Goal: Task Accomplishment & Management: Manage account settings

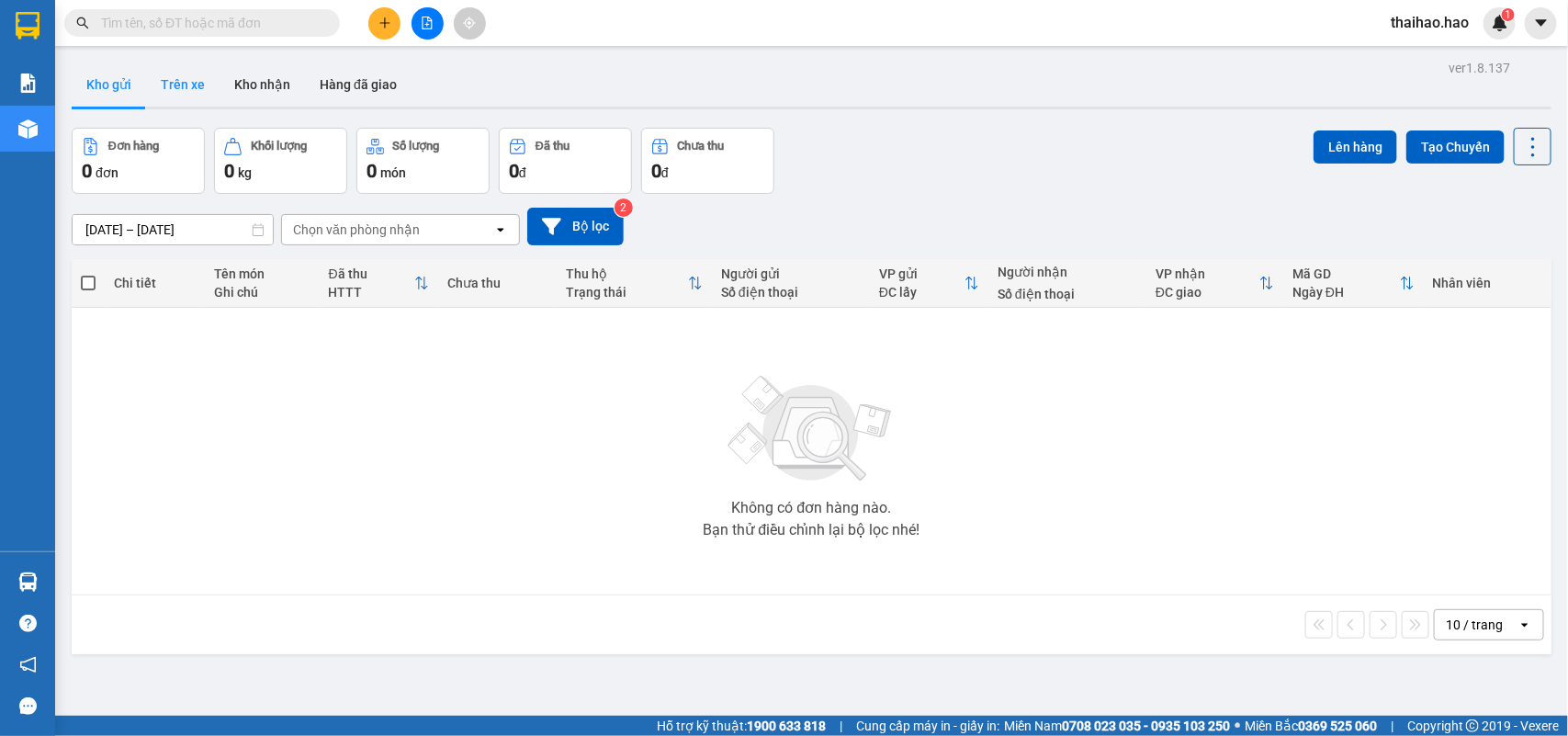
click at [178, 89] on button "Trên xe" at bounding box center [183, 84] width 73 height 44
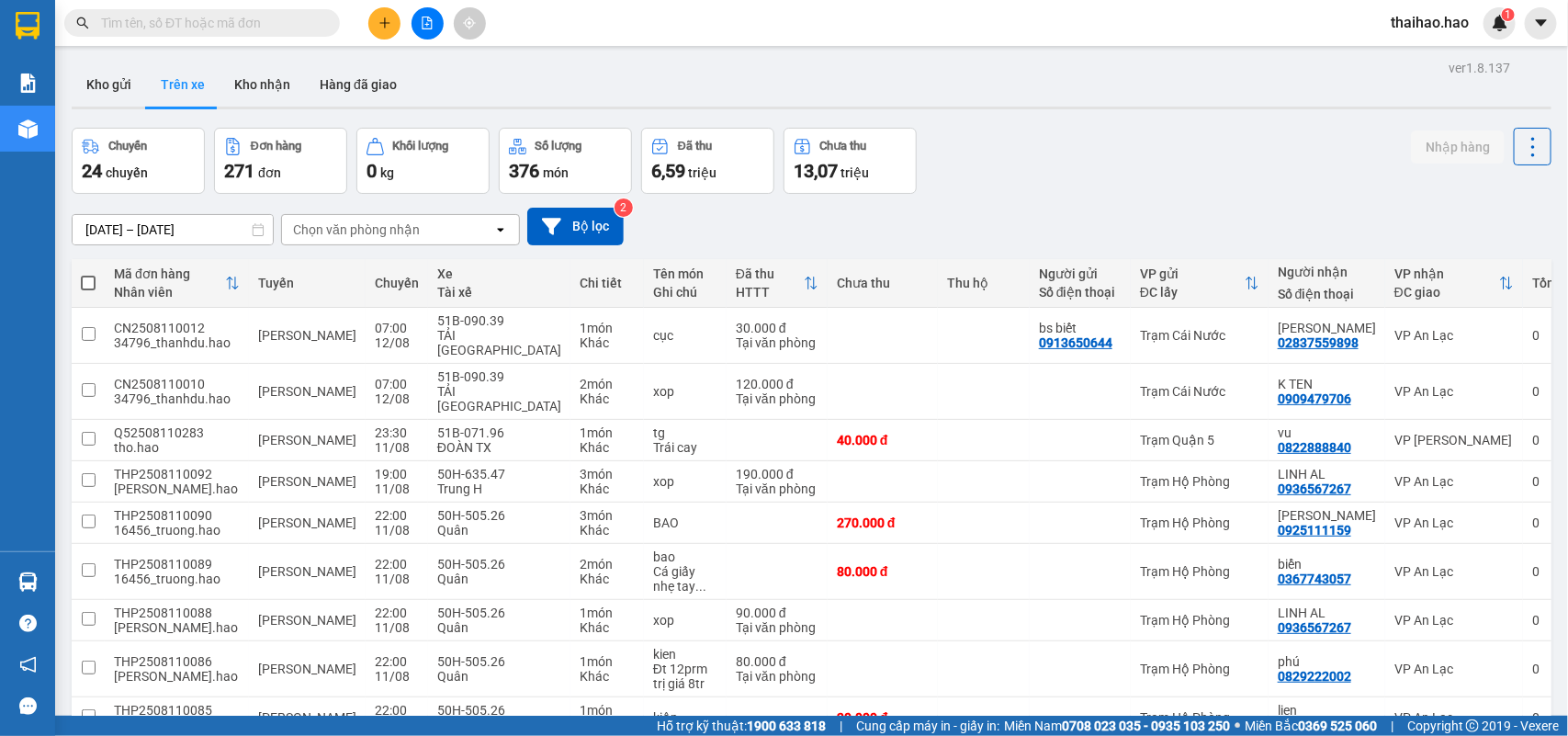
click at [430, 230] on div "Chọn văn phòng nhận" at bounding box center [388, 229] width 211 height 29
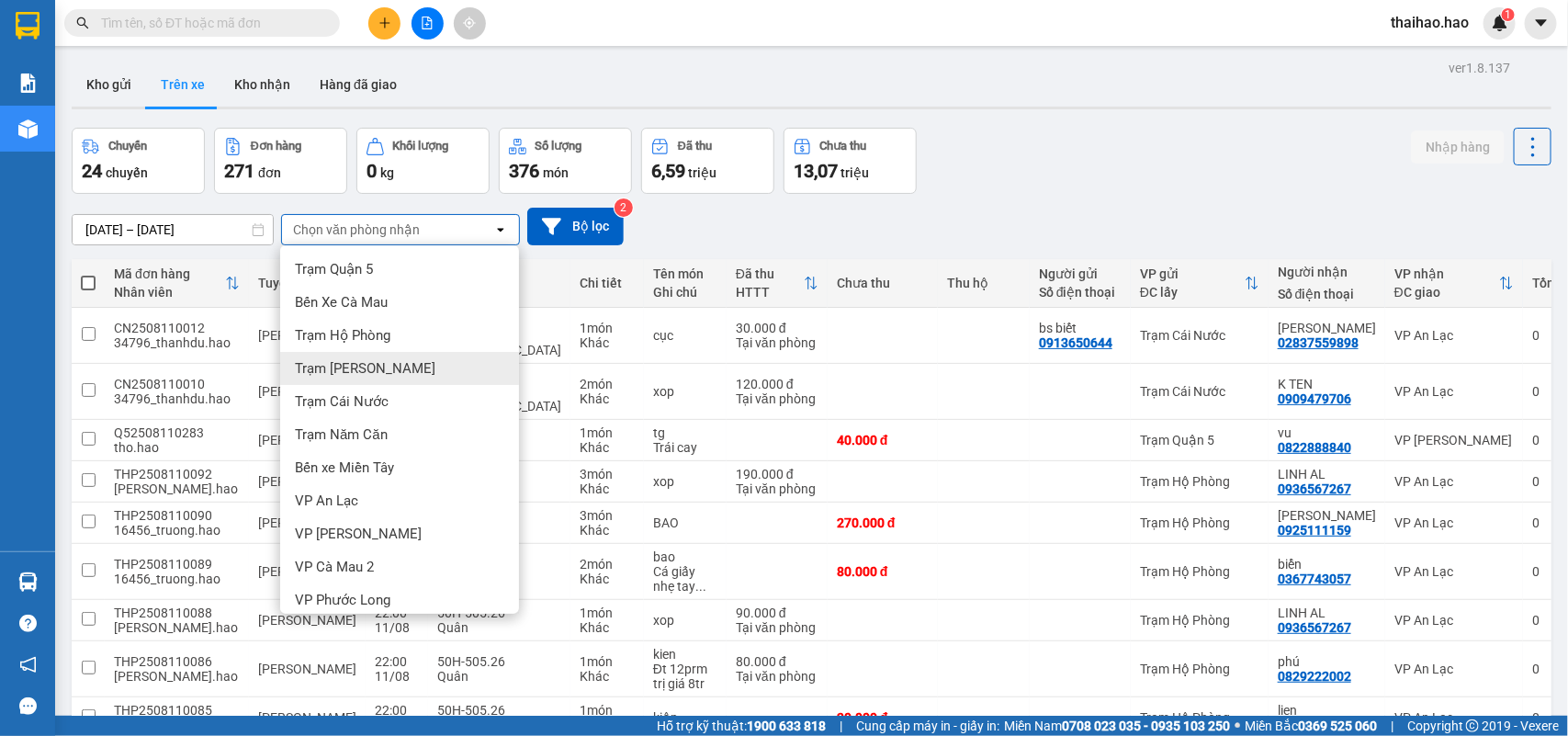
click at [324, 361] on span "Trạm [PERSON_NAME]" at bounding box center [365, 368] width 141 height 19
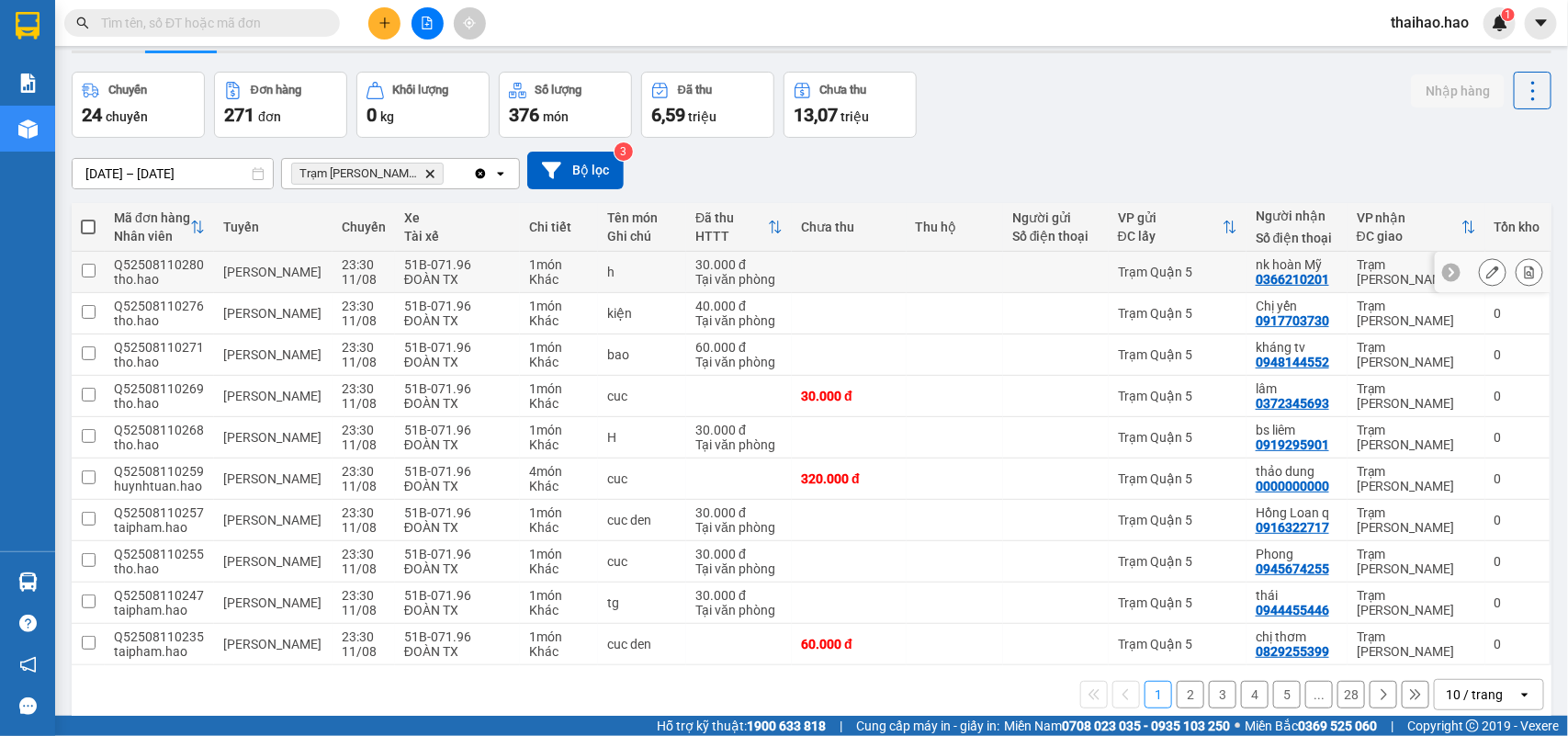
scroll to position [85, 0]
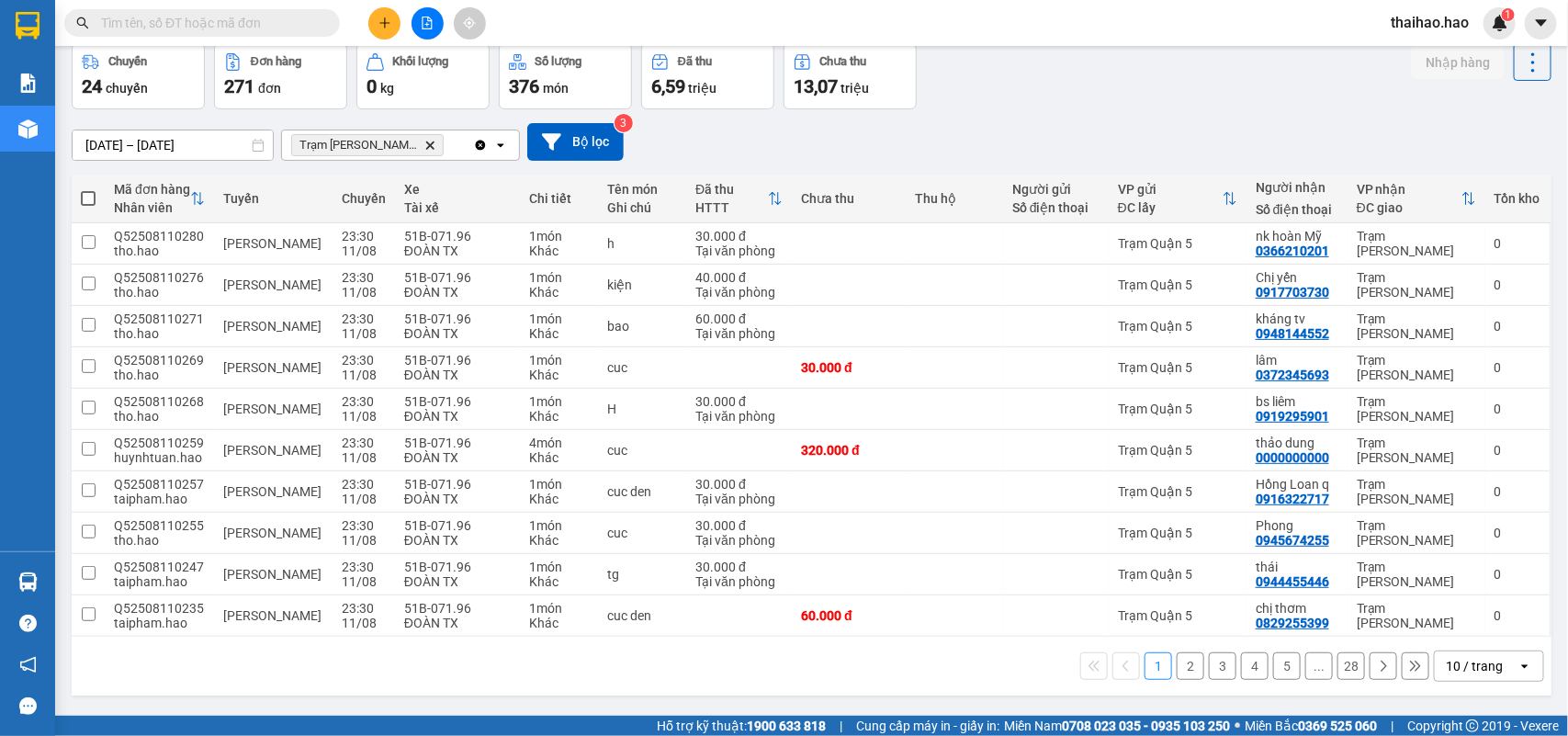
click at [1465, 667] on div "10 / trang" at bounding box center [1474, 666] width 57 height 19
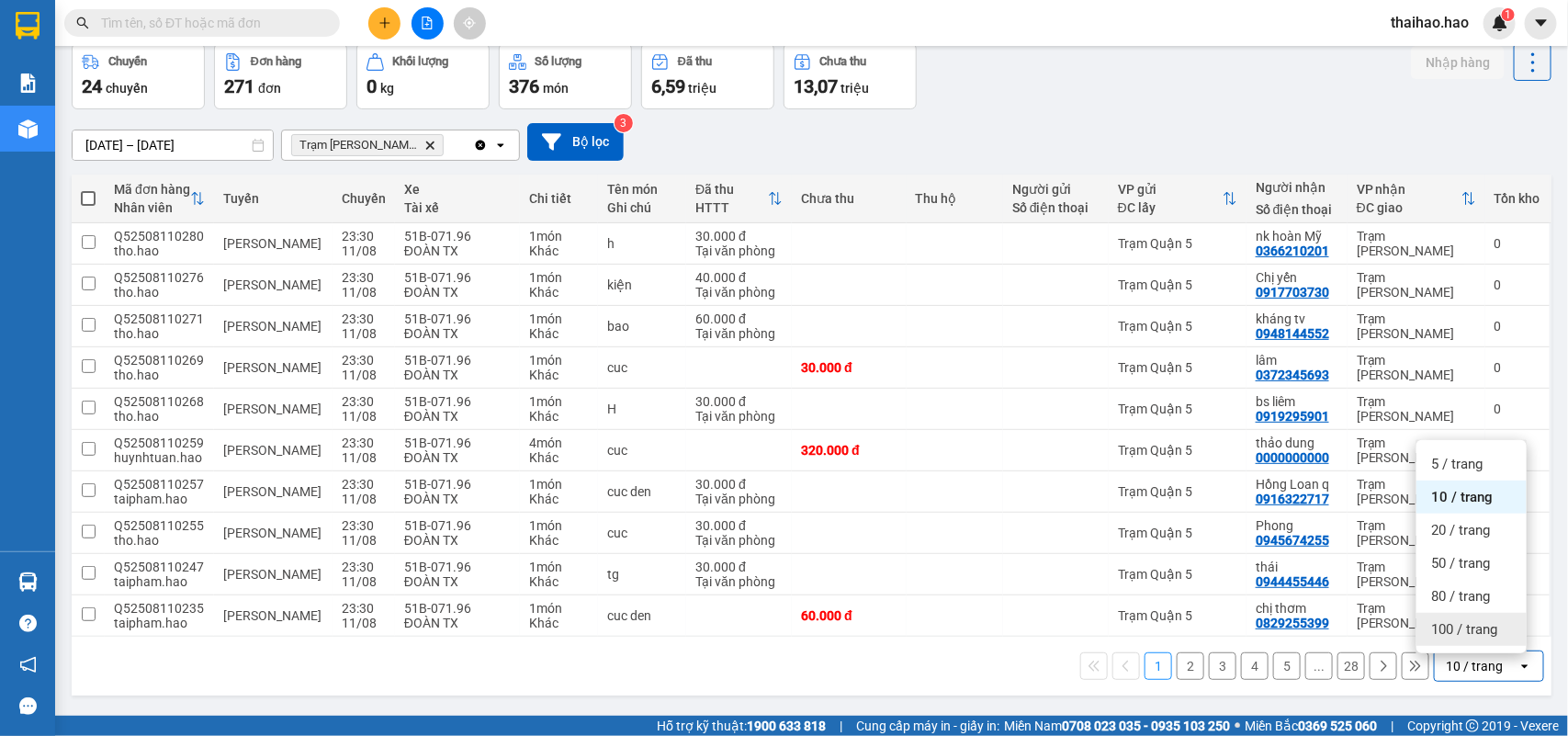
click at [1467, 632] on span "100 / trang" at bounding box center [1465, 629] width 66 height 19
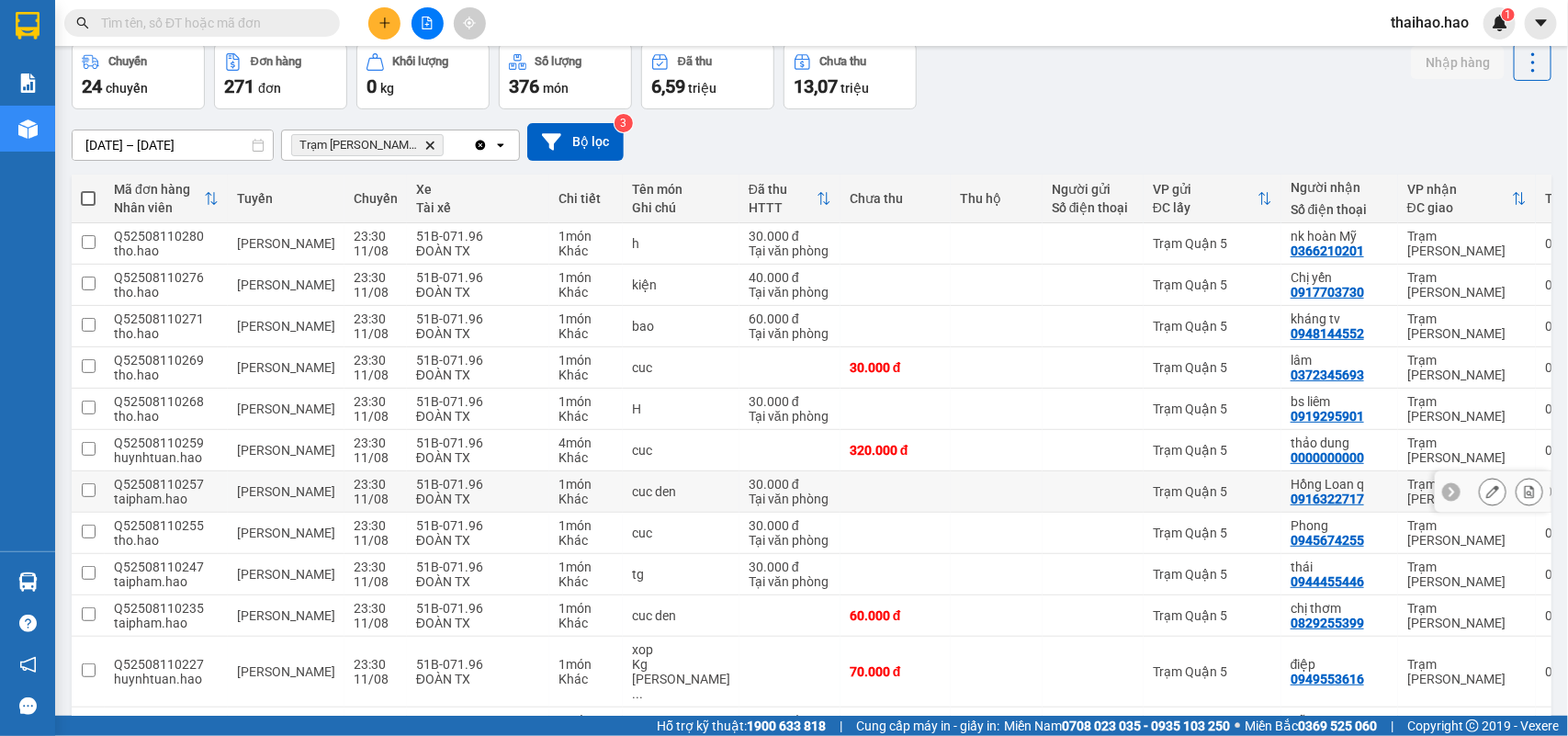
click at [1075, 502] on td at bounding box center [1093, 492] width 102 height 41
checkbox input "true"
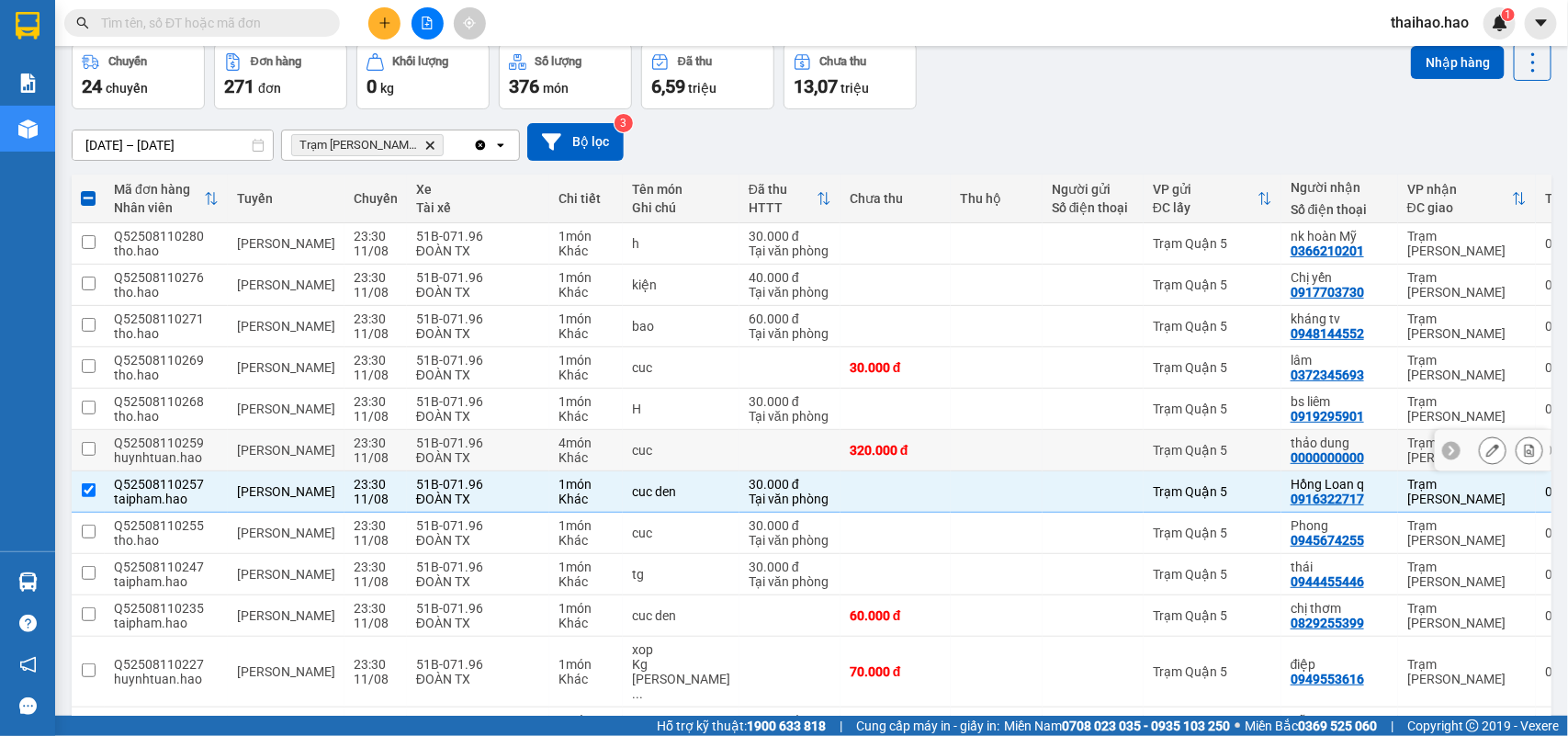
click at [1043, 442] on td at bounding box center [1093, 450] width 102 height 41
checkbox input "true"
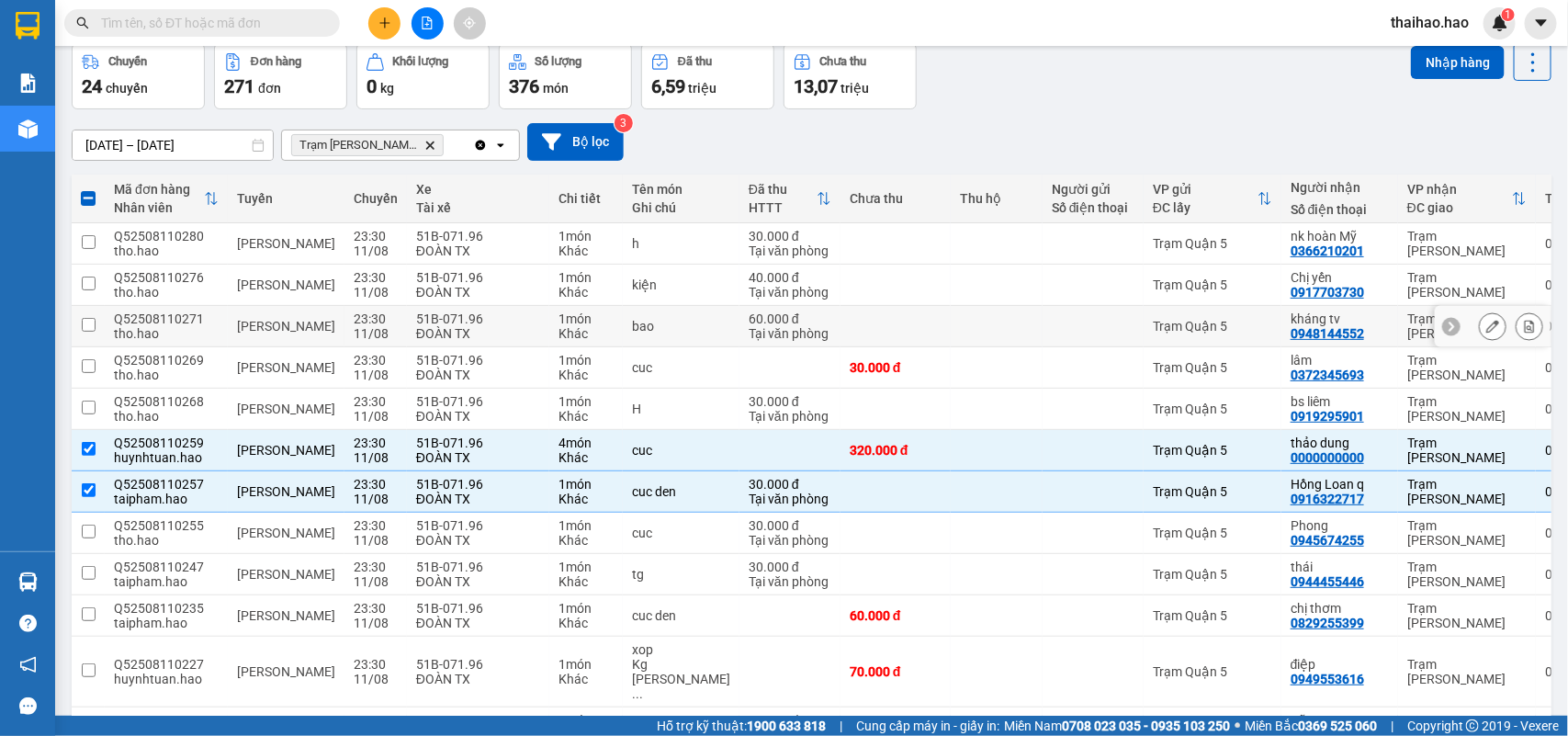
click at [951, 321] on td at bounding box center [997, 326] width 92 height 41
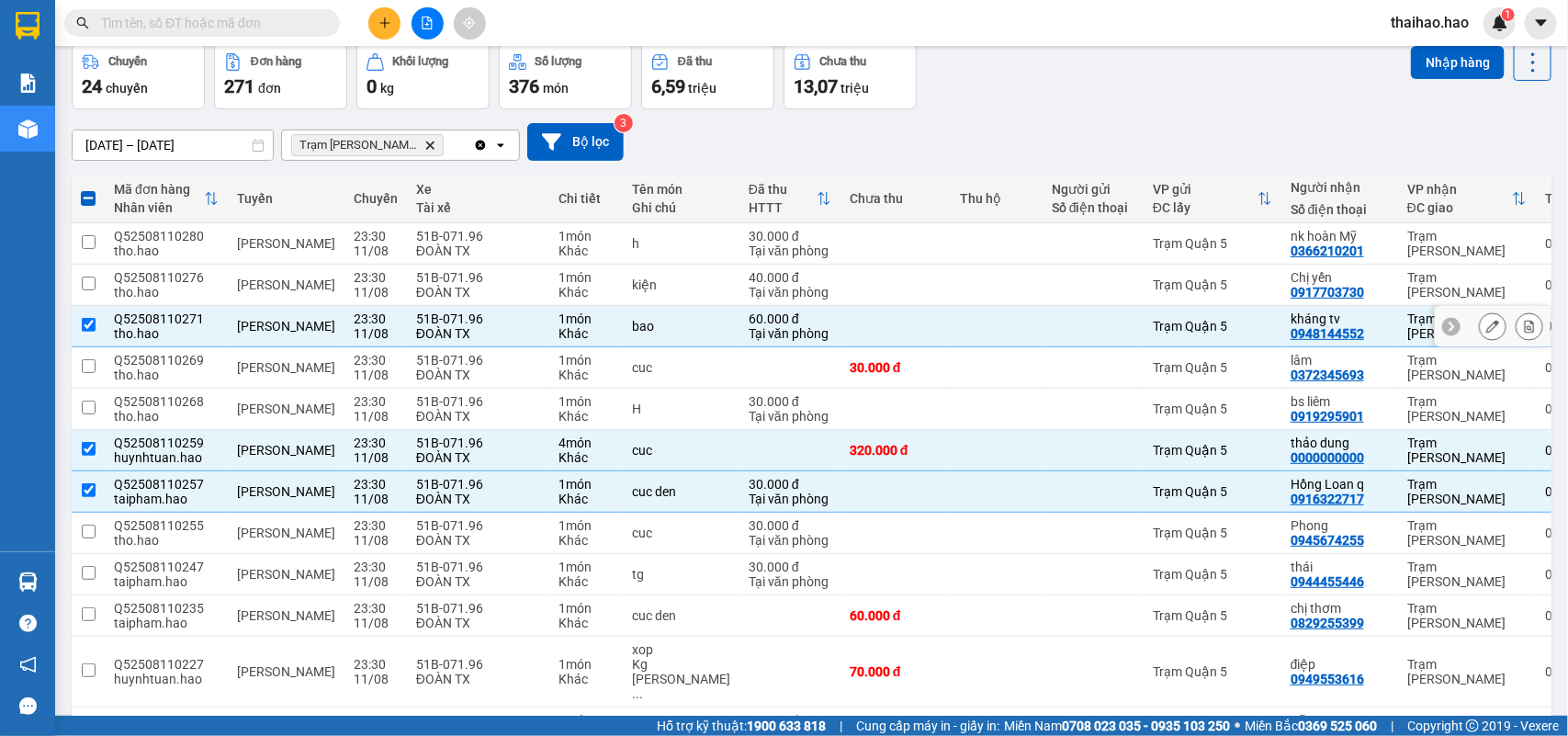
checkbox input "true"
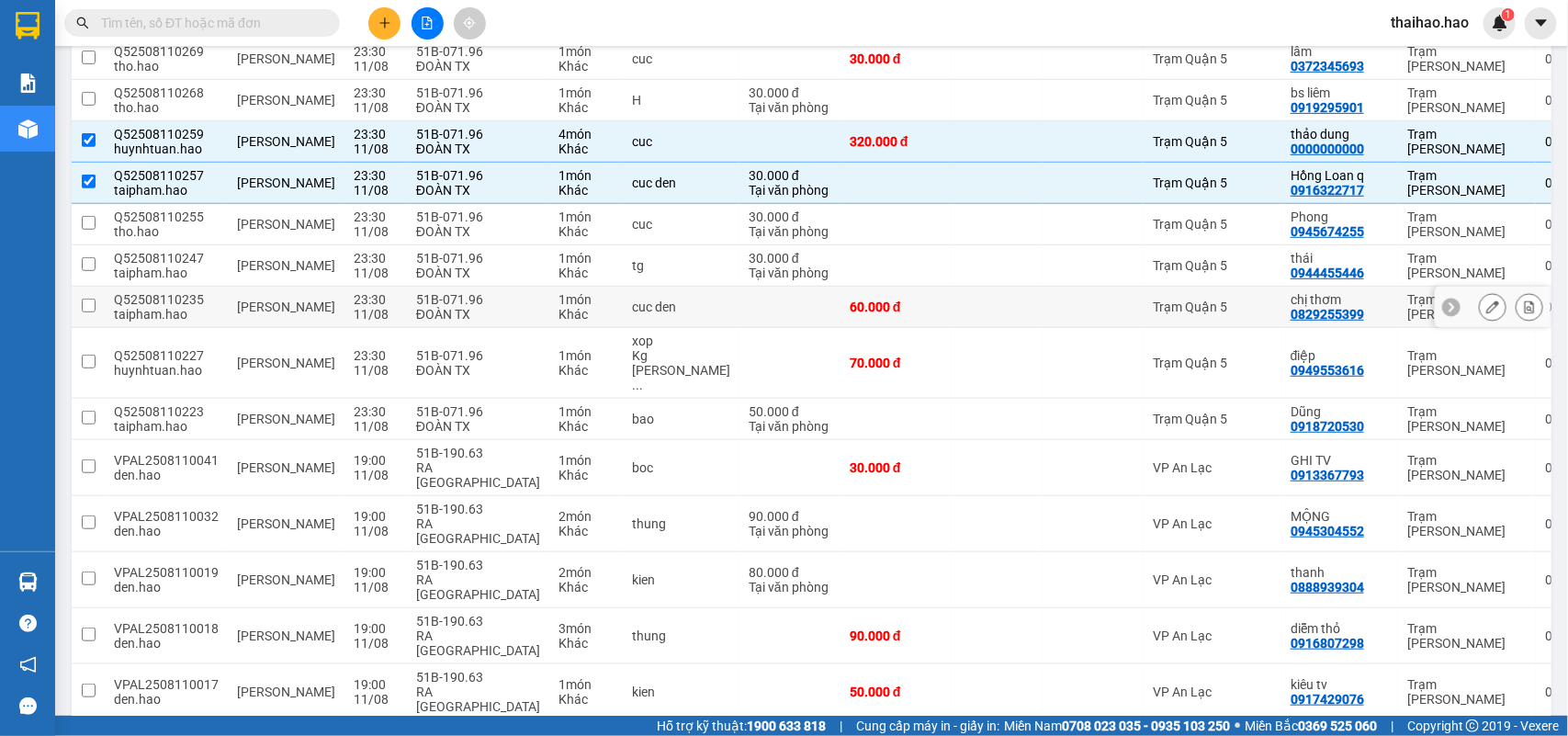
scroll to position [429, 0]
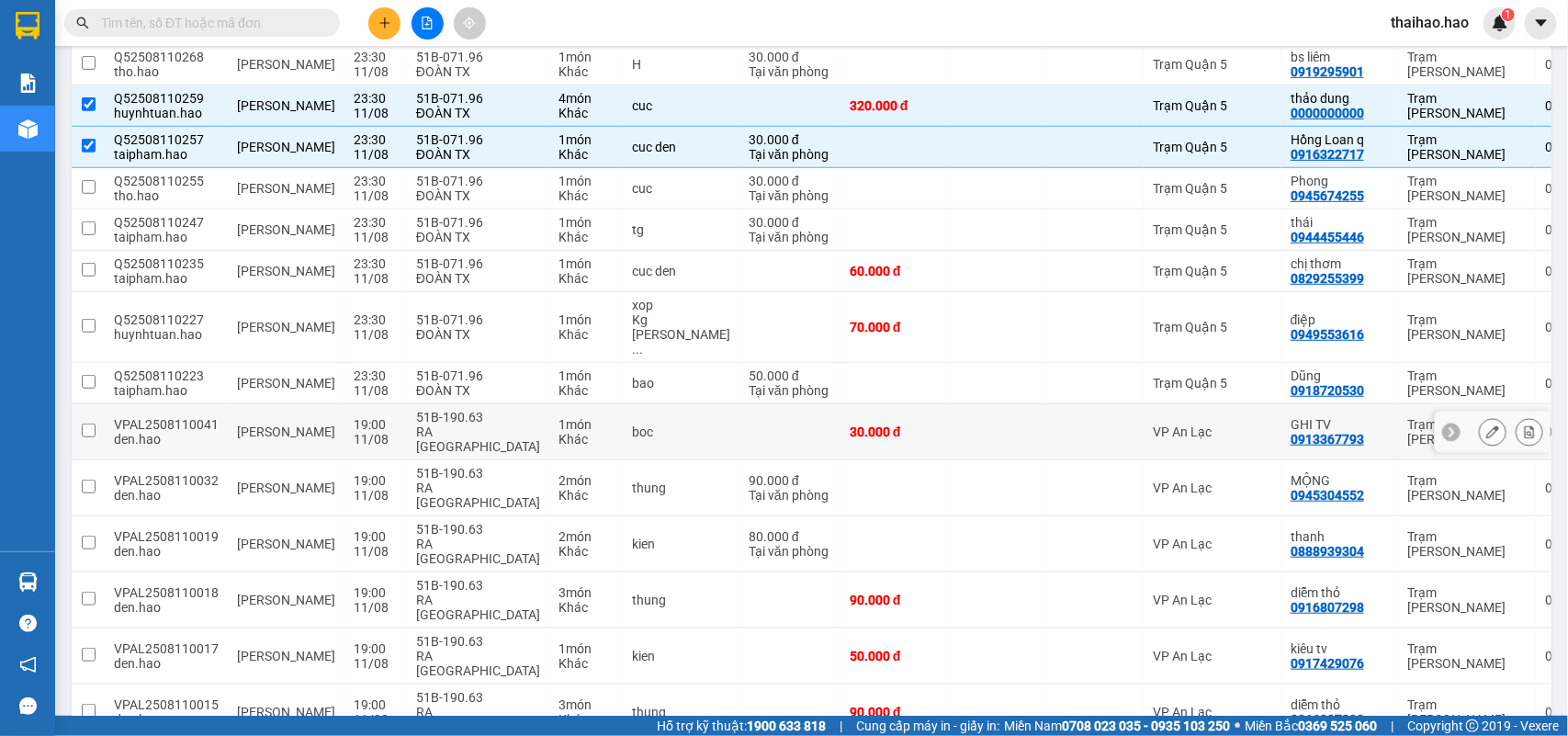
click at [1052, 425] on div at bounding box center [1093, 431] width 83 height 15
checkbox input "true"
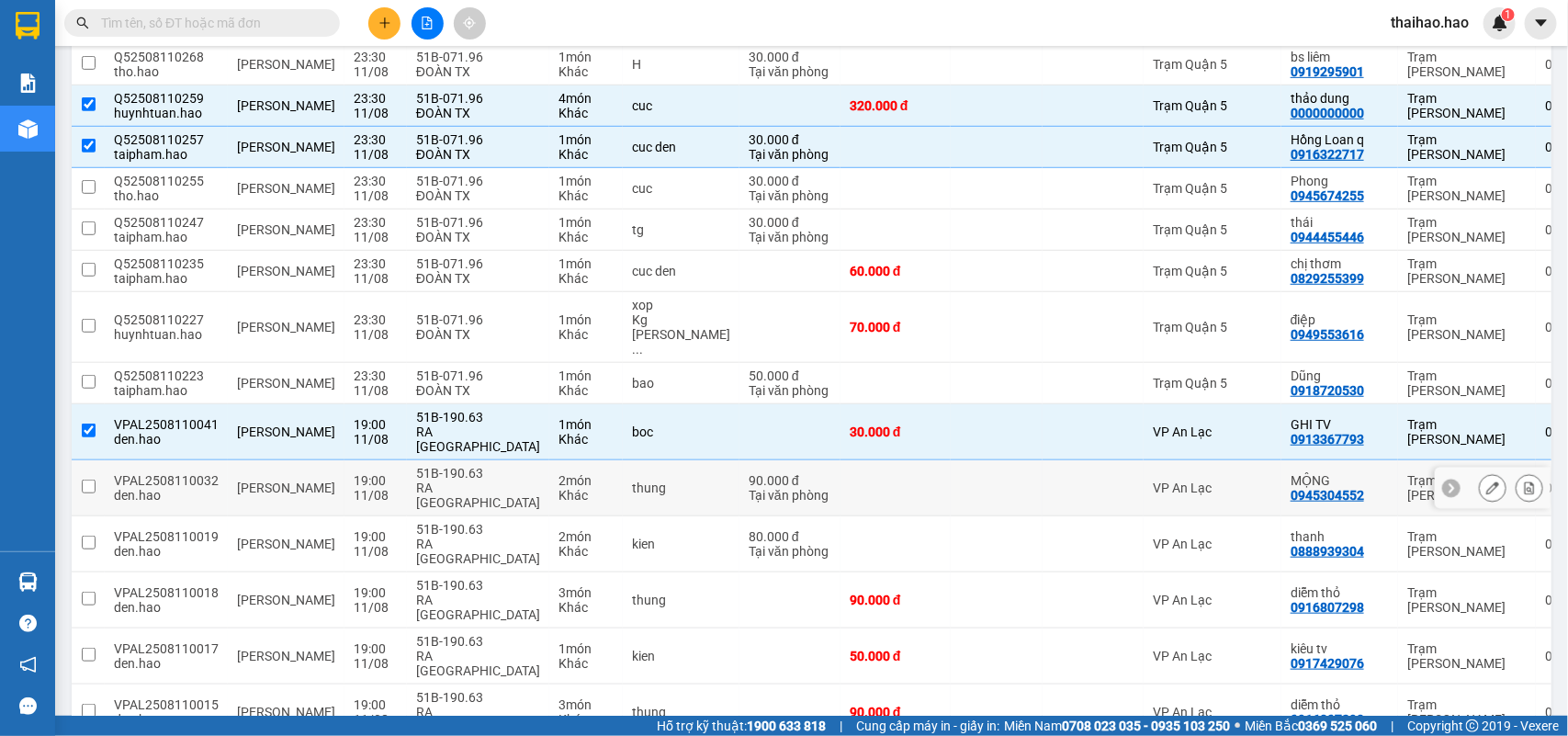
click at [1052, 480] on div at bounding box center [1093, 487] width 83 height 15
checkbox input "true"
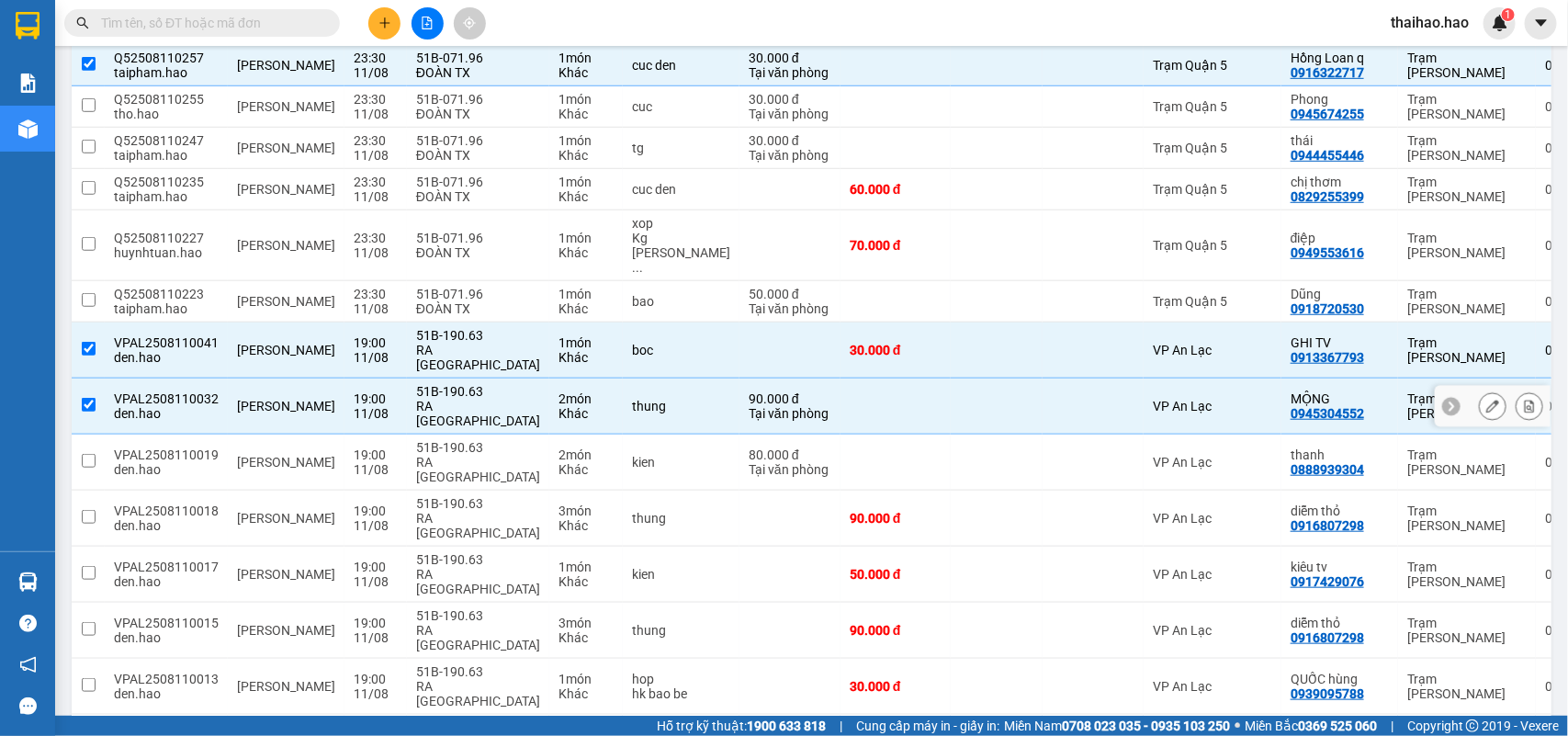
scroll to position [544, 0]
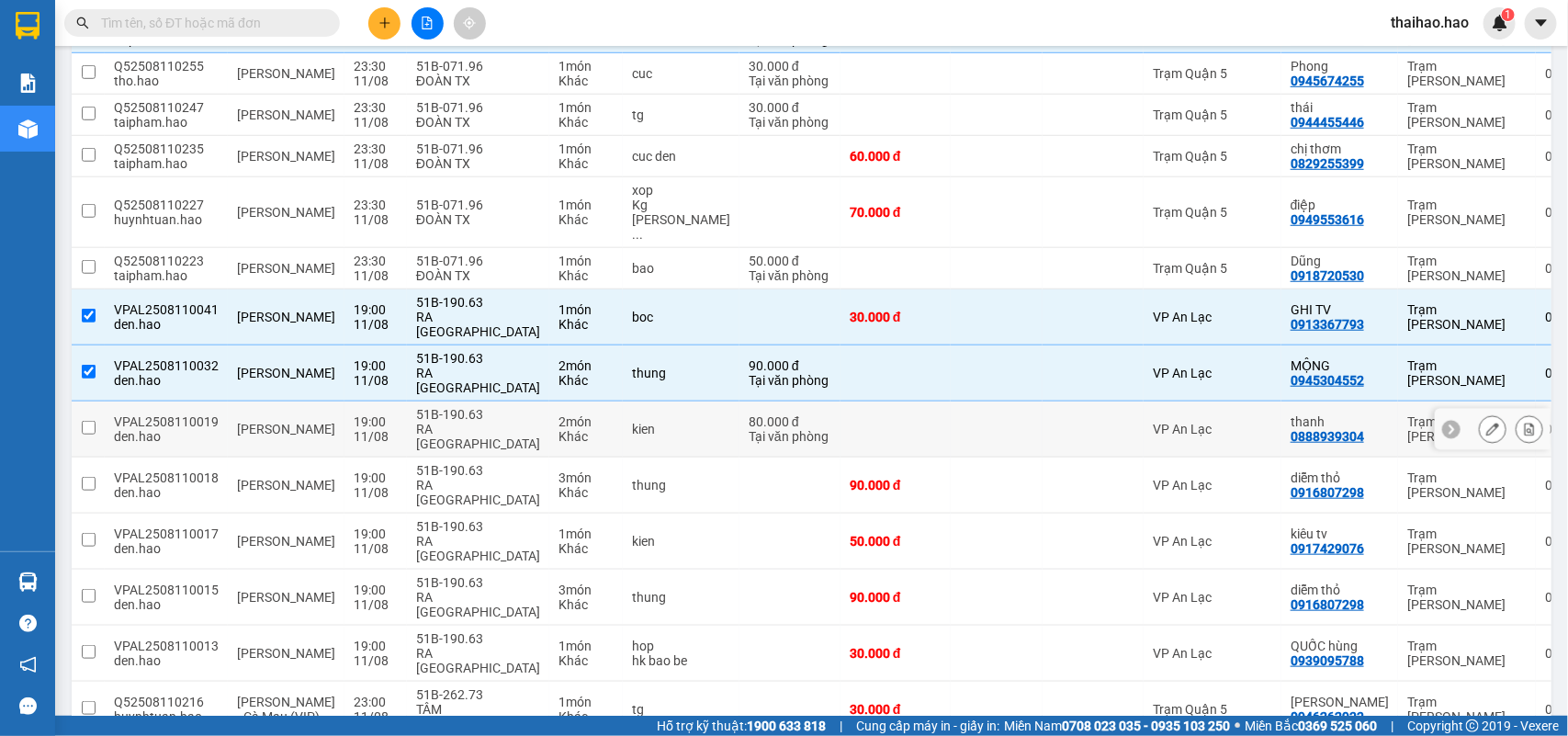
click at [1043, 401] on td at bounding box center [1093, 429] width 102 height 56
checkbox input "true"
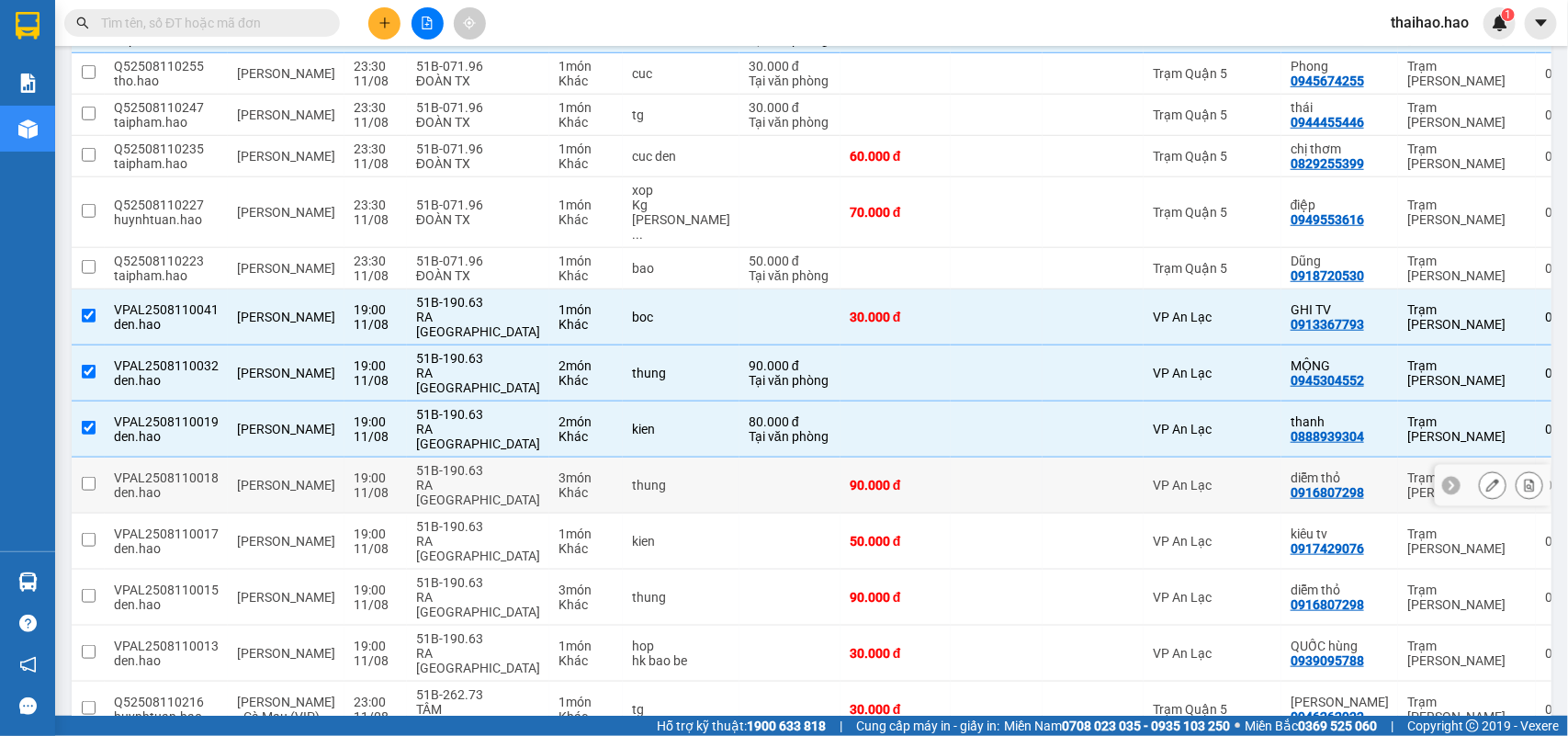
click at [1052, 477] on div at bounding box center [1093, 484] width 83 height 15
checkbox input "true"
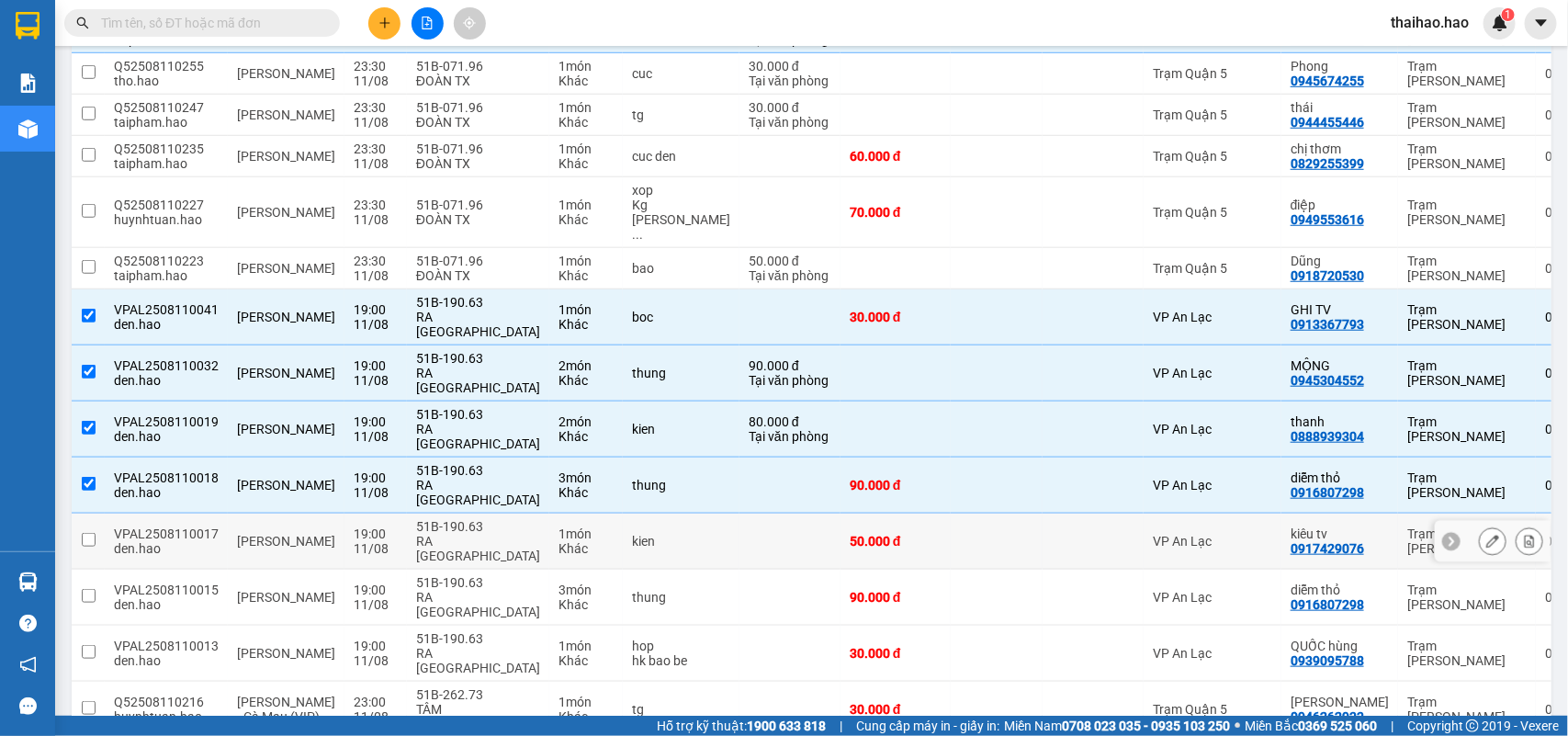
click at [1052, 534] on div at bounding box center [1093, 541] width 83 height 15
checkbox input "true"
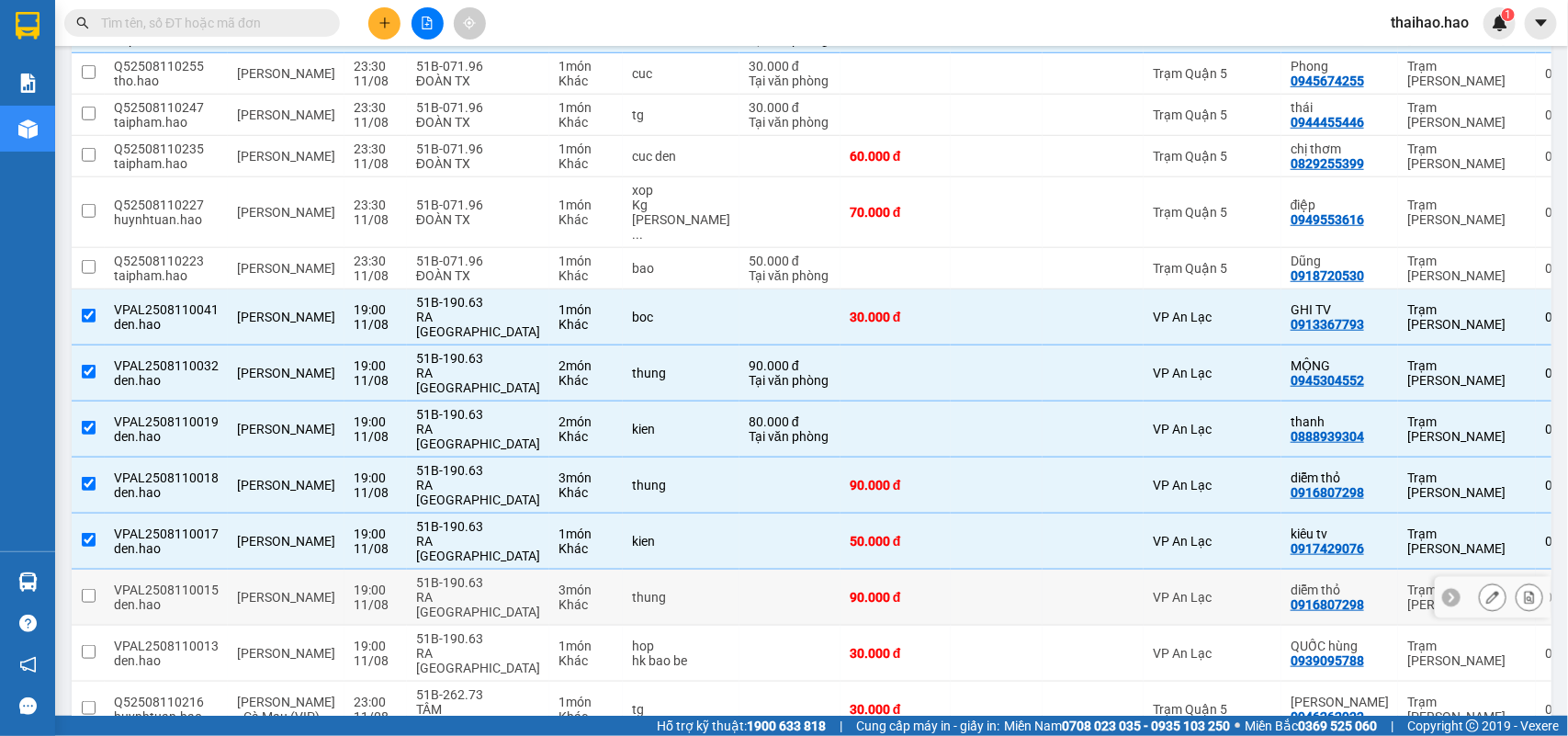
drag, startPoint x: 1024, startPoint y: 519, endPoint x: 1022, endPoint y: 536, distance: 17.1
click at [1043, 569] on td at bounding box center [1093, 596] width 102 height 56
checkbox input "true"
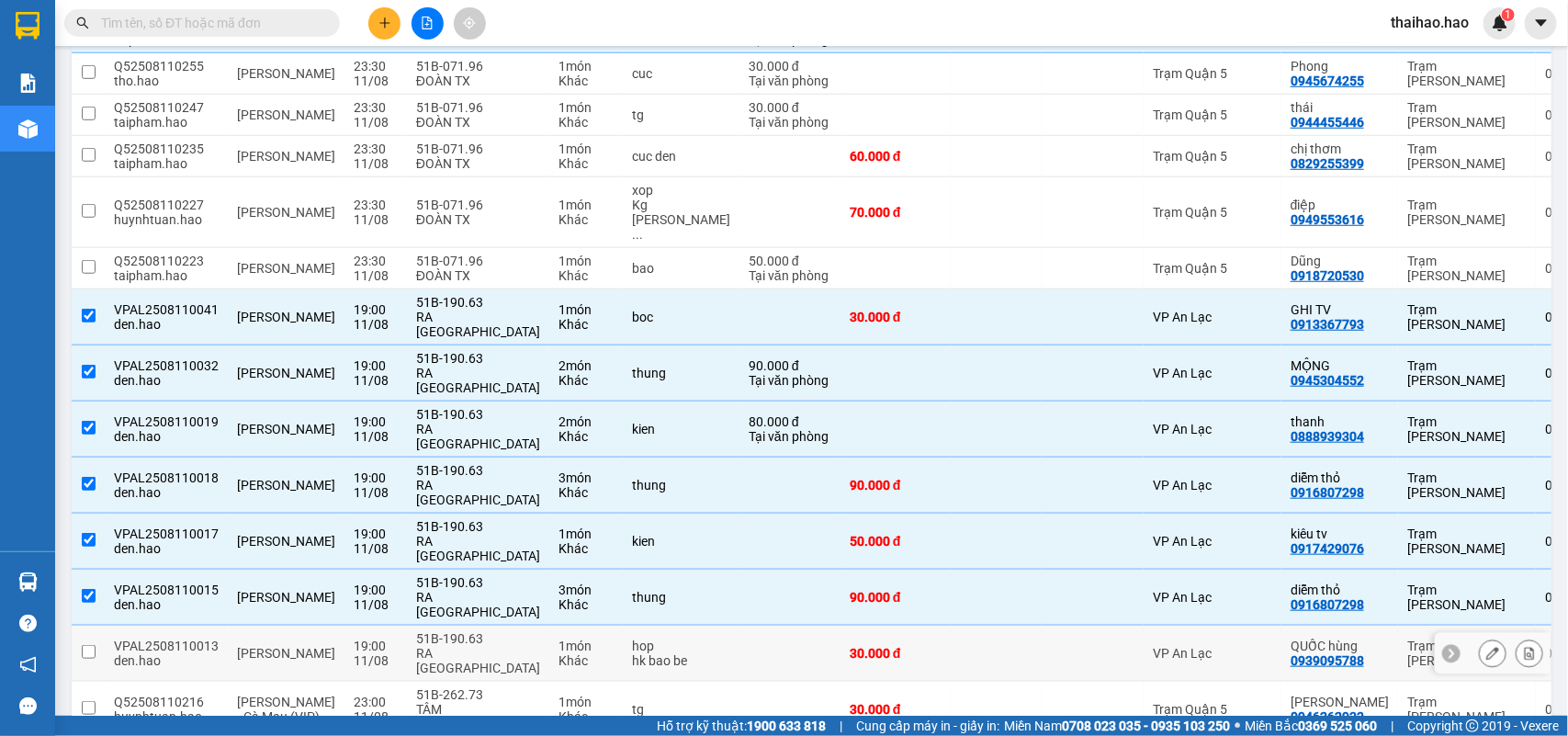
click at [1043, 626] on td at bounding box center [1093, 653] width 102 height 56
checkbox input "true"
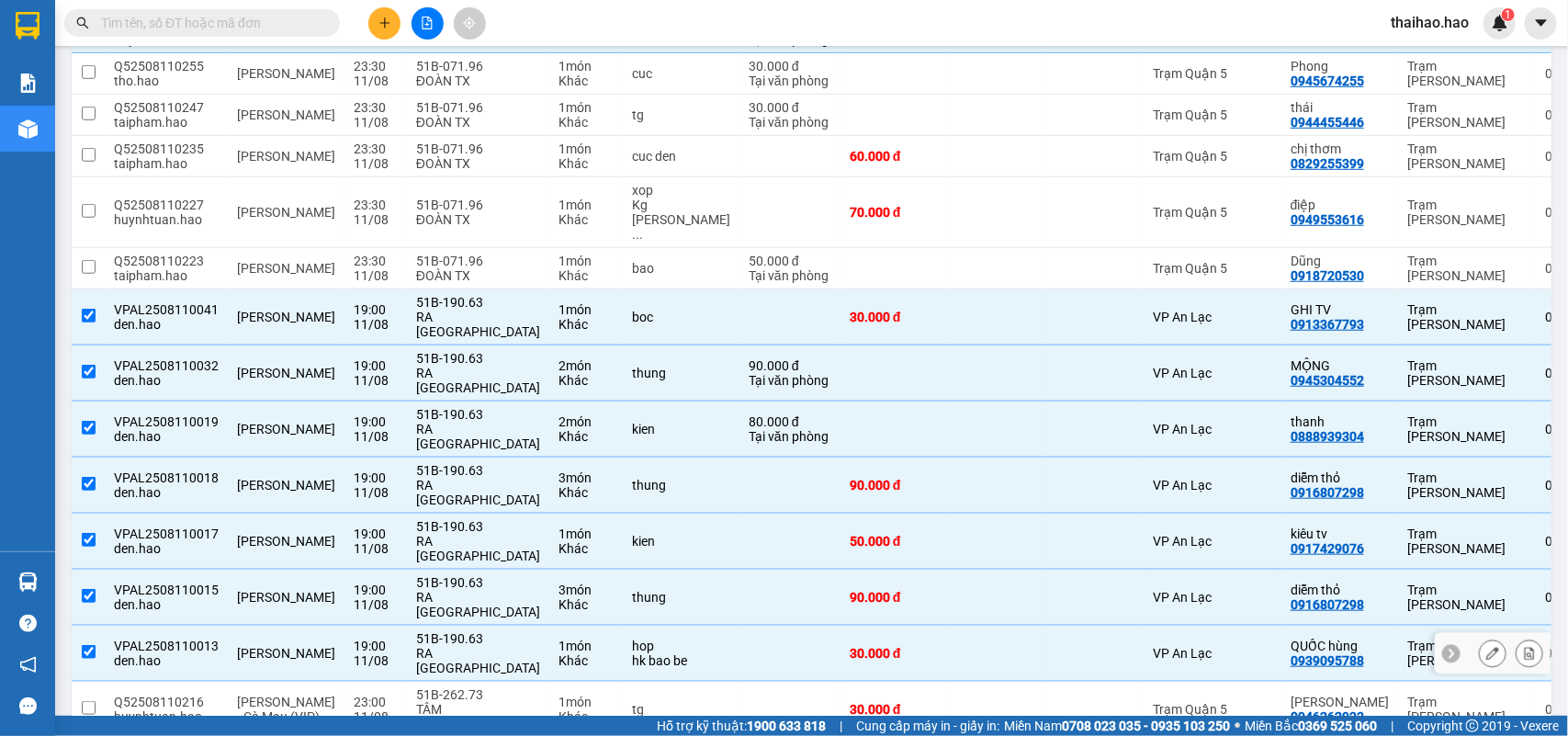
scroll to position [659, 0]
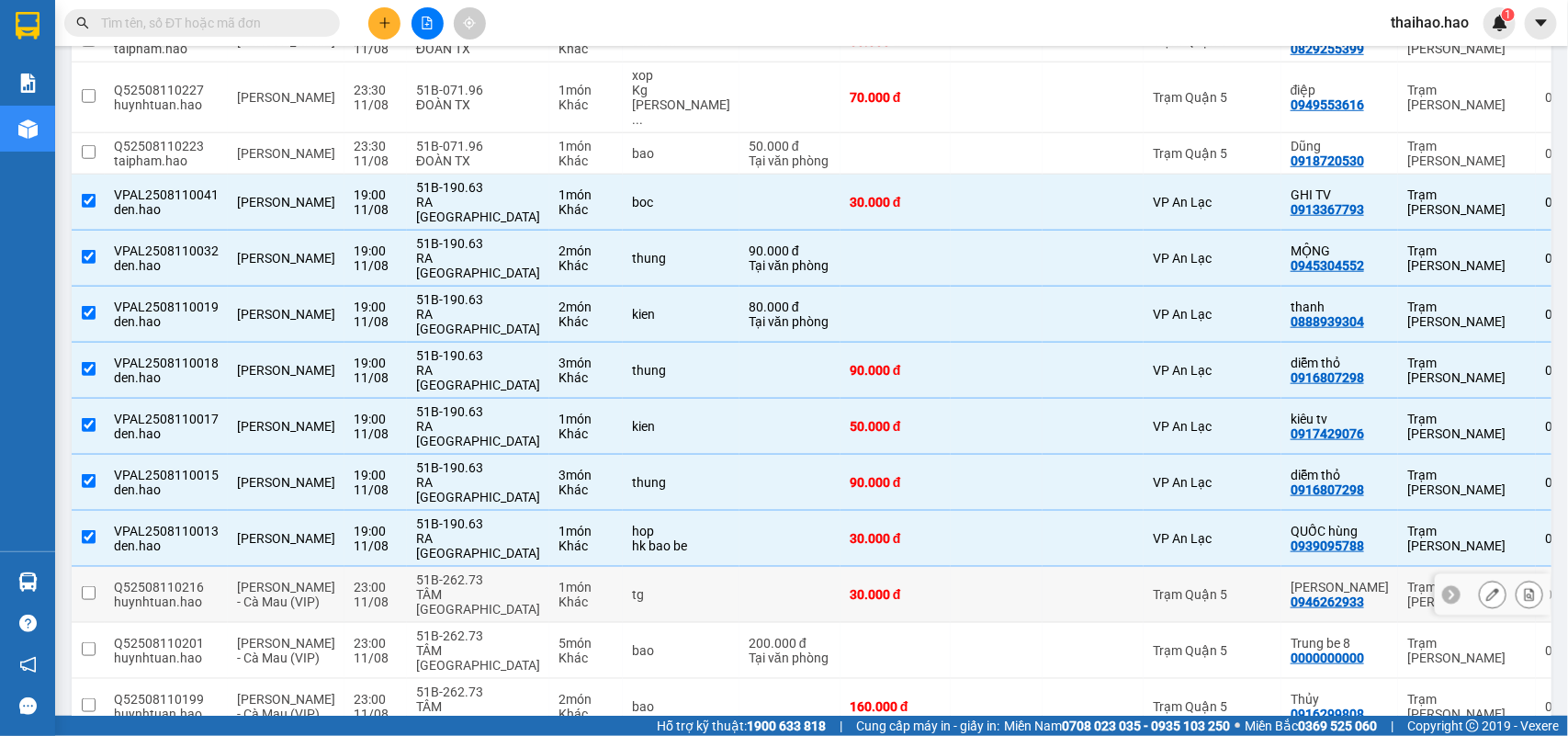
click at [1052, 587] on div at bounding box center [1093, 593] width 83 height 15
checkbox input "true"
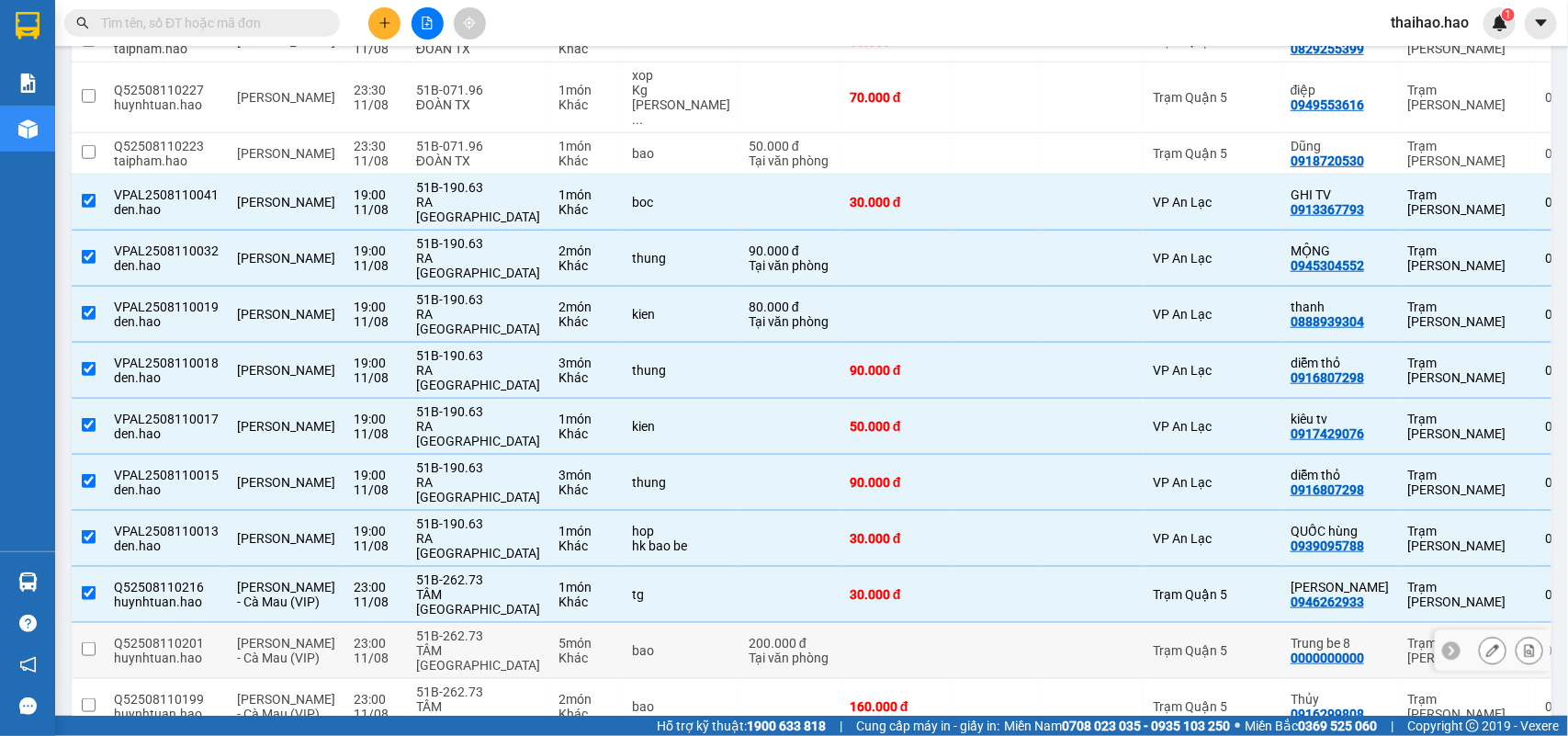
click at [951, 623] on td at bounding box center [997, 650] width 92 height 56
checkbox input "true"
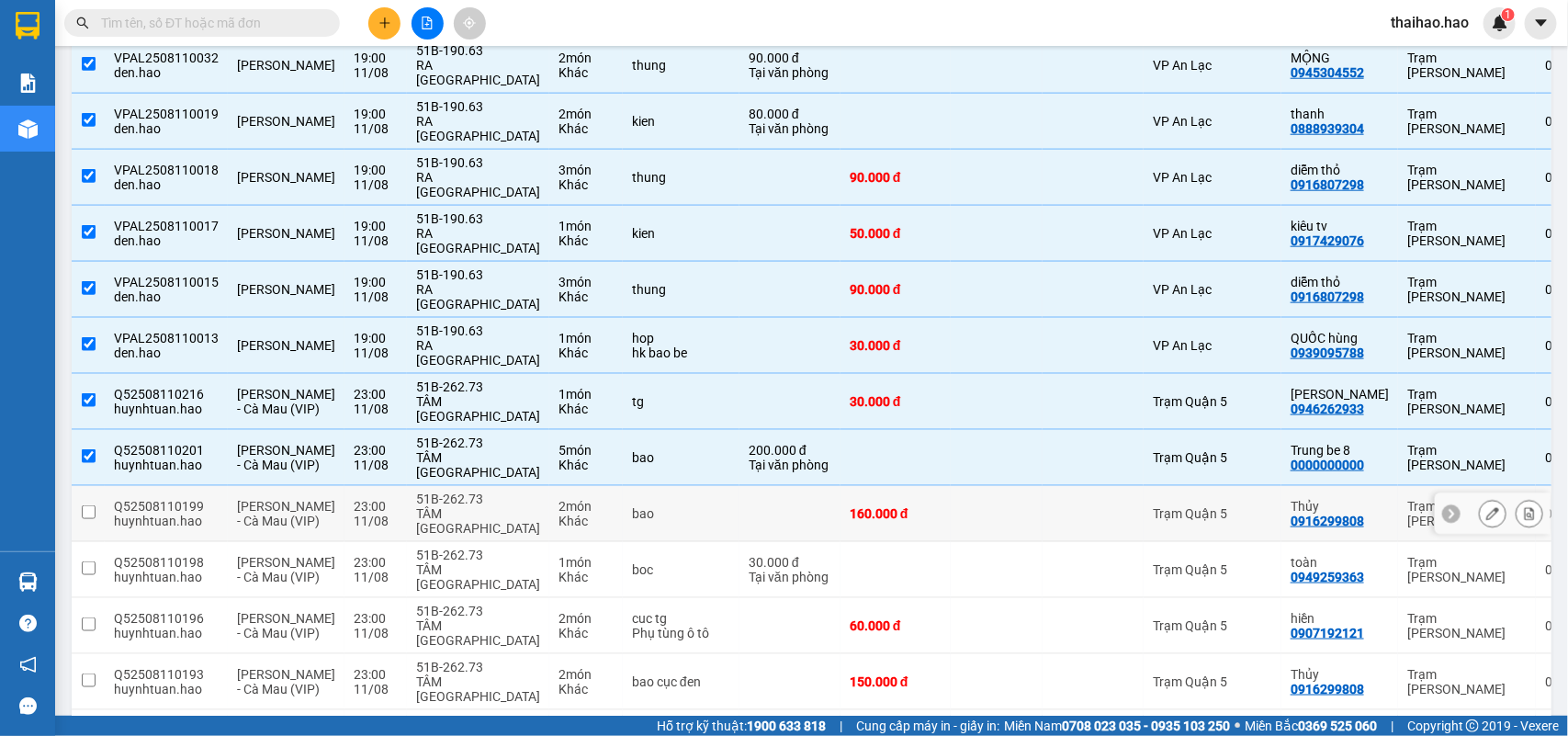
scroll to position [888, 0]
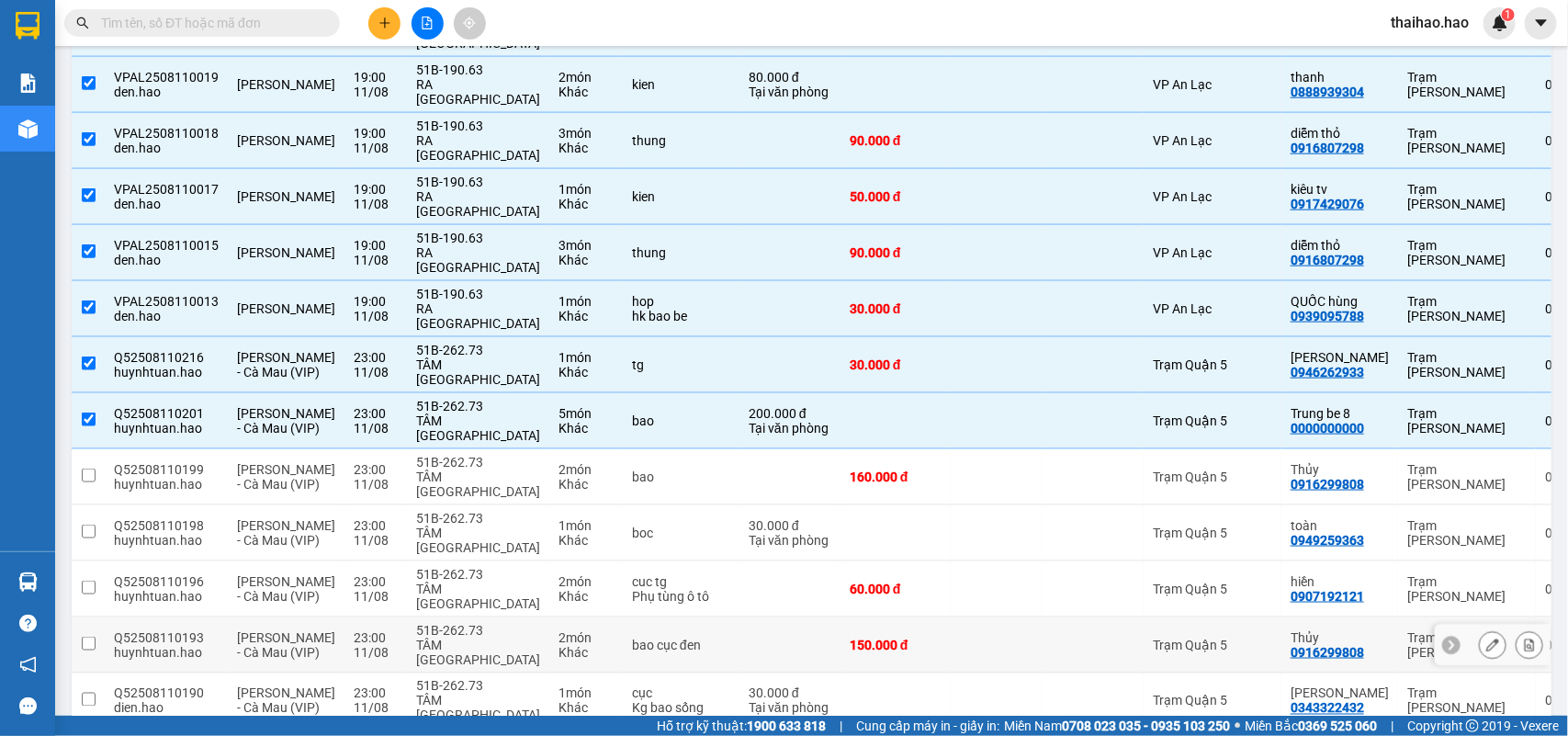
click at [951, 617] on td at bounding box center [997, 644] width 92 height 56
checkbox input "true"
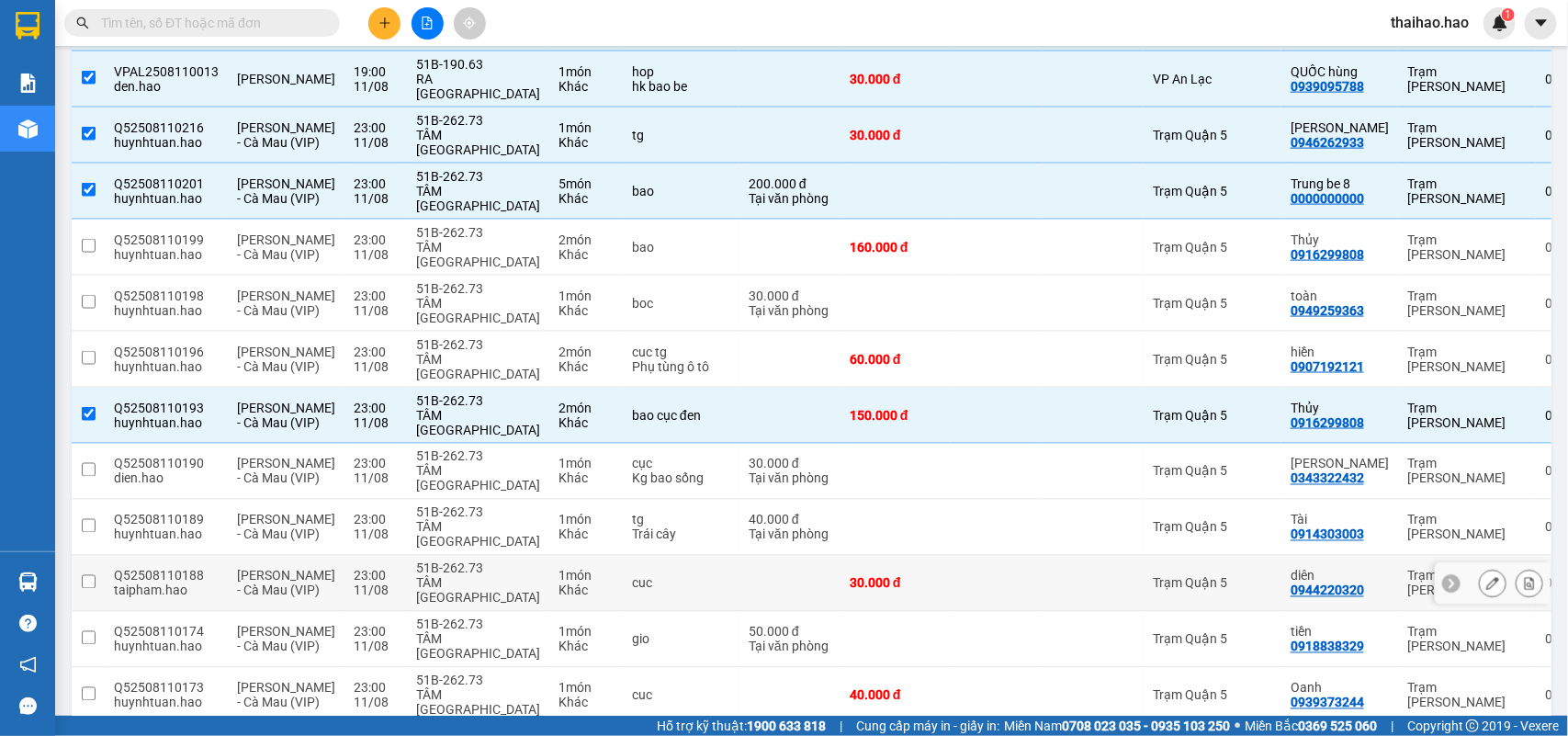
scroll to position [1233, 0]
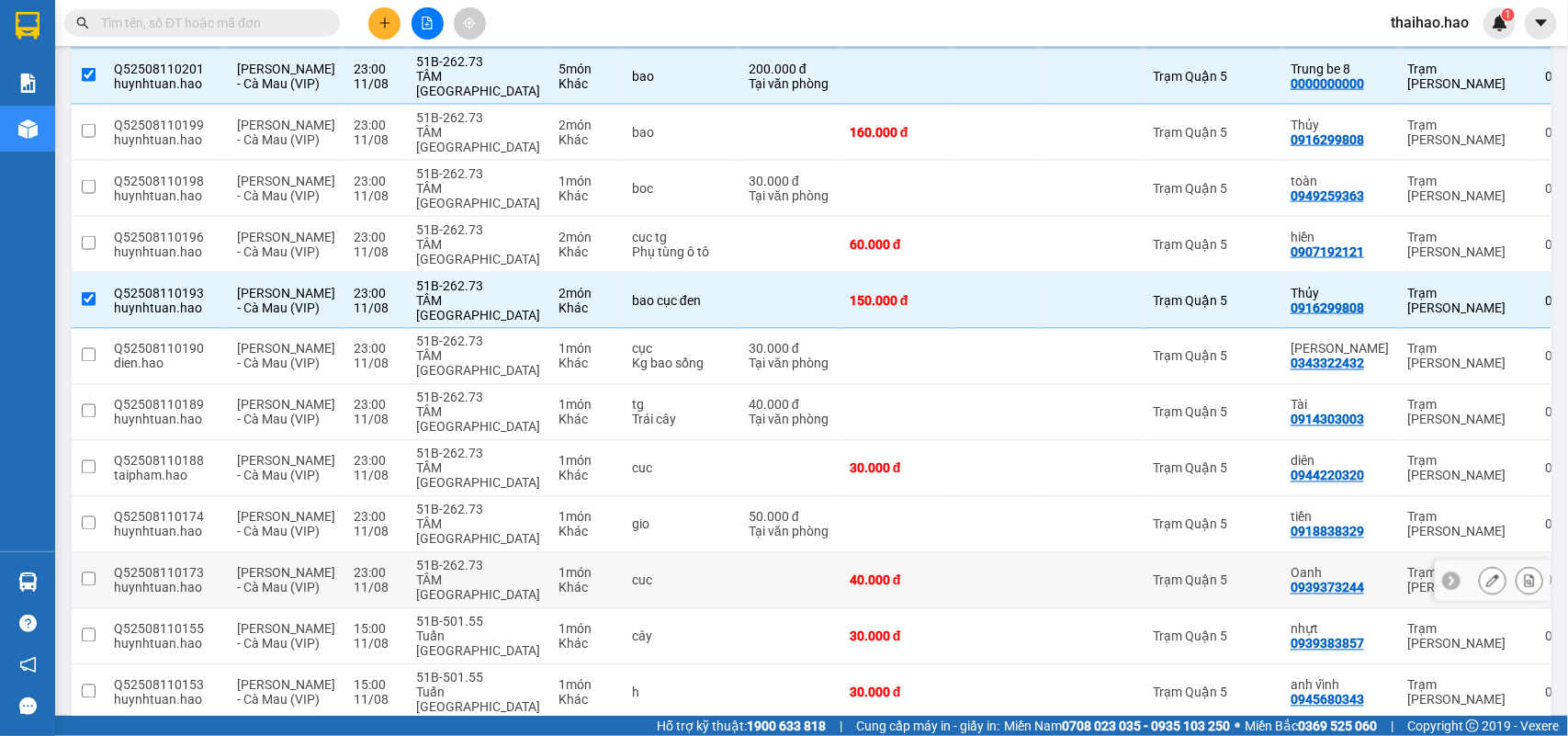
click at [951, 553] on td at bounding box center [997, 581] width 92 height 56
checkbox input "true"
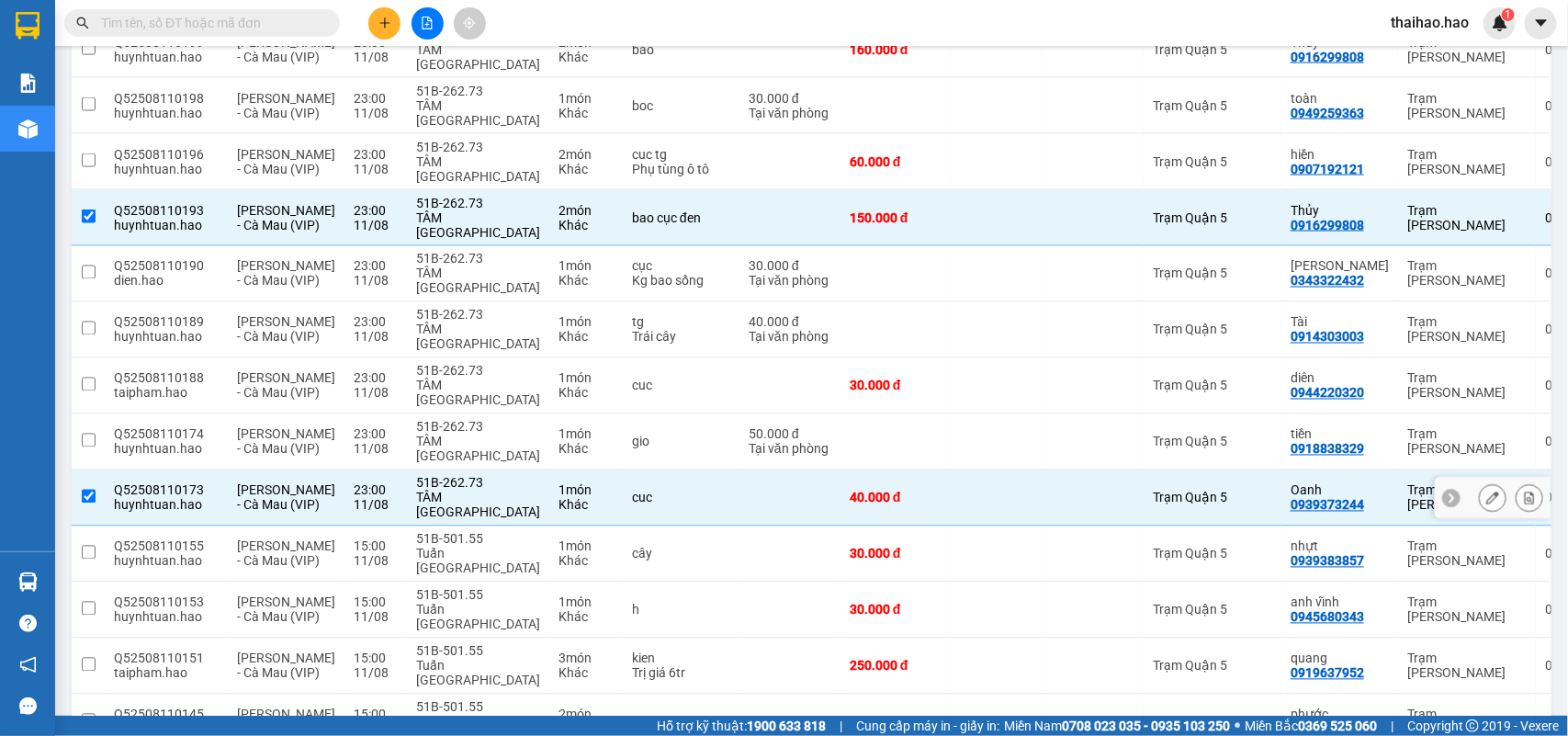
scroll to position [1348, 0]
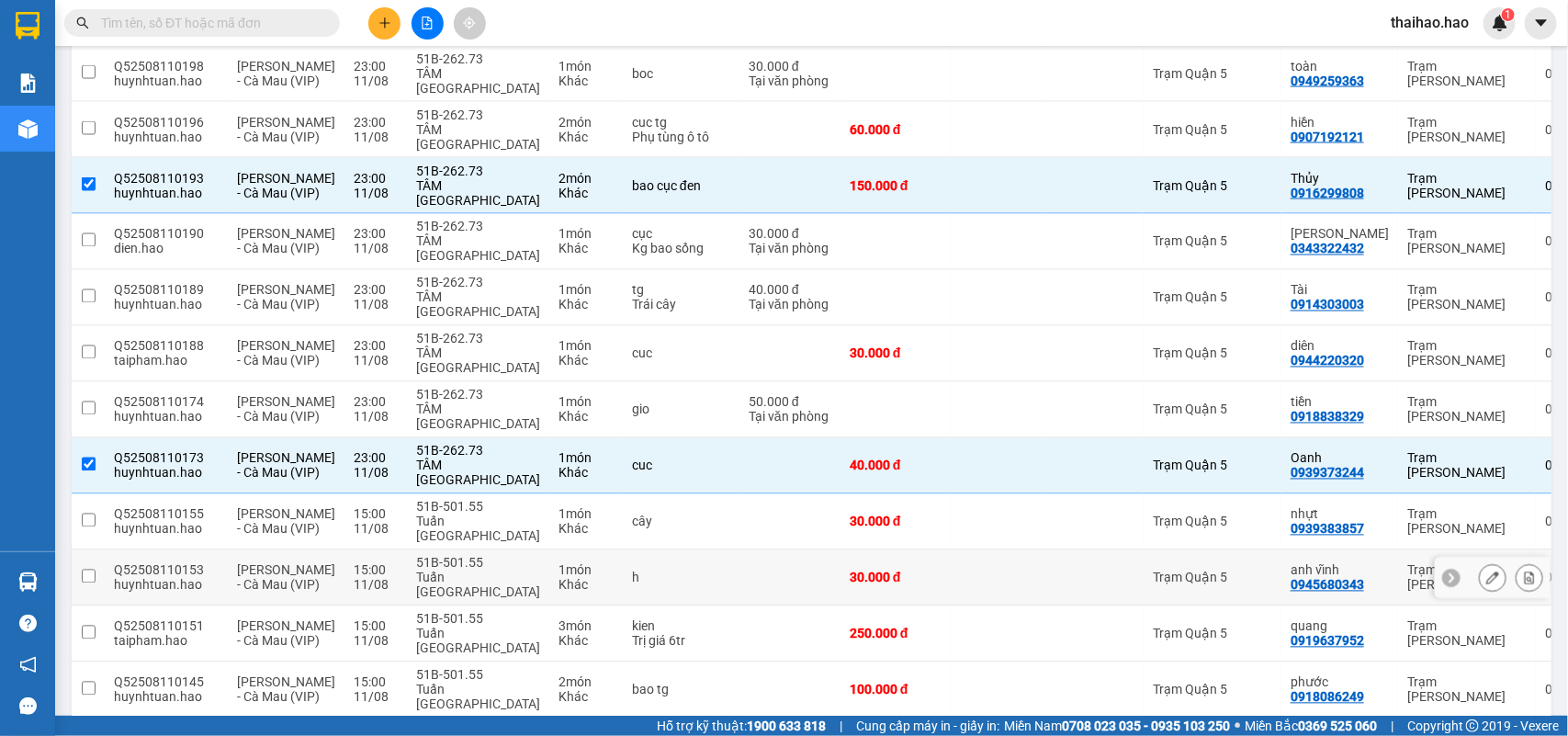
click at [980, 551] on td at bounding box center [997, 578] width 92 height 56
checkbox input "true"
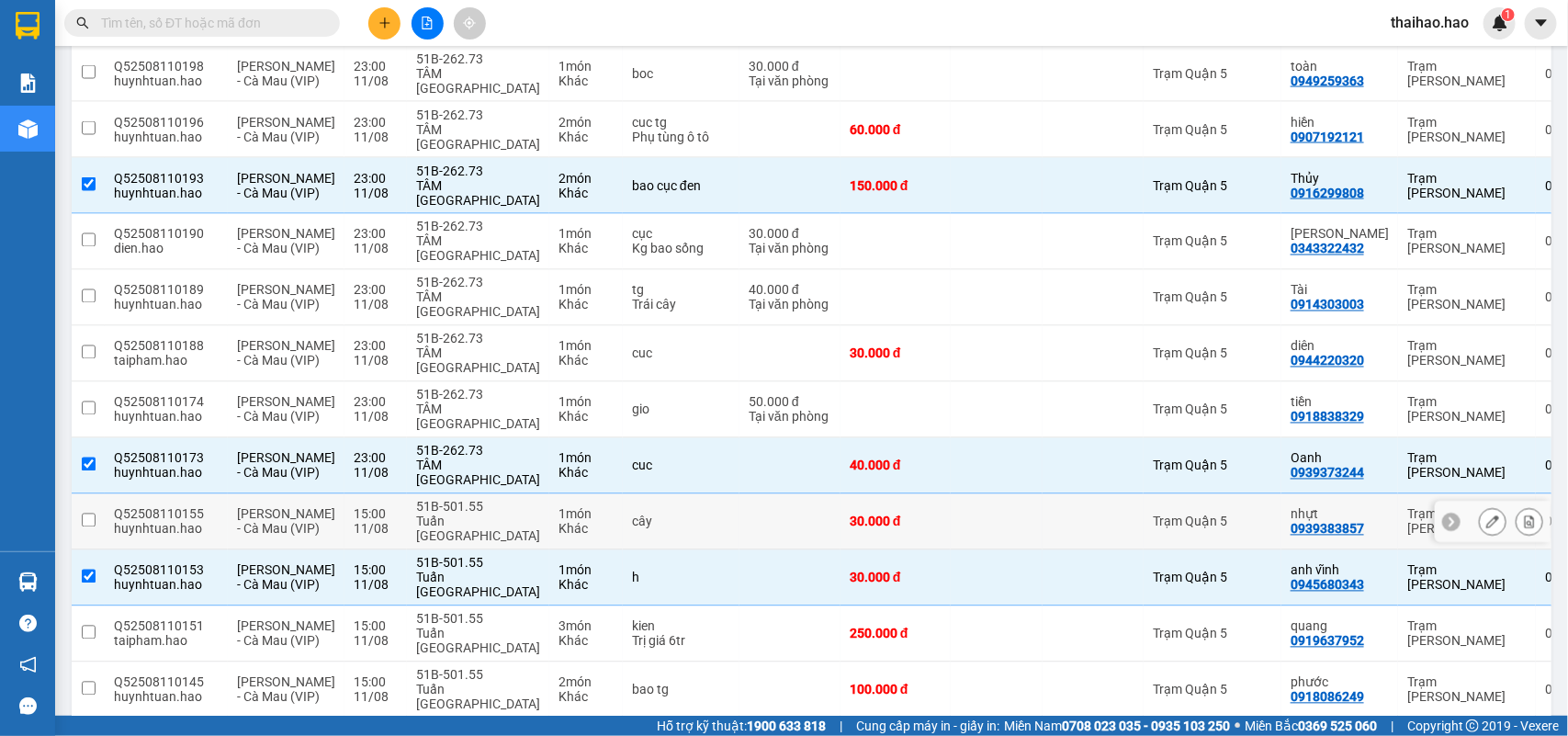
drag, startPoint x: 975, startPoint y: 414, endPoint x: 976, endPoint y: 425, distance: 11.0
click at [975, 494] on td at bounding box center [997, 521] width 92 height 56
checkbox input "true"
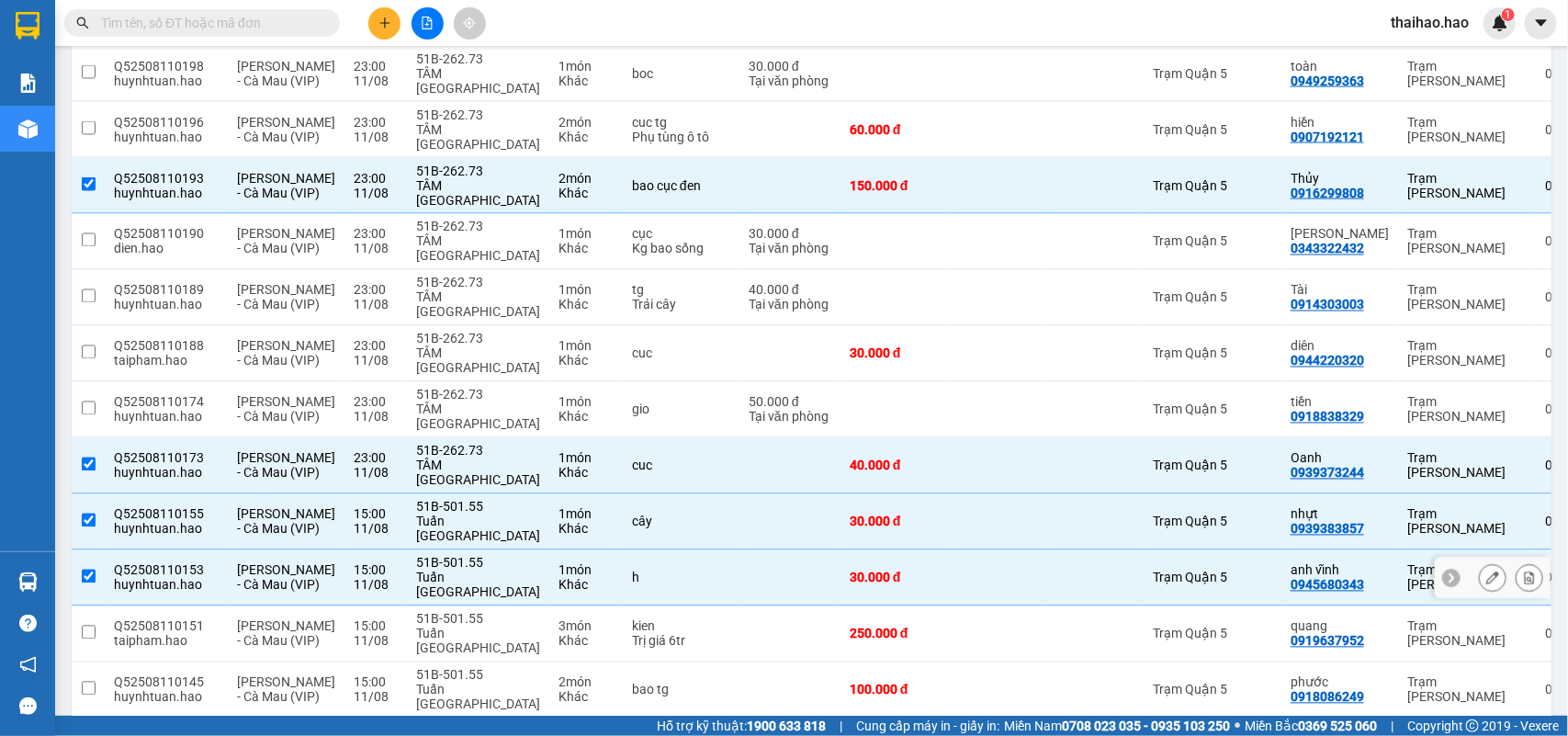
click at [1043, 551] on td at bounding box center [1093, 578] width 102 height 56
checkbox input "false"
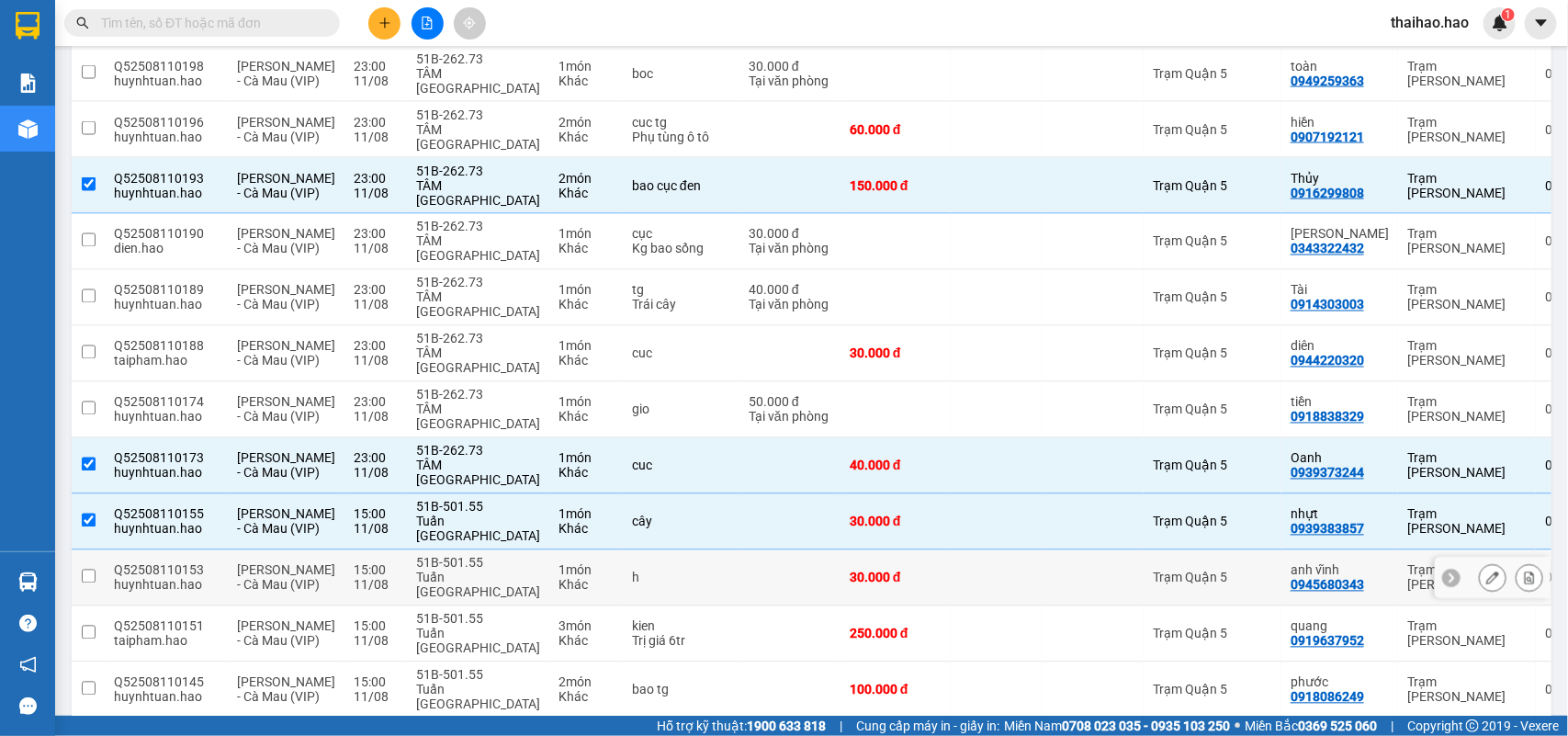
scroll to position [1462, 0]
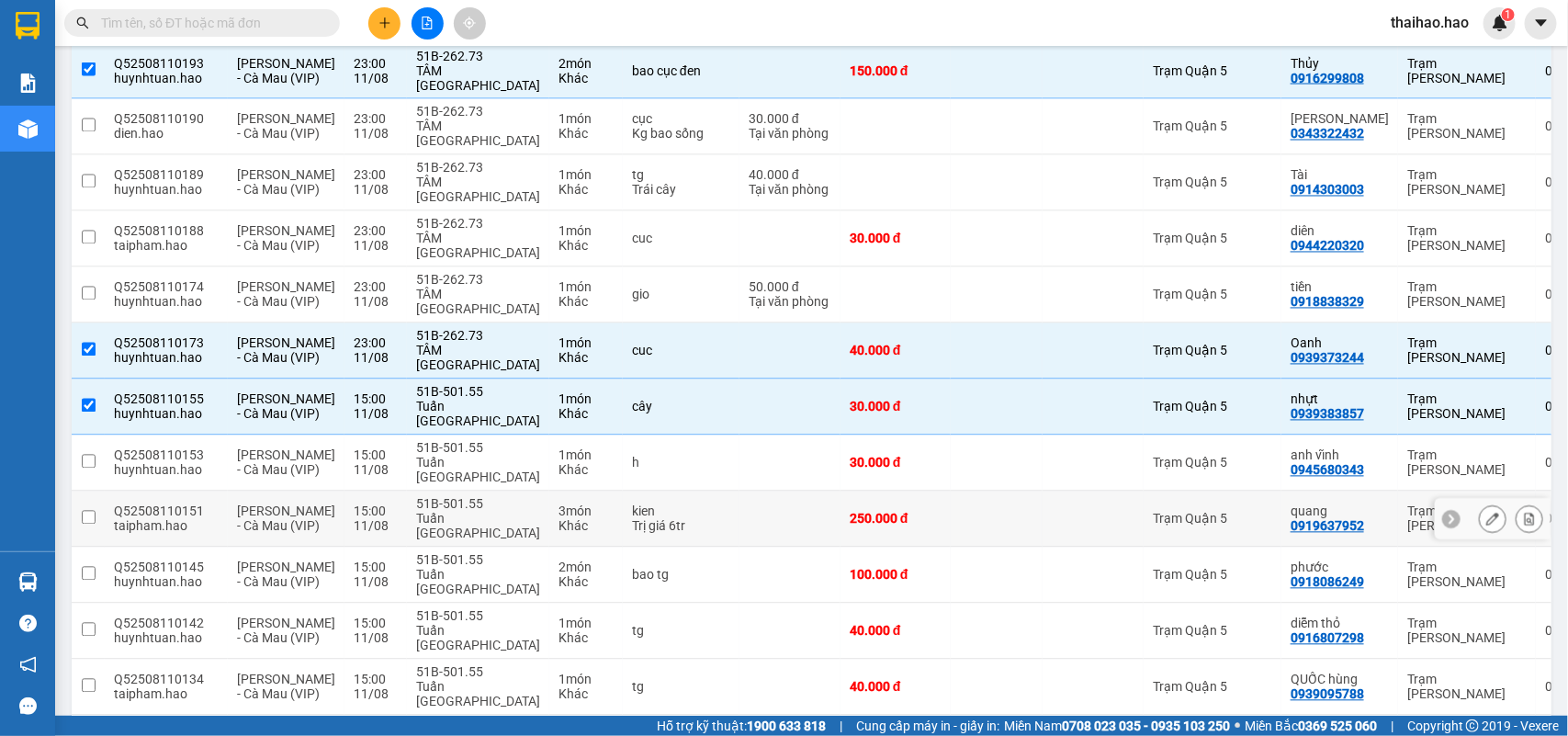
click at [1043, 492] on td at bounding box center [1093, 519] width 102 height 56
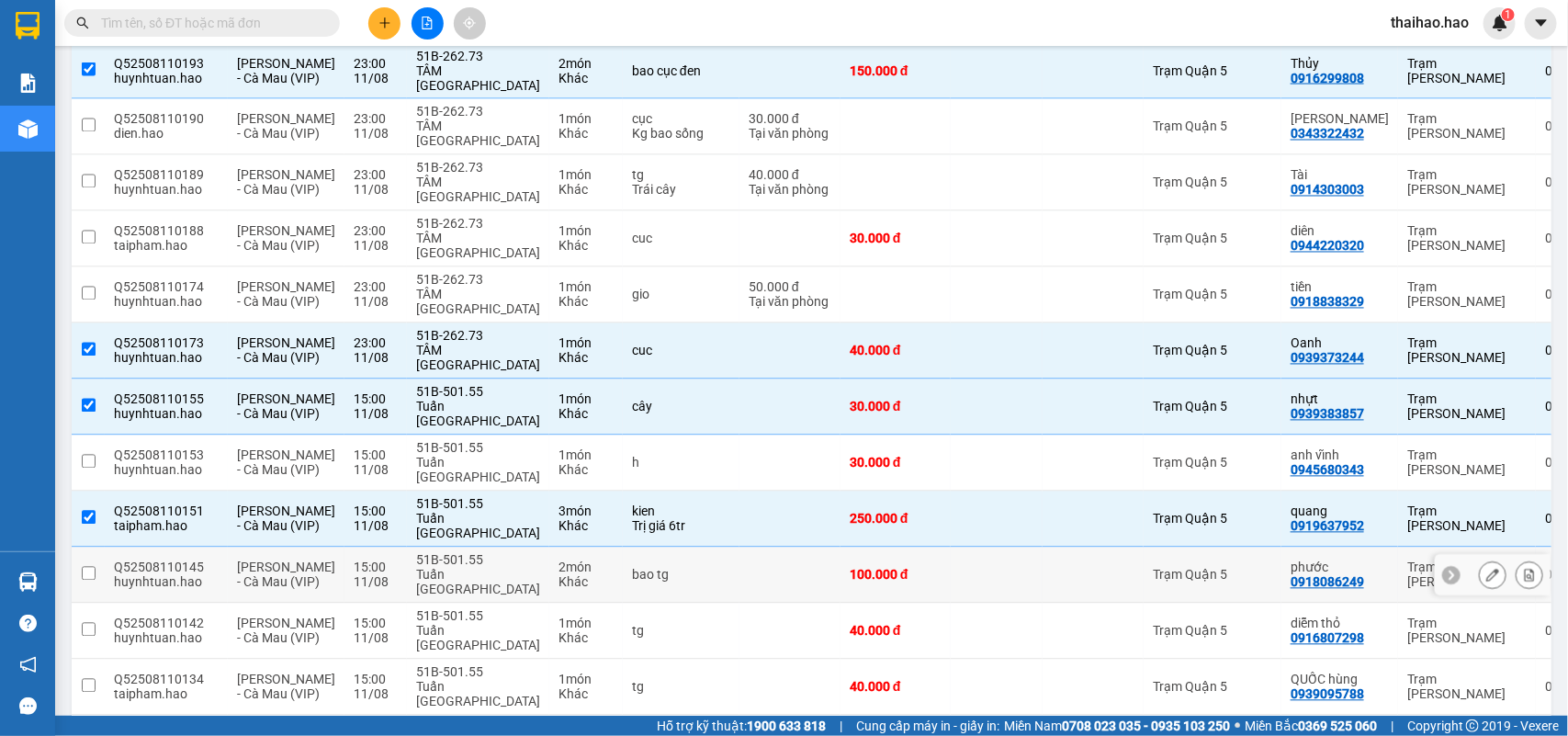
scroll to position [1577, 0]
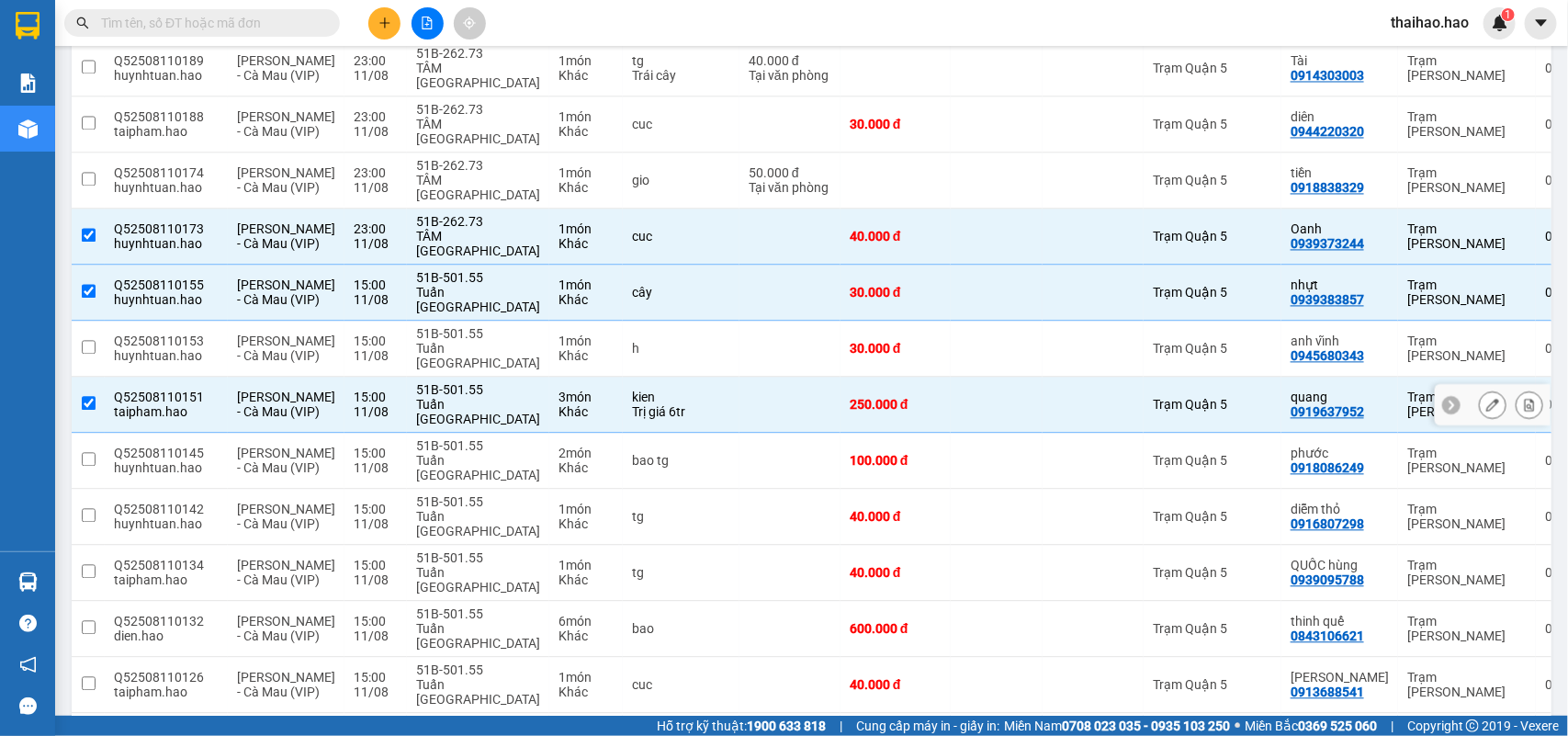
click at [984, 377] on tr "Q52508110151 taipham.hao Hồ Chí Minh - Cà Mau (VIP) 15:00 11/08 51B-501.55 Tuấn…" at bounding box center [837, 404] width 1531 height 56
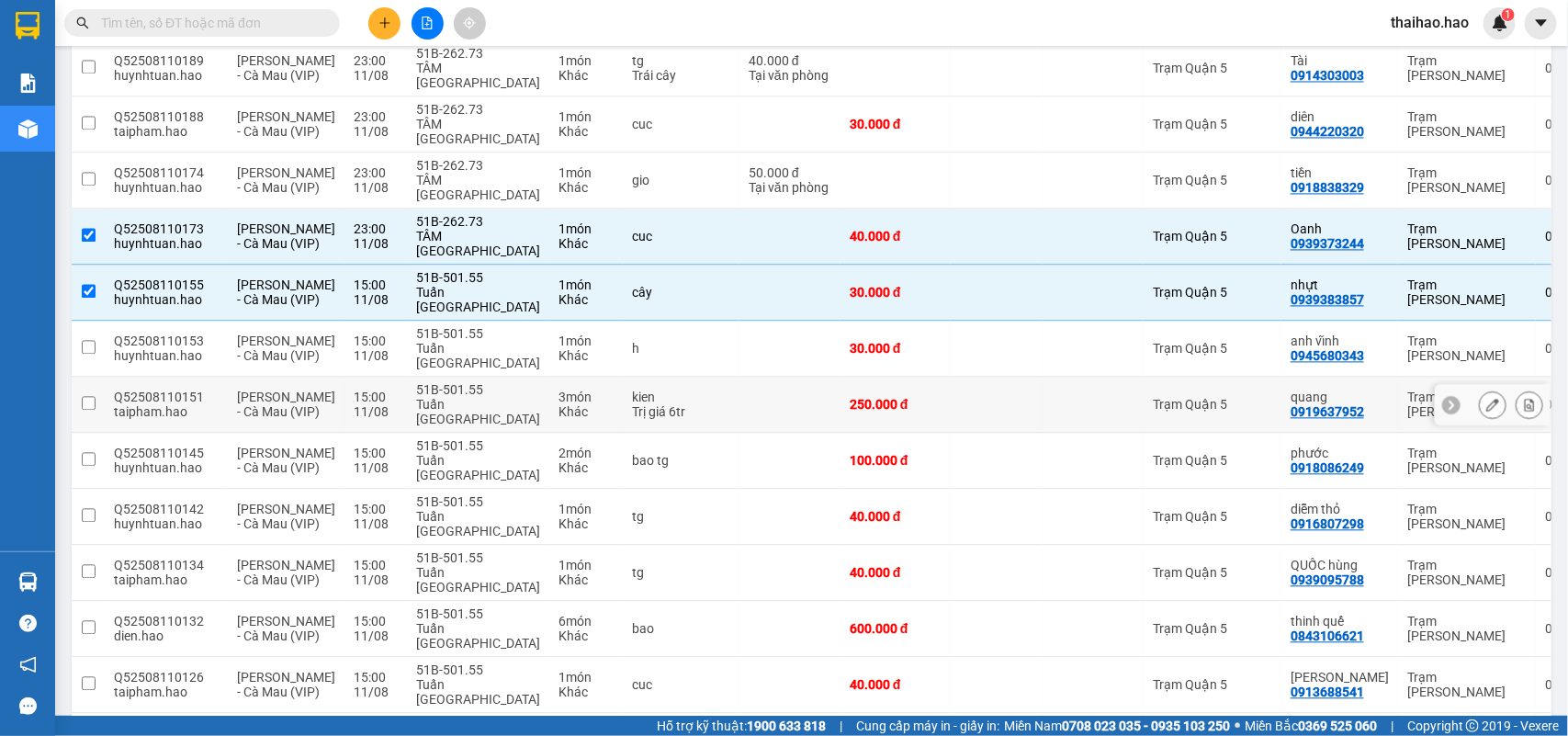
checkbox input "false"
click at [1043, 489] on td at bounding box center [1093, 516] width 102 height 56
checkbox input "true"
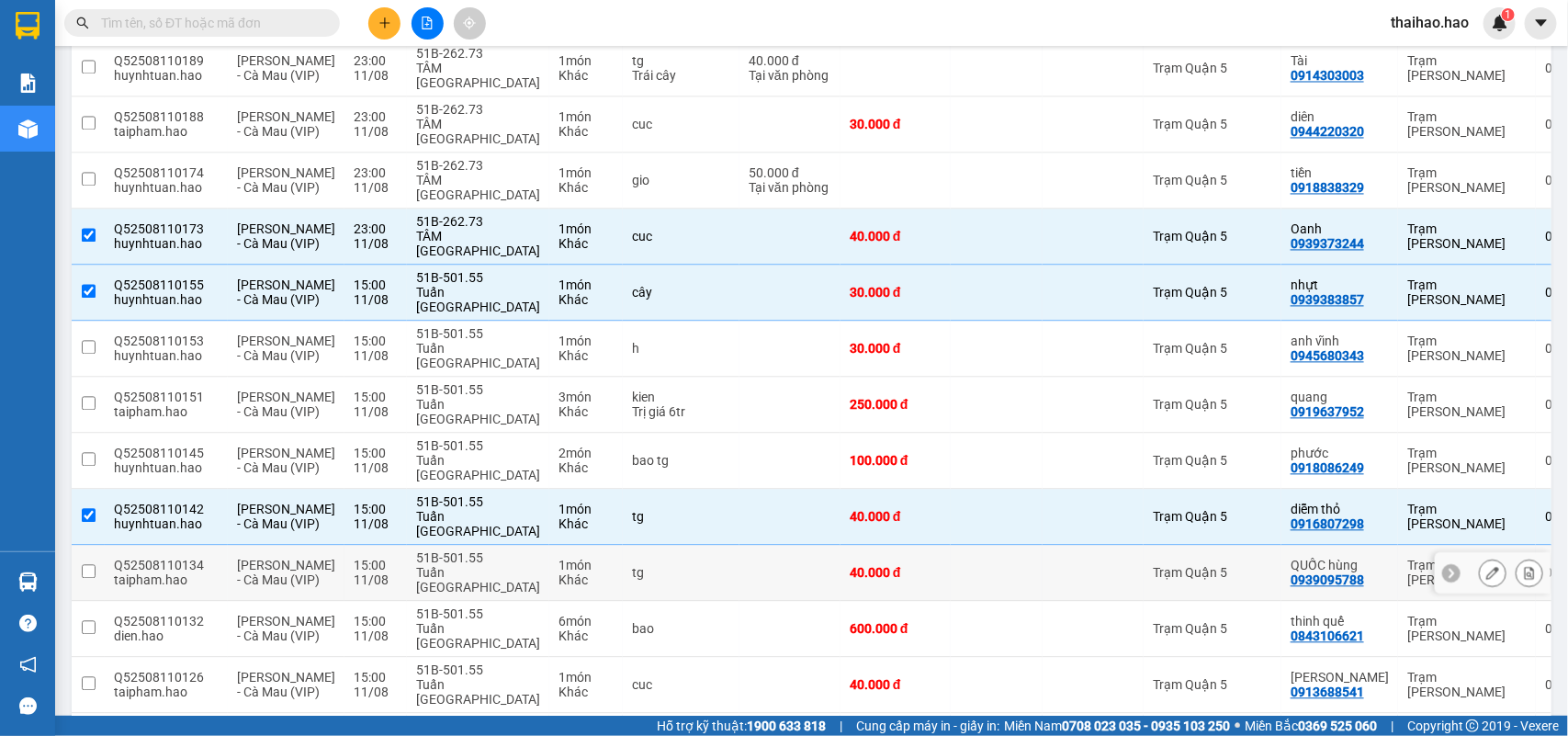
click at [1043, 545] on td at bounding box center [1093, 572] width 102 height 56
checkbox input "true"
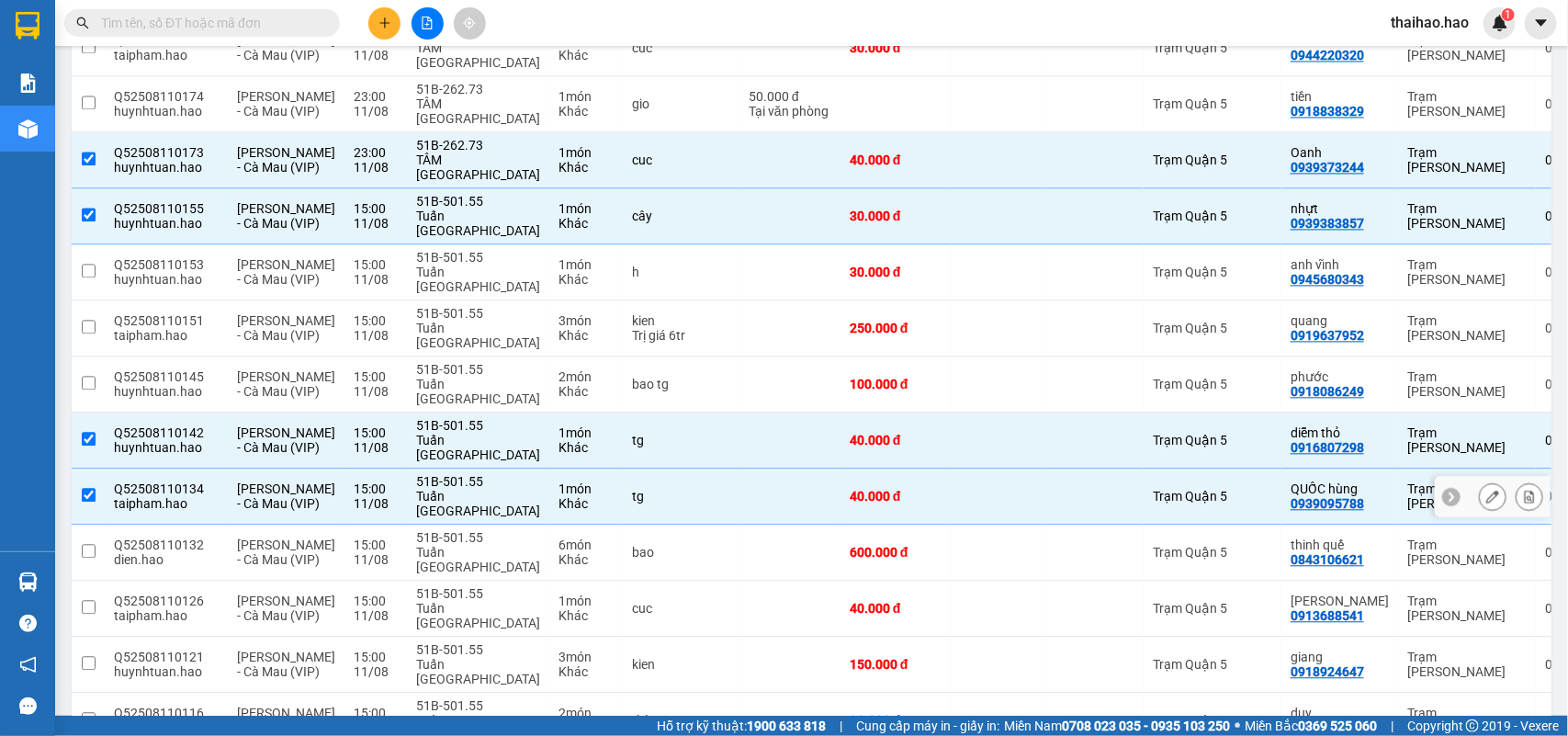
scroll to position [1693, 0]
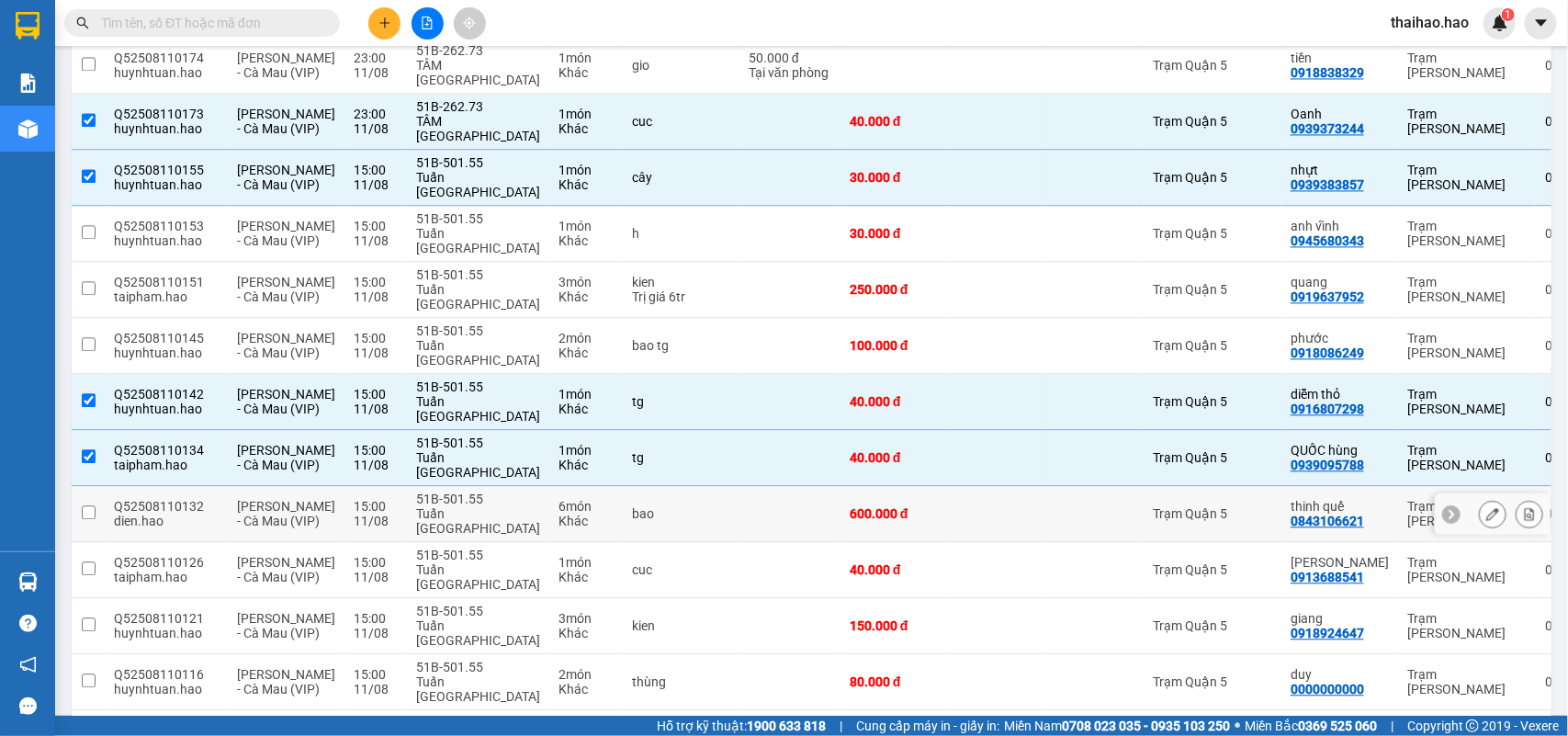
click at [1052, 507] on div at bounding box center [1093, 513] width 83 height 15
checkbox input "true"
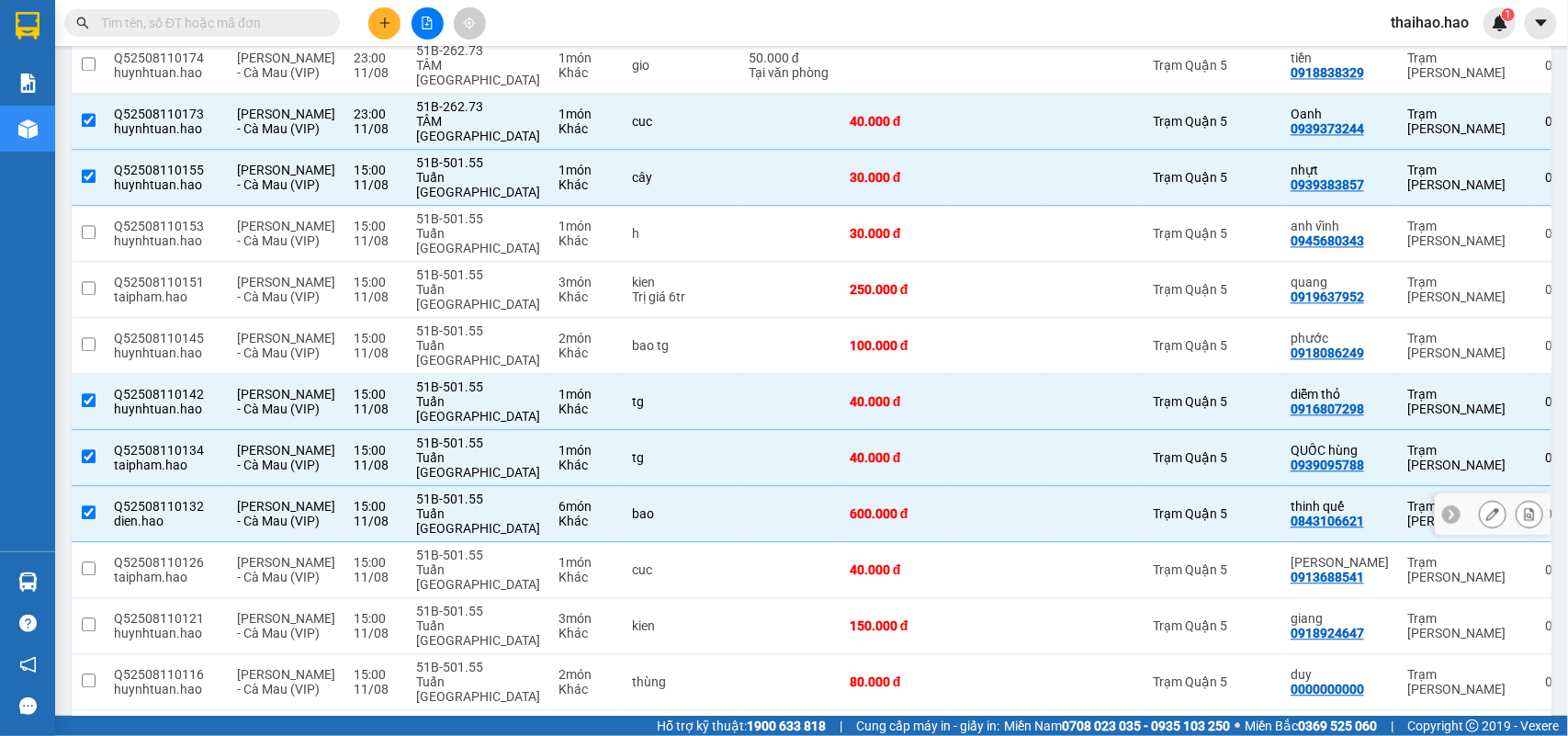
scroll to position [1807, 0]
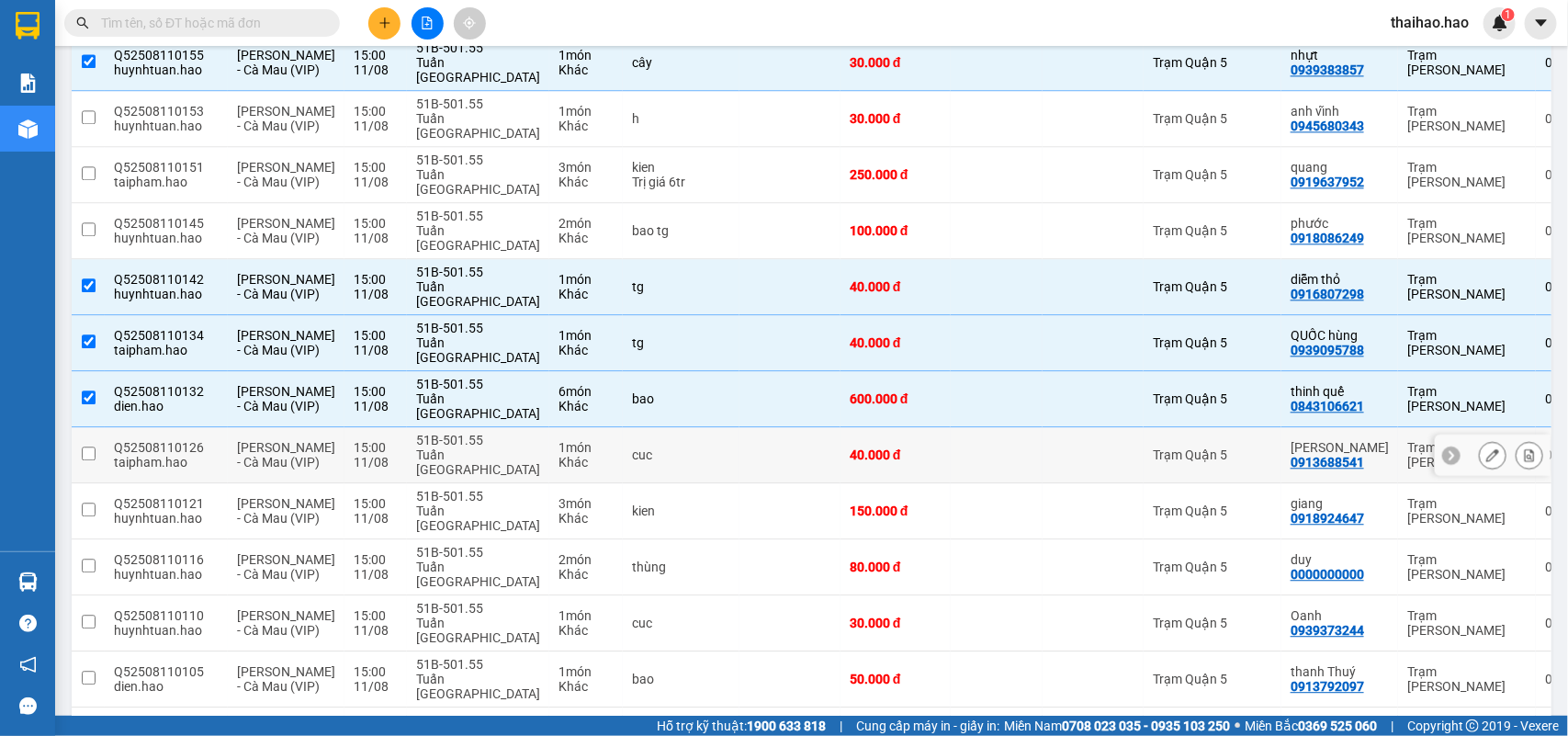
click at [1043, 428] on td at bounding box center [1093, 455] width 102 height 56
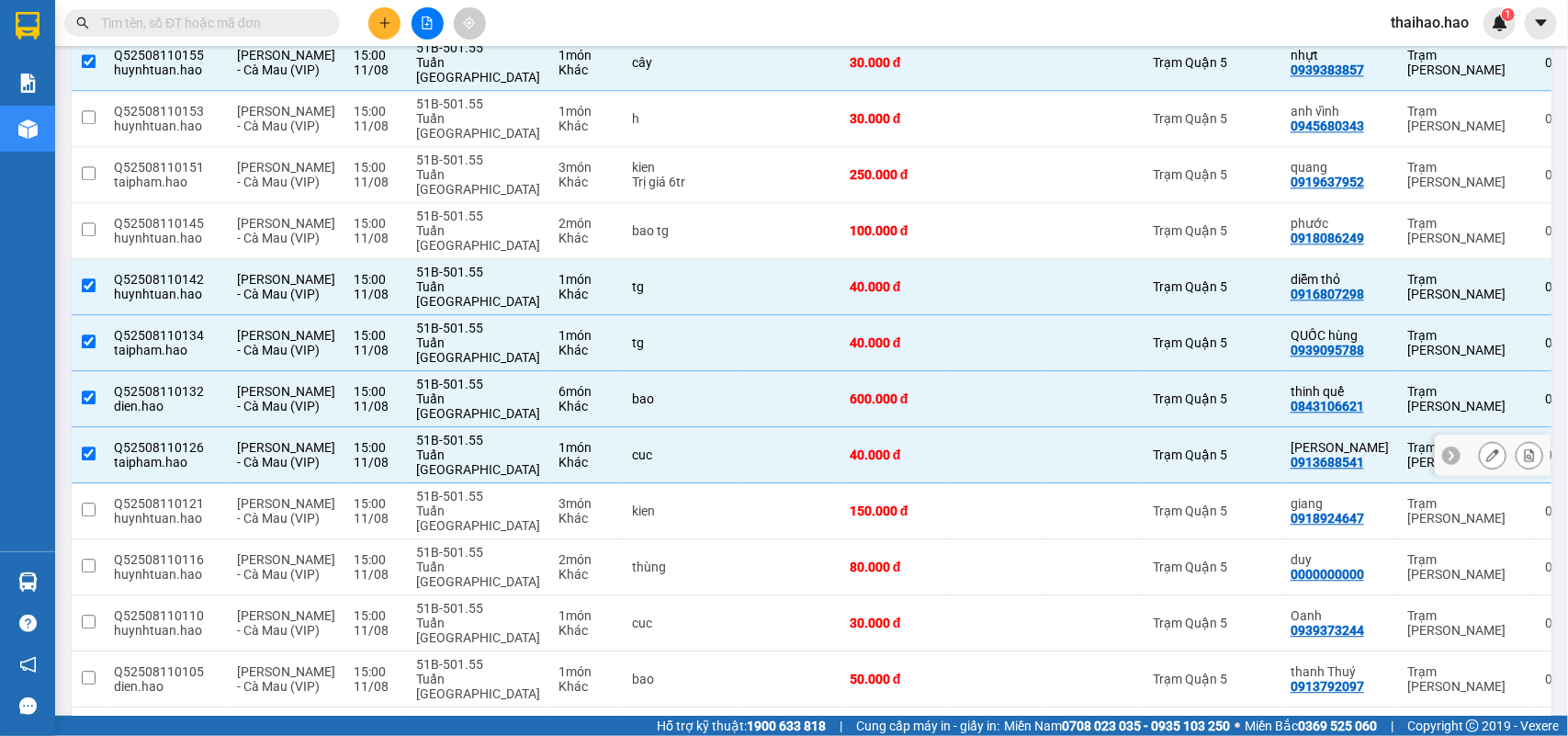
checkbox input "true"
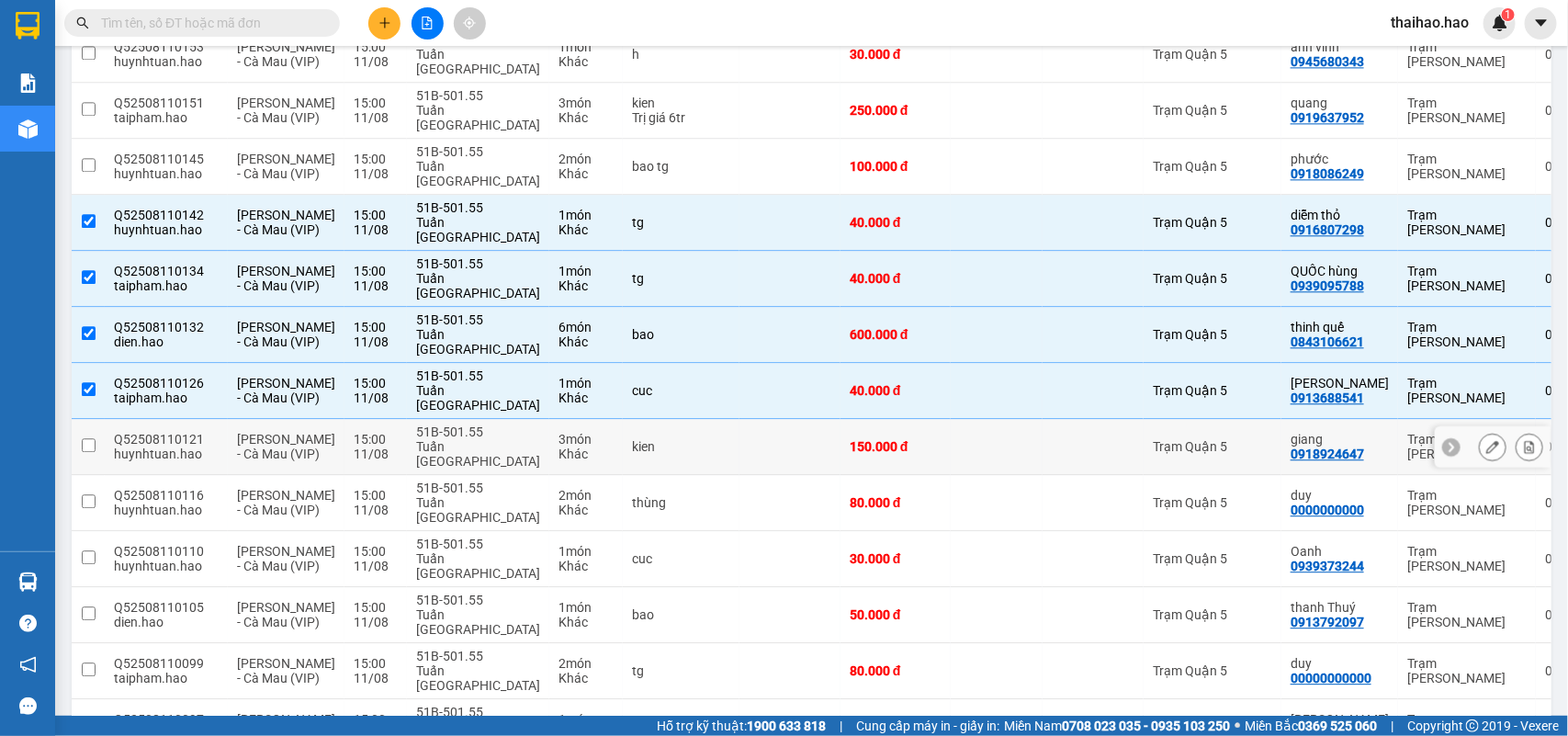
scroll to position [1922, 0]
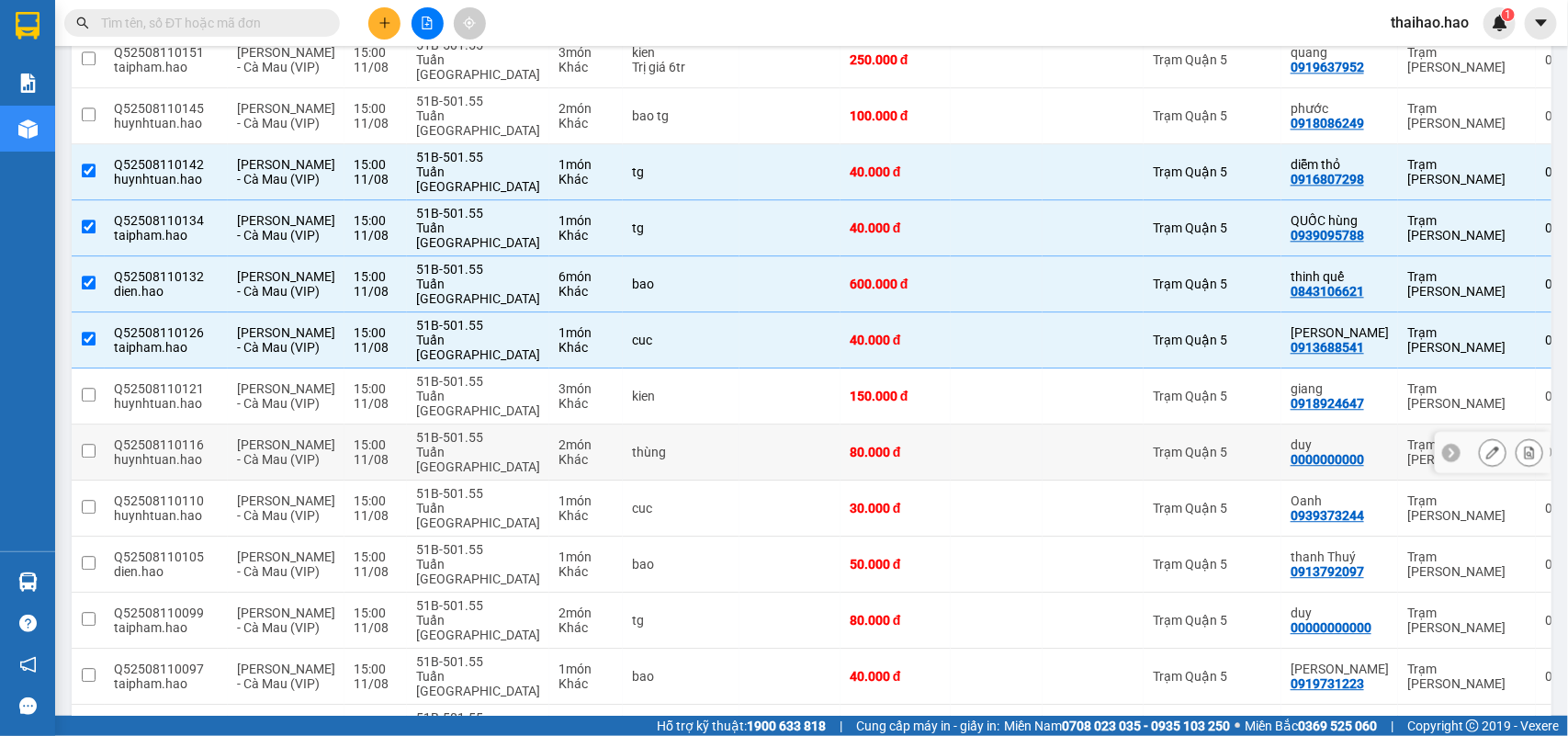
click at [974, 425] on td at bounding box center [997, 452] width 92 height 56
checkbox input "true"
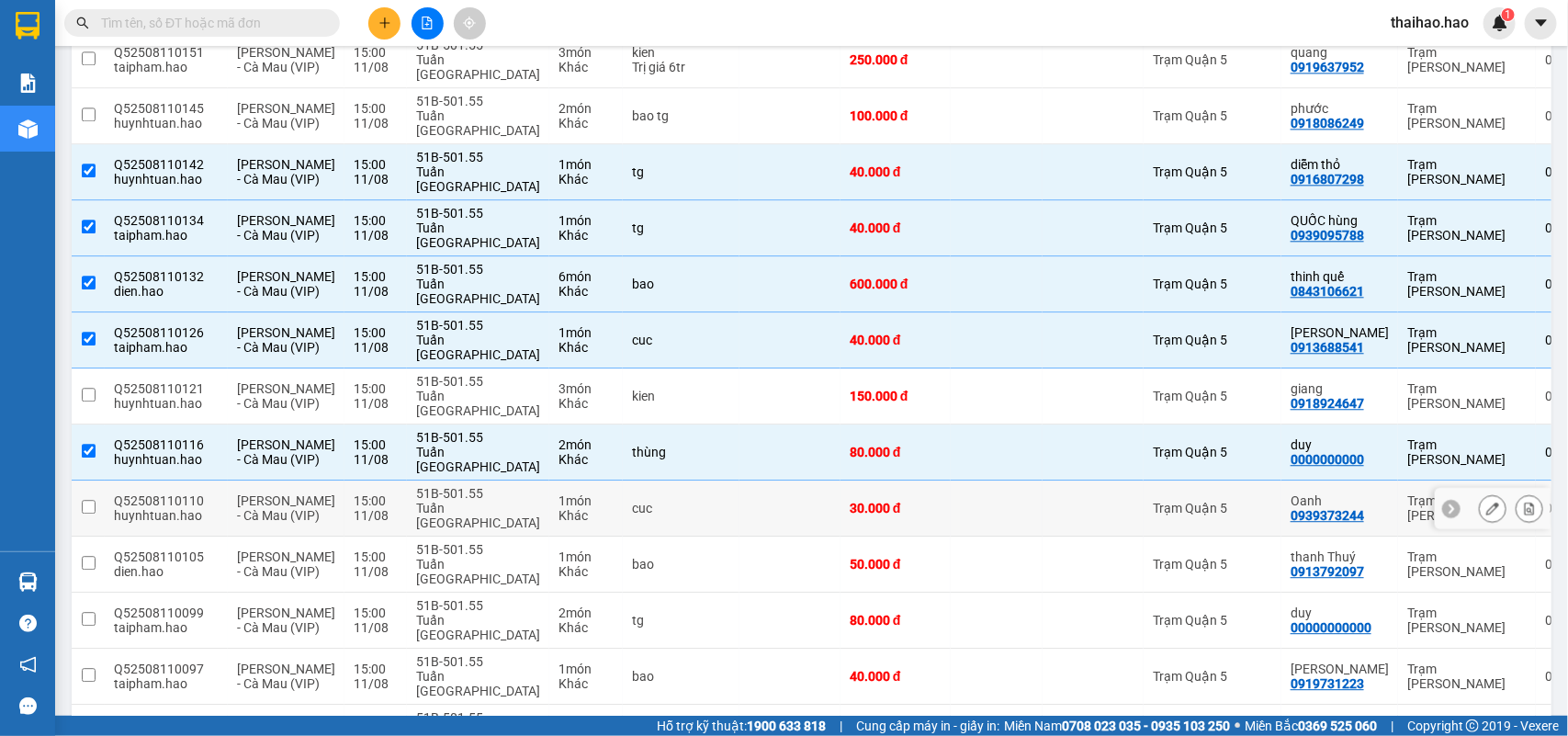
click at [1043, 480] on td at bounding box center [1093, 508] width 102 height 56
checkbox input "true"
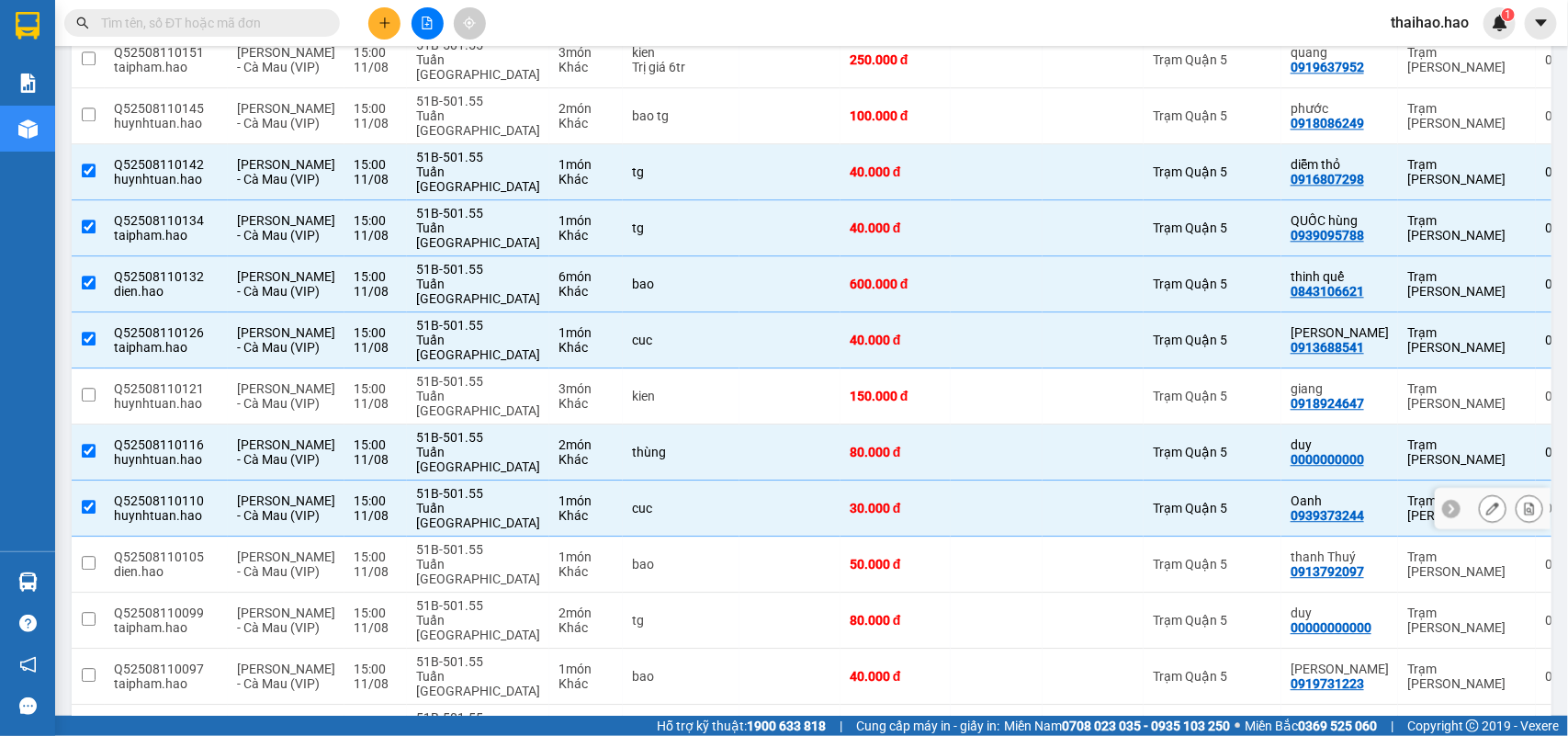
scroll to position [2036, 0]
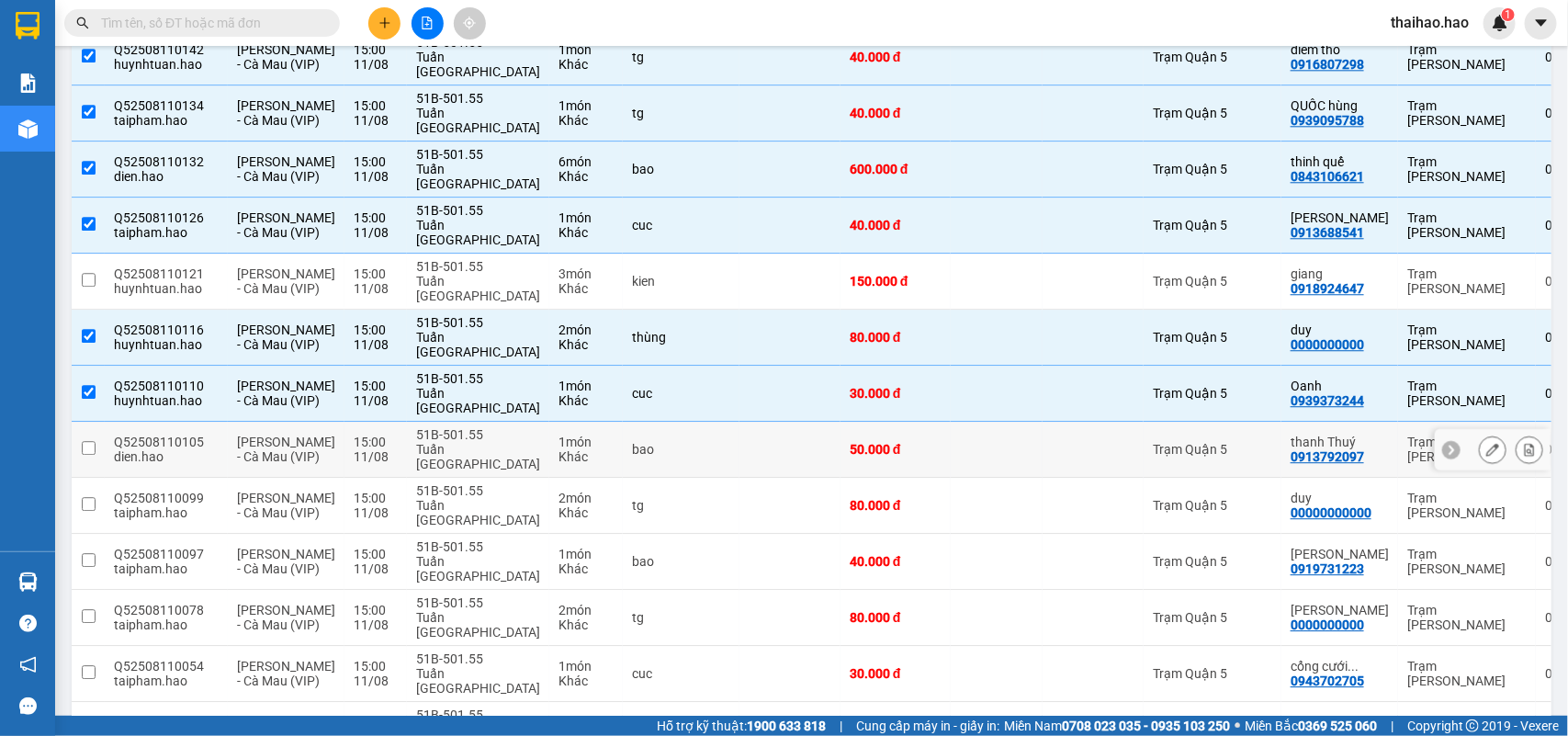
click at [1043, 422] on td at bounding box center [1093, 449] width 102 height 56
checkbox input "true"
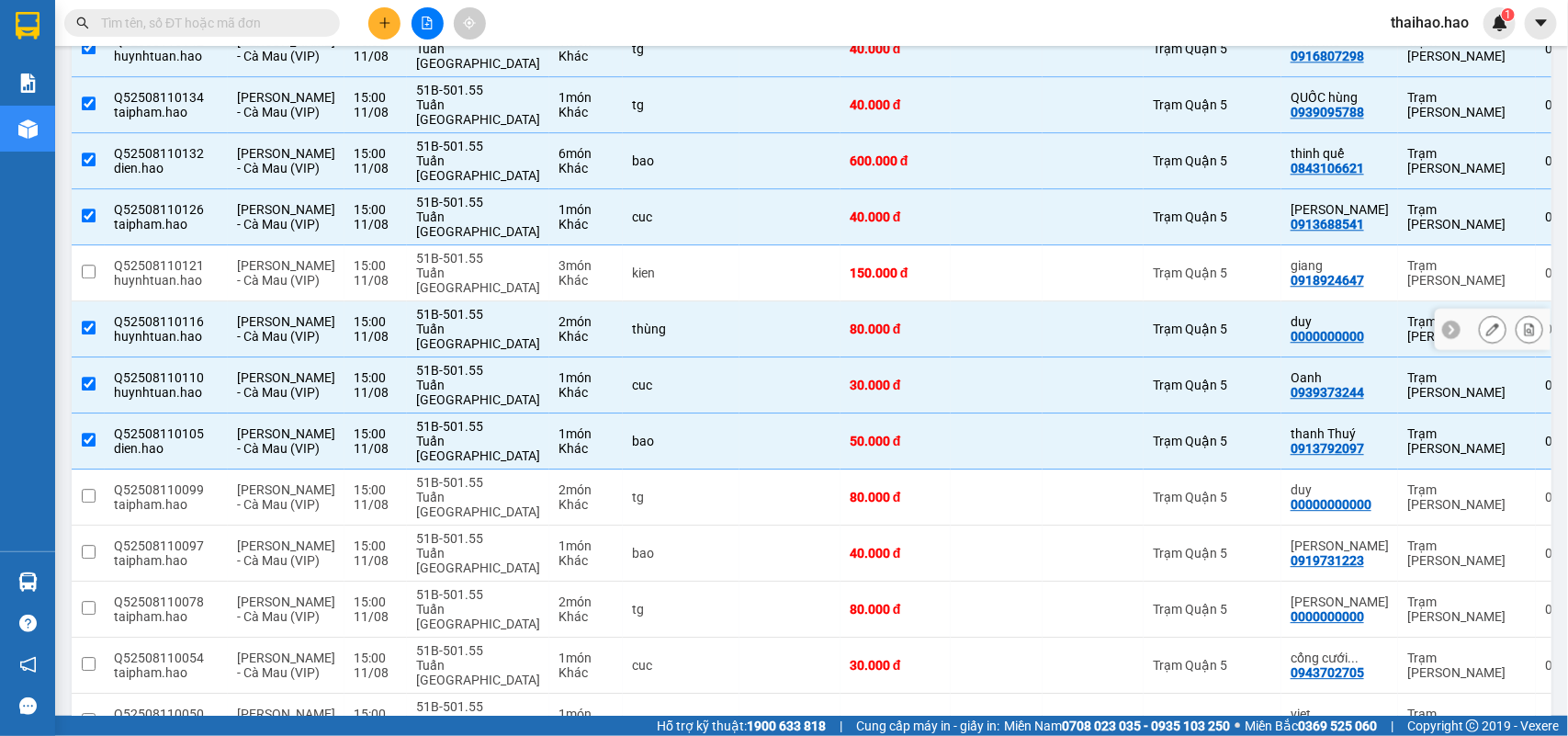
scroll to position [2049, 0]
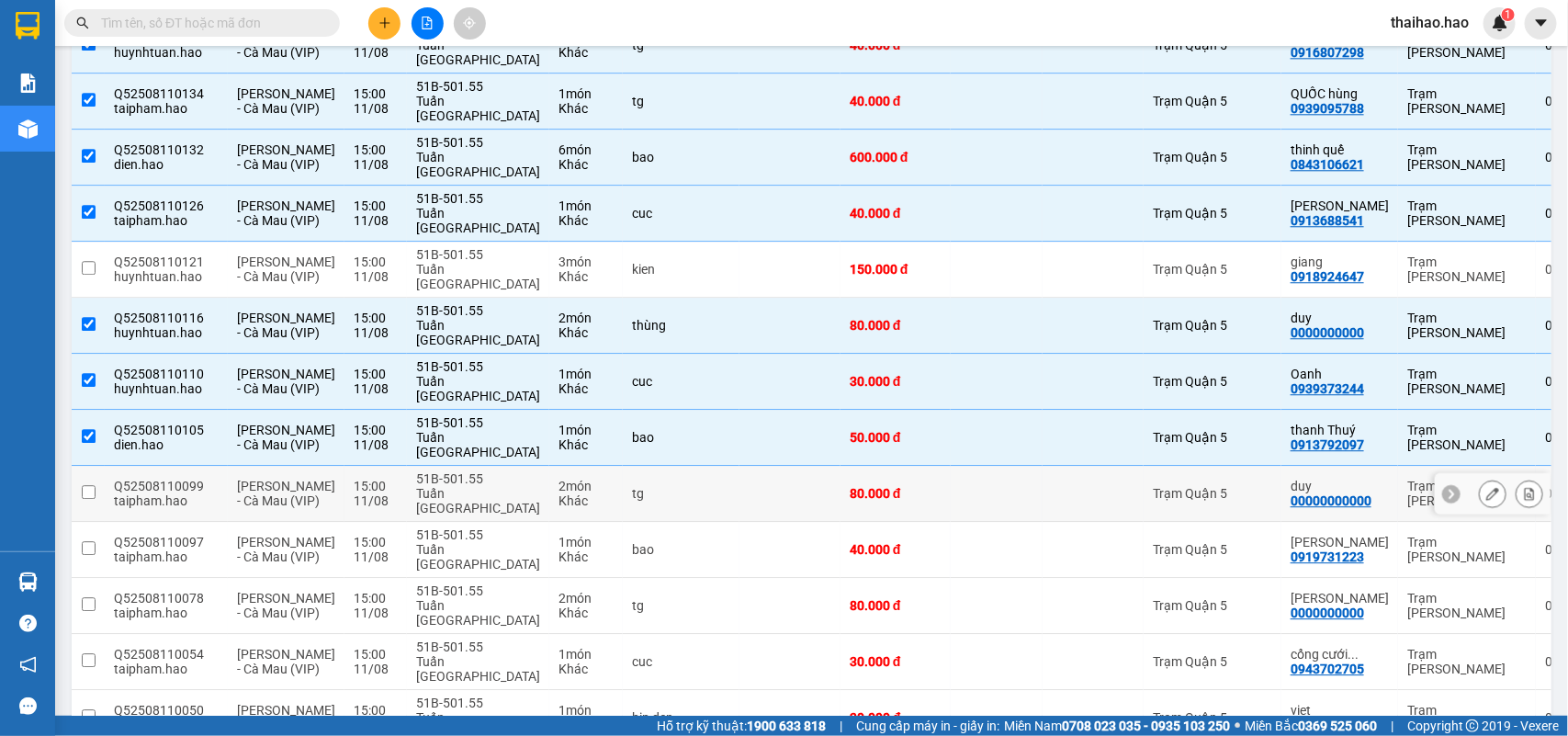
click at [1052, 486] on div at bounding box center [1093, 493] width 83 height 15
checkbox input "true"
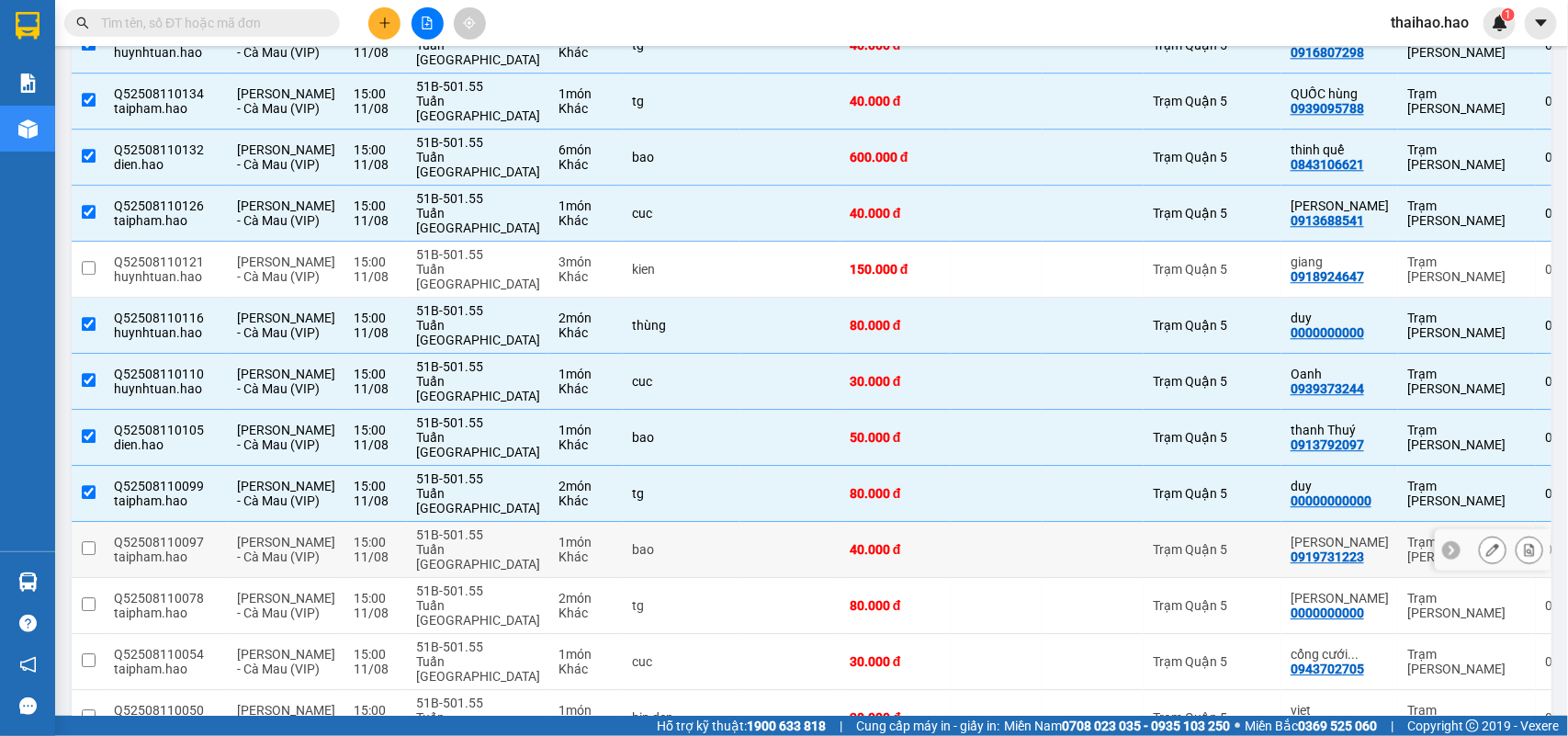
click at [1043, 522] on td at bounding box center [1093, 550] width 102 height 56
checkbox input "true"
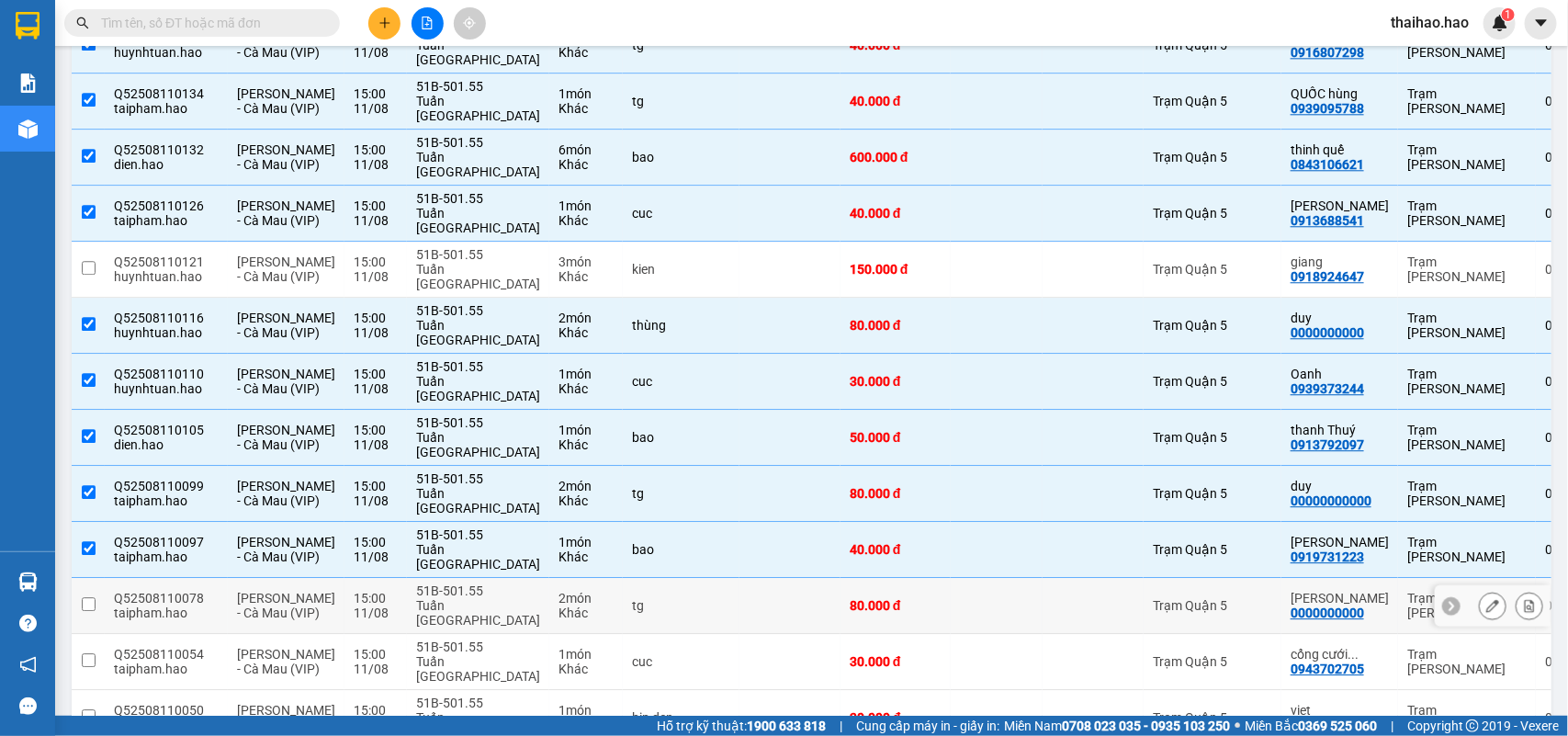
click at [1043, 578] on td at bounding box center [1093, 605] width 102 height 56
checkbox input "true"
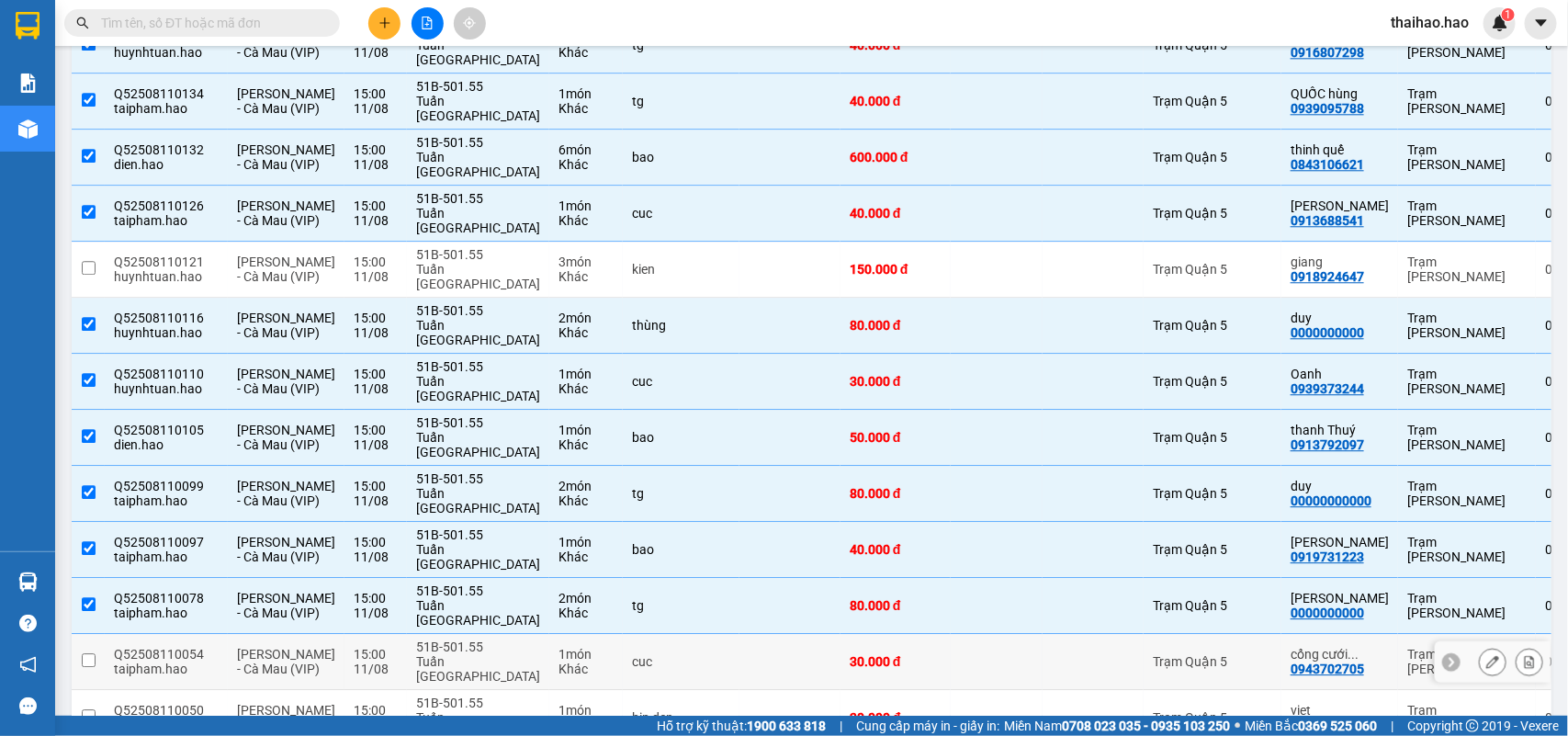
click at [1043, 634] on td at bounding box center [1093, 661] width 102 height 56
checkbox input "true"
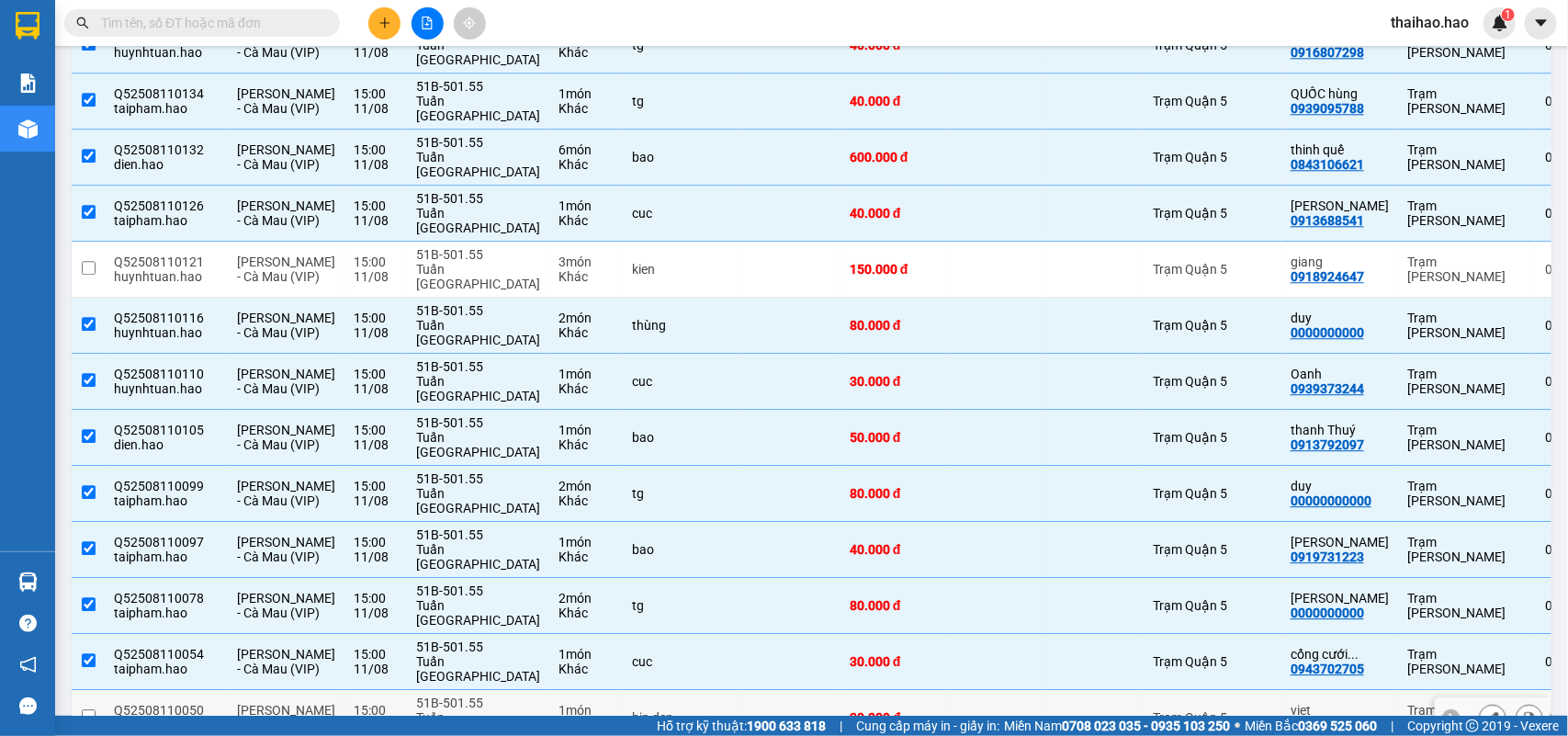
click at [1043, 690] on td at bounding box center [1093, 717] width 102 height 56
checkbox input "true"
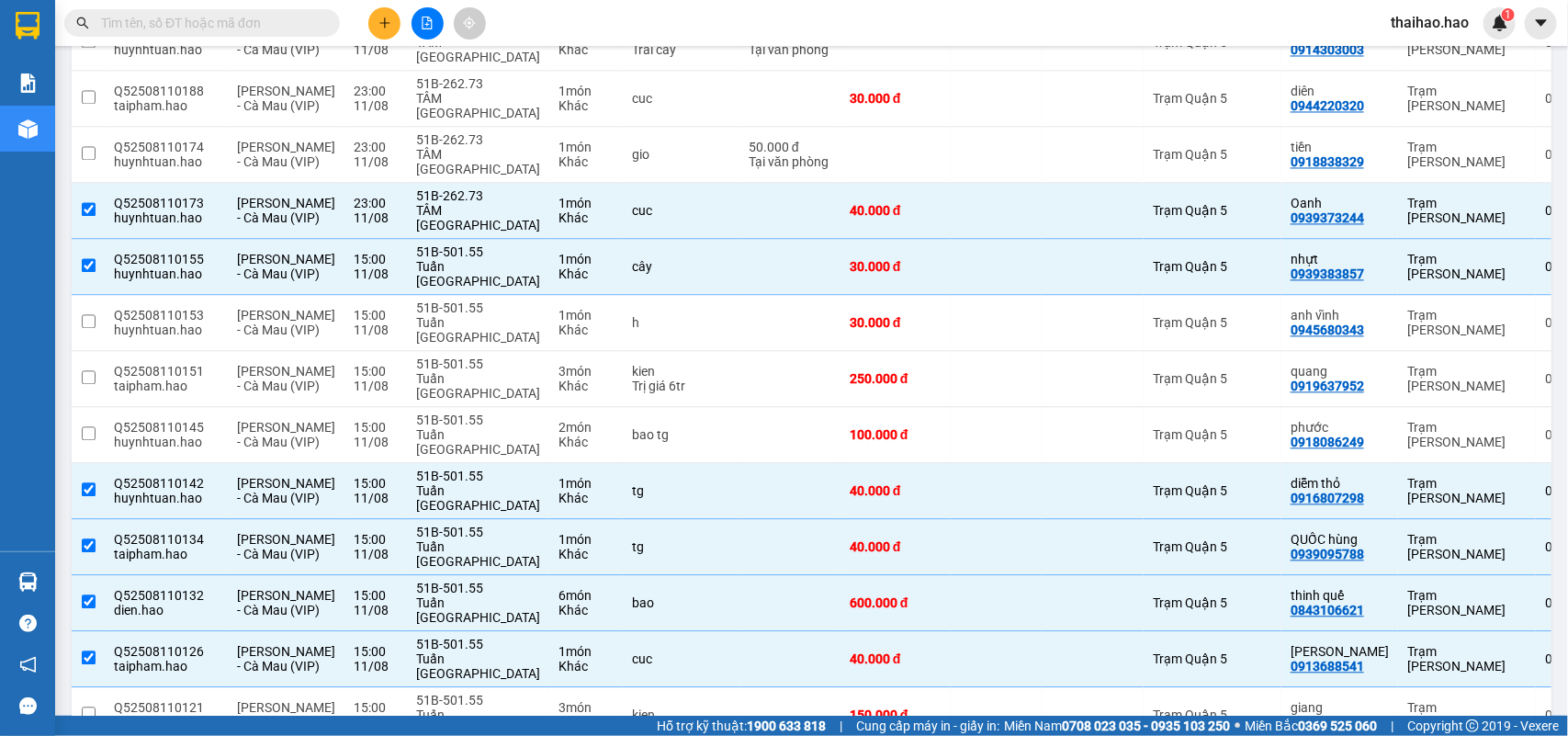
scroll to position [1589, 0]
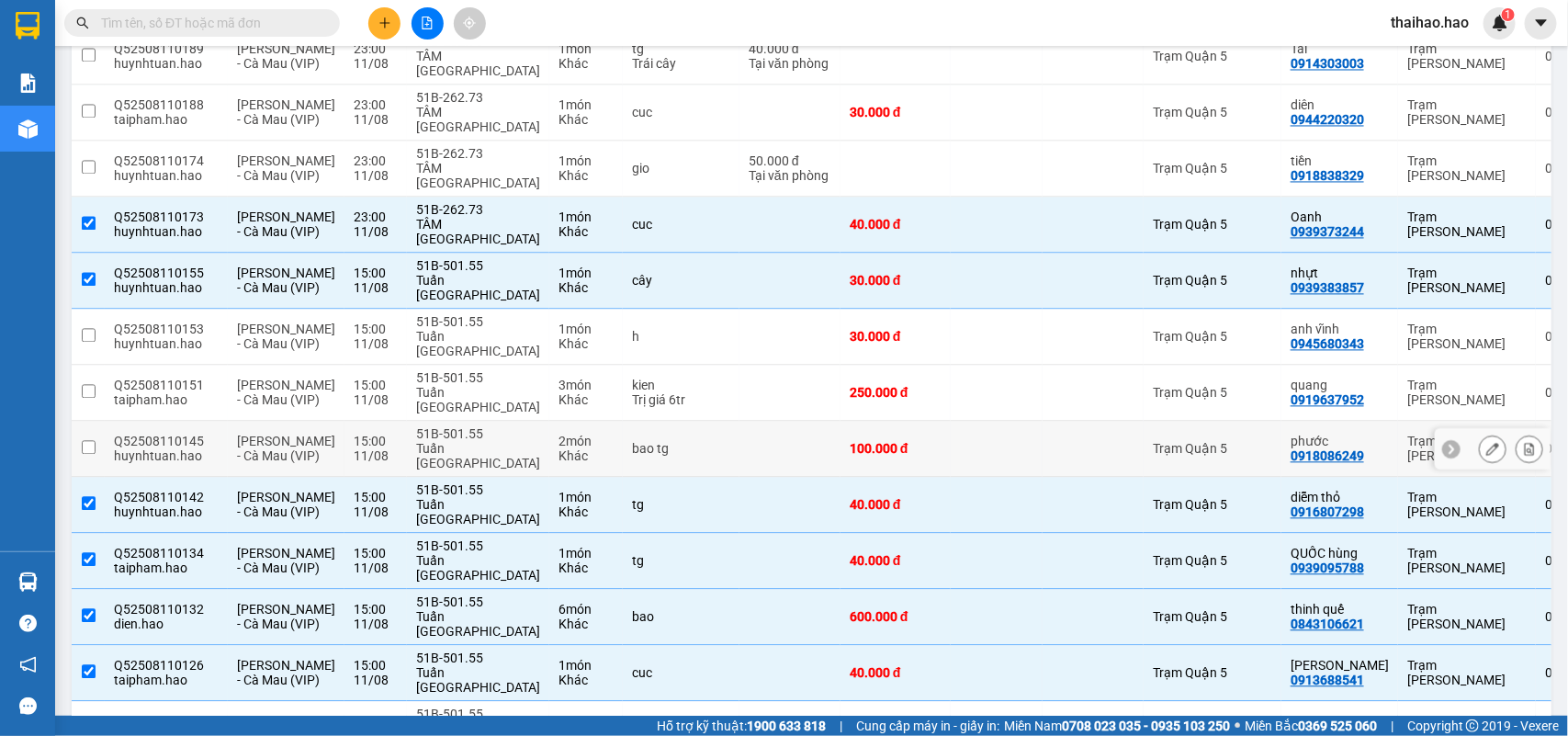
click at [975, 421] on td at bounding box center [997, 448] width 92 height 56
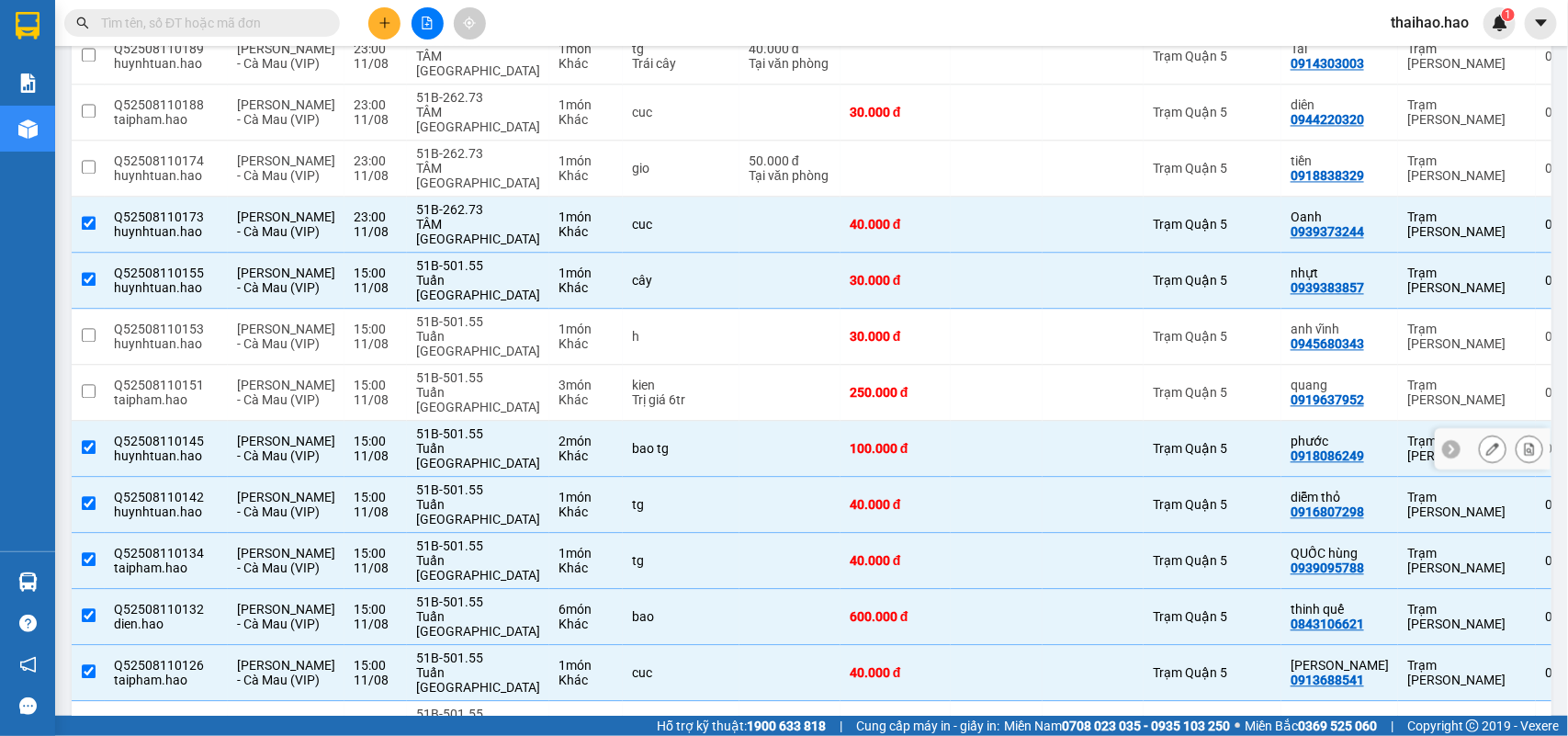
checkbox input "true"
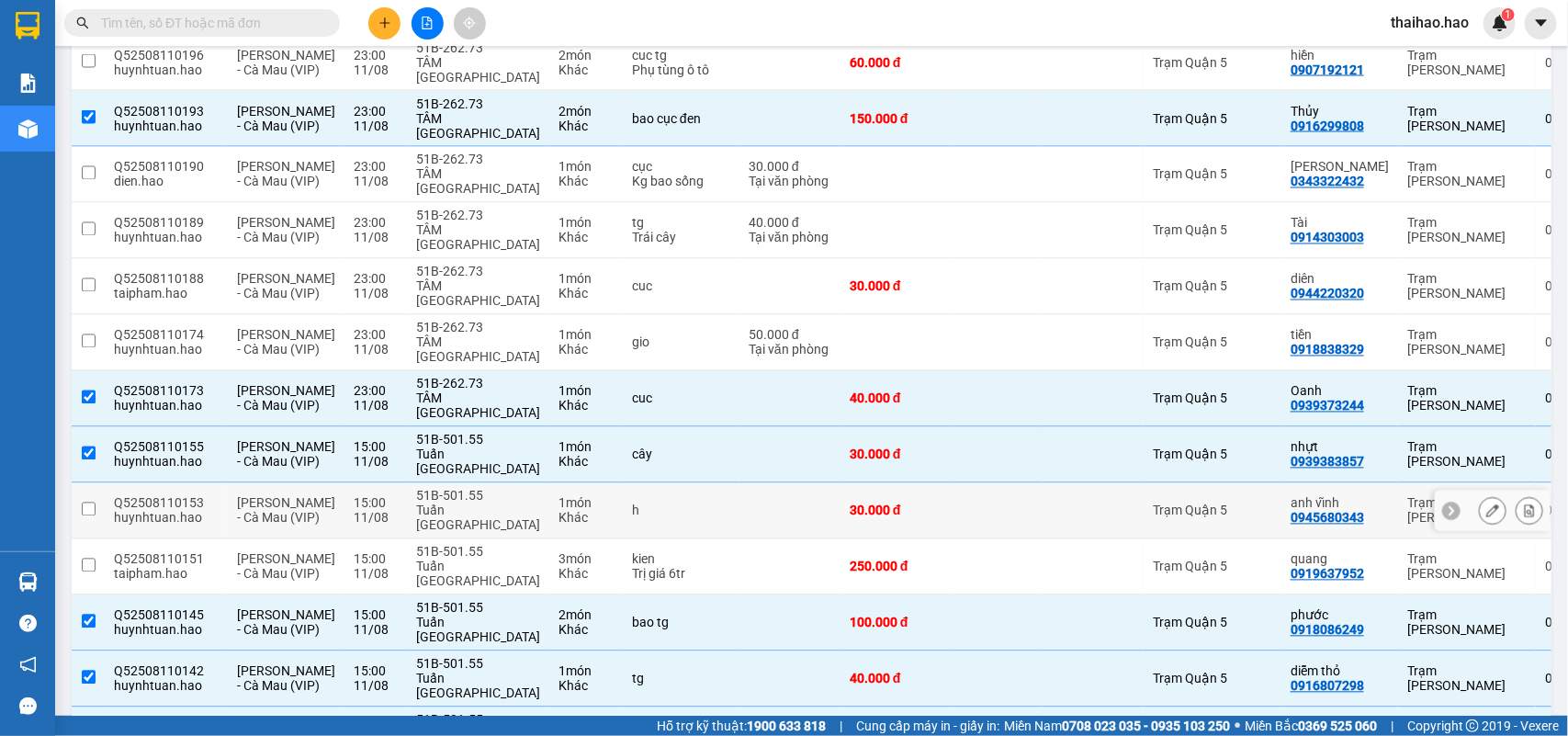
scroll to position [1360, 0]
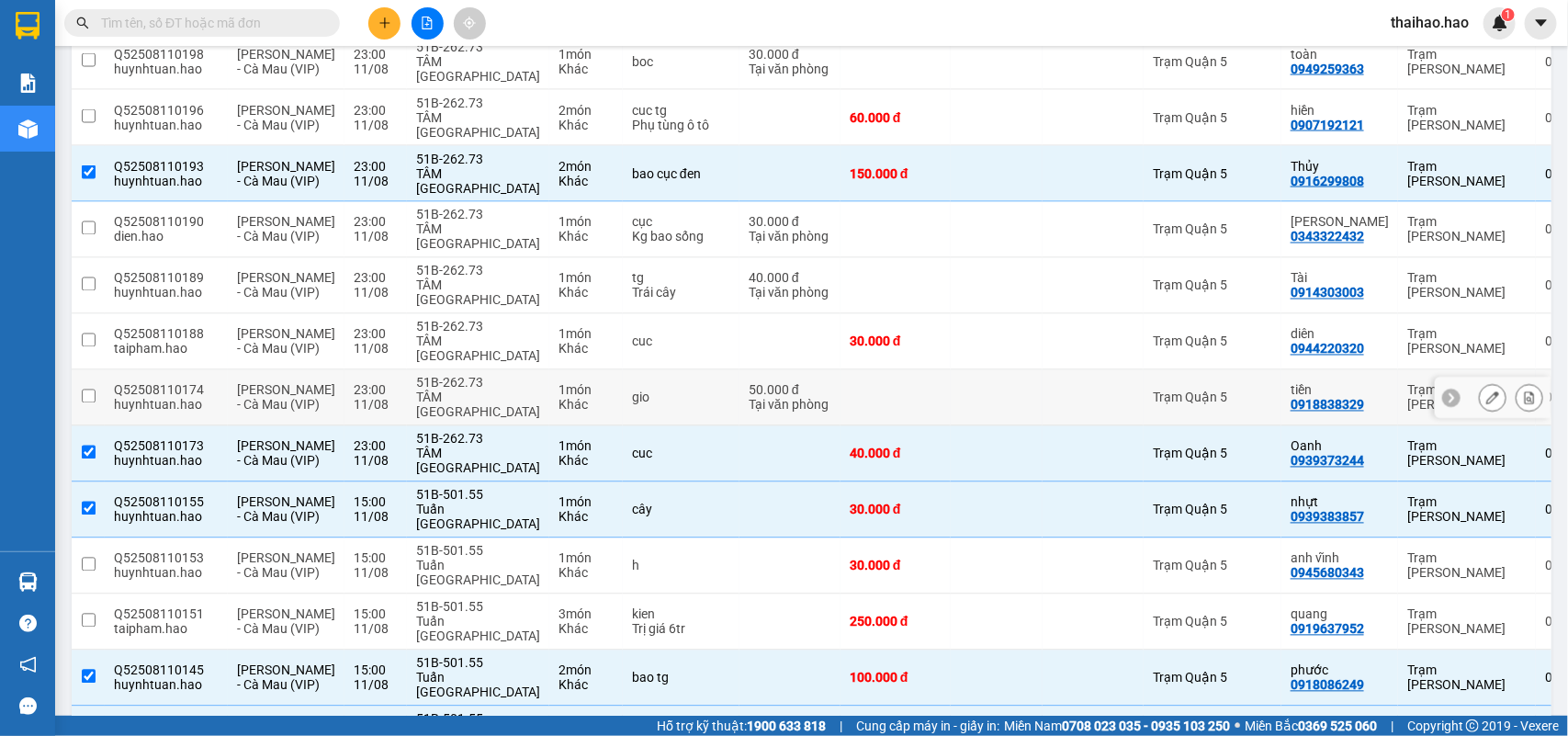
click at [965, 370] on td at bounding box center [997, 397] width 92 height 56
checkbox input "true"
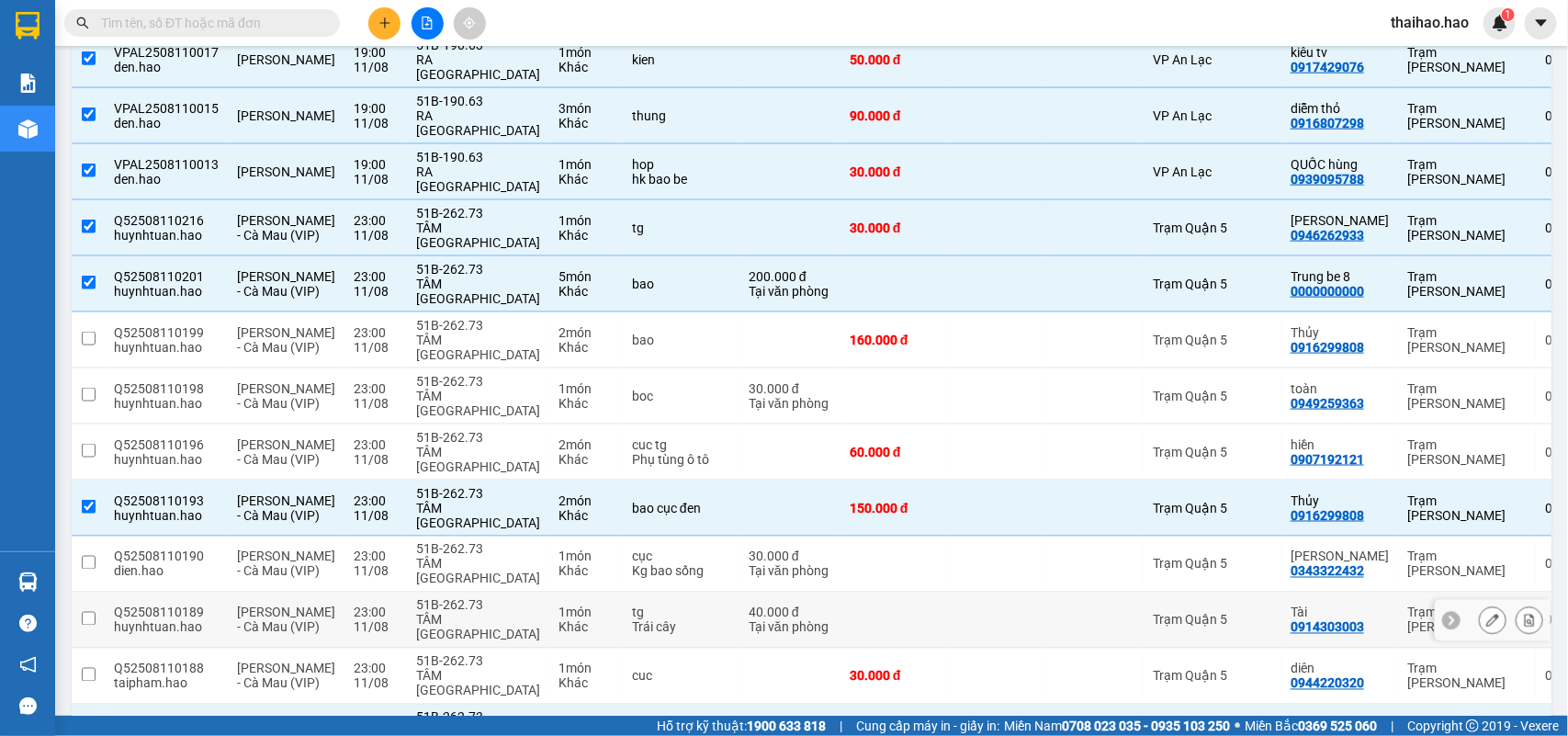
scroll to position [1015, 0]
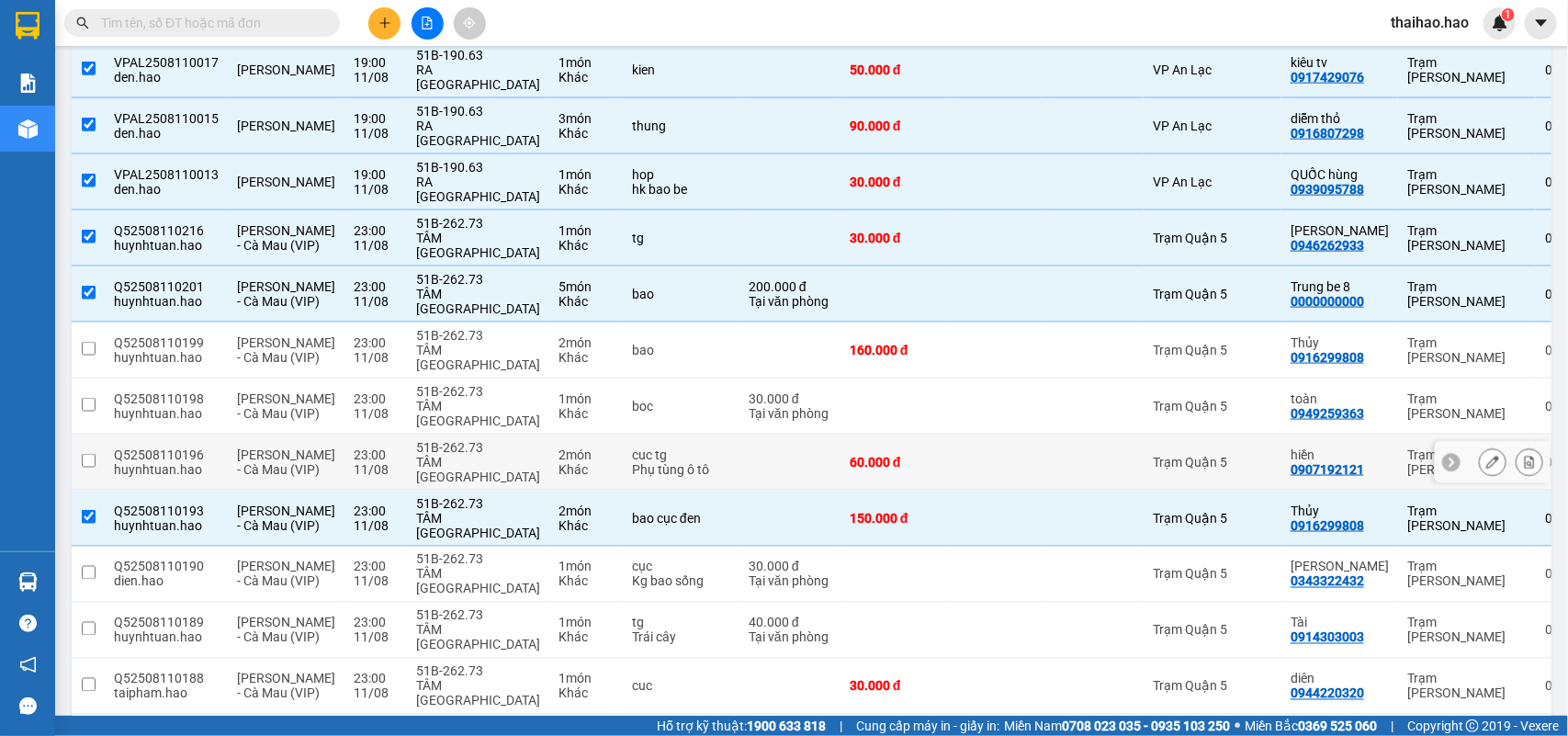
click at [975, 434] on td at bounding box center [997, 462] width 92 height 56
checkbox input "true"
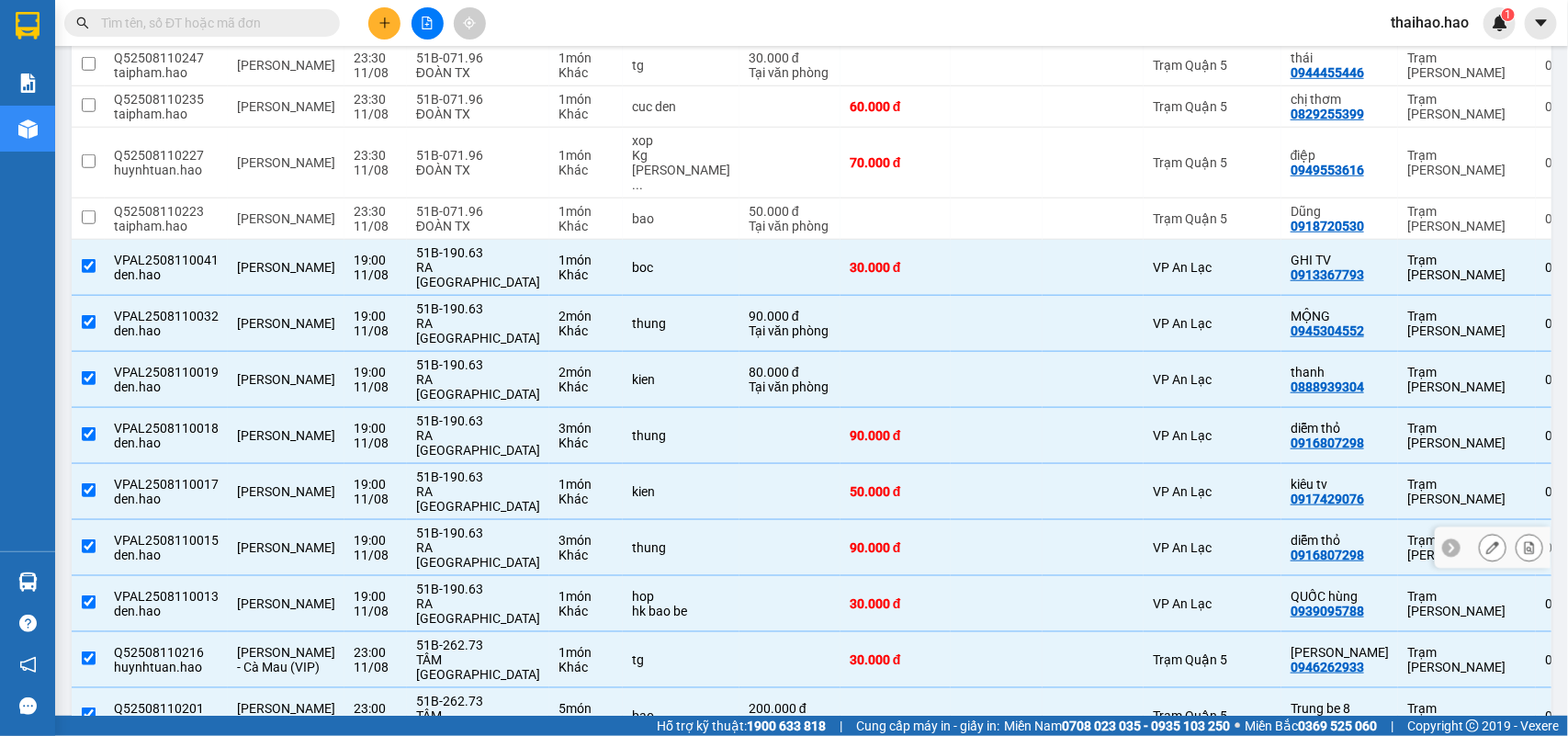
scroll to position [555, 0]
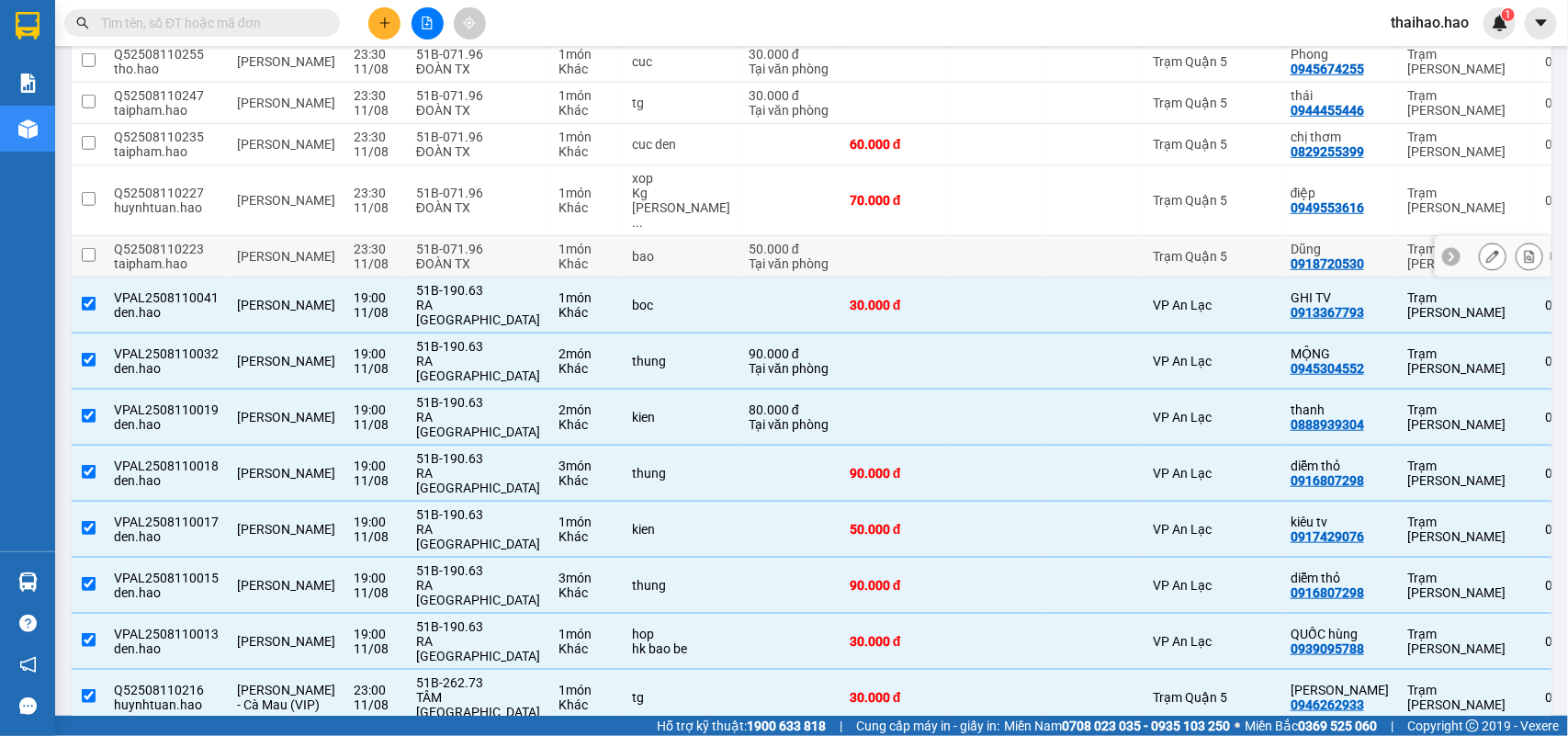
click at [966, 253] on td at bounding box center [997, 257] width 92 height 41
checkbox input "true"
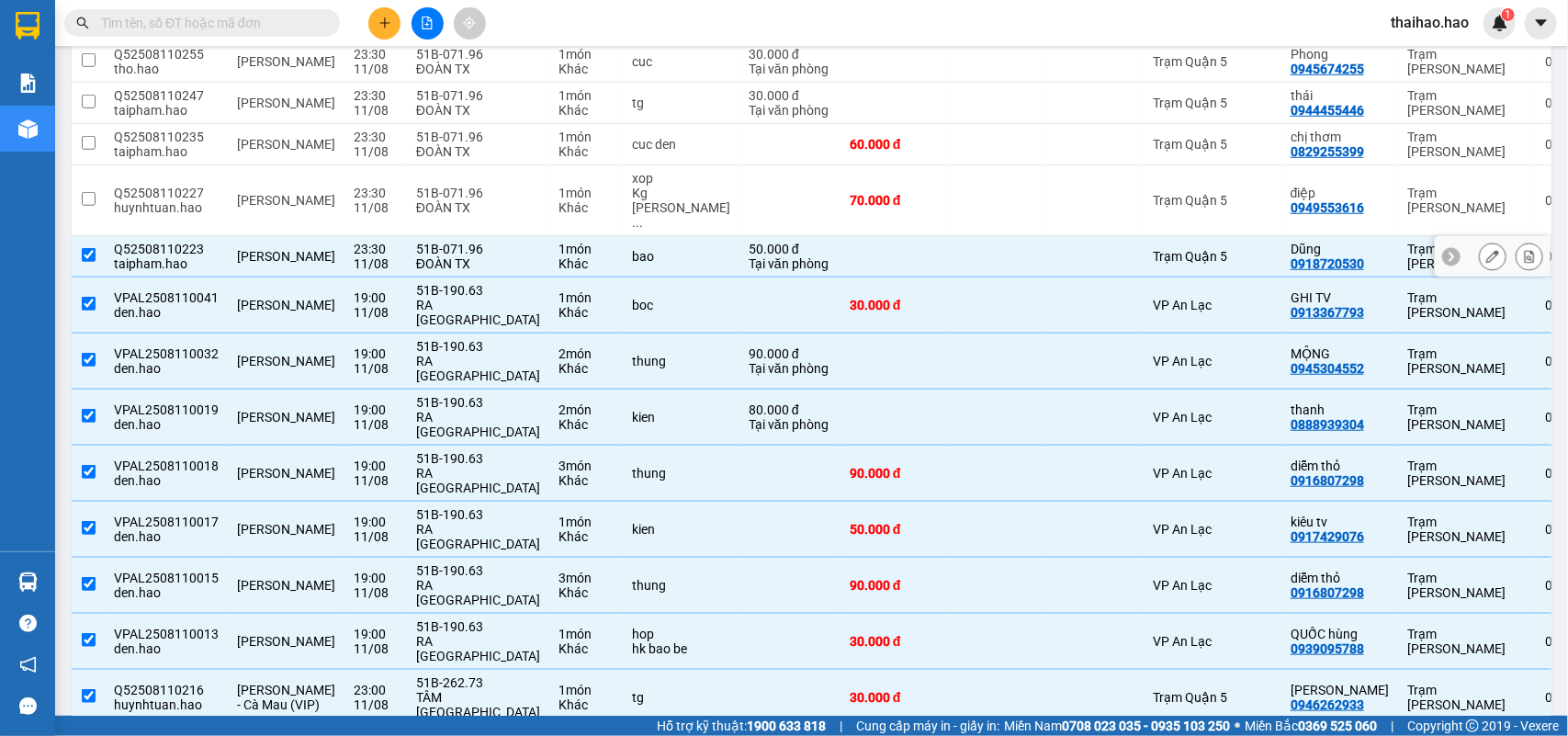
scroll to position [441, 0]
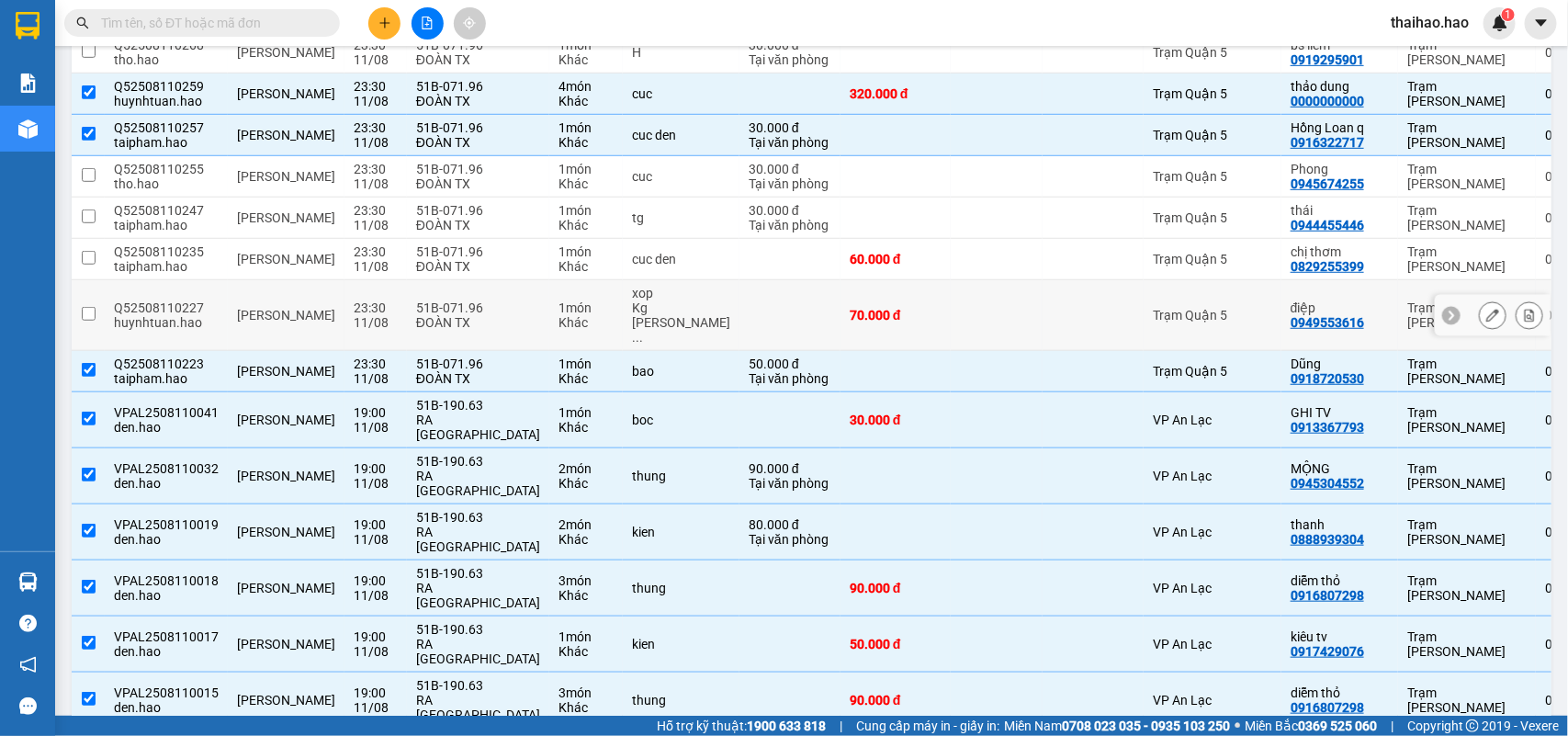
click at [980, 320] on td at bounding box center [997, 315] width 92 height 70
checkbox input "true"
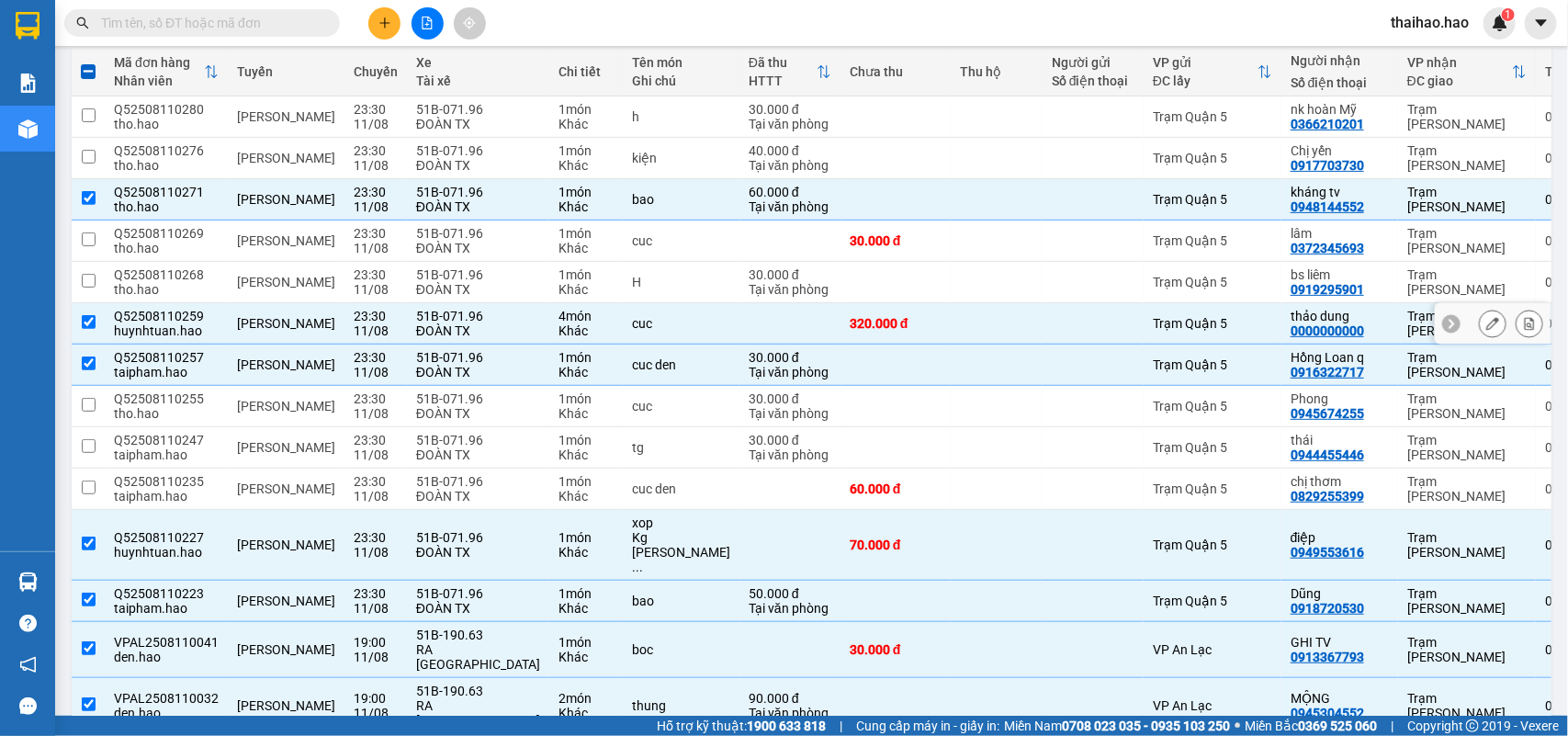
scroll to position [97, 0]
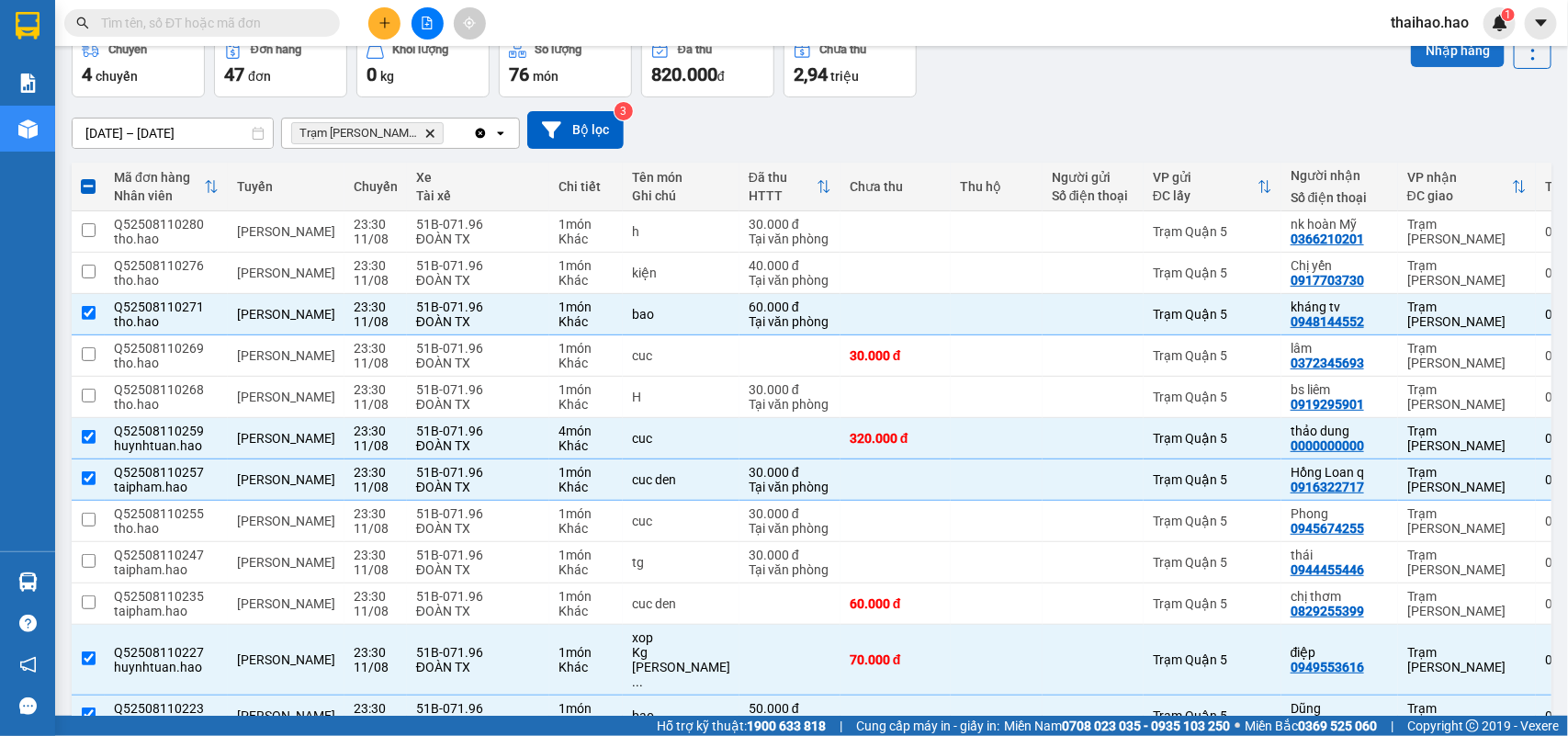
click at [1427, 52] on button "Nhập hàng" at bounding box center [1459, 51] width 94 height 33
checkbox input "false"
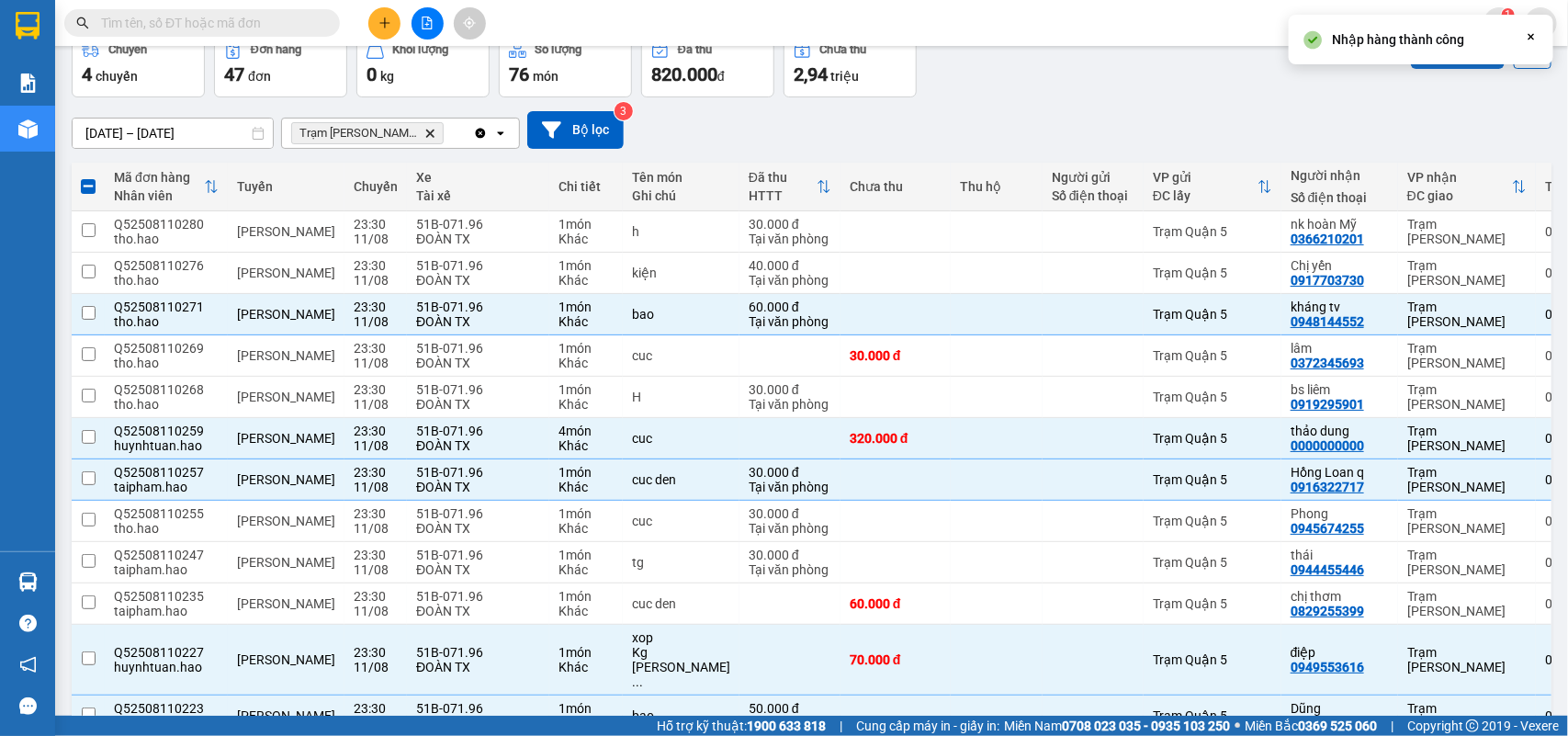
checkbox input "false"
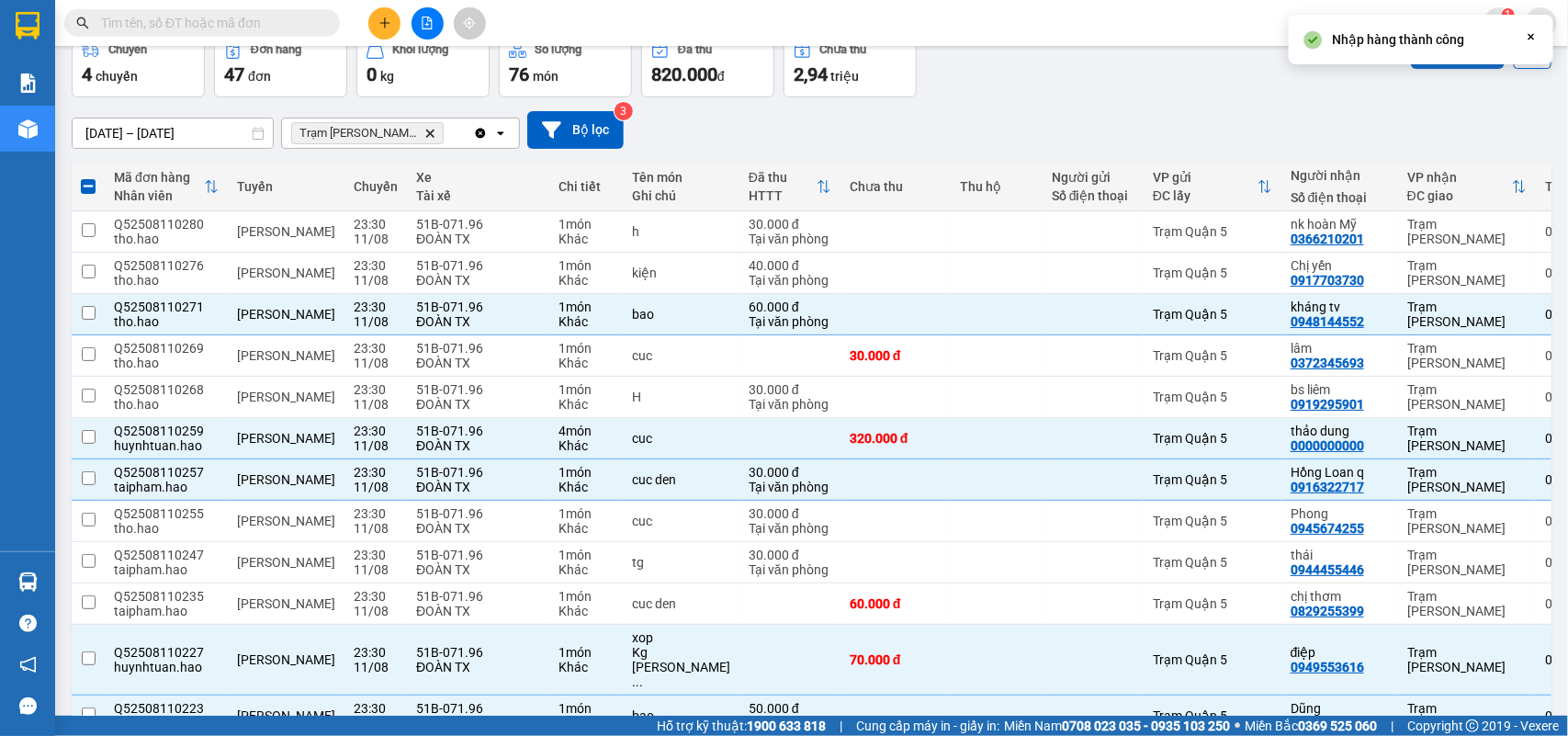
checkbox input "false"
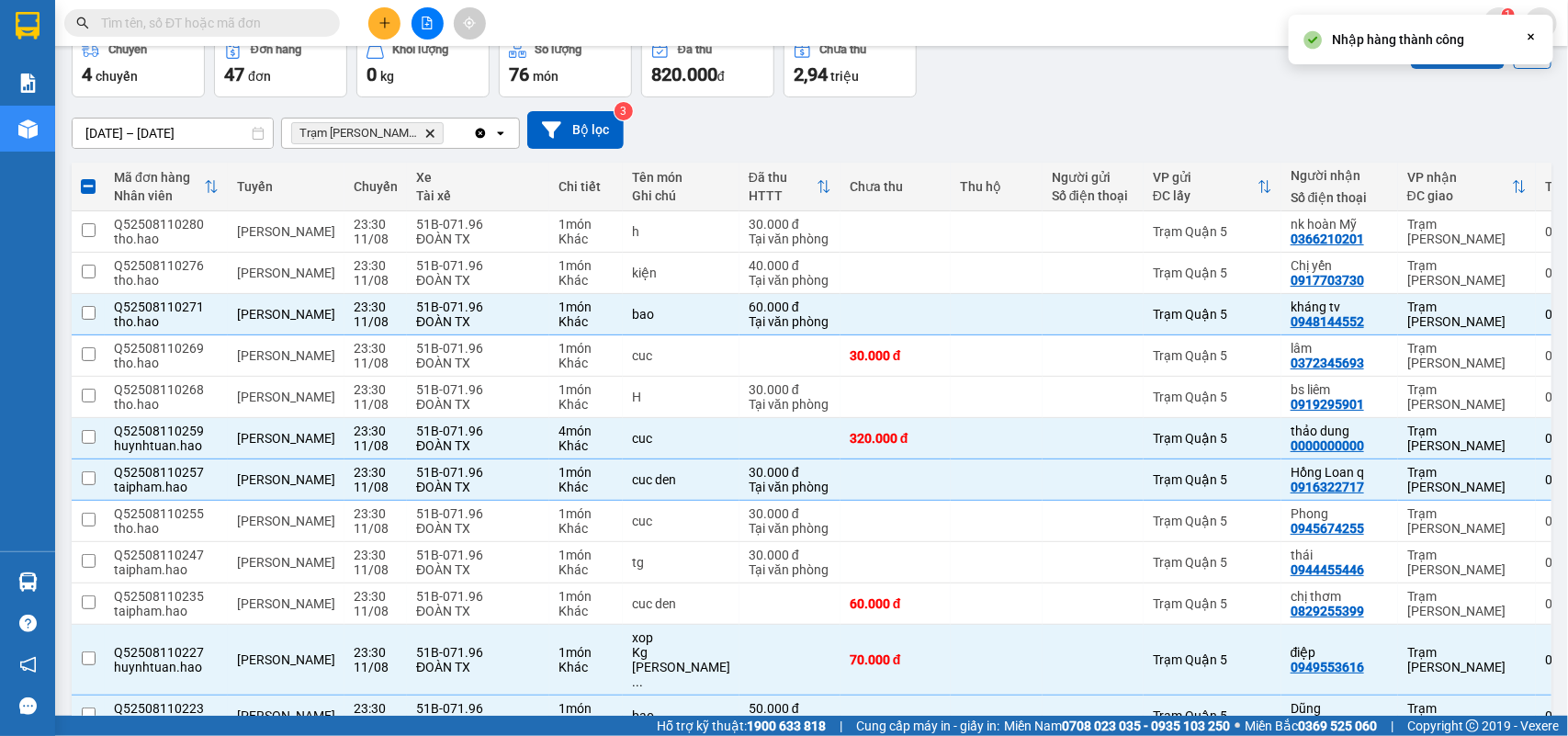
checkbox input "false"
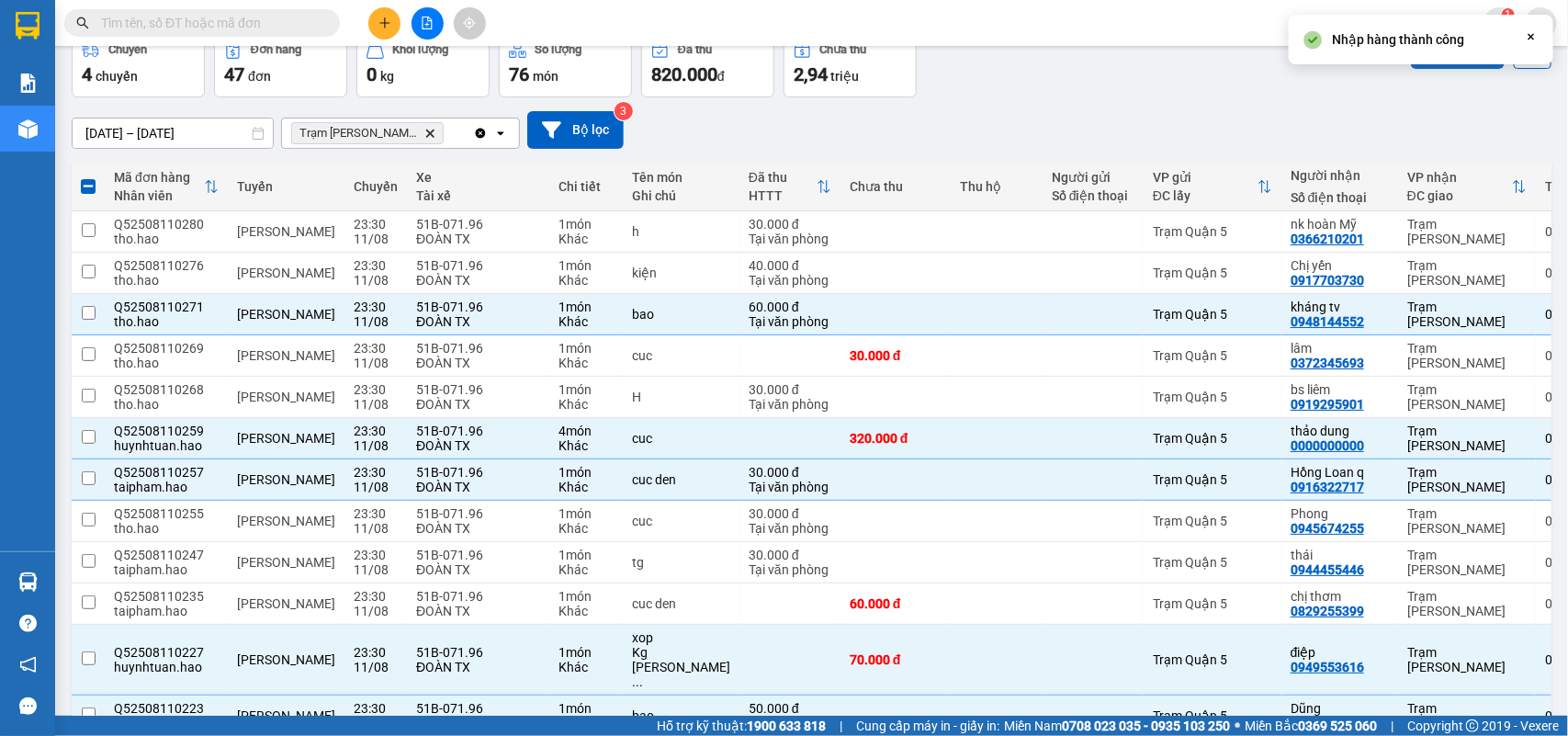
checkbox input "false"
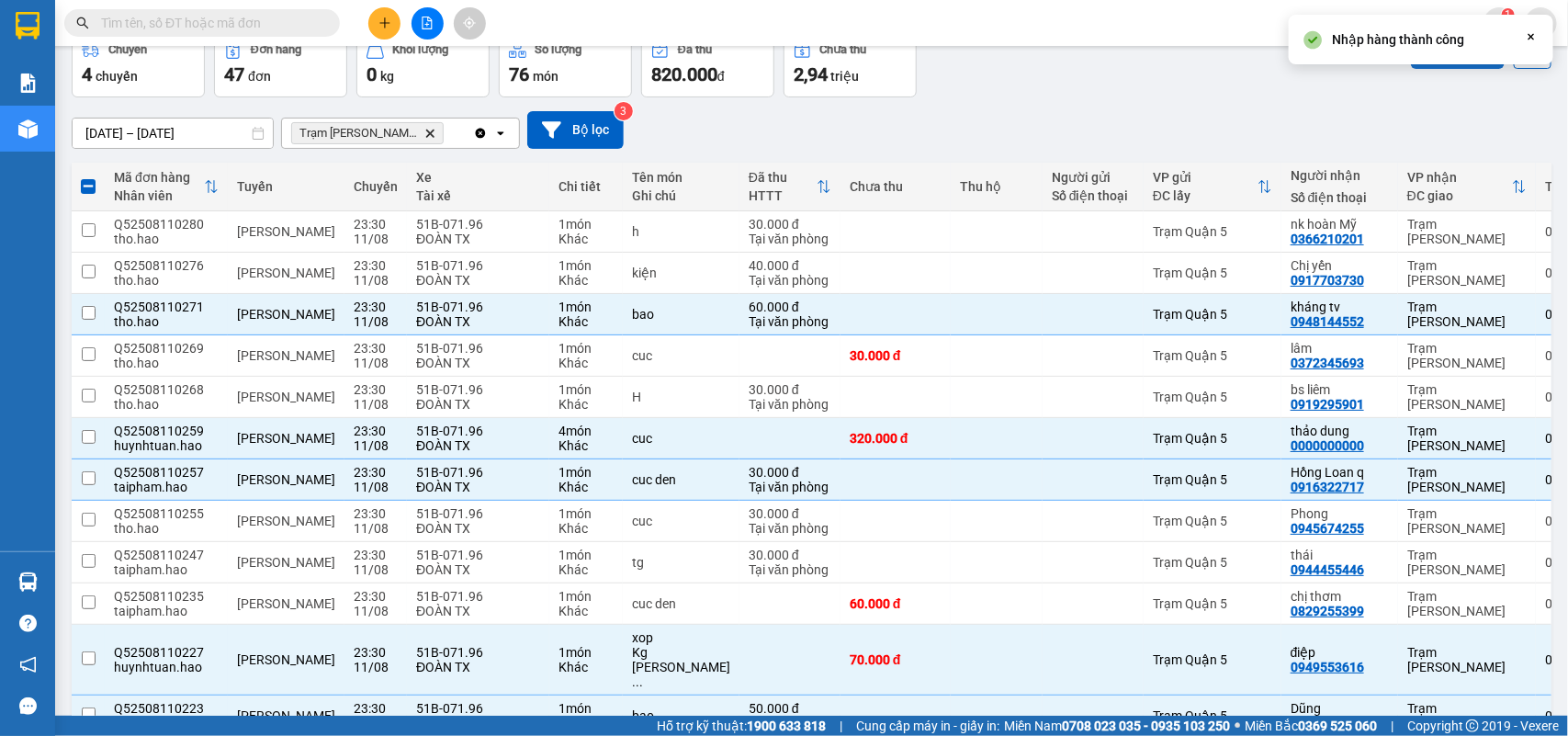
checkbox input "false"
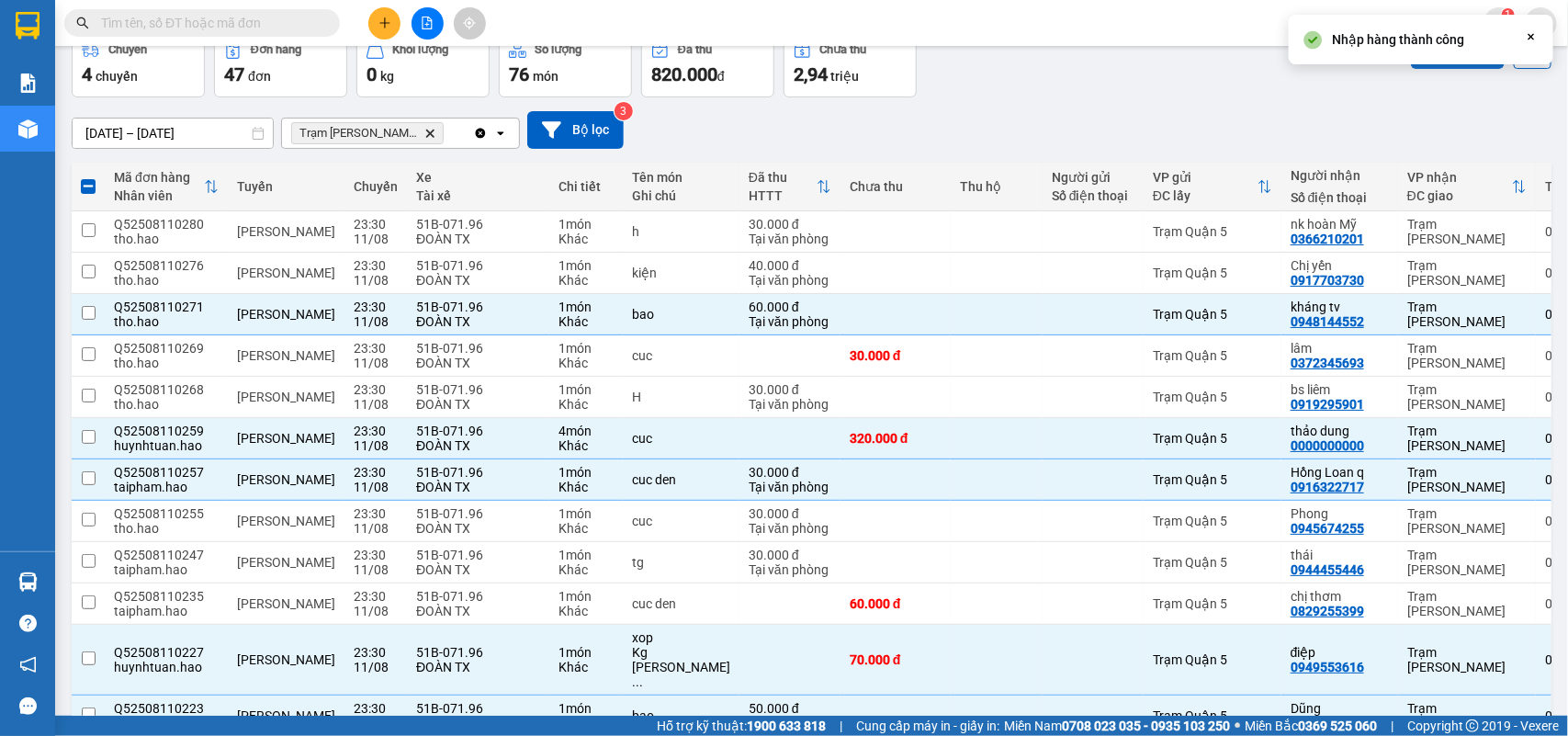
checkbox input "false"
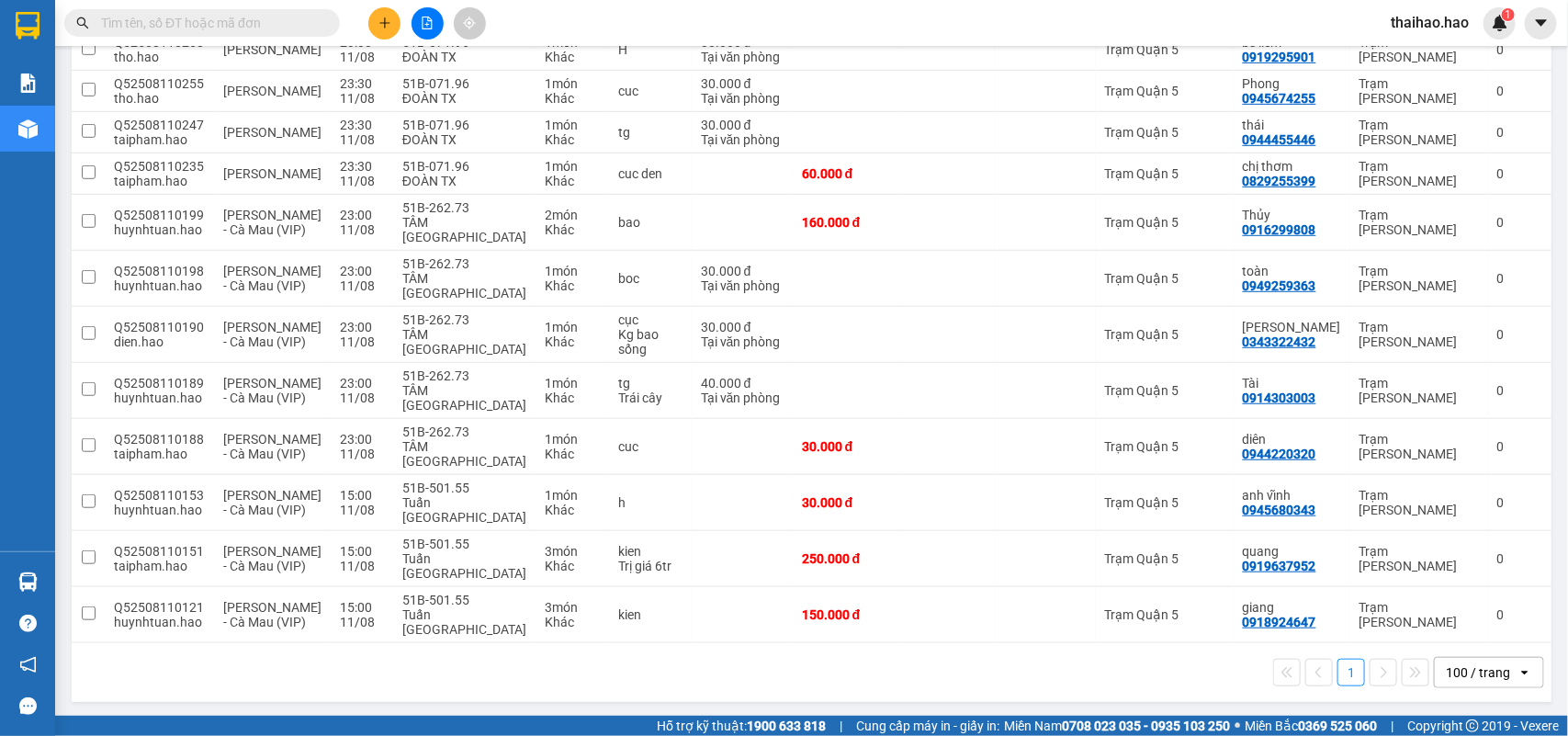
scroll to position [410, 0]
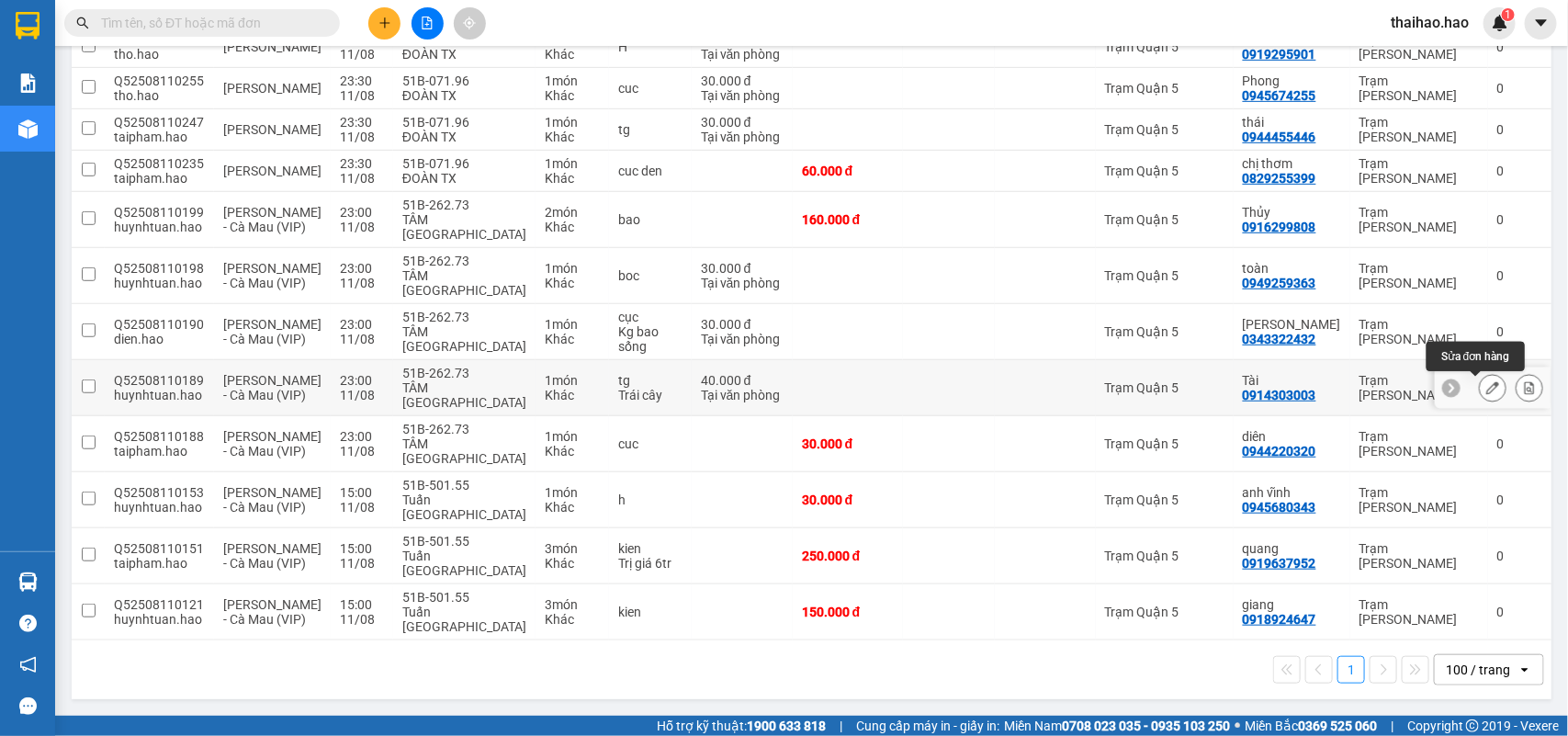
click at [1487, 383] on icon at bounding box center [1493, 388] width 13 height 13
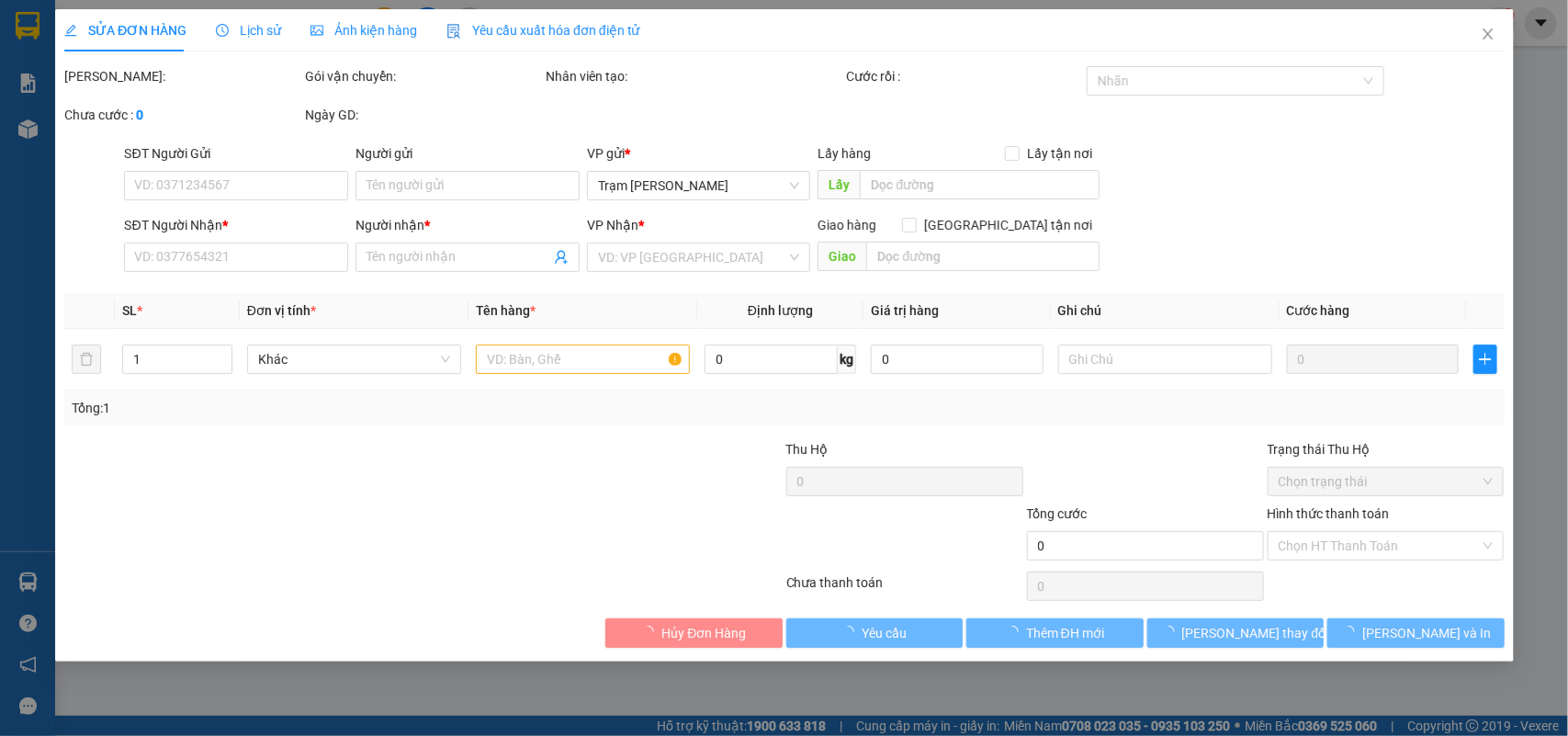
type input "0914303003"
type input "Tài"
type input "40.000"
type input "0"
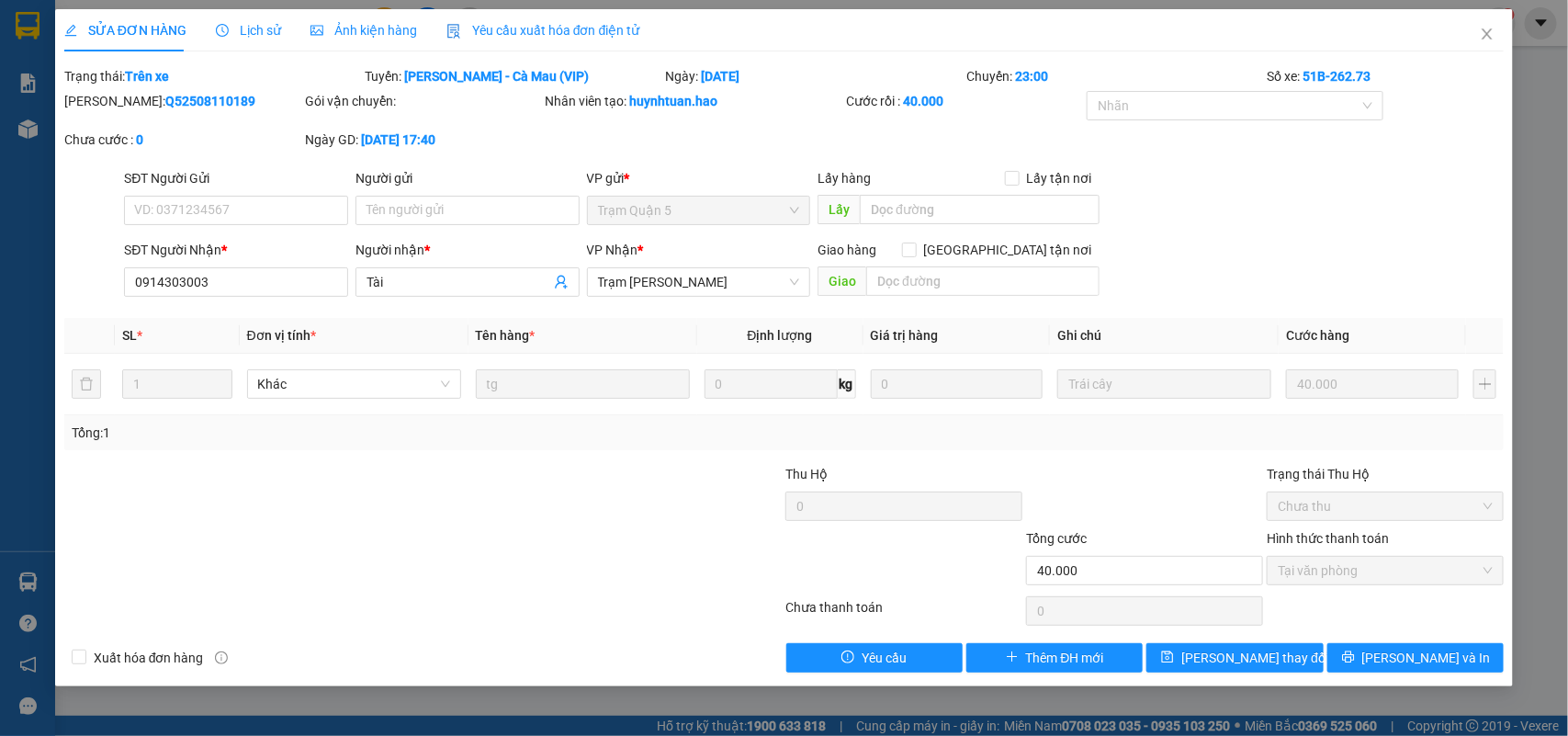
click at [350, 34] on span "Ảnh kiện hàng" at bounding box center [363, 30] width 106 height 15
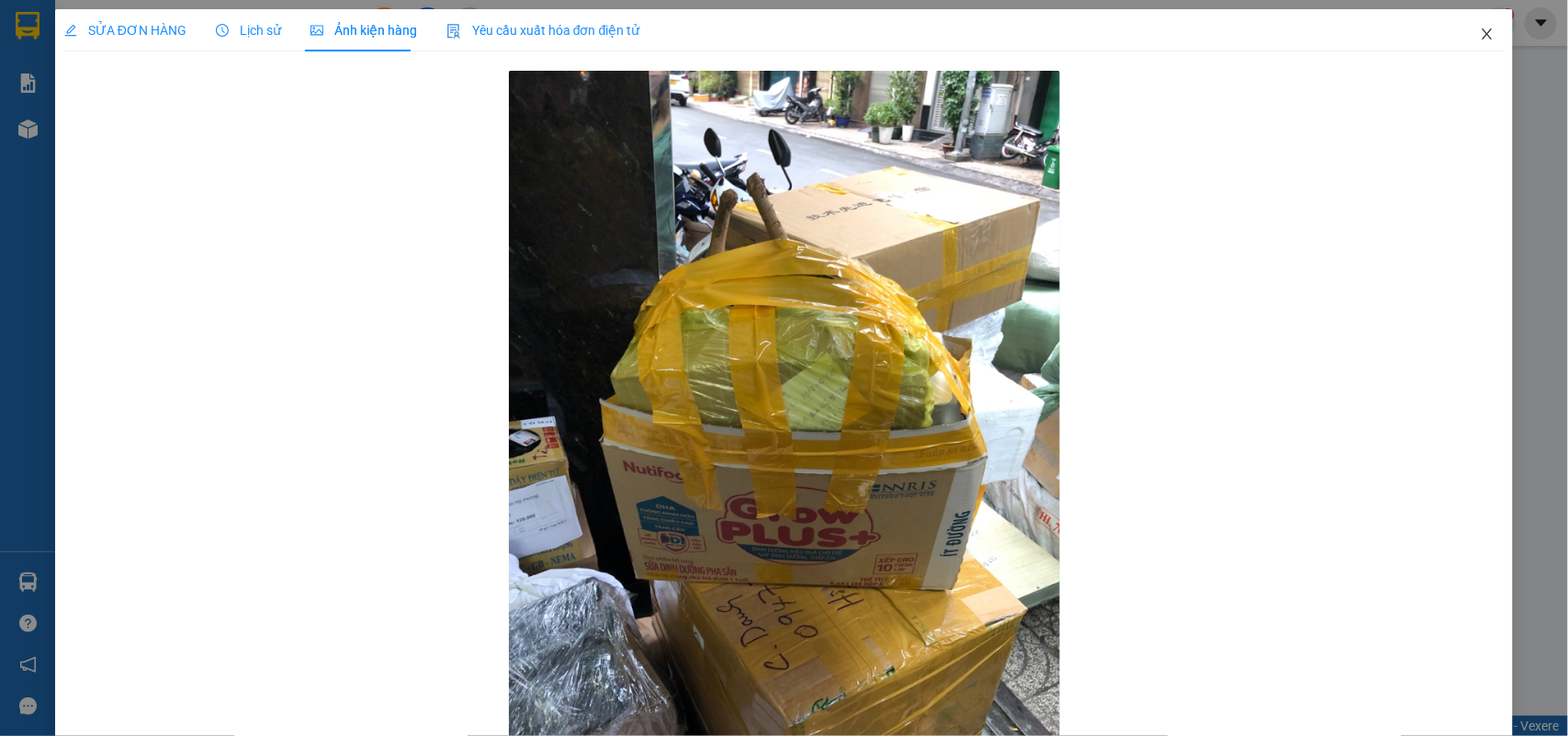
click at [1483, 35] on icon "close" at bounding box center [1488, 33] width 10 height 11
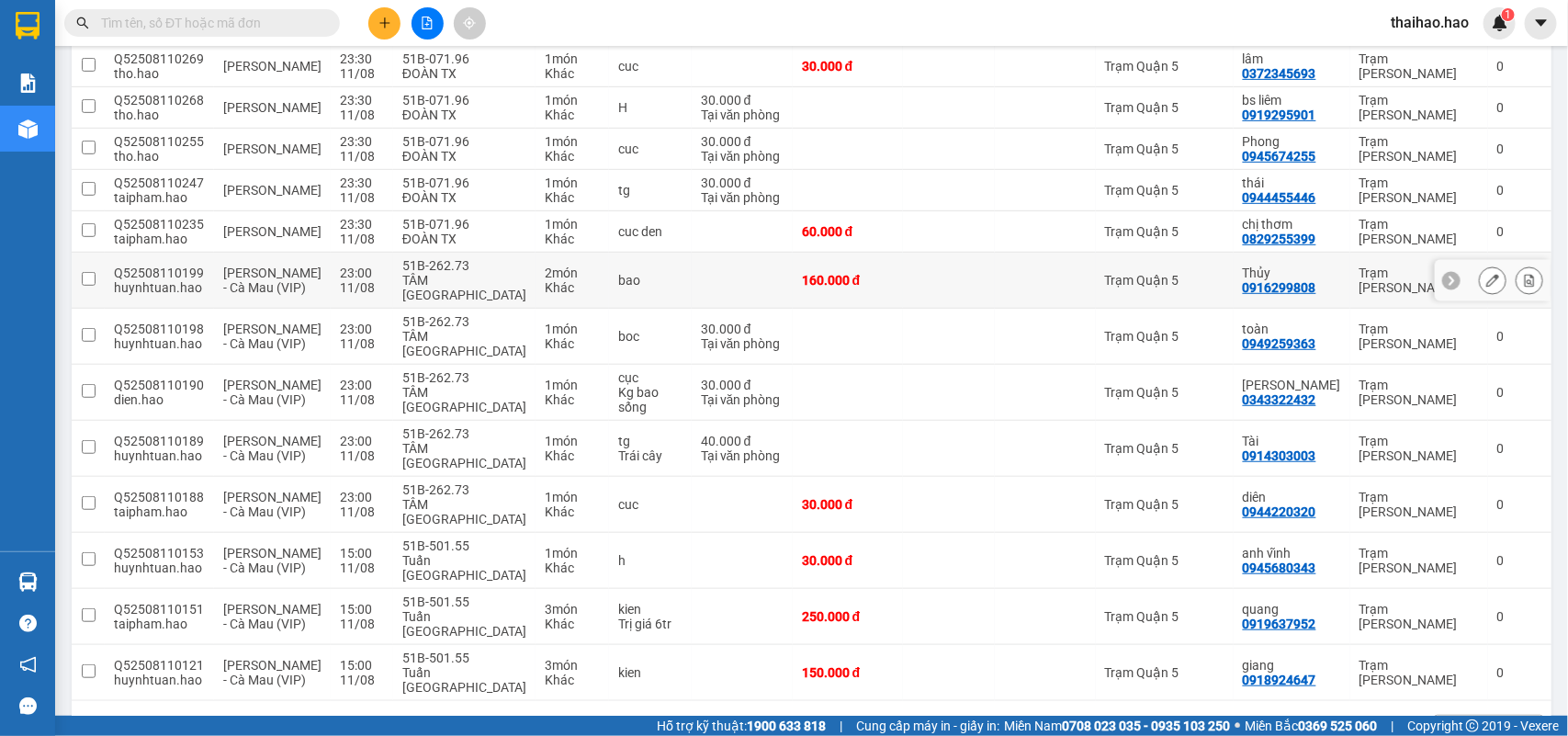
scroll to position [410, 0]
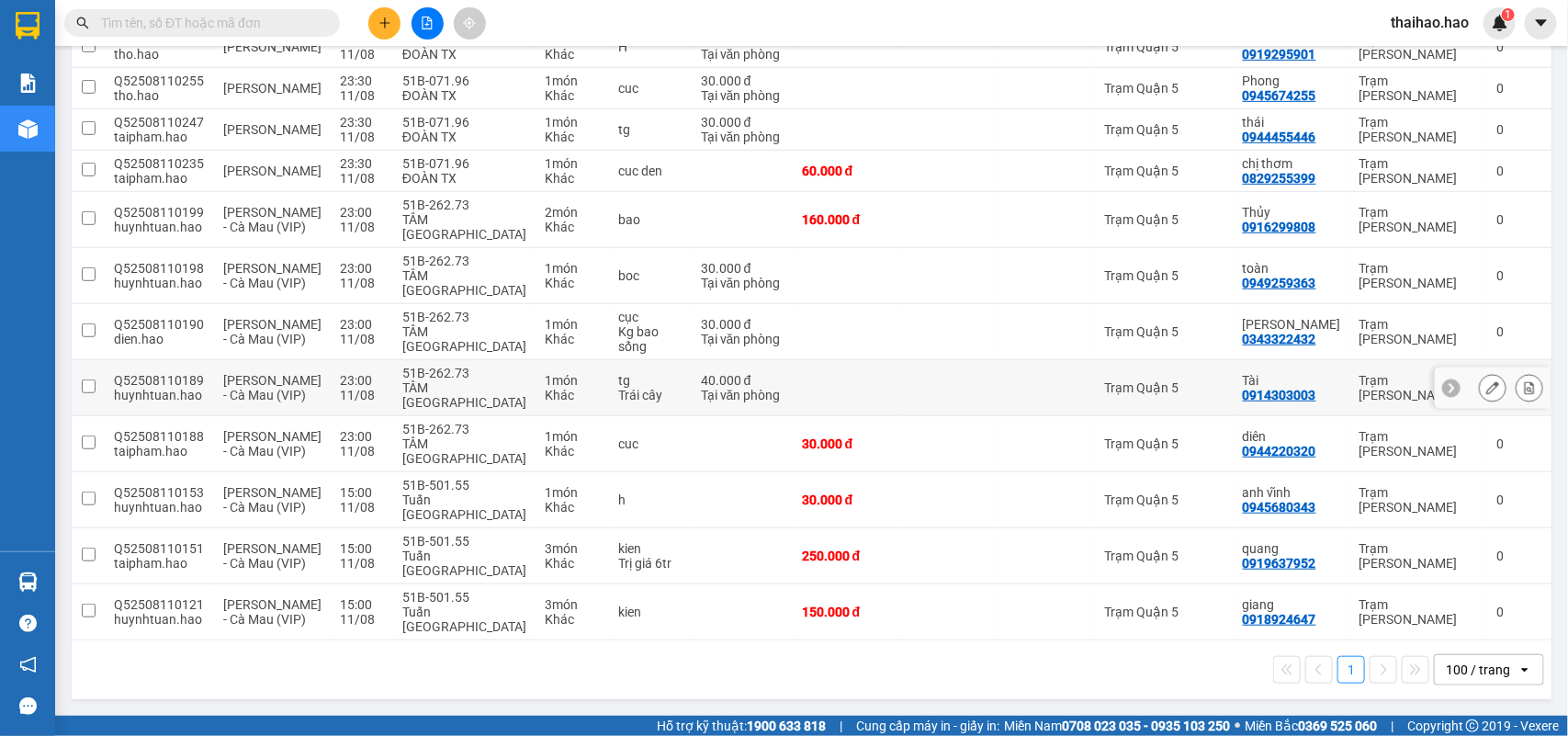
click at [1067, 393] on td at bounding box center [1046, 388] width 102 height 56
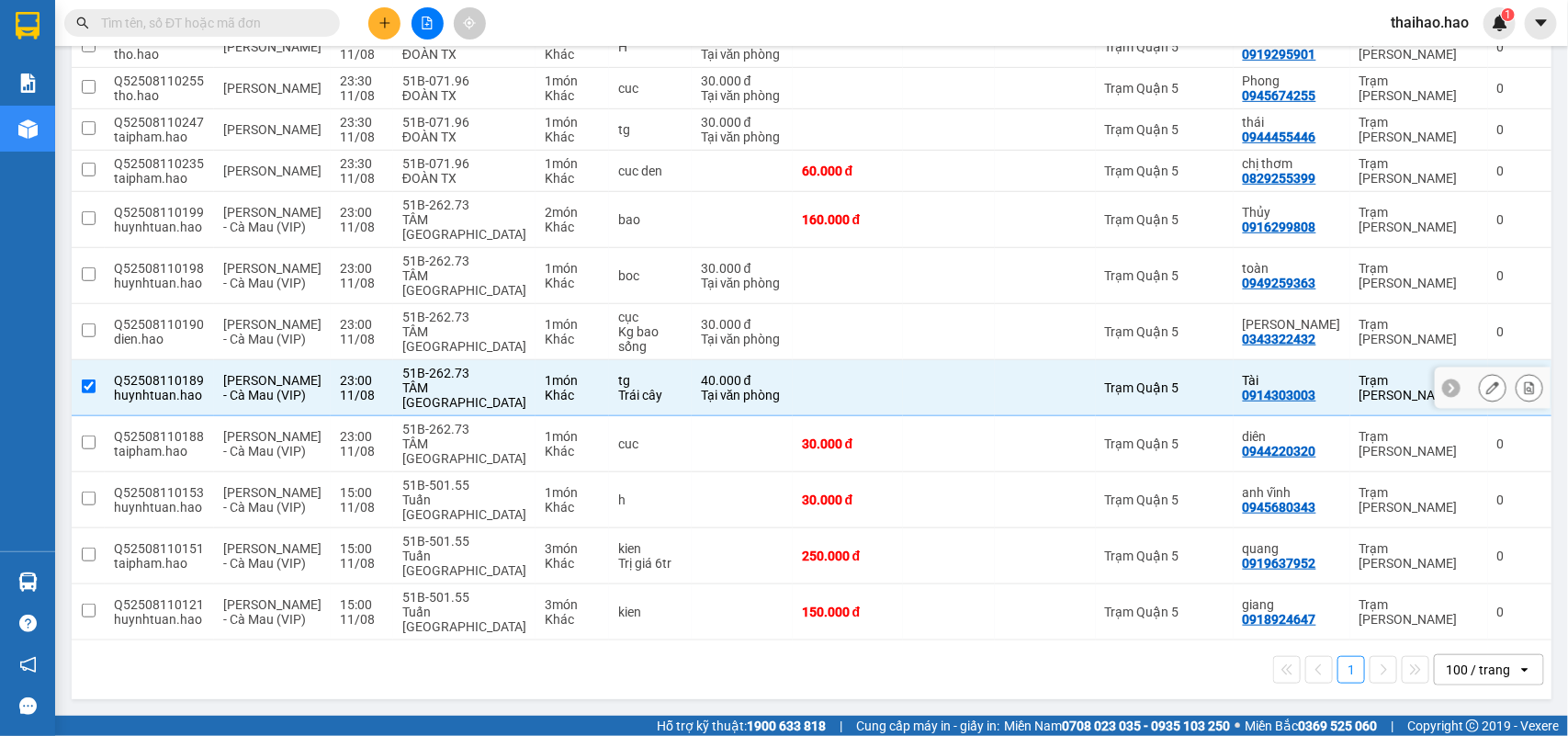
scroll to position [0, 0]
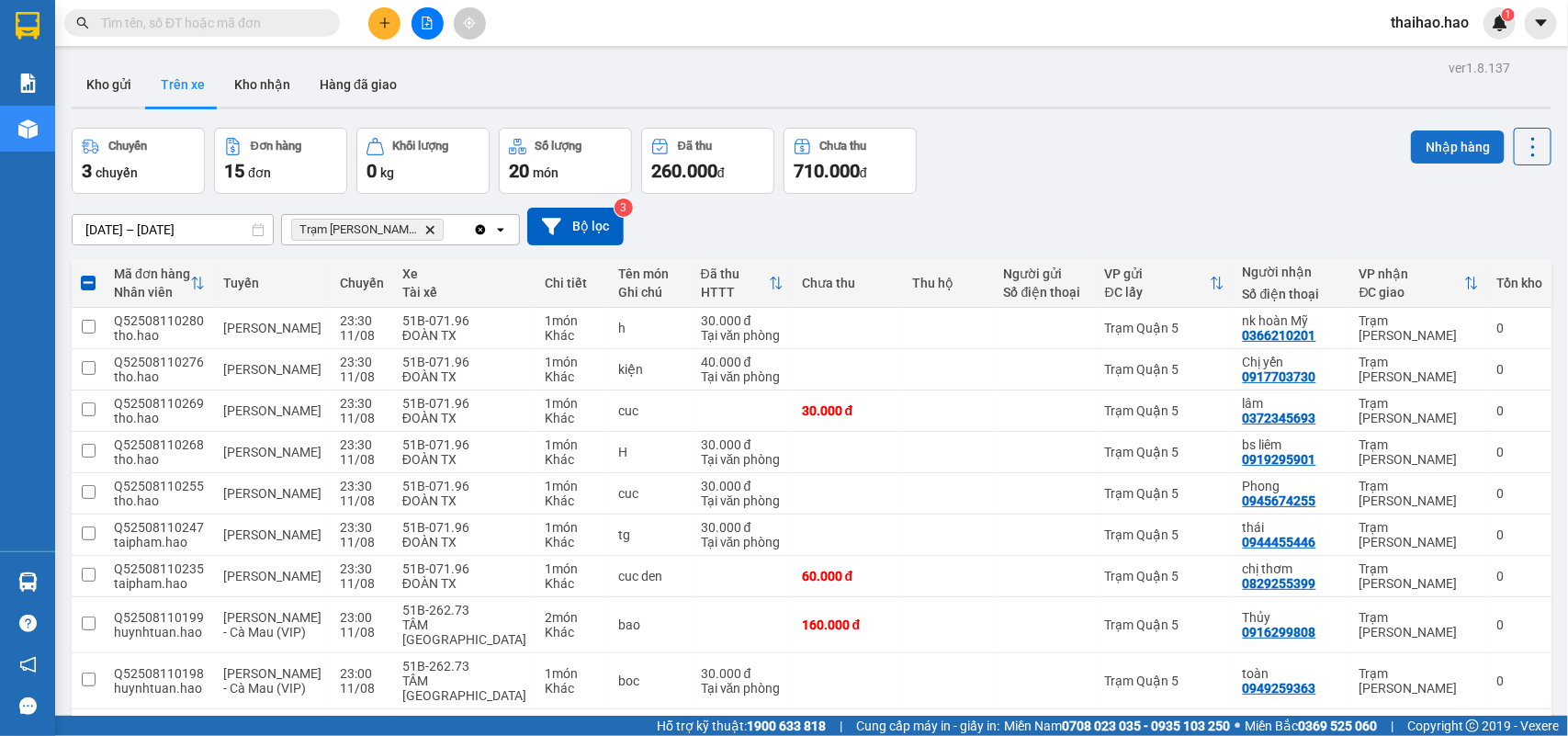
click at [1461, 154] on button "Nhập hàng" at bounding box center [1459, 147] width 94 height 33
checkbox input "false"
click at [241, 15] on input "text" at bounding box center [210, 22] width 217 height 20
click at [260, 85] on button "Kho nhận" at bounding box center [263, 84] width 86 height 44
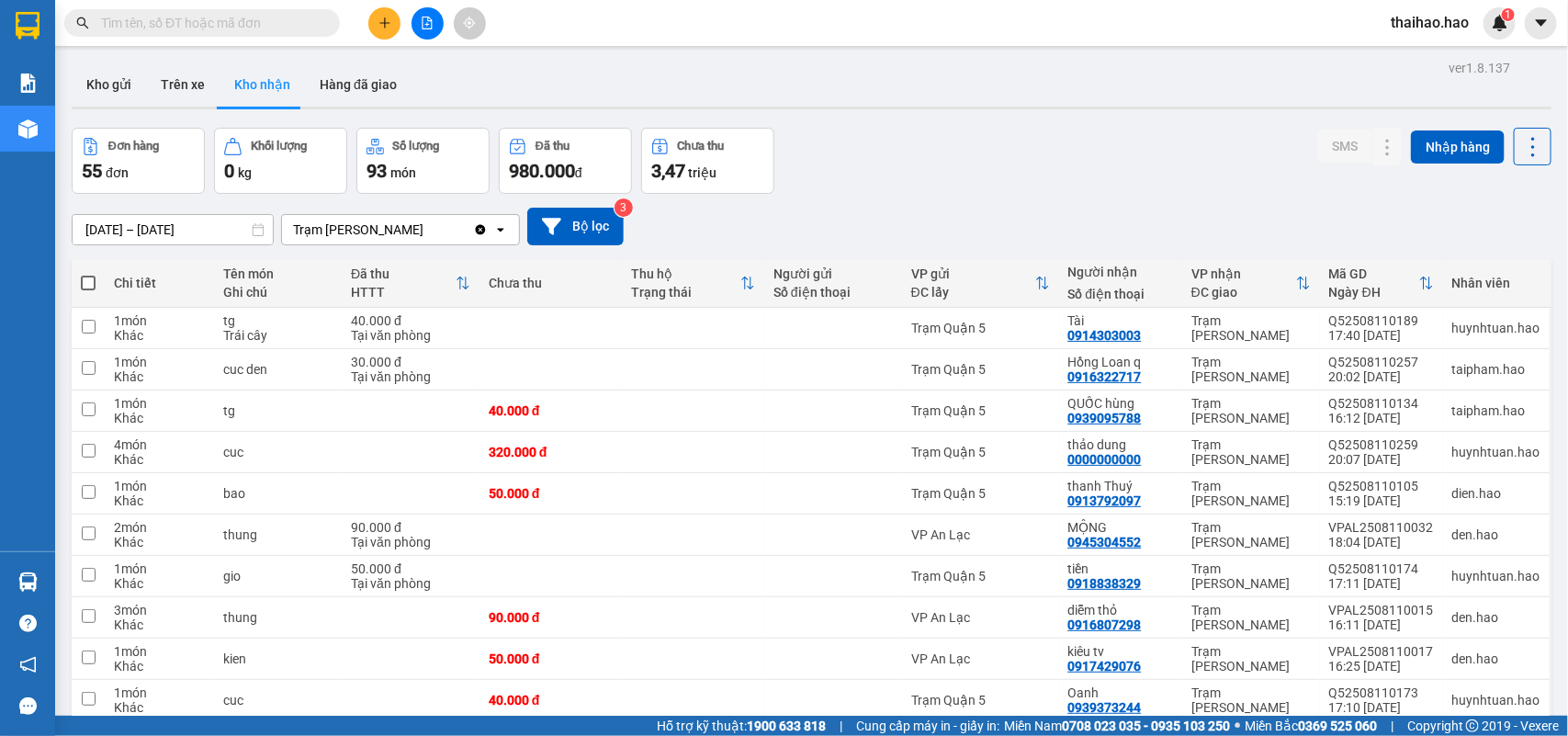
click at [268, 29] on input "text" at bounding box center [210, 22] width 217 height 20
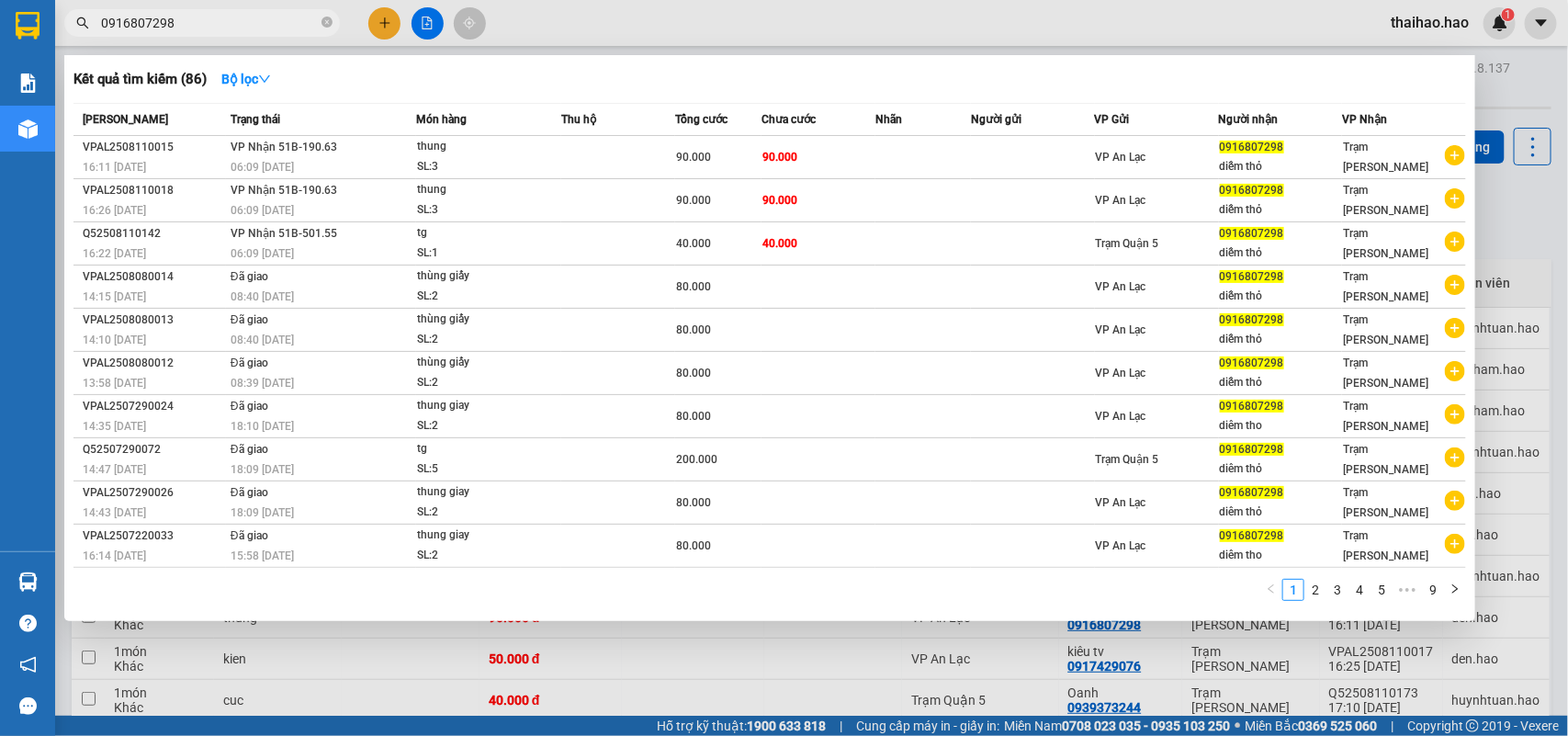
type input "0916807298"
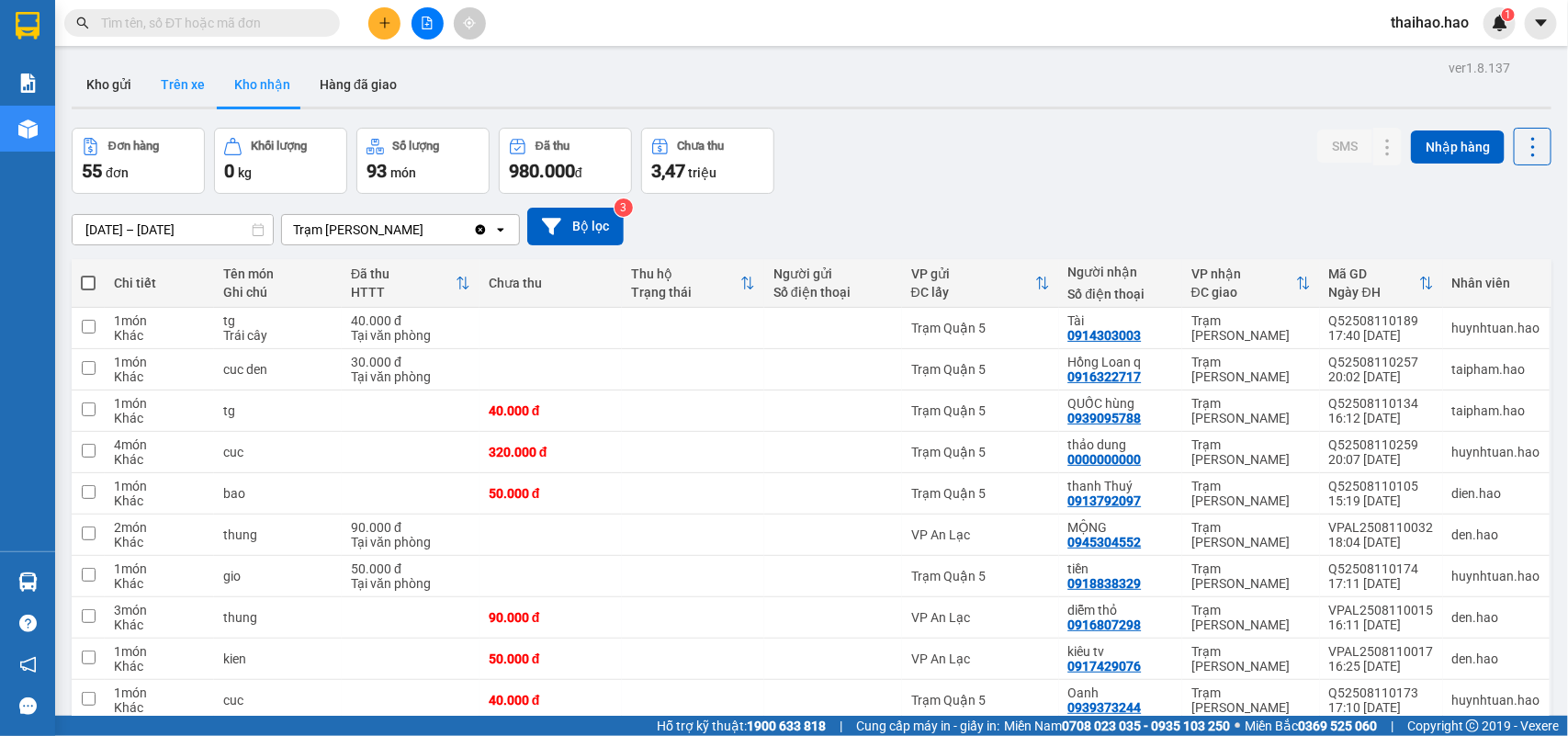
click at [185, 81] on button "Trên xe" at bounding box center [183, 84] width 73 height 44
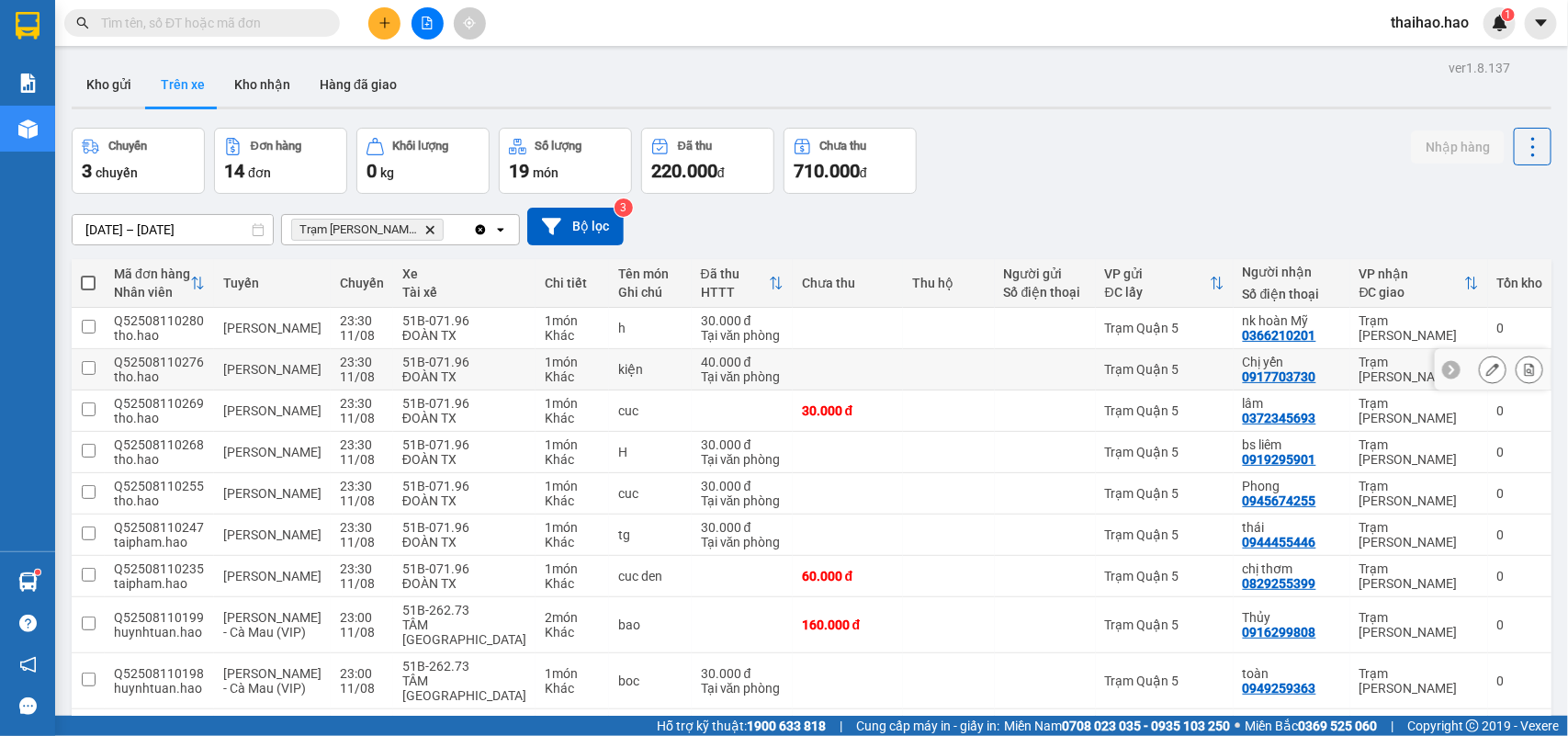
click at [903, 370] on td at bounding box center [949, 370] width 92 height 41
checkbox input "true"
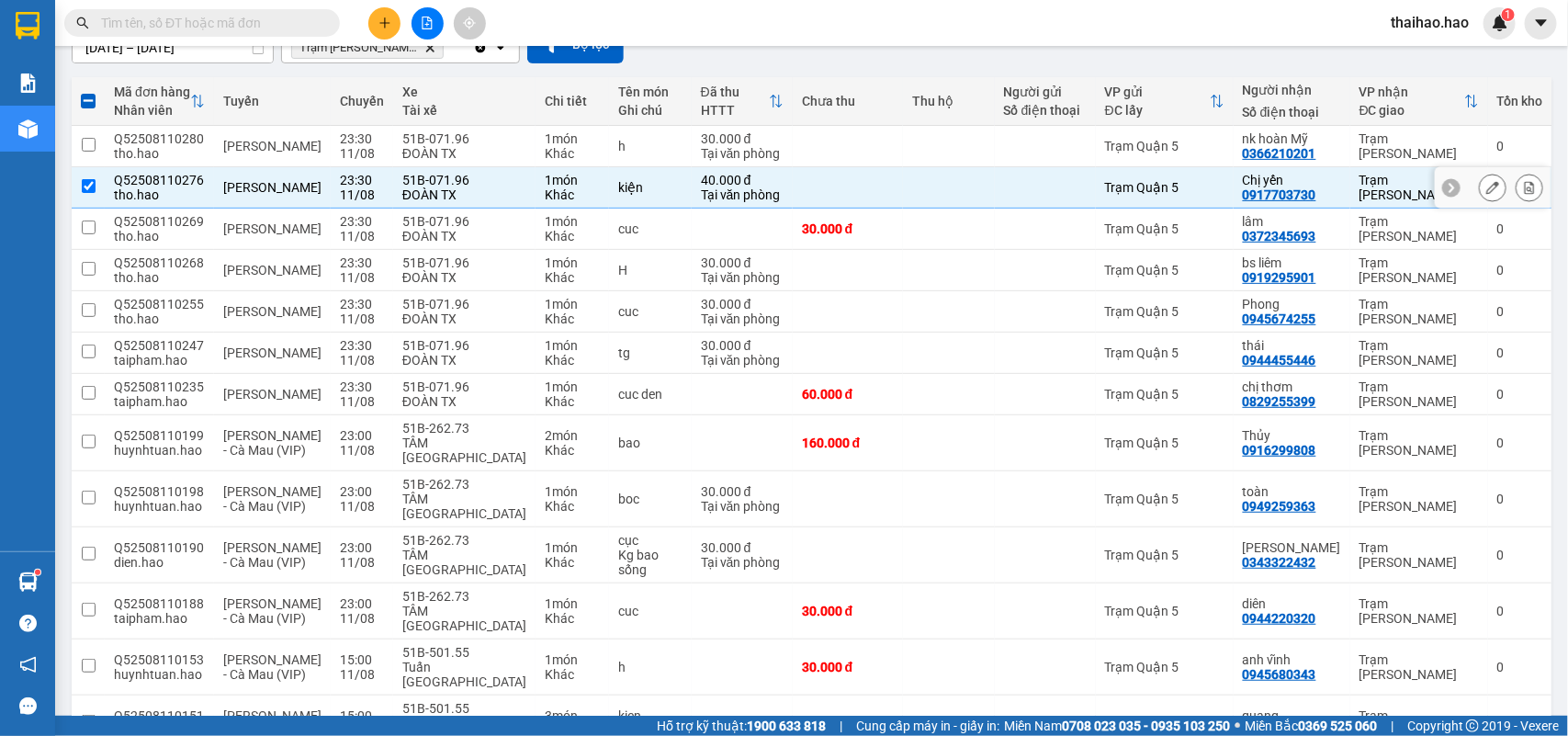
scroll to position [229, 0]
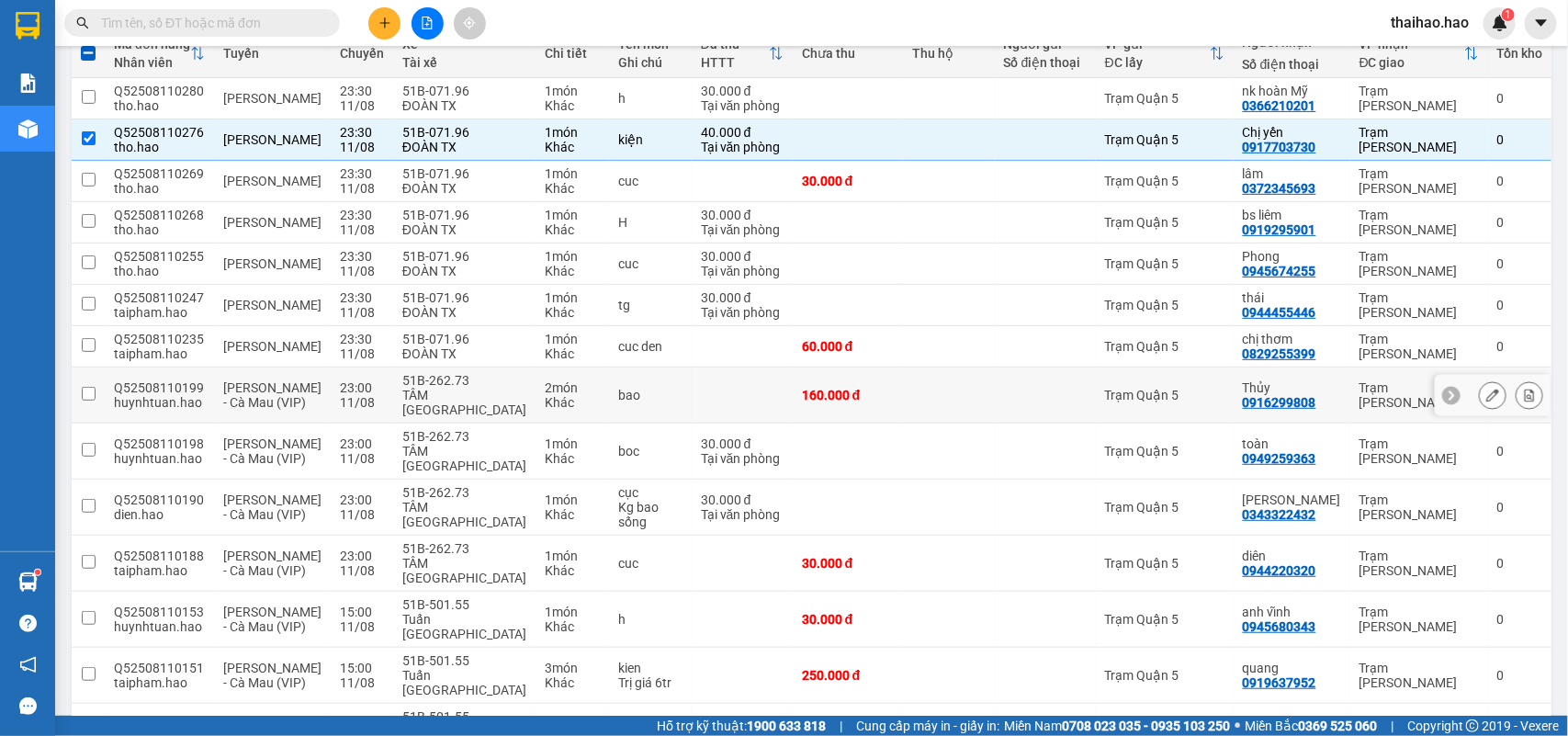
click at [903, 370] on td at bounding box center [949, 394] width 92 height 56
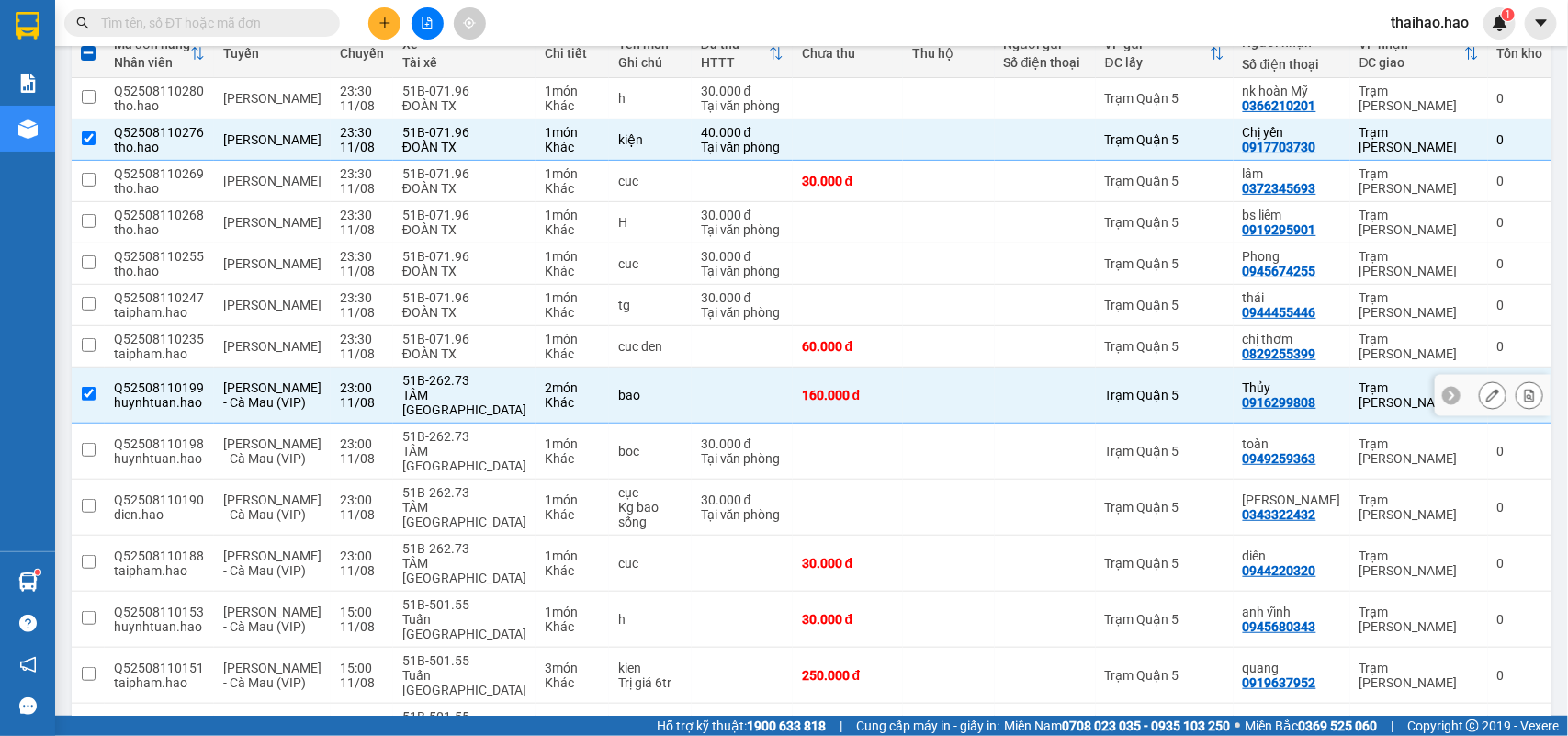
click at [903, 370] on td at bounding box center [949, 394] width 92 height 56
checkbox input "false"
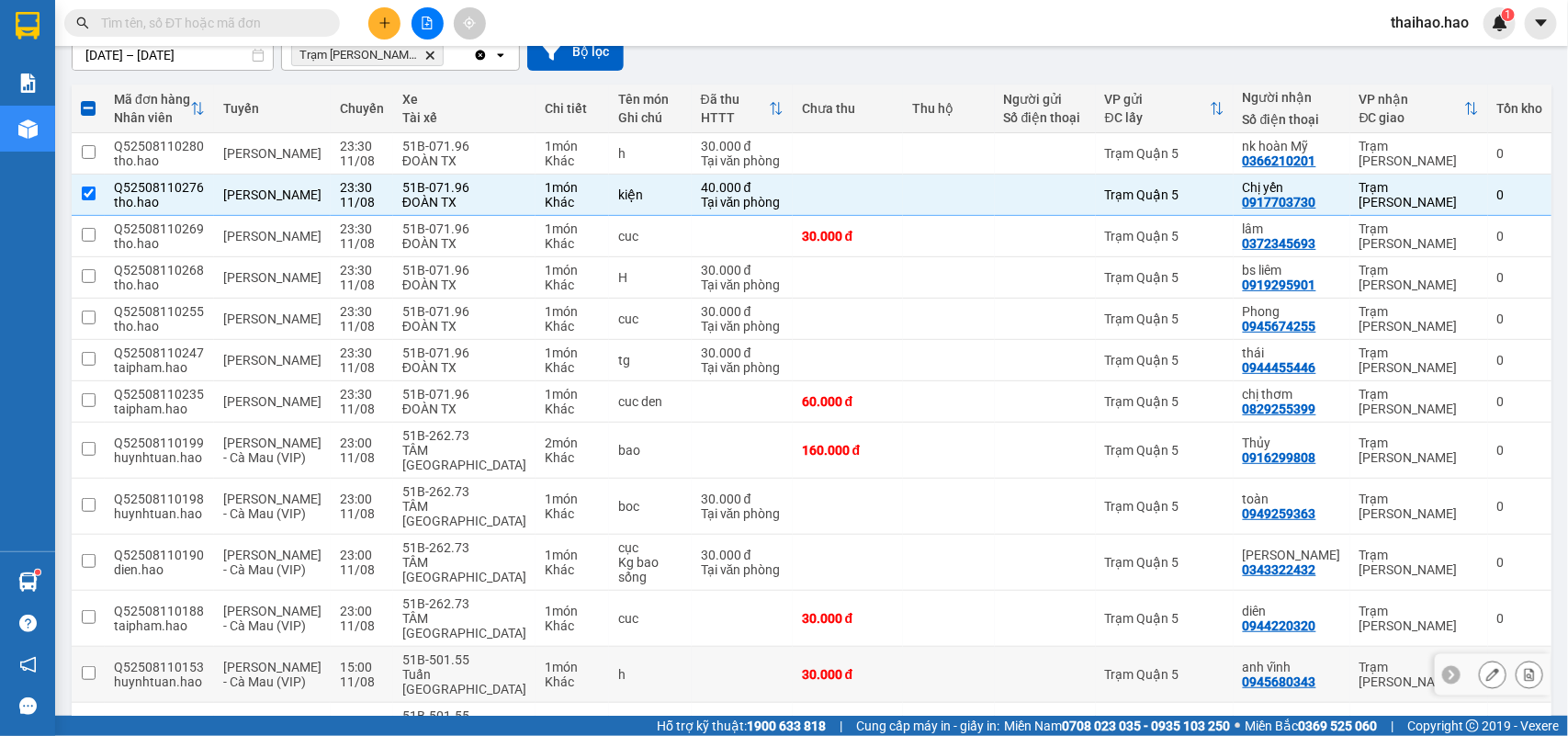
scroll to position [0, 0]
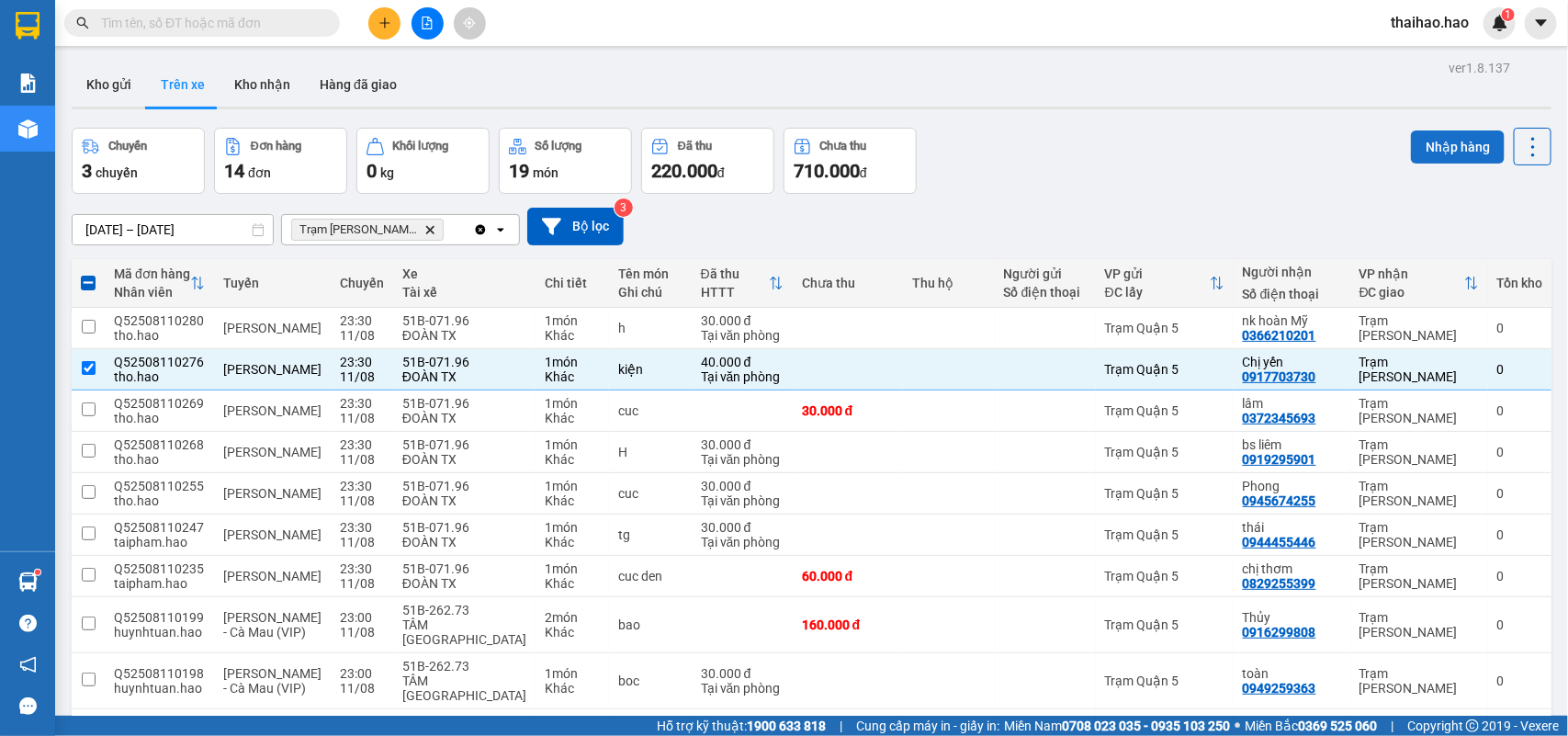
click at [1430, 140] on button "Nhập hàng" at bounding box center [1459, 147] width 94 height 33
checkbox input "false"
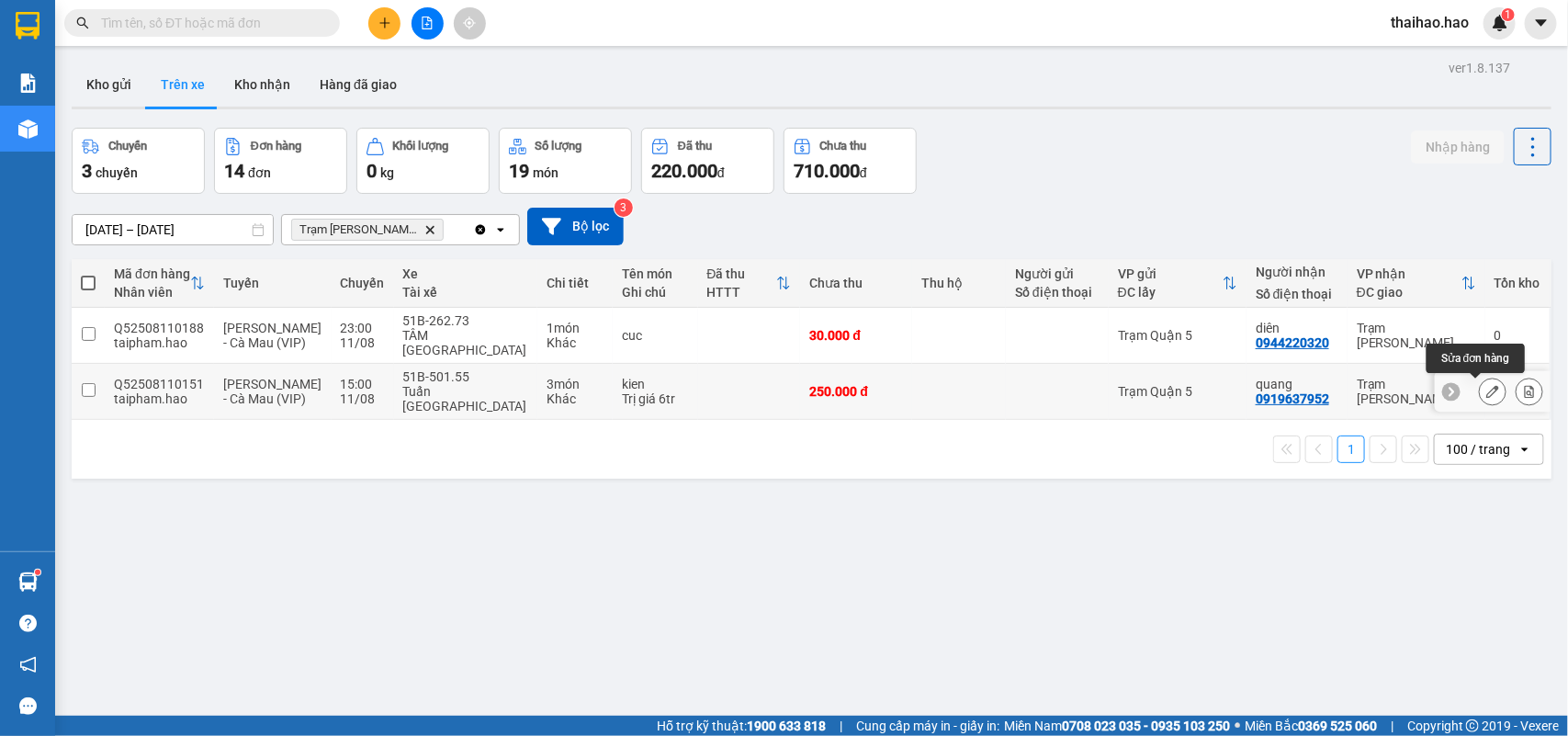
click at [1487, 388] on button at bounding box center [1493, 391] width 25 height 32
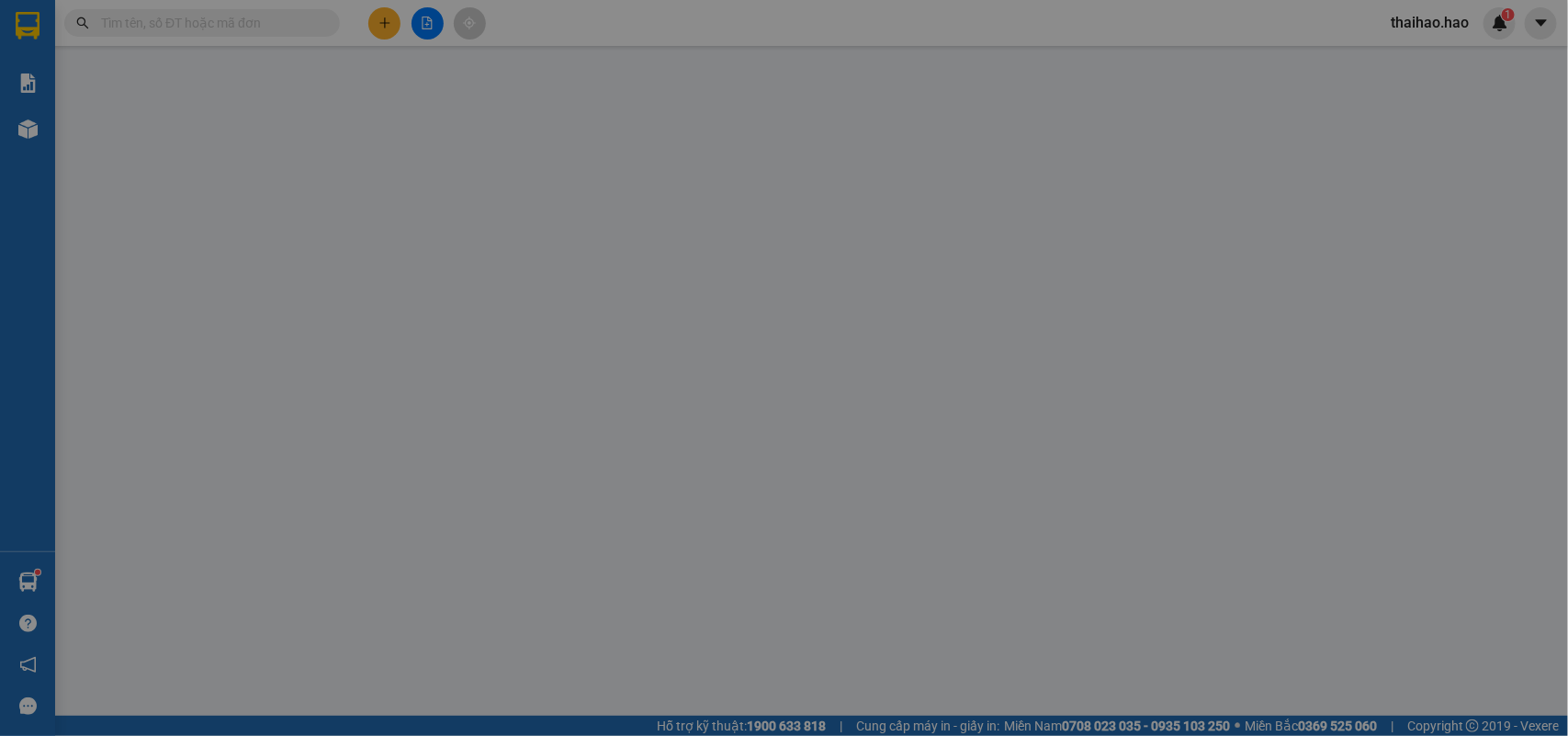
type input "0919637952"
type input "quang"
type input "250.000"
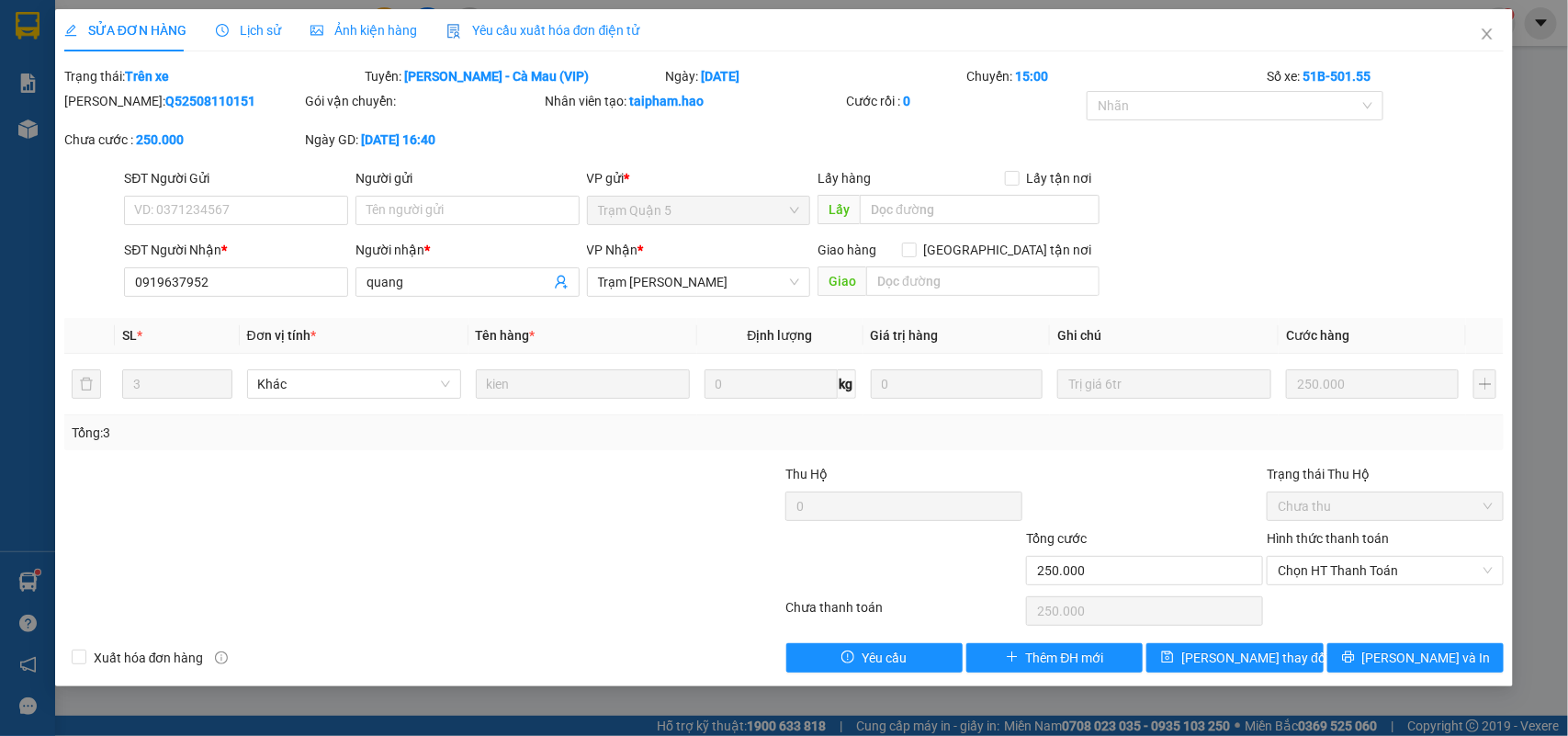
click at [360, 30] on span "Ảnh kiện hàng" at bounding box center [363, 30] width 106 height 15
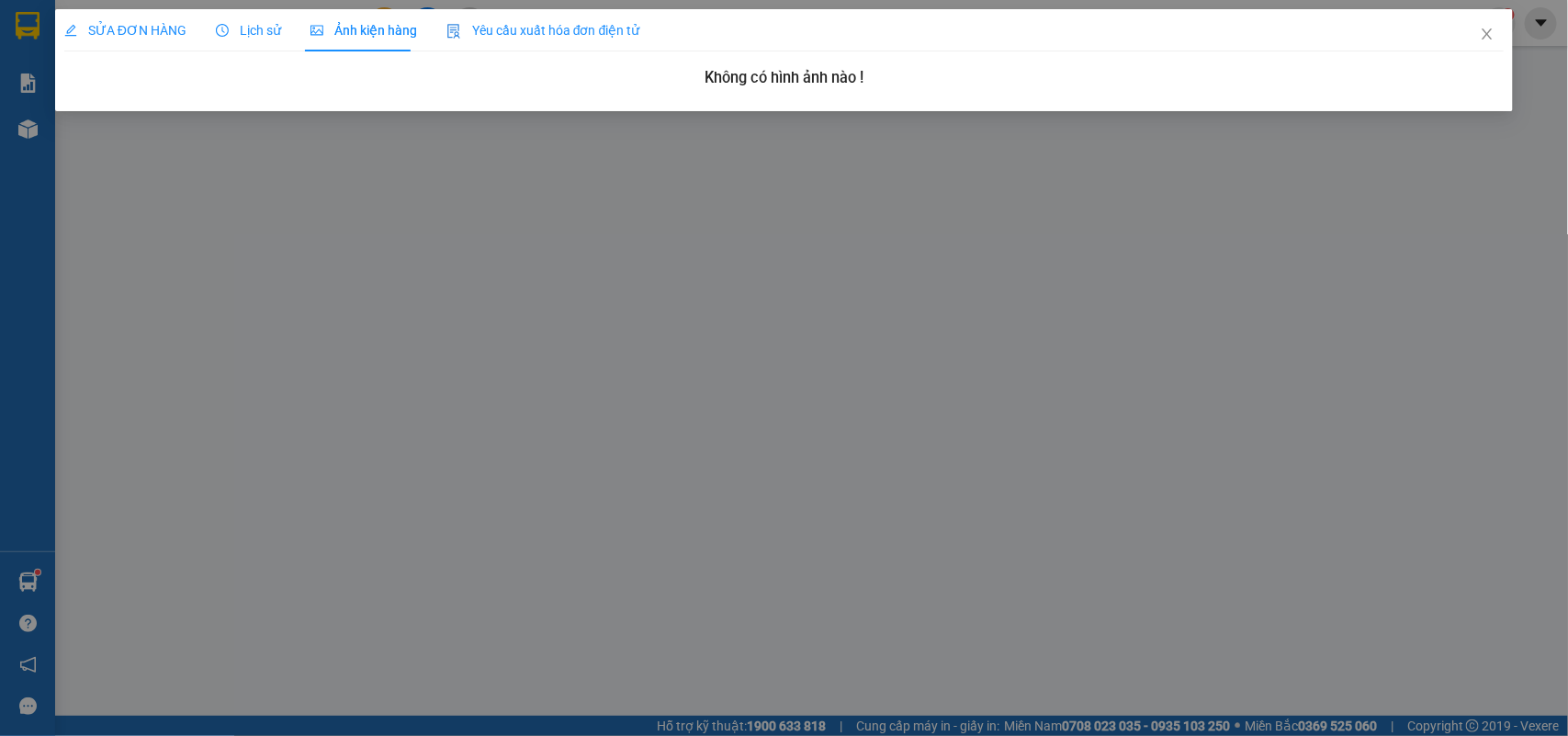
drag, startPoint x: 254, startPoint y: 33, endPoint x: 189, endPoint y: 25, distance: 65.5
click at [251, 32] on span "Lịch sử" at bounding box center [248, 30] width 65 height 15
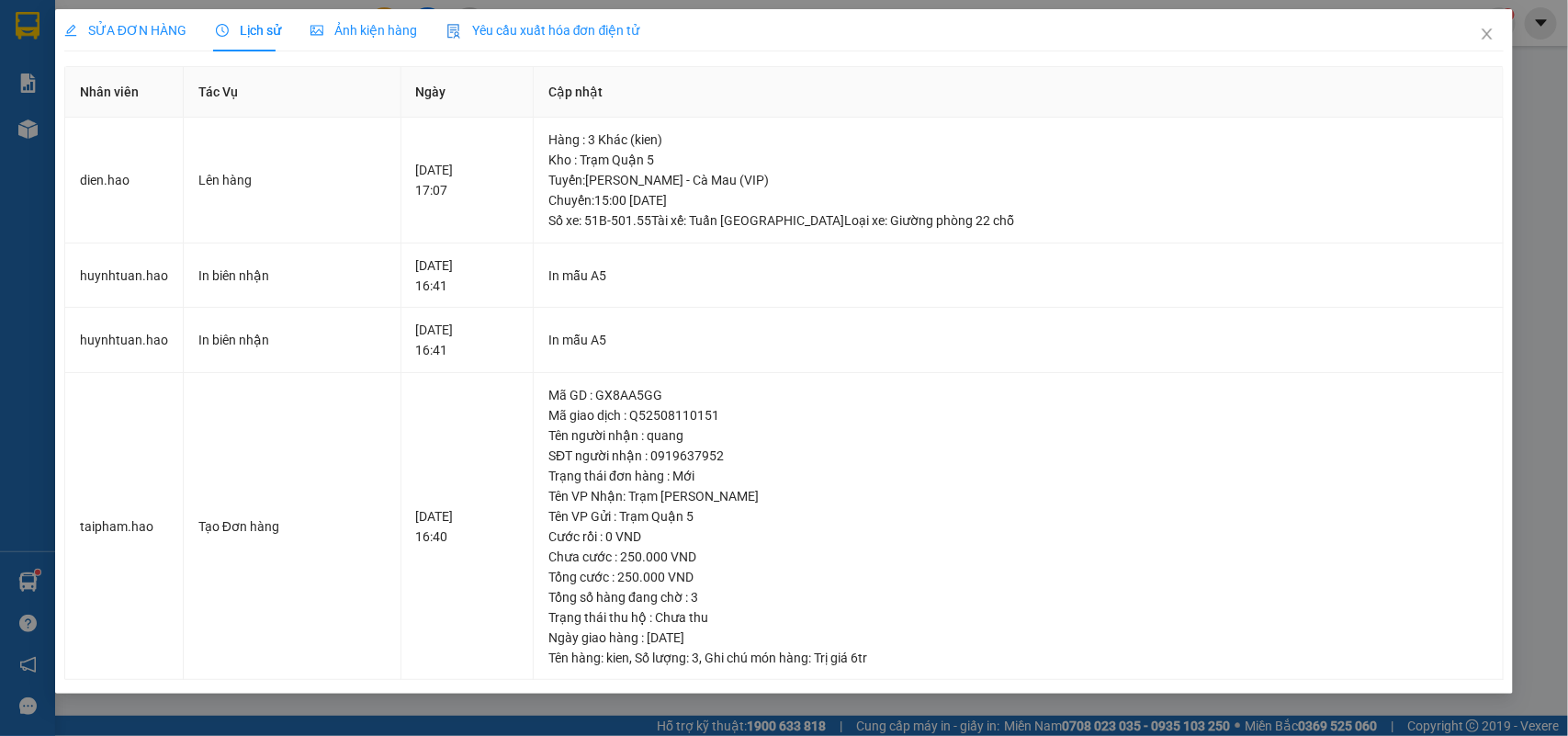
click at [140, 24] on span "SỬA ĐƠN HÀNG" at bounding box center [125, 30] width 122 height 15
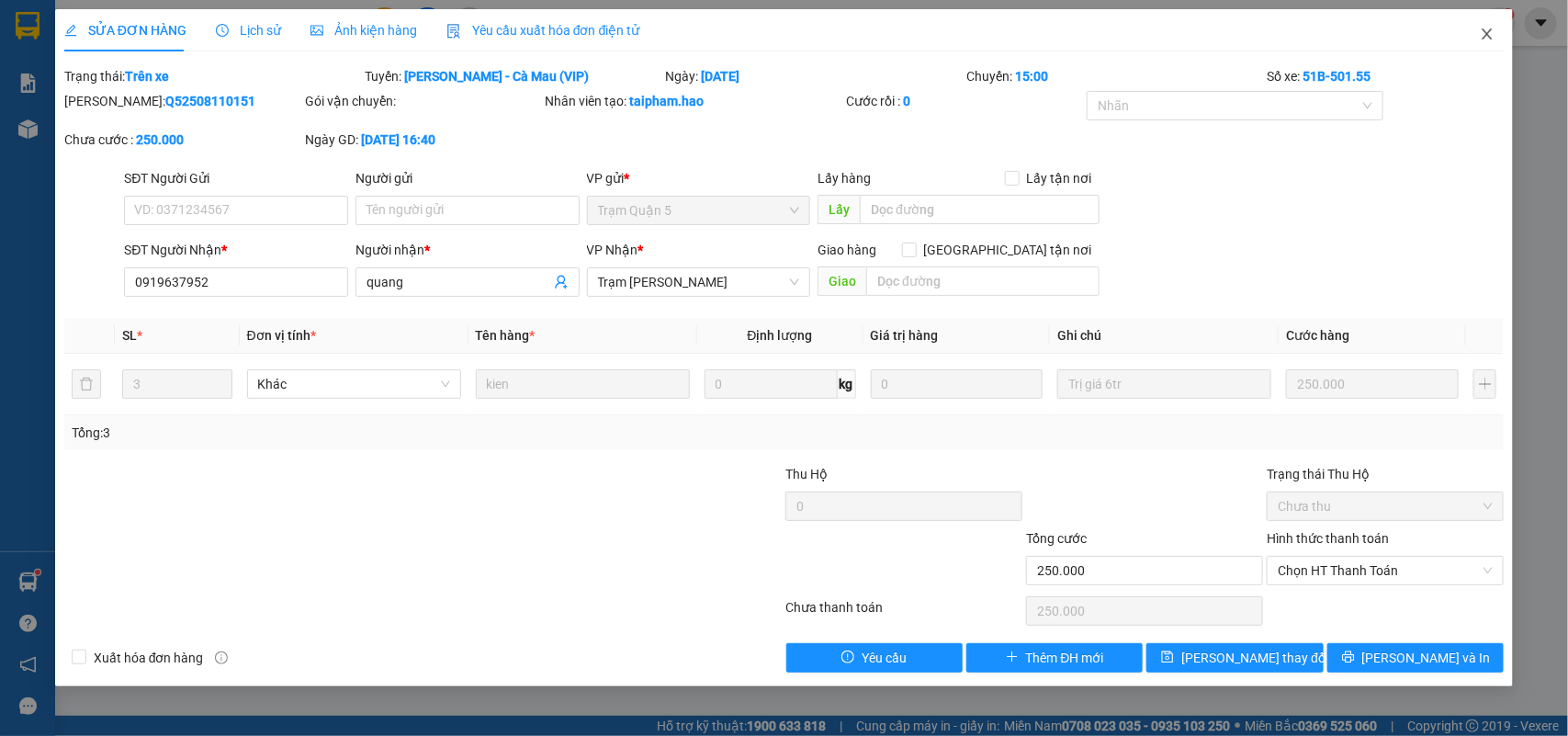
click at [1490, 37] on icon "close" at bounding box center [1488, 33] width 10 height 11
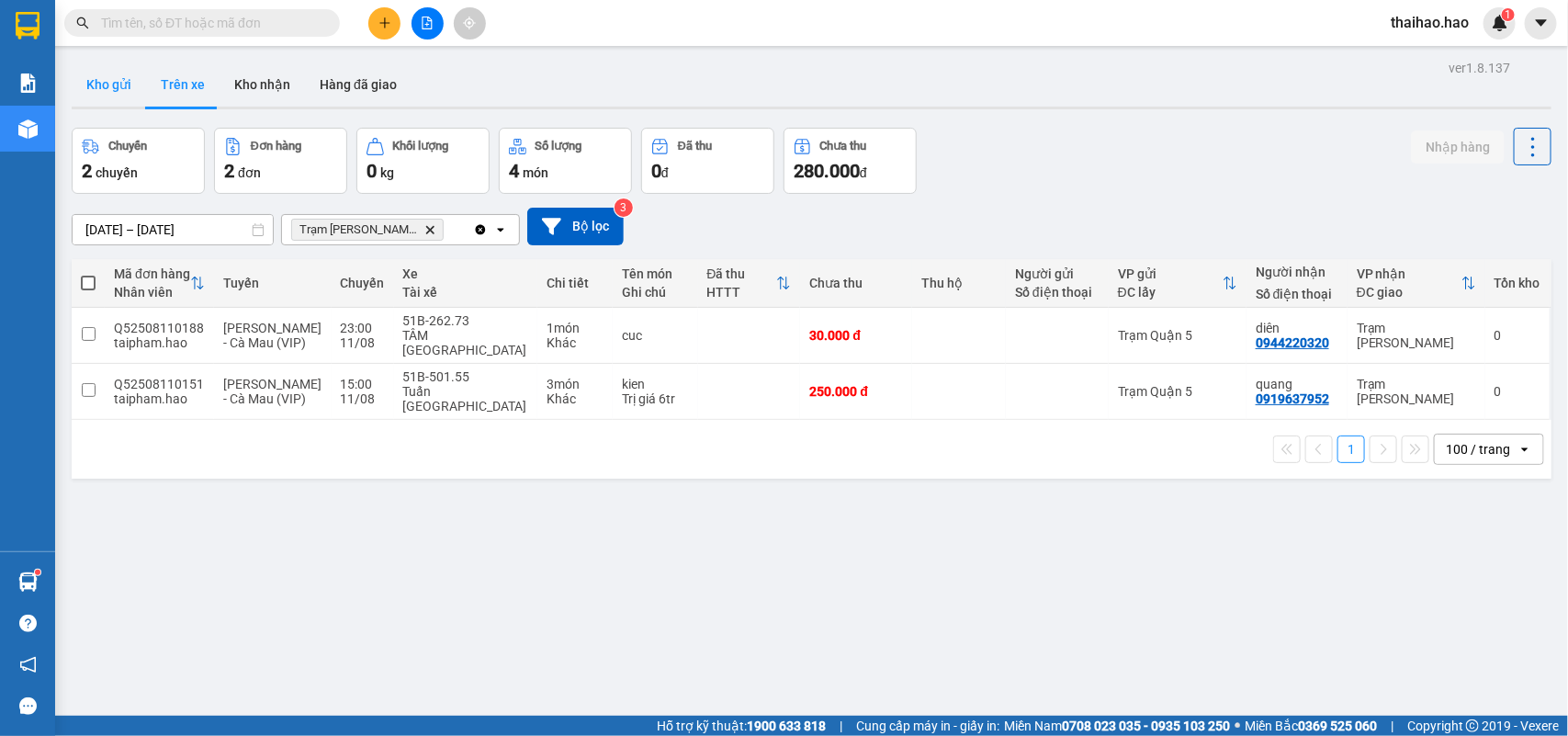
click at [107, 80] on button "Kho gửi" at bounding box center [108, 84] width 74 height 44
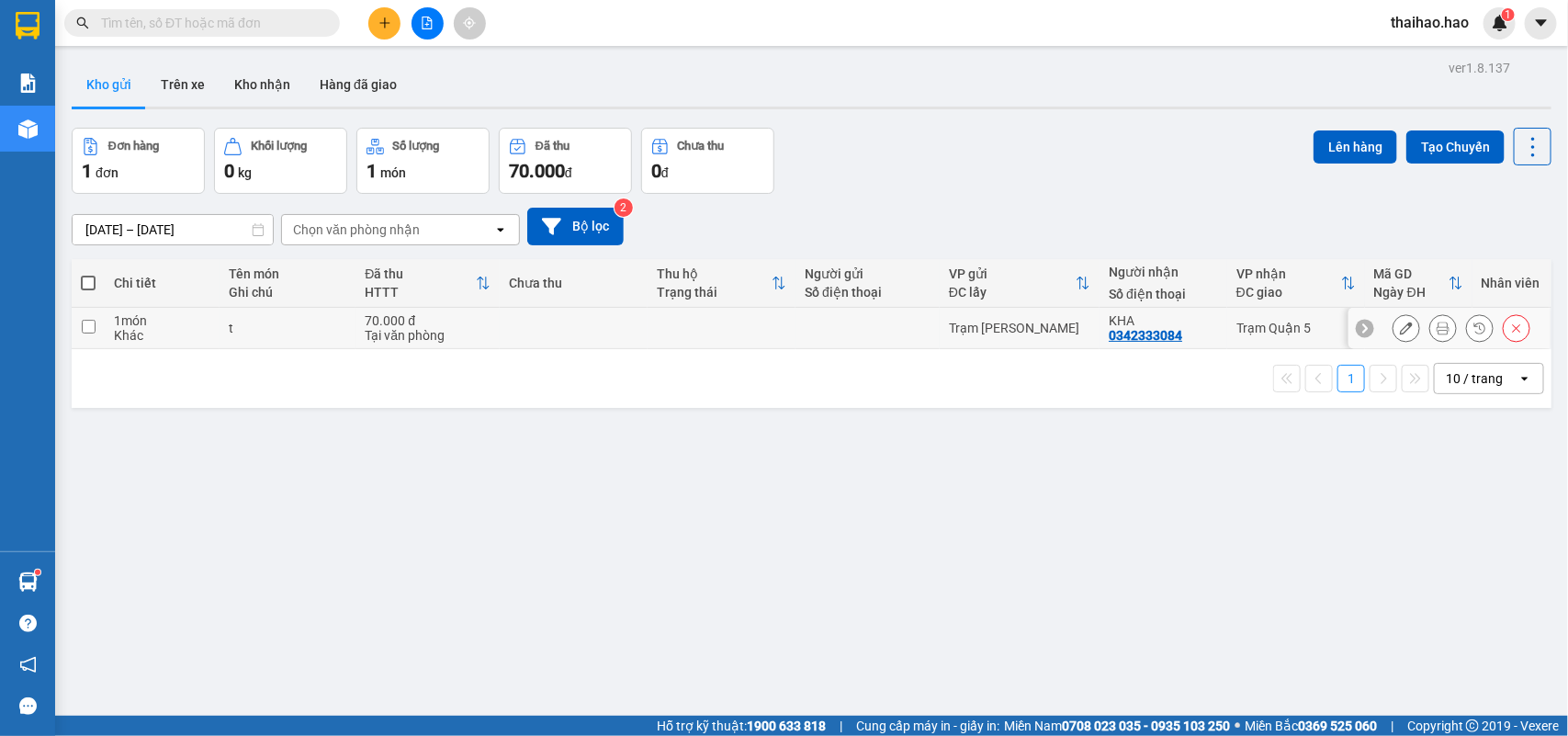
click at [1438, 322] on div at bounding box center [1443, 328] width 27 height 27
click at [1437, 326] on icon at bounding box center [1443, 327] width 13 height 13
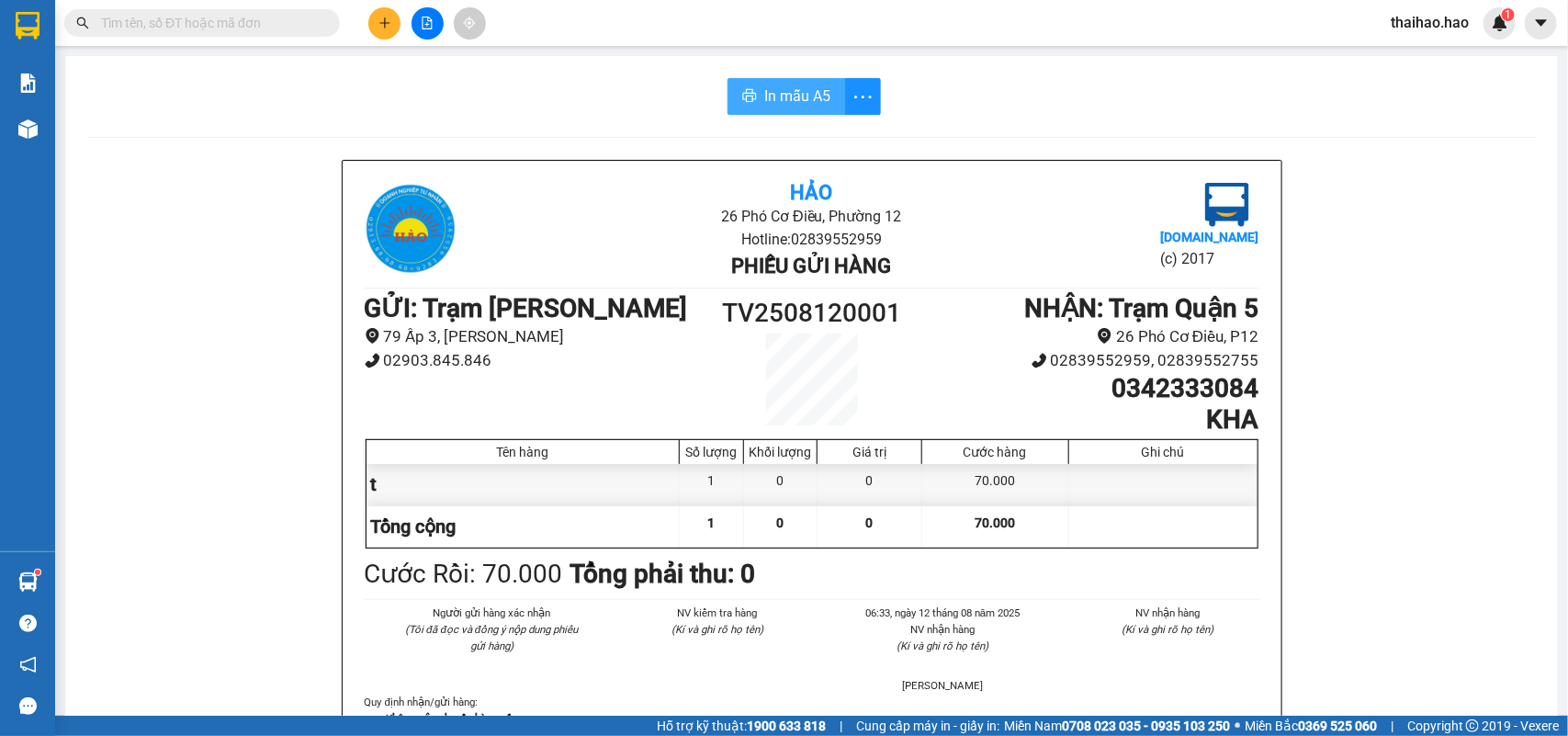
click at [776, 102] on span "In mẫu A5" at bounding box center [798, 97] width 66 height 23
click at [250, 29] on input "text" at bounding box center [210, 22] width 217 height 20
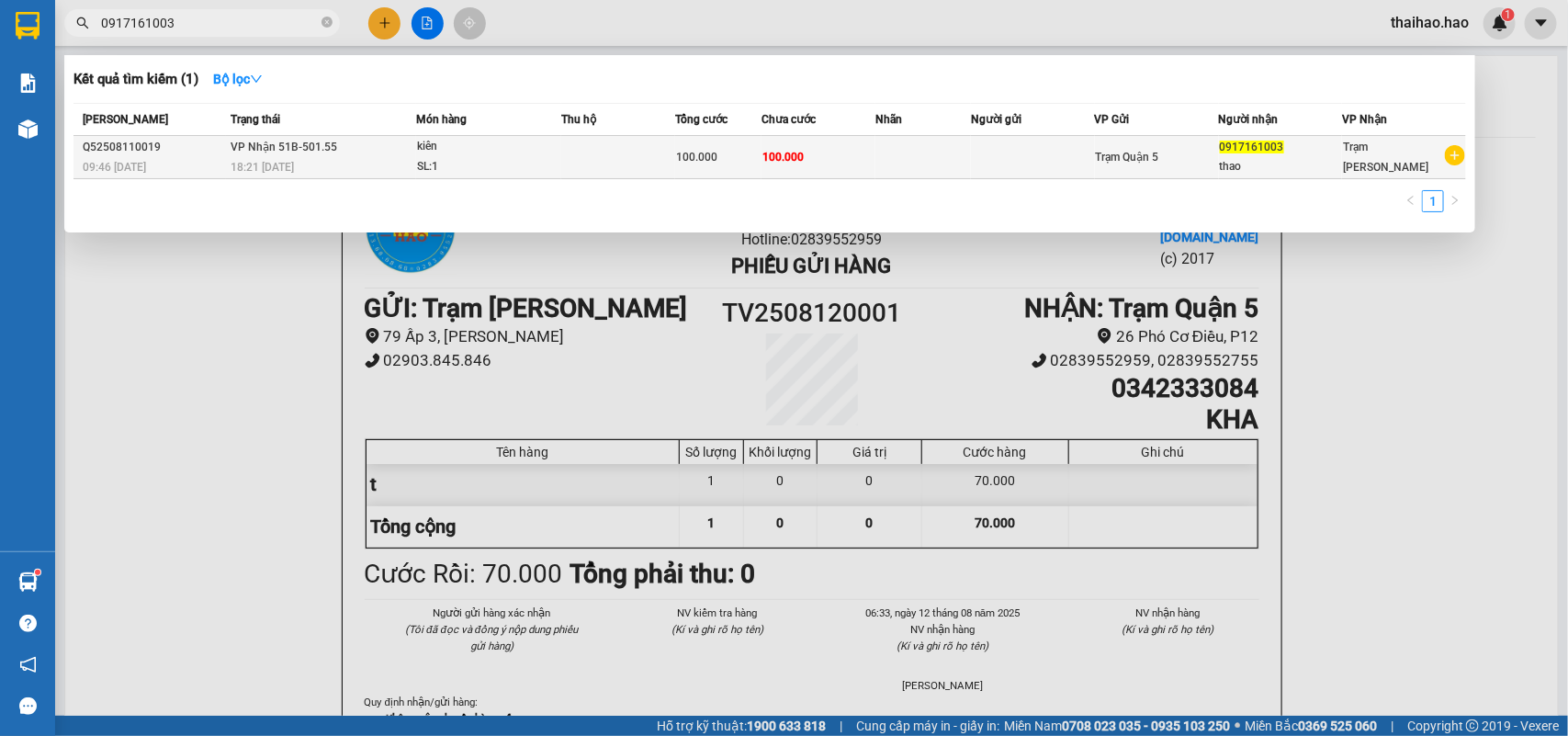
type input "0917161003"
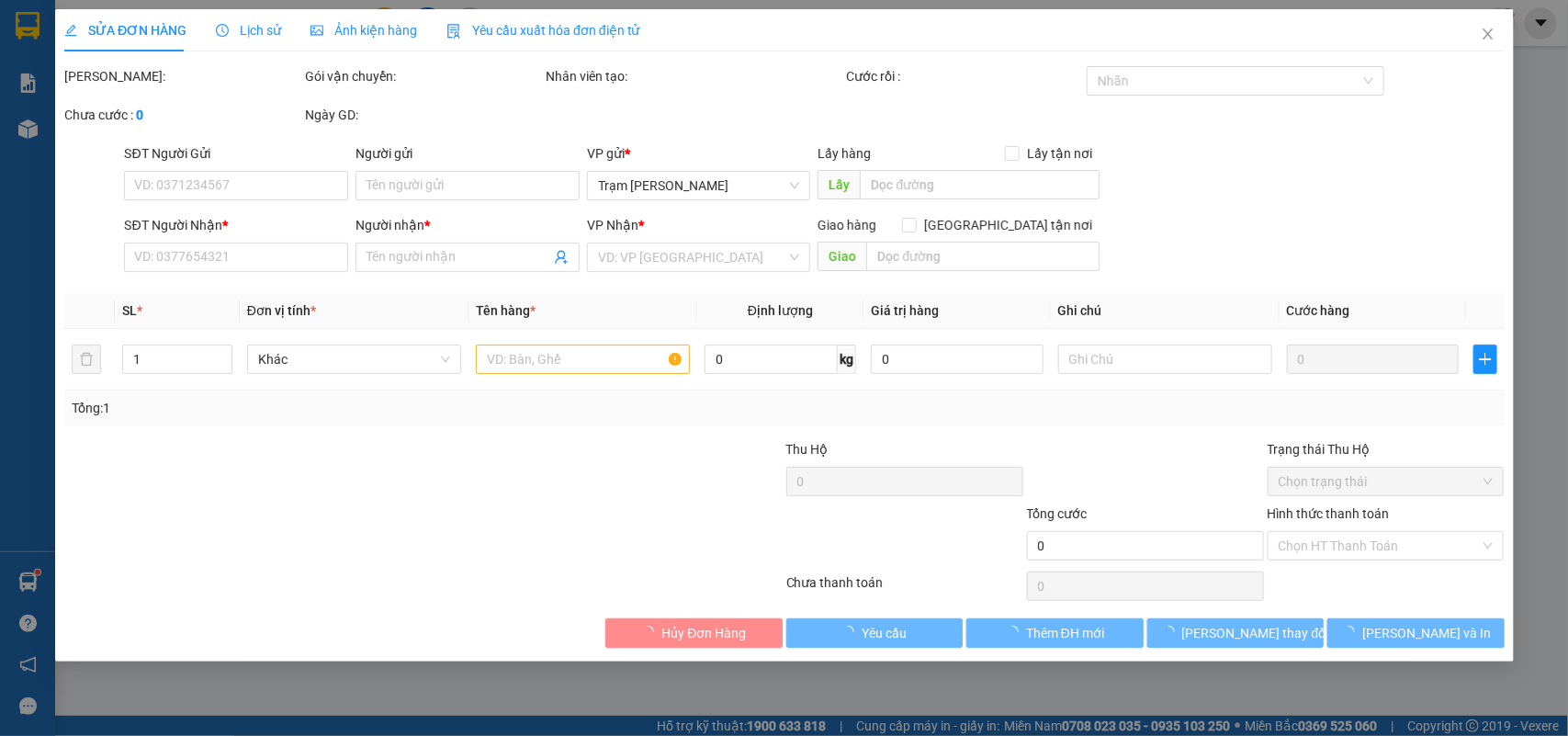
type input "0917161003"
type input "thao"
type input "100.000"
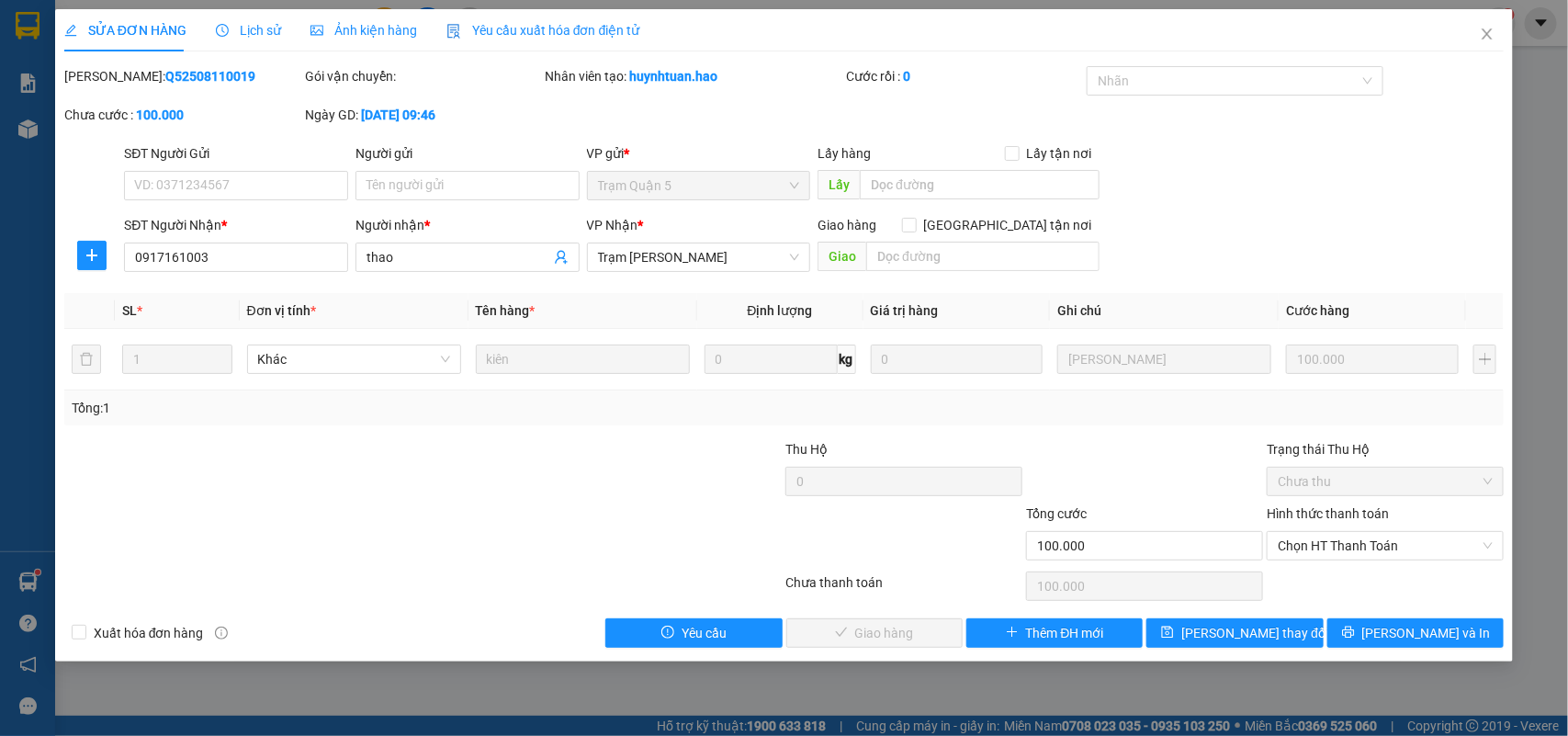
click at [347, 25] on span "Ảnh kiện hàng" at bounding box center [363, 30] width 106 height 15
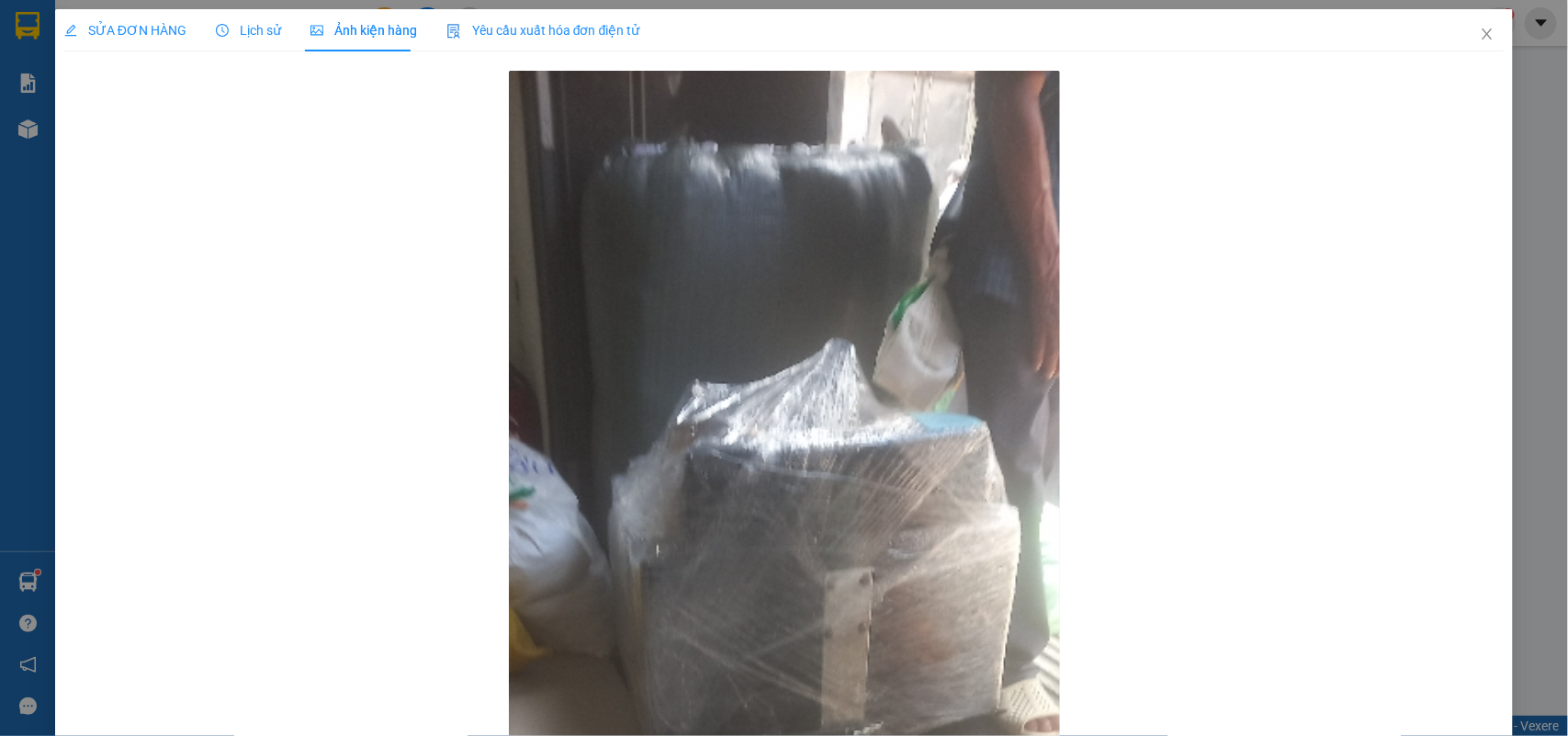
click at [135, 33] on span "SỬA ĐƠN HÀNG" at bounding box center [125, 30] width 122 height 15
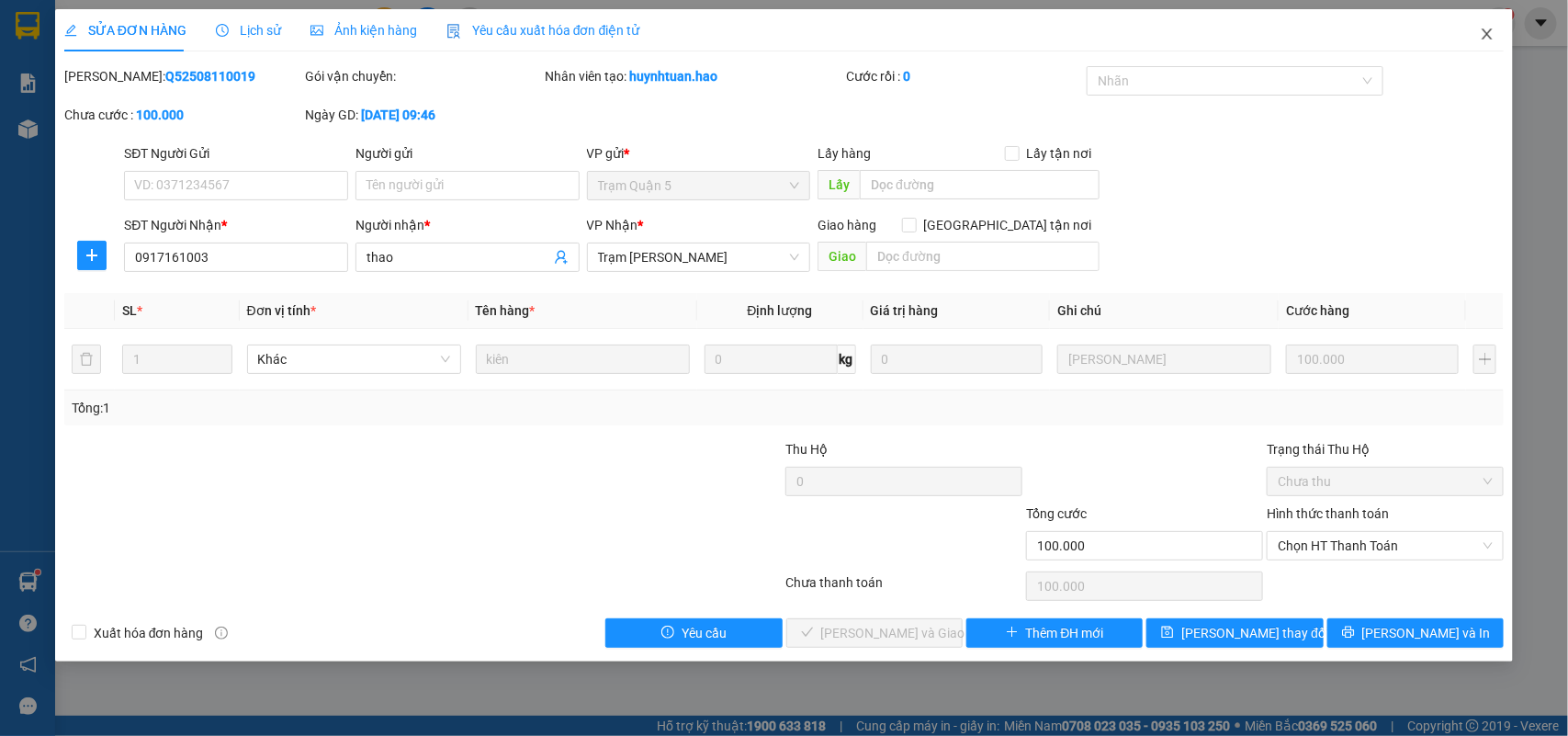
click at [1494, 37] on icon "close" at bounding box center [1487, 33] width 15 height 15
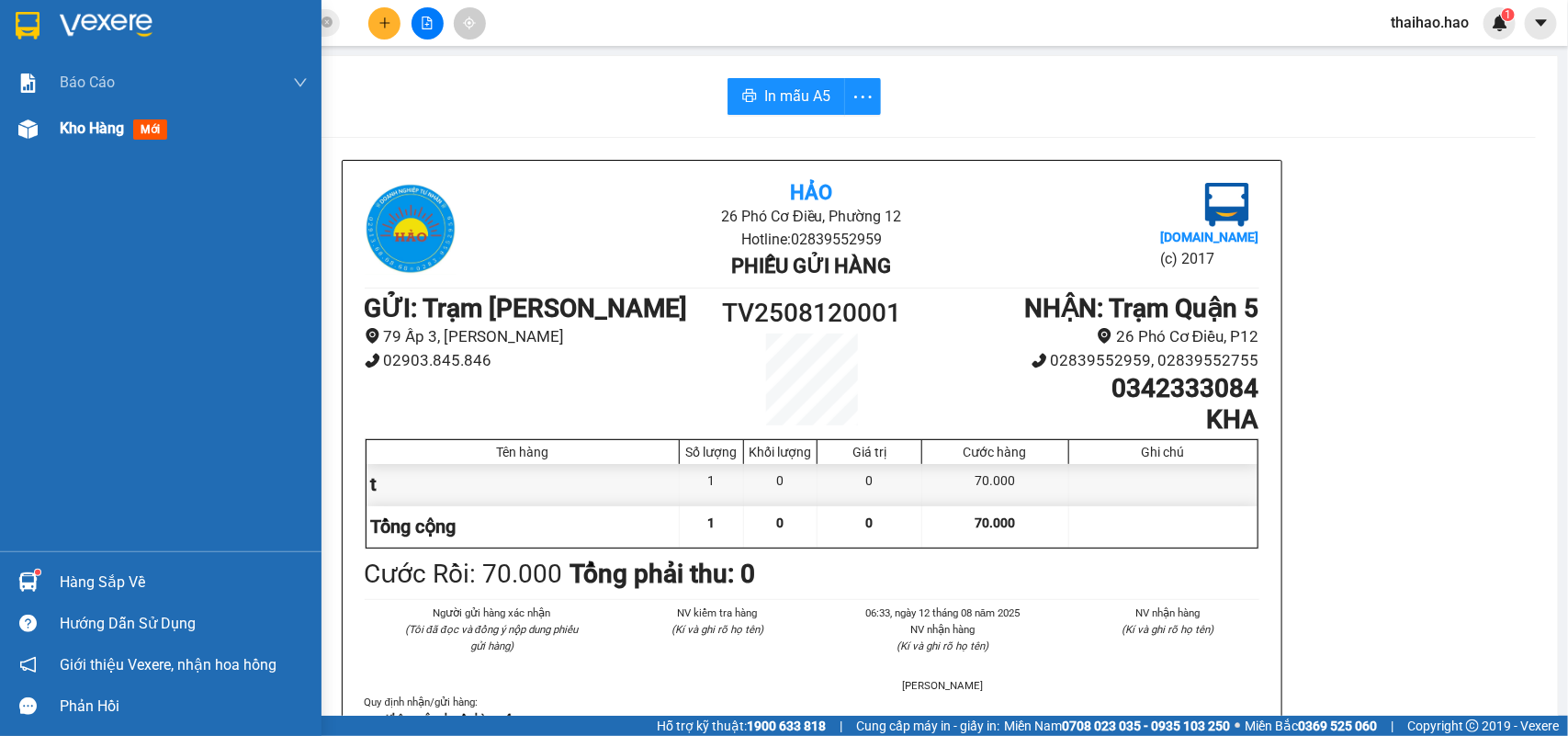
click at [39, 131] on div at bounding box center [27, 129] width 32 height 32
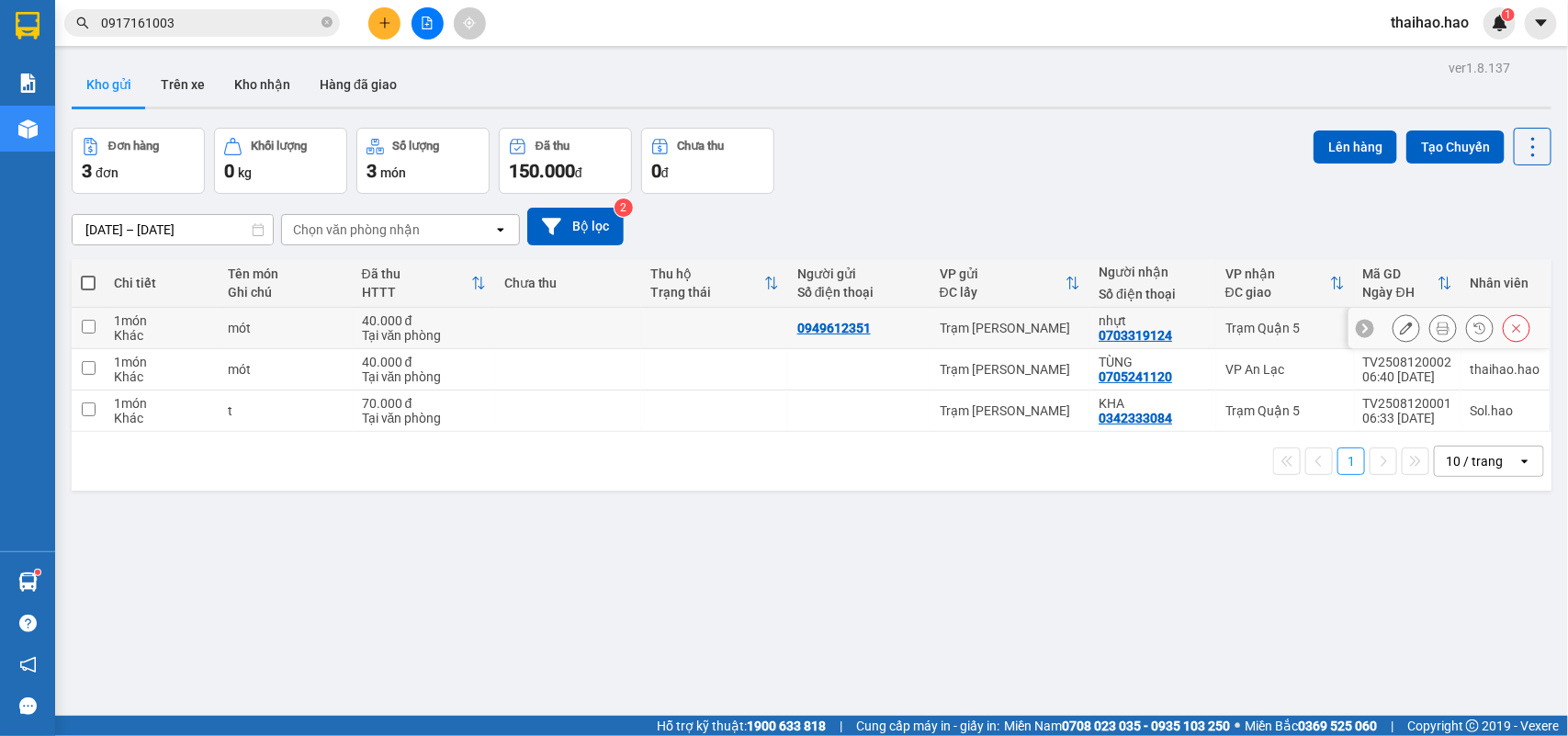
click at [1433, 328] on button at bounding box center [1443, 328] width 25 height 32
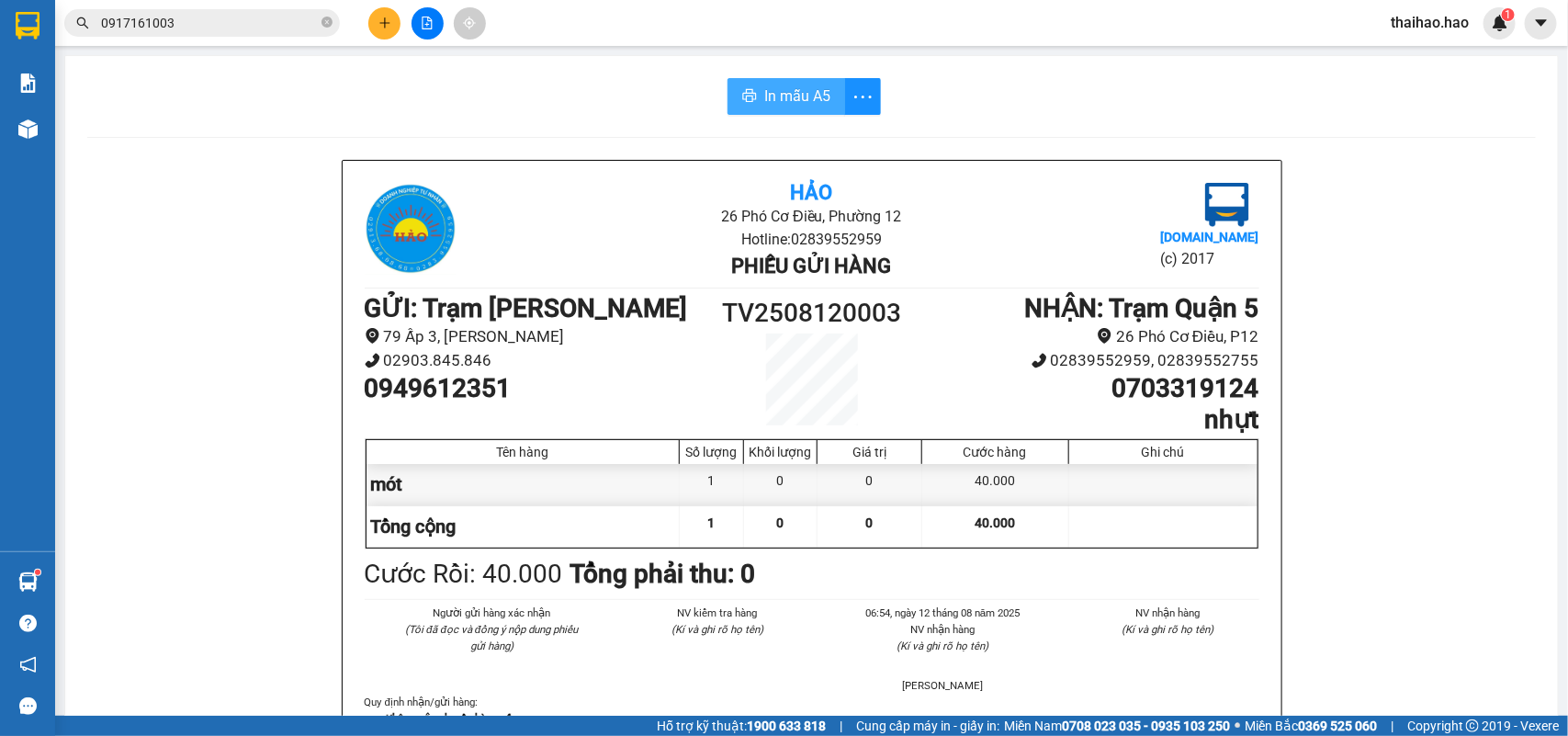
click at [803, 95] on span "In mẫu A5" at bounding box center [798, 97] width 66 height 23
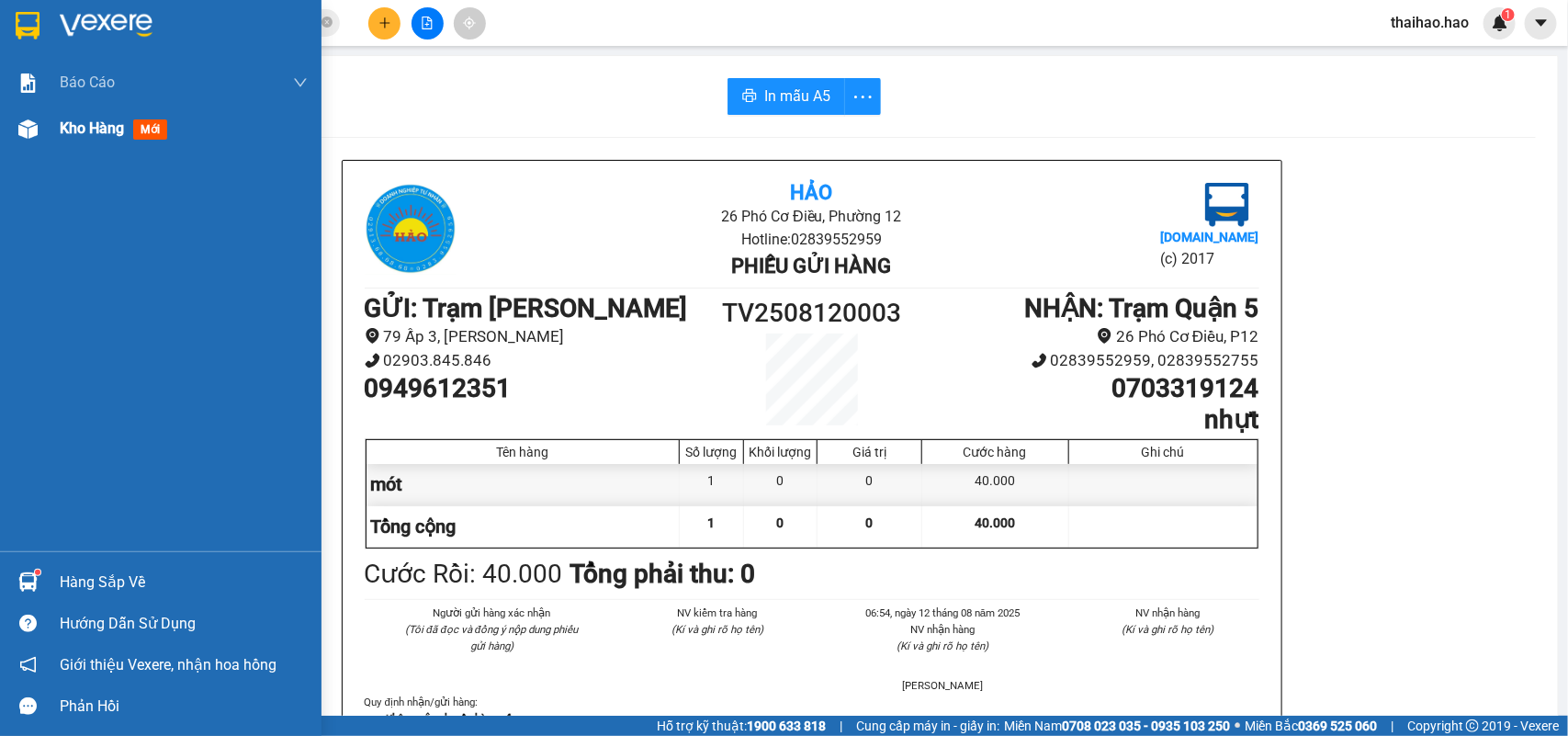
click at [27, 134] on img at bounding box center [28, 129] width 20 height 20
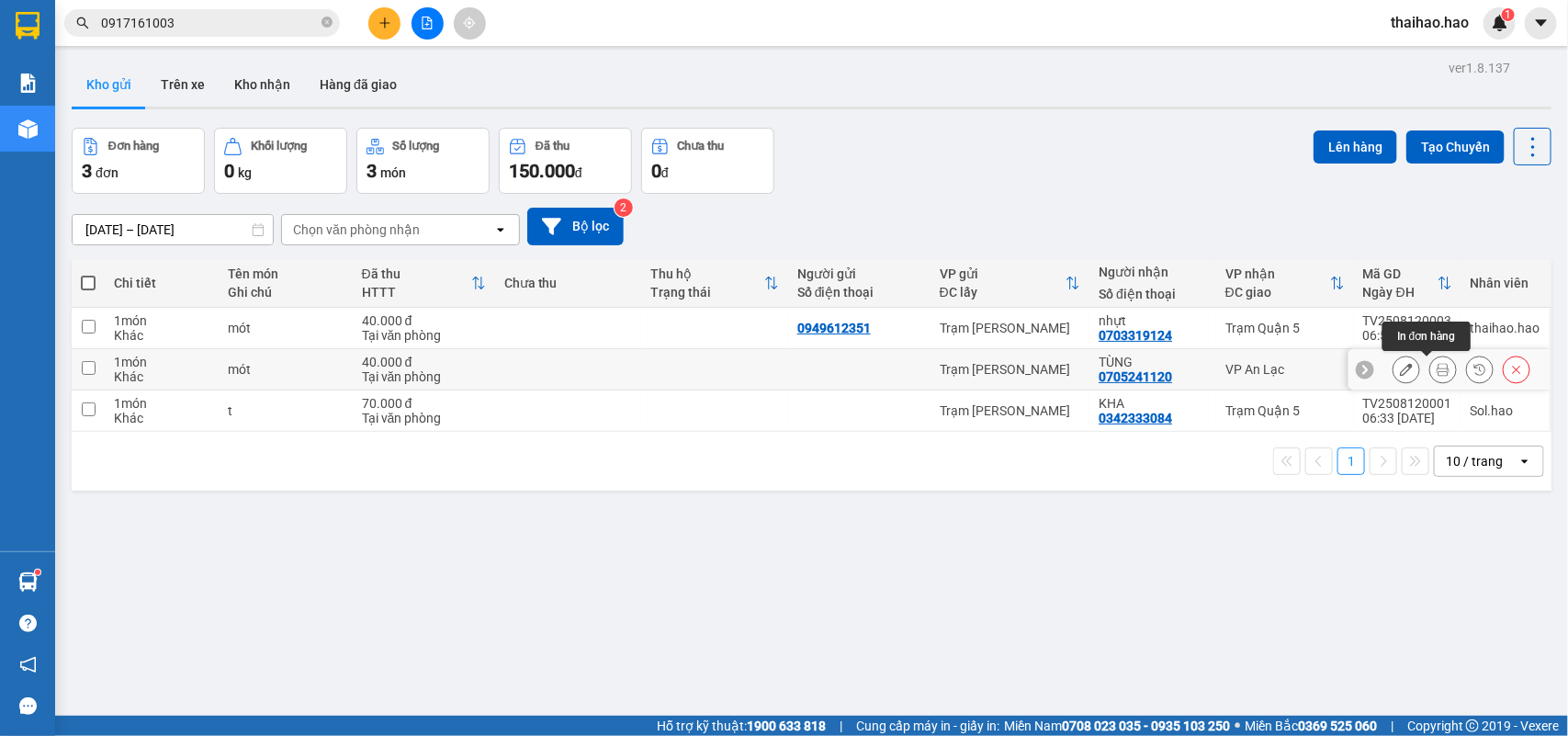
click at [1437, 370] on icon at bounding box center [1443, 369] width 13 height 13
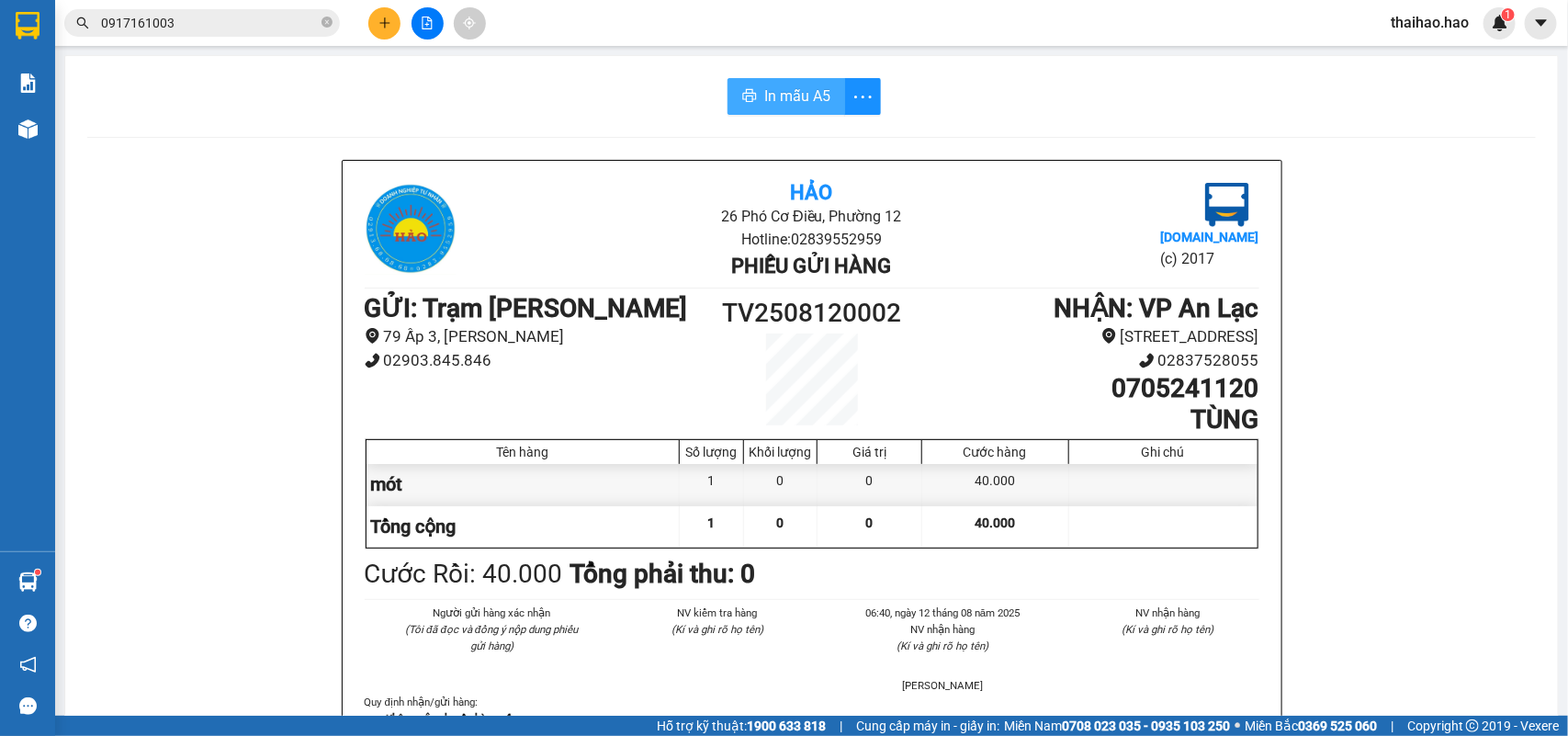
click at [788, 98] on span "In mẫu A5" at bounding box center [798, 97] width 66 height 23
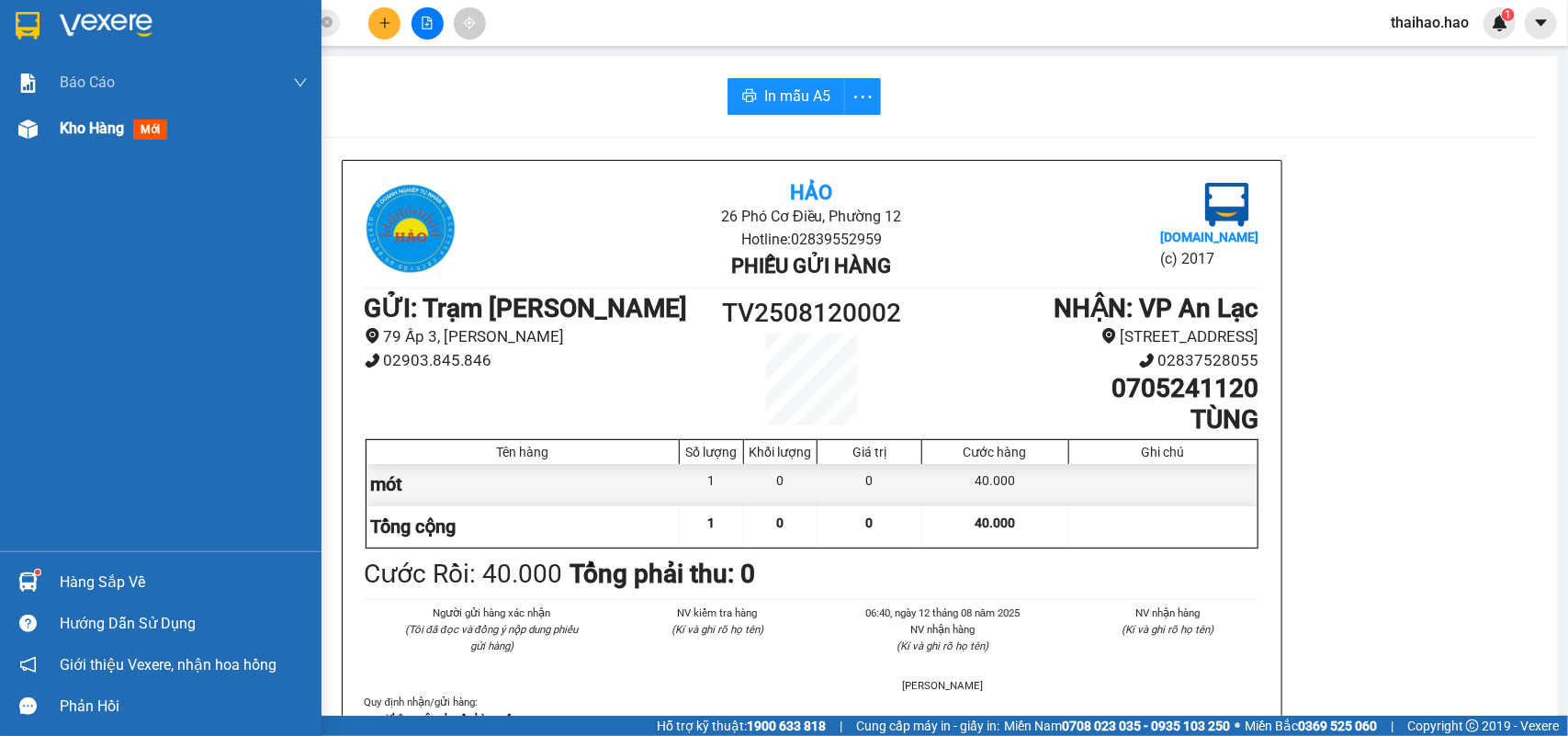
click at [37, 122] on img at bounding box center [28, 129] width 20 height 20
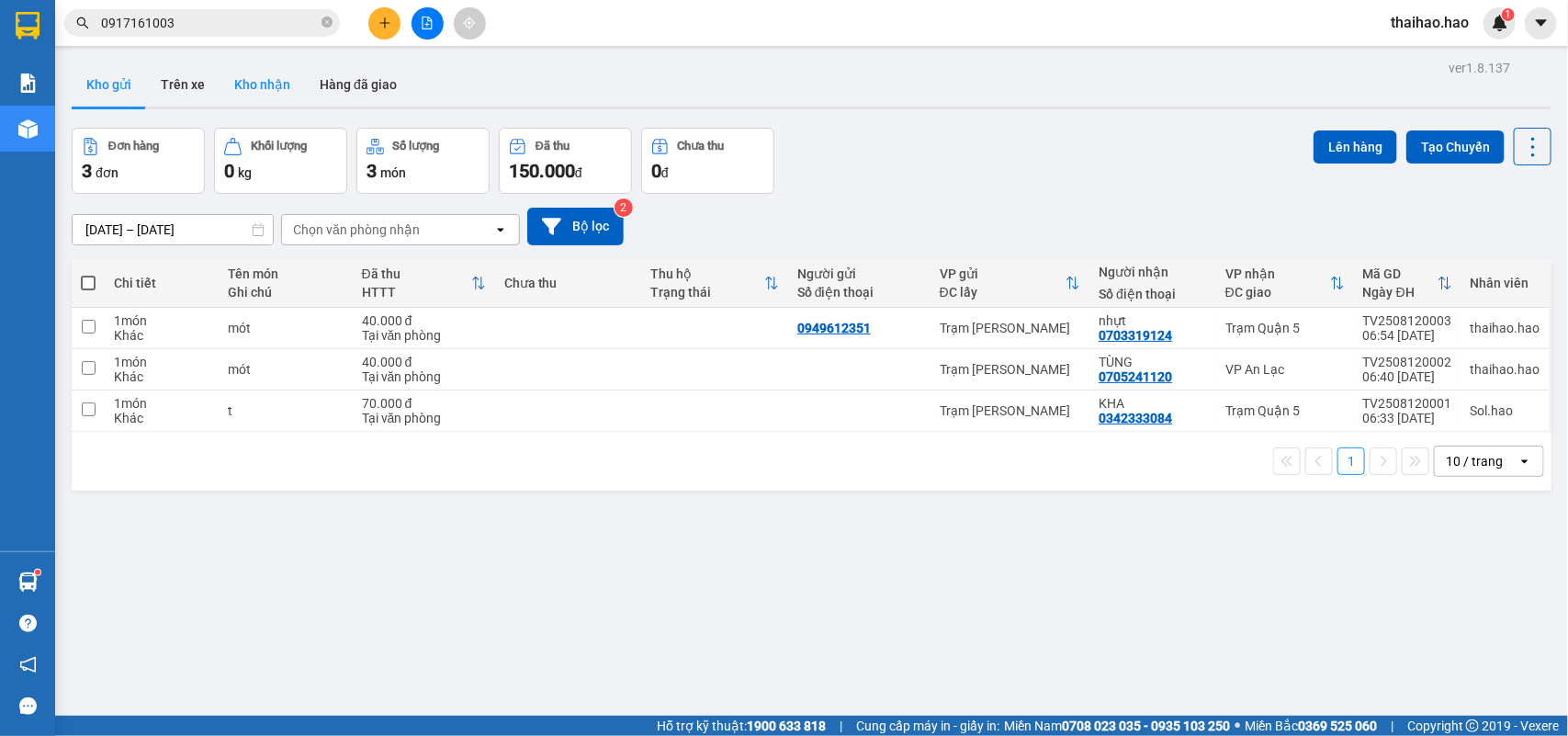
click at [241, 85] on button "Kho nhận" at bounding box center [263, 84] width 86 height 44
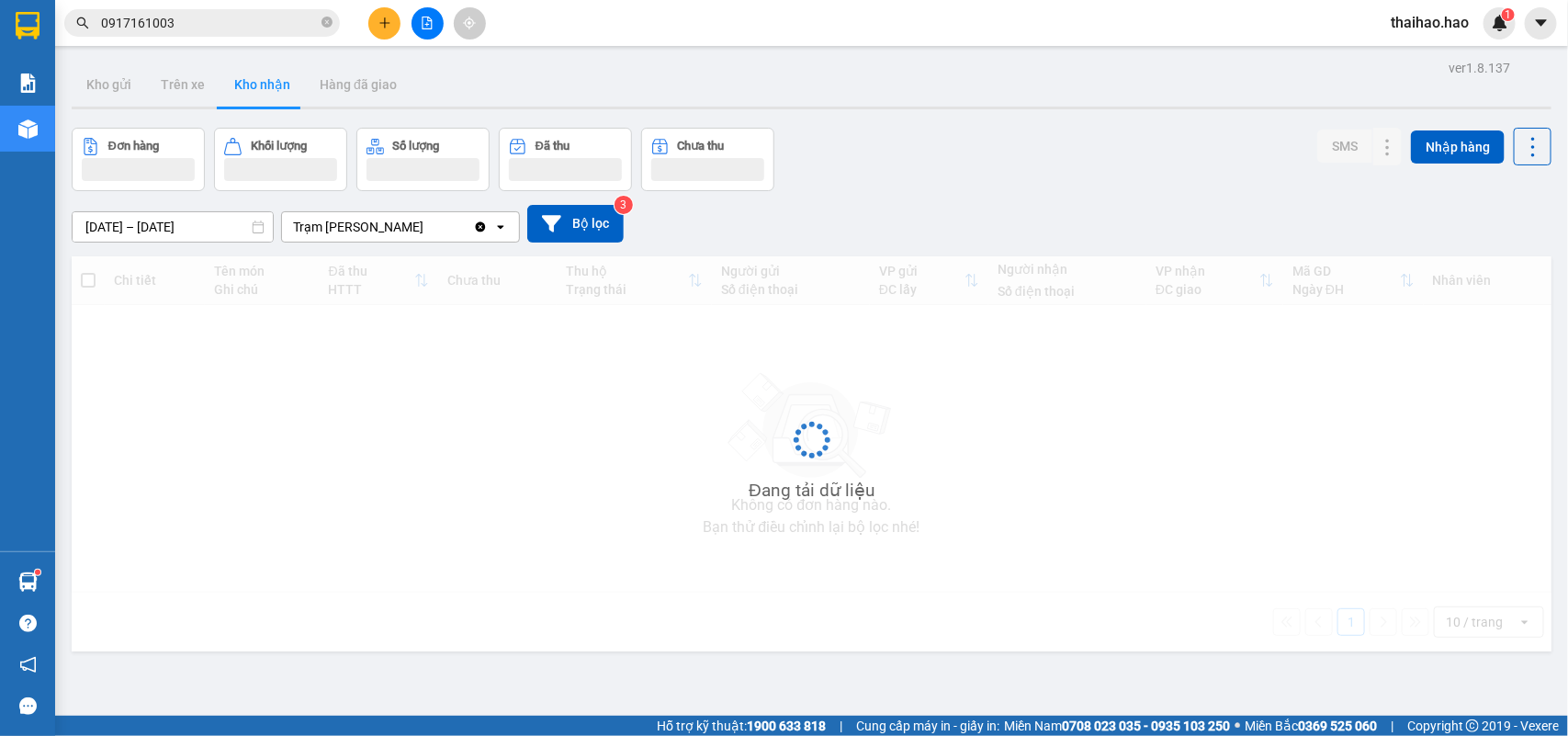
click at [241, 85] on button "Kho nhận" at bounding box center [263, 84] width 86 height 44
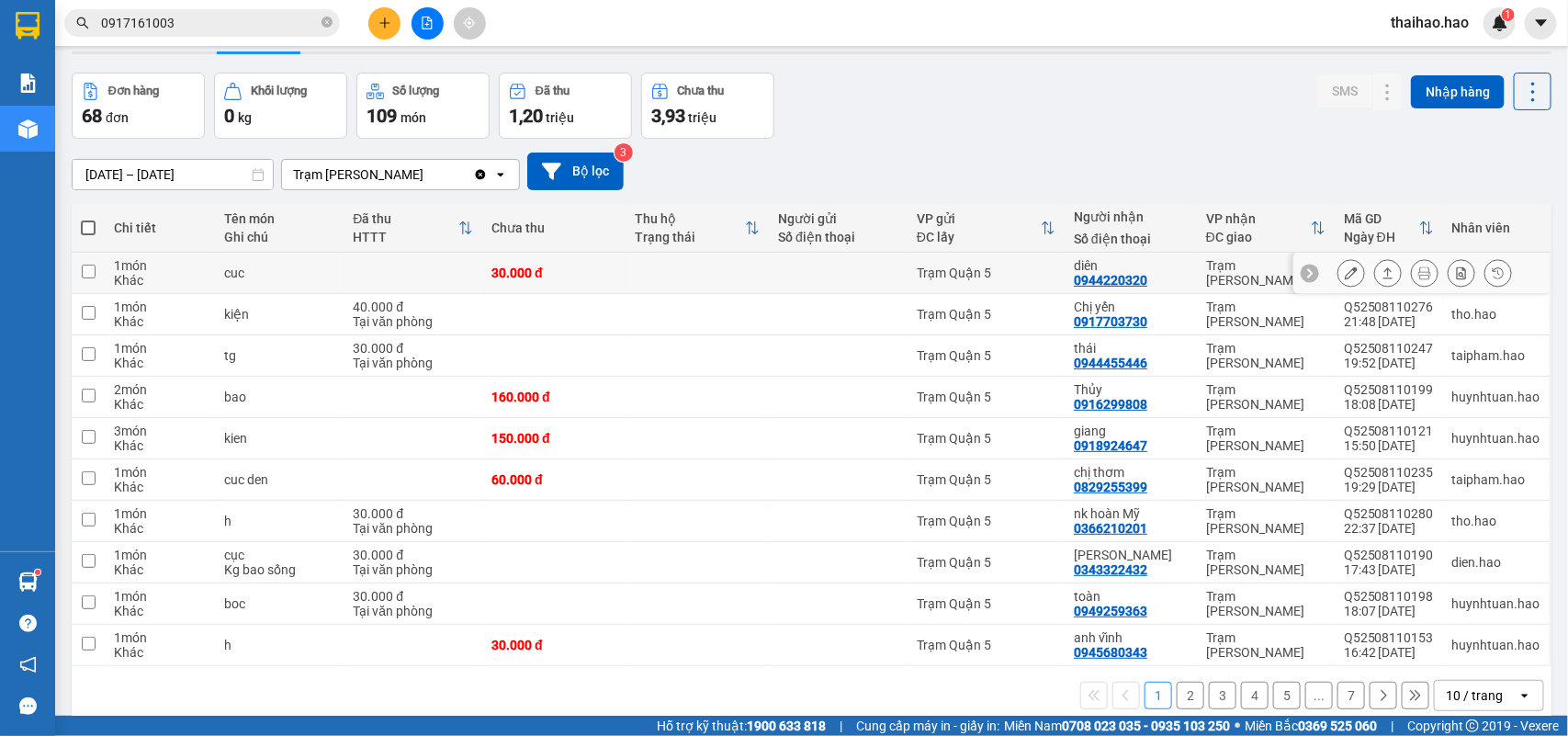
scroll to position [85, 0]
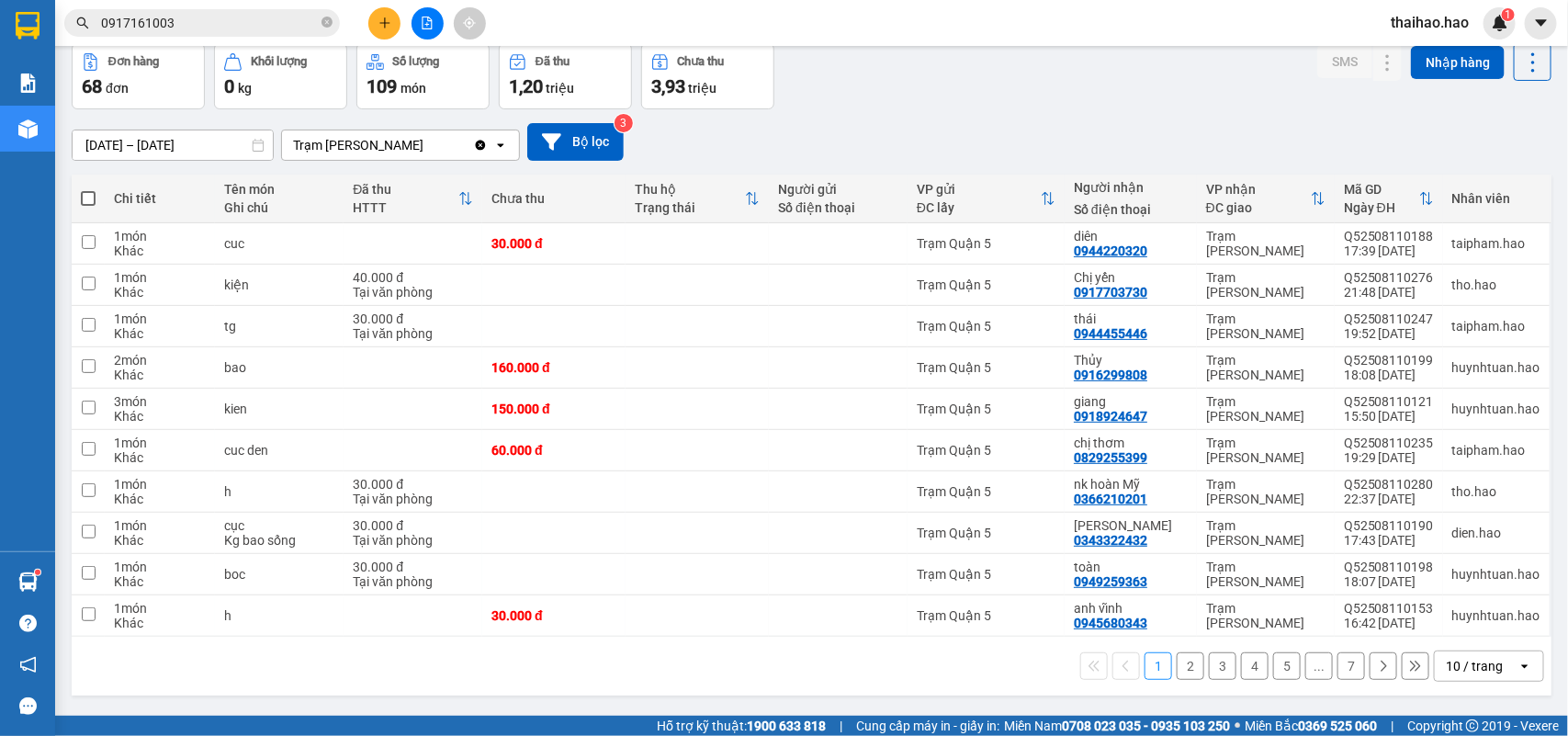
click at [1446, 667] on div "10 / trang" at bounding box center [1474, 666] width 57 height 19
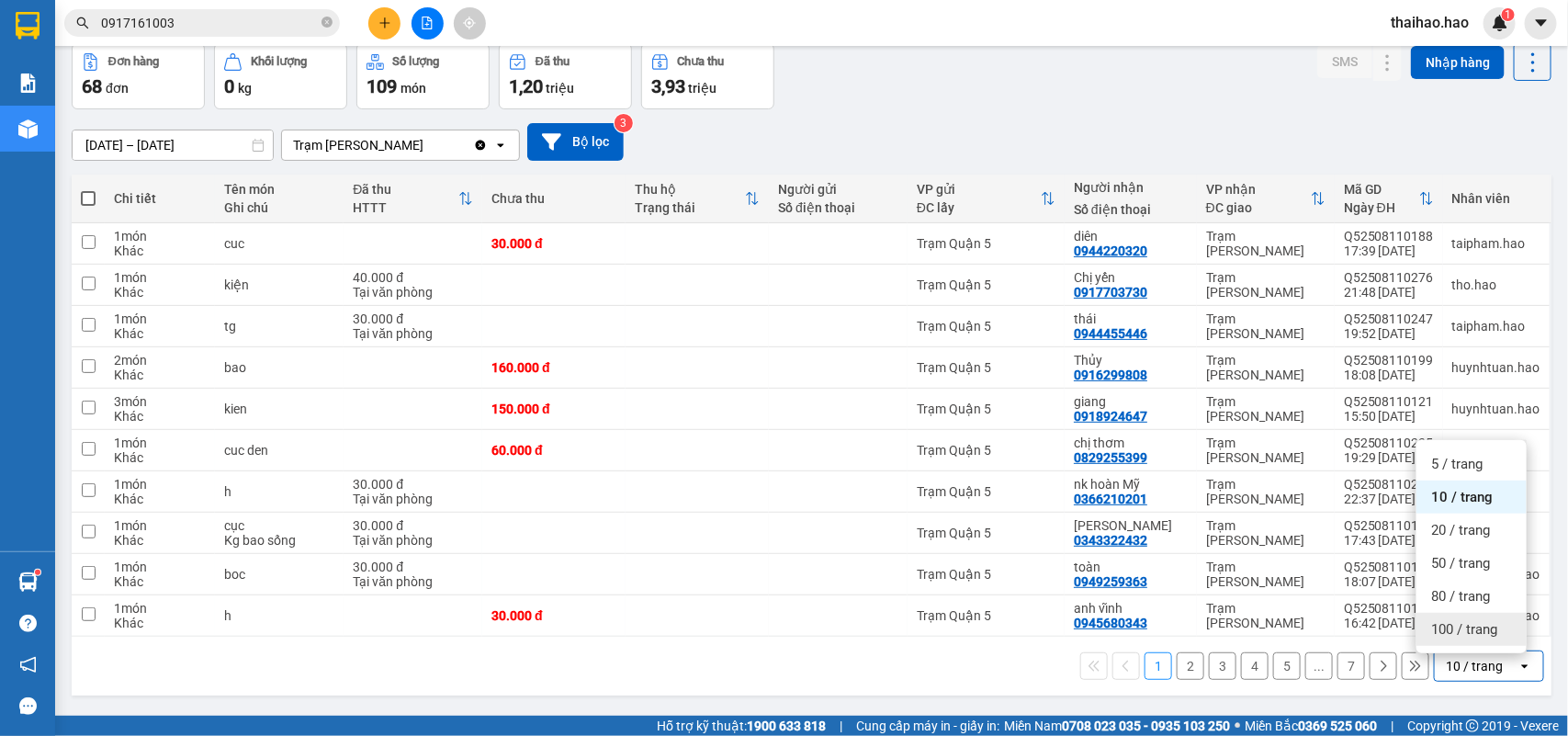
click at [1440, 639] on div "100 / trang" at bounding box center [1471, 630] width 110 height 33
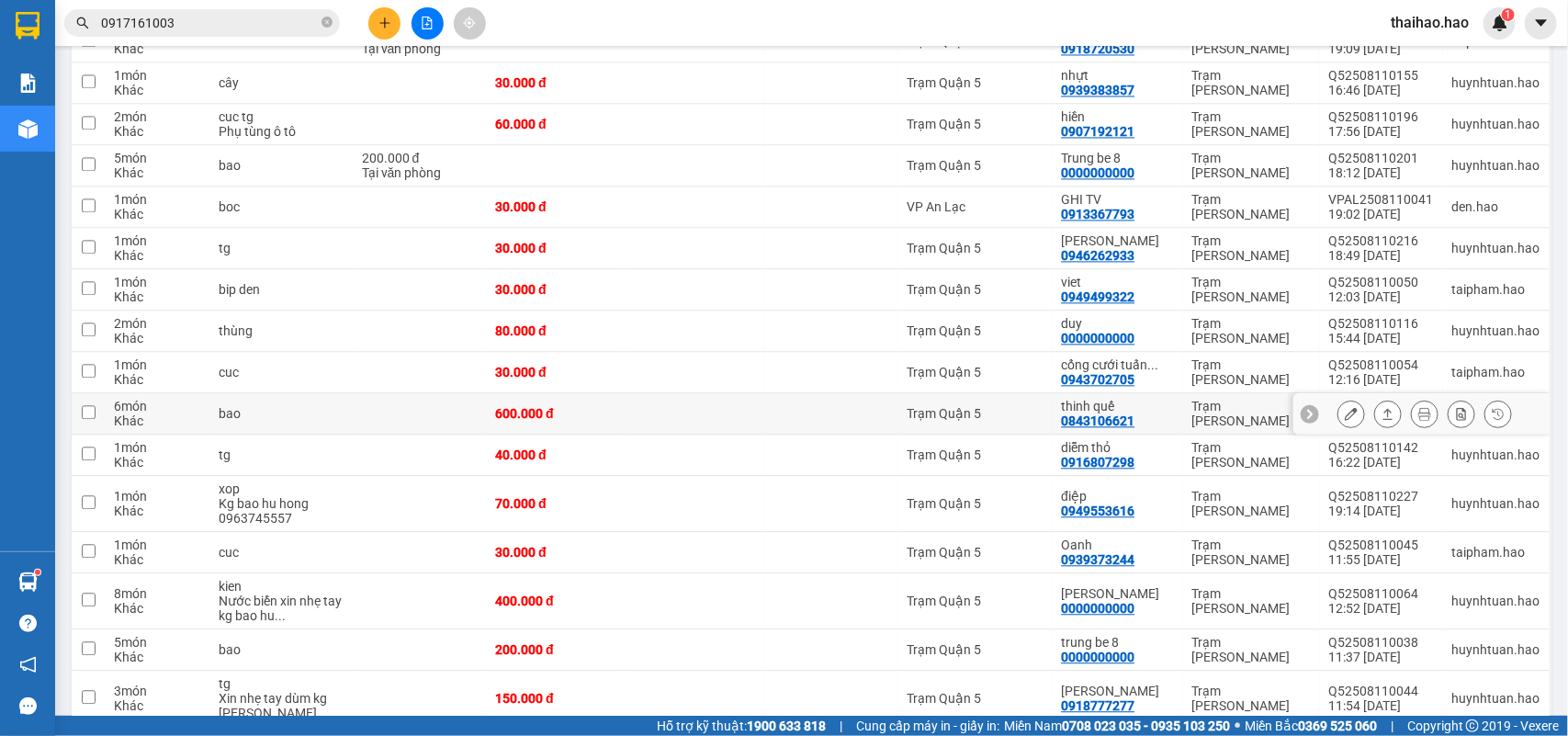
scroll to position [1807, 0]
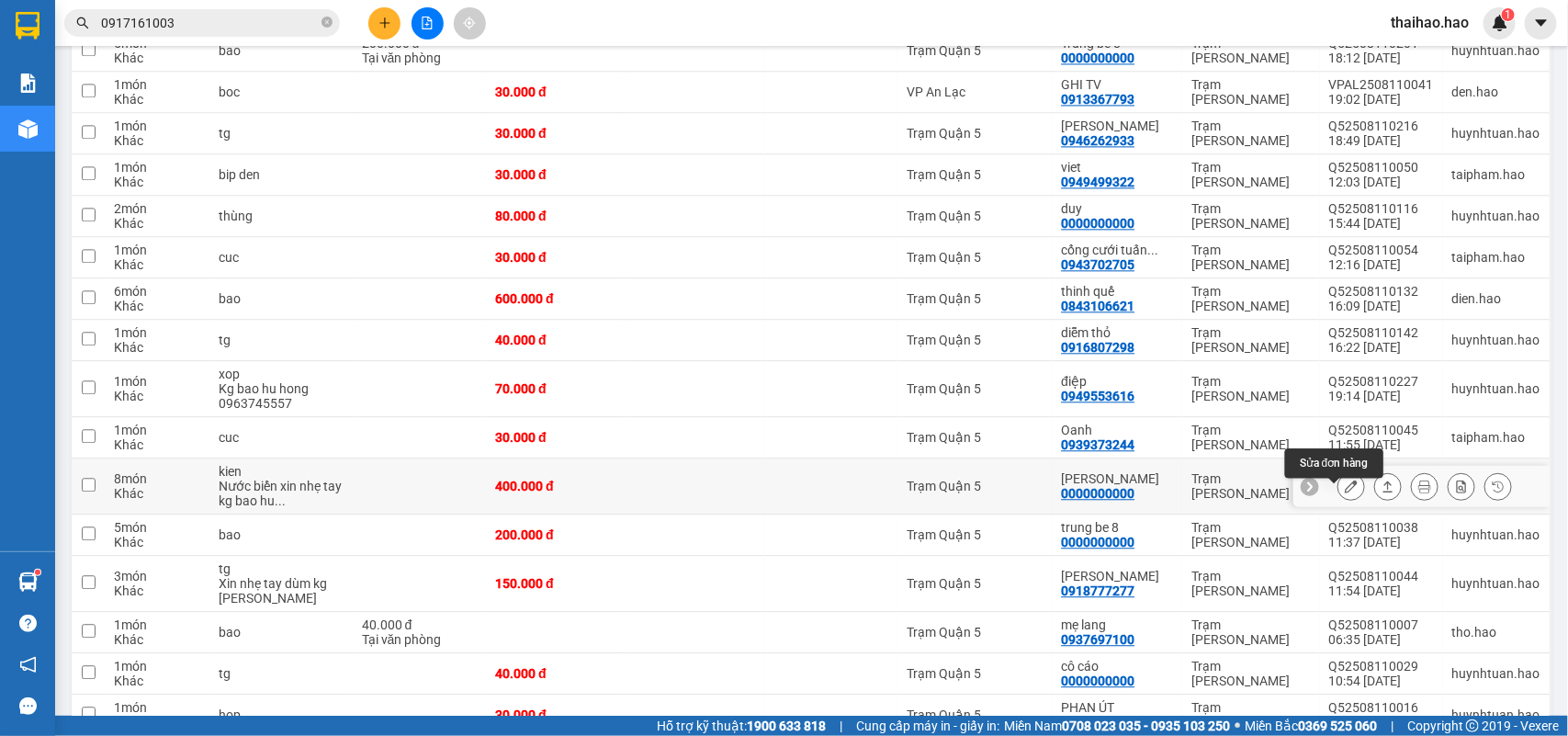
click at [1345, 492] on icon at bounding box center [1351, 485] width 13 height 13
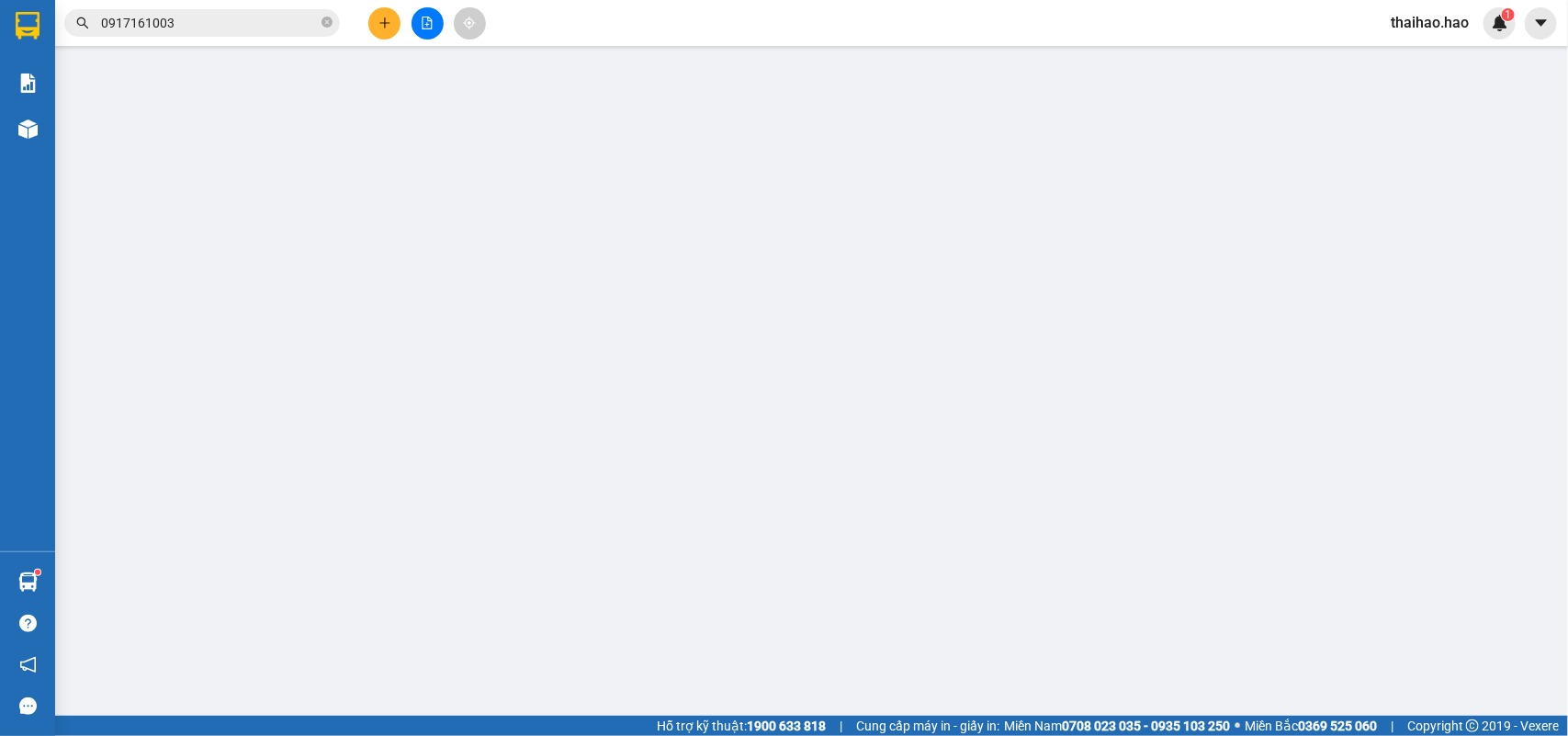
type input "0000000000"
type input "kim Huệ"
type input "400.000"
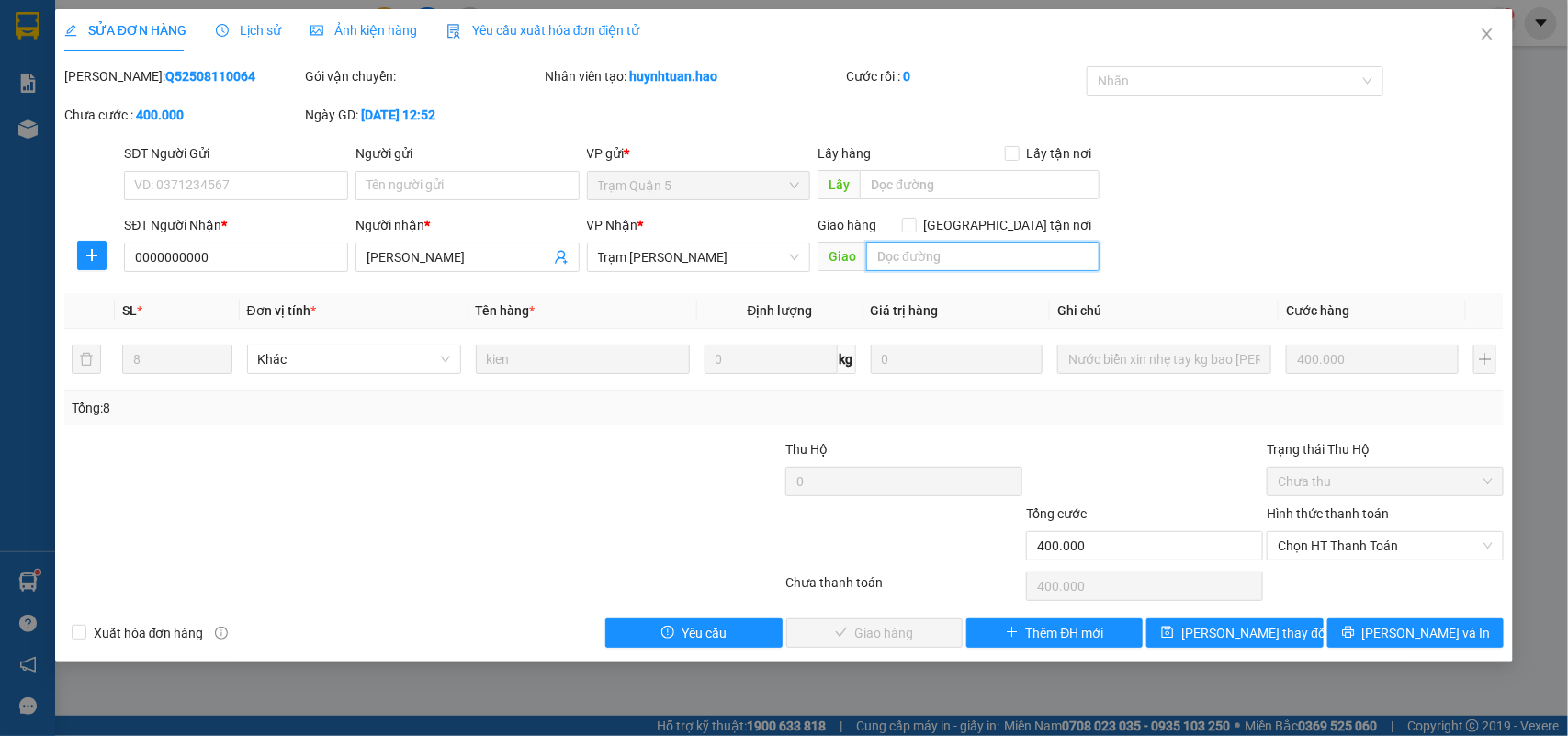
click at [957, 263] on input "text" at bounding box center [982, 257] width 233 height 29
type input "BỚT 80K"
click at [1237, 244] on div "SĐT Người Nhận * 0000000000 Người nhận * kim Huệ VP Nhận * Trạm Tắc Vân Giao hà…" at bounding box center [813, 247] width 1387 height 64
click at [1335, 539] on span "Chọn HT Thanh Toán" at bounding box center [1385, 546] width 215 height 27
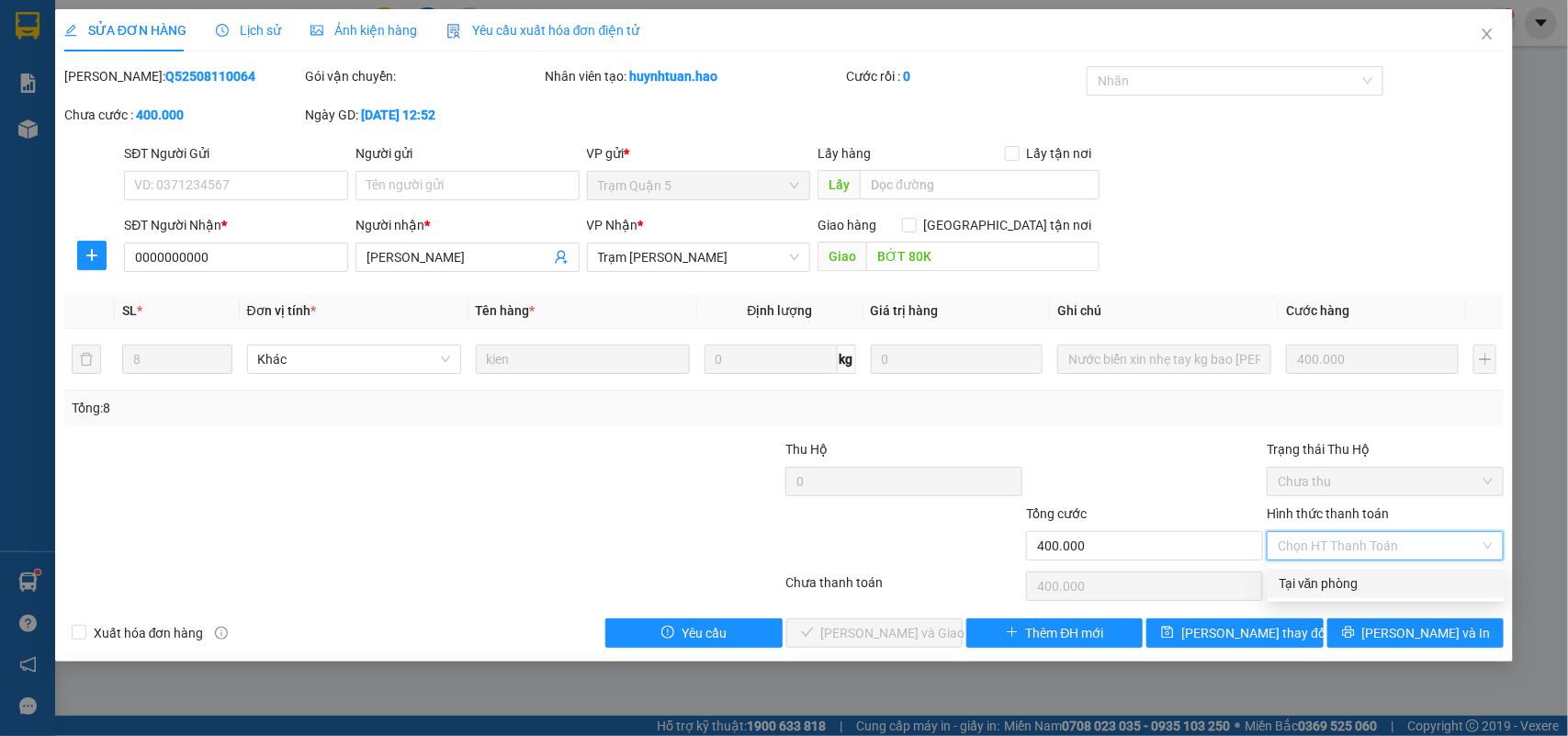
drag, startPoint x: 1319, startPoint y: 582, endPoint x: 1246, endPoint y: 585, distance: 73.1
click at [1319, 582] on div "Tại văn phòng" at bounding box center [1386, 583] width 215 height 20
type input "0"
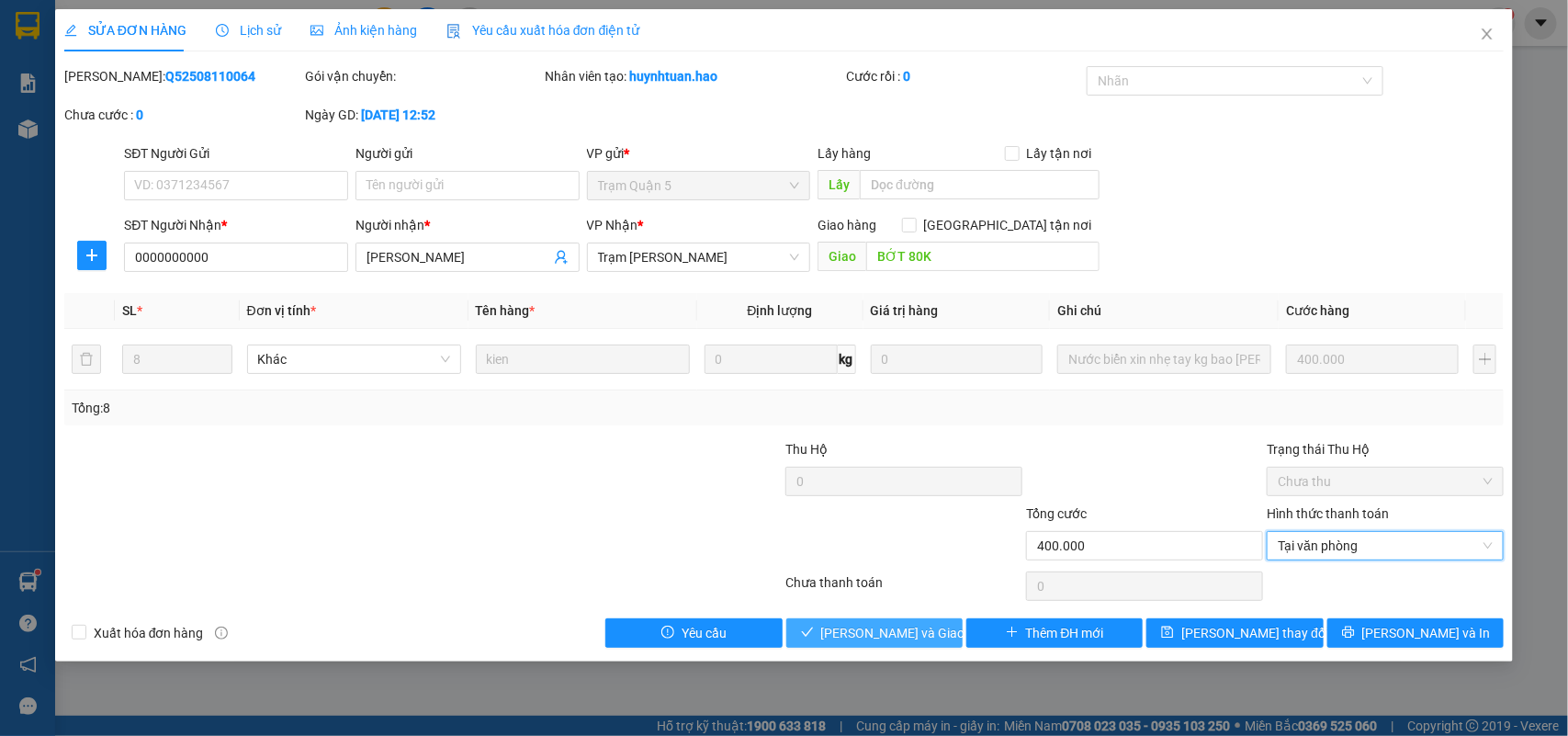
click at [898, 626] on span "Lưu và Giao hàng" at bounding box center [909, 633] width 177 height 20
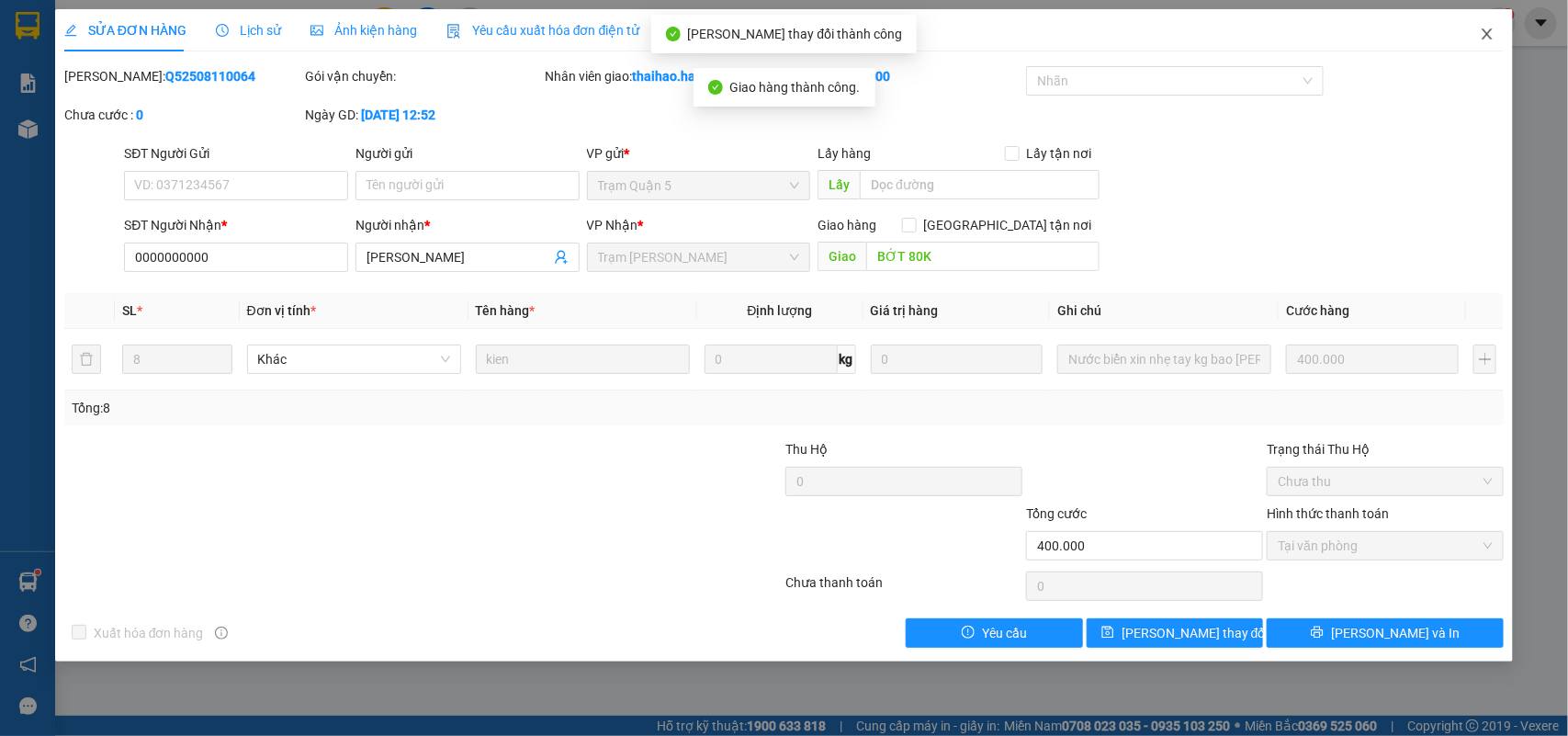
click at [1485, 28] on icon "close" at bounding box center [1487, 33] width 15 height 15
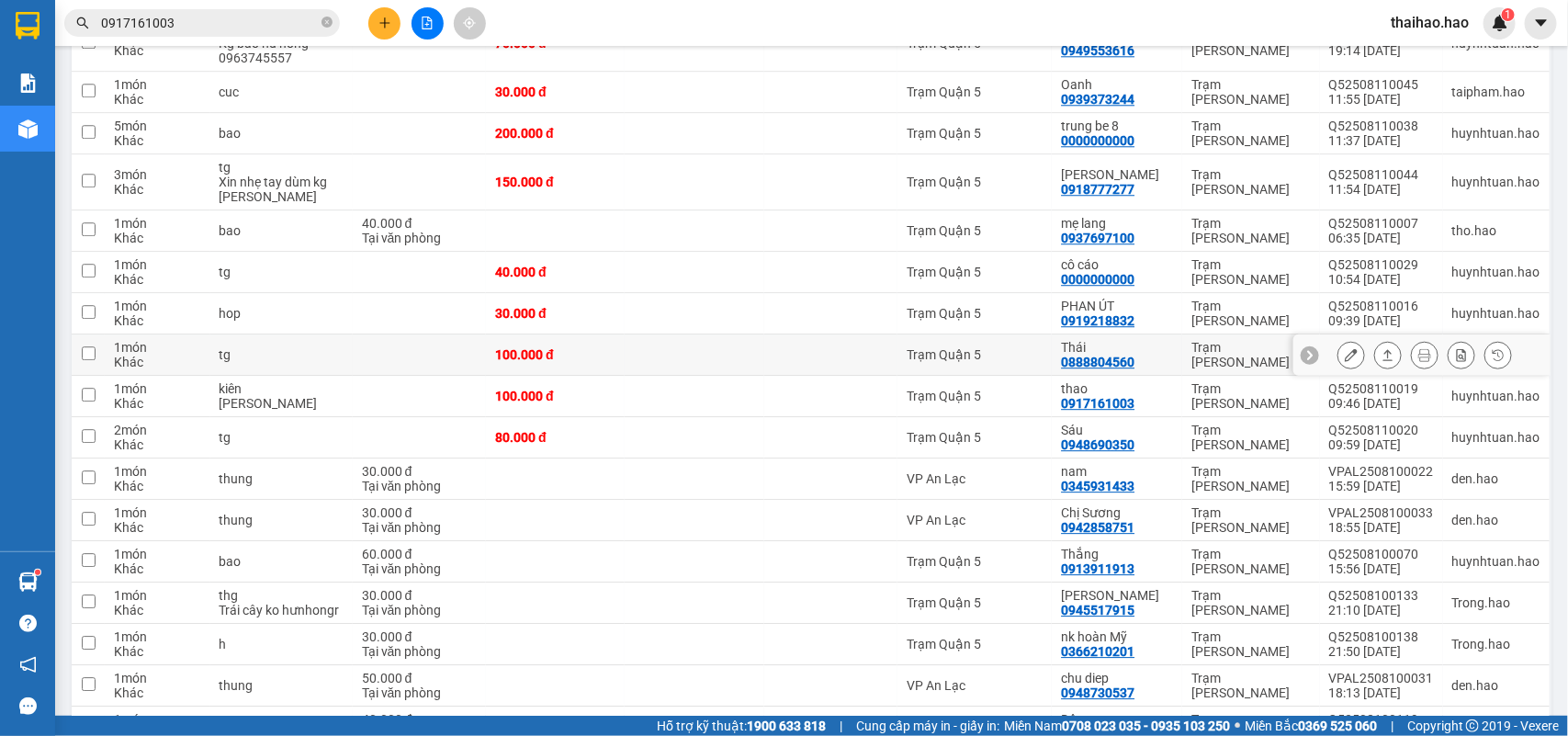
scroll to position [2037, 0]
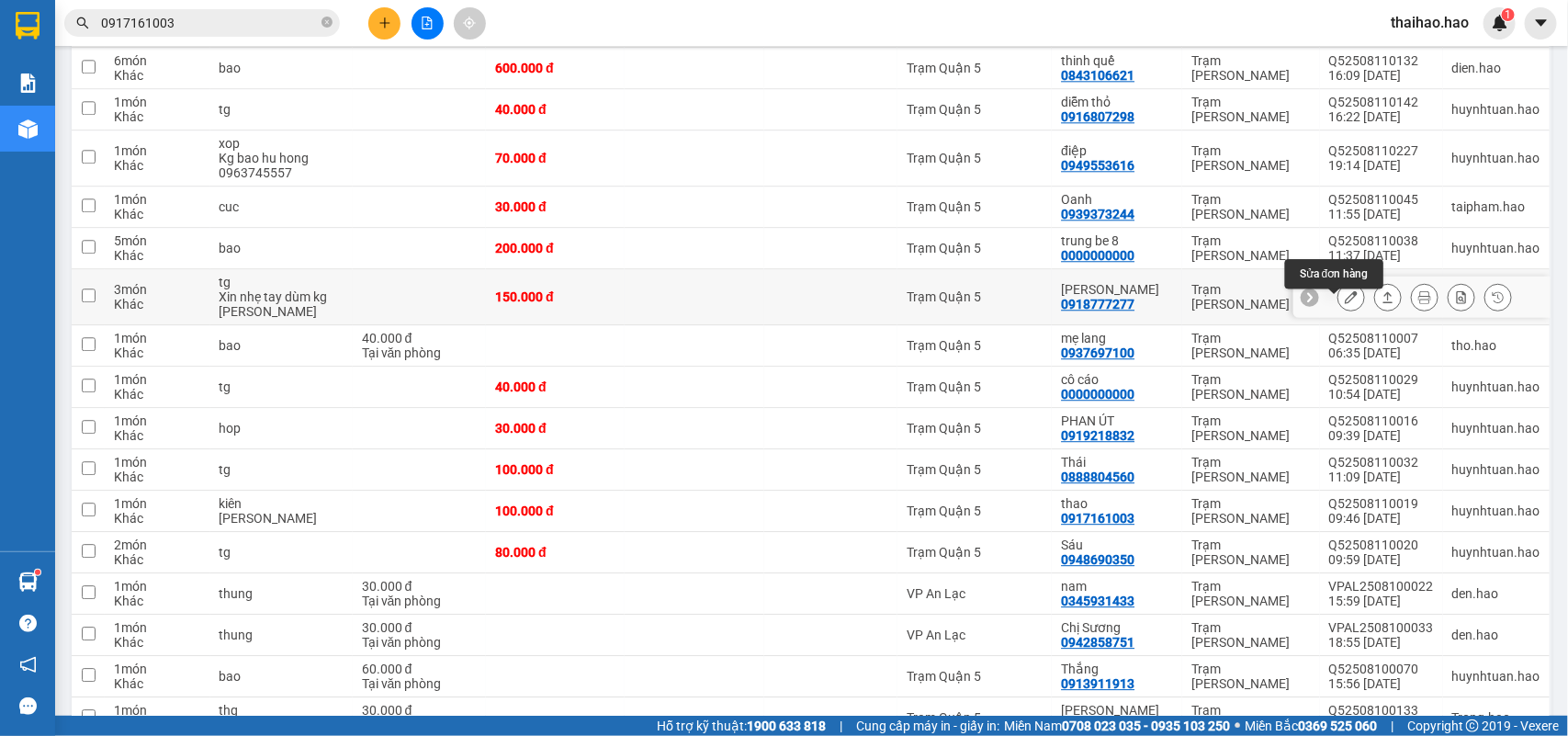
click at [1345, 304] on icon at bounding box center [1351, 296] width 13 height 13
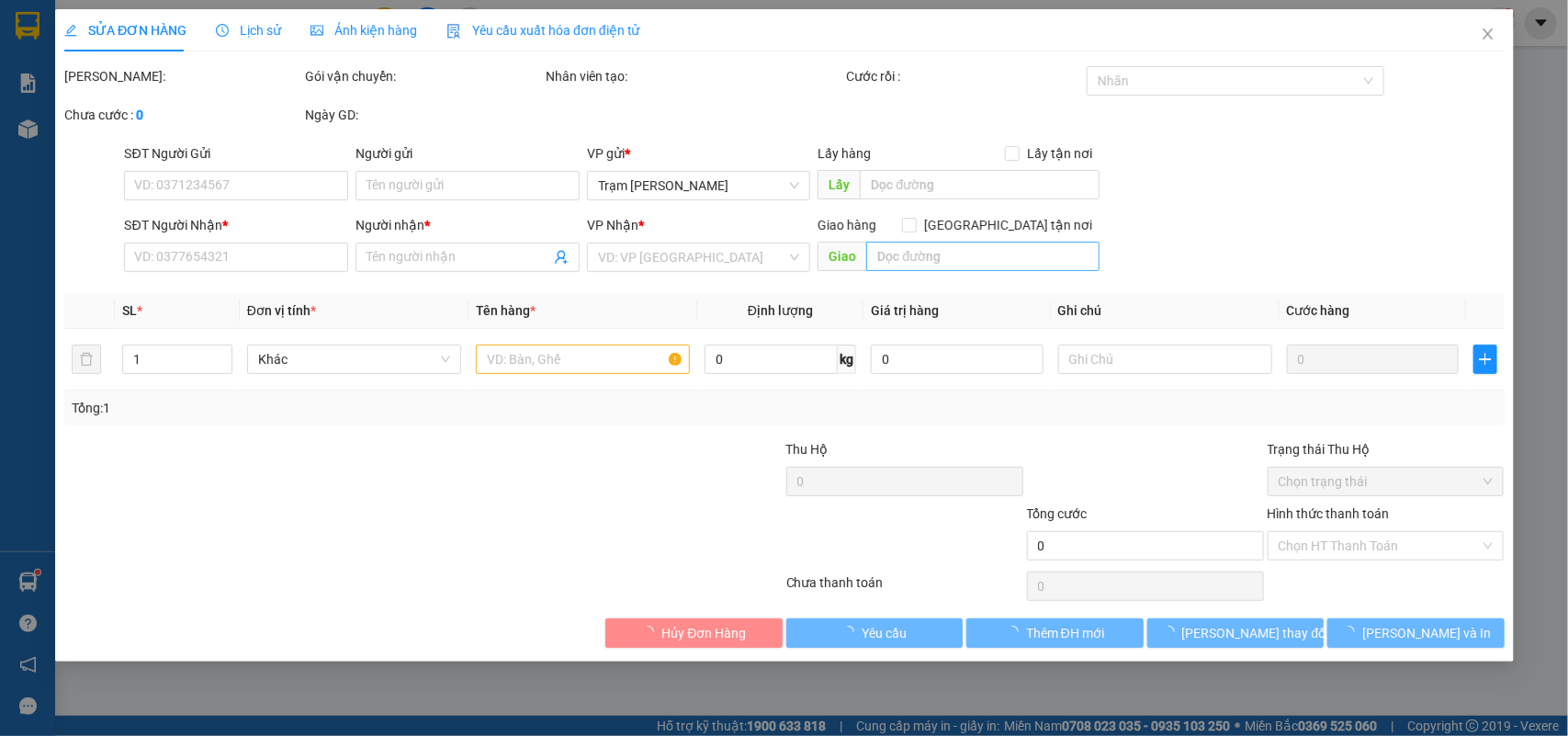
type input "0918777277"
type input "Kim Huệ"
type input "150.000"
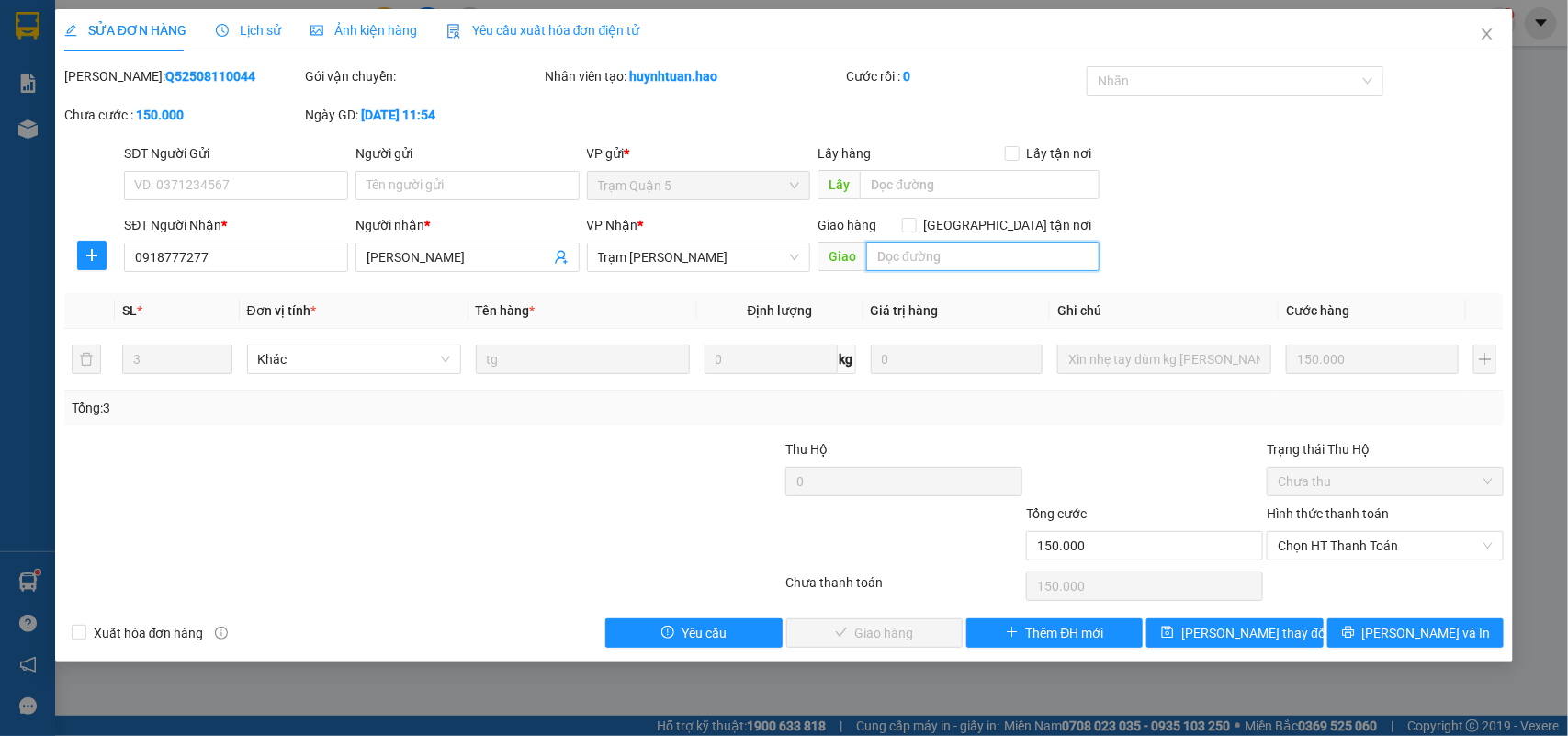
click at [920, 253] on input "text" at bounding box center [982, 257] width 233 height 29
type input "BỚT 30K"
click at [1210, 184] on div "SĐT Người Gửi VD: 0371234567 Người gửi Tên người gửi VP gửi * Trạm Quận 5 Lấy h…" at bounding box center [813, 176] width 1387 height 64
click at [1361, 544] on span "Chọn HT Thanh Toán" at bounding box center [1385, 546] width 215 height 27
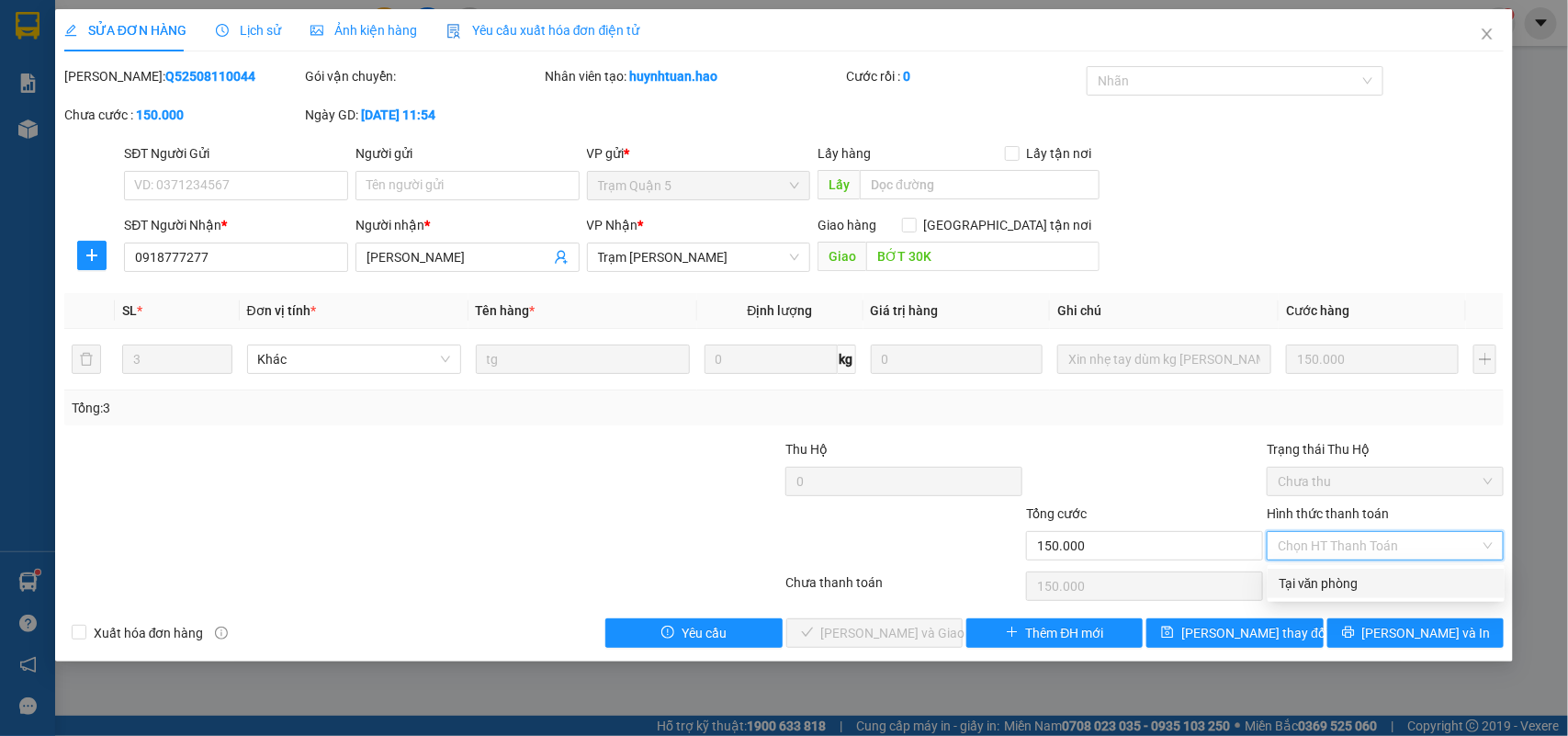
click at [1348, 582] on div "Tại văn phòng" at bounding box center [1386, 583] width 215 height 20
type input "0"
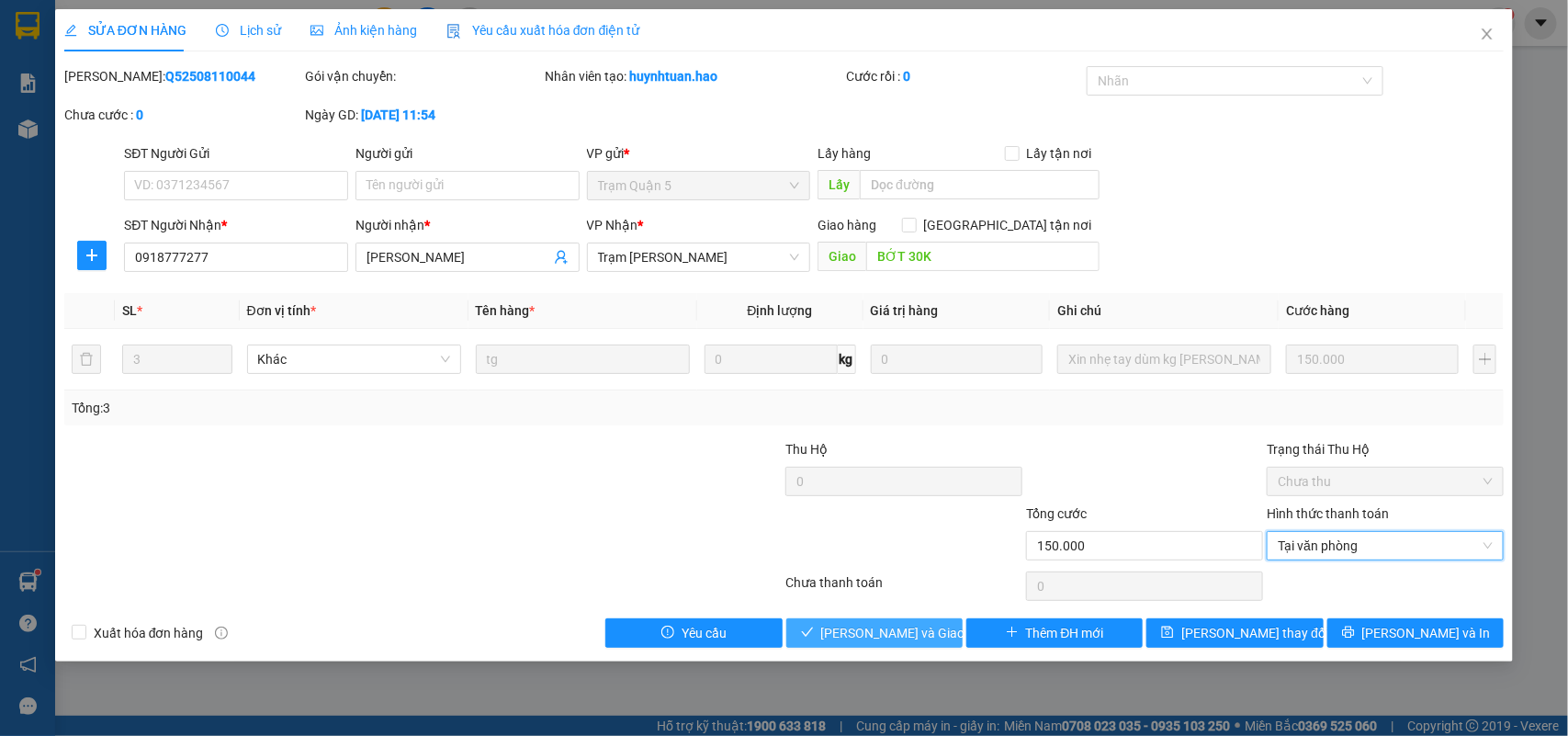
click at [940, 631] on button "Lưu và Giao hàng" at bounding box center [875, 633] width 177 height 29
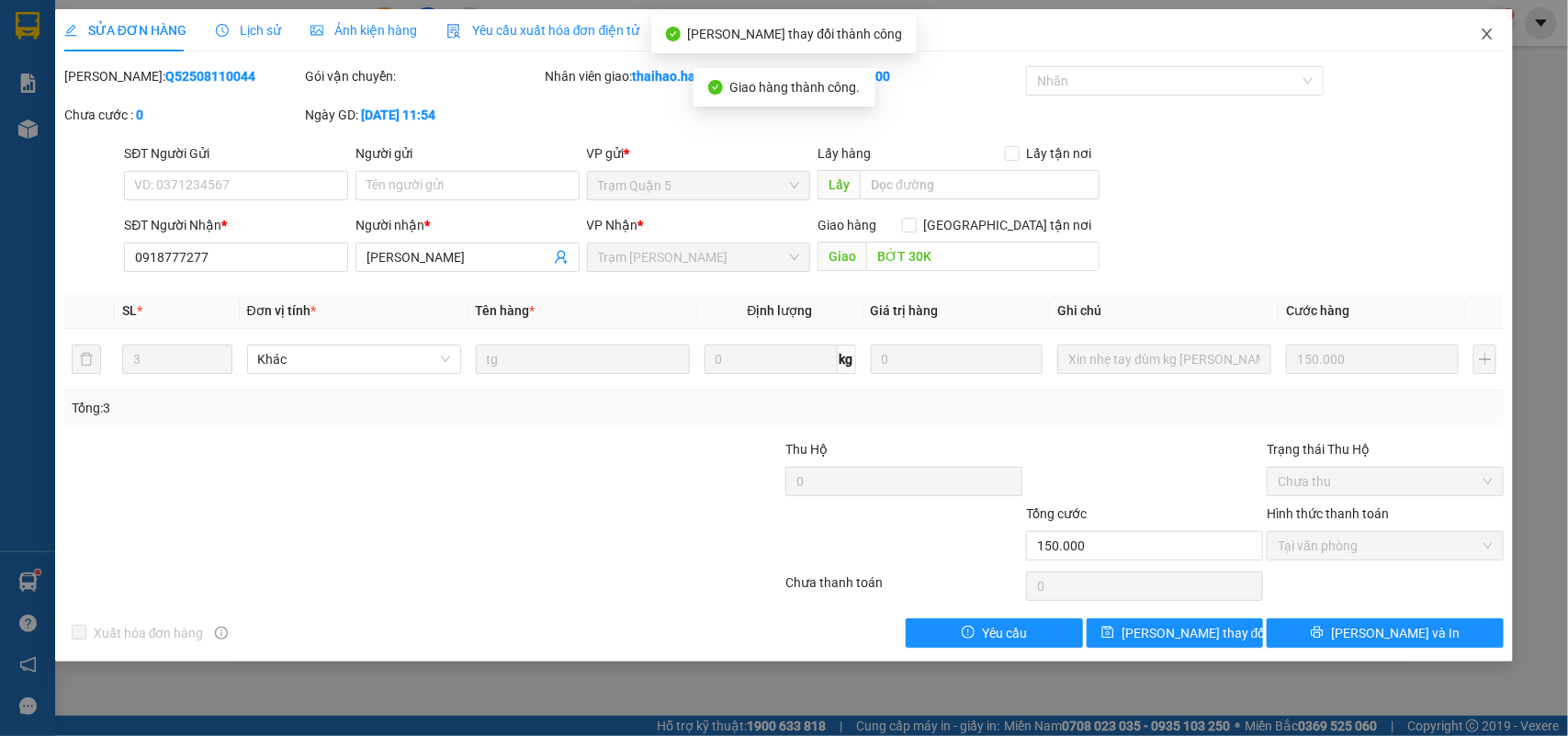
click at [1486, 24] on span "Close" at bounding box center [1487, 34] width 52 height 52
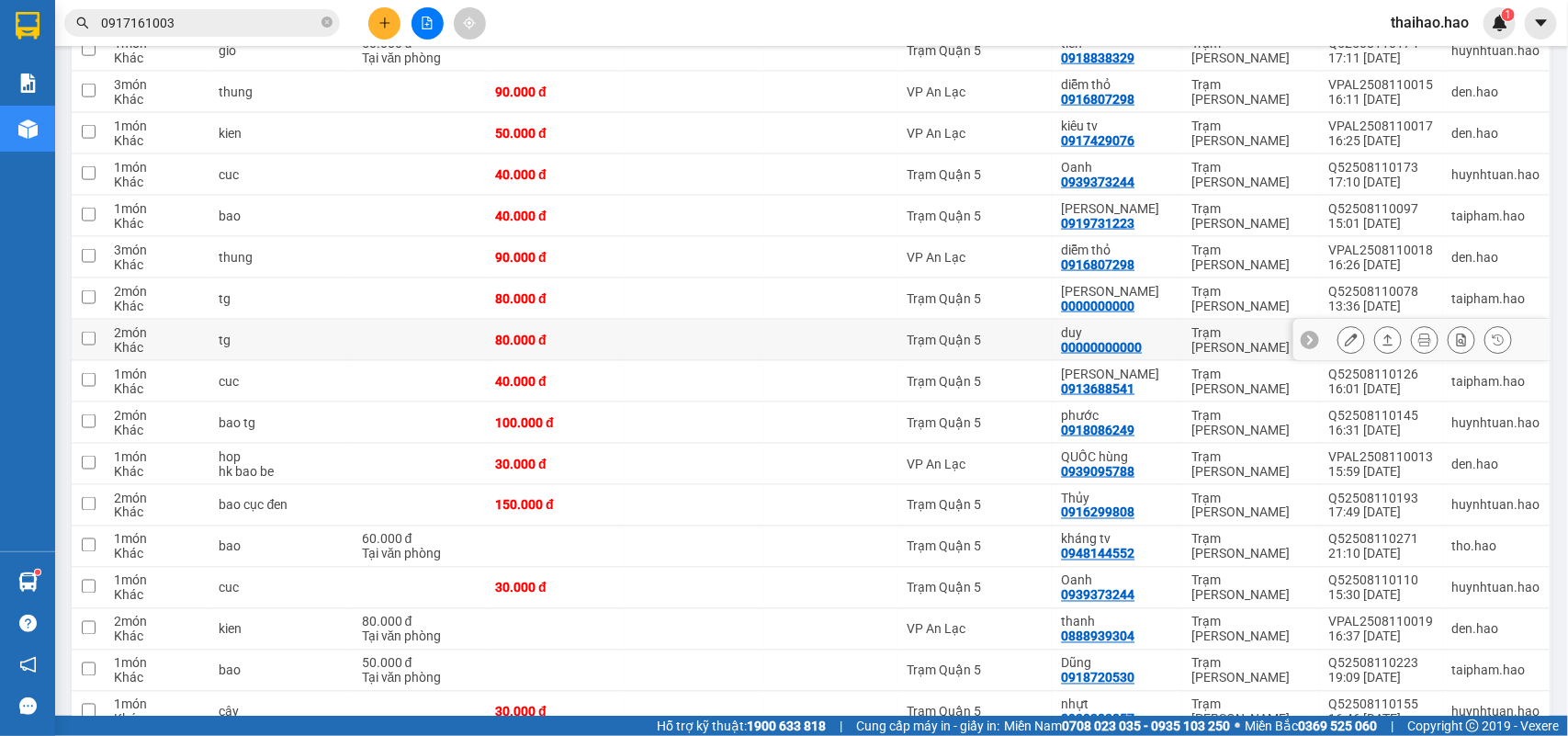
scroll to position [948, 0]
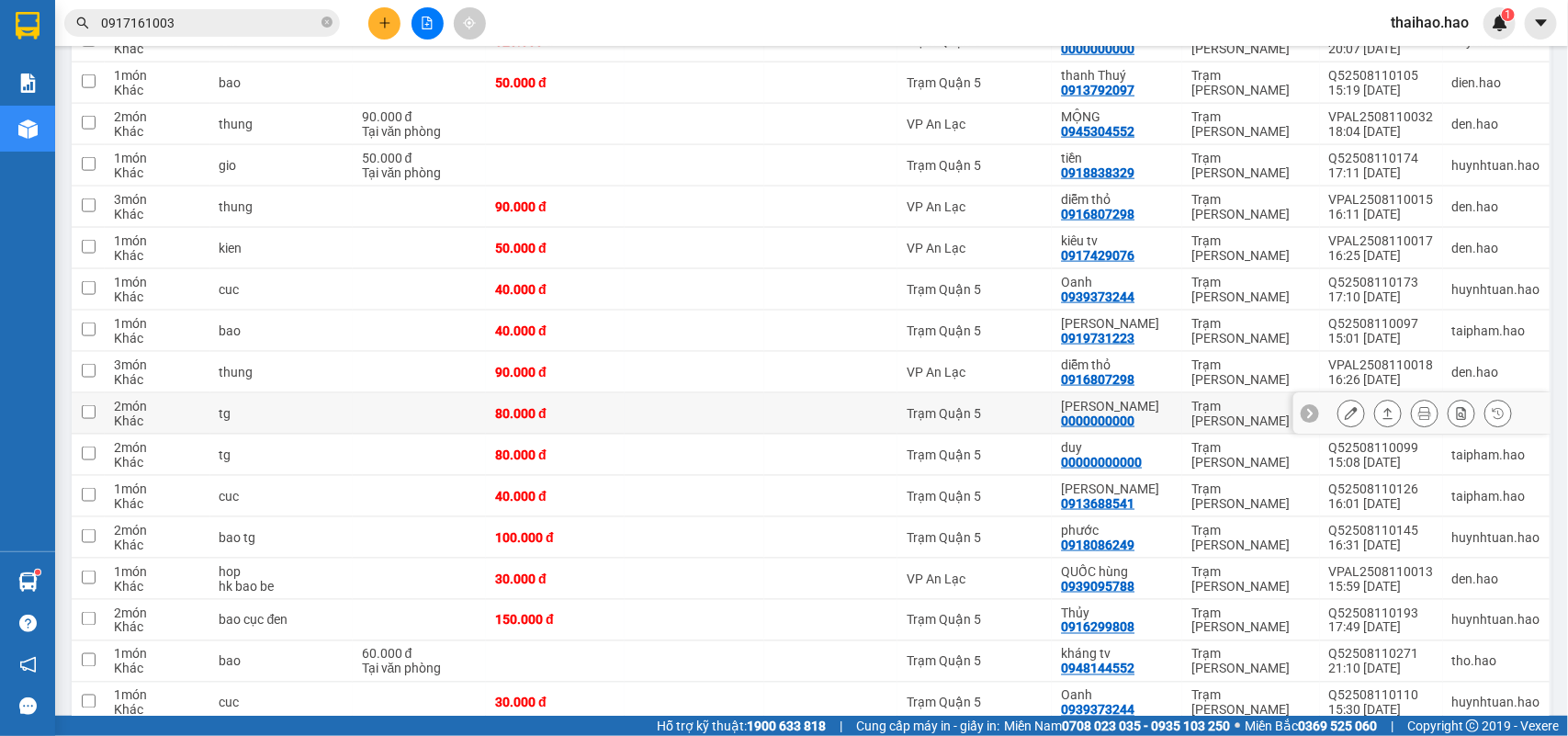
click at [1345, 414] on icon at bounding box center [1351, 413] width 13 height 13
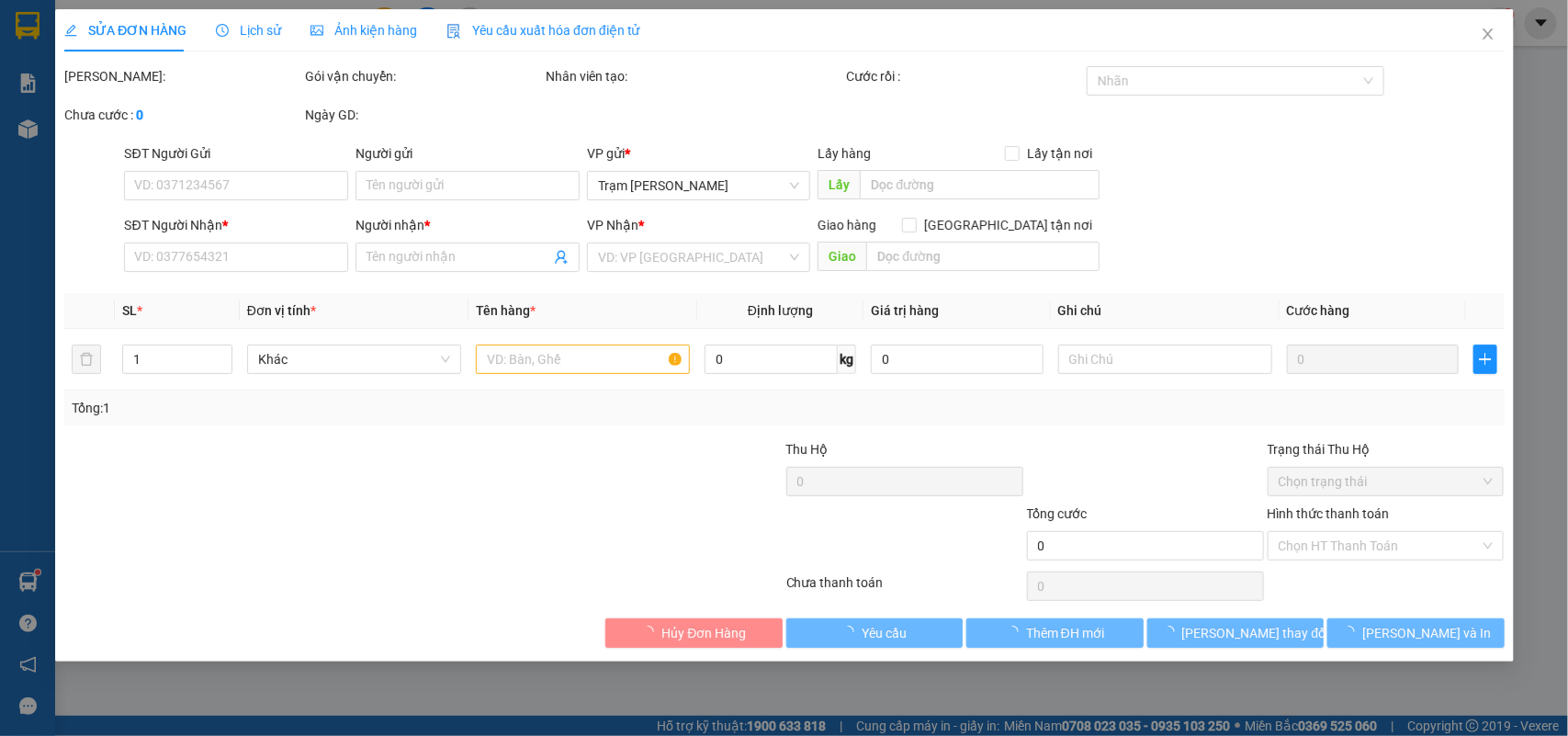
type input "0000000000"
type input "kim huệ"
type input "80.000"
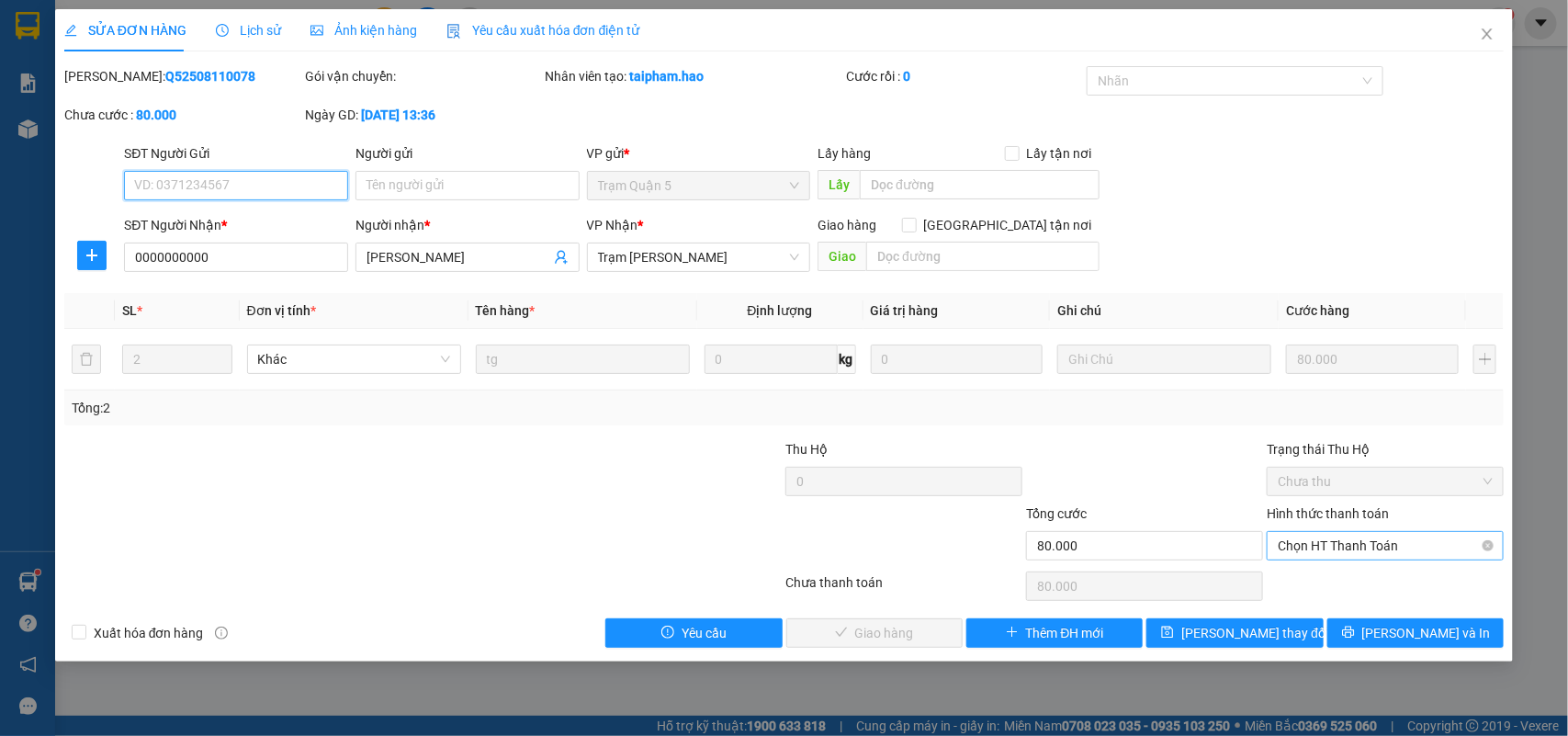
click at [1338, 540] on span "Chọn HT Thanh Toán" at bounding box center [1385, 546] width 215 height 27
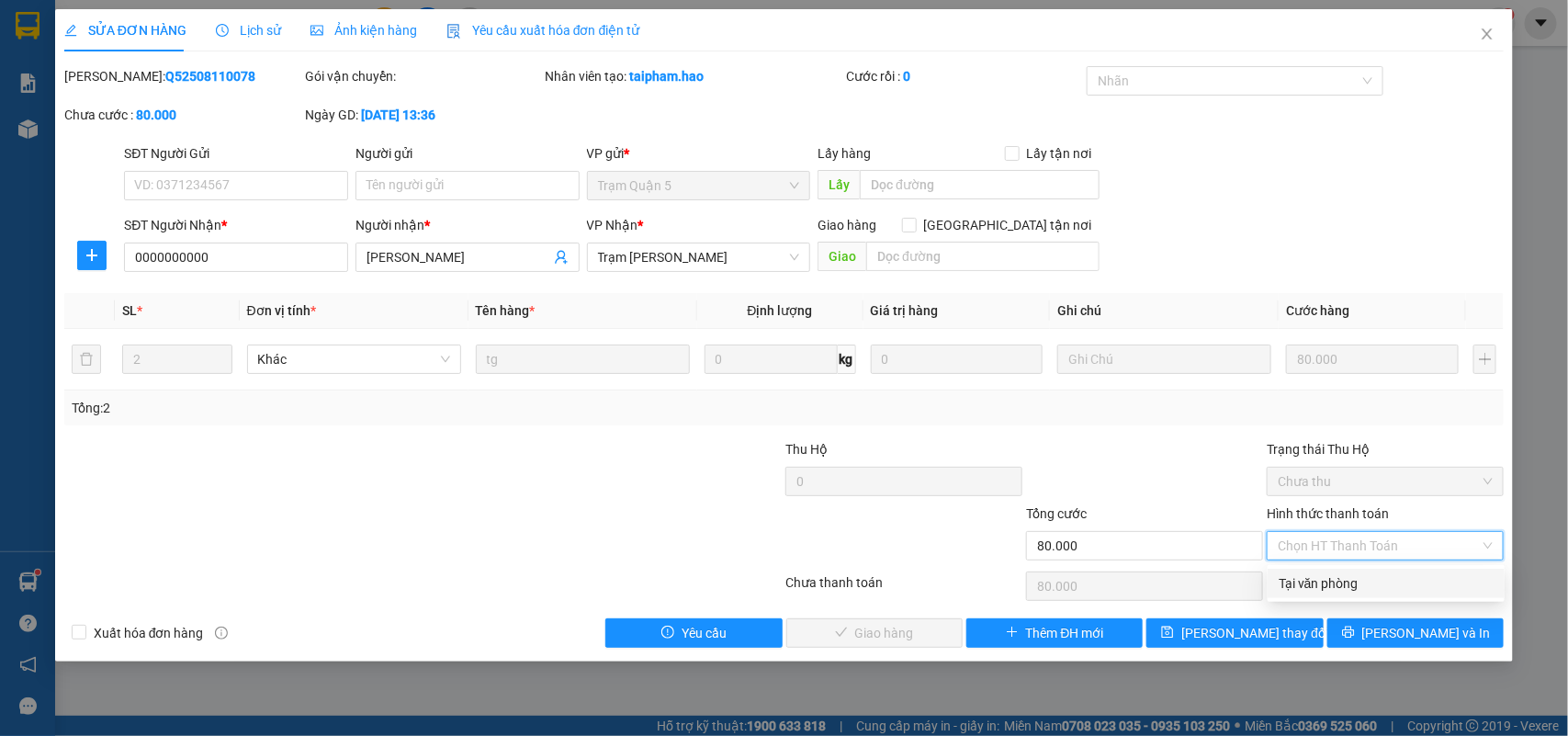
drag, startPoint x: 1323, startPoint y: 579, endPoint x: 1069, endPoint y: 580, distance: 254.0
click at [1321, 579] on div "Tại văn phòng" at bounding box center [1386, 583] width 215 height 20
type input "0"
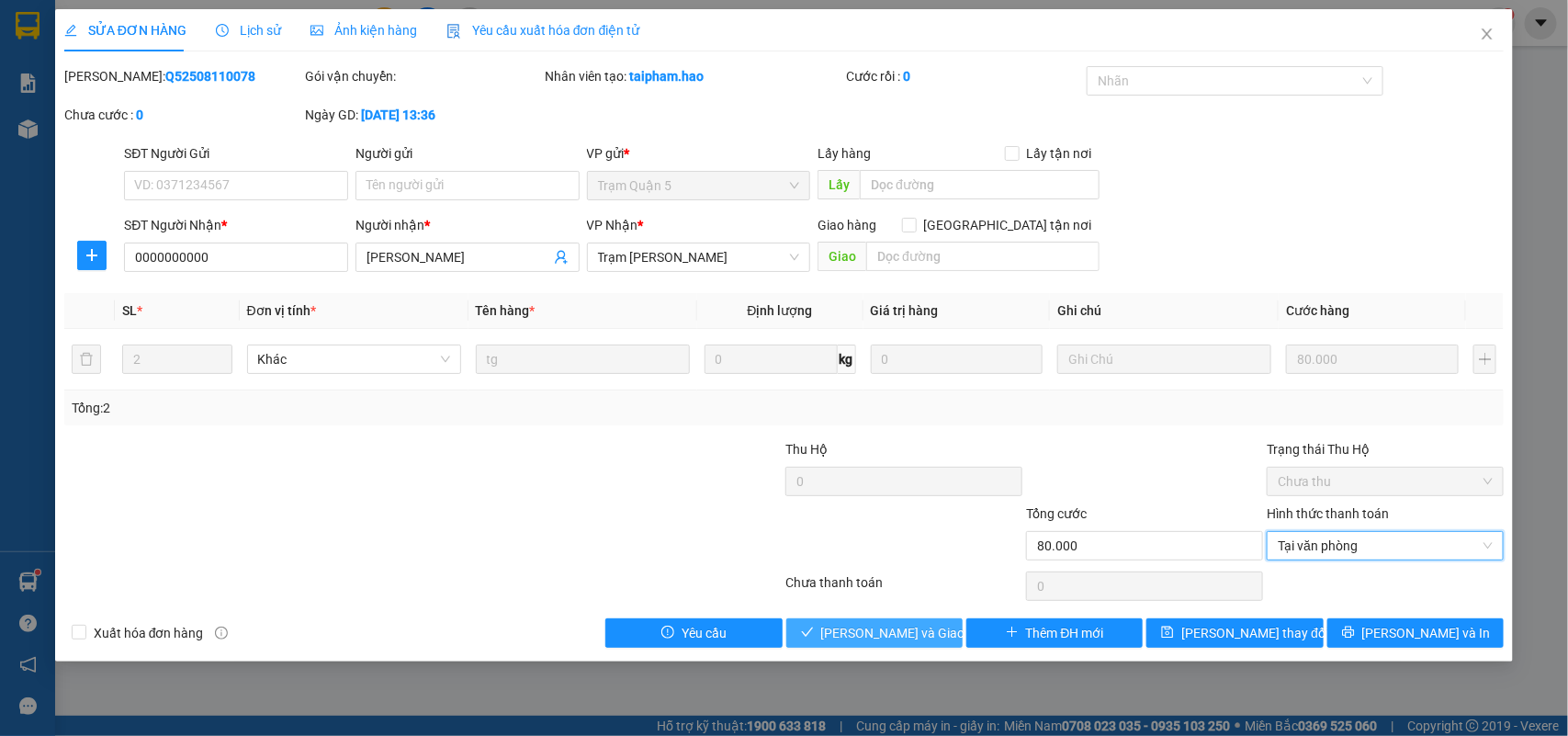
click at [926, 625] on span "Lưu và Giao hàng" at bounding box center [909, 633] width 177 height 20
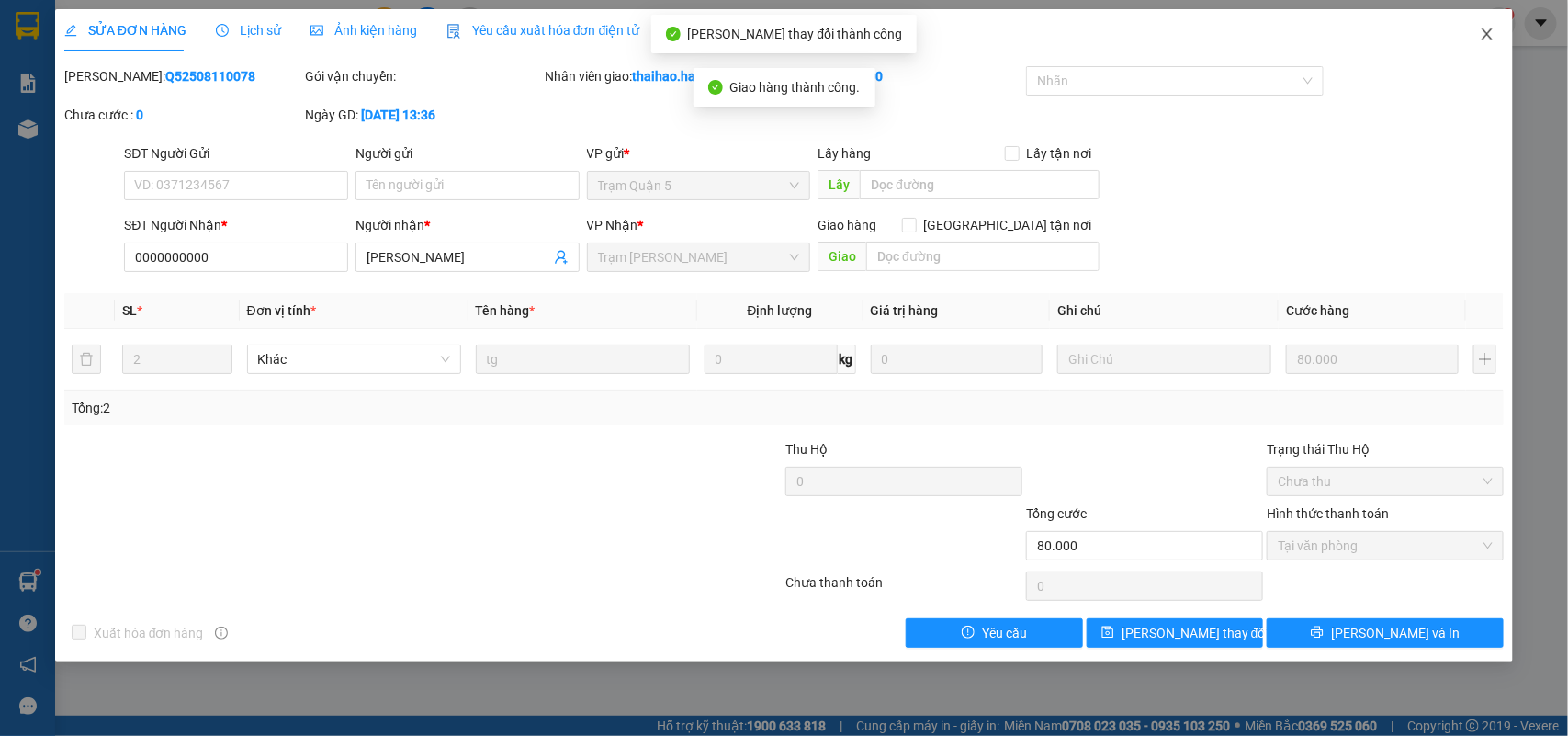
click at [1476, 33] on span "Close" at bounding box center [1487, 34] width 52 height 52
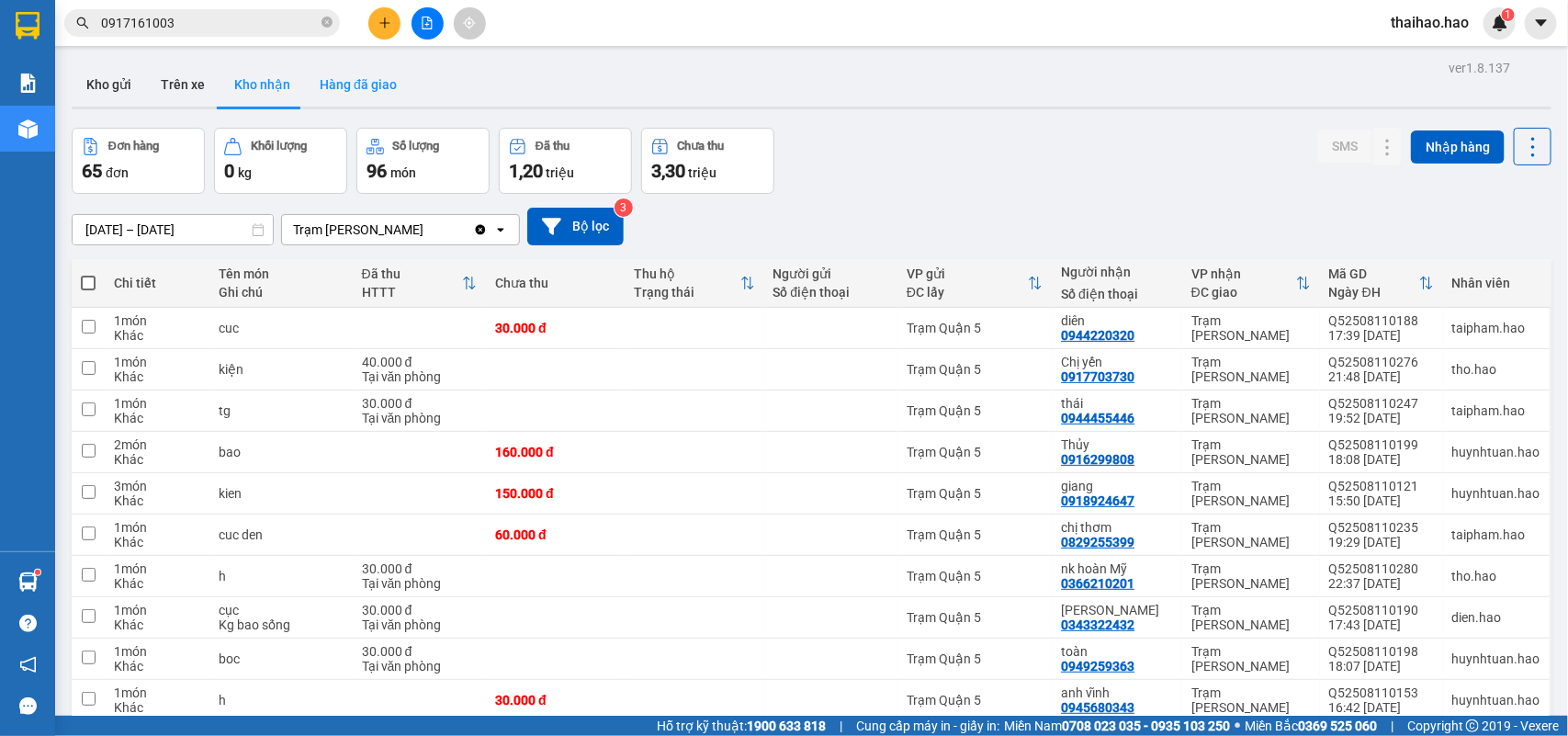
click at [375, 85] on button "Hàng đã giao" at bounding box center [357, 84] width 106 height 44
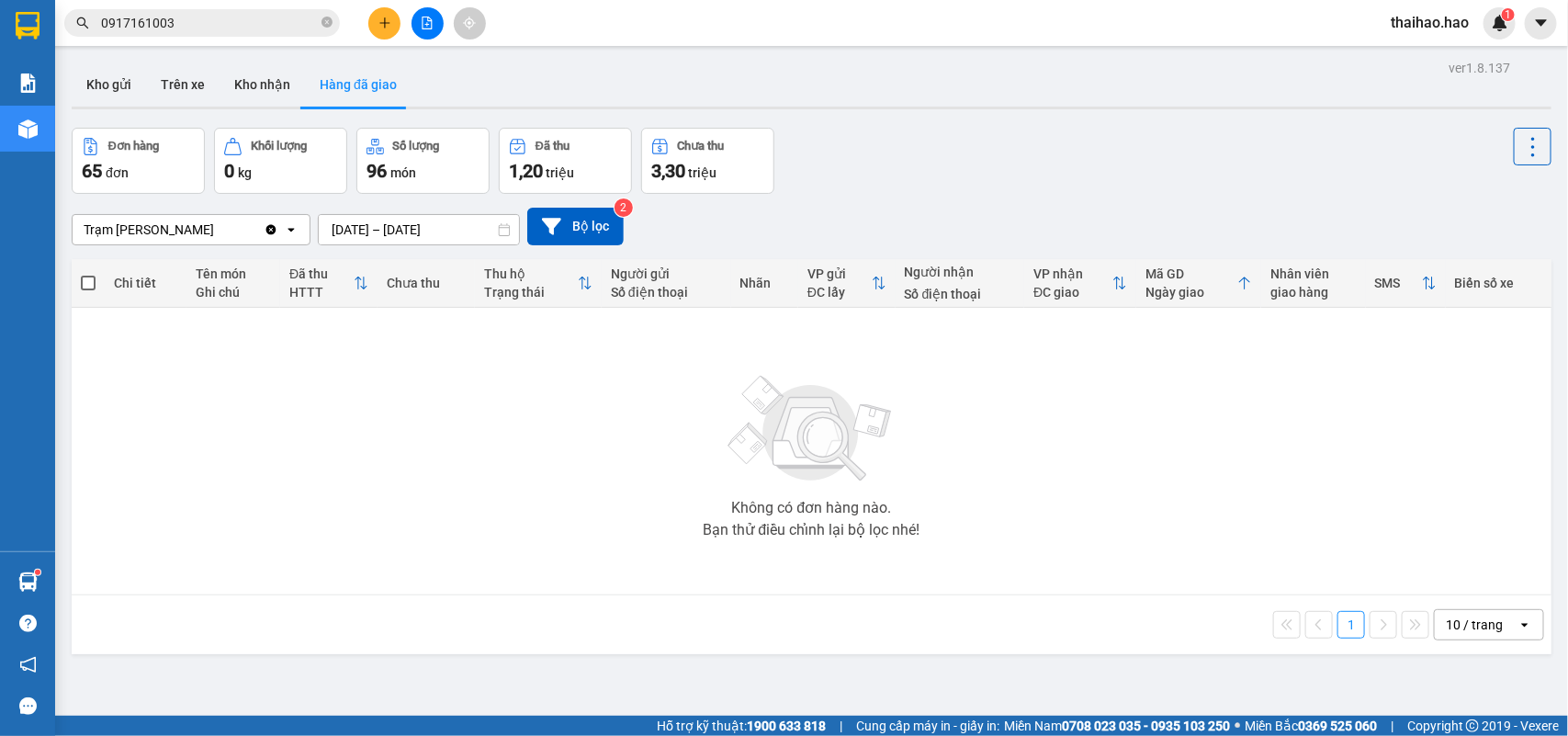
click at [457, 216] on input "[DATE] – [DATE]" at bounding box center [419, 229] width 200 height 29
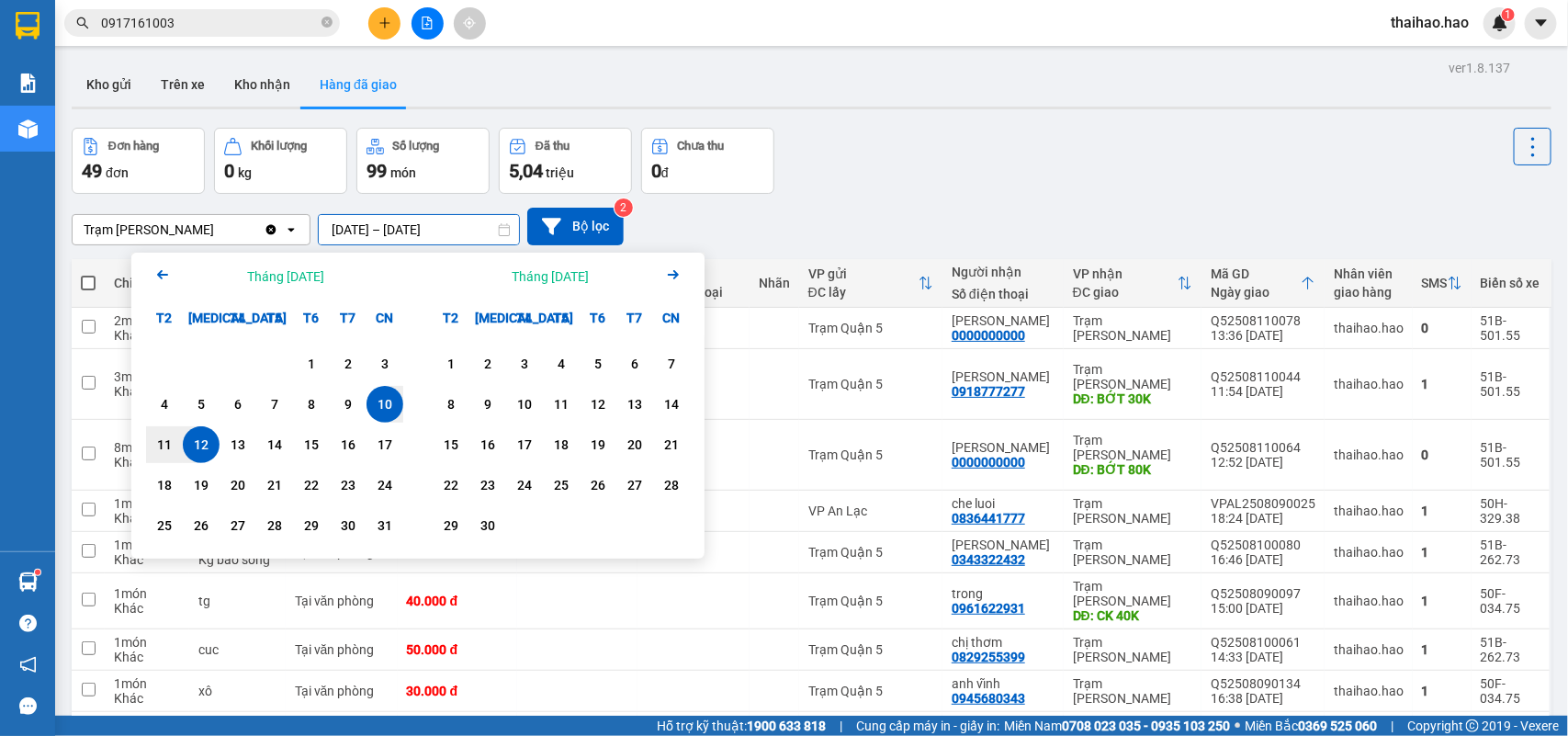
click at [209, 442] on div "12" at bounding box center [201, 444] width 25 height 22
type input "12/08/2025 – 12/08/2025"
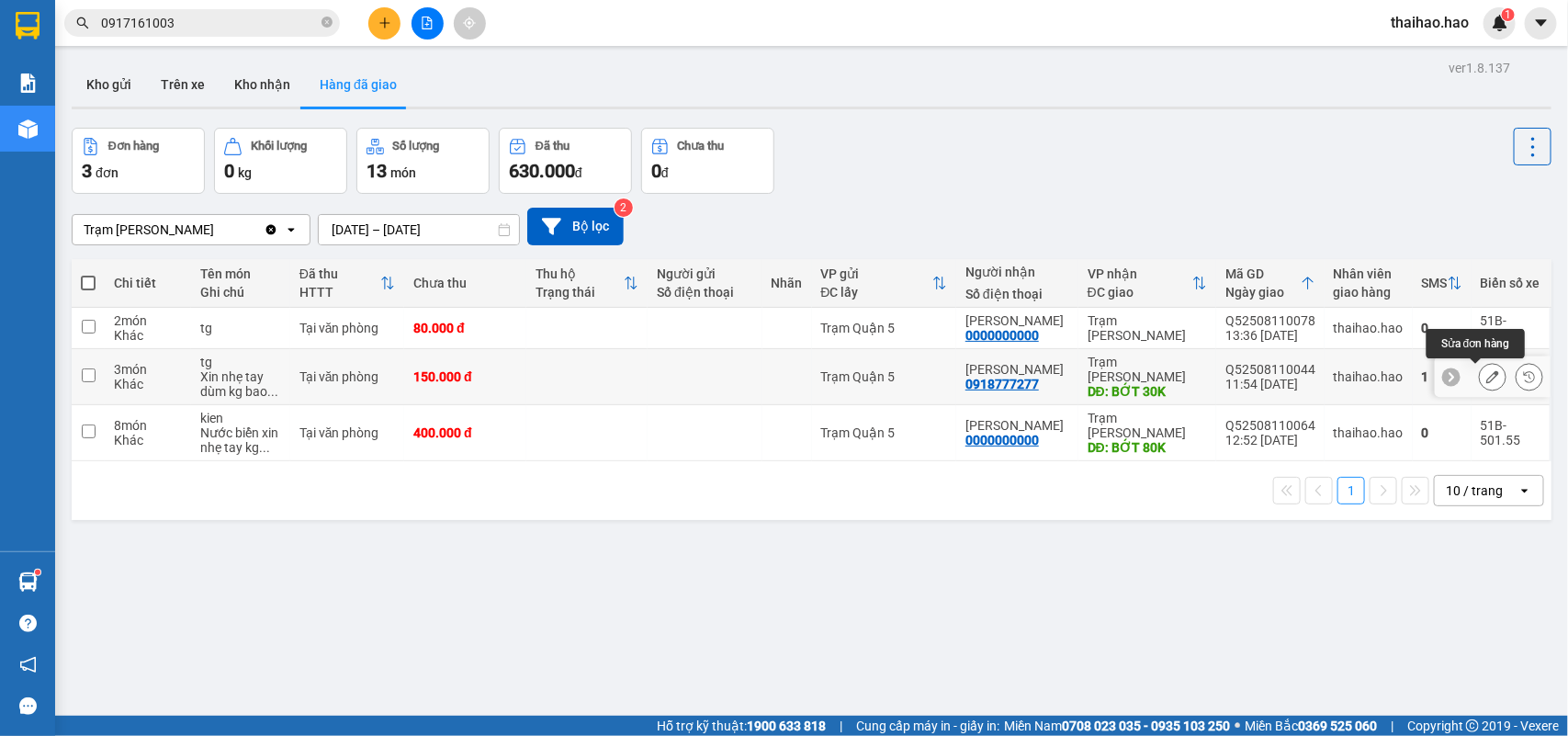
click at [1487, 373] on icon at bounding box center [1493, 376] width 13 height 13
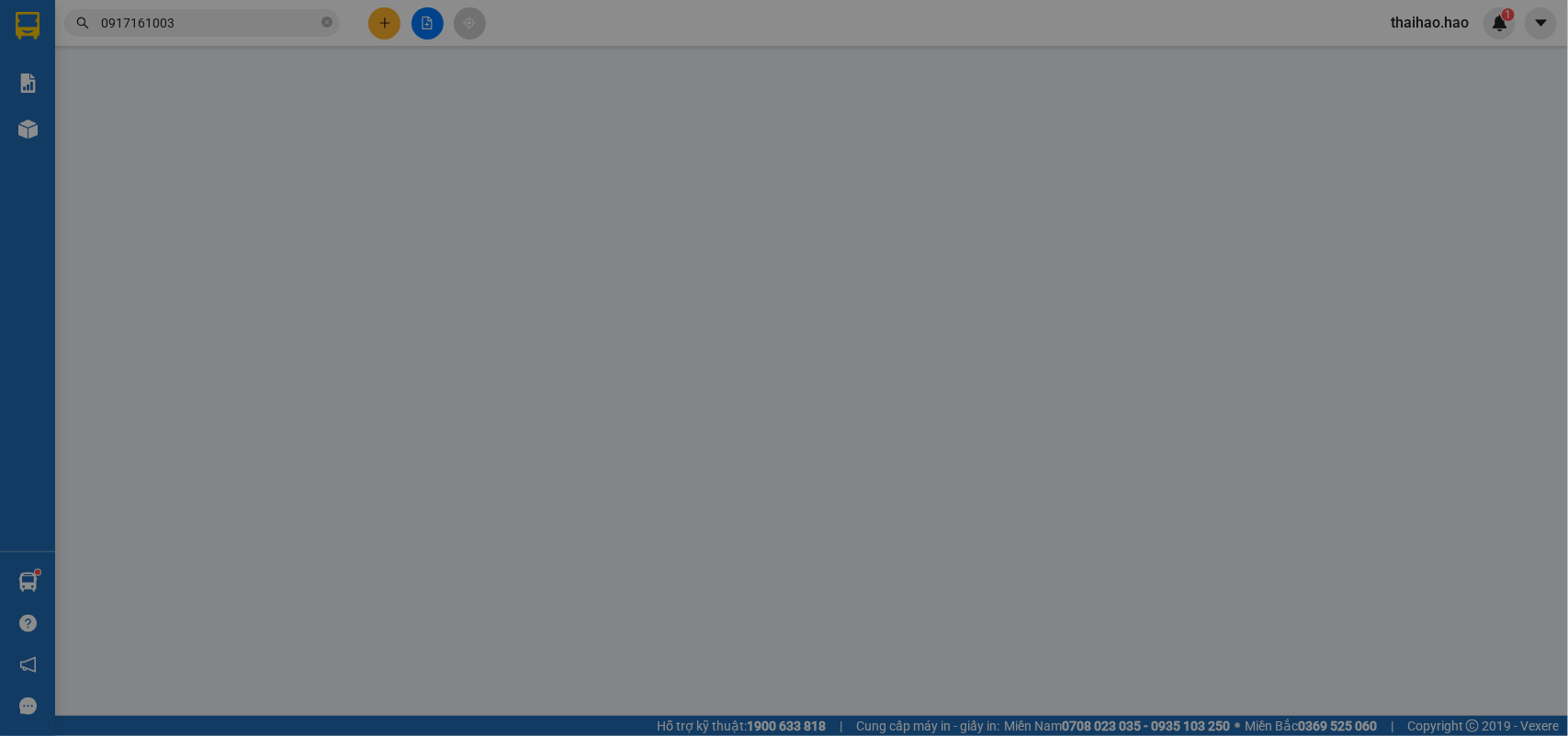
type input "0918777277"
type input "Kim Huệ"
type input "BỚT 30K"
type input "150.000"
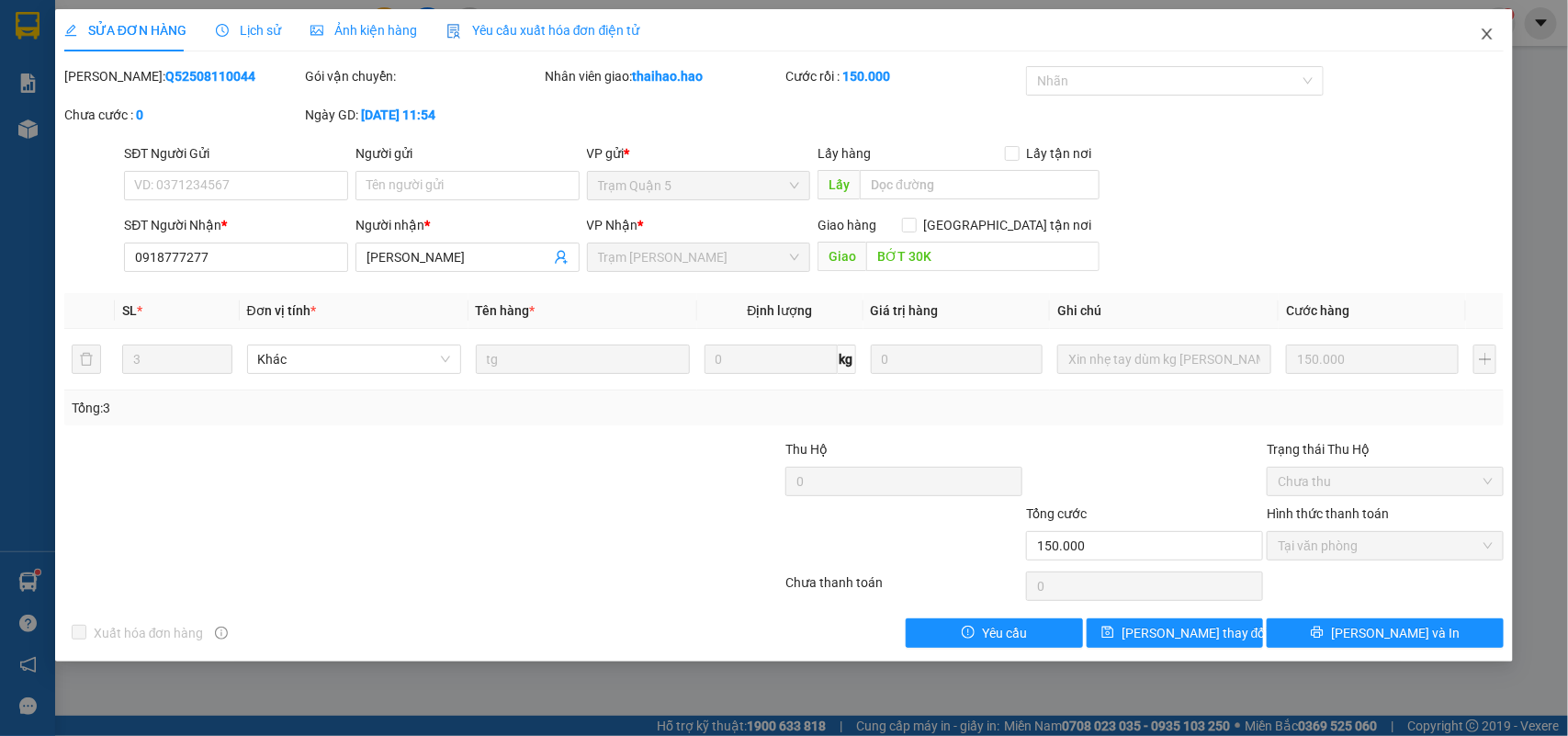
click at [1480, 33] on icon "close" at bounding box center [1487, 33] width 15 height 15
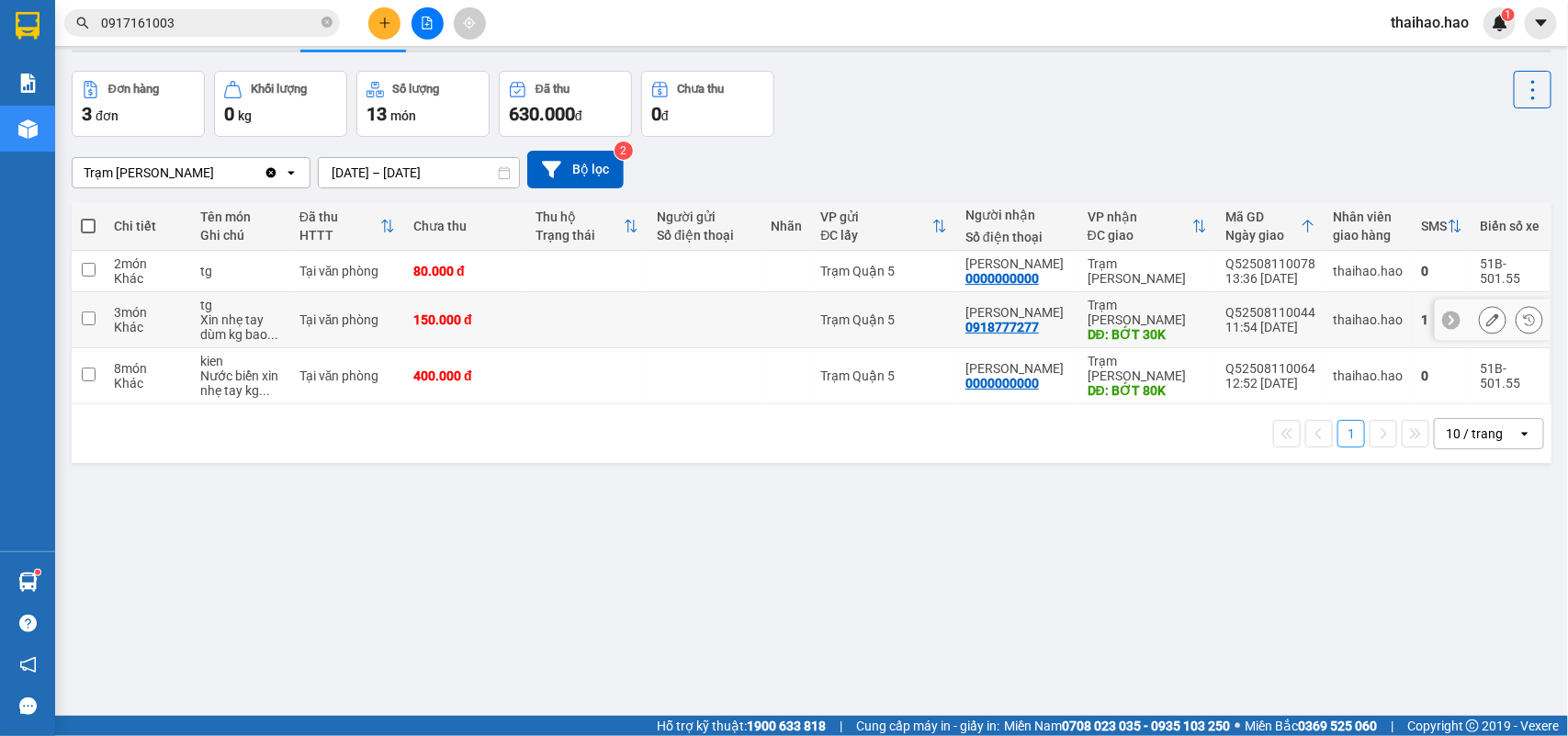
scroll to position [85, 0]
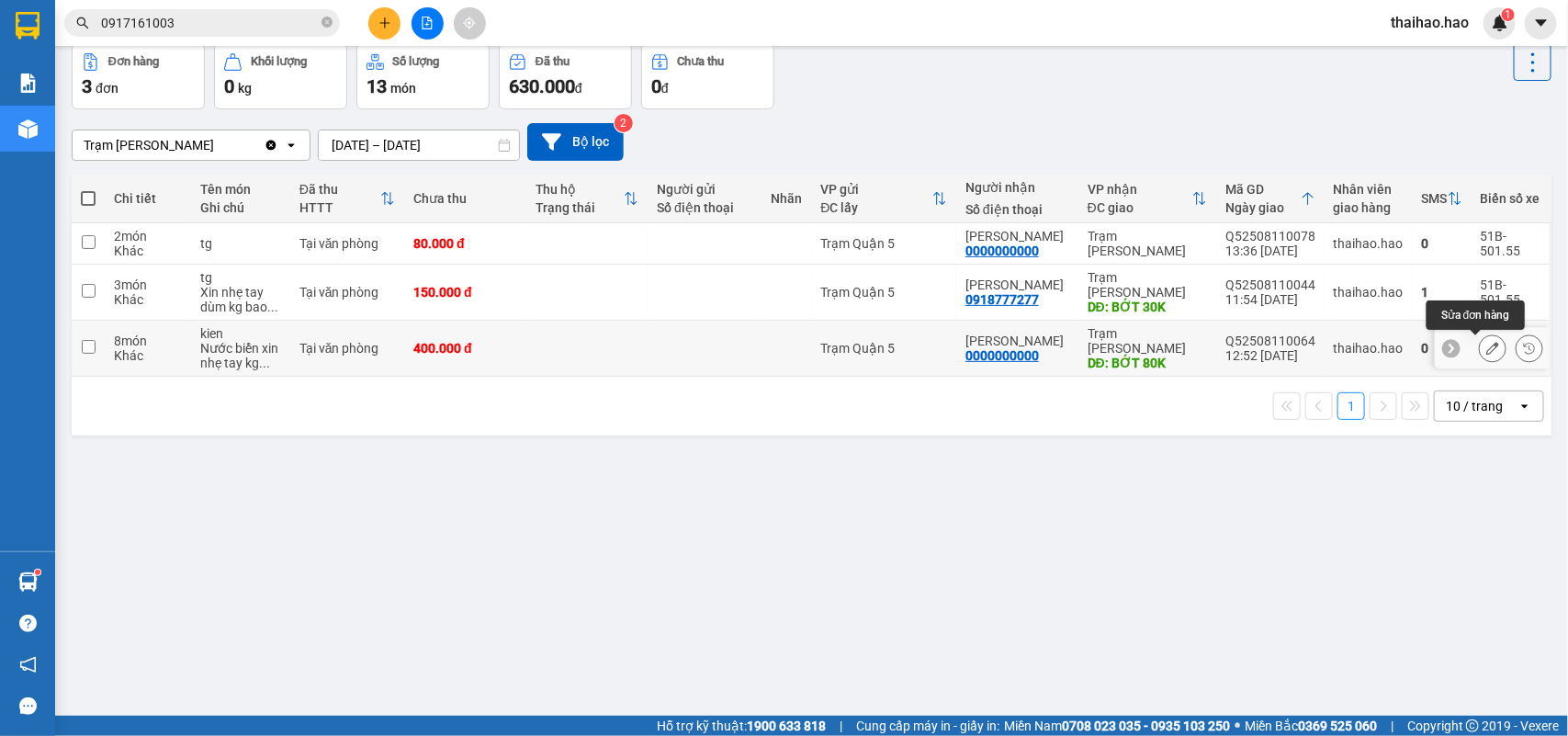
click at [1487, 346] on icon at bounding box center [1493, 348] width 13 height 13
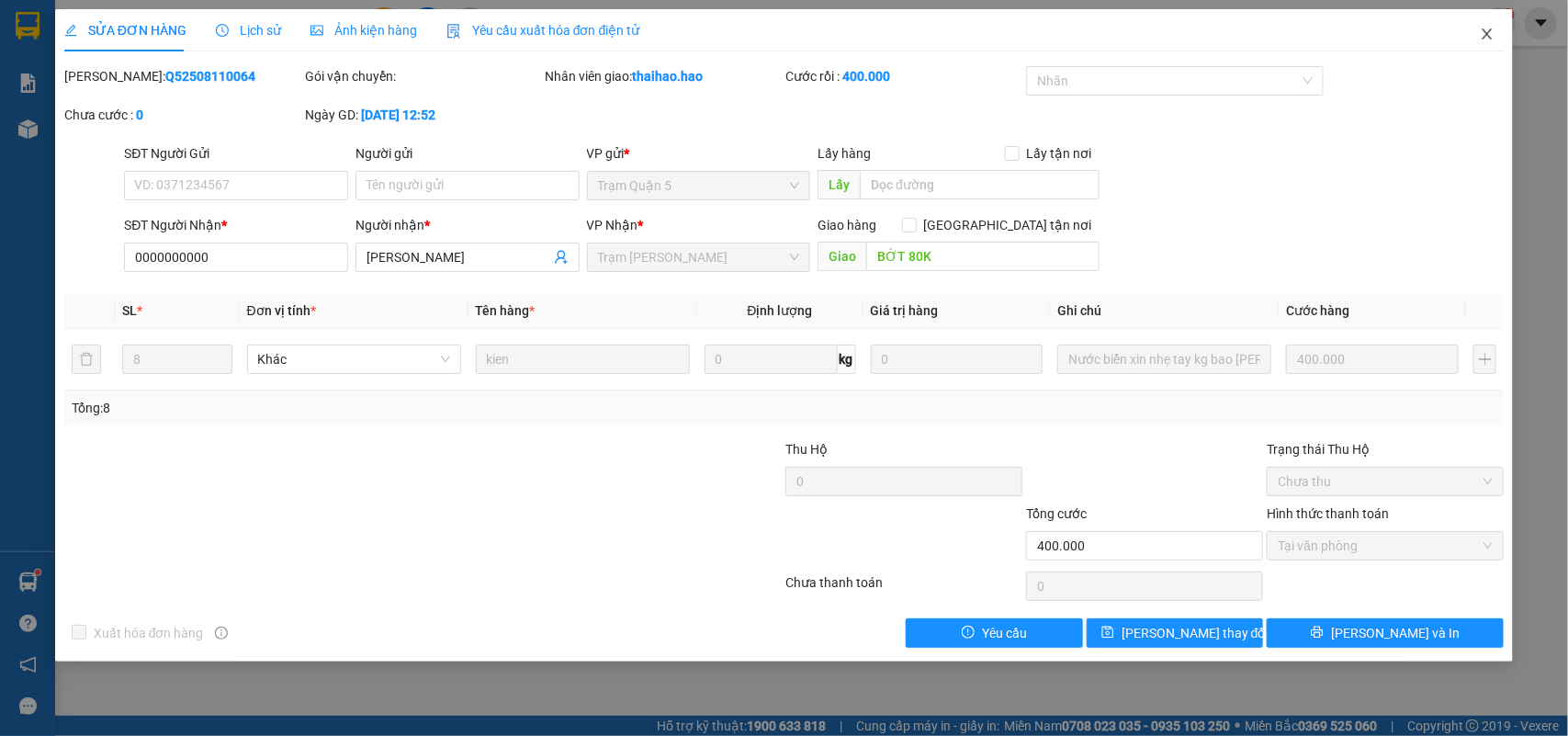
click at [1491, 35] on icon "close" at bounding box center [1487, 33] width 15 height 15
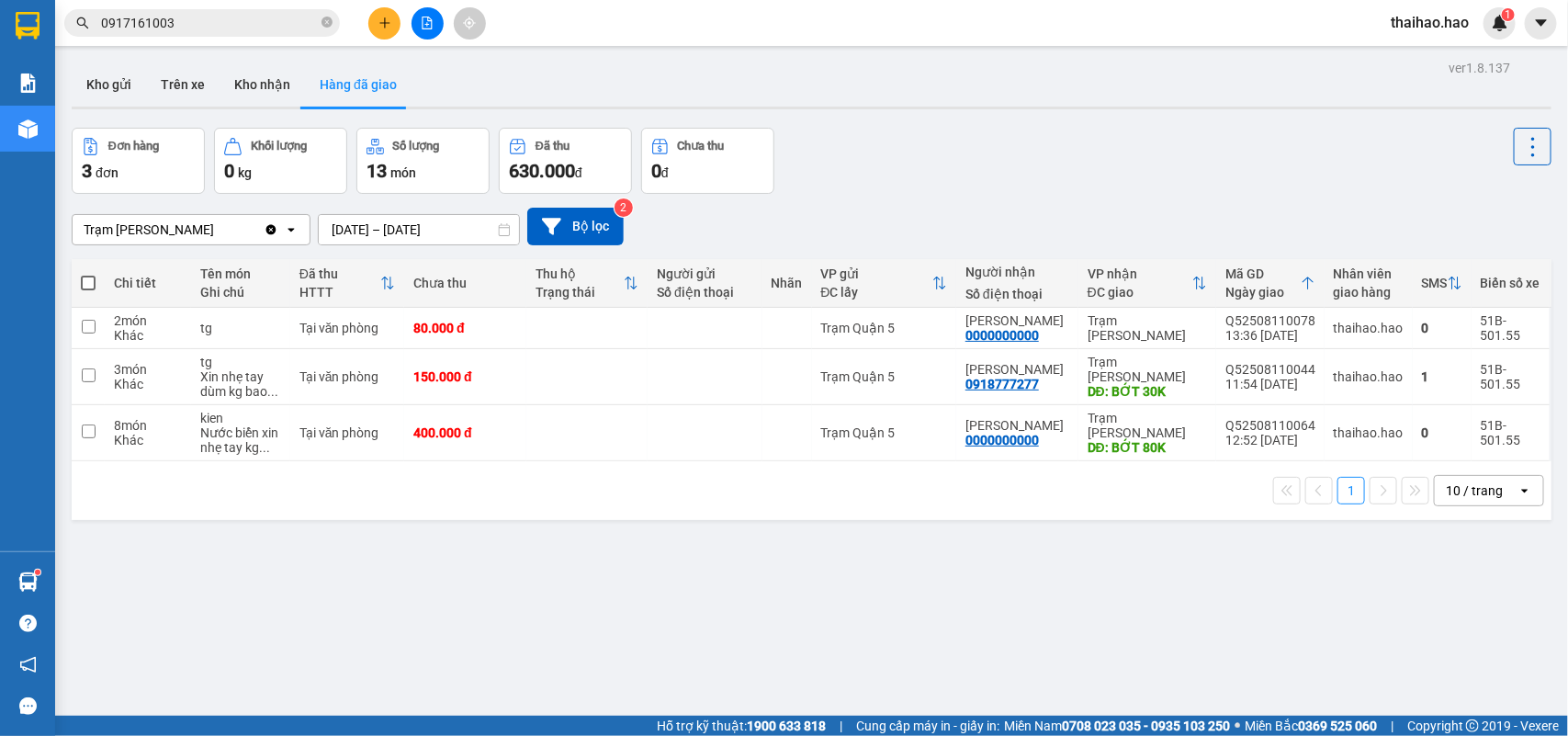
click at [246, 106] on div at bounding box center [811, 107] width 1480 height 3
click at [260, 75] on button "Kho nhận" at bounding box center [263, 84] width 86 height 44
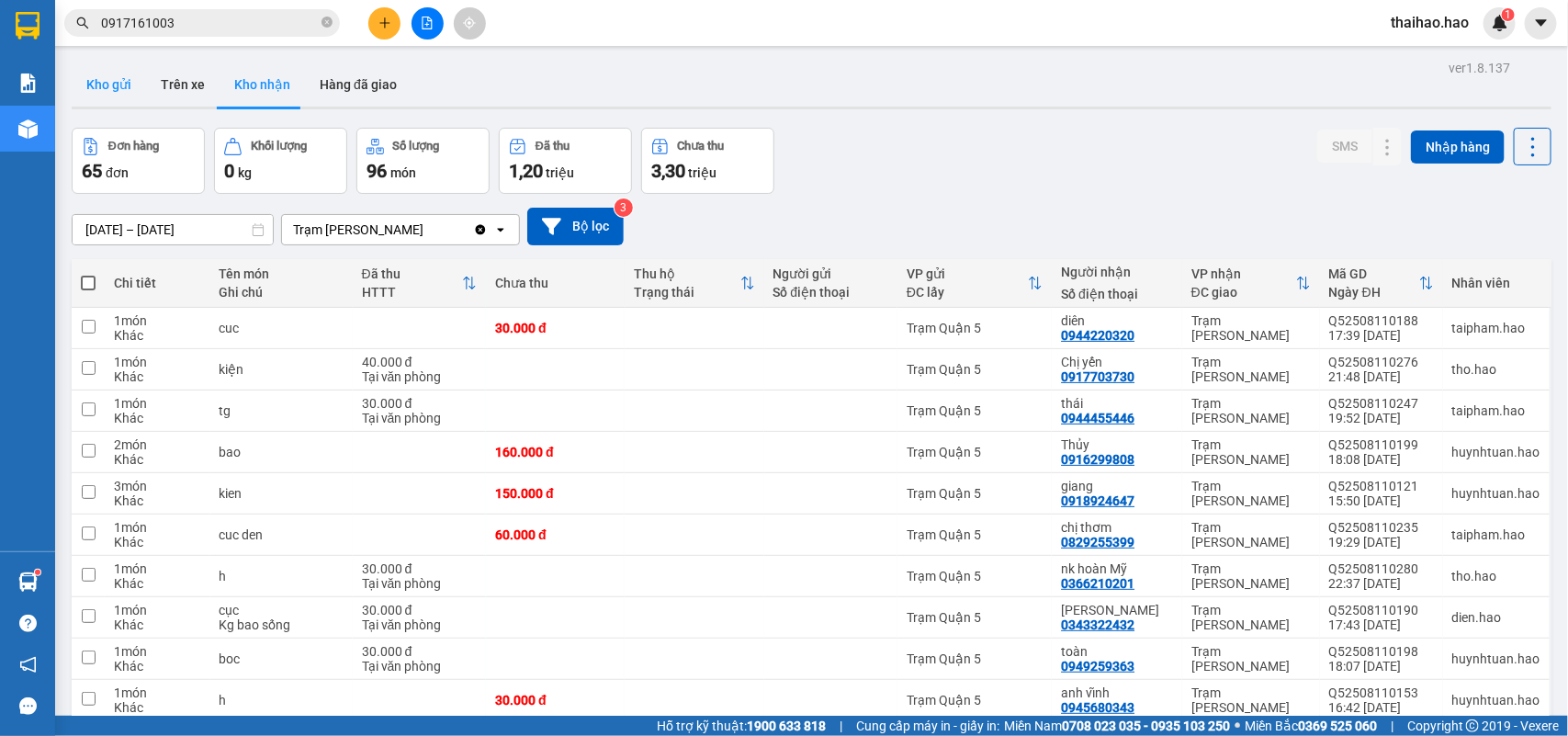
click at [127, 87] on button "Kho gửi" at bounding box center [108, 84] width 74 height 44
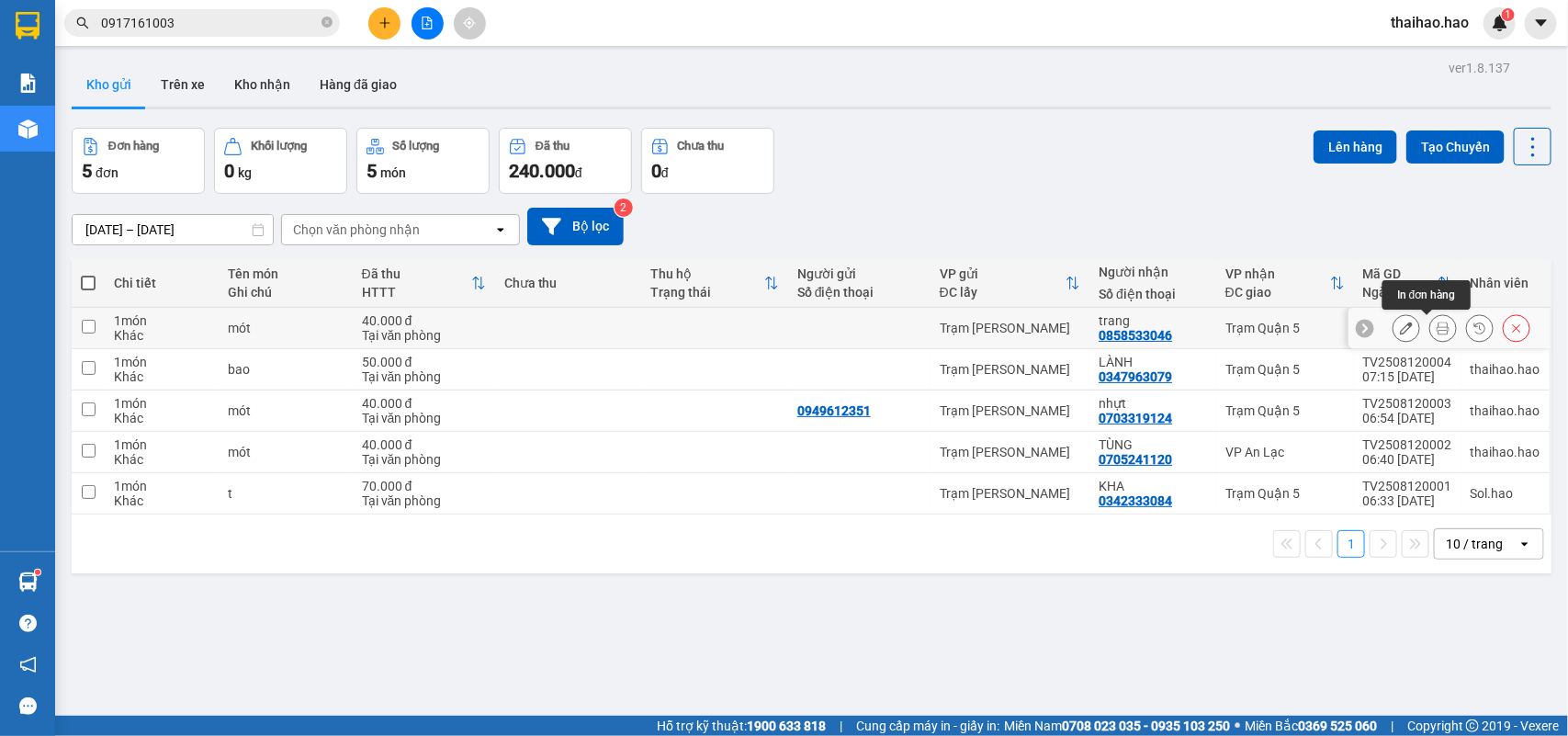
click at [1430, 332] on button at bounding box center [1443, 328] width 25 height 32
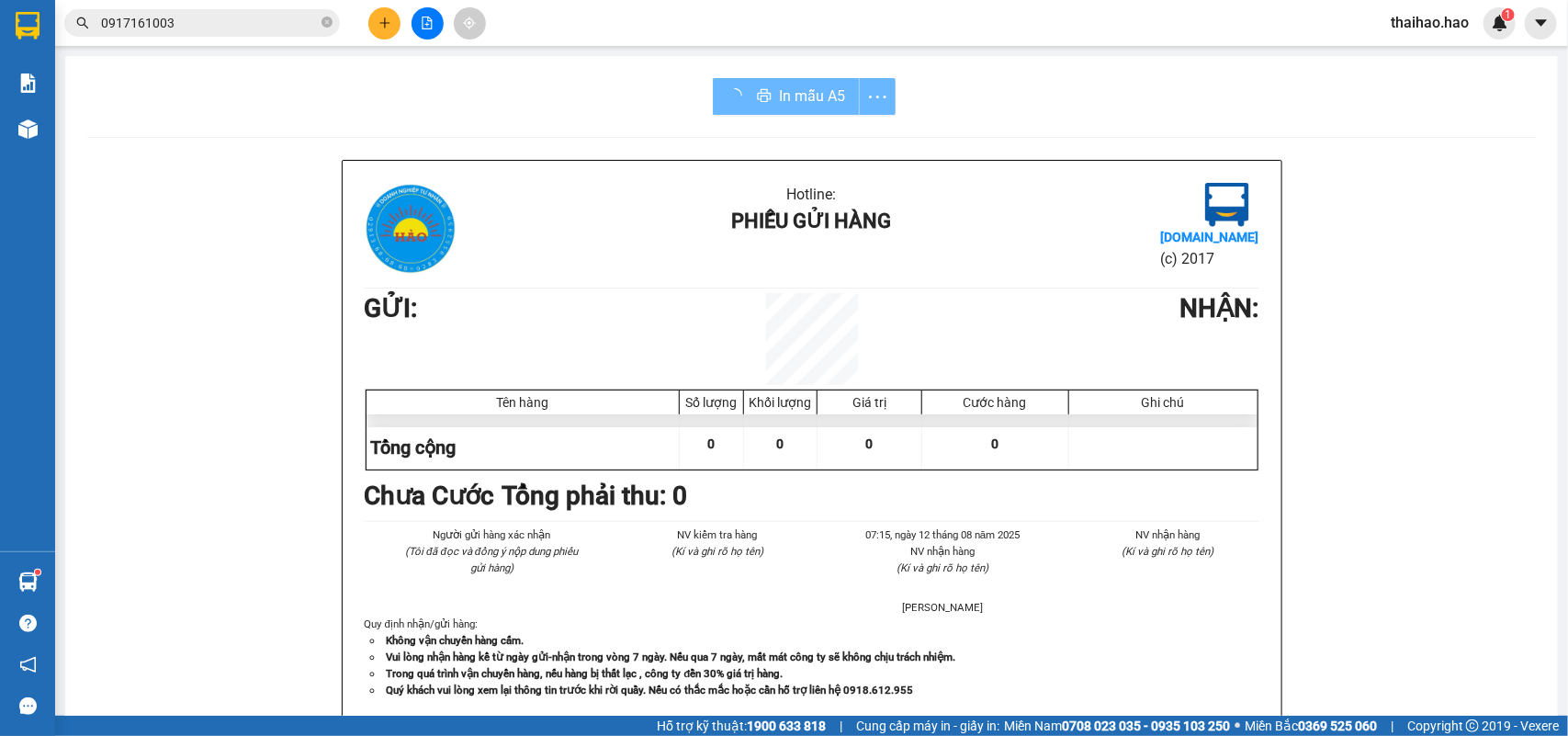
click at [1420, 332] on div "Hotline: Phiếu gửi hàng Vexere.com (c) 2017 GỬI : NHẬN : Tên hàng Số lượng Khối…" at bounding box center [811, 735] width 1449 height 1150
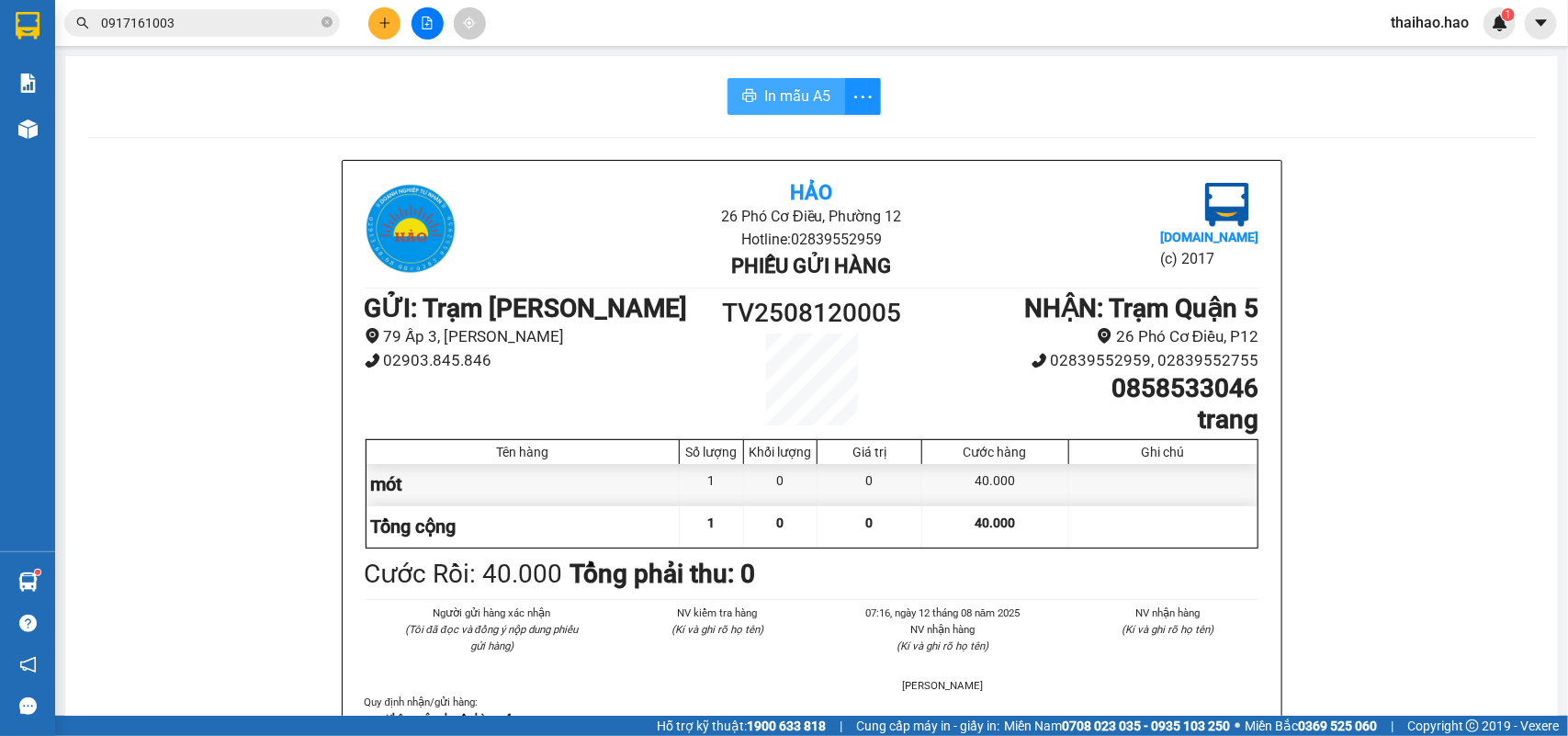
click at [774, 111] on button "In mẫu A5" at bounding box center [786, 97] width 117 height 37
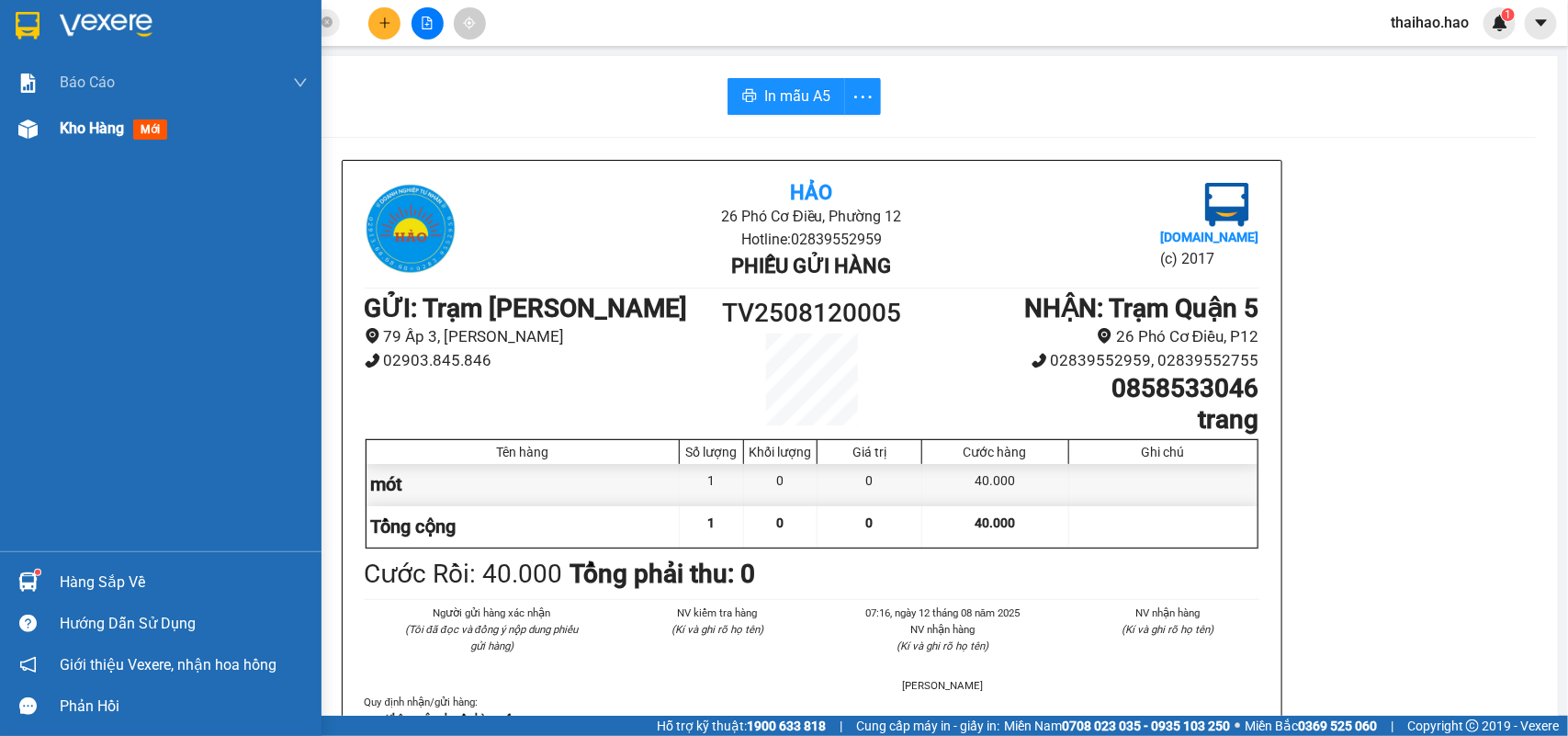
click at [61, 133] on span "Kho hàng" at bounding box center [92, 128] width 64 height 18
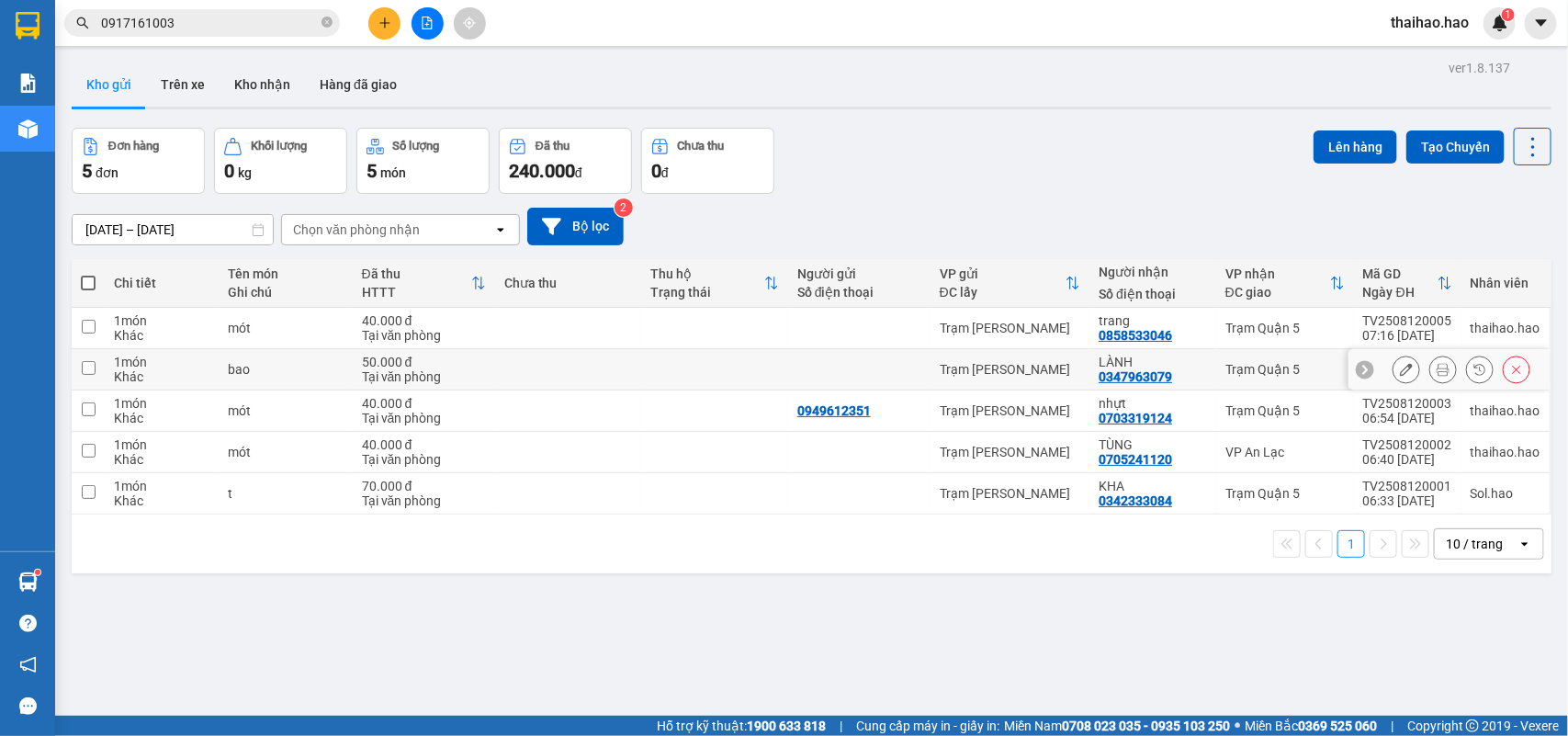
click at [1437, 373] on icon at bounding box center [1443, 369] width 13 height 13
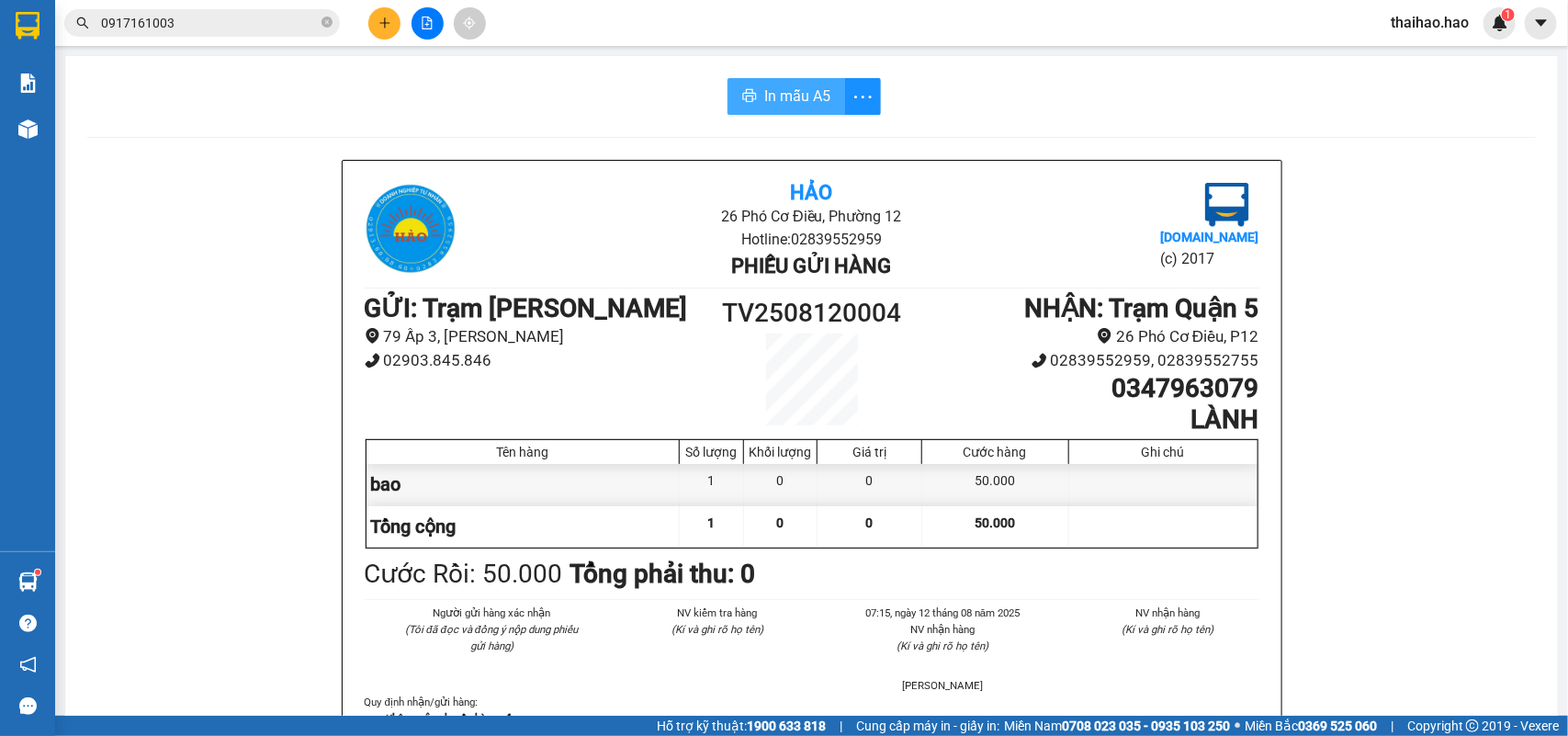
click at [797, 100] on span "In mẫu A5" at bounding box center [798, 97] width 66 height 23
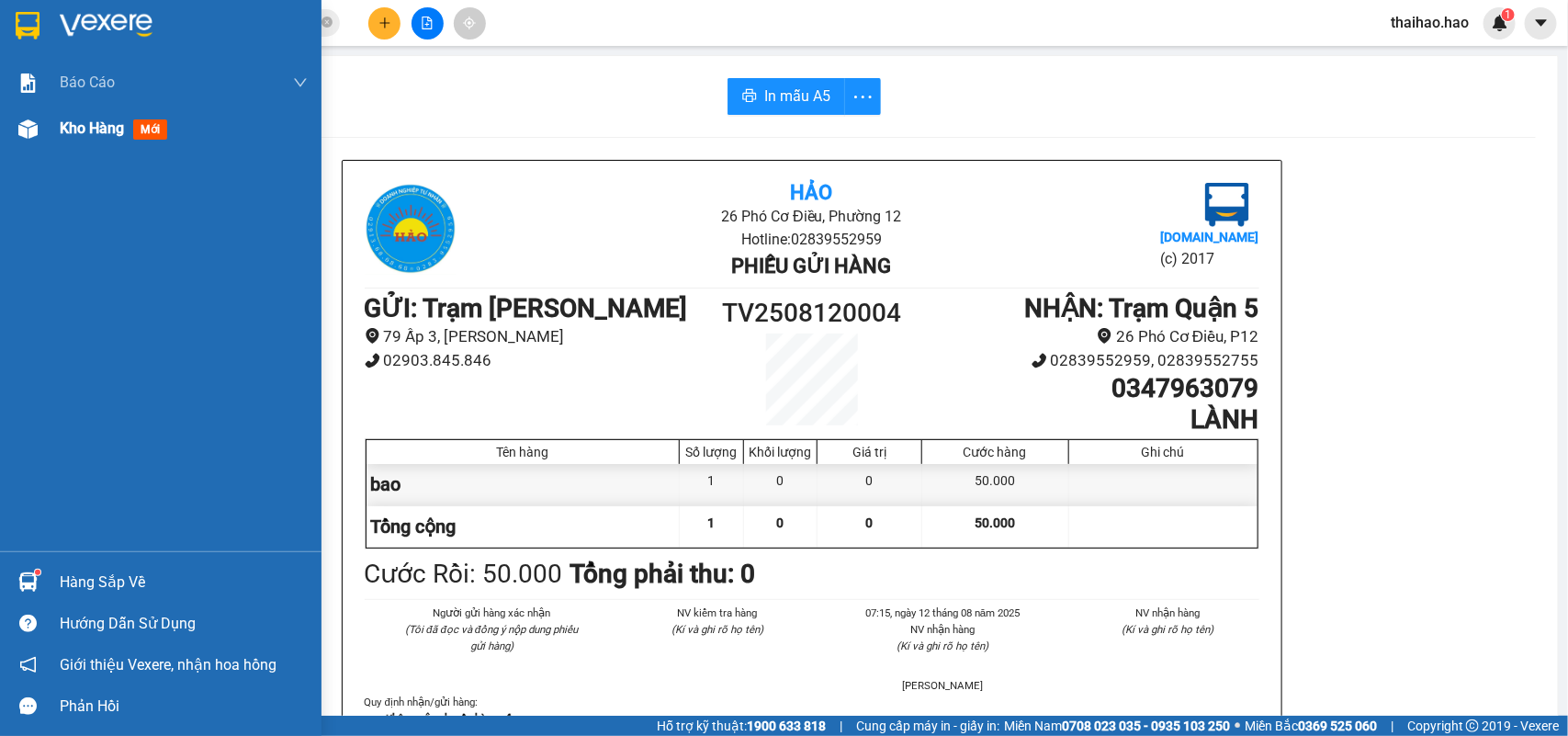
click at [35, 143] on div at bounding box center [27, 129] width 32 height 32
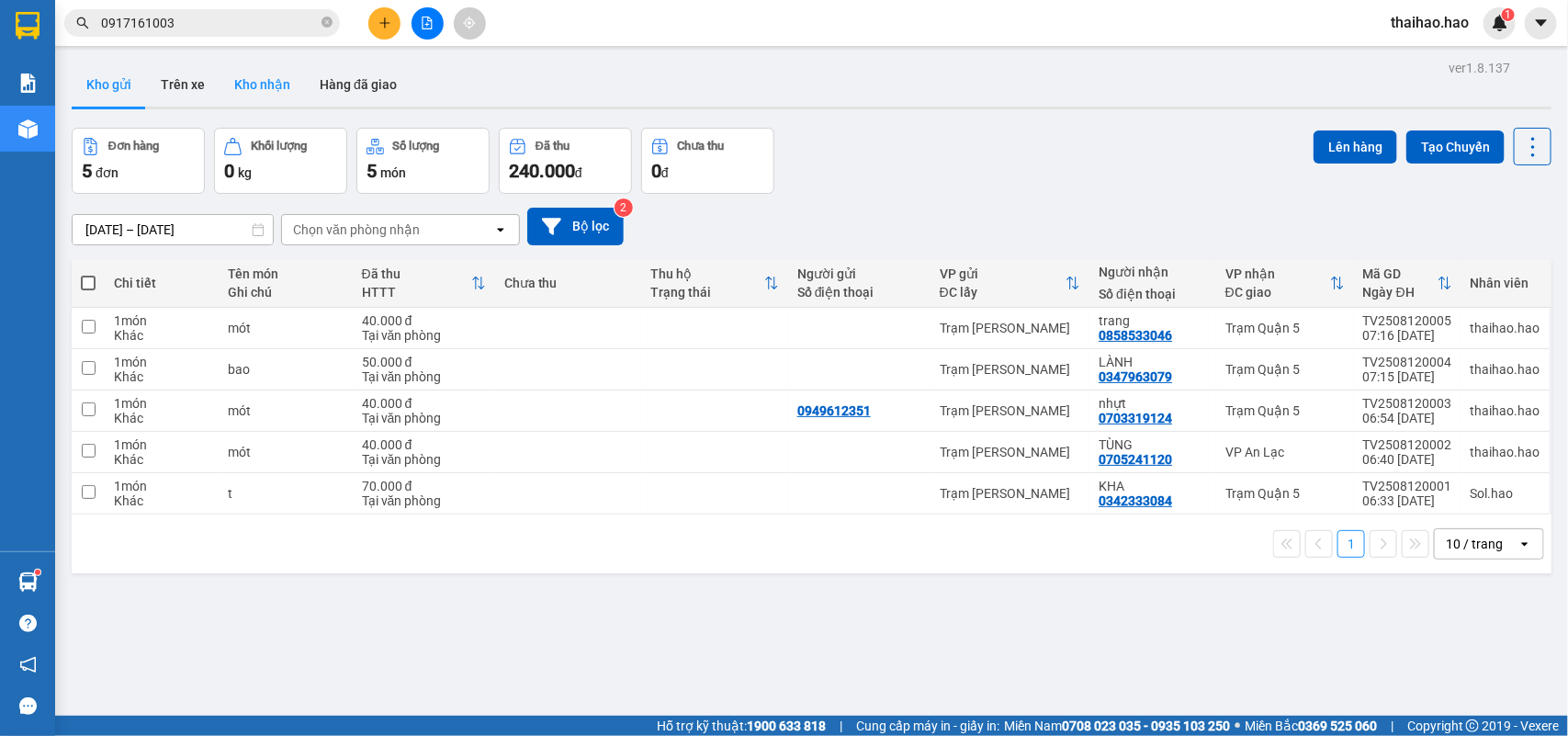
click at [263, 90] on button "Kho nhận" at bounding box center [263, 84] width 86 height 44
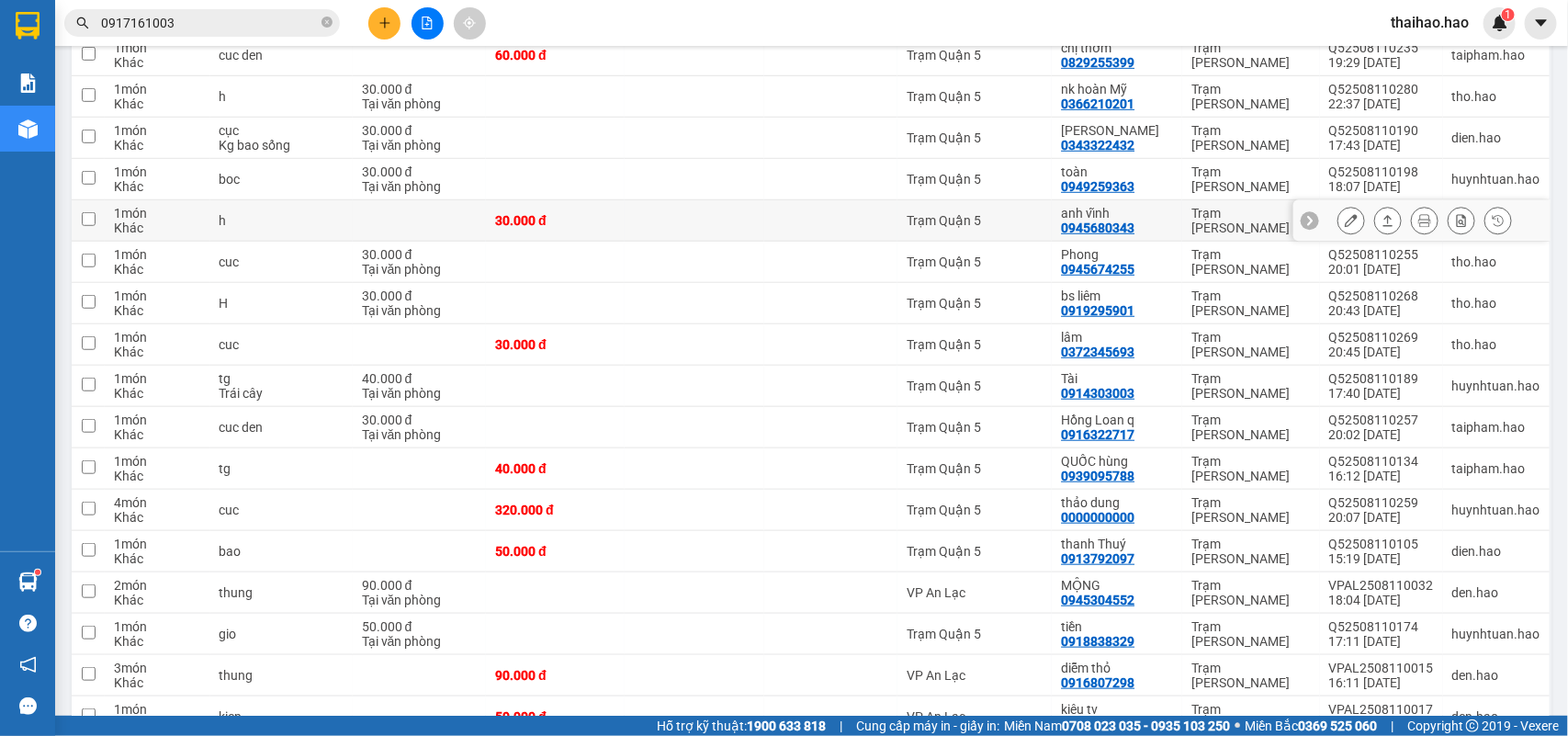
scroll to position [574, 0]
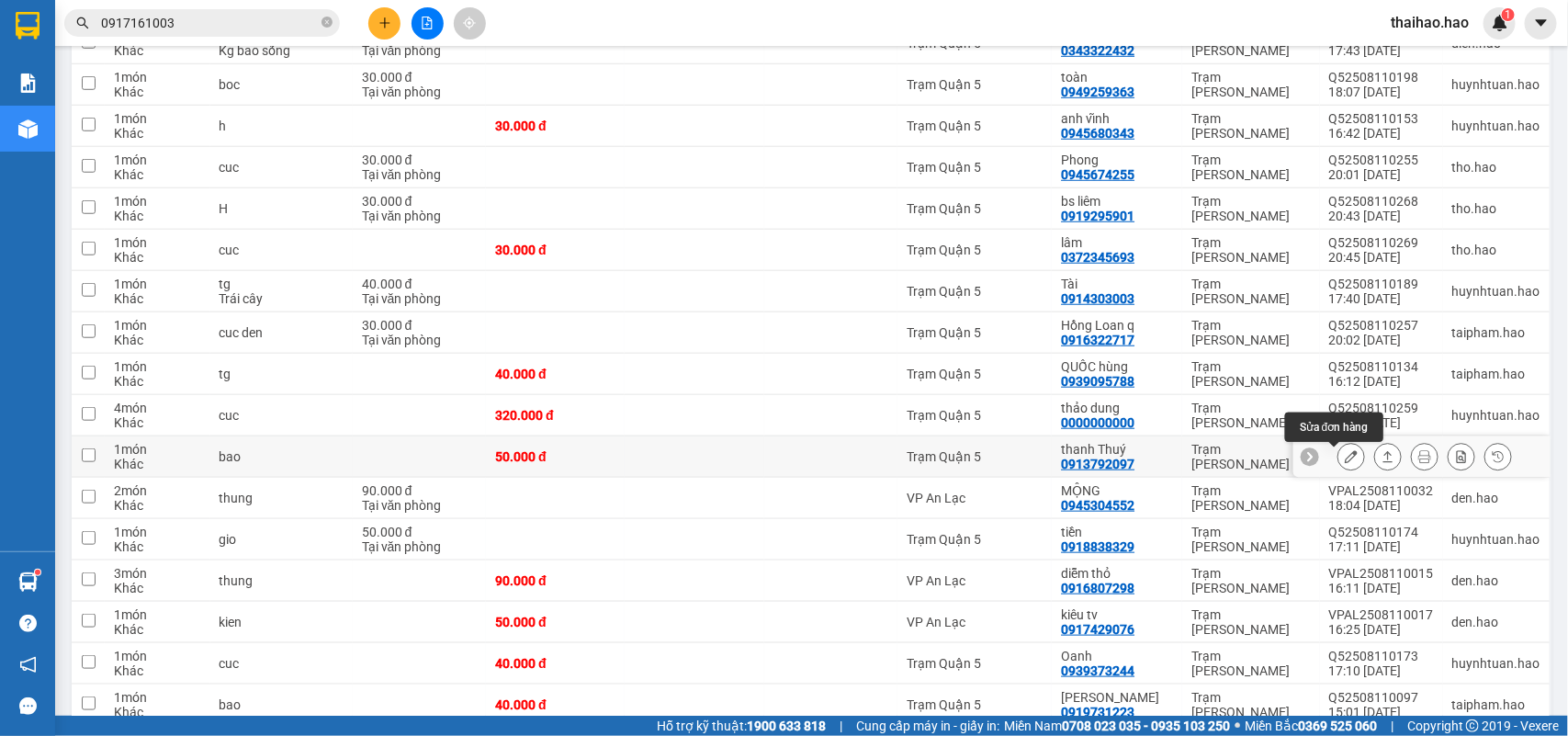
click at [1339, 458] on button at bounding box center [1351, 457] width 25 height 32
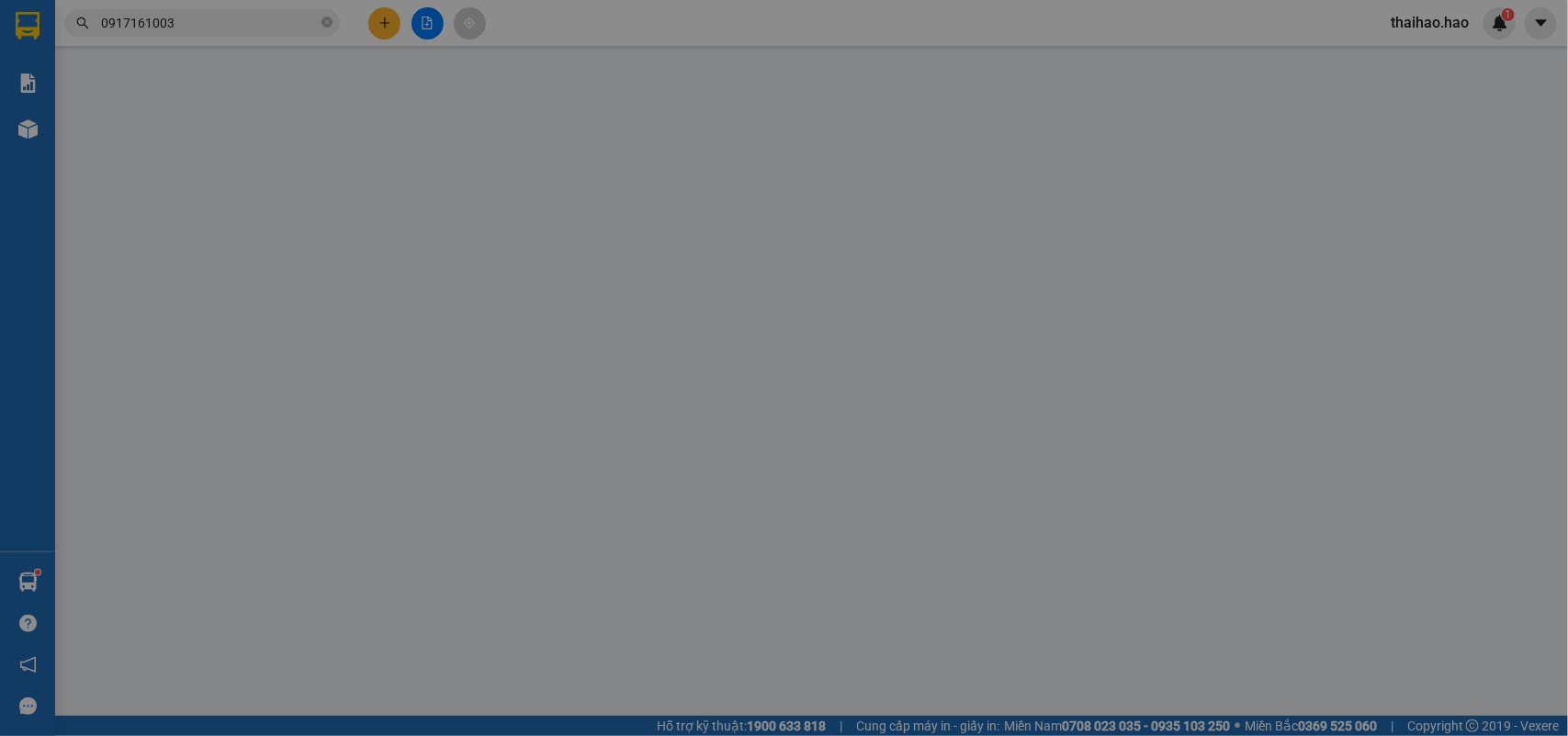
type input "0913792097"
type input "thanh Thuý"
type input "50.000"
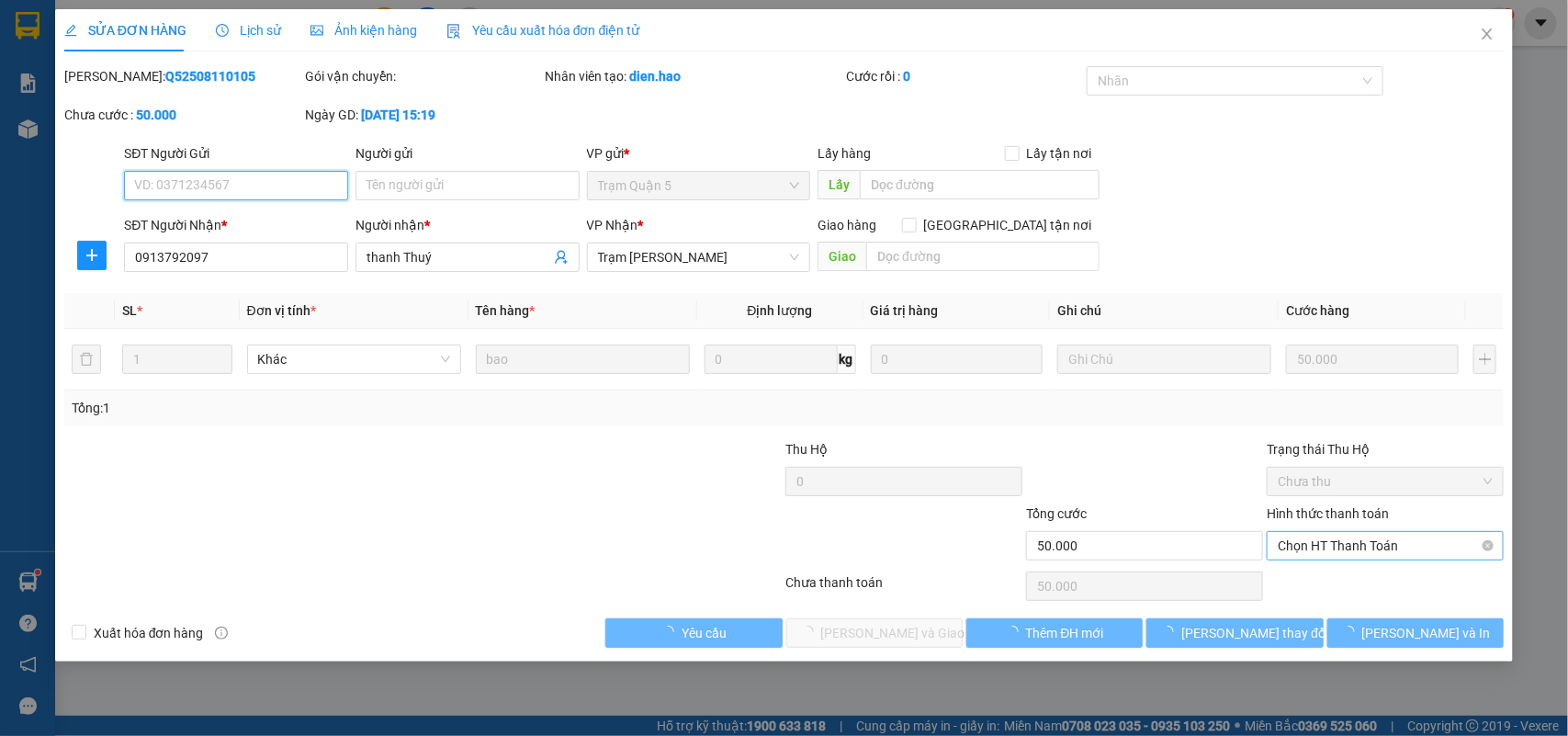
click at [1397, 552] on span "Chọn HT Thanh Toán" at bounding box center [1385, 546] width 215 height 27
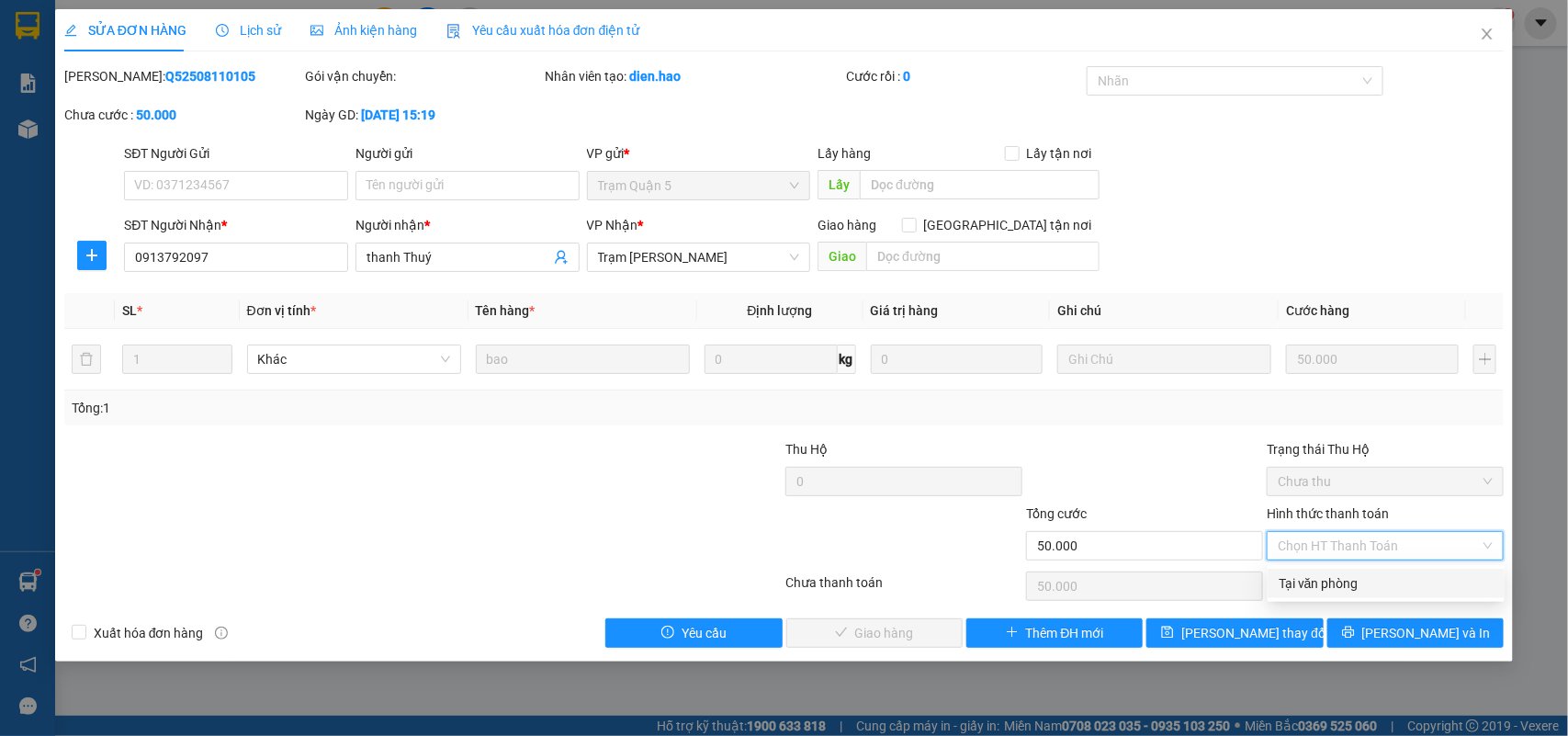
click at [1377, 591] on div "Tại văn phòng" at bounding box center [1386, 583] width 215 height 20
type input "0"
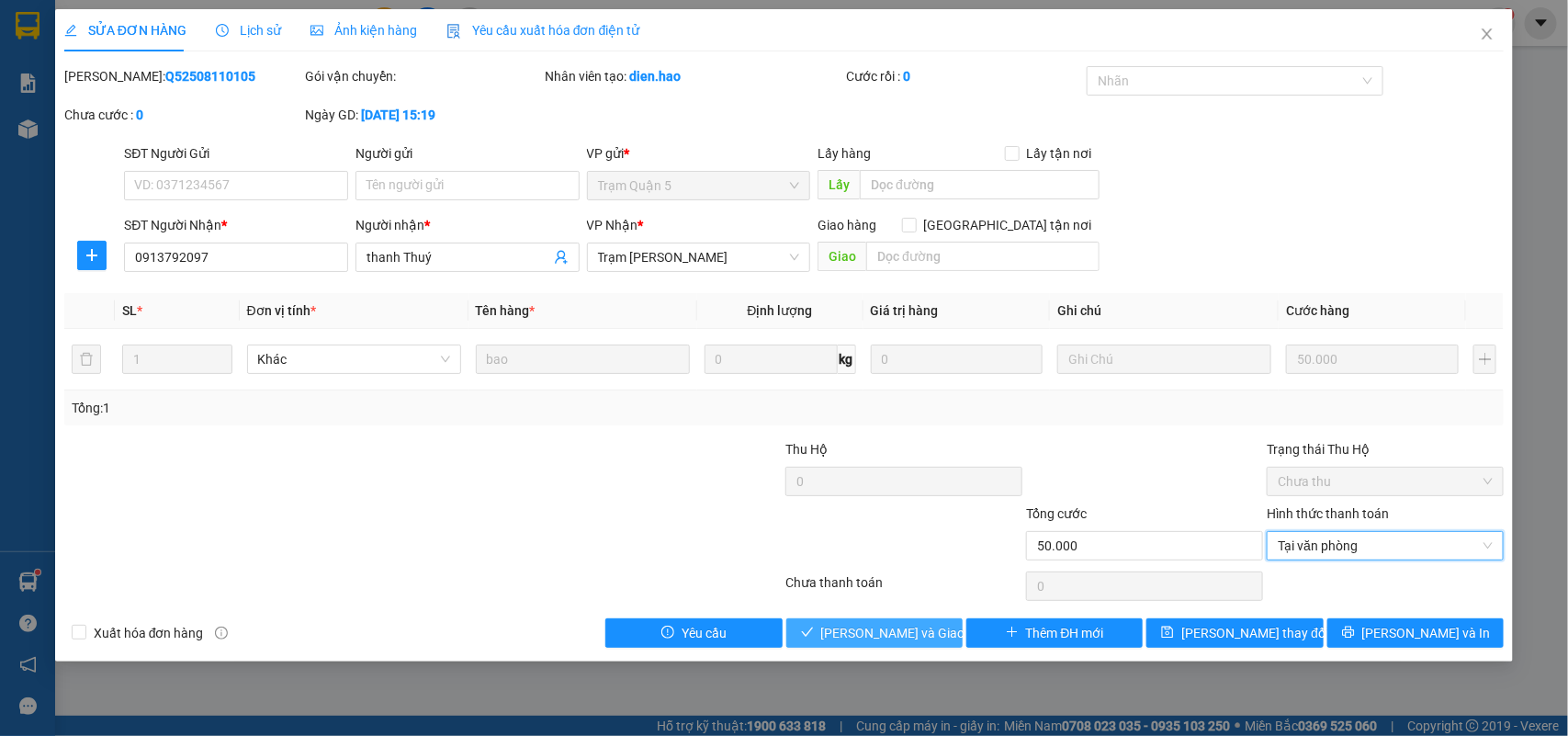
click at [927, 632] on span "Lưu và Giao hàng" at bounding box center [909, 633] width 177 height 20
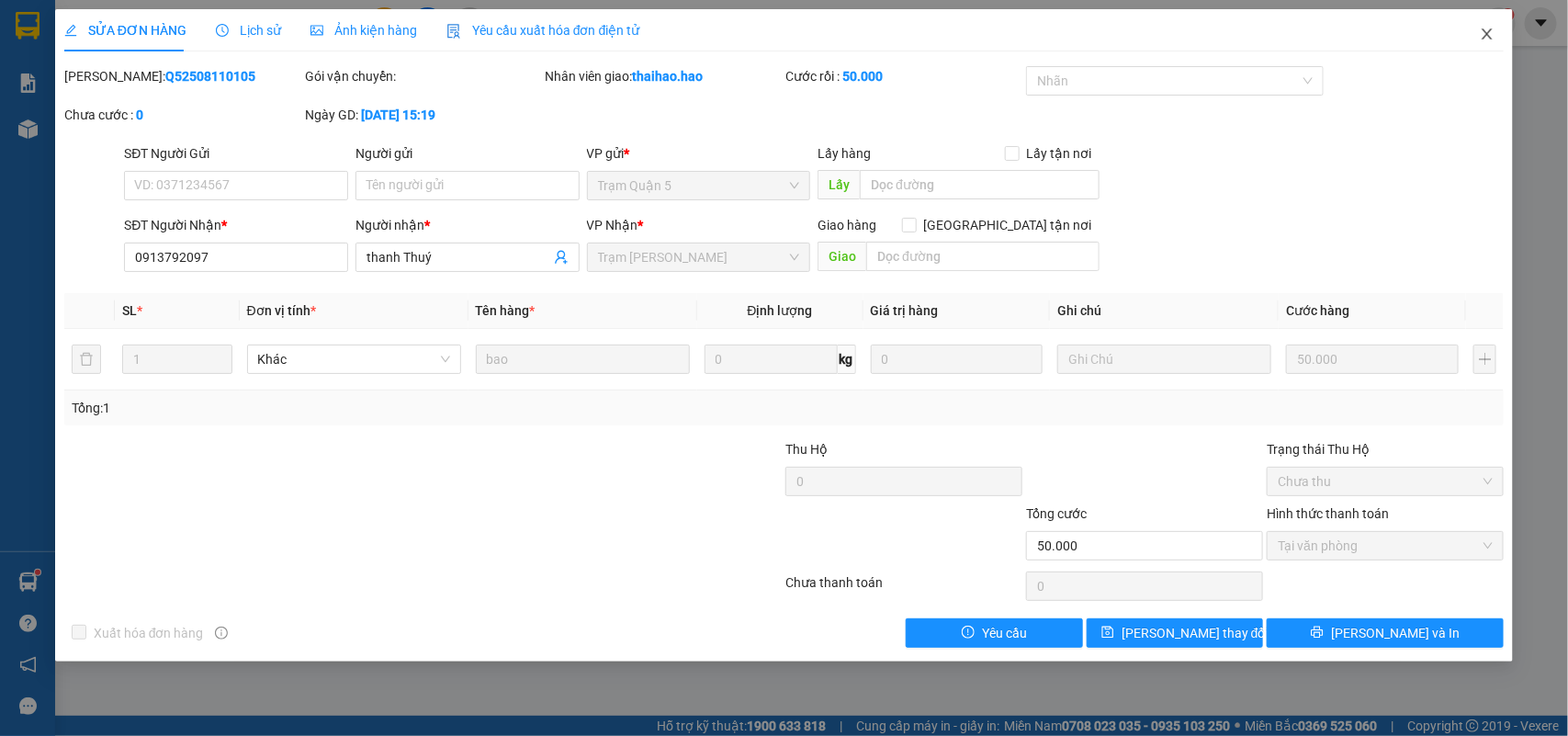
click at [1481, 33] on icon "close" at bounding box center [1487, 33] width 15 height 15
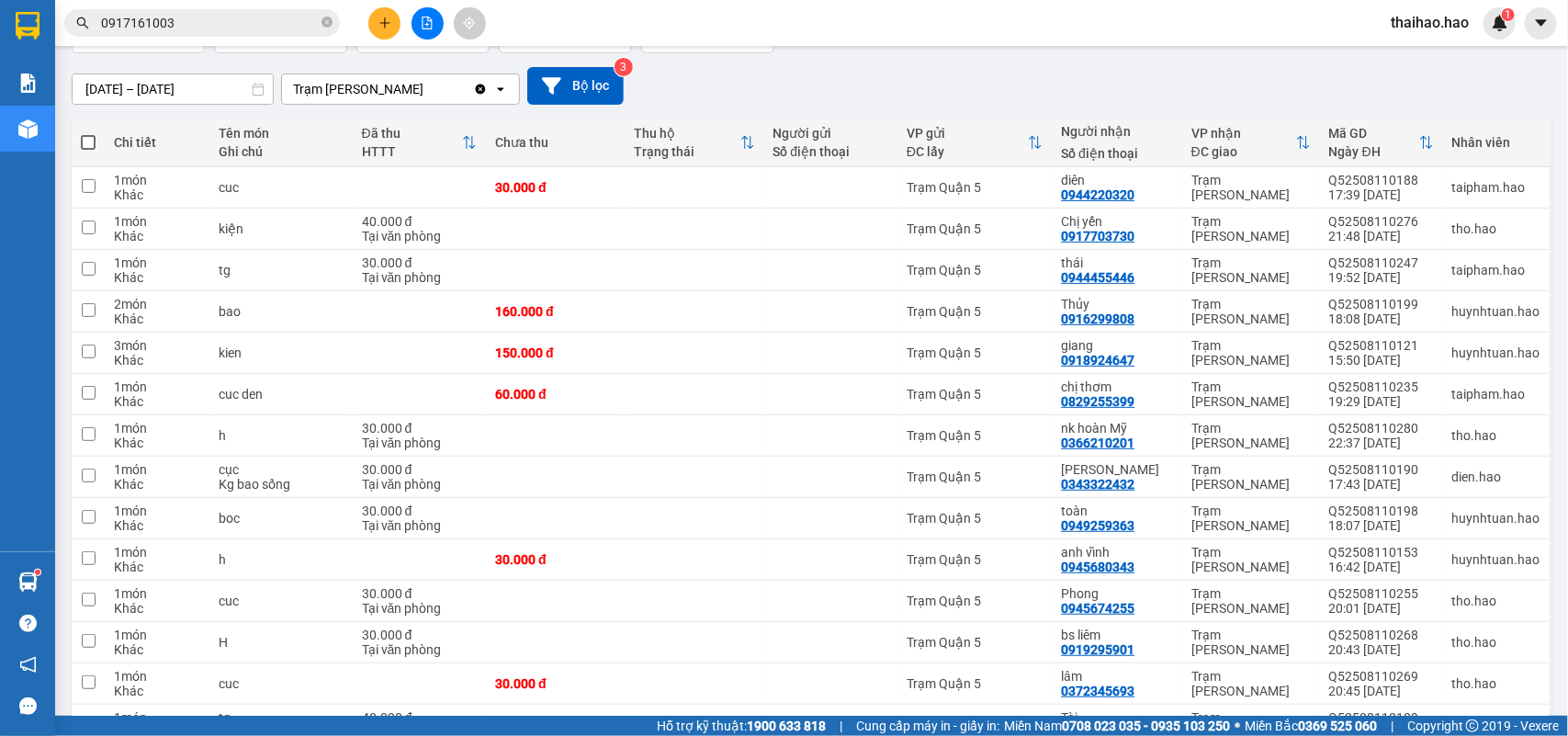
scroll to position [345, 0]
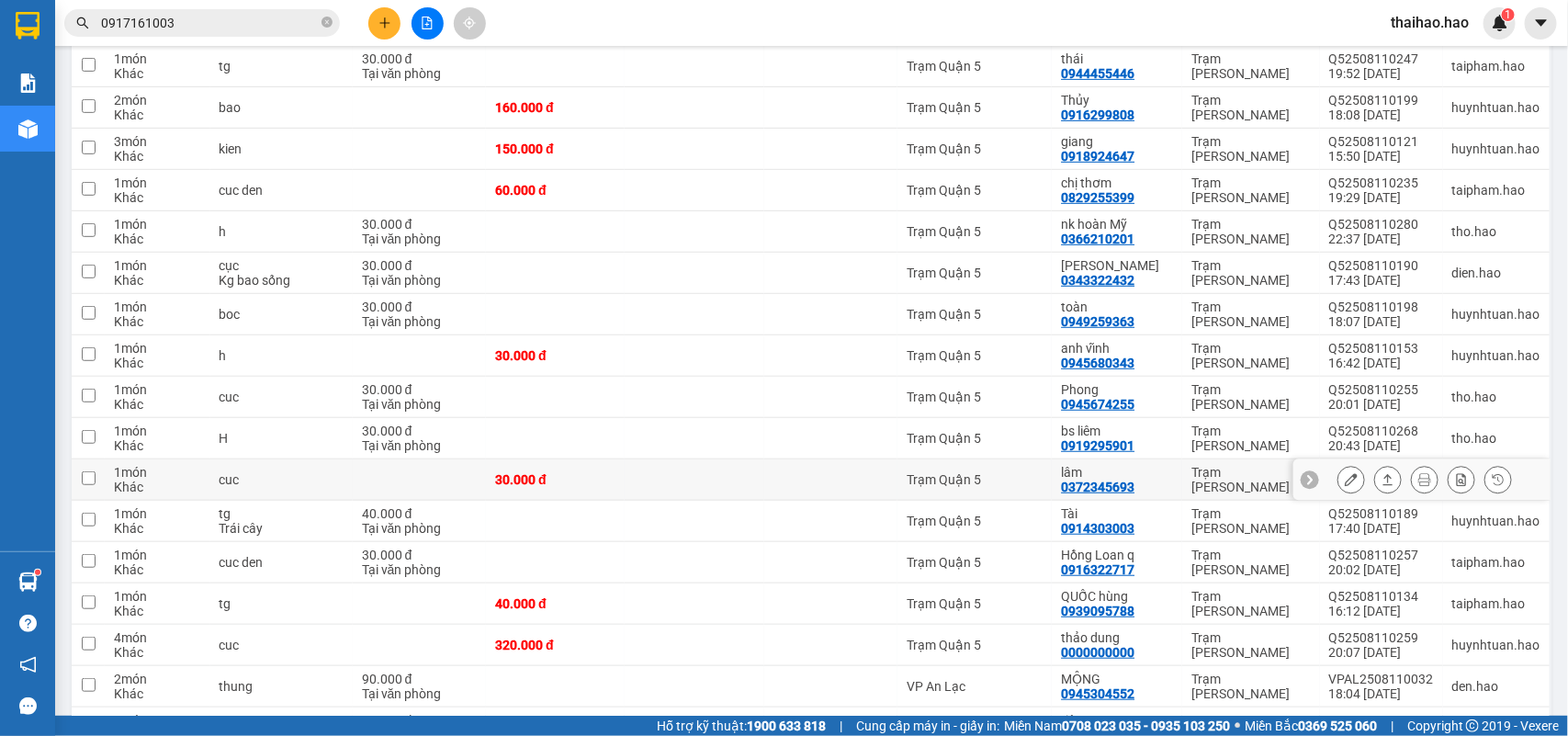
click at [1340, 484] on button at bounding box center [1351, 479] width 25 height 32
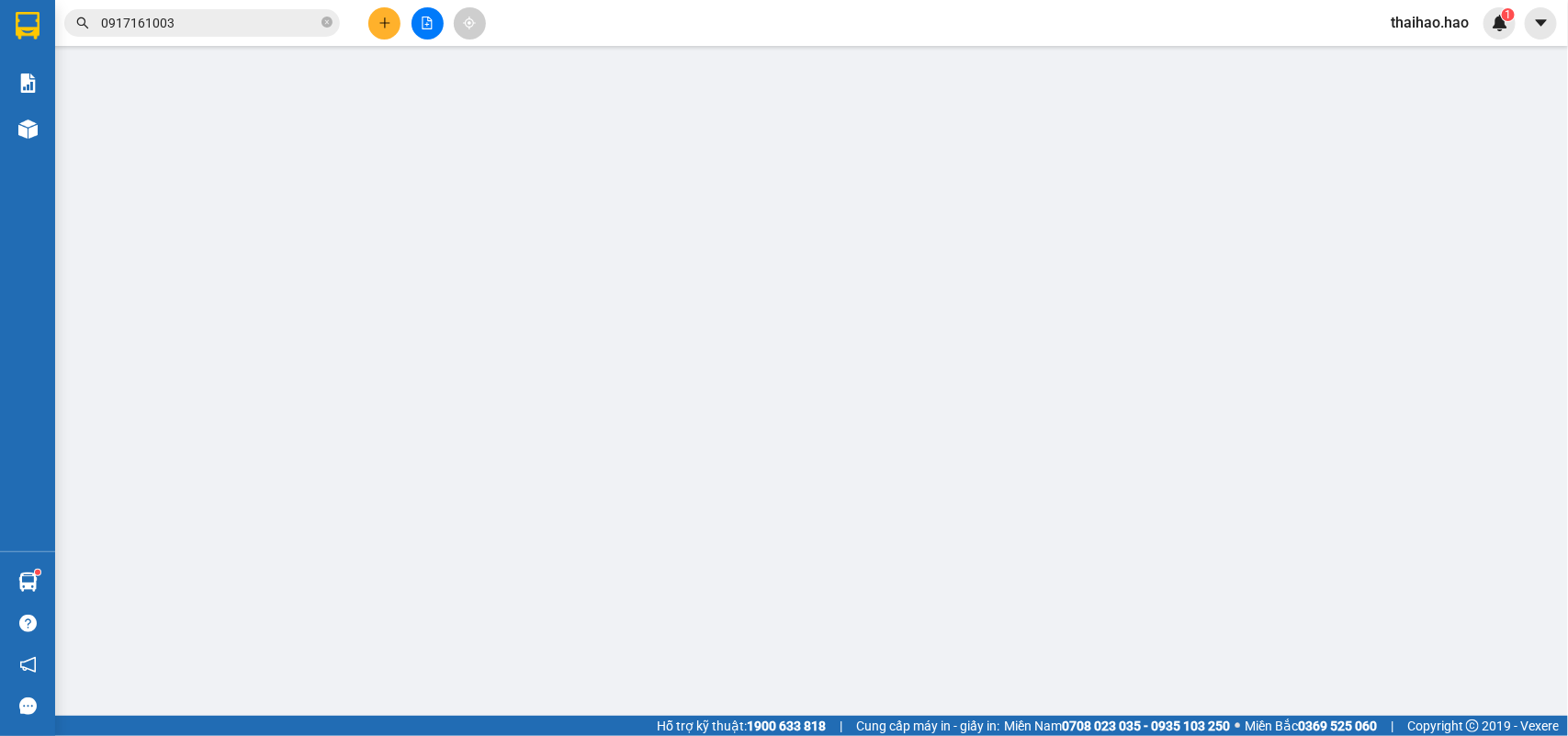
type input "0372345693"
type input "lâm"
type input "30.000"
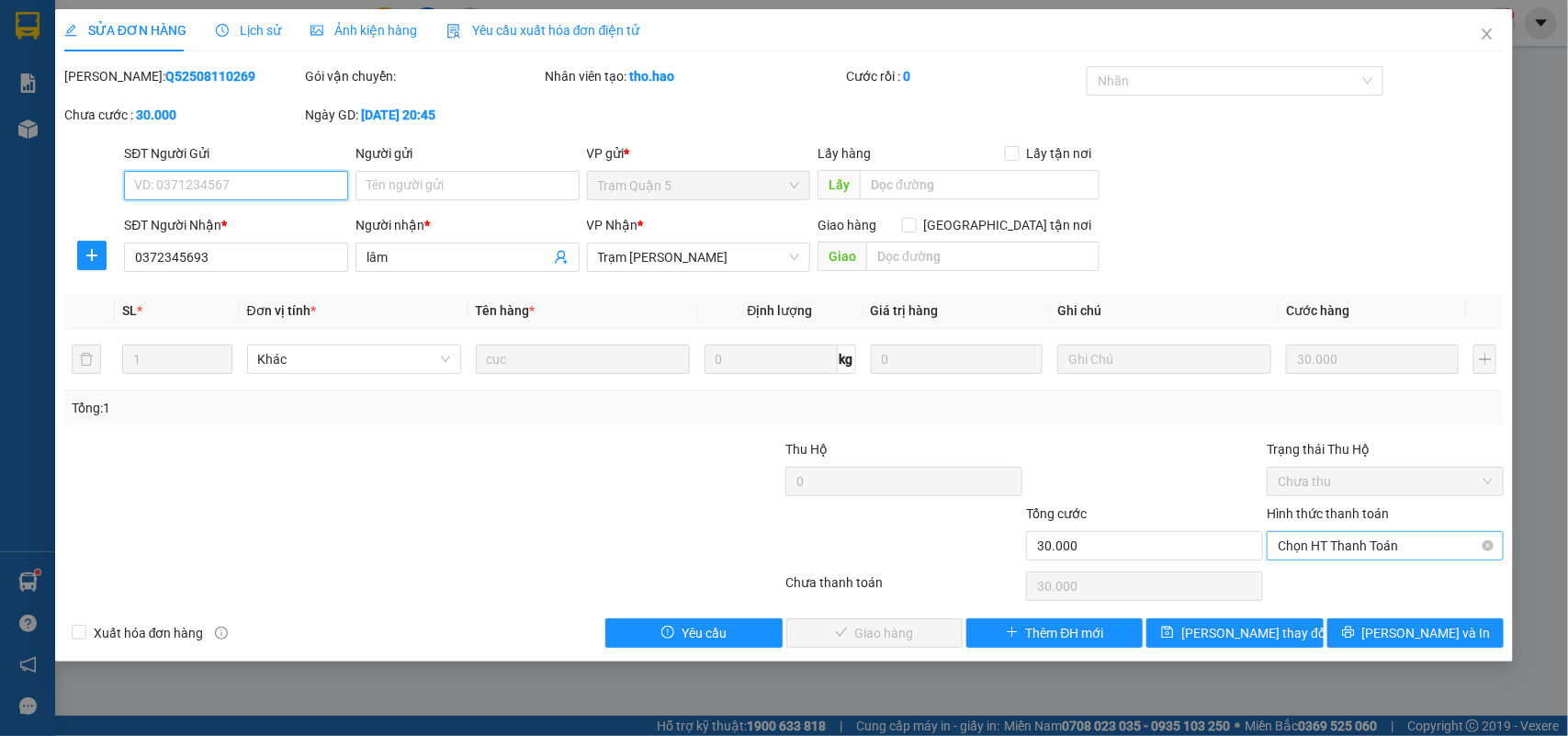
click at [1333, 556] on span "Chọn HT Thanh Toán" at bounding box center [1385, 546] width 215 height 27
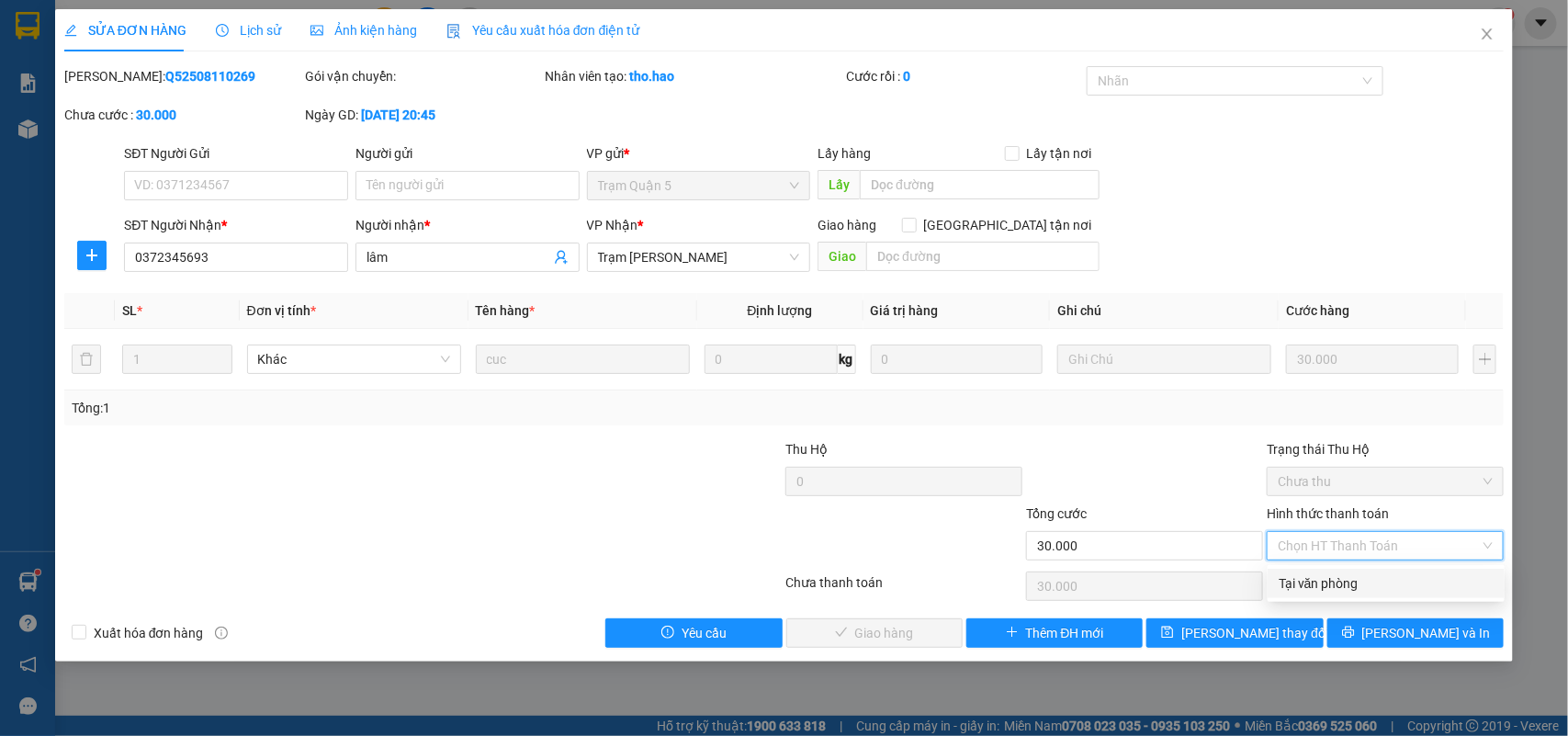
drag, startPoint x: 1324, startPoint y: 582, endPoint x: 1109, endPoint y: 590, distance: 215.1
click at [1319, 584] on div "Tại văn phòng" at bounding box center [1386, 583] width 215 height 20
type input "0"
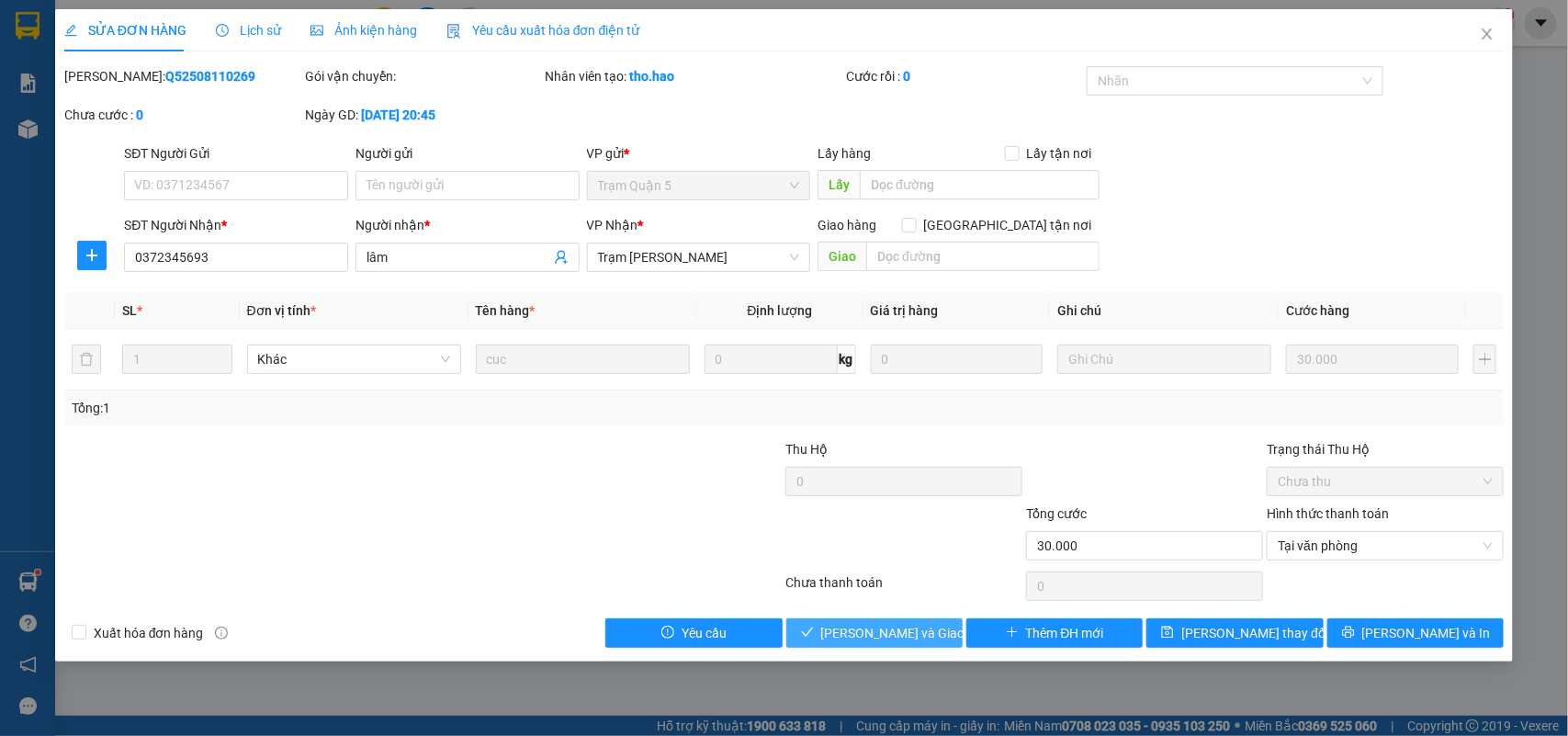
click at [927, 647] on button "Lưu và Giao hàng" at bounding box center [875, 633] width 177 height 29
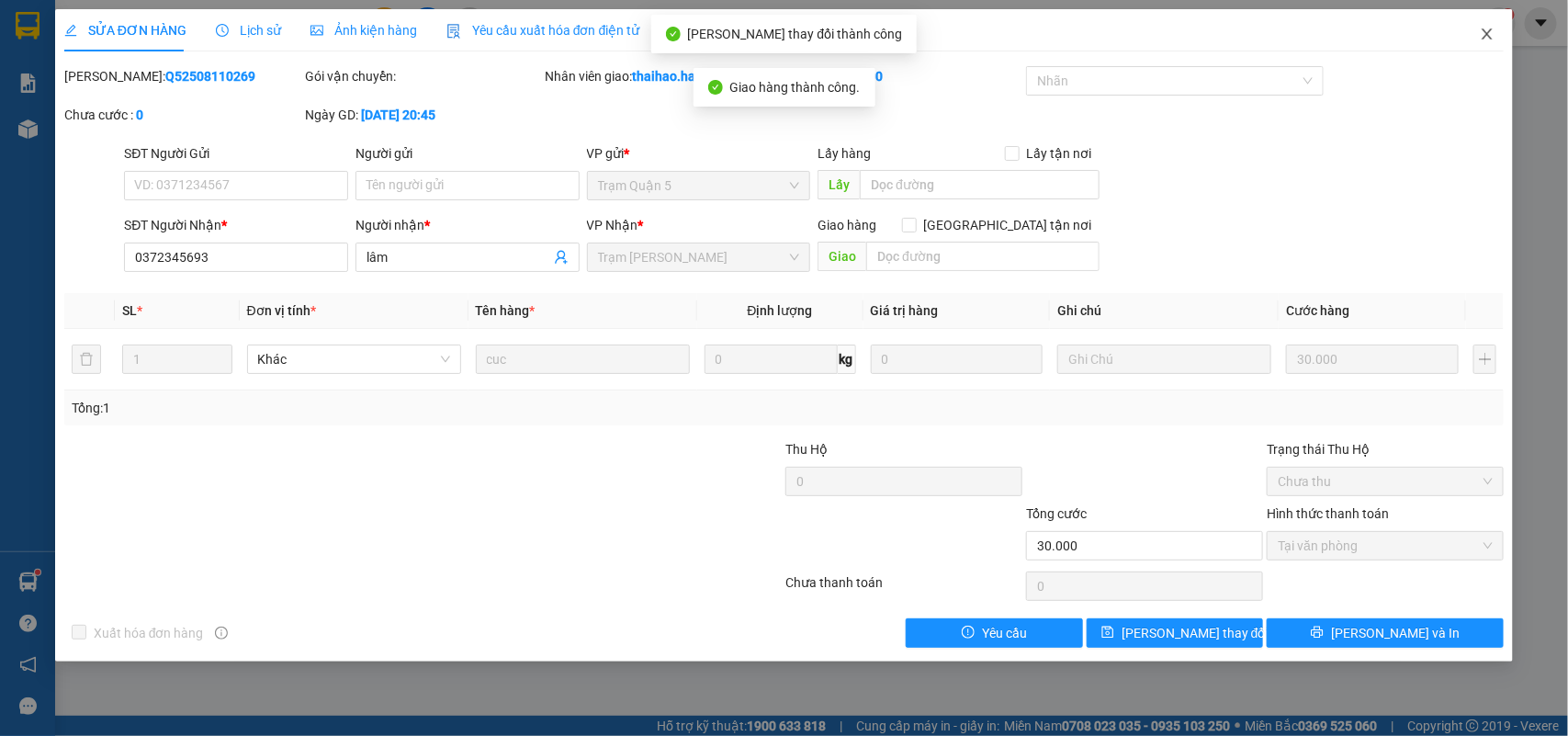
click at [1480, 35] on icon "close" at bounding box center [1487, 33] width 15 height 15
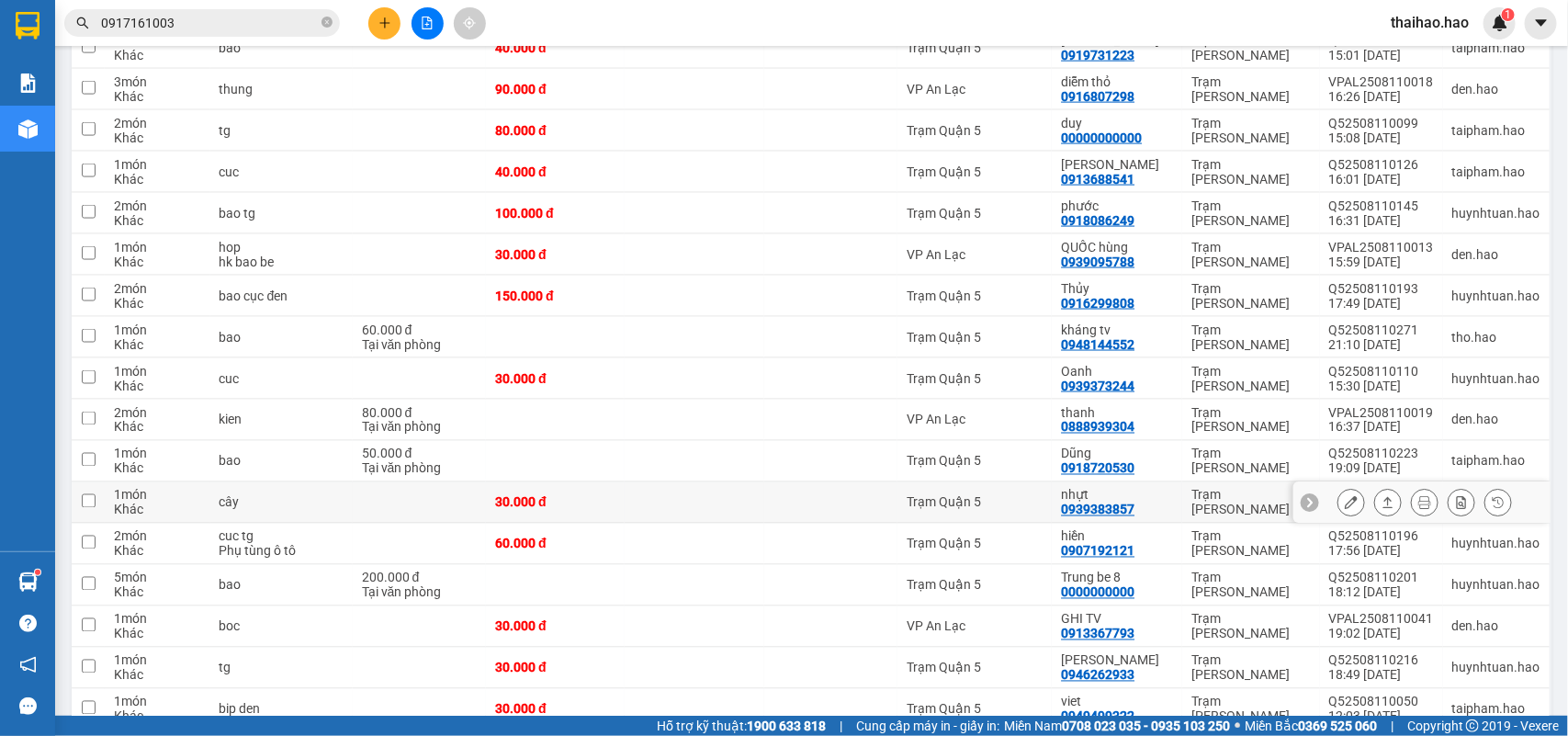
scroll to position [1263, 0]
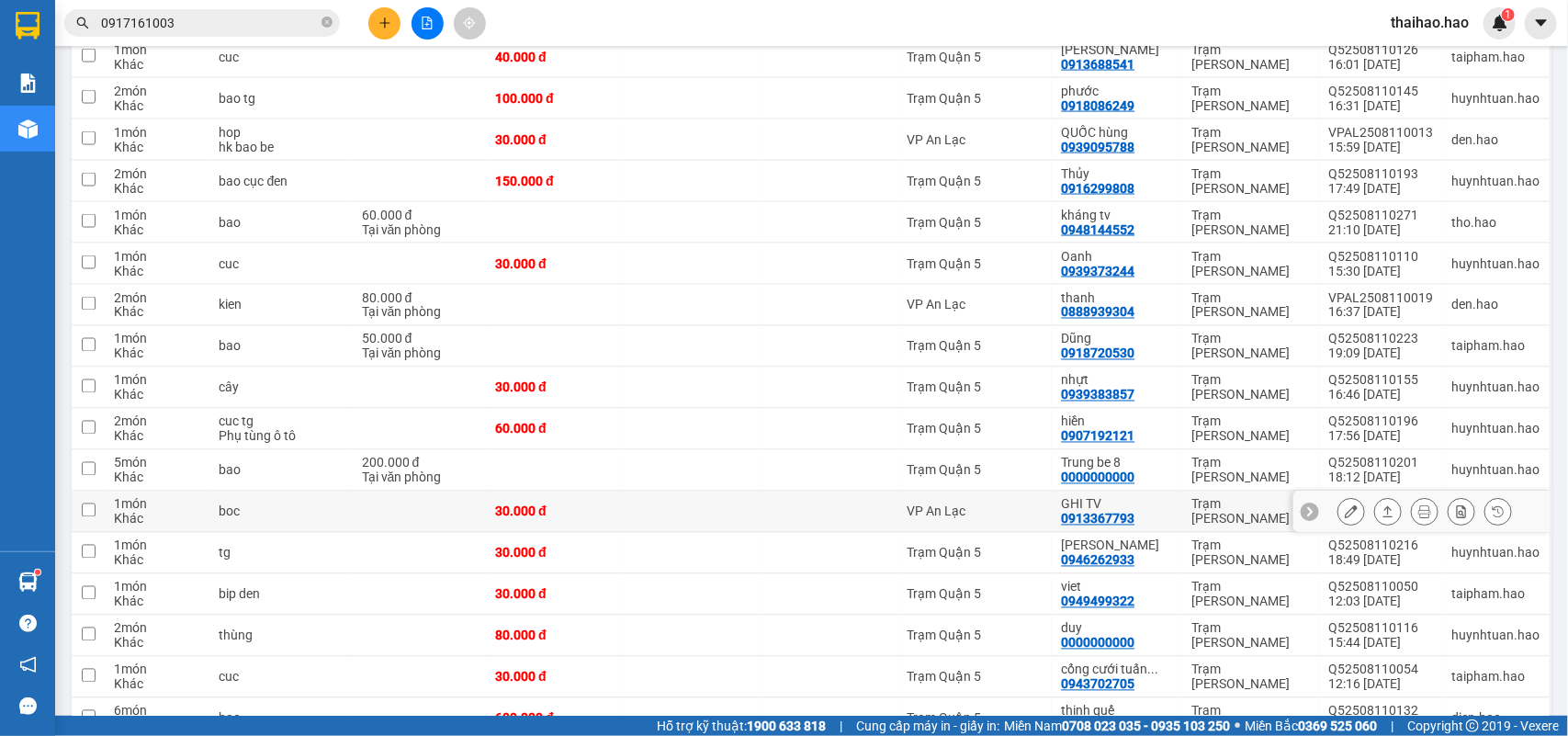
click at [1345, 518] on icon at bounding box center [1351, 511] width 13 height 13
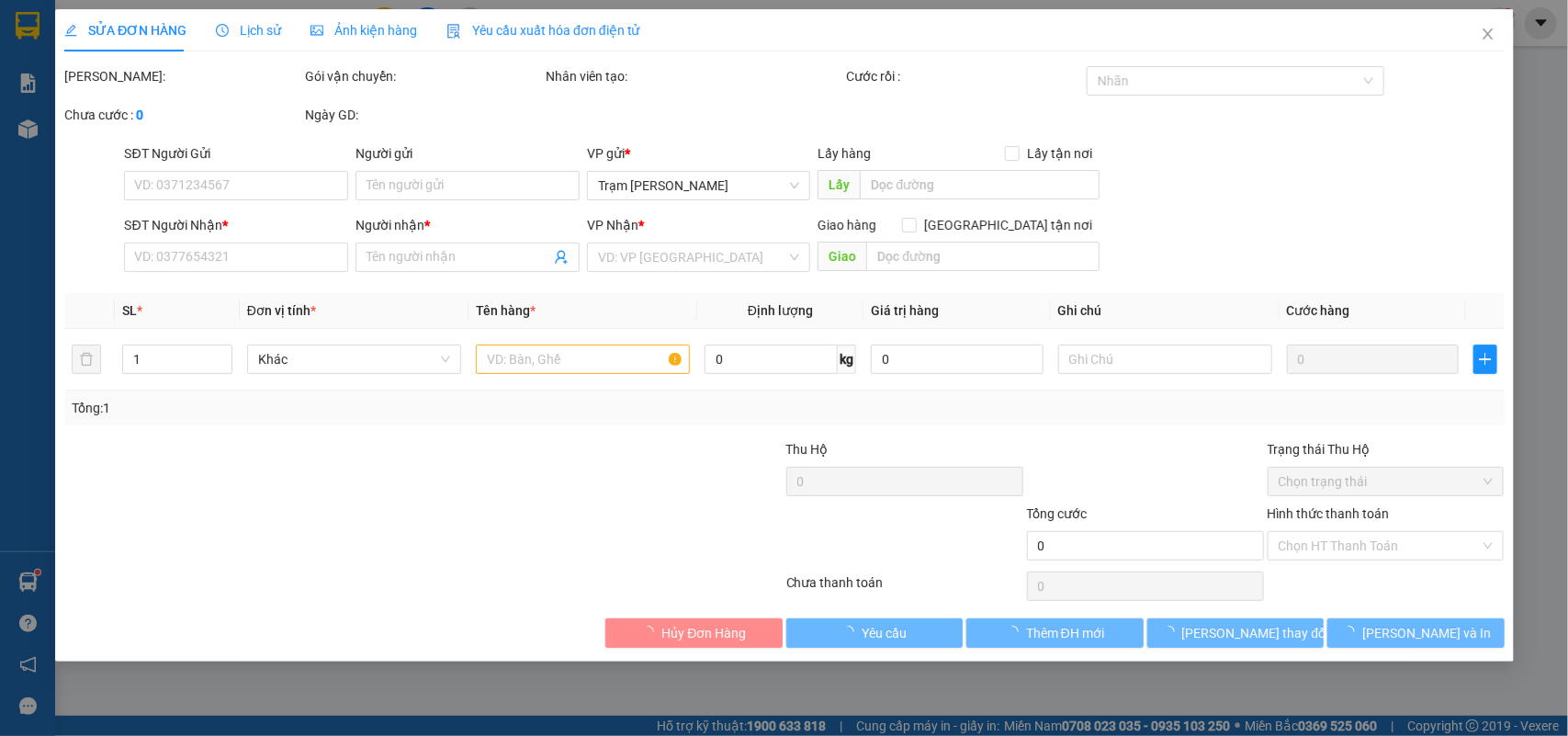
type input "0913367793"
type input "GHI TV"
type input "30.000"
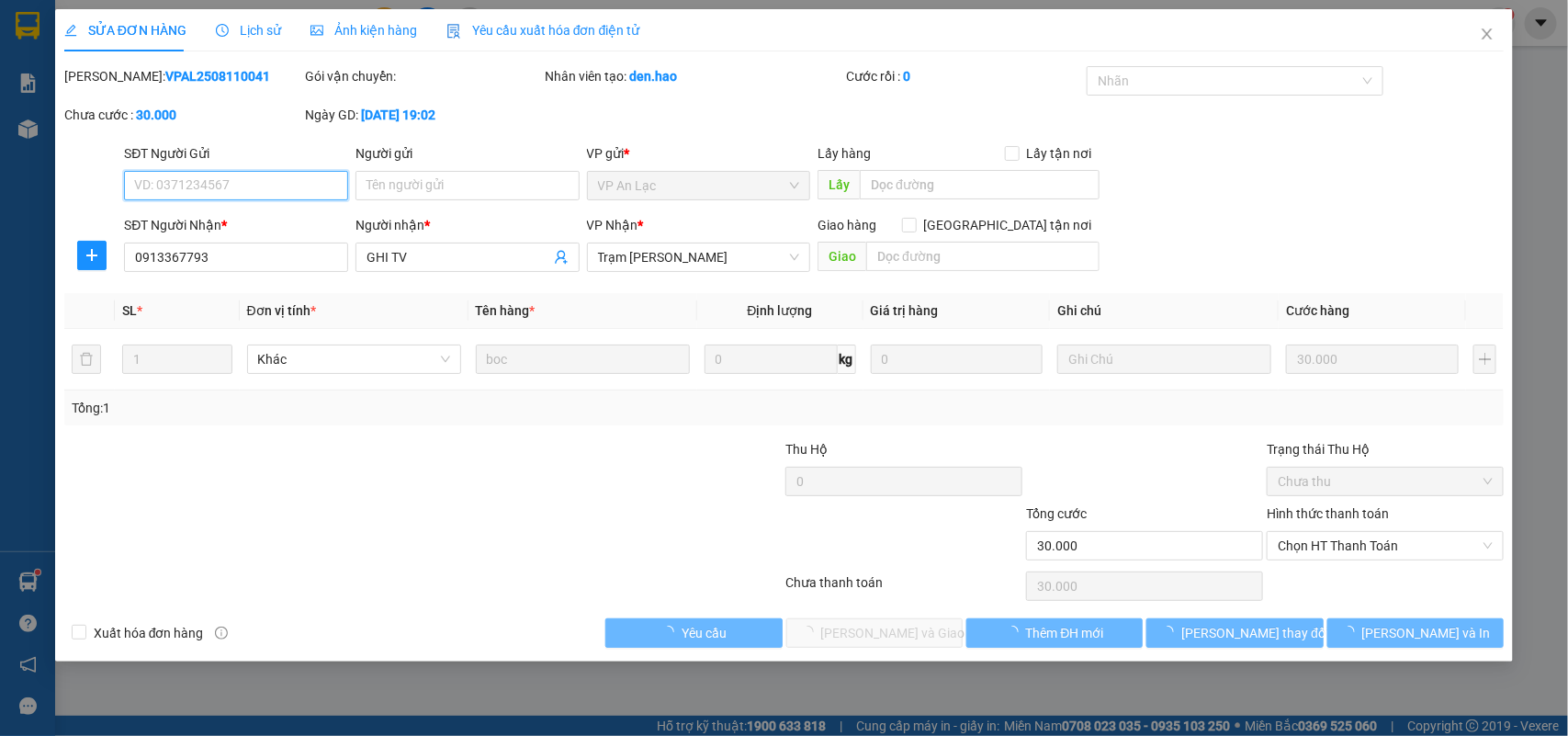
click at [1360, 535] on div "Total Paid Fee 0 Total UnPaid Fee 30.000 Cash Collection Total Fee Mã ĐH: VPAL2…" at bounding box center [785, 357] width 1441 height 582
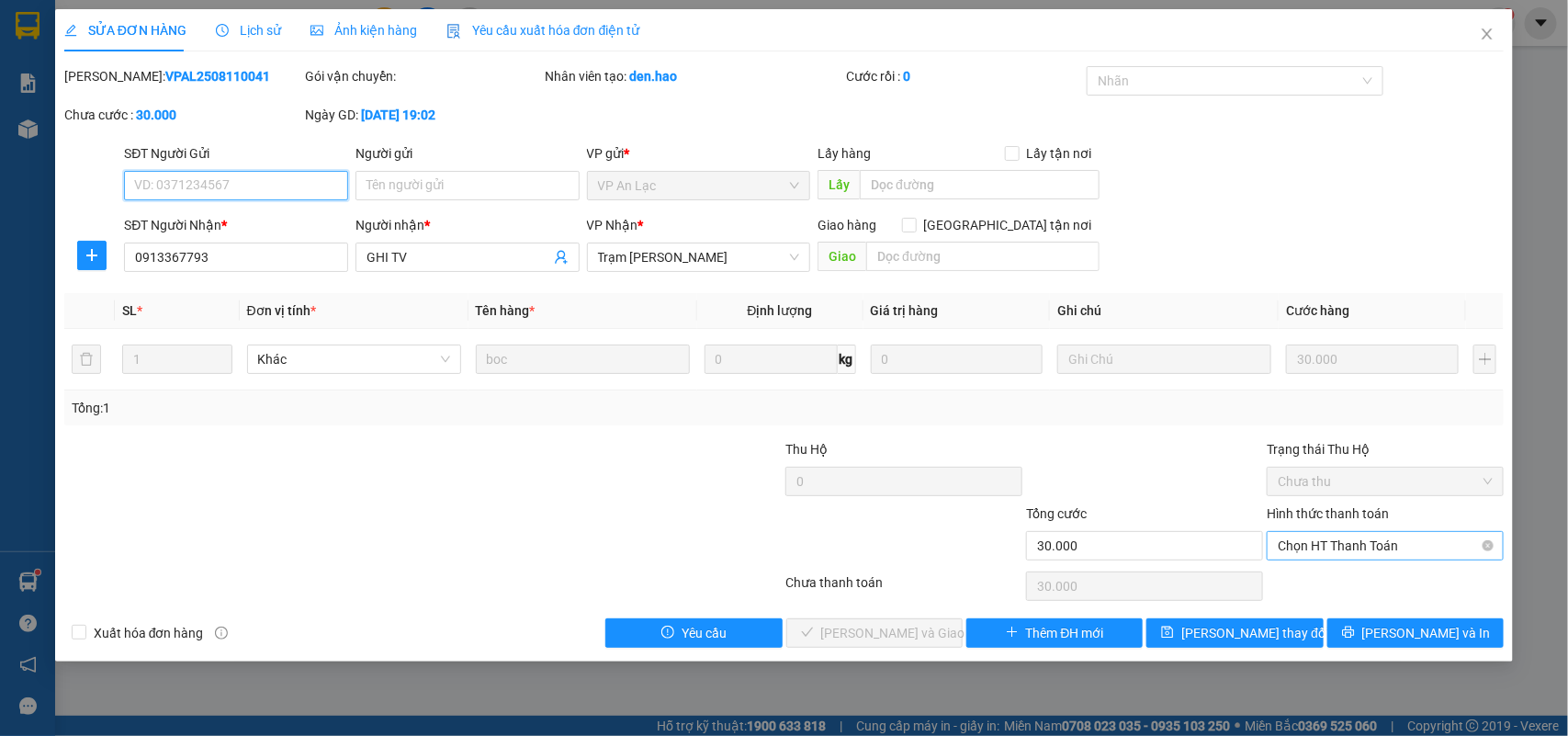
click at [1355, 549] on span "Chọn HT Thanh Toán" at bounding box center [1385, 546] width 215 height 27
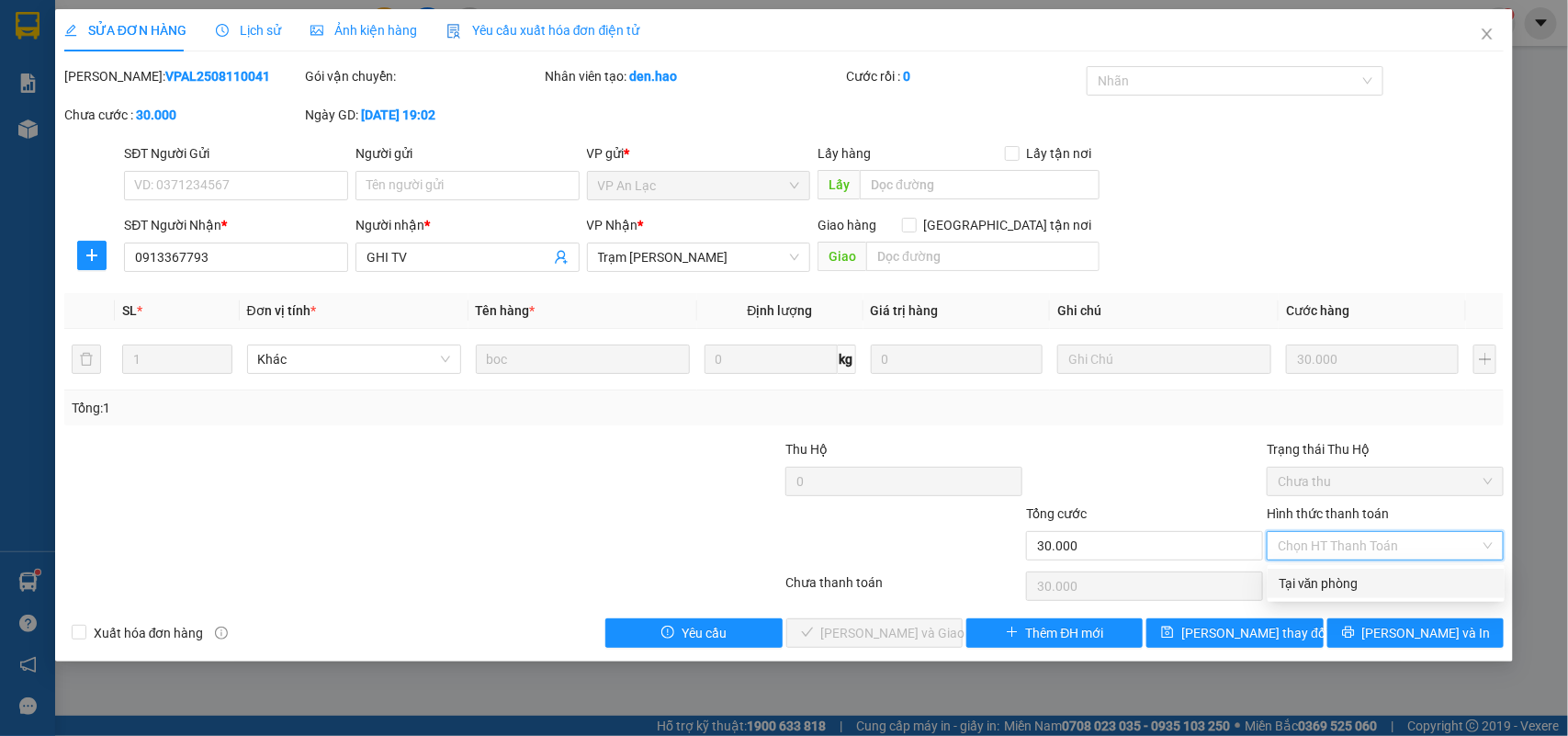
drag, startPoint x: 1355, startPoint y: 575, endPoint x: 1112, endPoint y: 601, distance: 244.4
click at [1353, 575] on div "Tại văn phòng" at bounding box center [1386, 583] width 215 height 20
type input "0"
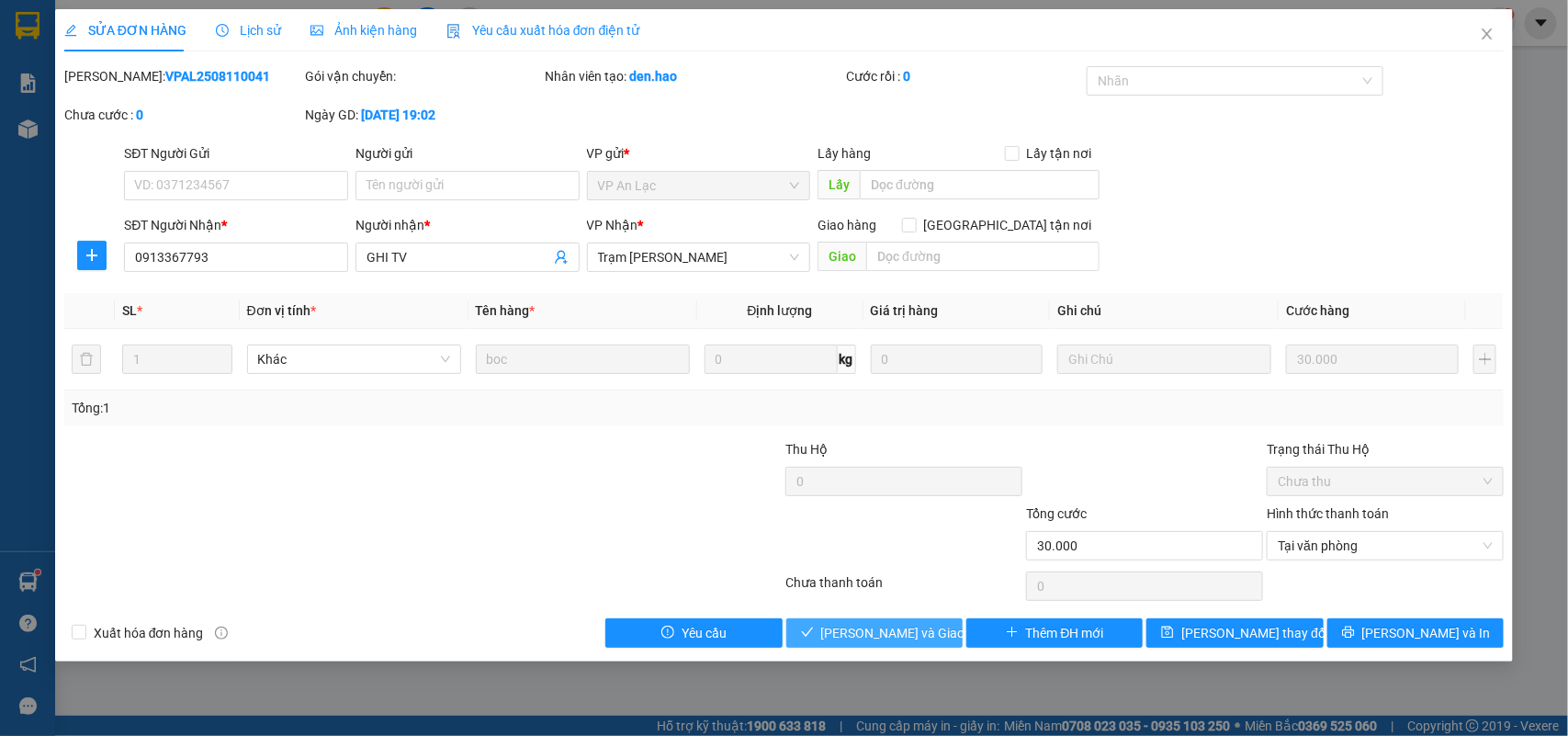
drag, startPoint x: 927, startPoint y: 618, endPoint x: 926, endPoint y: 644, distance: 26.0
click at [926, 626] on button "Lưu và Giao hàng" at bounding box center [875, 633] width 177 height 29
click at [926, 643] on span "Lưu và Giao hàng" at bounding box center [909, 633] width 177 height 20
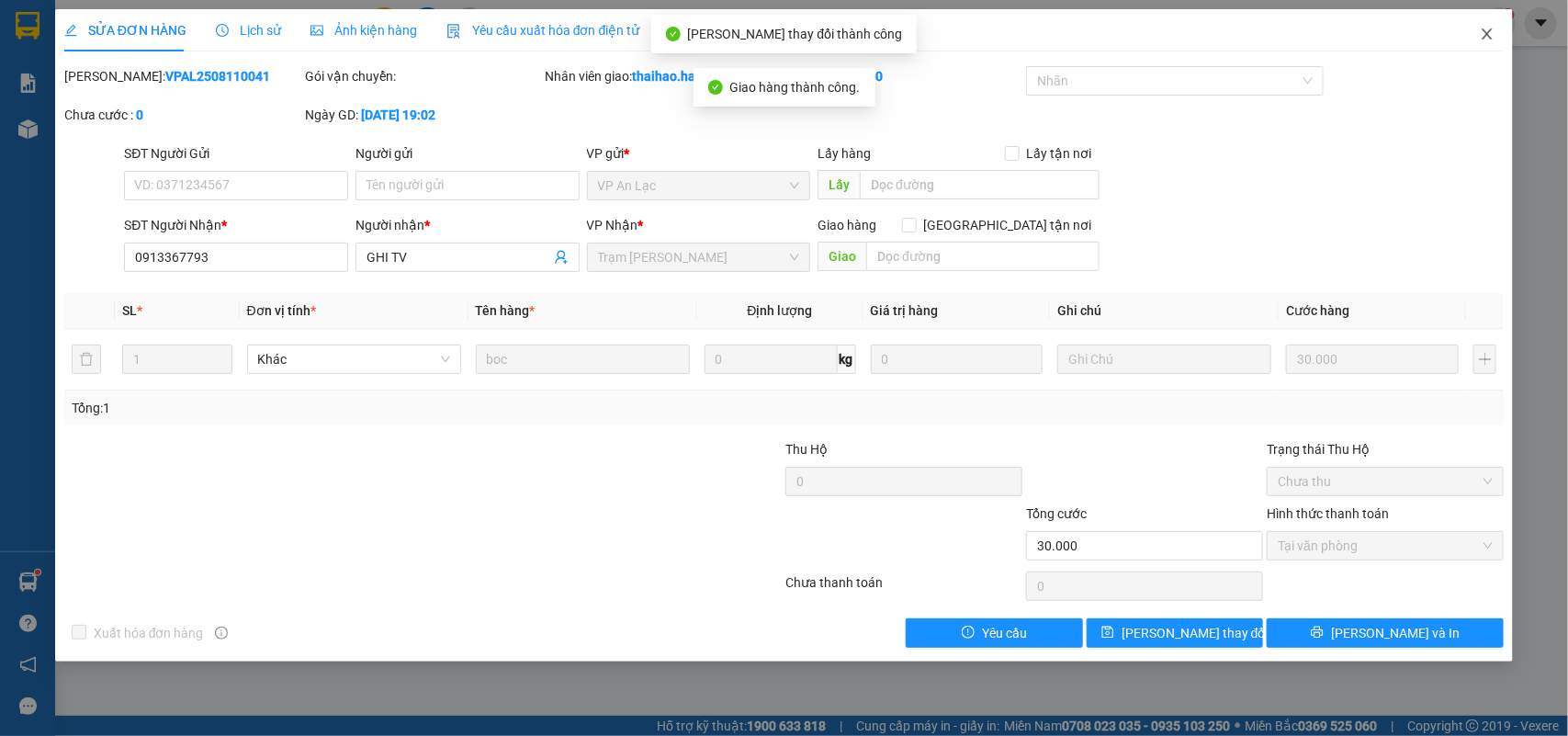
click at [1476, 33] on span "Close" at bounding box center [1487, 34] width 52 height 52
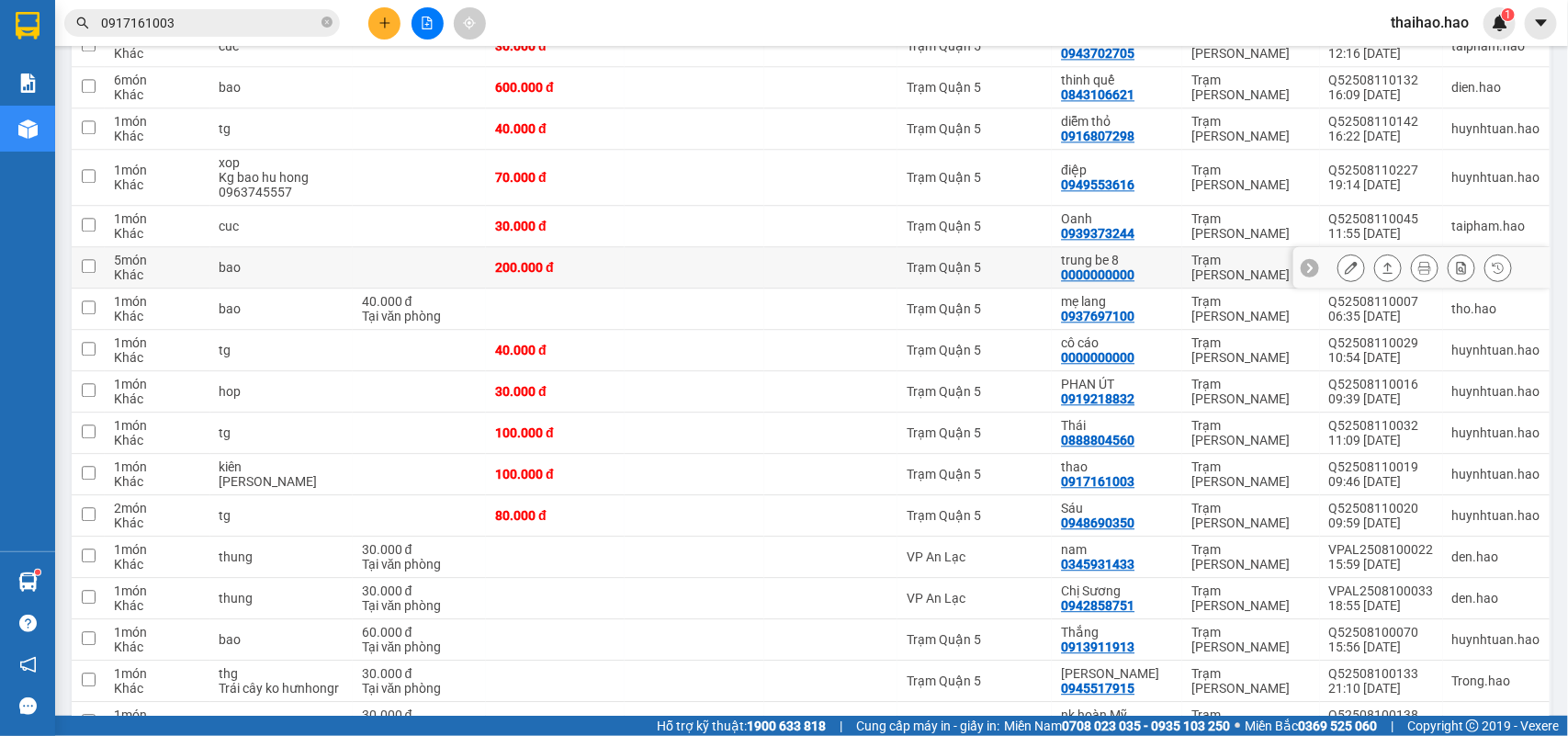
scroll to position [1955, 0]
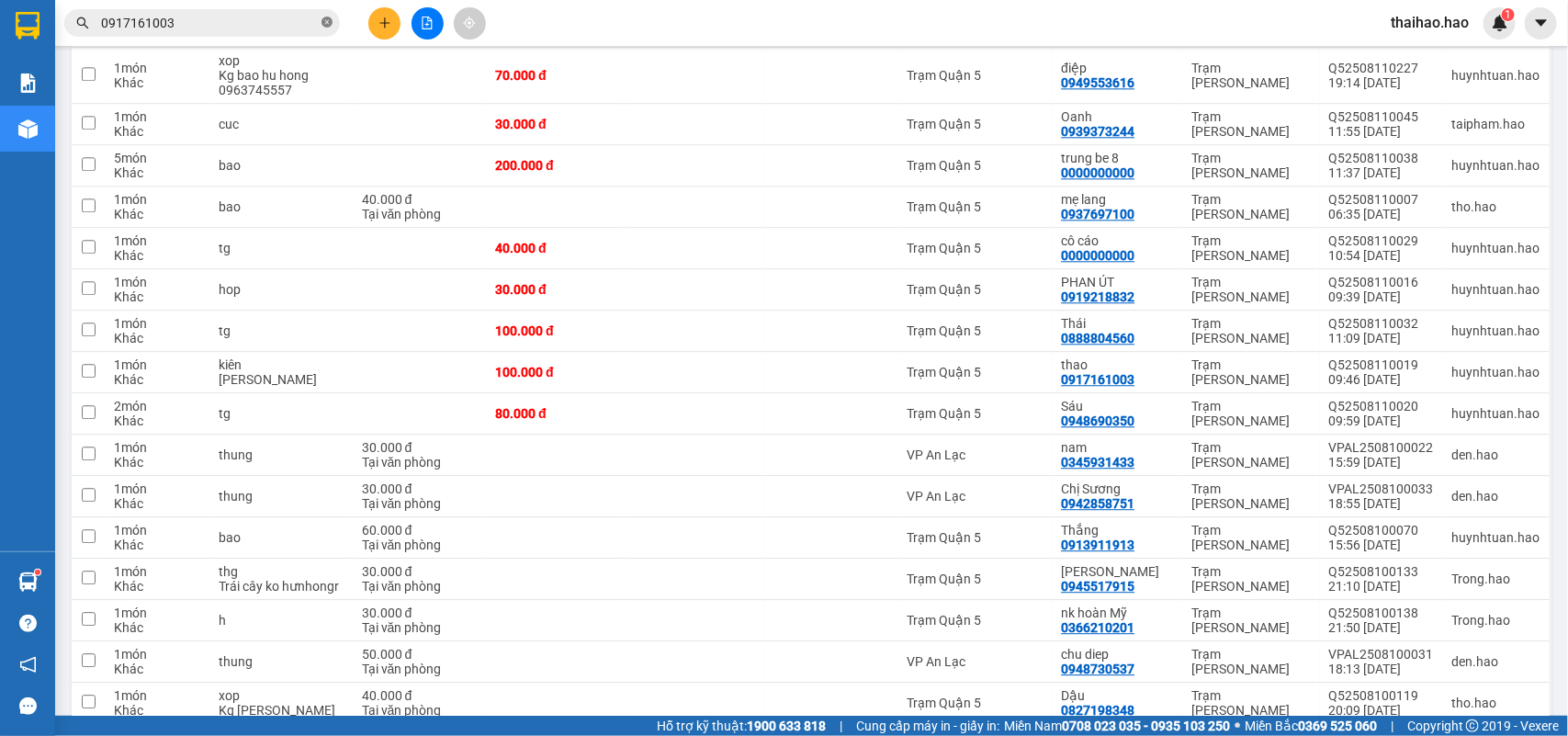
click at [324, 28] on span at bounding box center [326, 23] width 11 height 18
click at [301, 24] on input "text" at bounding box center [210, 22] width 217 height 20
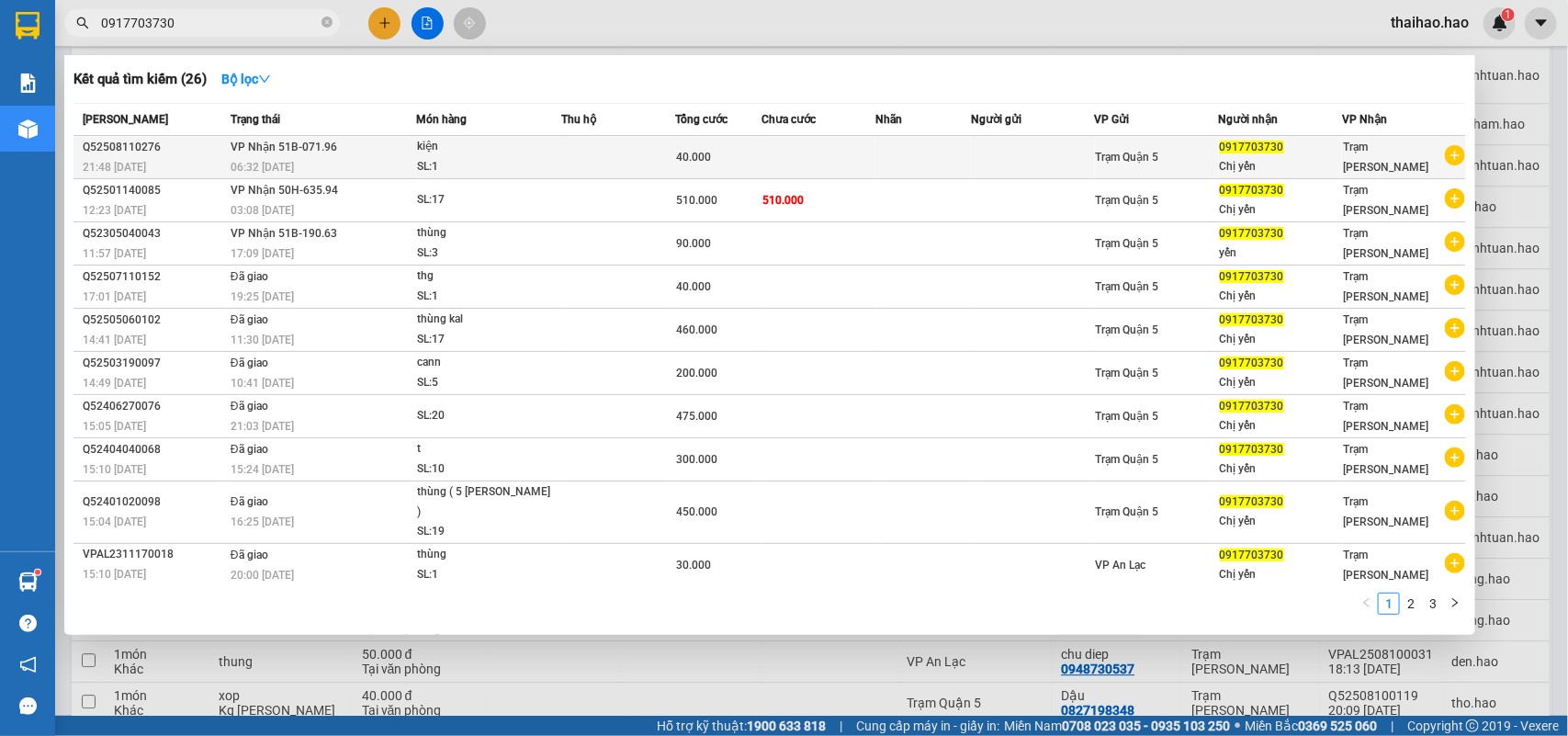
type input "0917703730"
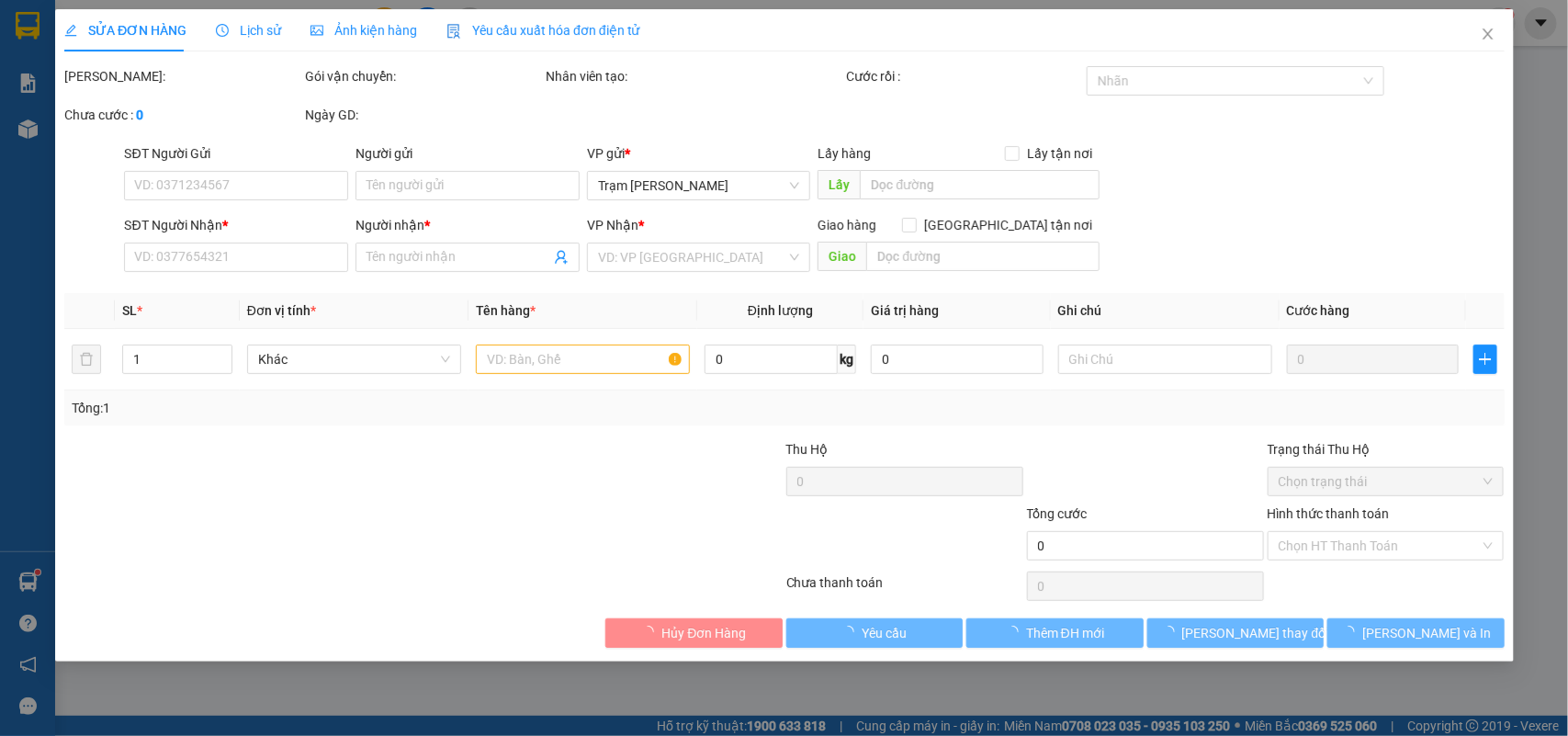
click at [355, 34] on span "Ảnh kiện hàng" at bounding box center [363, 30] width 106 height 15
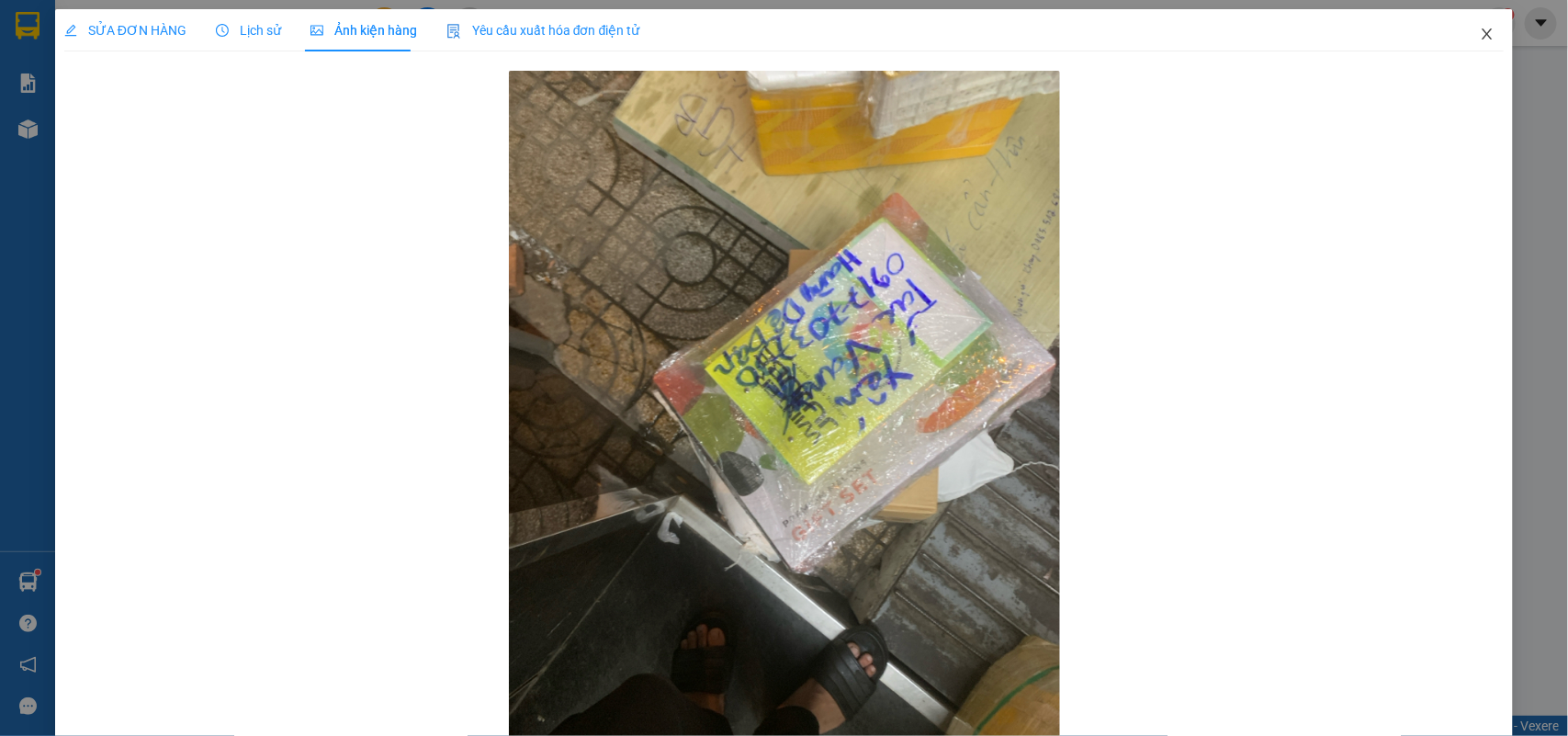
click at [1480, 39] on icon "close" at bounding box center [1487, 33] width 15 height 15
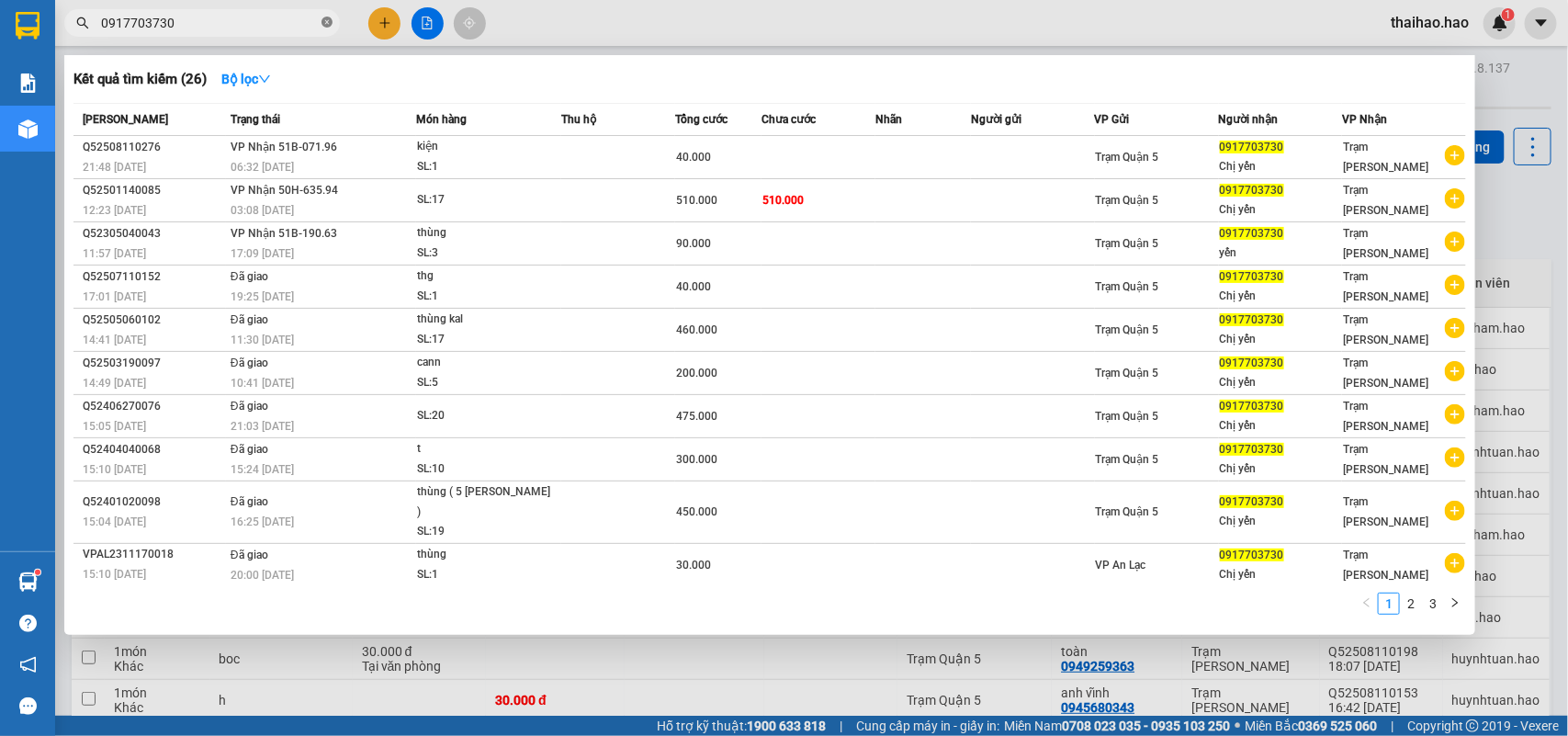
click at [328, 23] on icon "close-circle" at bounding box center [326, 21] width 11 height 11
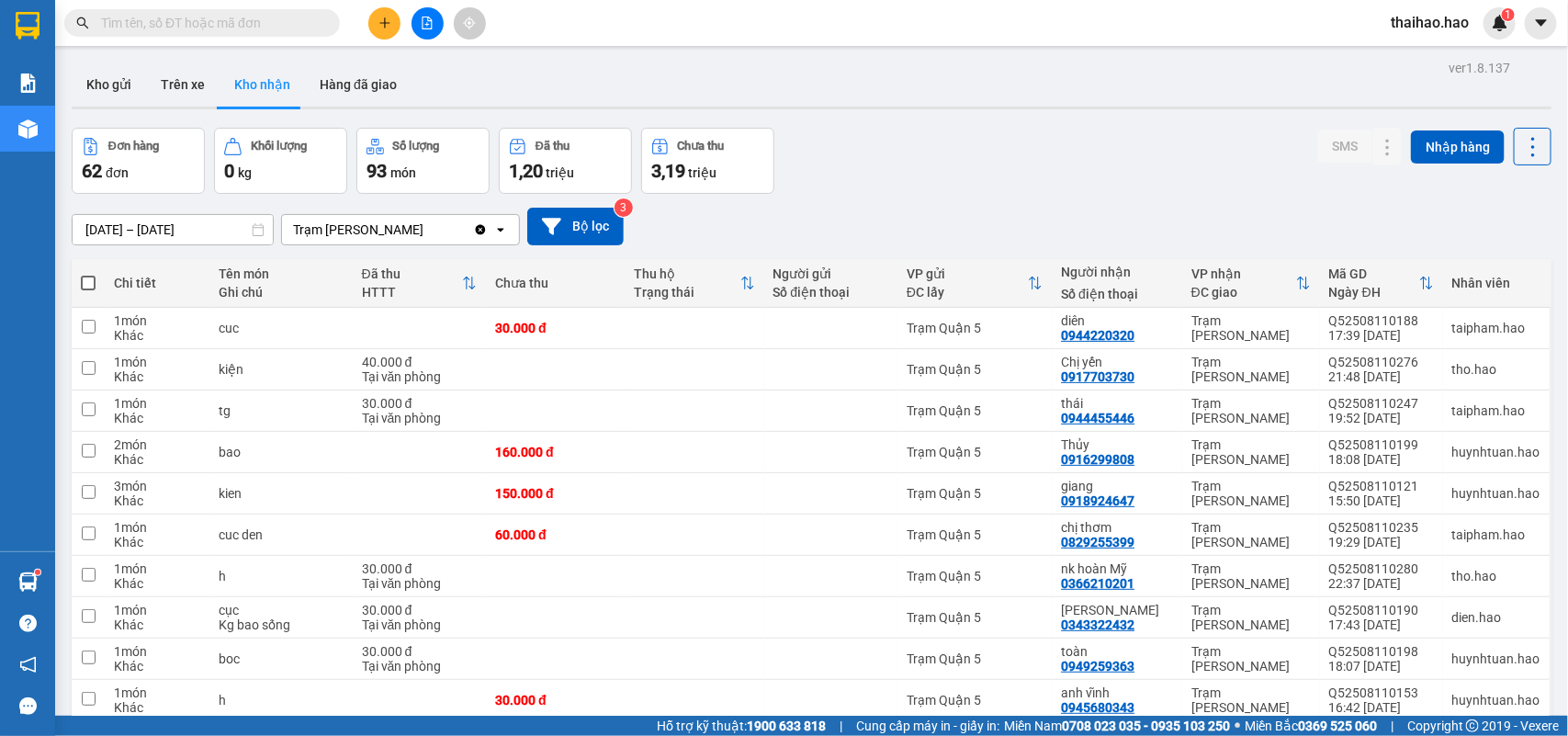
click at [310, 24] on input "text" at bounding box center [210, 22] width 217 height 20
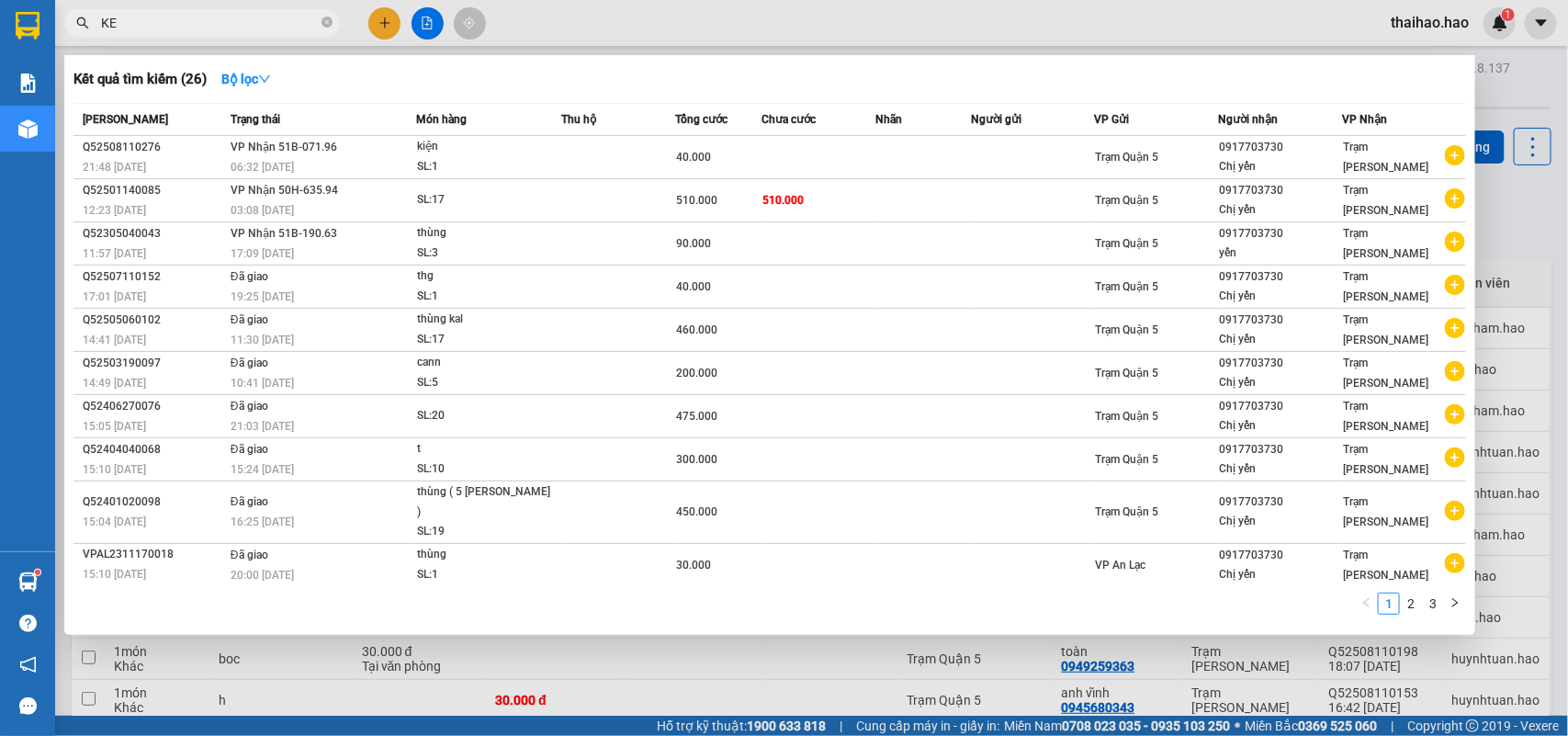
type input "KEN"
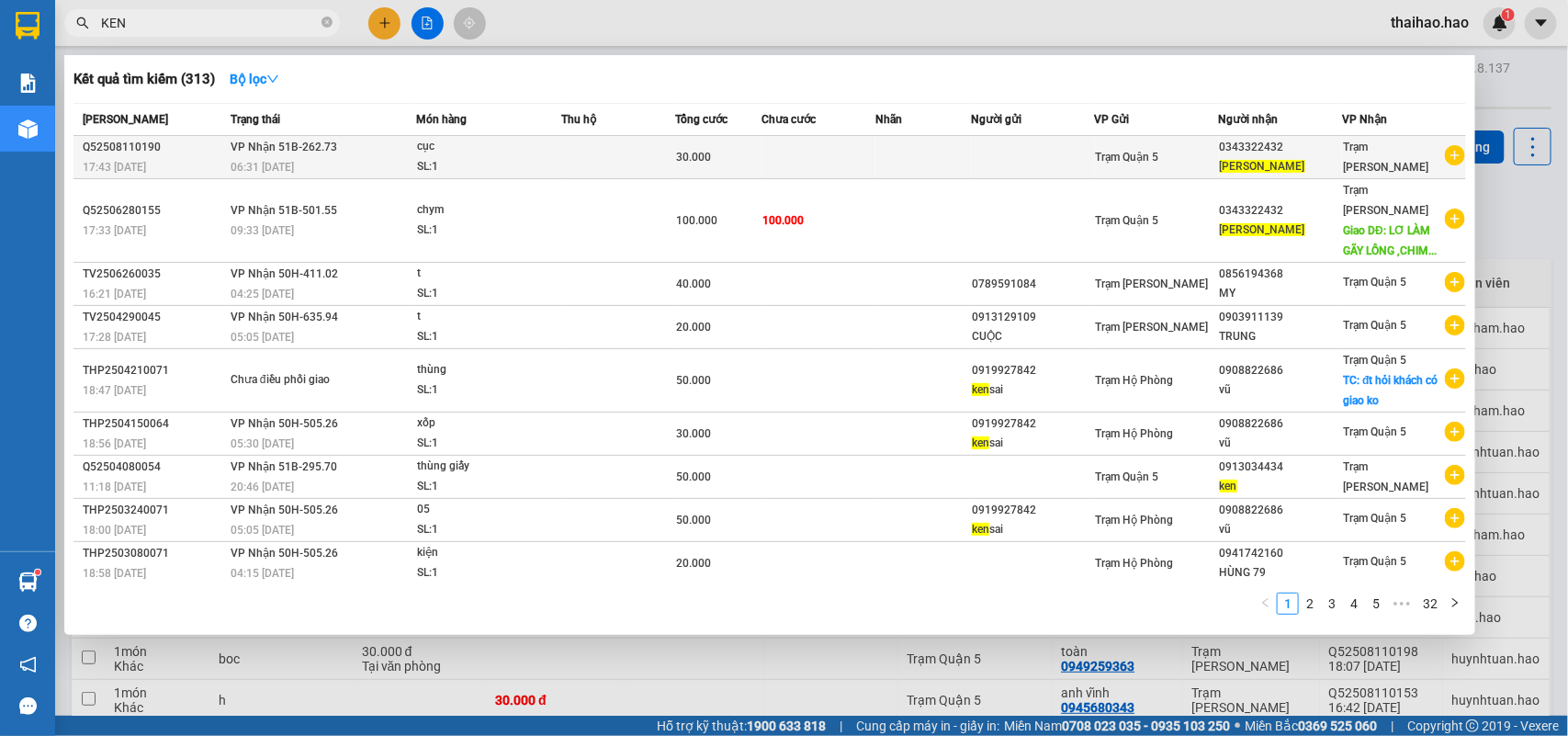
type input "KEN"
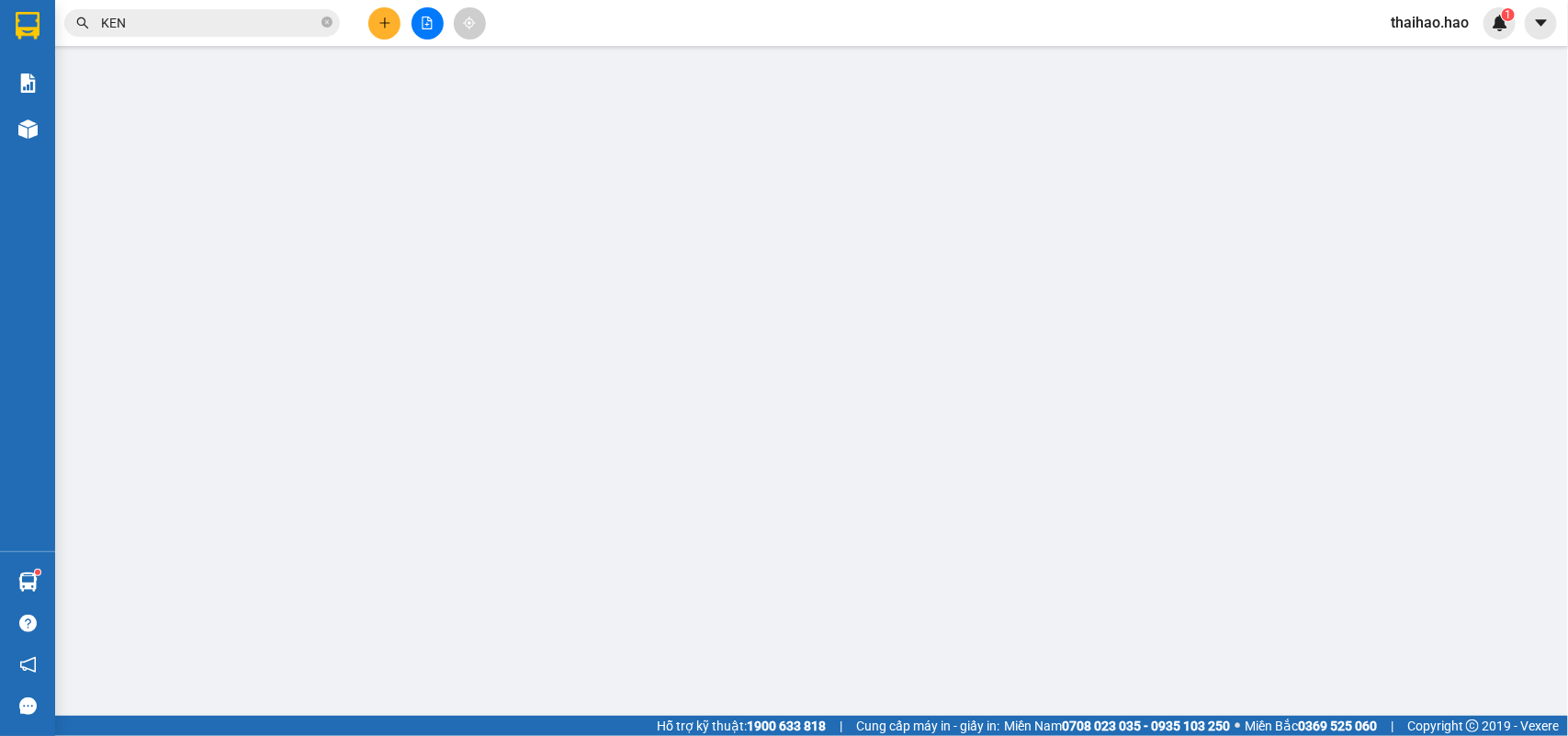
type input "0343322432"
type input "Ken"
type input "30.000"
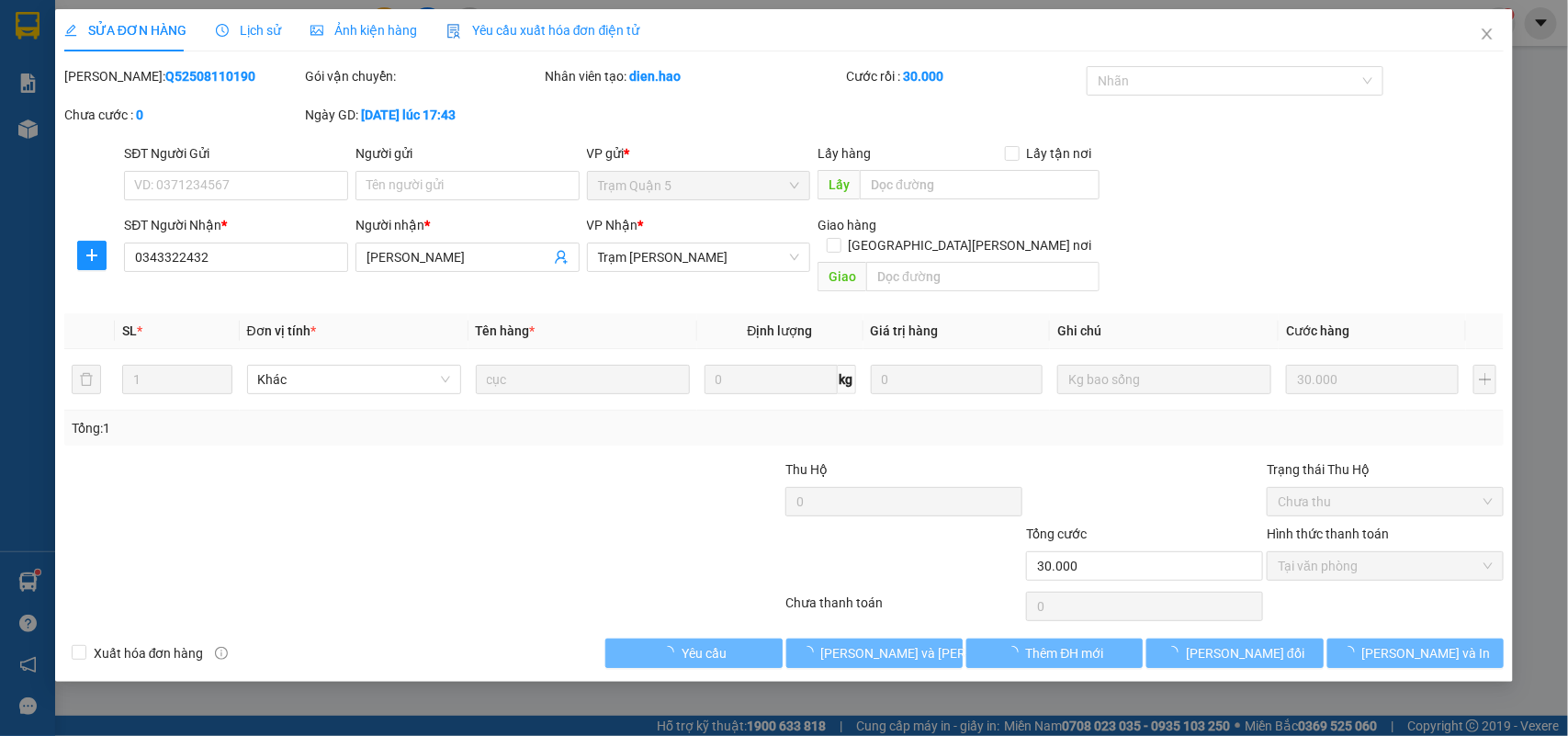
click at [347, 39] on div "Ảnh kiện hàng" at bounding box center [363, 30] width 106 height 20
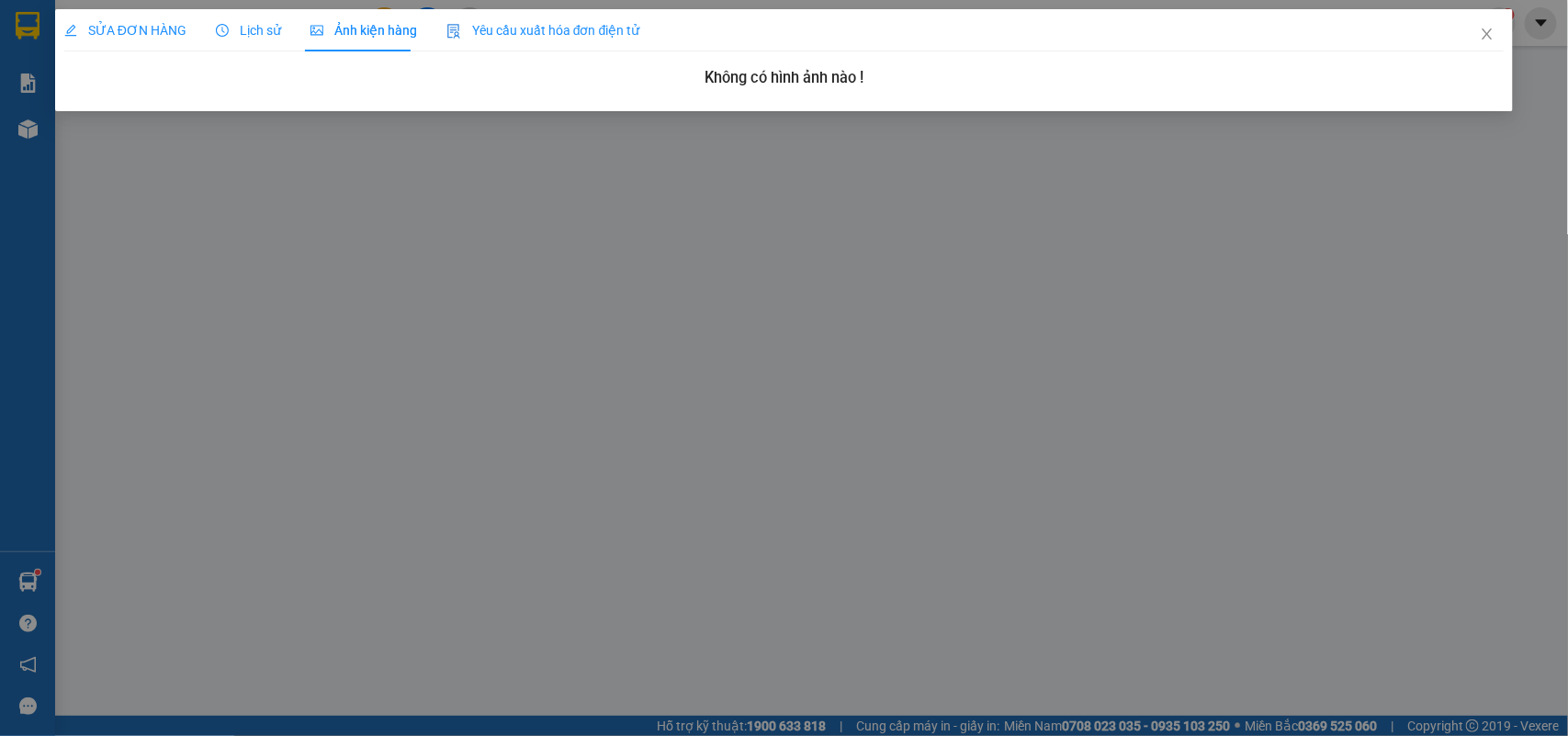
click at [111, 23] on span "SỬA ĐƠN HÀNG" at bounding box center [125, 30] width 122 height 15
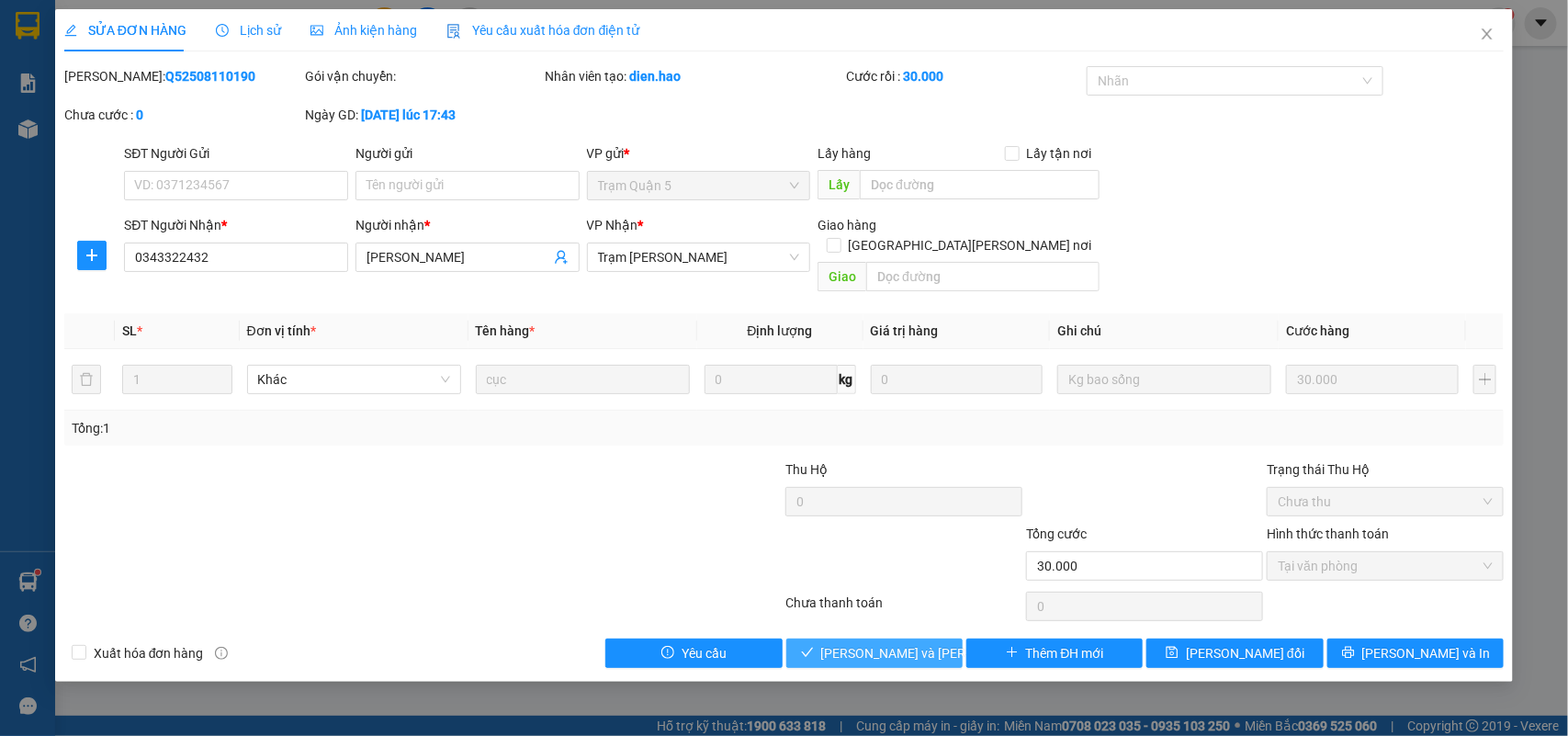
drag, startPoint x: 838, startPoint y: 623, endPoint x: 659, endPoint y: 287, distance: 380.7
click at [837, 643] on span "Lưu và Giao hàng" at bounding box center [945, 653] width 248 height 20
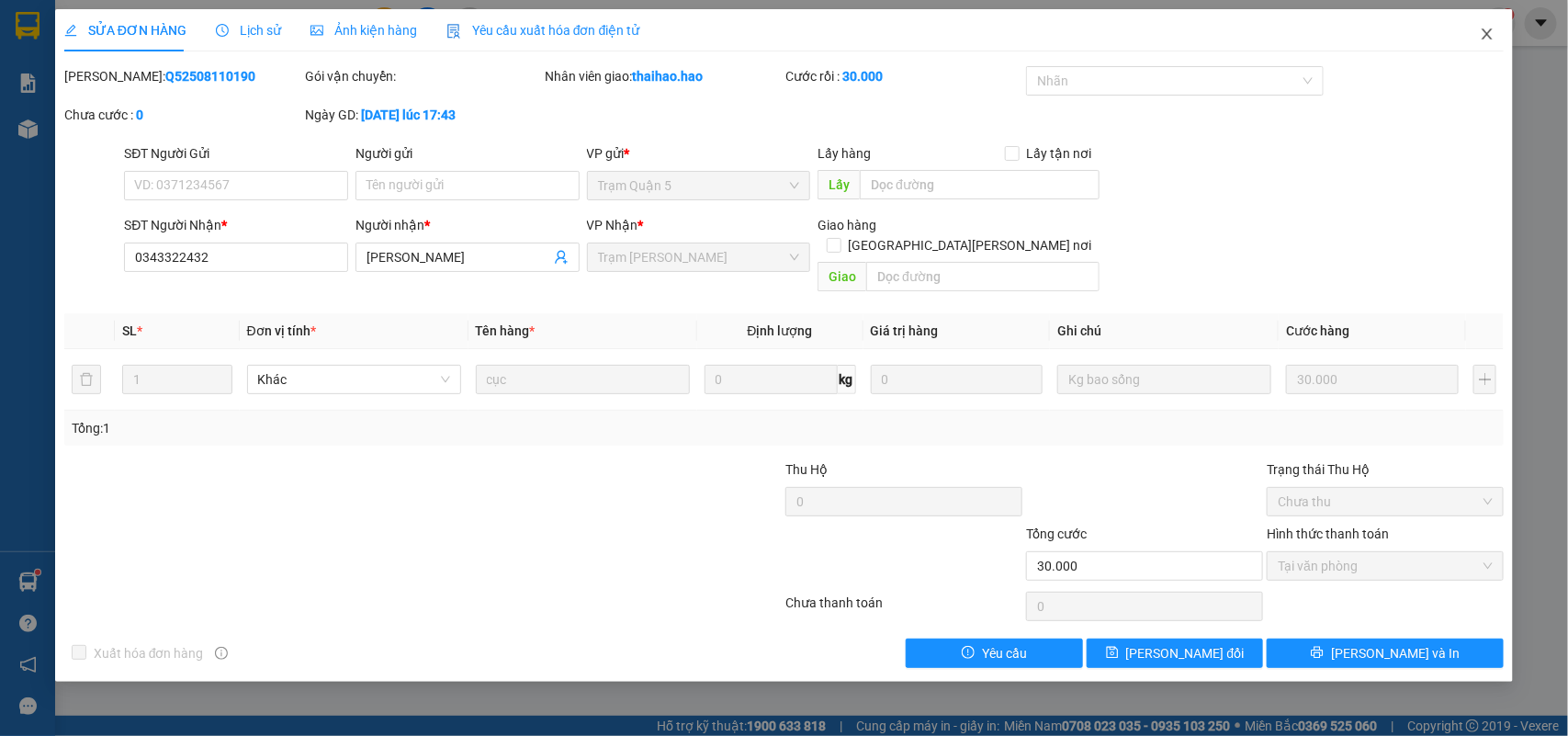
click at [1475, 24] on span "Close" at bounding box center [1487, 34] width 52 height 52
click at [1479, 32] on span "thaihao.hao" at bounding box center [1430, 22] width 107 height 23
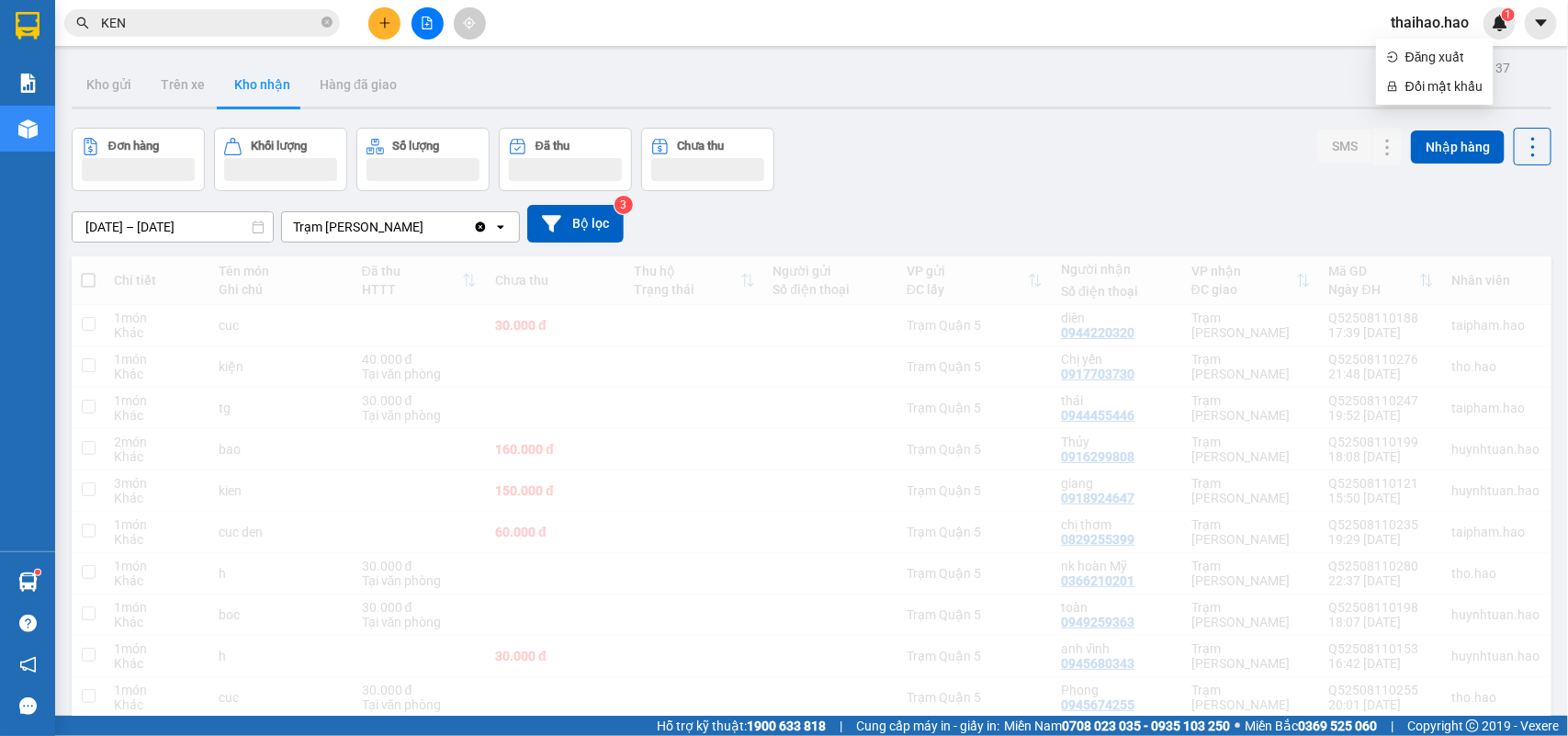
click at [322, 23] on icon "close-circle" at bounding box center [326, 21] width 11 height 11
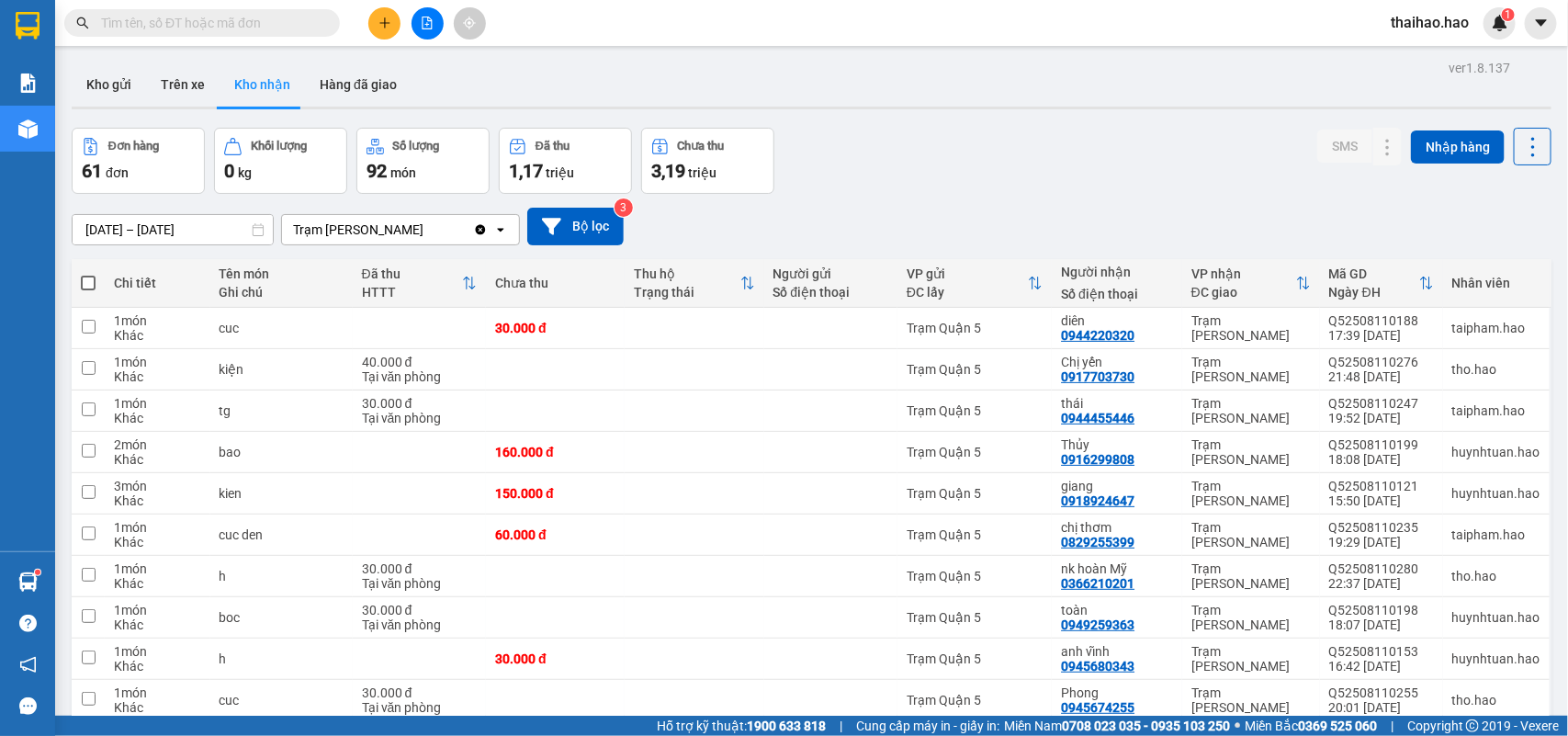
click at [291, 20] on input "text" at bounding box center [210, 22] width 217 height 20
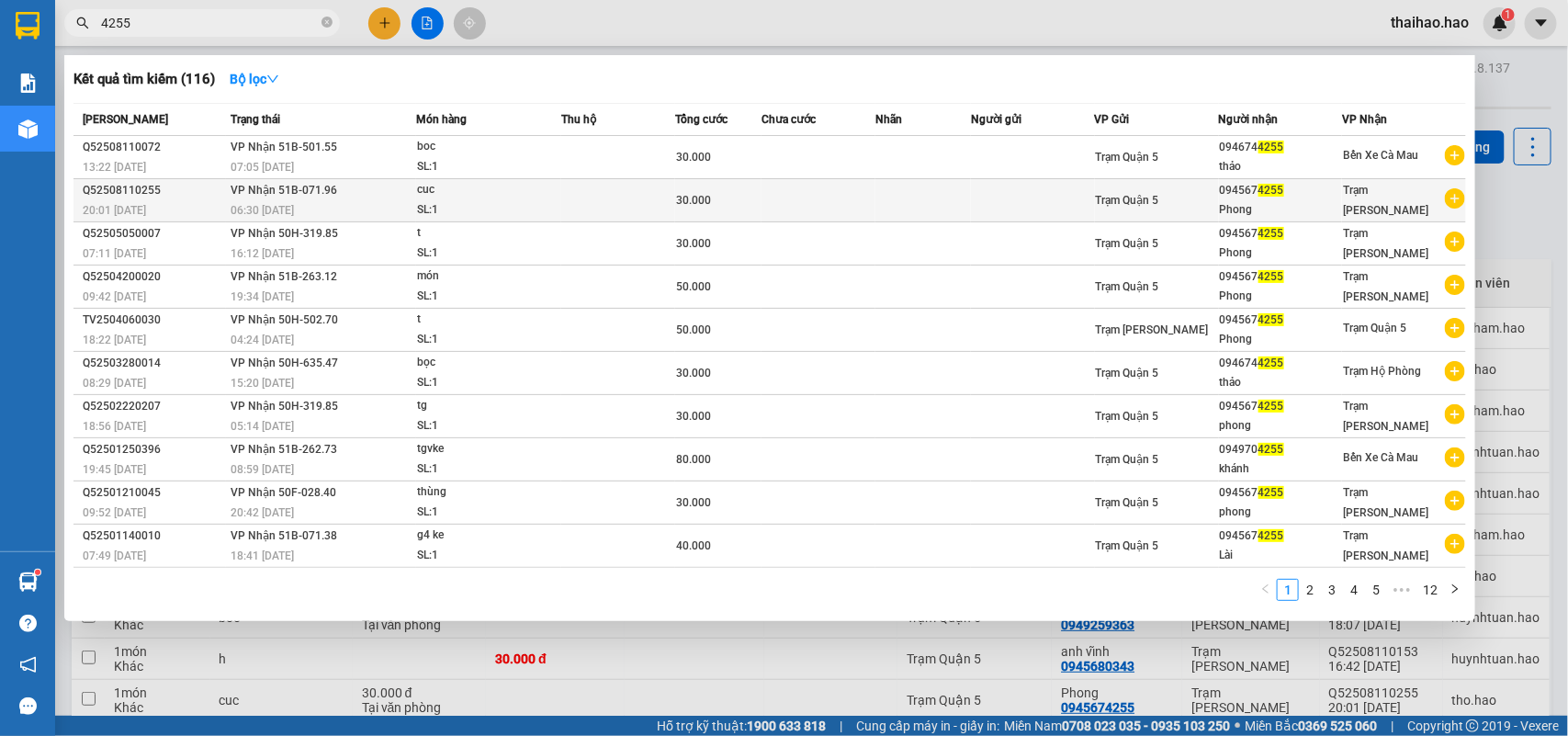
type input "4255"
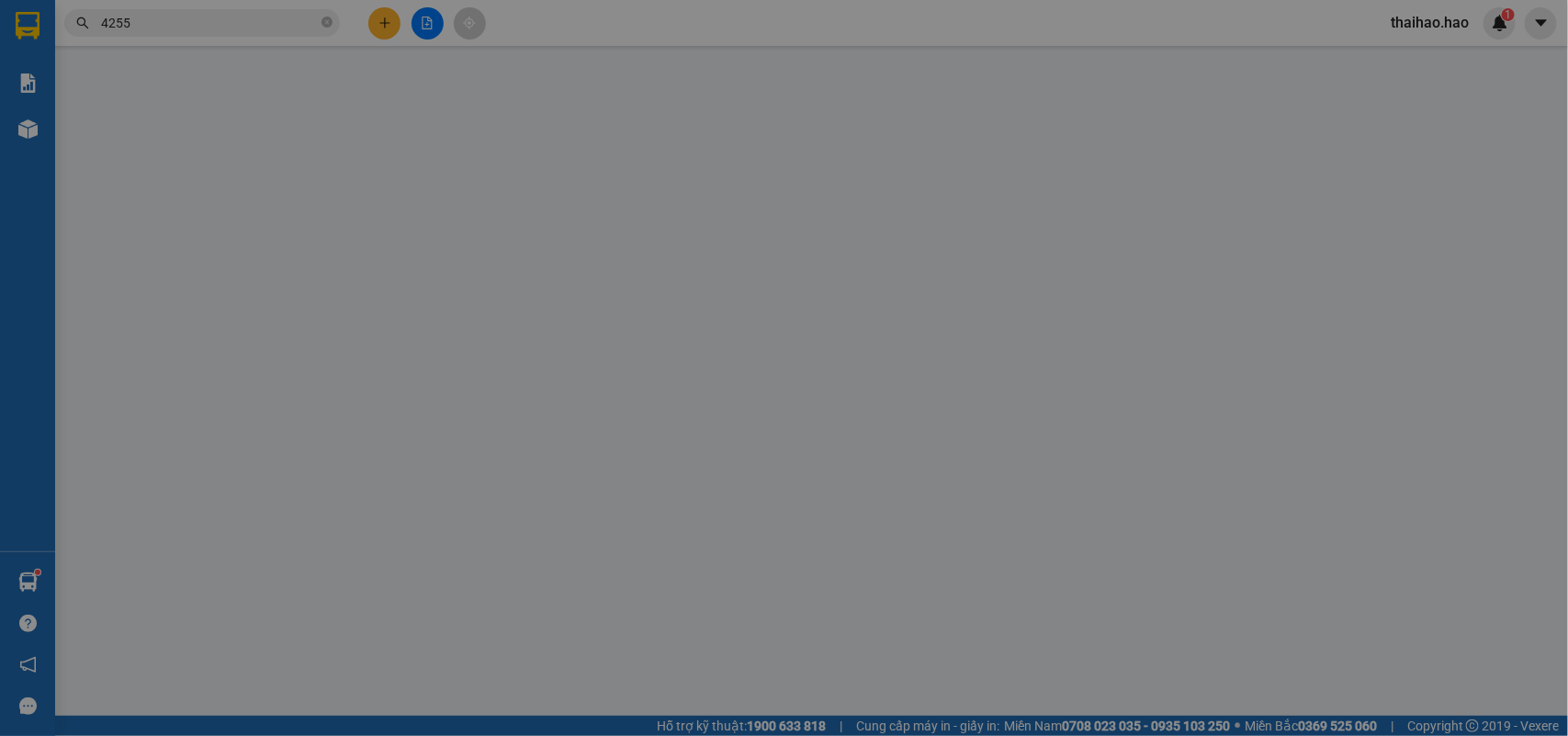
type input "0945674255"
type input "Phong"
type input "30.000"
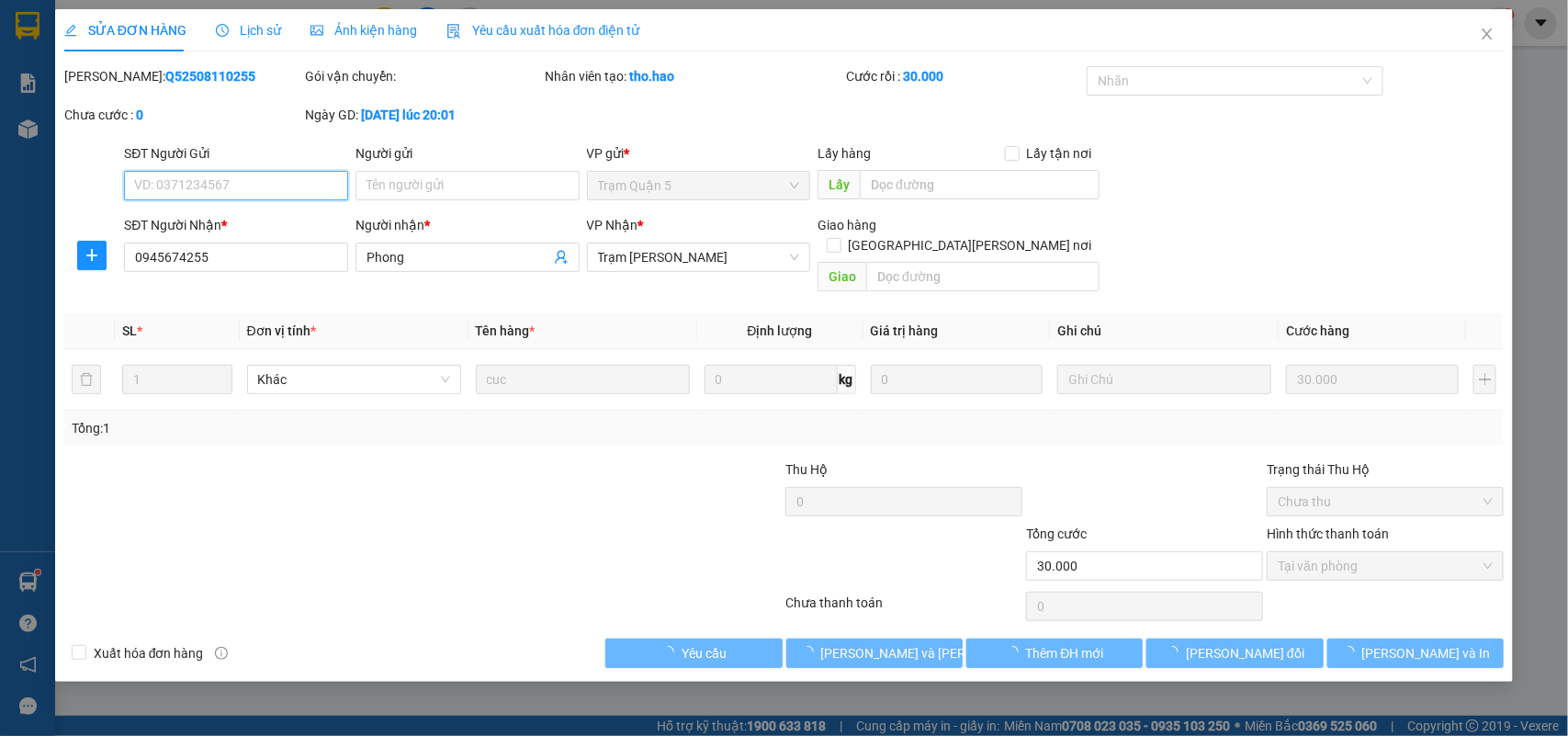
click at [350, 23] on span "Ảnh kiện hàng" at bounding box center [363, 30] width 106 height 15
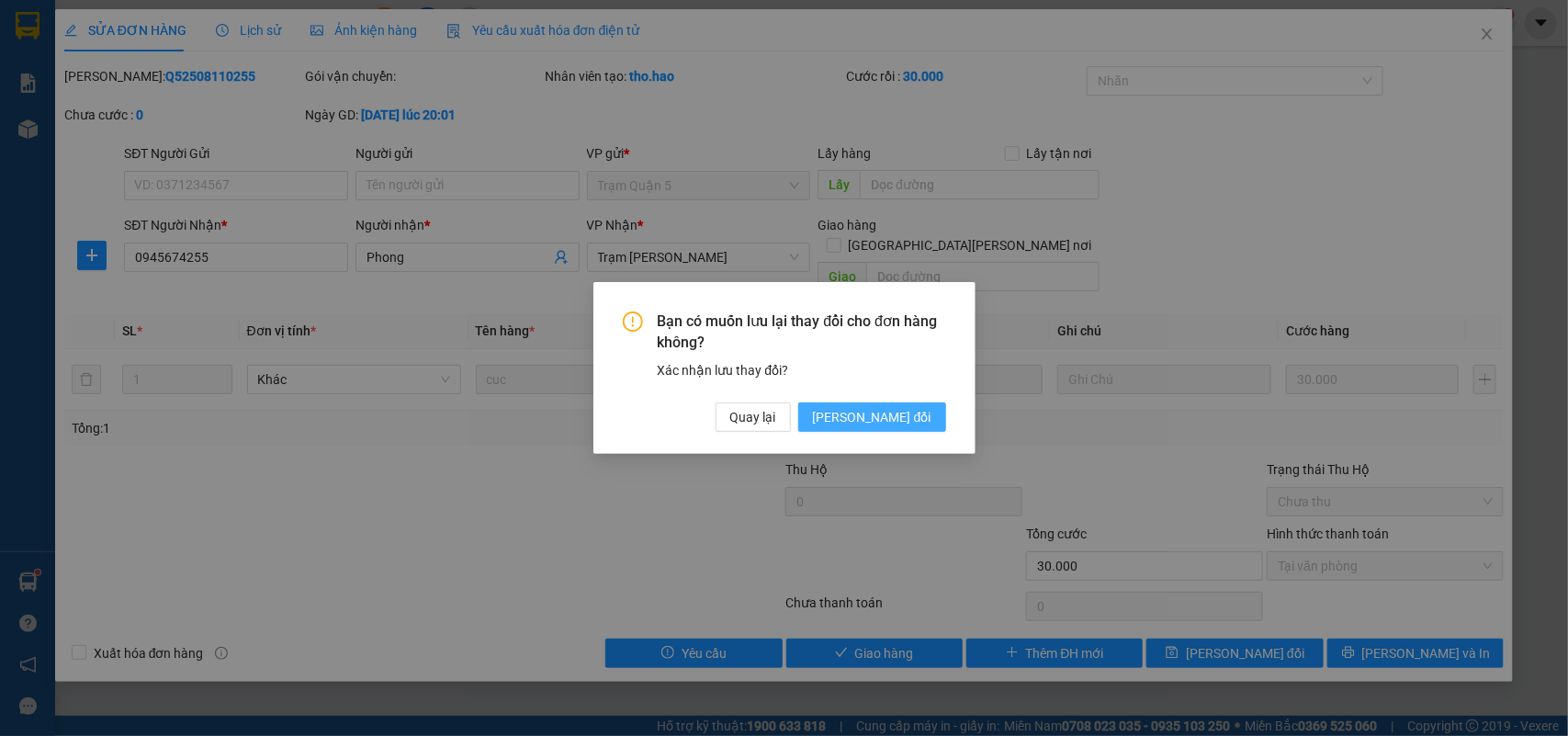
click at [865, 407] on span "[PERSON_NAME] thay đổi" at bounding box center [872, 417] width 118 height 20
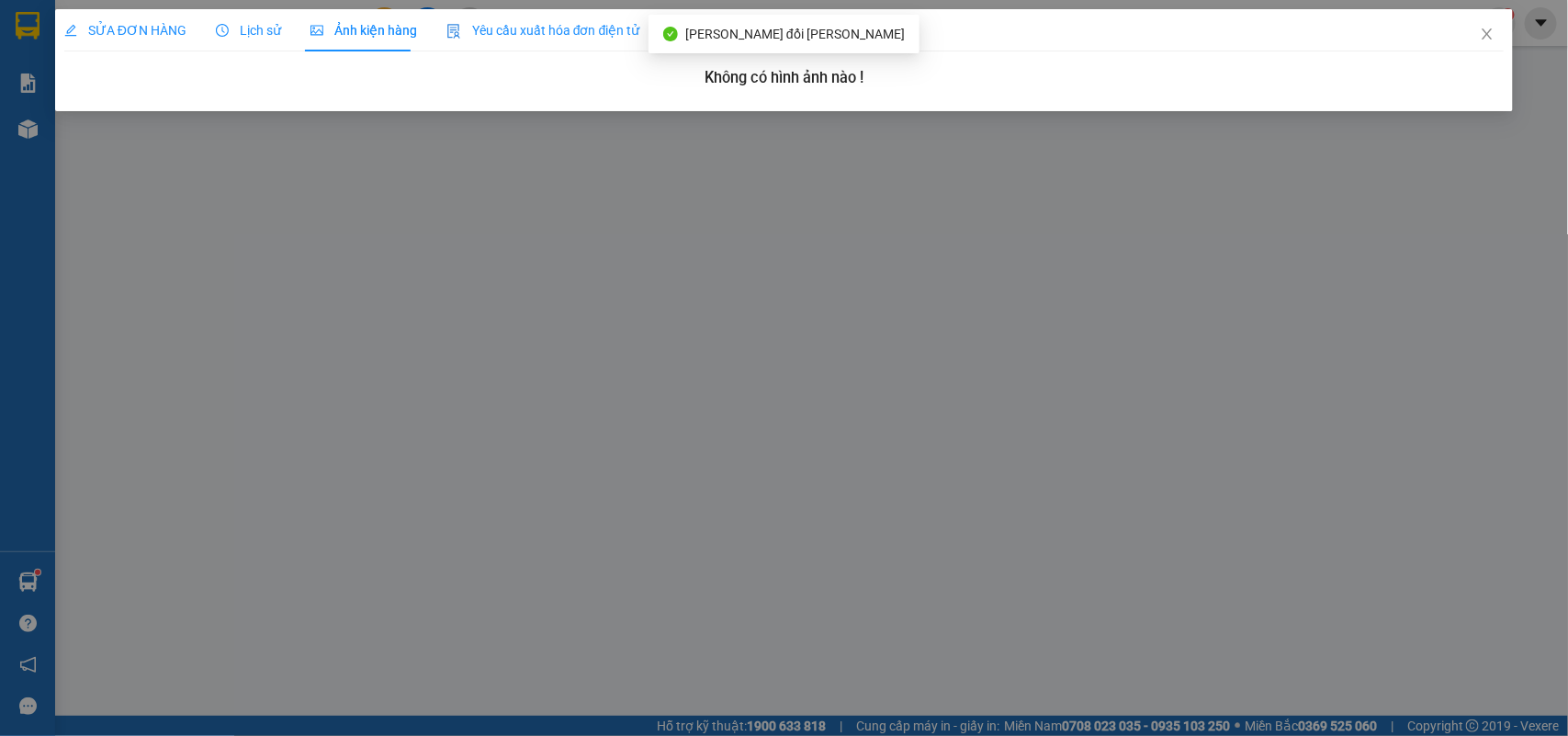
click at [227, 38] on div "Lịch sử" at bounding box center [248, 30] width 65 height 20
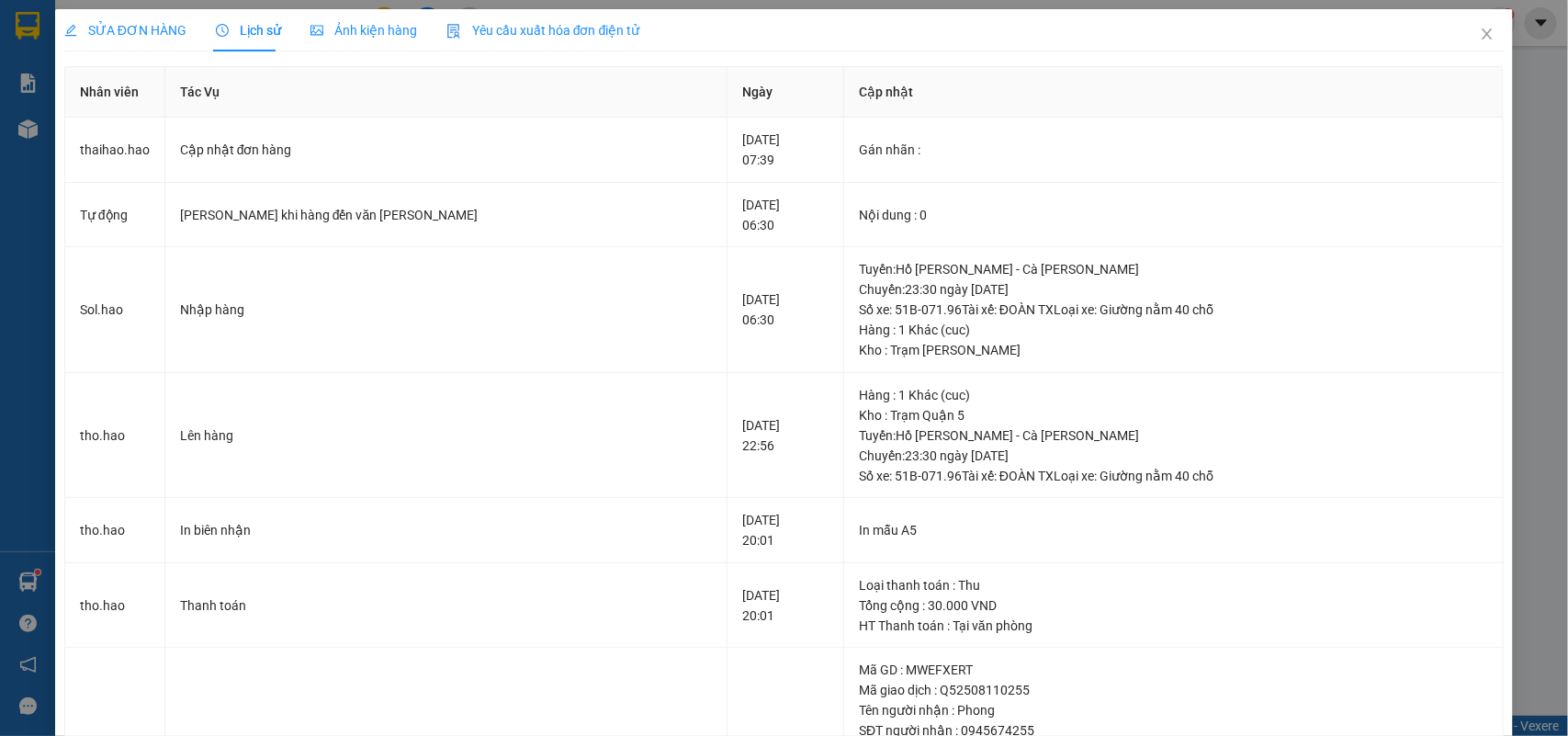
click at [145, 30] on span "SỬA ĐƠN HÀNG" at bounding box center [125, 30] width 122 height 15
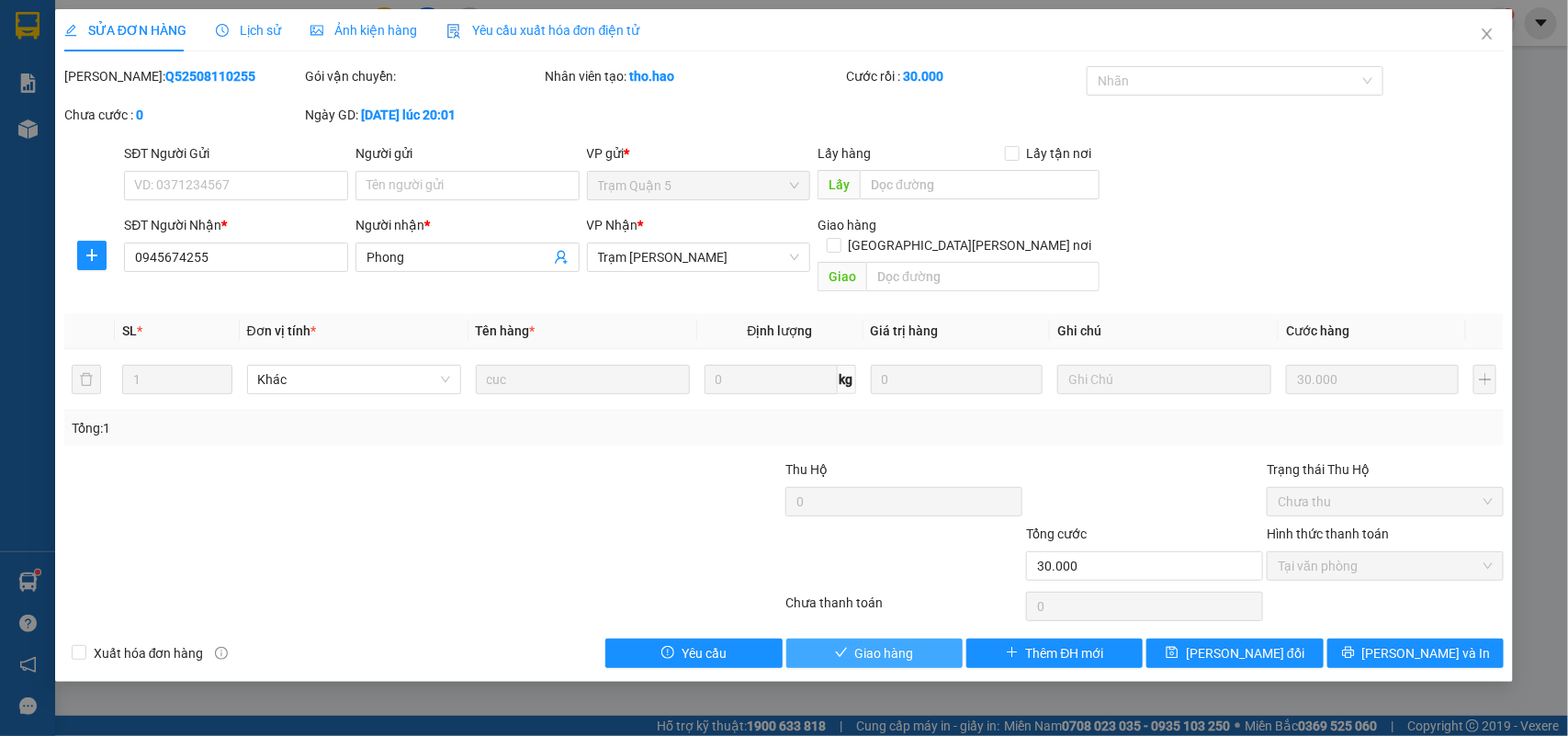
click at [943, 638] on button "Giao hàng" at bounding box center [875, 653] width 177 height 29
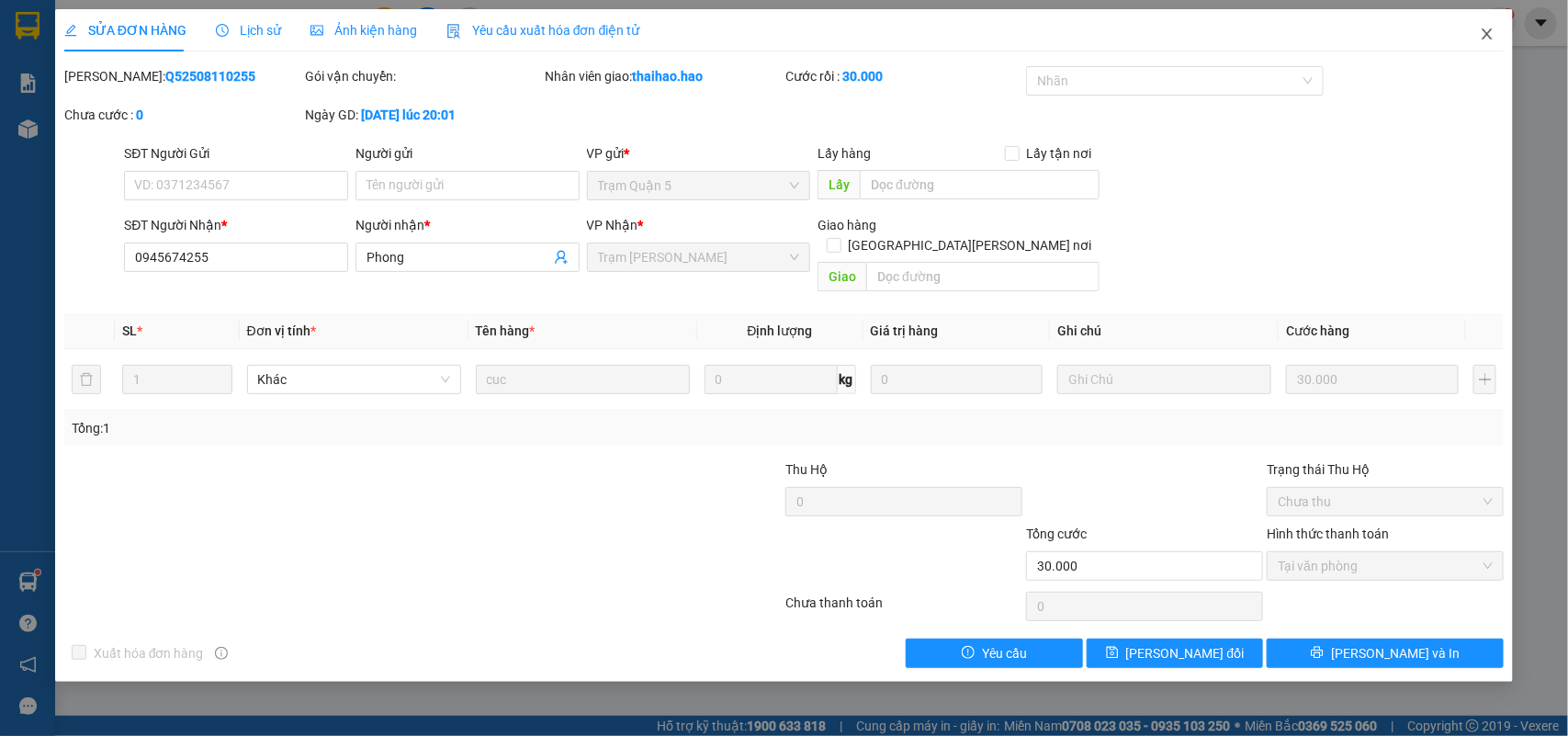
click at [1491, 41] on icon "close" at bounding box center [1487, 33] width 15 height 15
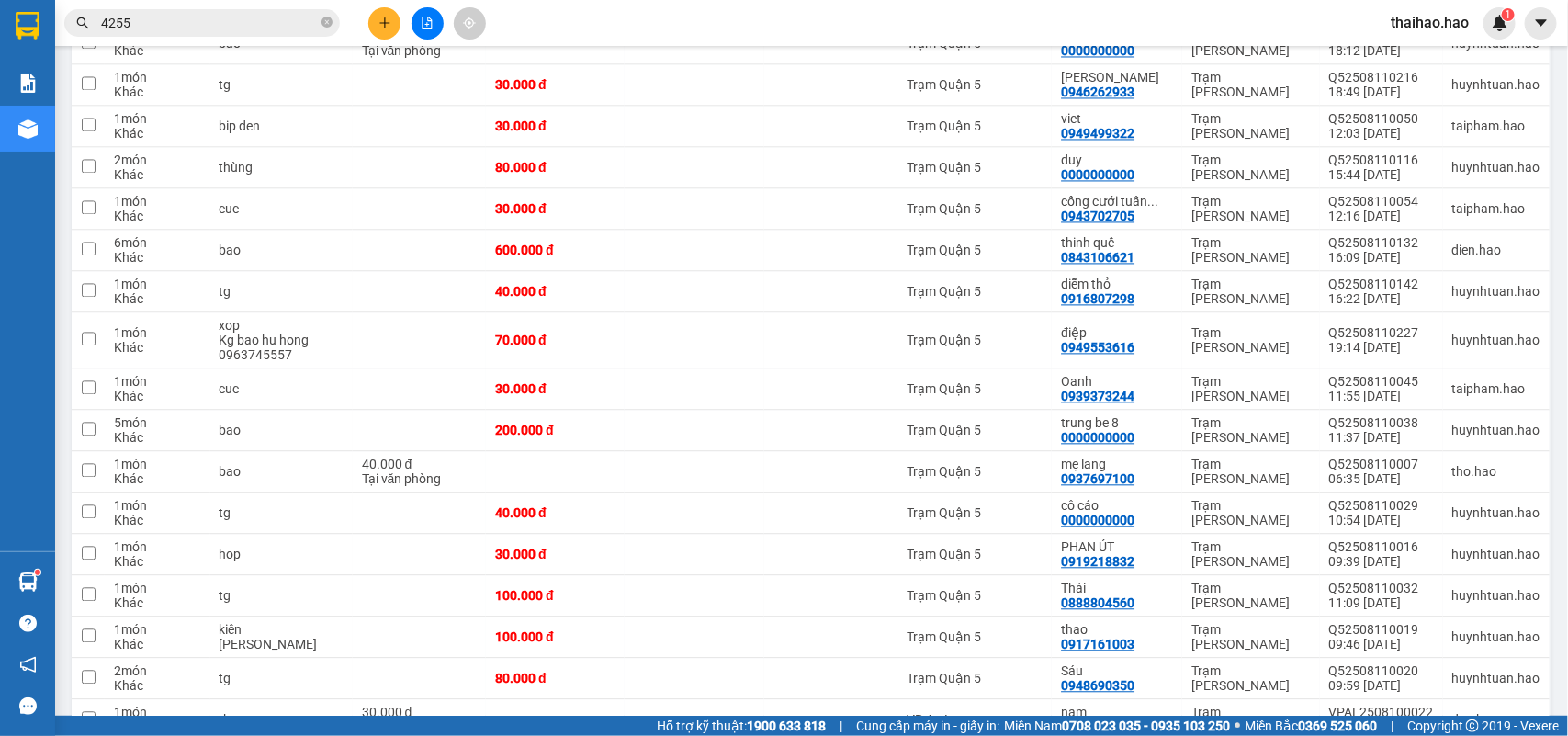
scroll to position [2191, 0]
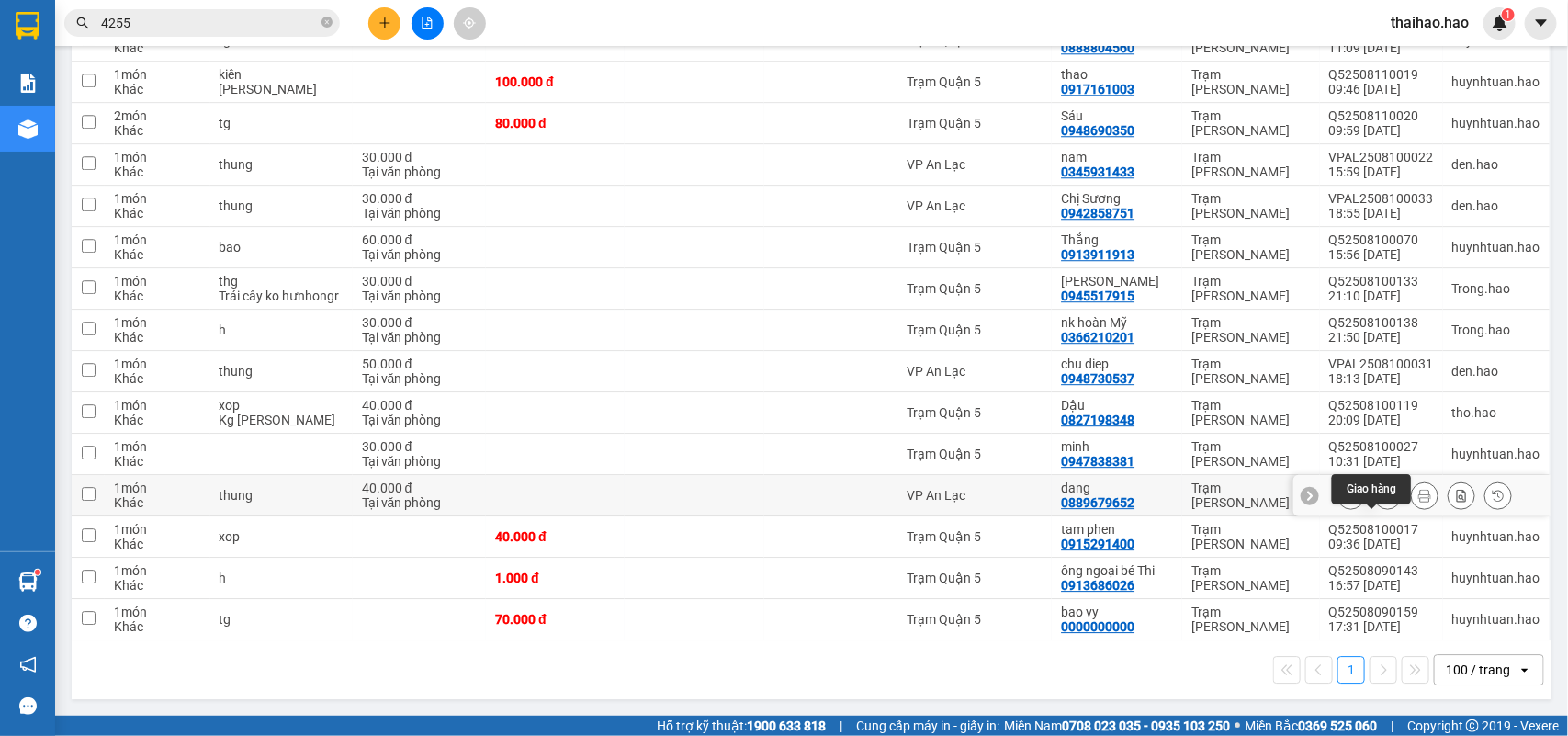
click at [1382, 493] on icon at bounding box center [1387, 495] width 13 height 13
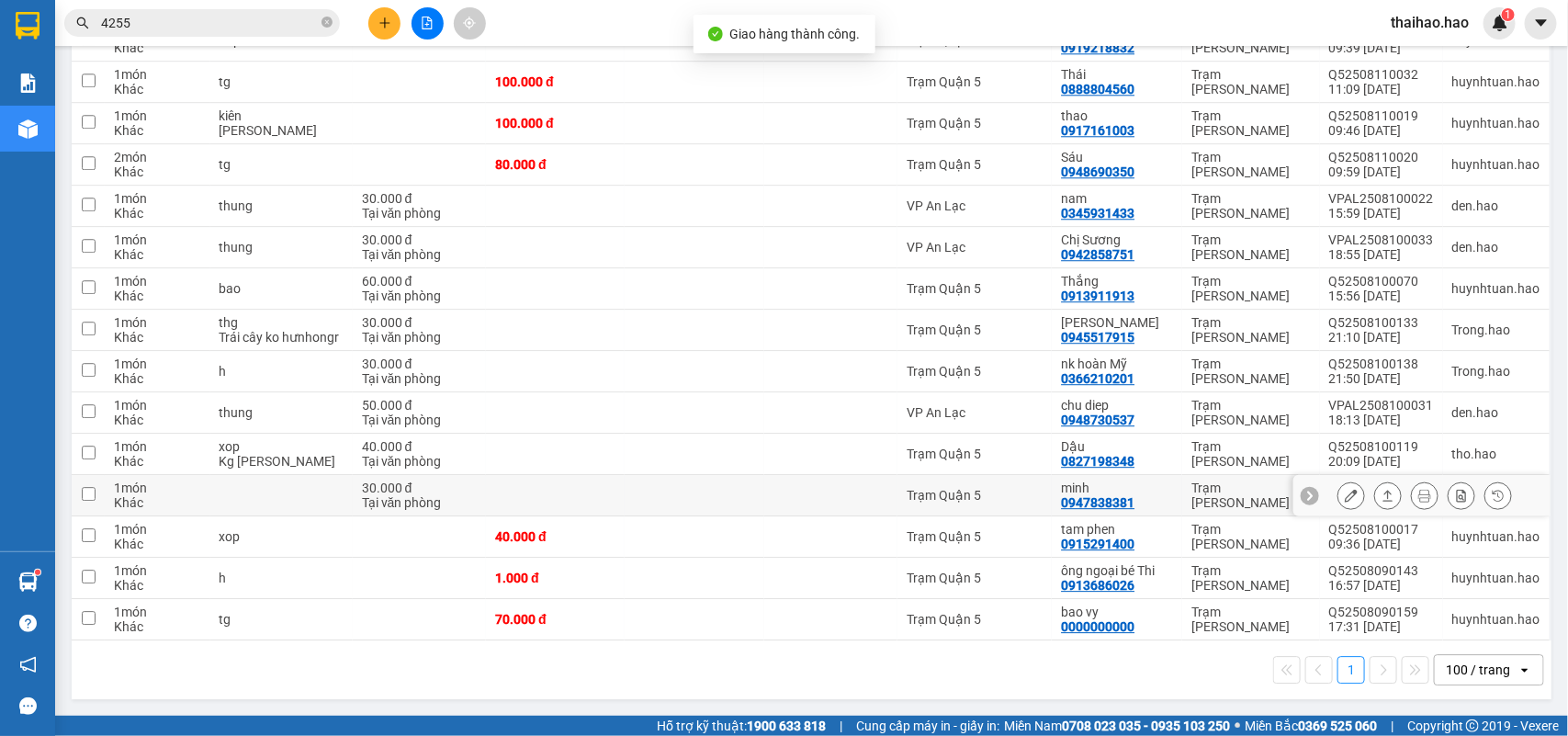
scroll to position [2149, 0]
click at [1382, 490] on icon at bounding box center [1387, 495] width 13 height 13
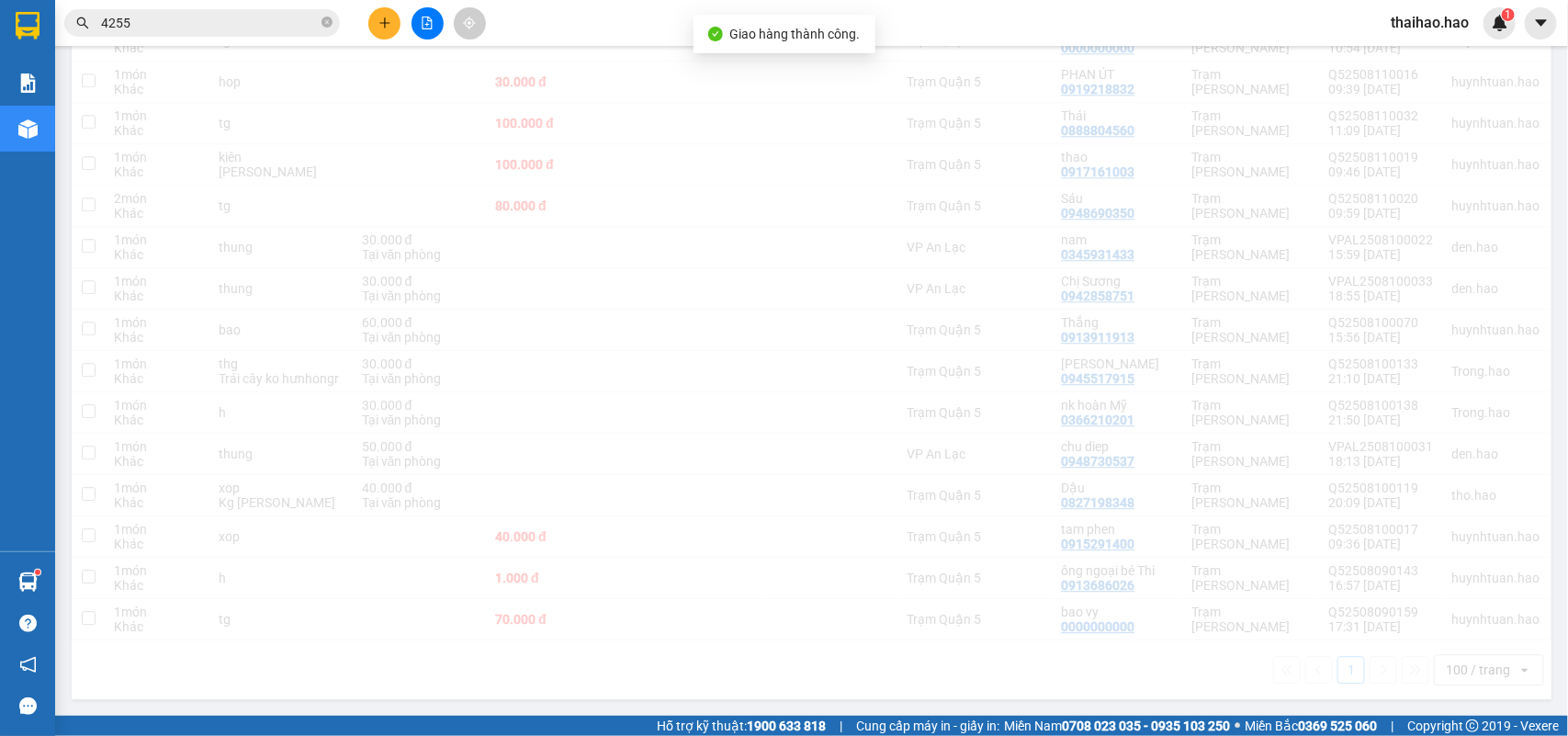
scroll to position [2108, 0]
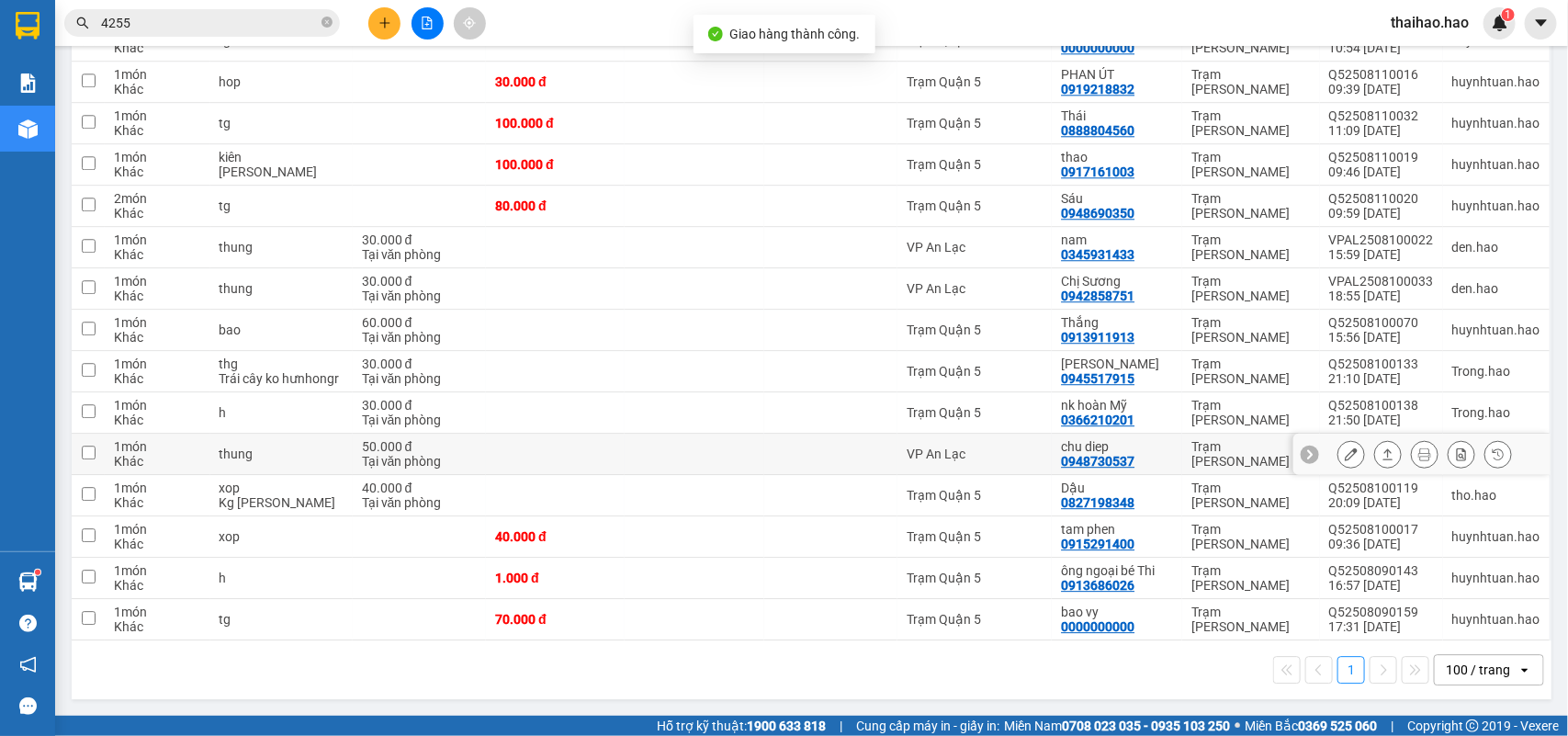
click at [1382, 451] on icon at bounding box center [1387, 453] width 13 height 13
click at [1376, 438] on button at bounding box center [1388, 454] width 25 height 32
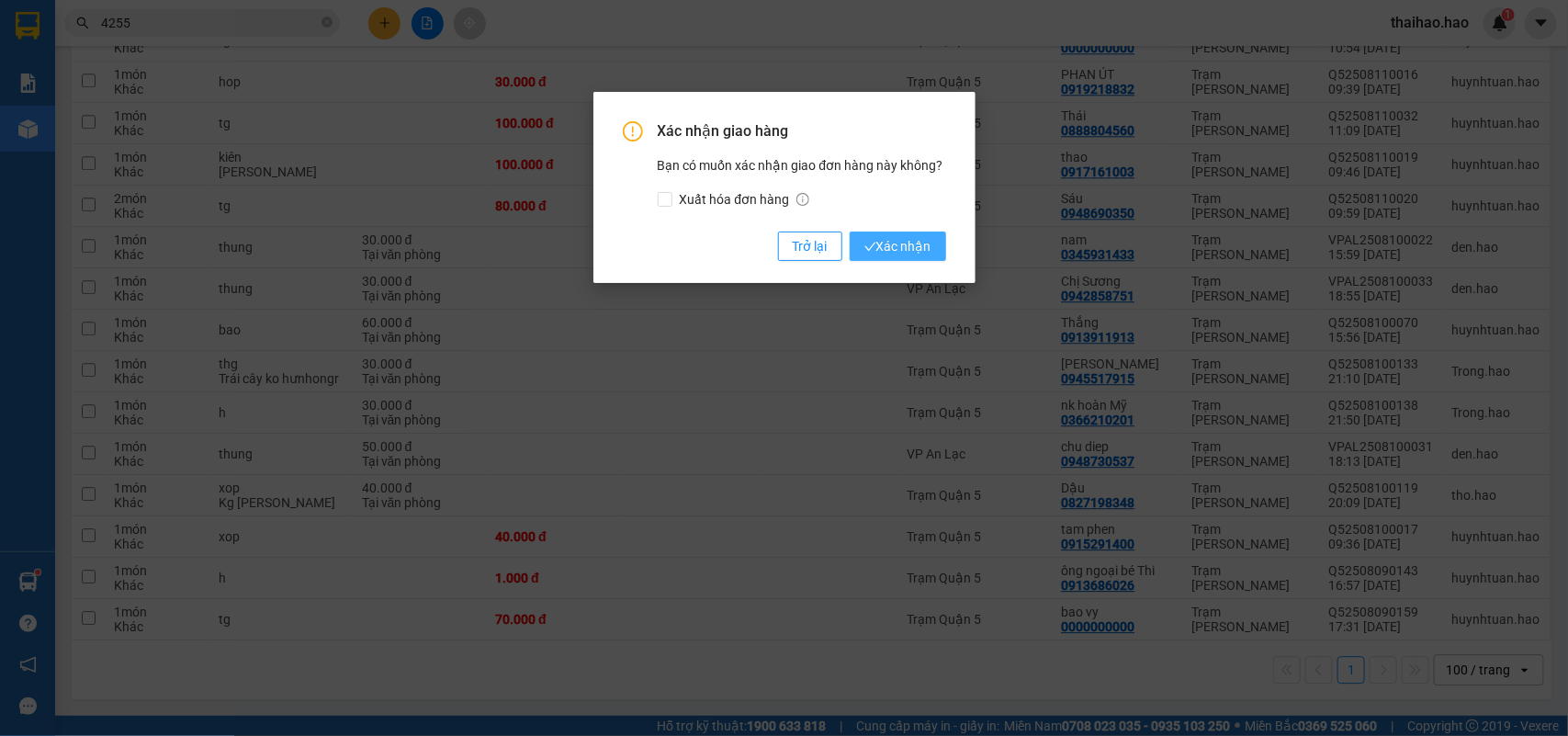
click at [916, 243] on span "Xác nhận" at bounding box center [898, 246] width 67 height 20
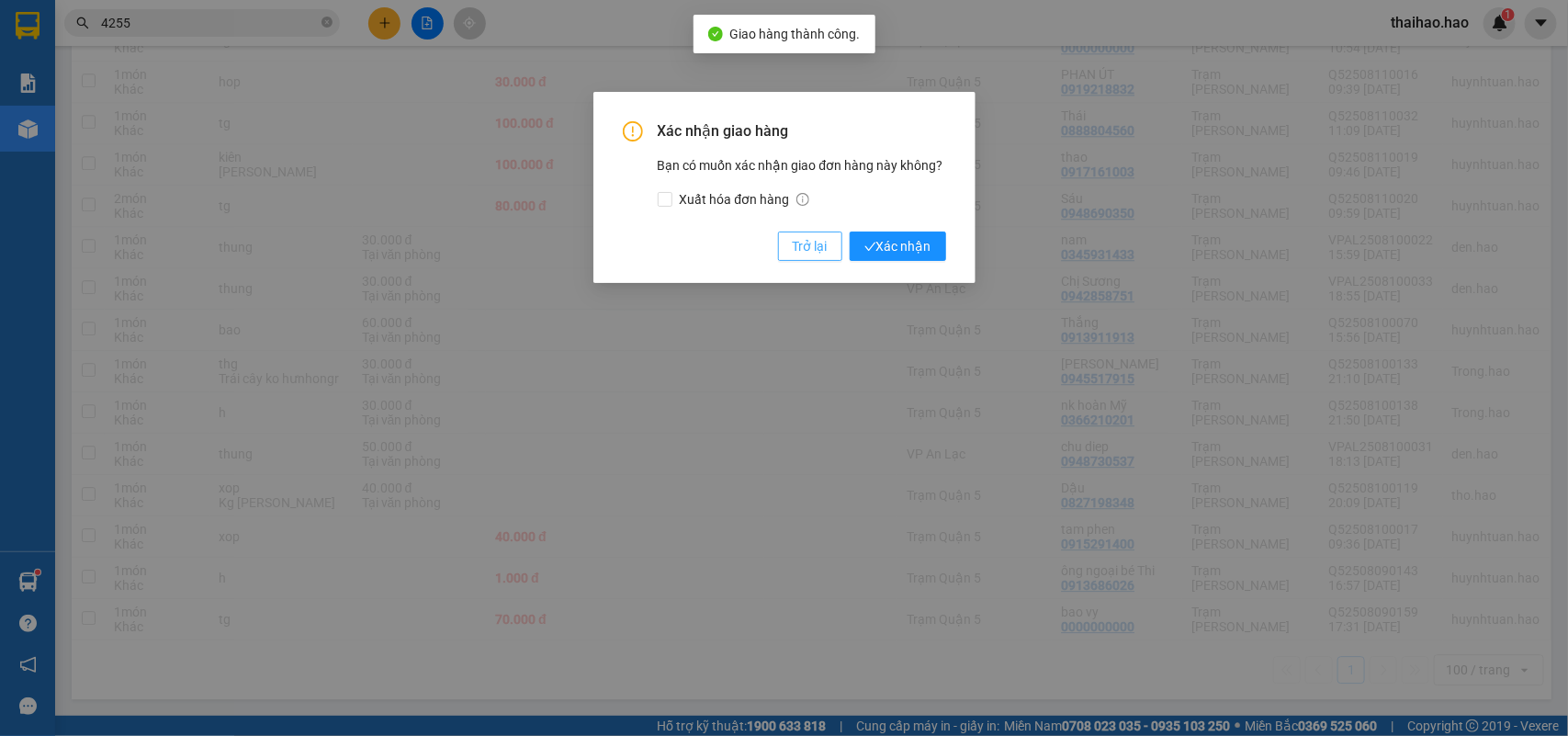
click at [833, 241] on button "Trở lại" at bounding box center [810, 246] width 64 height 29
click at [822, 241] on td at bounding box center [831, 247] width 133 height 41
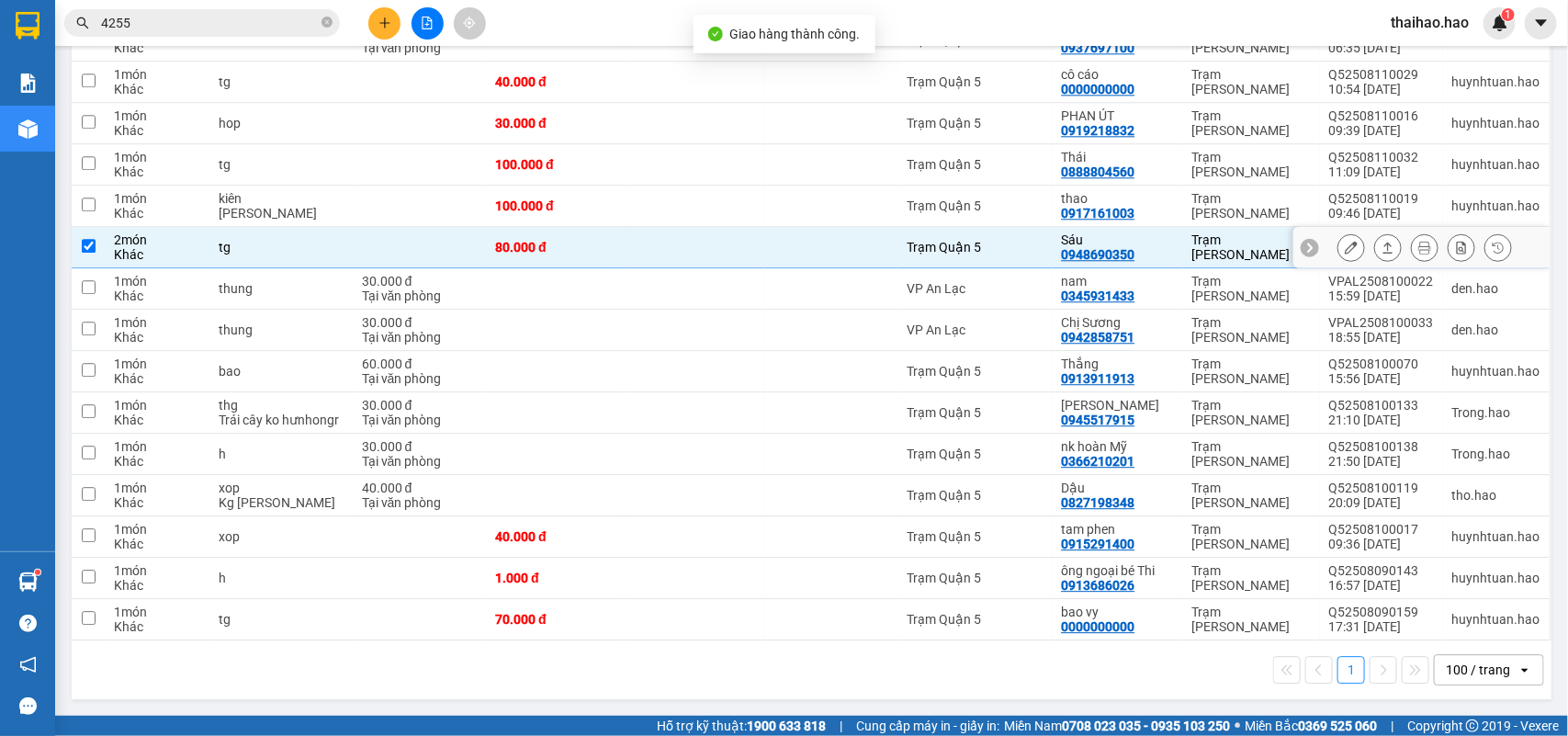
checkbox input "true"
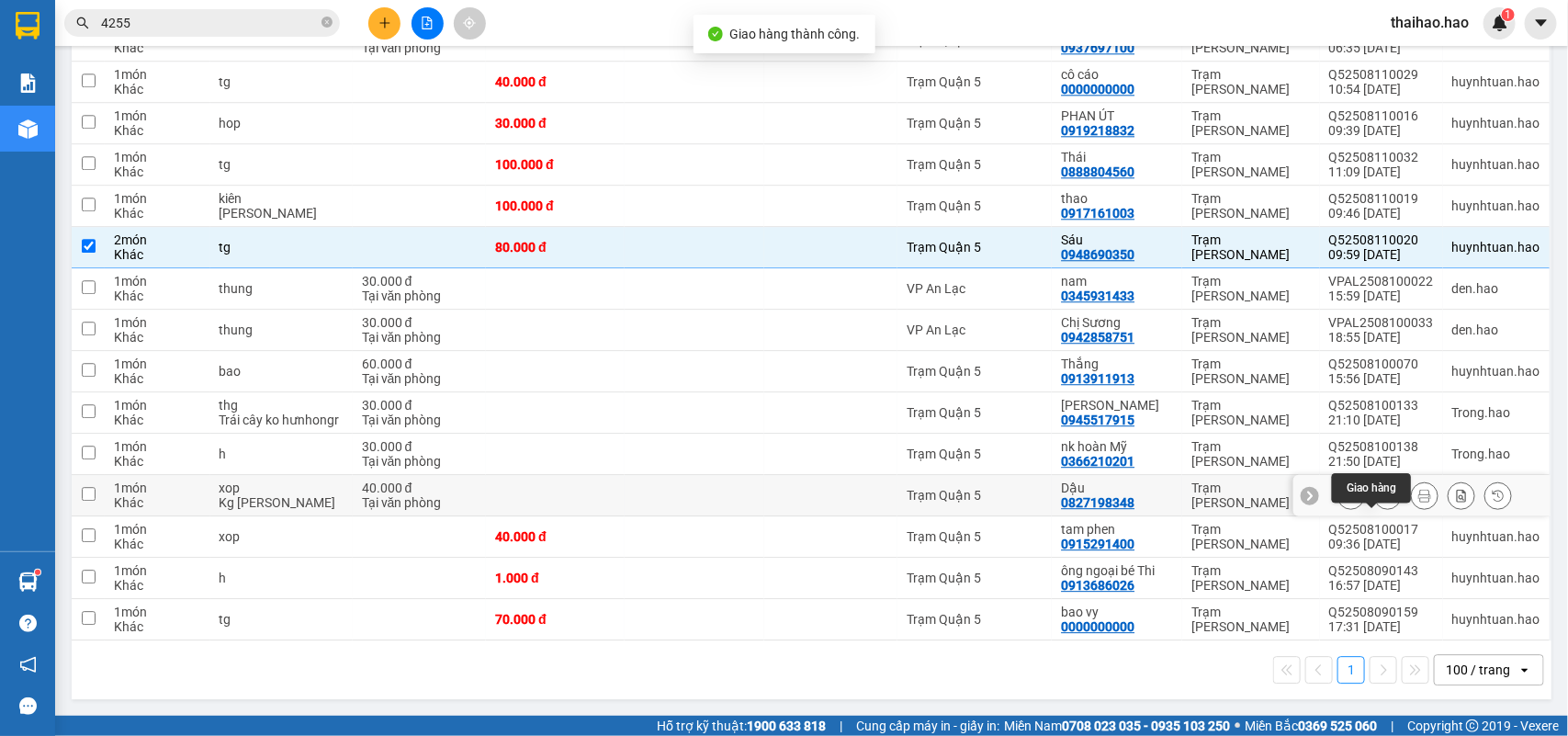
click at [1382, 494] on icon at bounding box center [1387, 495] width 13 height 13
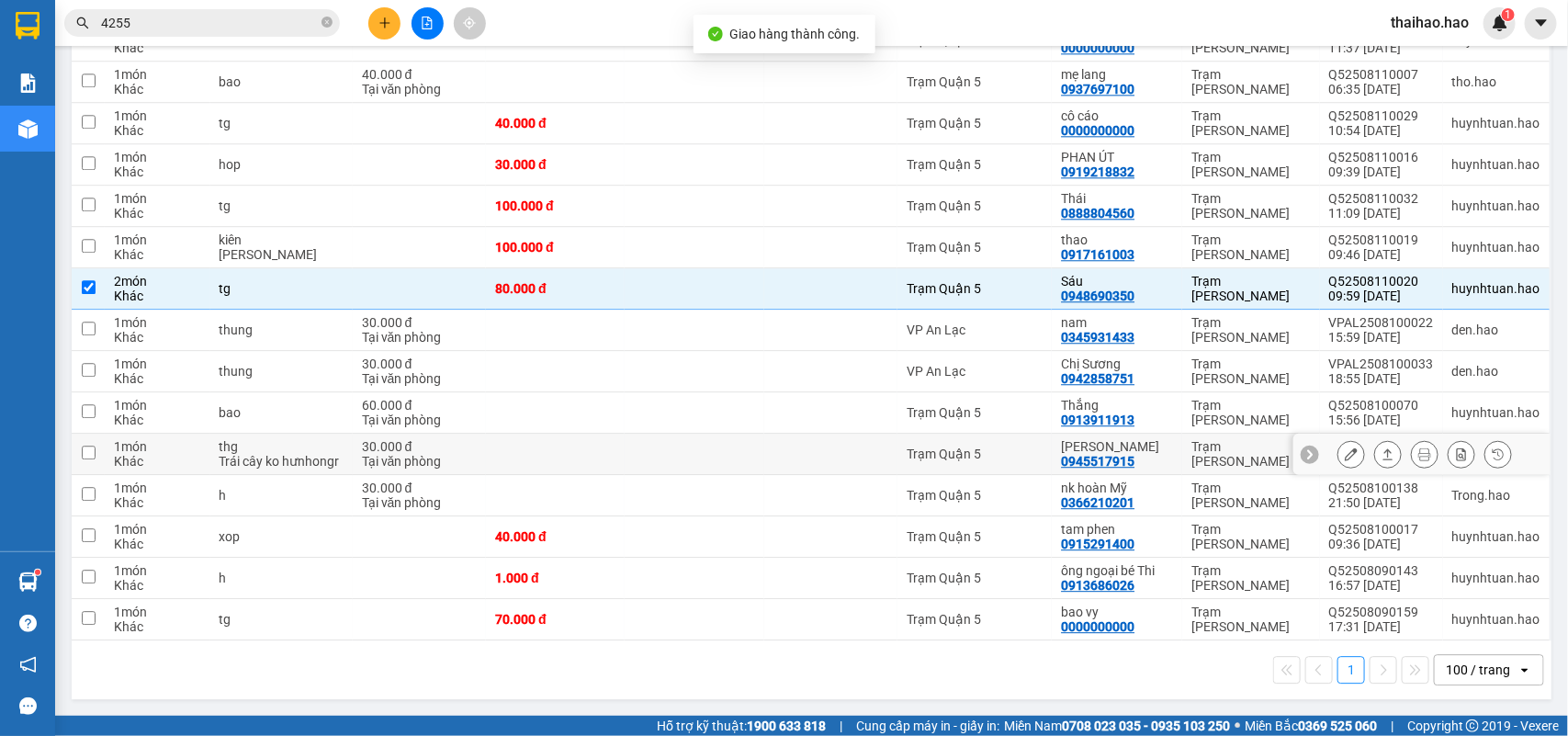
scroll to position [2025, 0]
click at [1382, 447] on icon at bounding box center [1387, 453] width 13 height 13
click at [1376, 438] on button at bounding box center [1388, 454] width 25 height 32
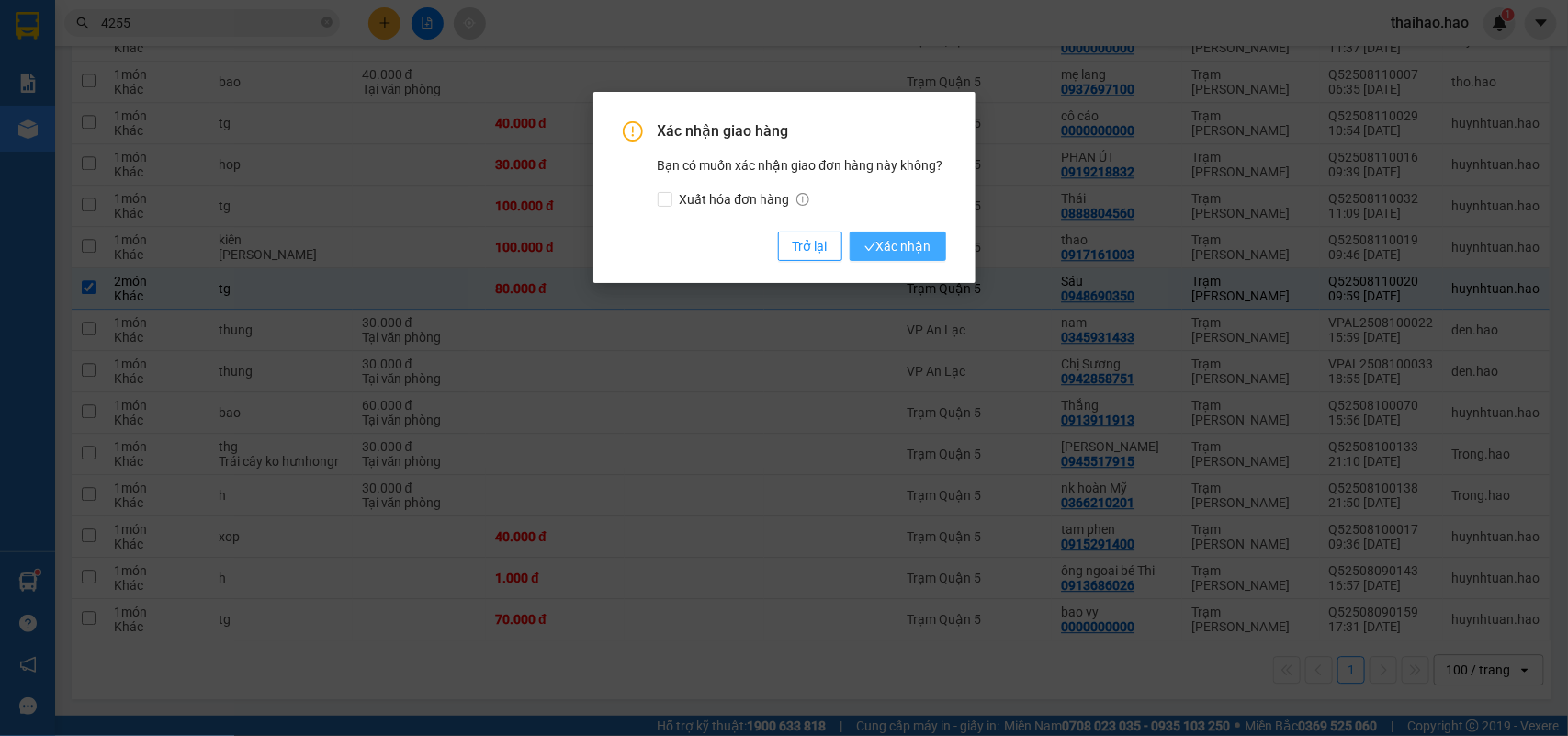
click at [900, 250] on span "Xác nhận" at bounding box center [898, 246] width 67 height 20
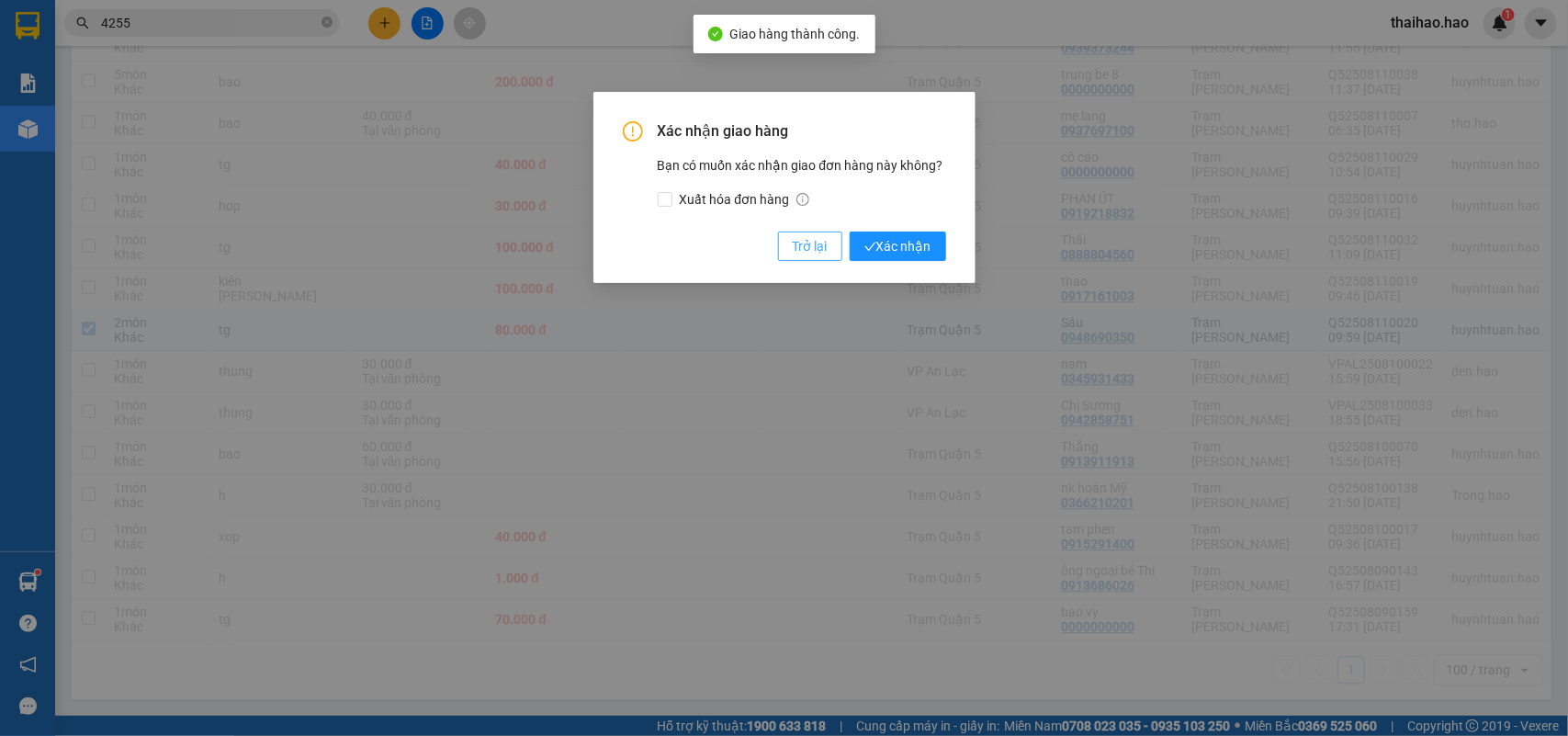
click at [835, 243] on button "Trở lại" at bounding box center [810, 246] width 64 height 29
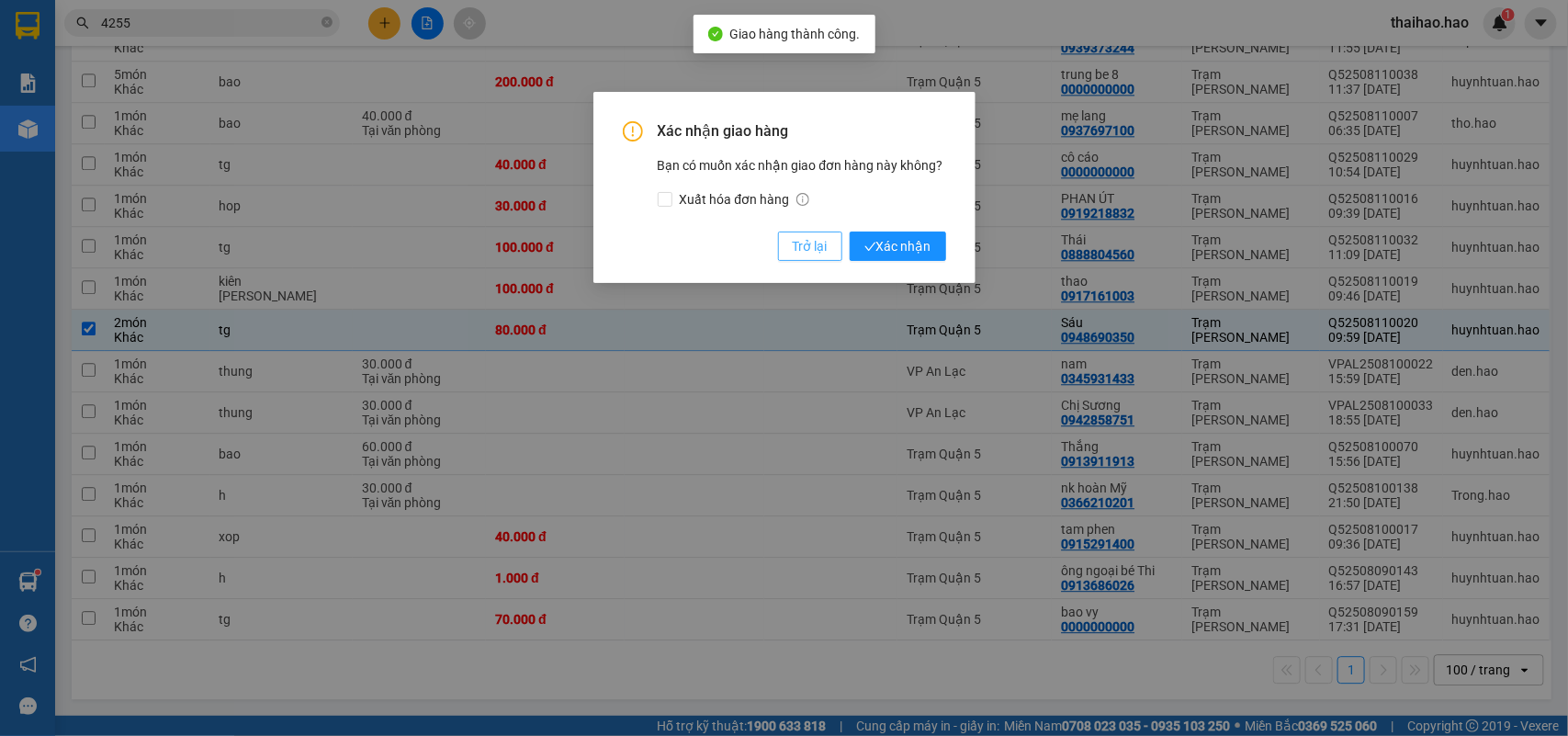
scroll to position [1969, 0]
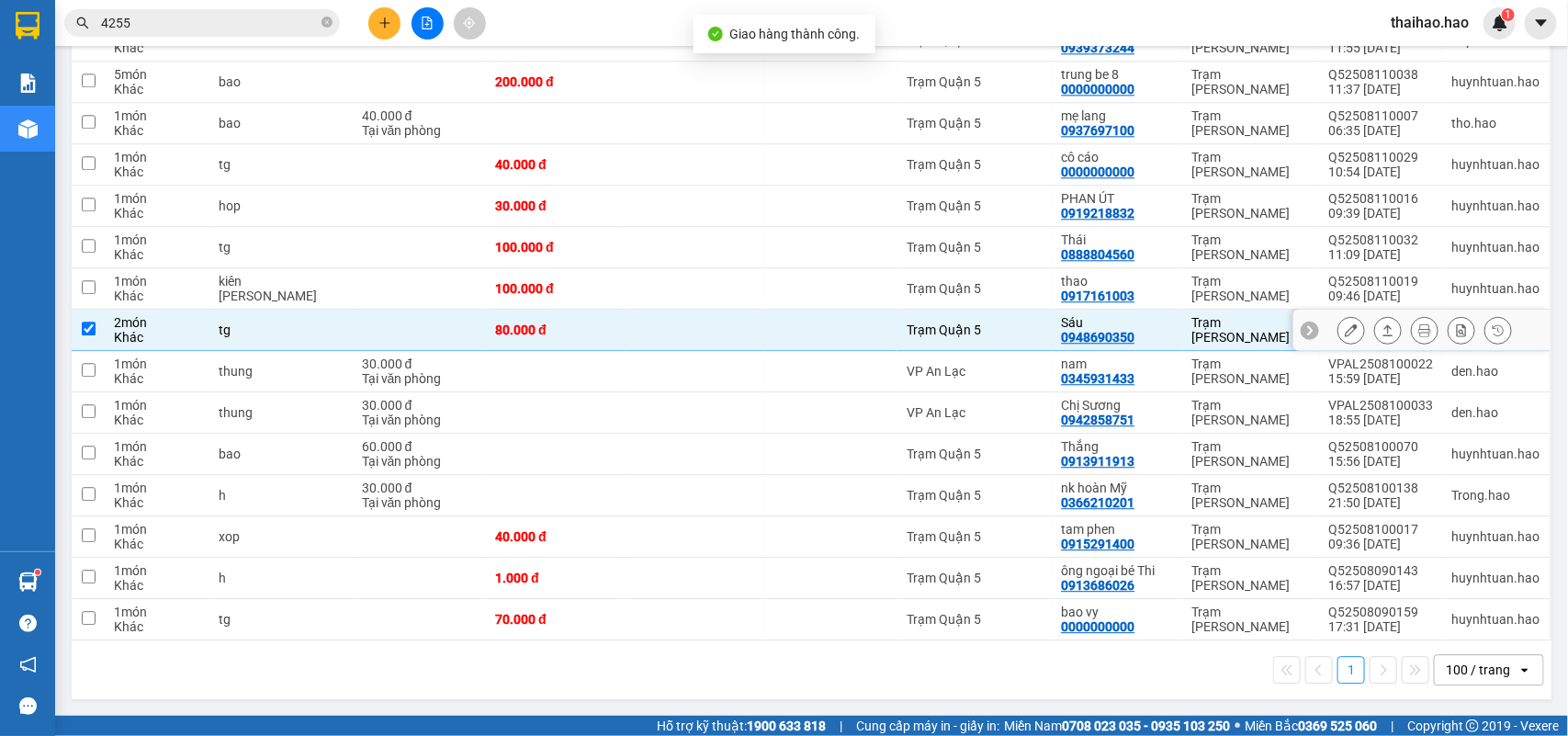
click at [1092, 318] on div "Sáu" at bounding box center [1117, 322] width 112 height 15
checkbox input "false"
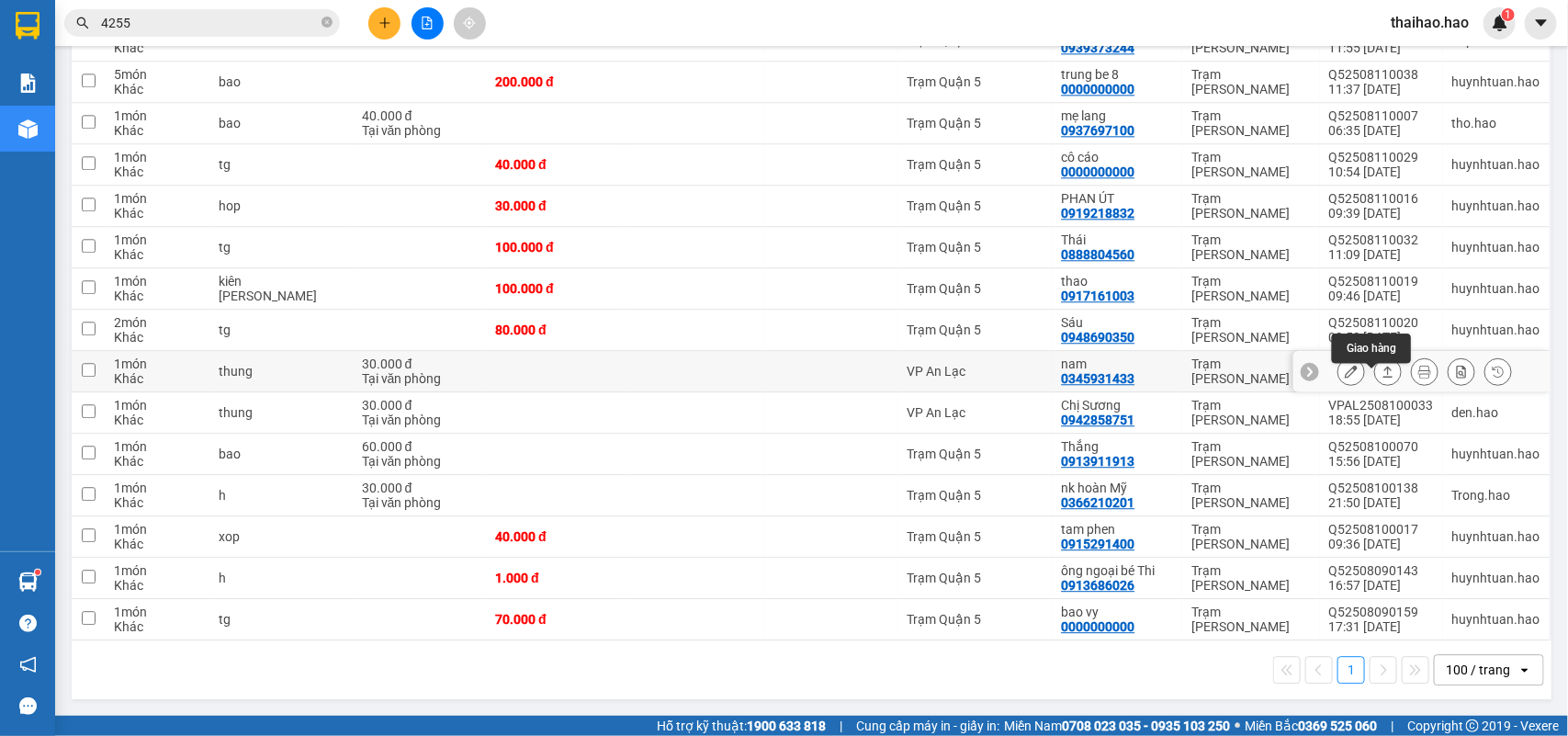
click at [1383, 374] on icon at bounding box center [1388, 371] width 10 height 11
click at [1376, 355] on button at bounding box center [1388, 371] width 25 height 32
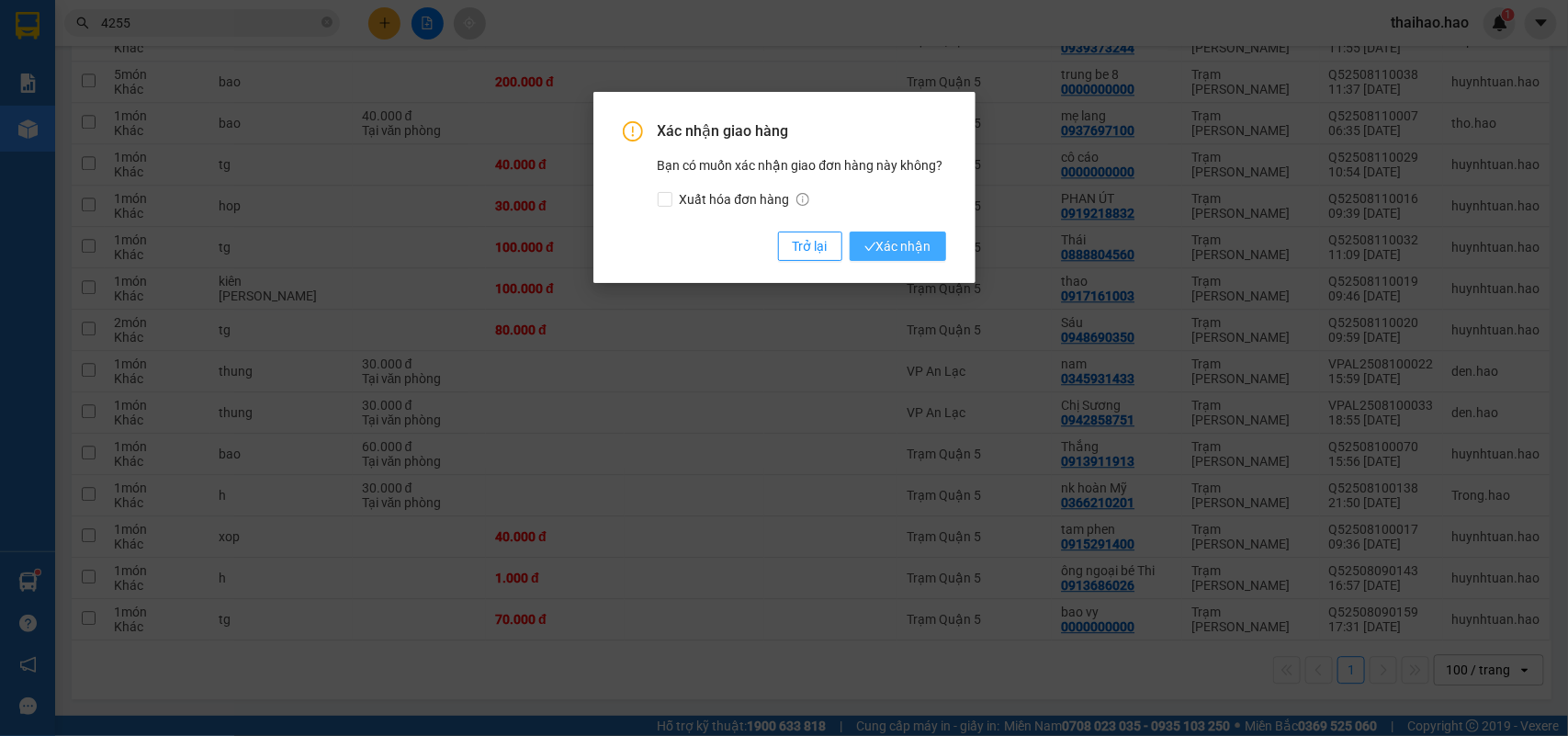
click at [887, 245] on span "Xác nhận" at bounding box center [898, 246] width 67 height 20
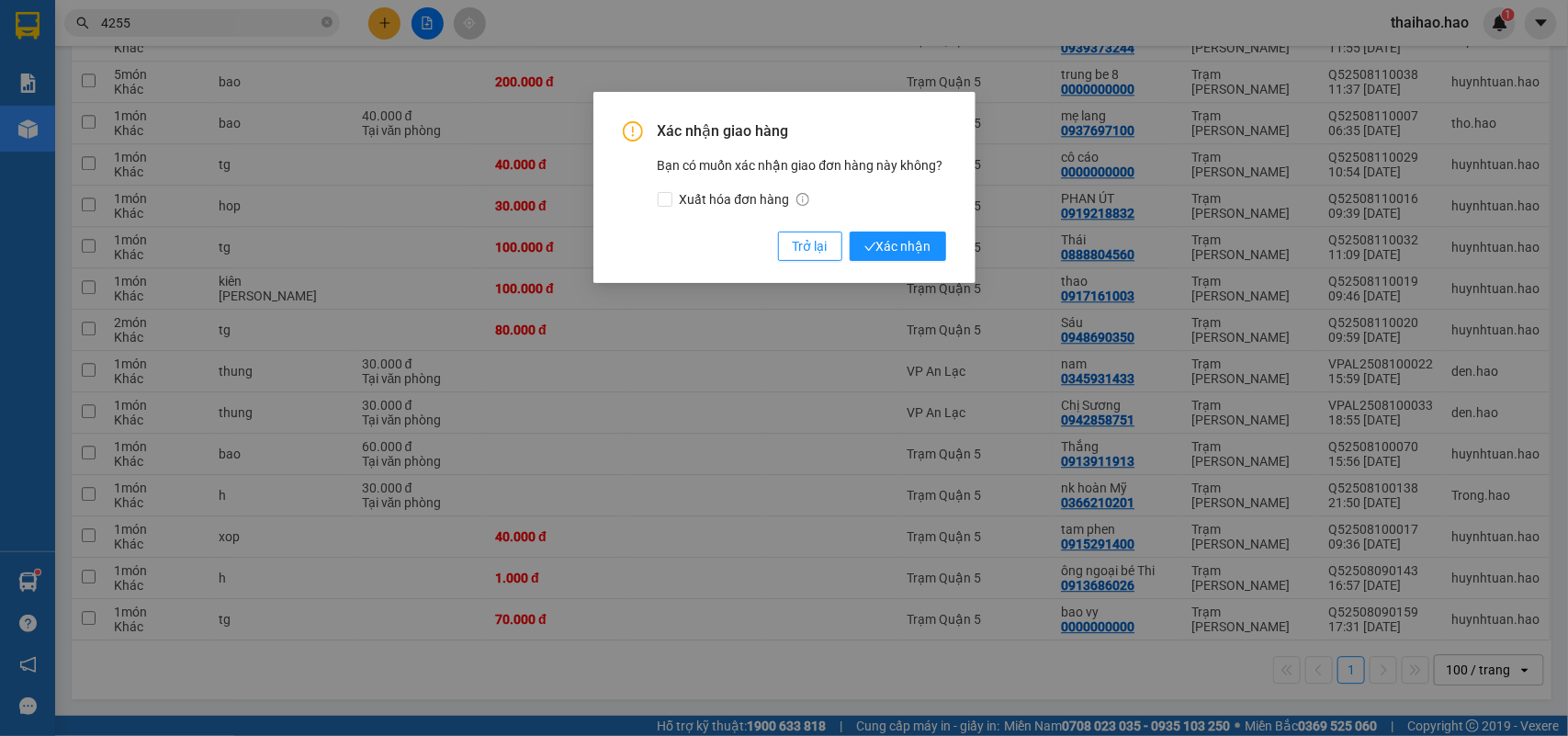
click at [814, 210] on span "Xác nhận" at bounding box center [807, 208] width 14 height 4
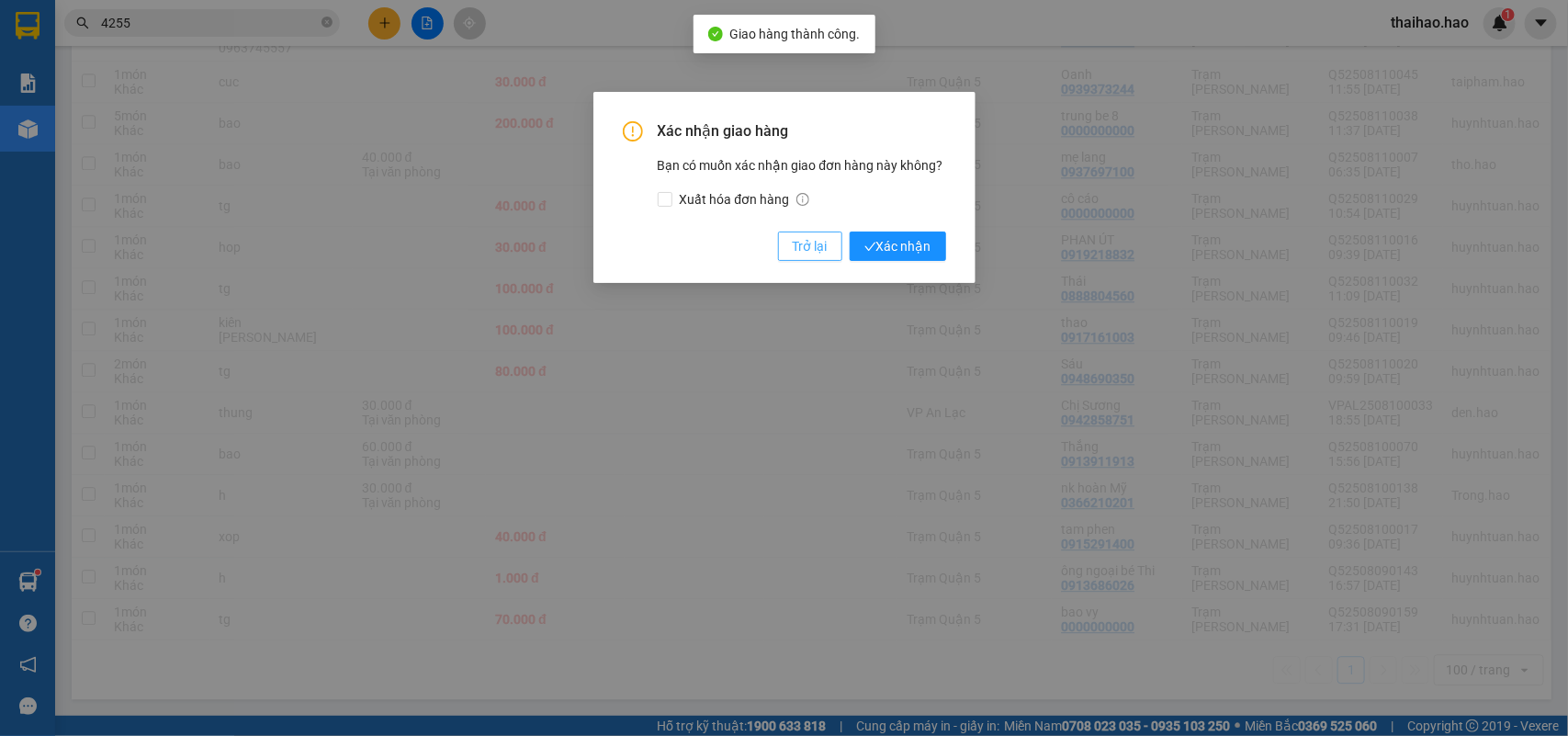
click at [803, 248] on span "Trở lại" at bounding box center [810, 246] width 35 height 20
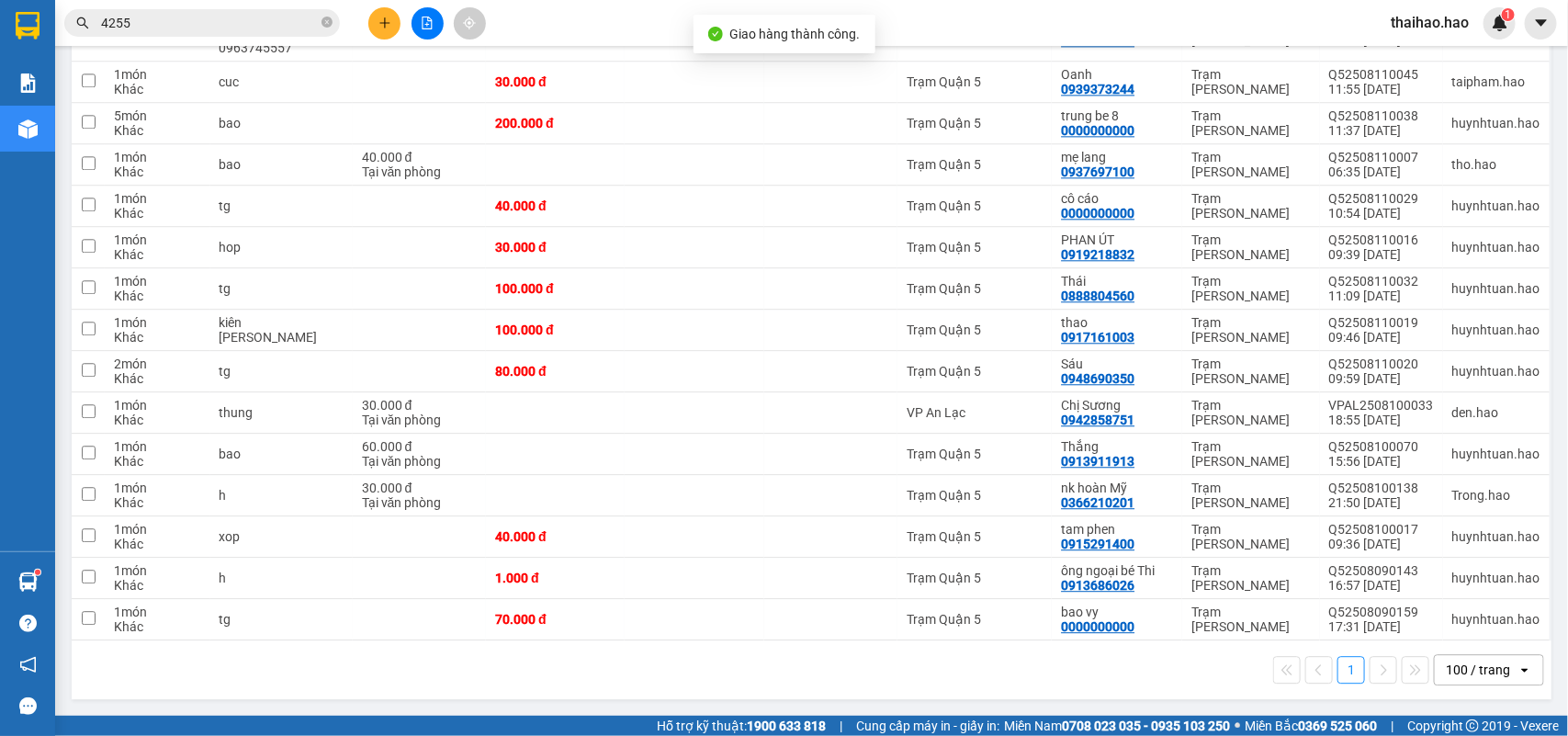
scroll to position [1927, 0]
click at [1382, 410] on icon at bounding box center [1387, 412] width 13 height 13
click at [1376, 397] on button at bounding box center [1388, 413] width 25 height 32
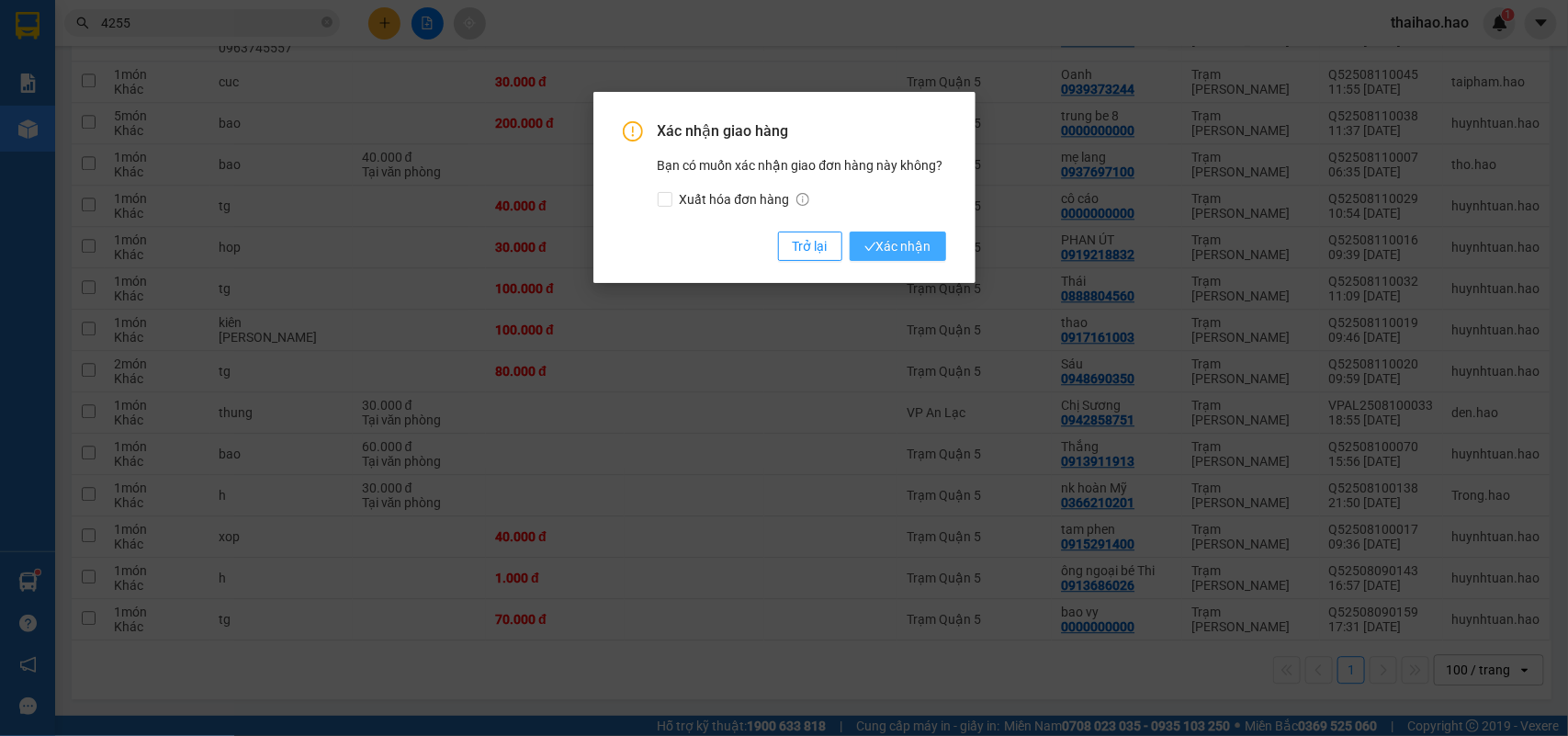
click at [905, 240] on span "Xác nhận" at bounding box center [898, 246] width 67 height 20
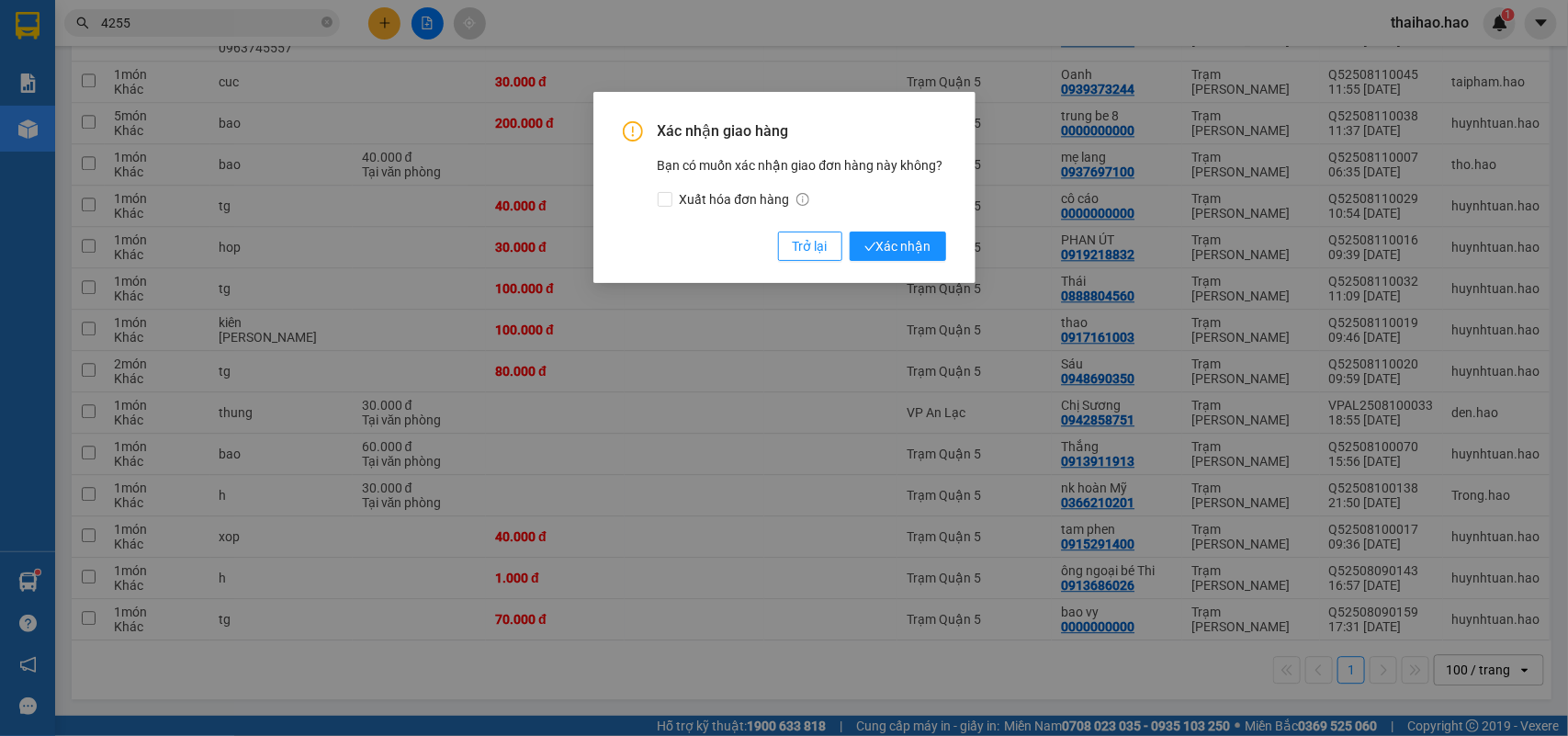
click at [814, 210] on span "Xác nhận" at bounding box center [807, 208] width 14 height 4
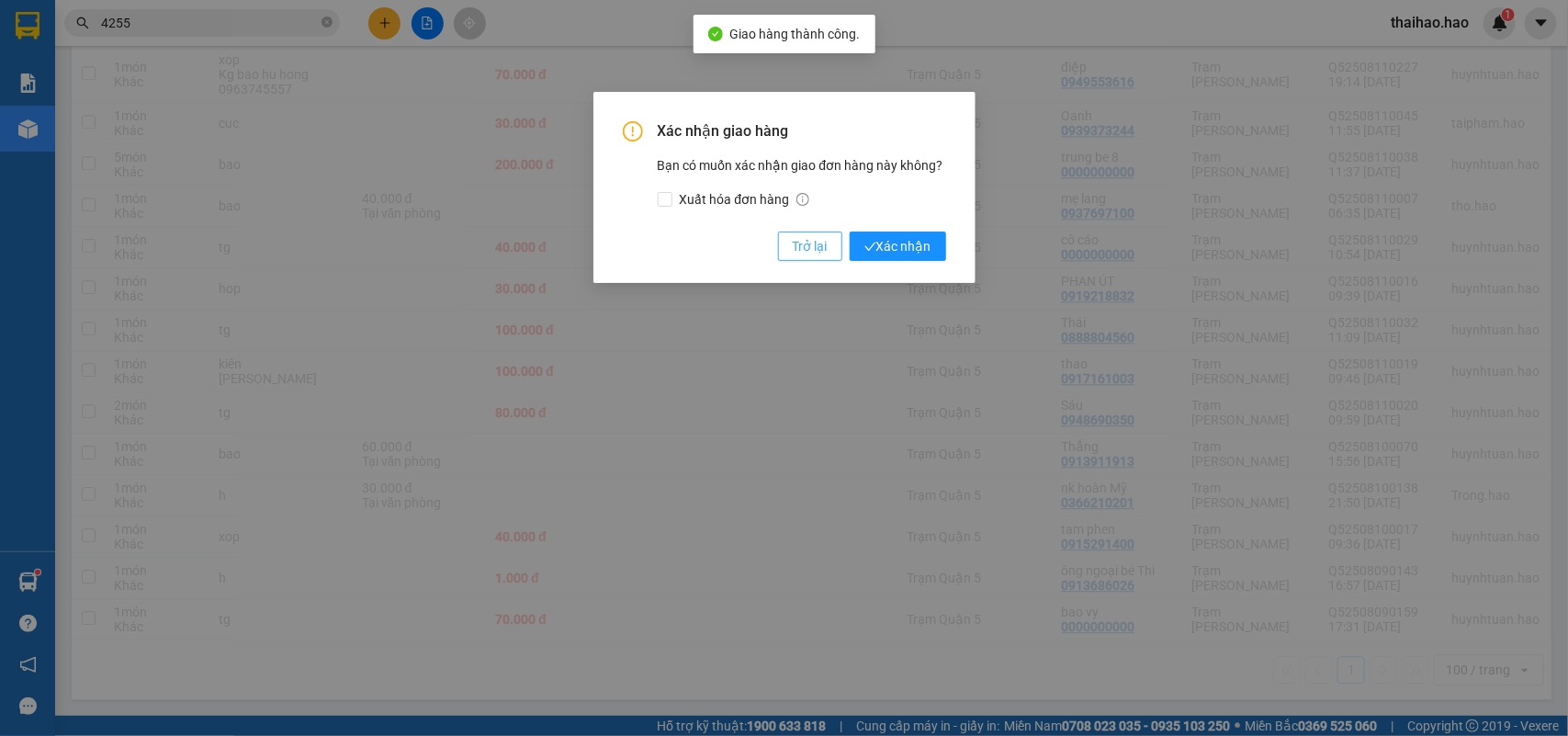
scroll to position [1885, 0]
click at [818, 242] on span "Trở lại" at bounding box center [810, 246] width 35 height 20
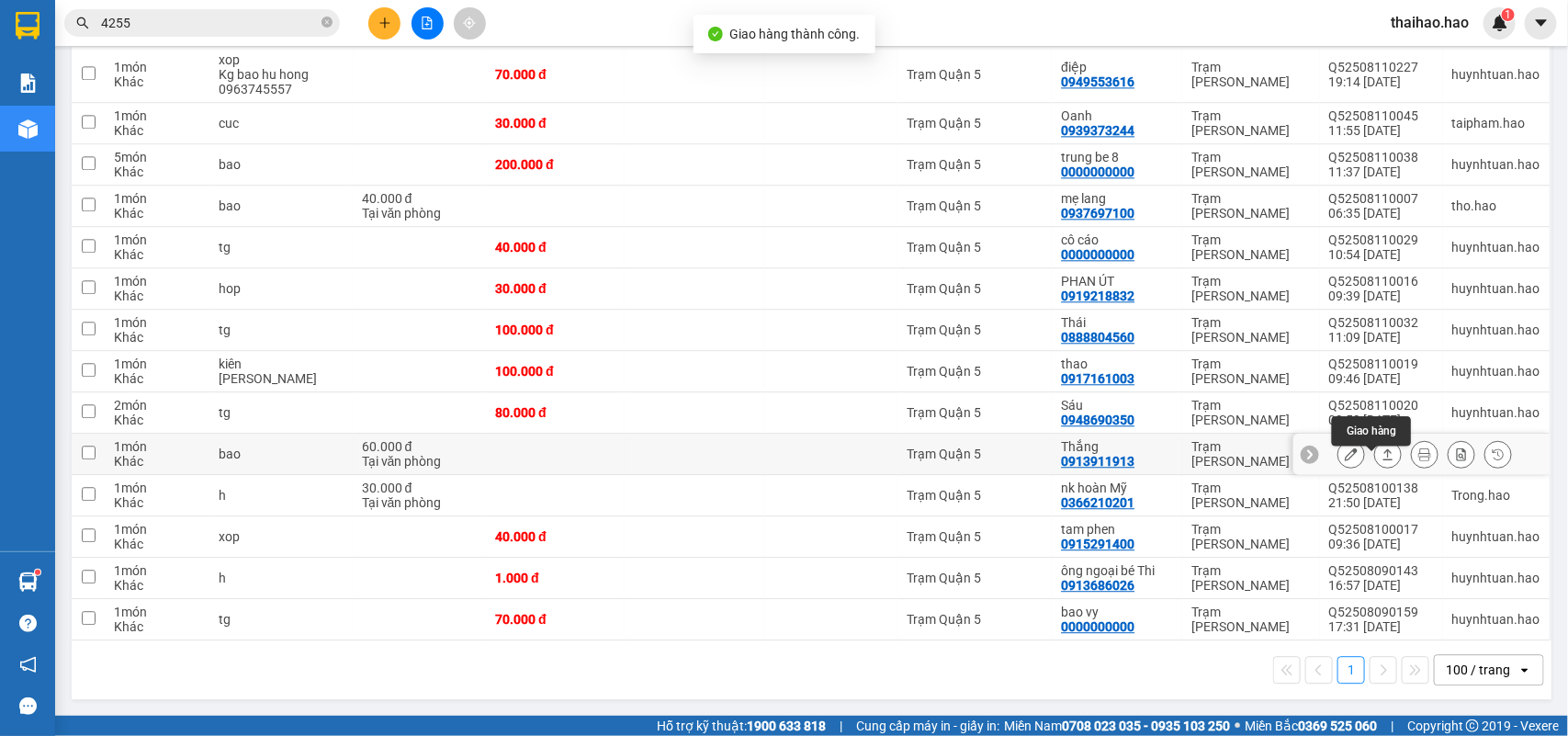
click at [1382, 453] on icon at bounding box center [1387, 453] width 13 height 13
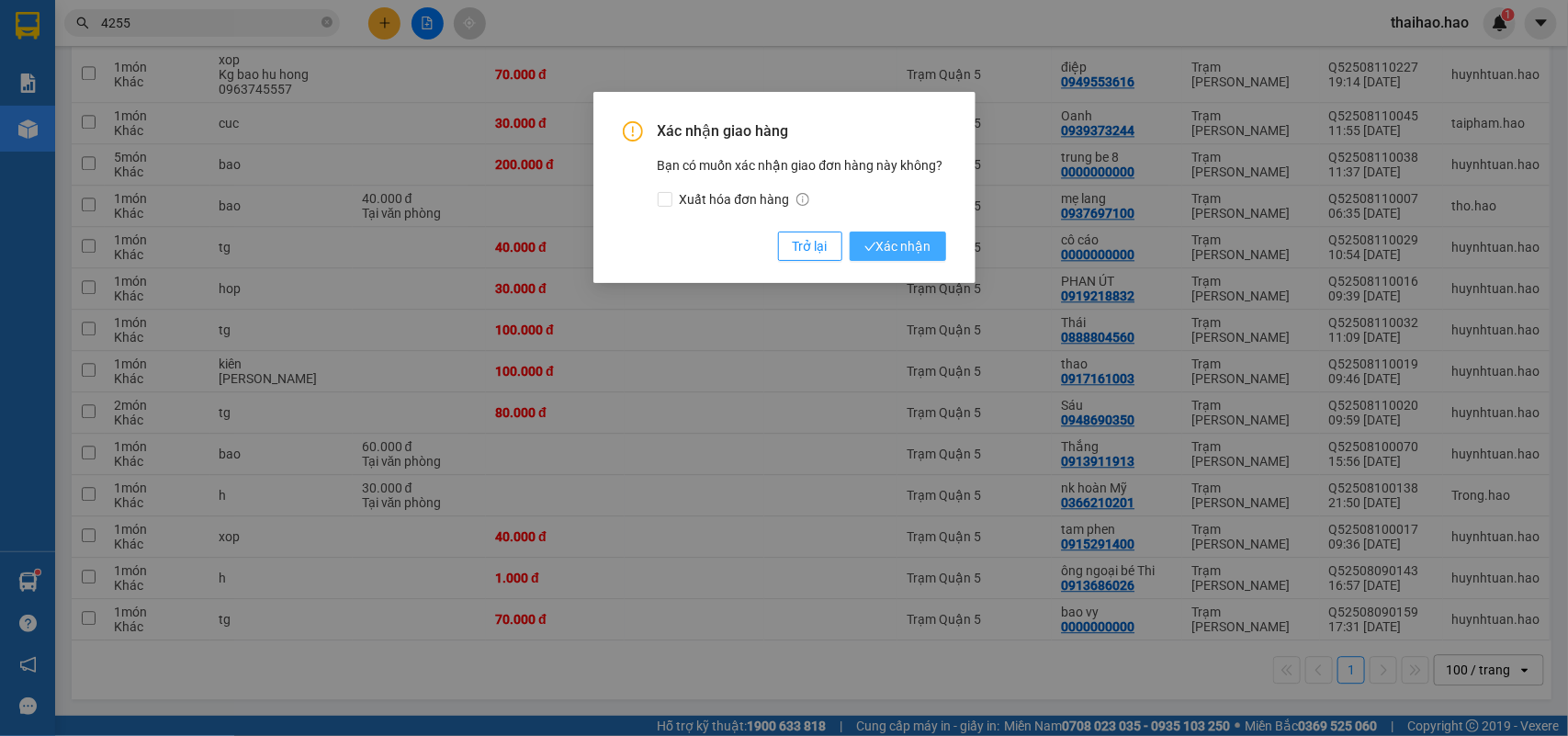
click at [888, 243] on span "Xác nhận" at bounding box center [898, 246] width 67 height 20
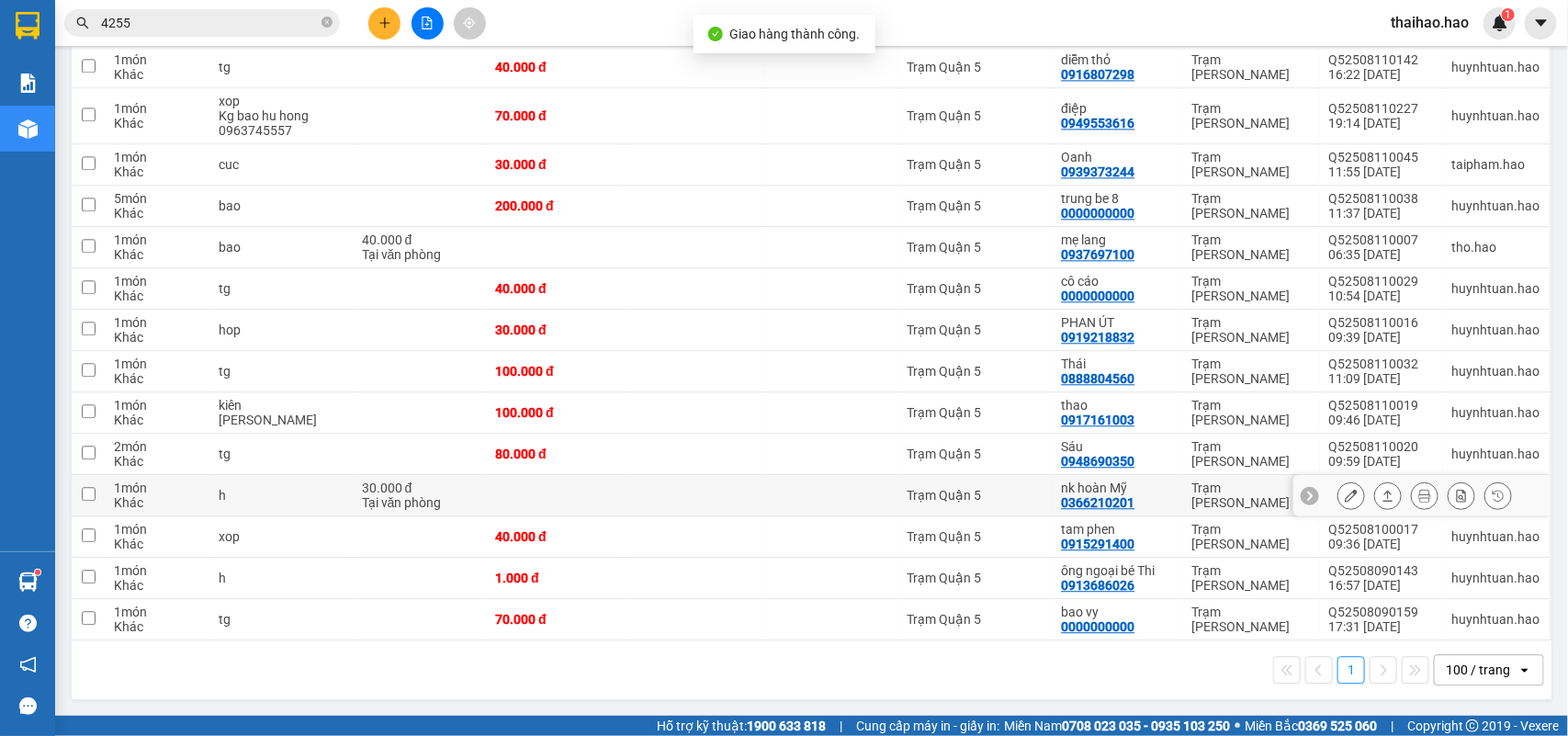
scroll to position [1844, 0]
click at [1382, 498] on icon at bounding box center [1387, 495] width 13 height 13
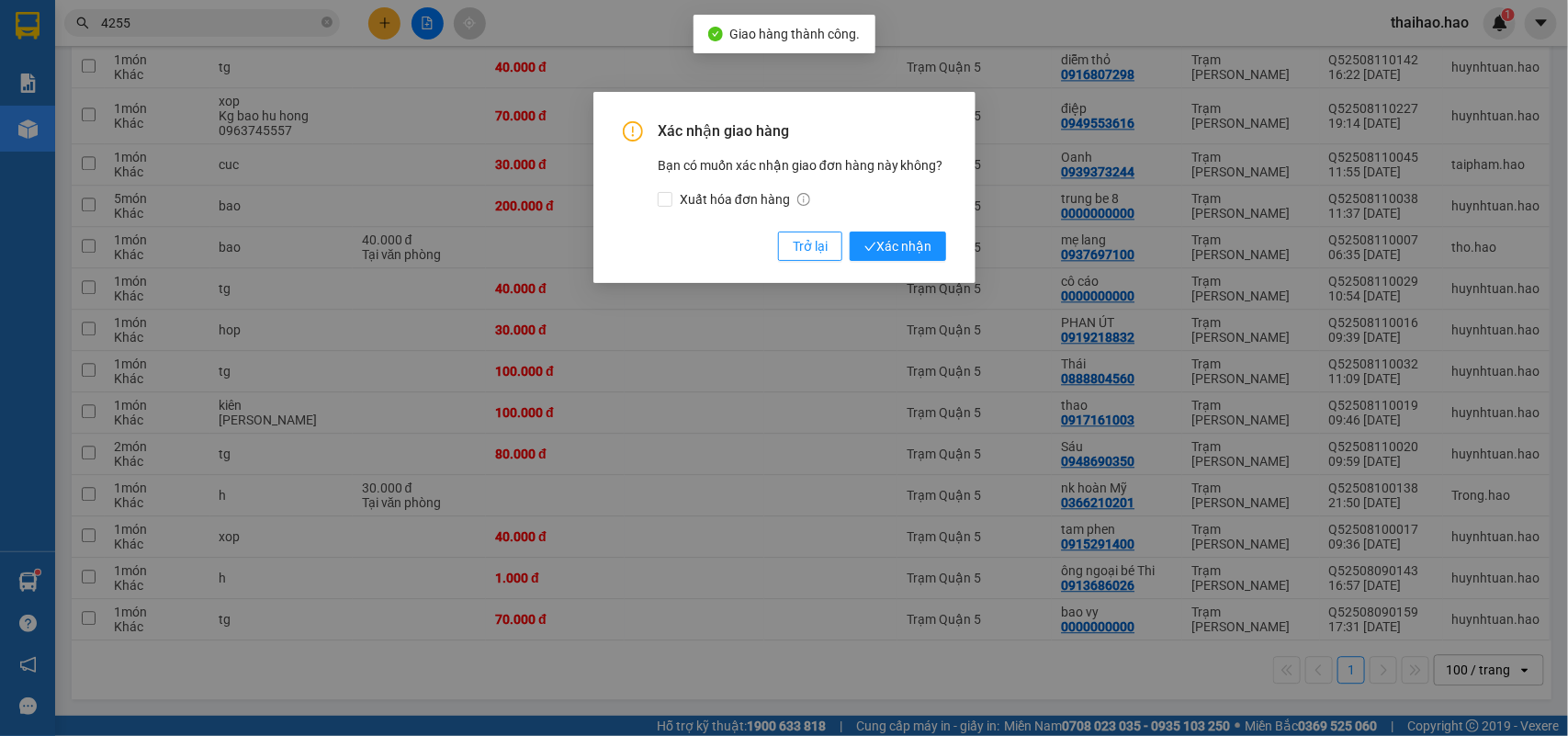
click at [850, 231] on button "Xác nhận" at bounding box center [898, 246] width 97 height 29
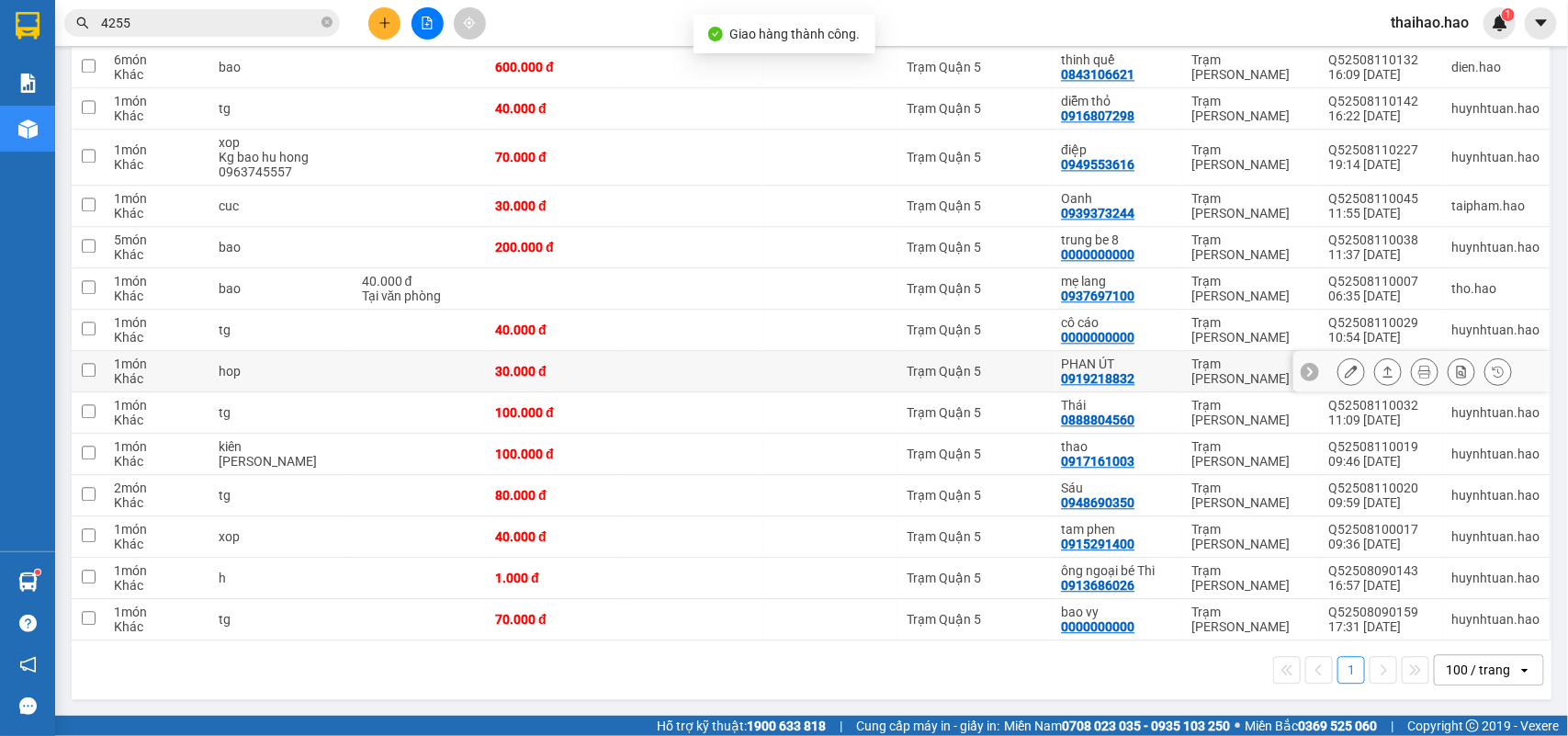
scroll to position [1802, 0]
click at [1376, 285] on button at bounding box center [1388, 289] width 25 height 32
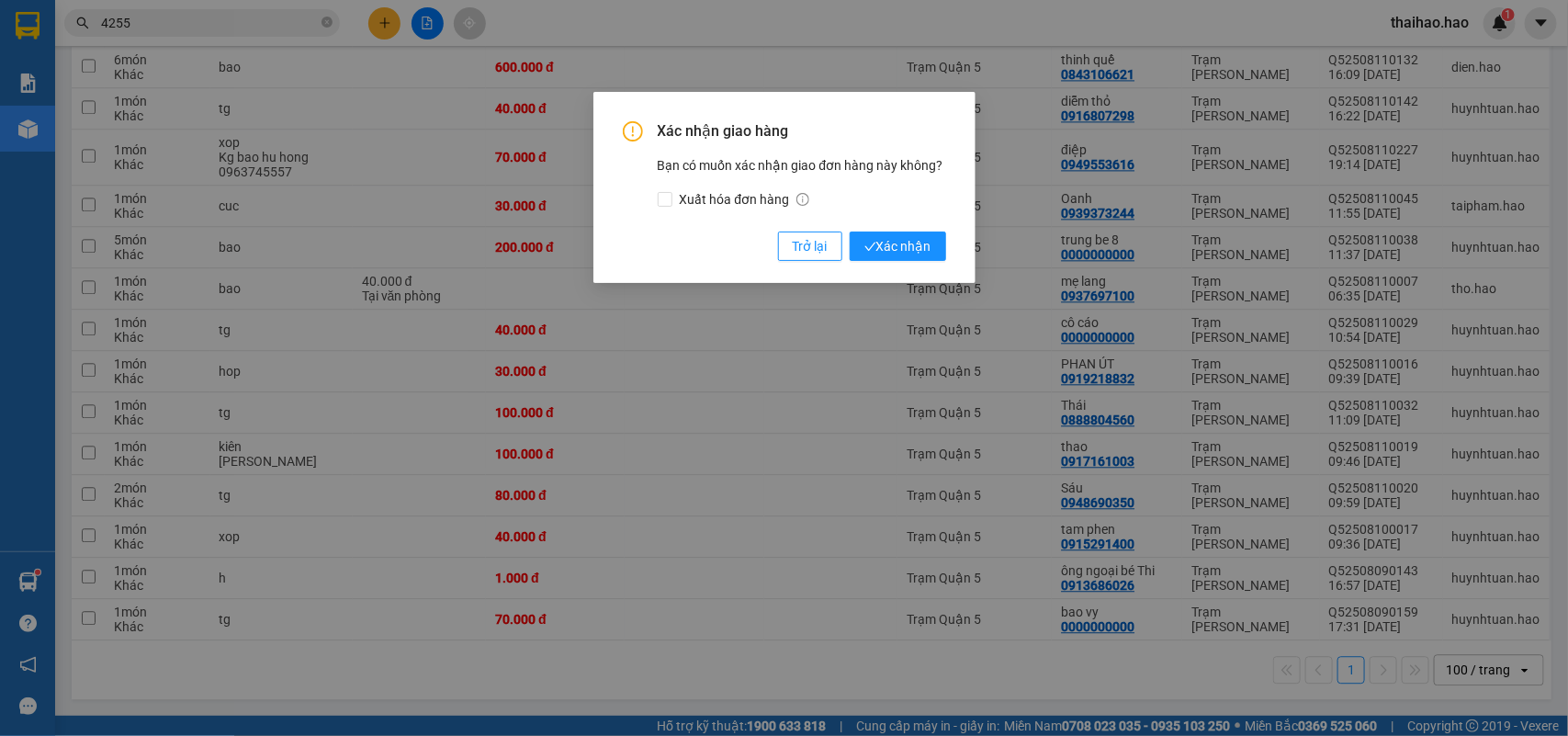
click at [850, 231] on button "Xác nhận" at bounding box center [898, 246] width 97 height 29
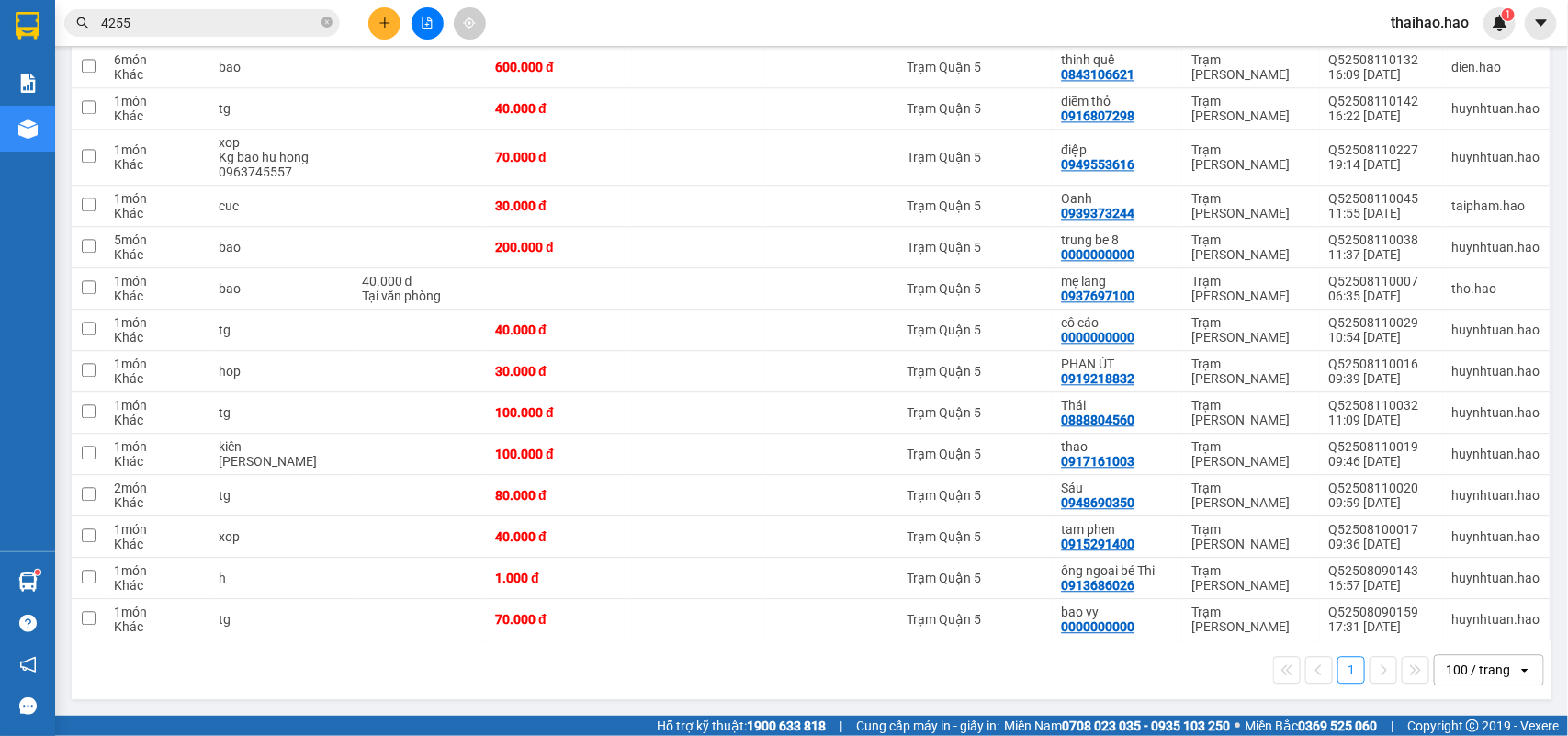
click button "Xác nhận" at bounding box center [807, 208] width 20 height 6
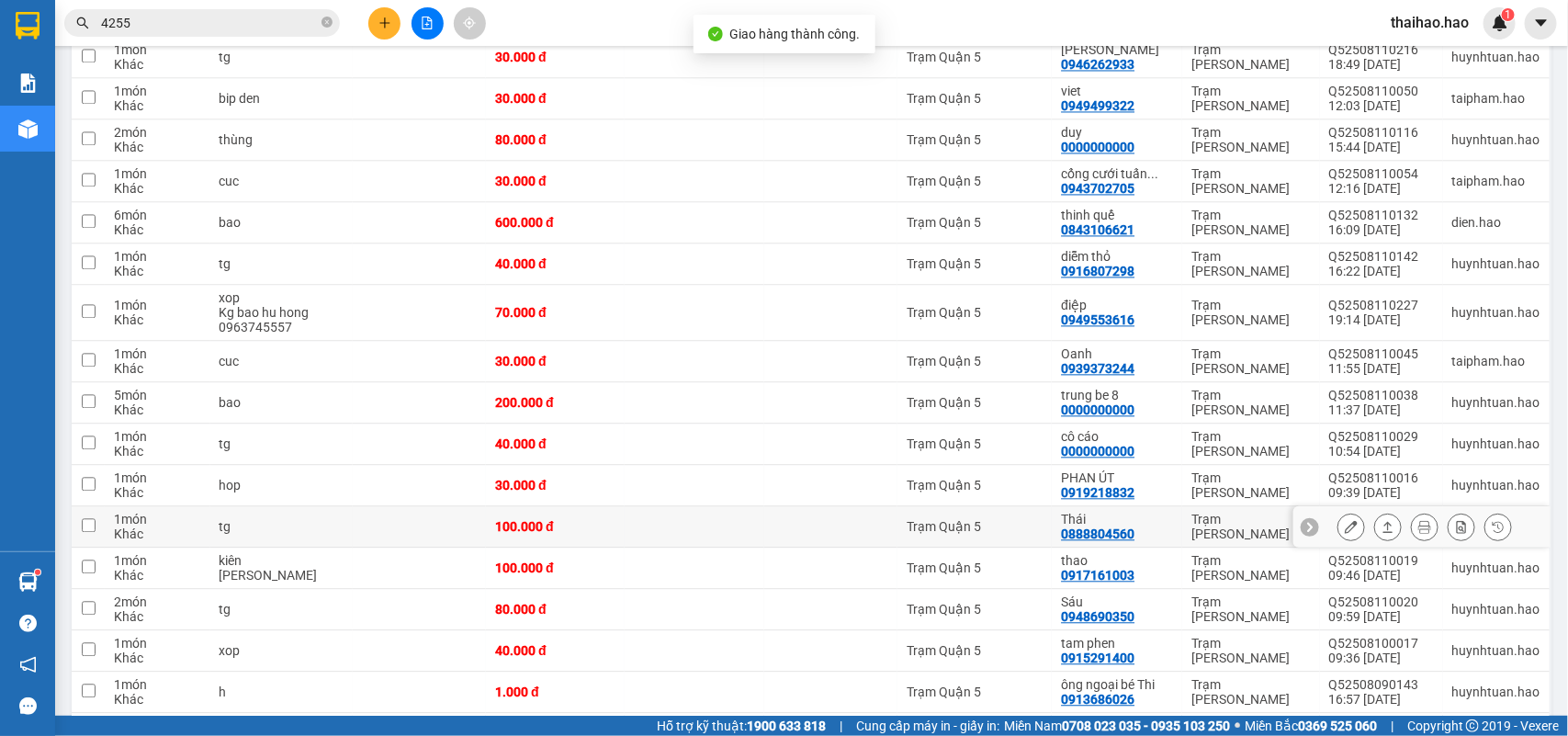
scroll to position [1761, 0]
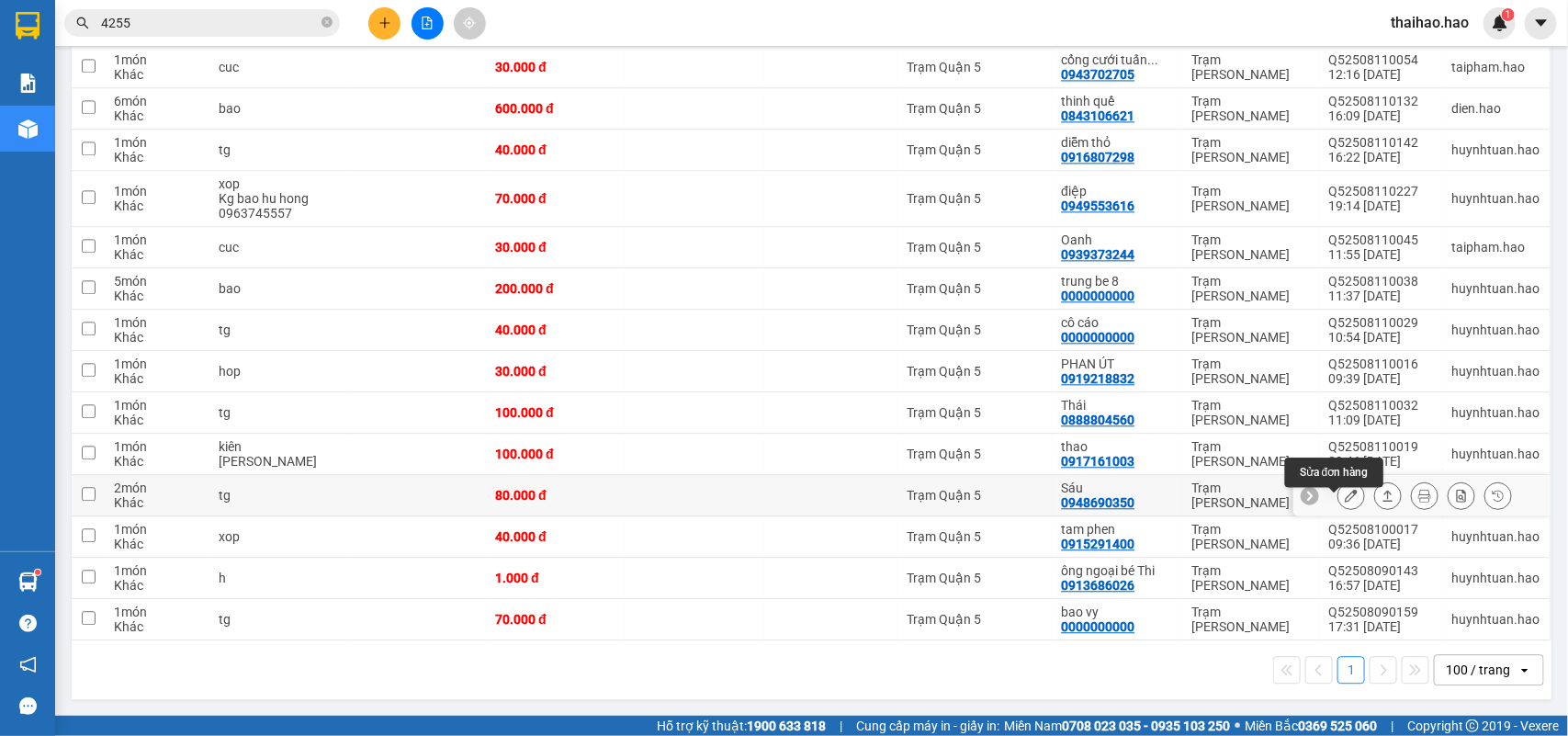
click at [1342, 493] on button at bounding box center [1351, 495] width 25 height 32
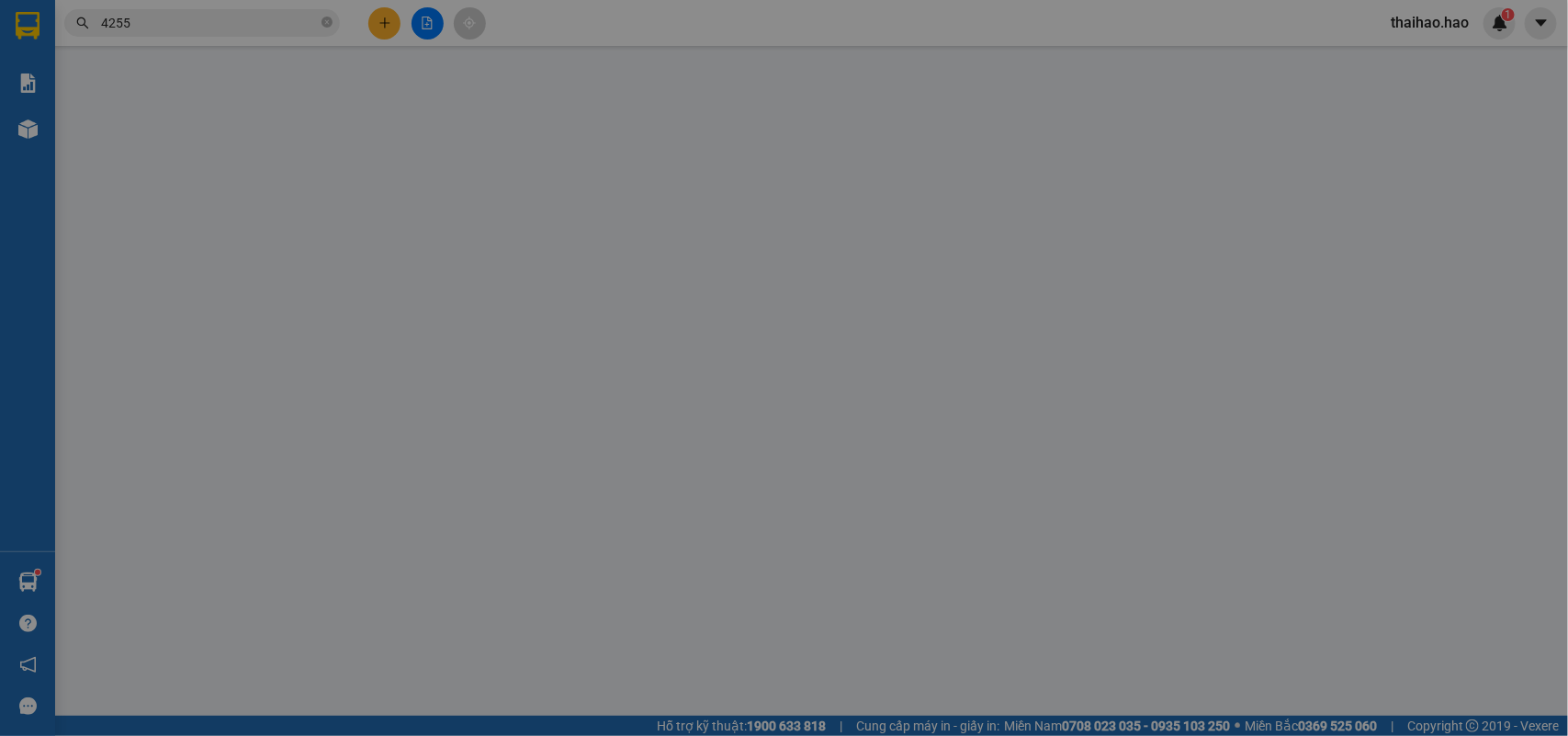
type input "0948690350"
type input "Sáu"
type input "80.000"
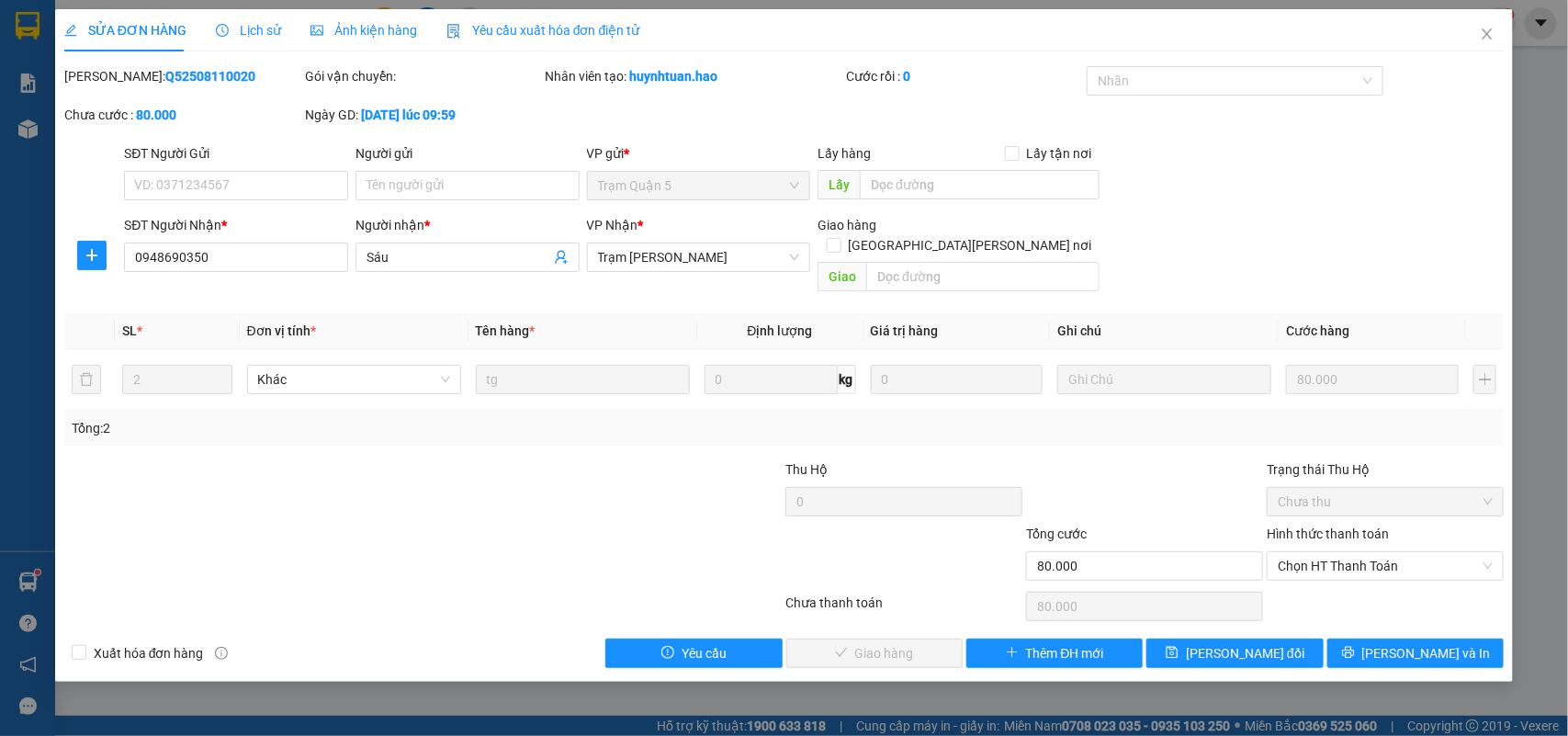
click at [253, 37] on span "Lịch sử" at bounding box center [248, 30] width 65 height 15
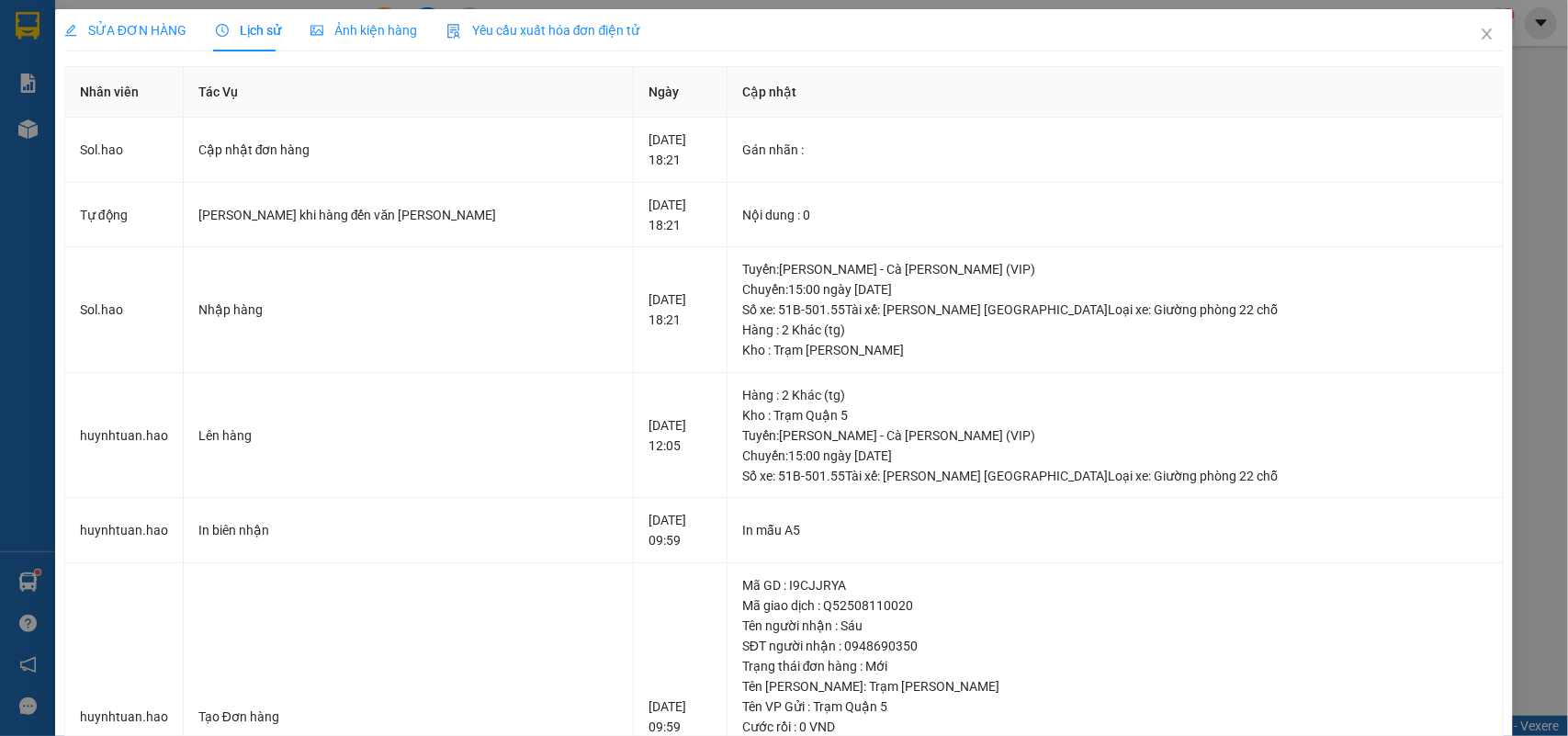
click at [380, 23] on span "Ảnh kiện hàng" at bounding box center [363, 30] width 106 height 15
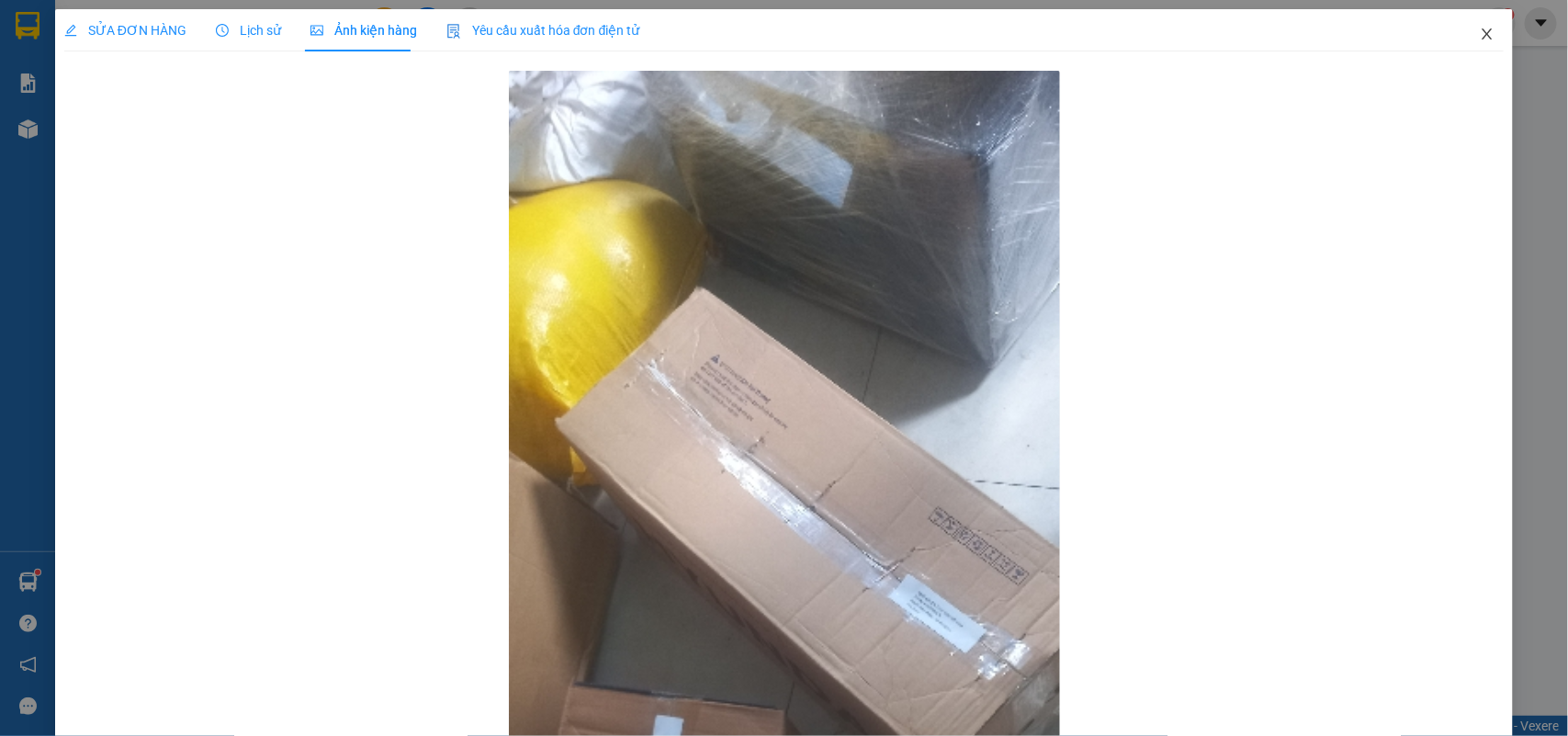
click at [1471, 42] on span "Close" at bounding box center [1487, 34] width 52 height 52
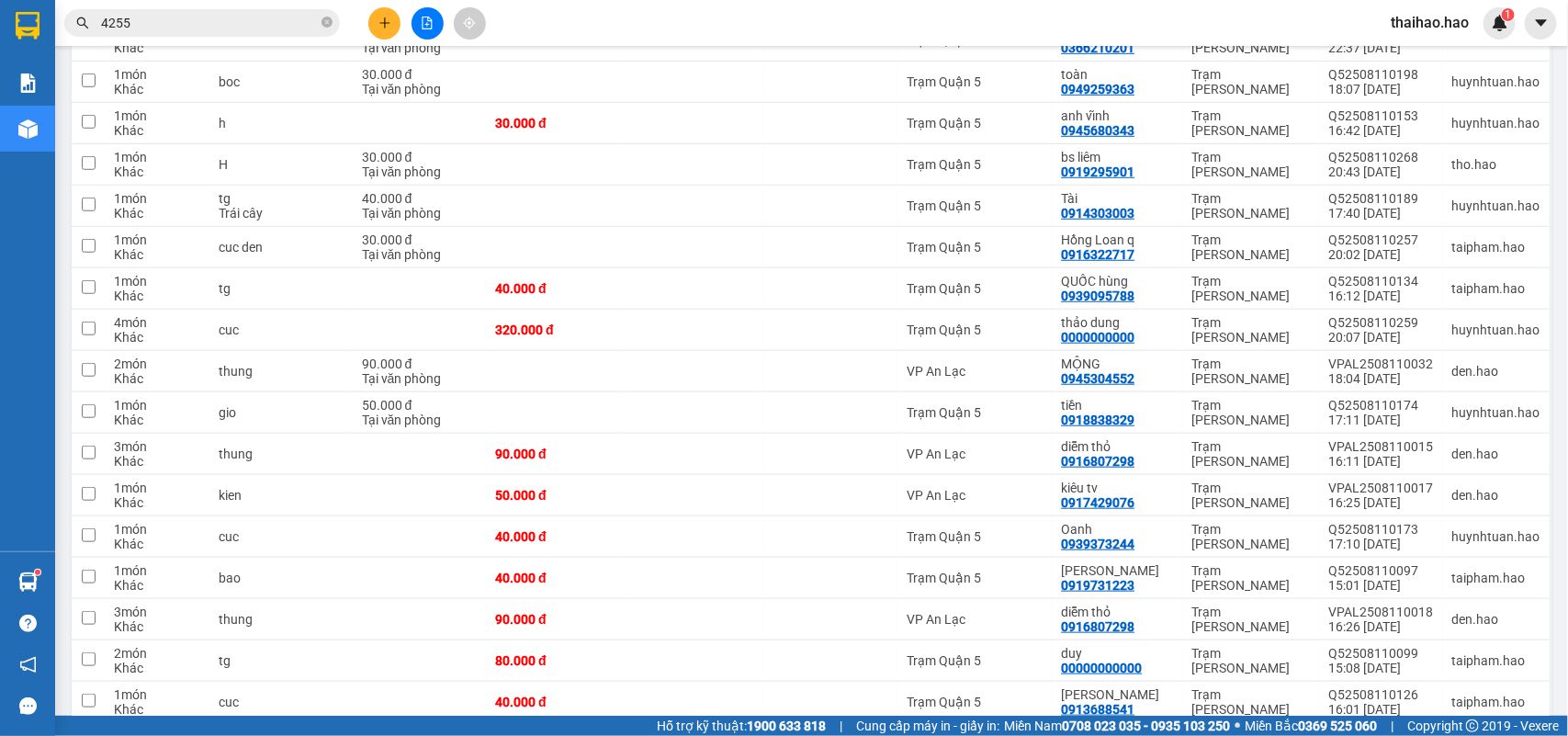
scroll to position [574, 0]
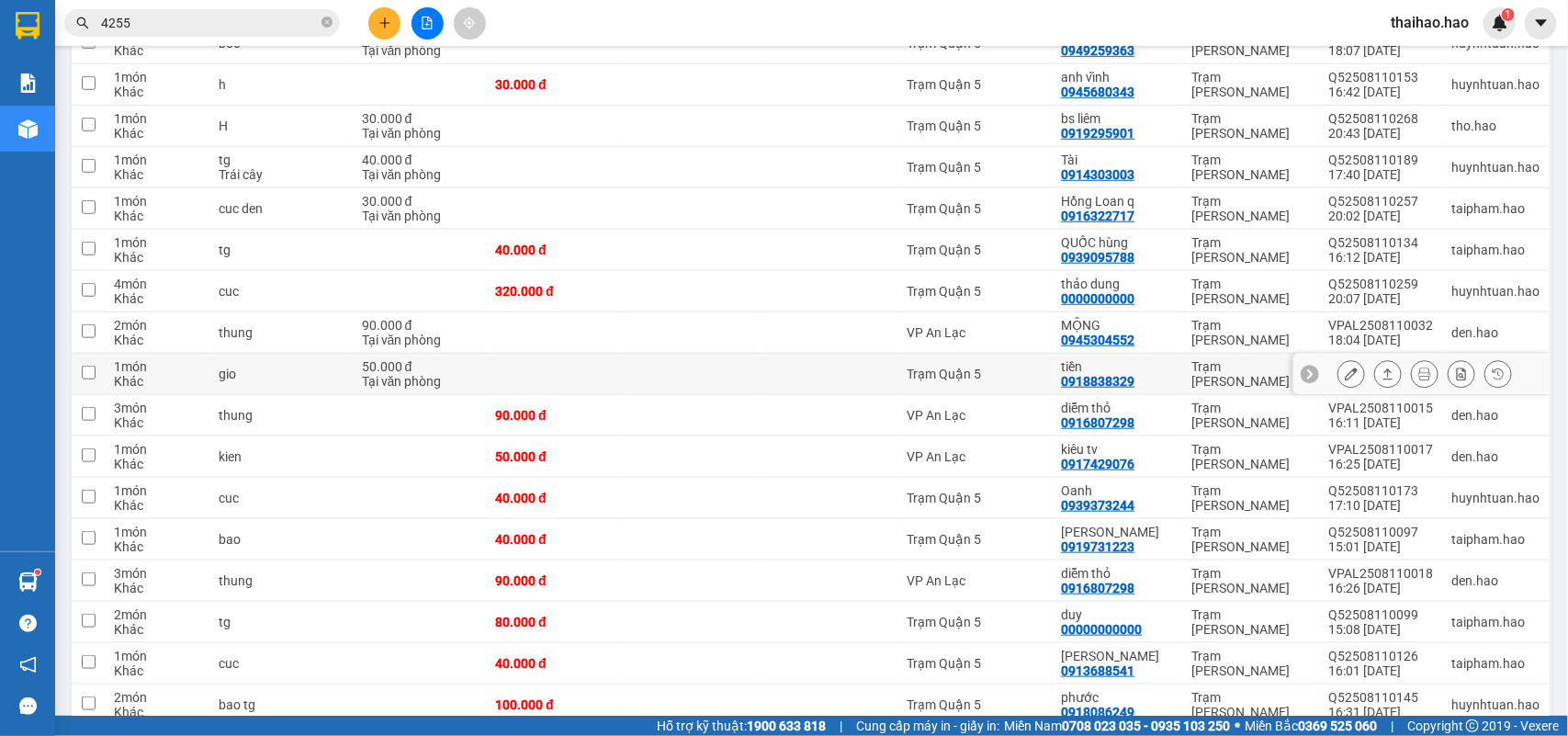
click at [1380, 380] on button at bounding box center [1388, 374] width 25 height 32
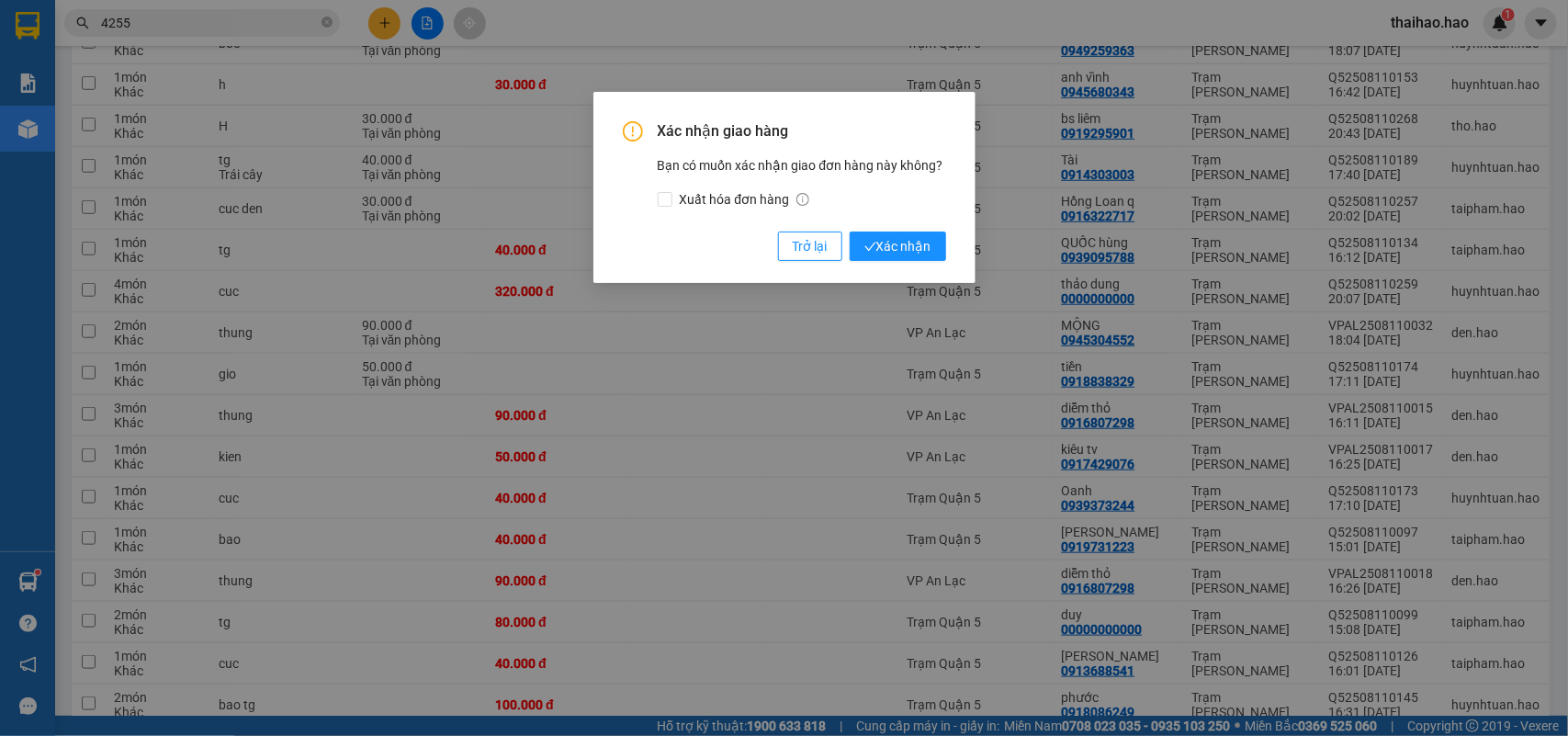
click at [850, 231] on button "Xác nhận" at bounding box center [898, 246] width 97 height 29
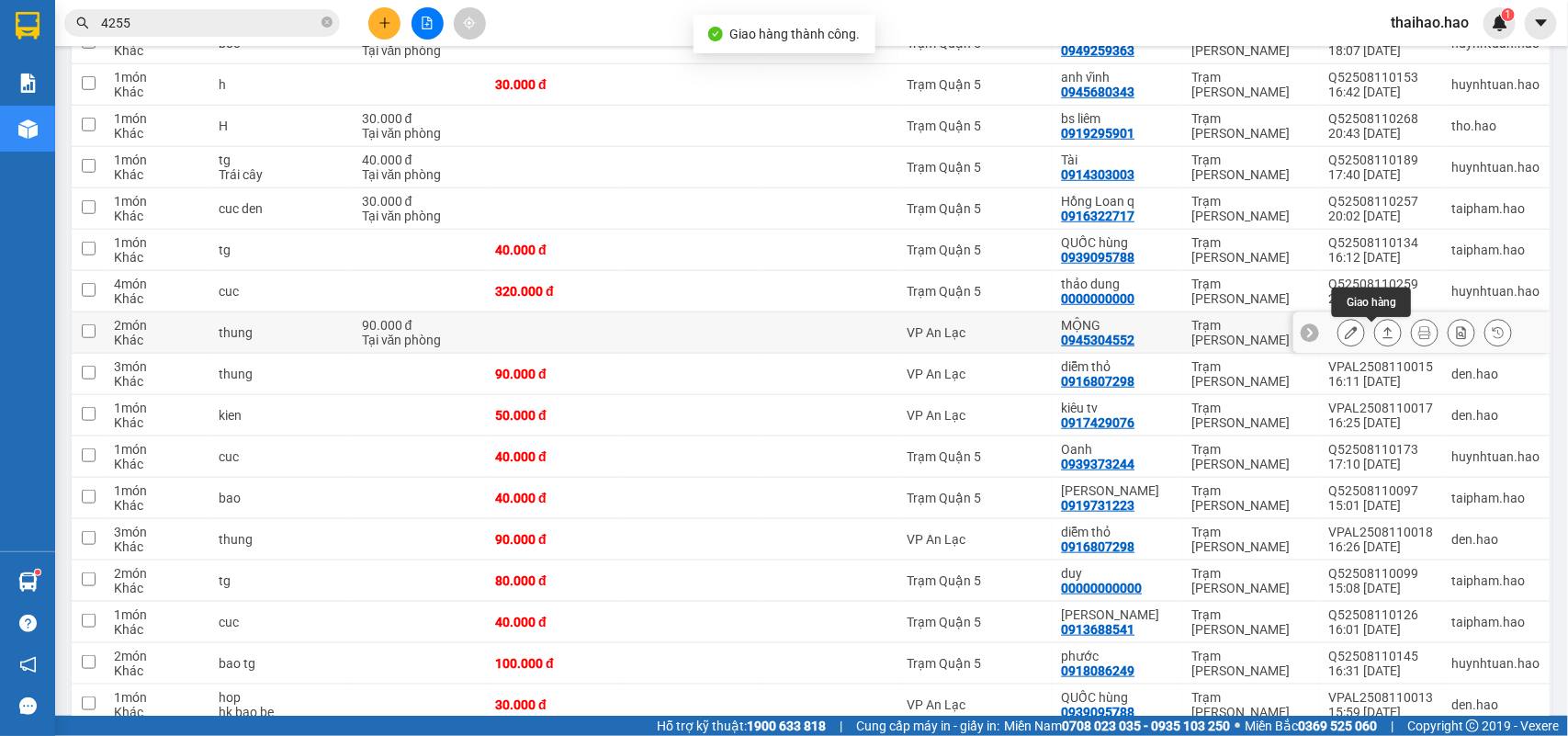
click at [1382, 337] on icon at bounding box center [1387, 332] width 13 height 13
click at [1376, 317] on button at bounding box center [1388, 333] width 25 height 32
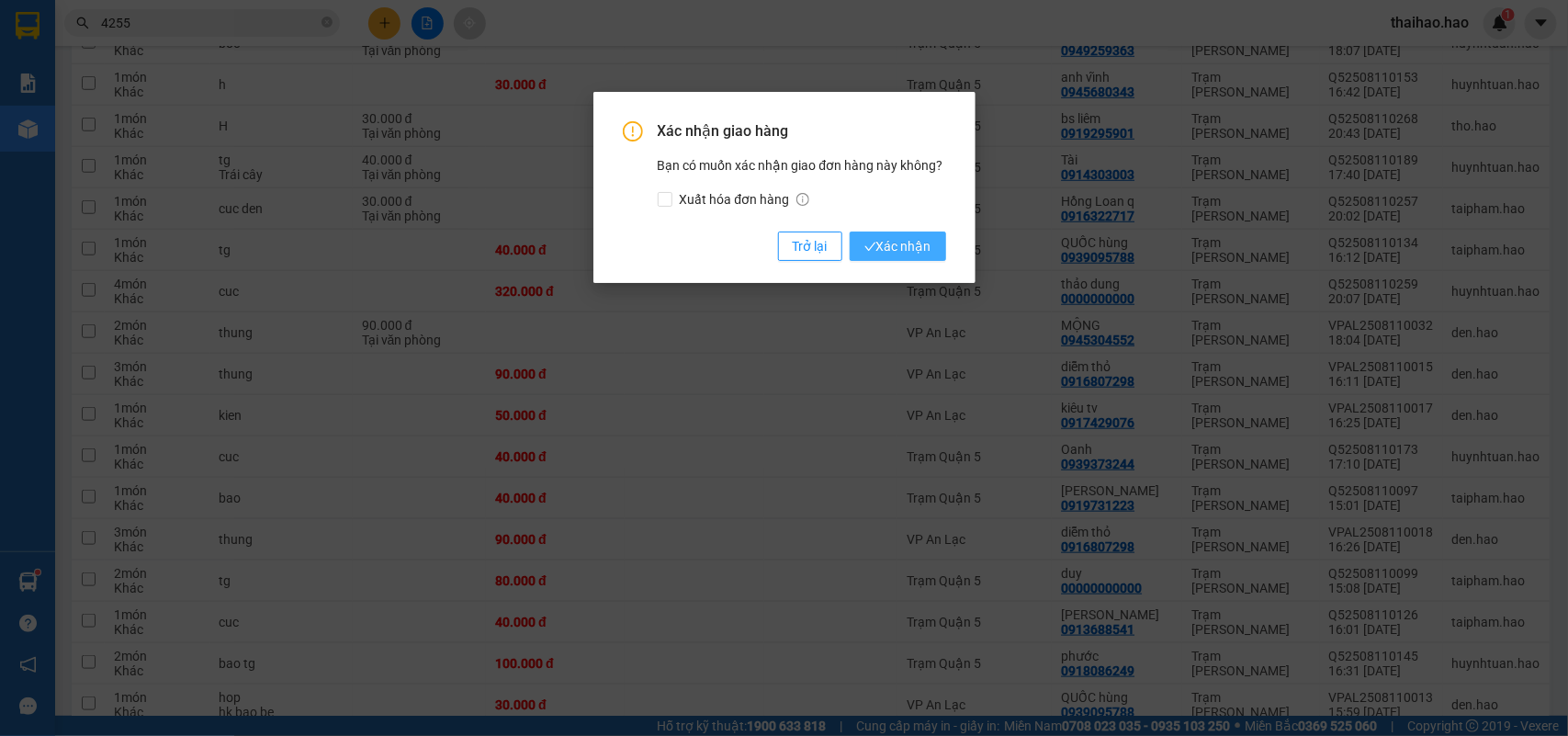
click at [898, 234] on button "Xác nhận" at bounding box center [898, 246] width 97 height 29
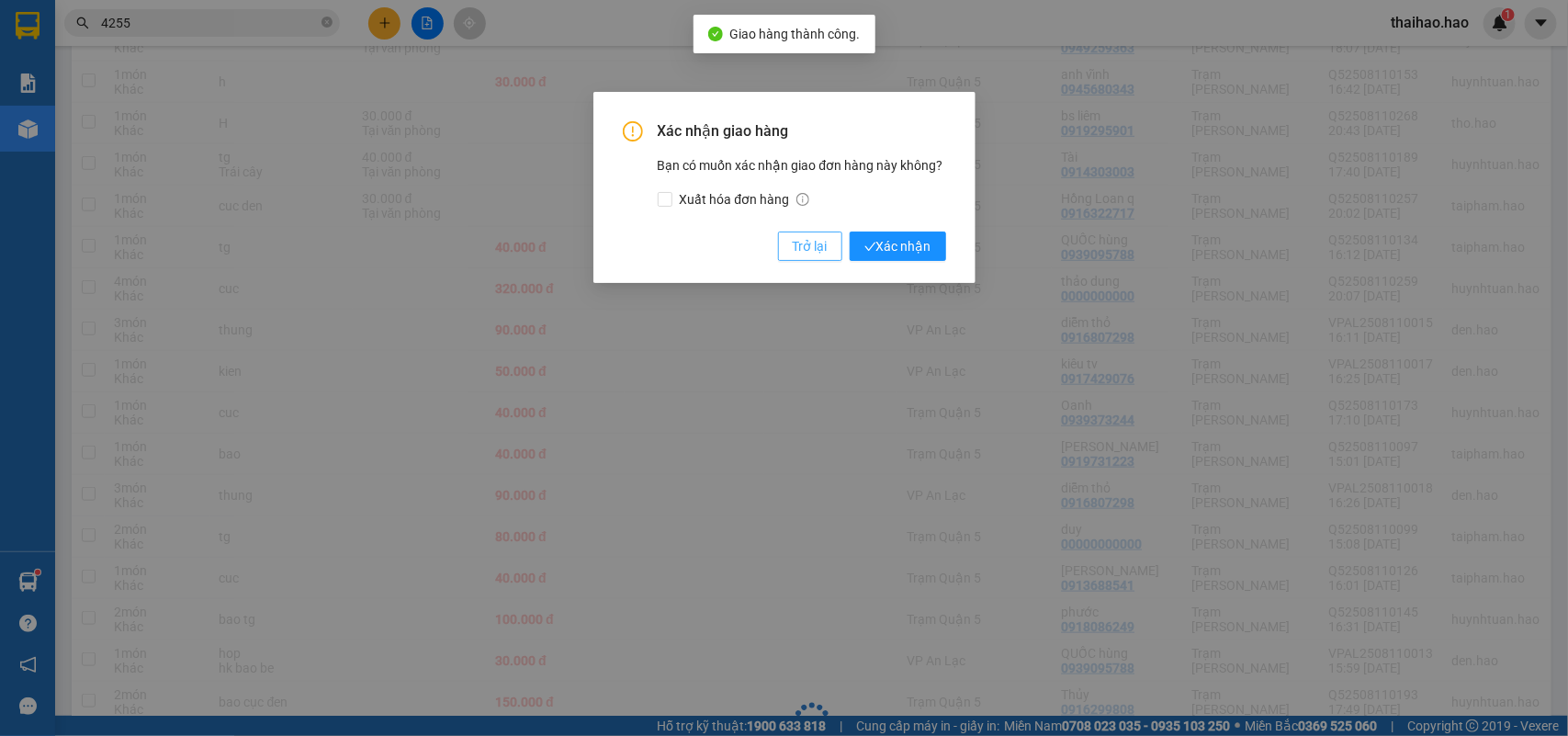
click at [814, 240] on span "Trở lại" at bounding box center [810, 246] width 35 height 20
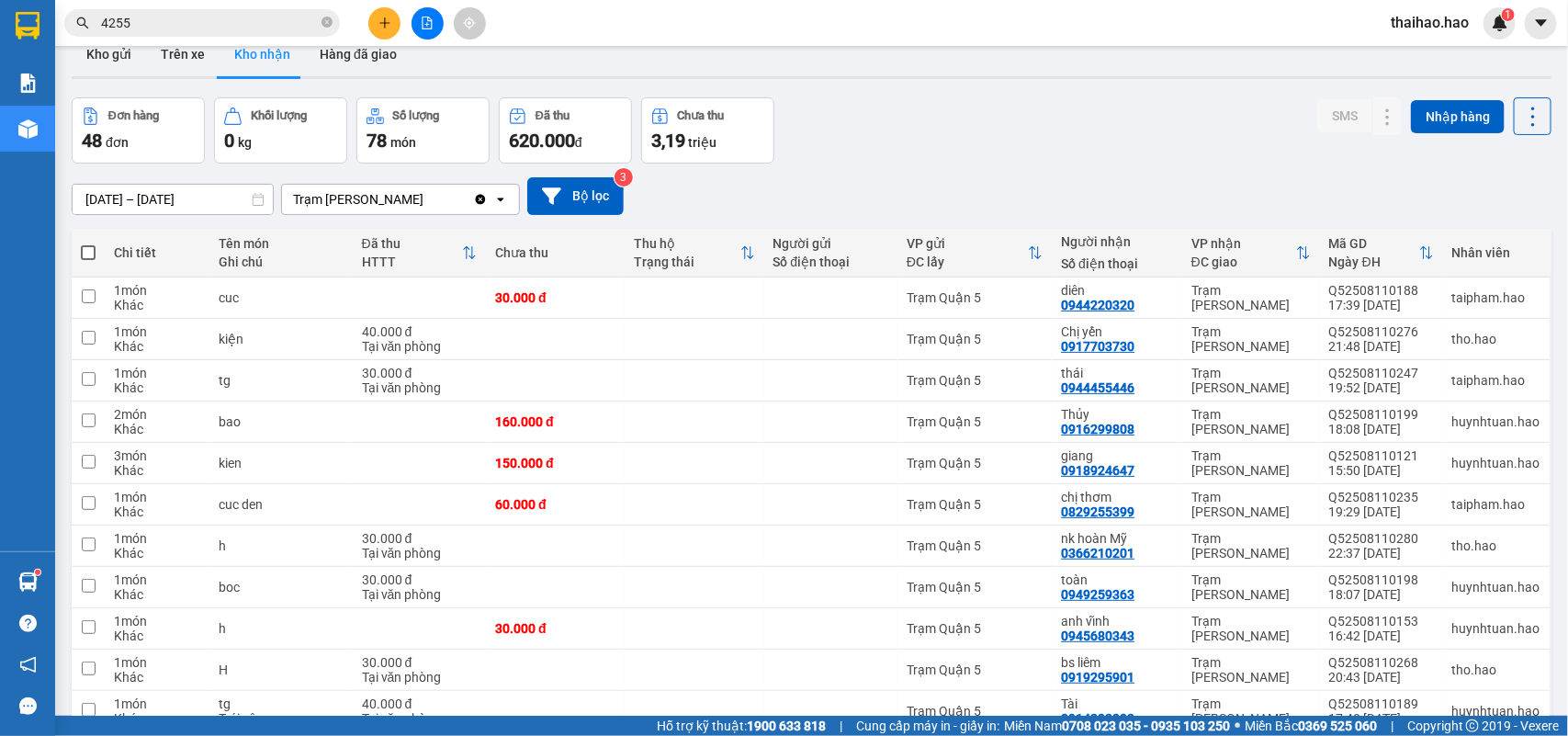
scroll to position [0, 0]
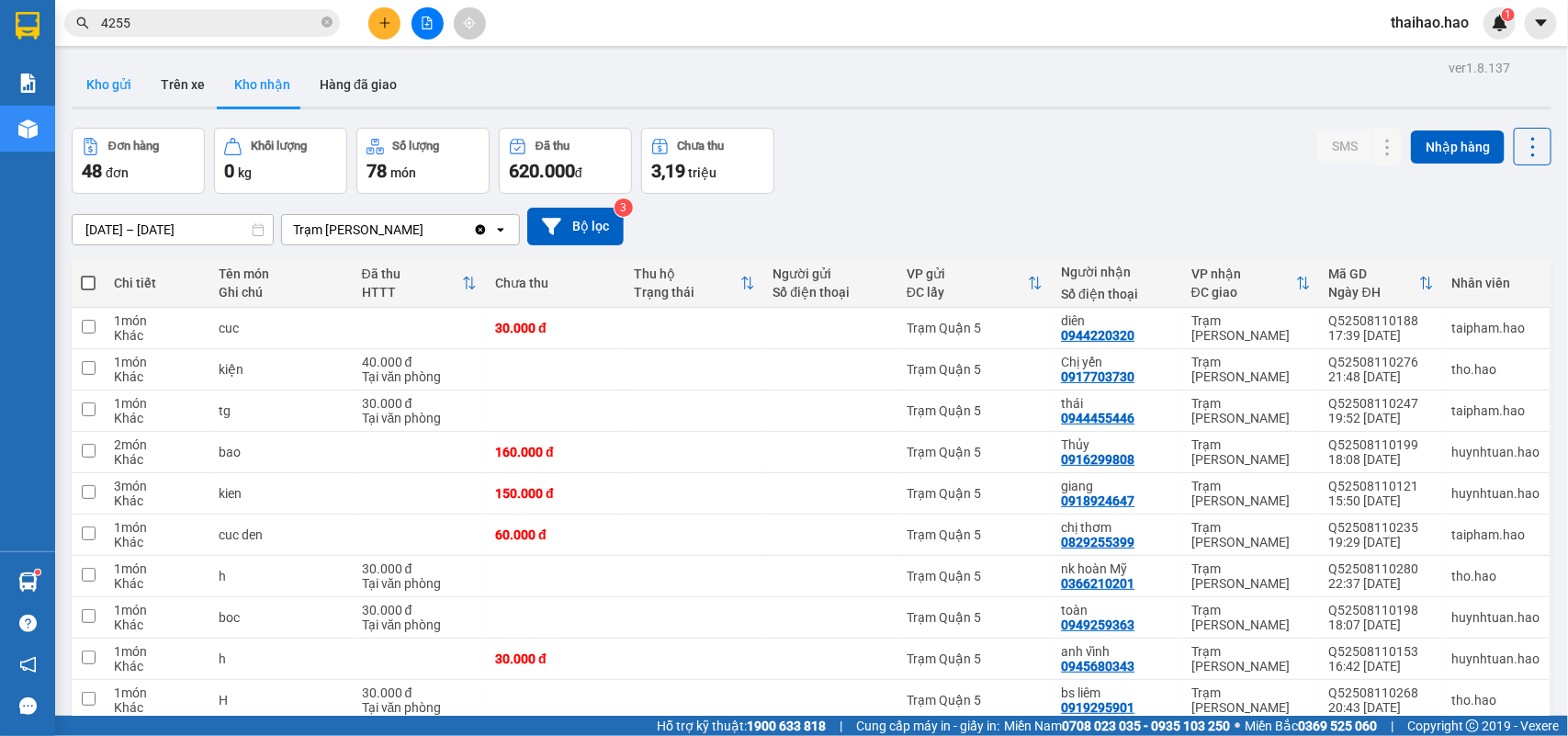
click at [140, 71] on button "Kho gửi" at bounding box center [108, 84] width 74 height 44
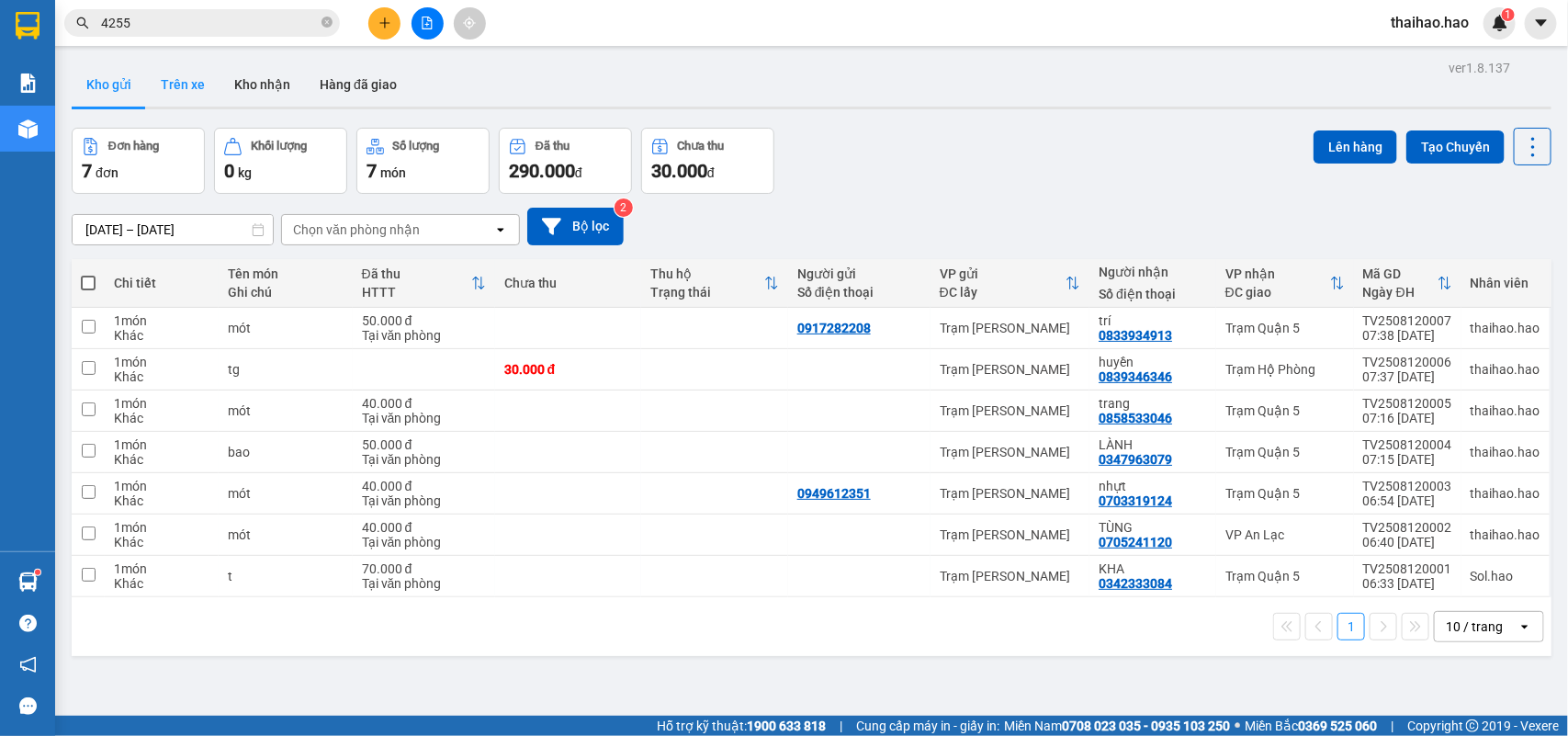
click at [186, 83] on button "Trên xe" at bounding box center [183, 84] width 73 height 44
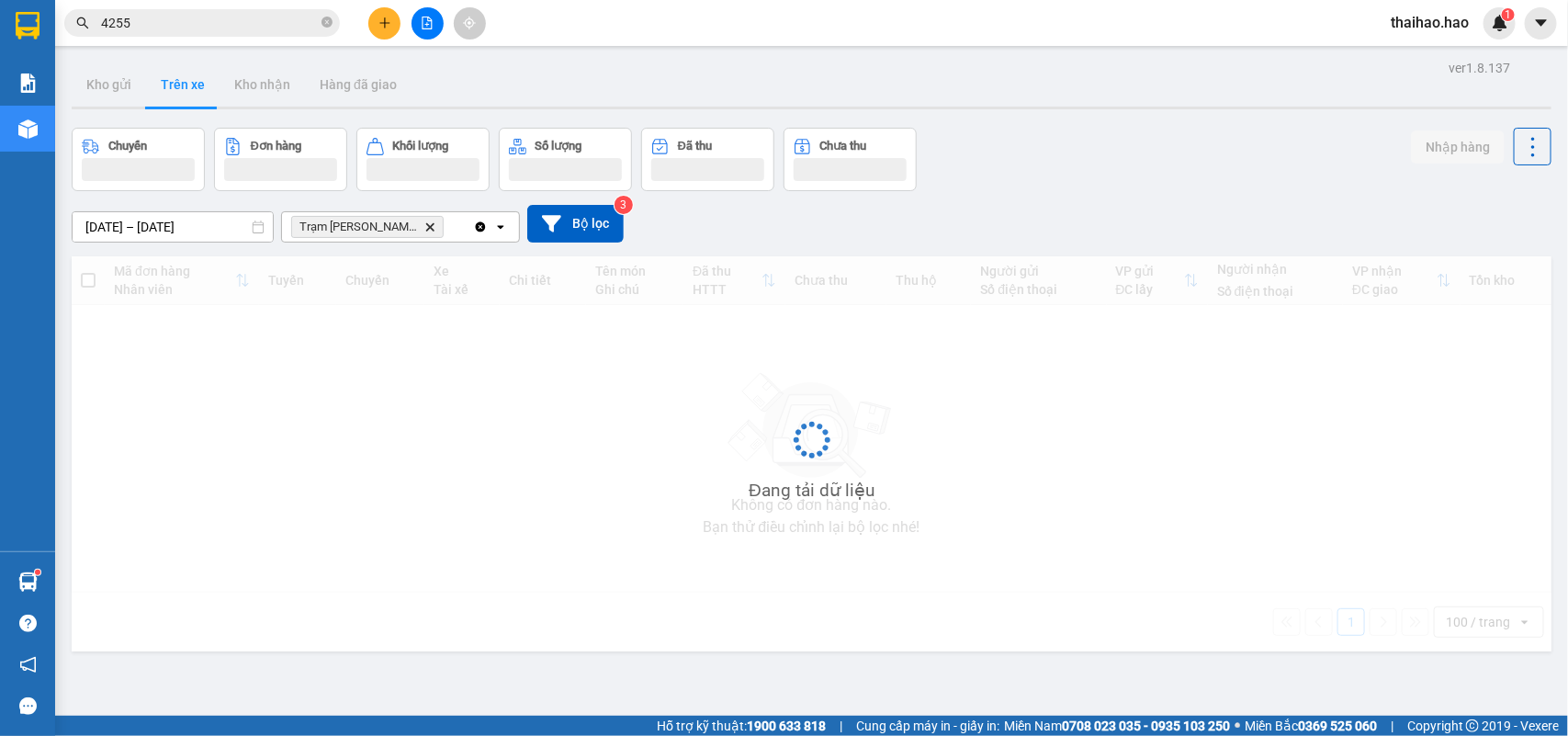
click at [186, 83] on button "Trên xe" at bounding box center [183, 84] width 73 height 44
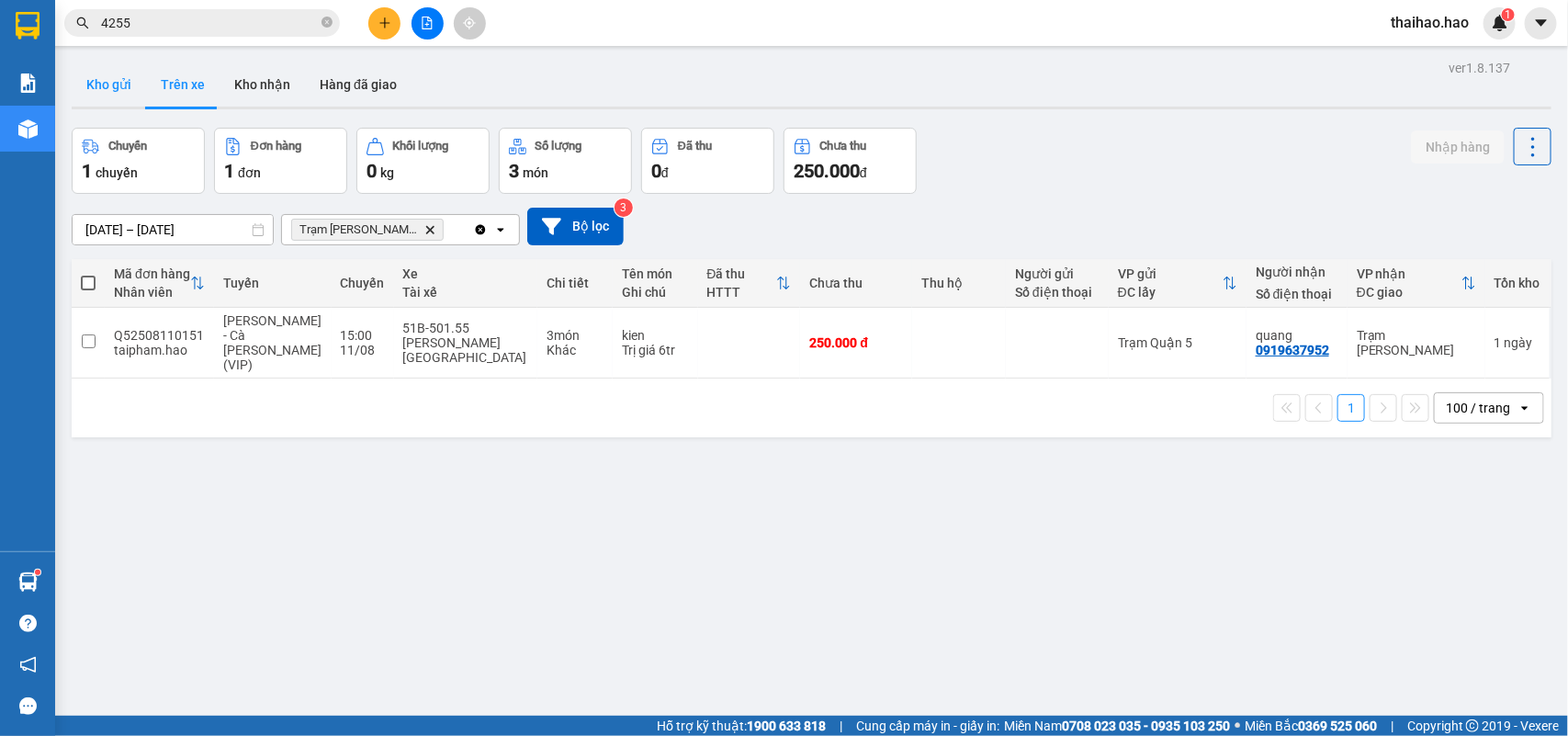
click at [117, 94] on button "Kho gửi" at bounding box center [108, 84] width 74 height 44
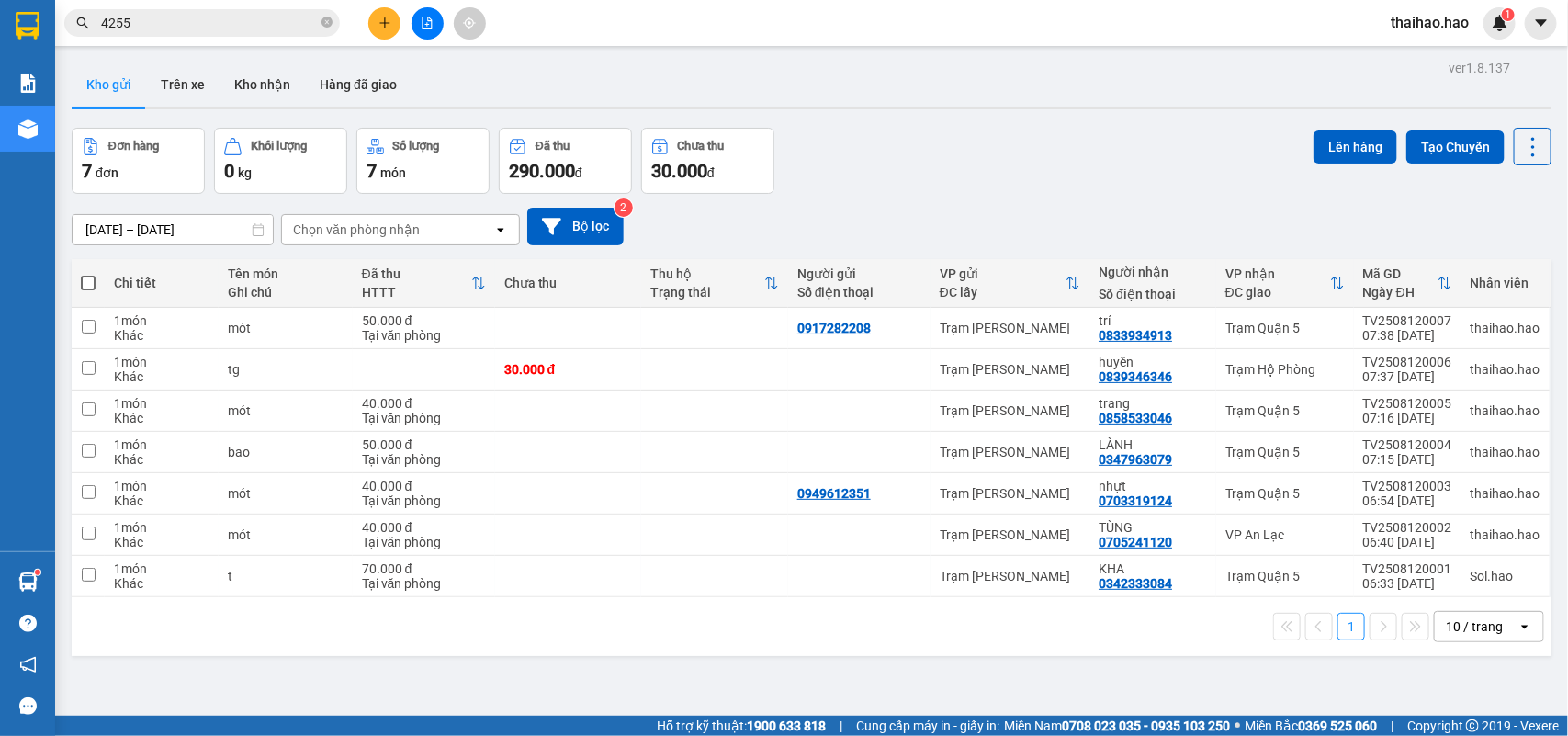
click at [1466, 621] on div "10 / trang" at bounding box center [1474, 626] width 57 height 19
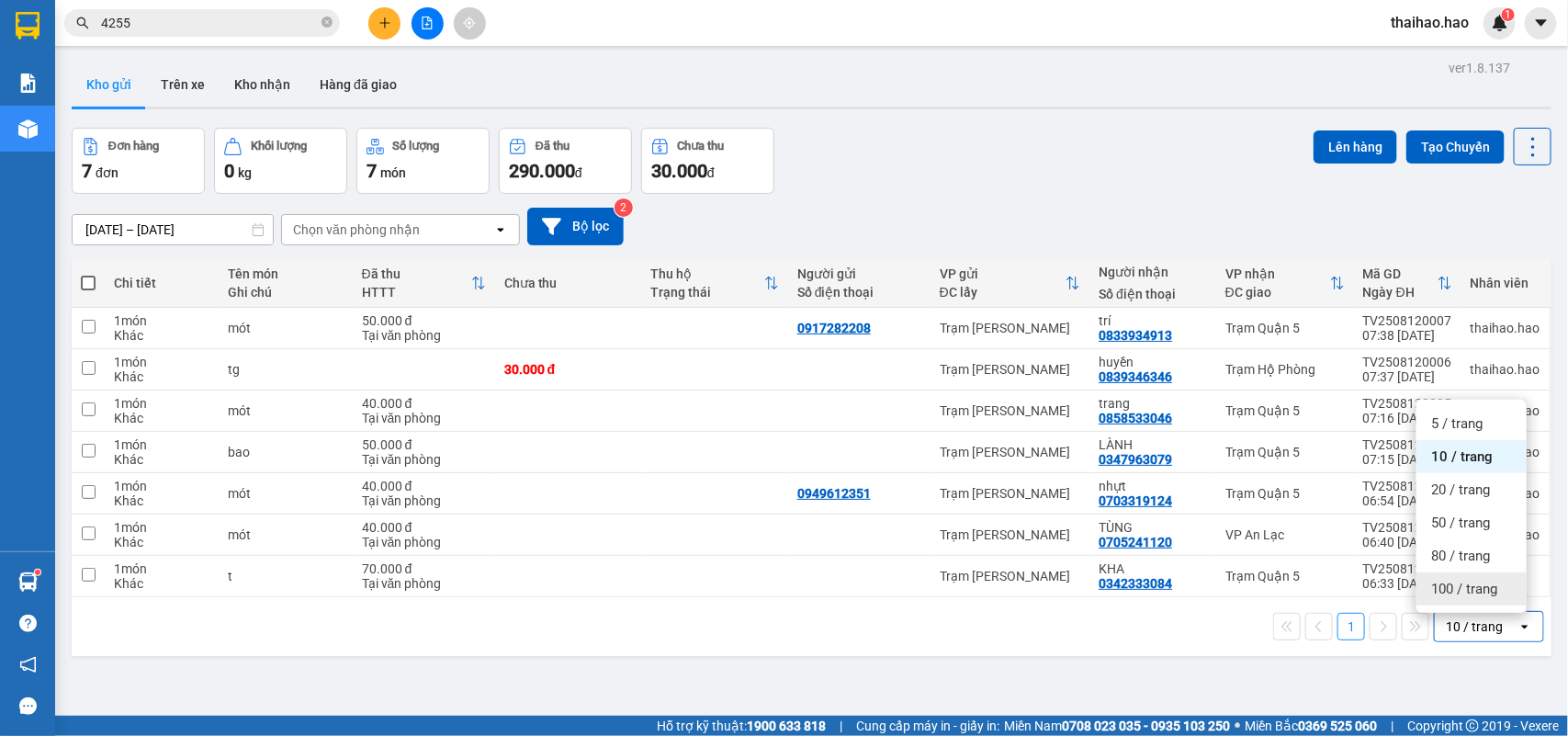
click at [1461, 599] on div "100 / trang" at bounding box center [1471, 589] width 110 height 33
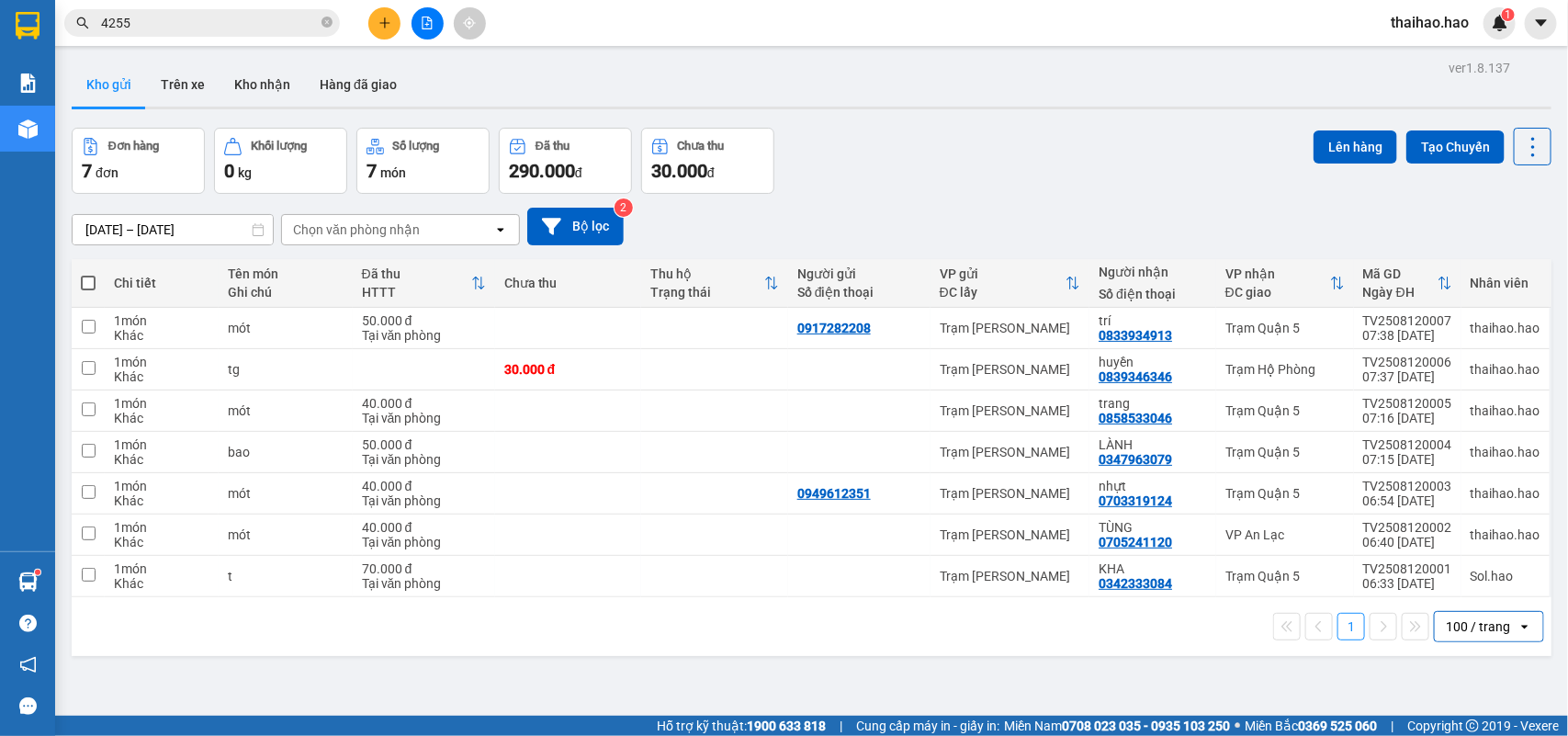
click at [99, 281] on th at bounding box center [88, 283] width 33 height 49
click at [92, 277] on span at bounding box center [88, 282] width 15 height 15
click at [88, 273] on input "checkbox" at bounding box center [88, 273] width 0 height 0
checkbox input "true"
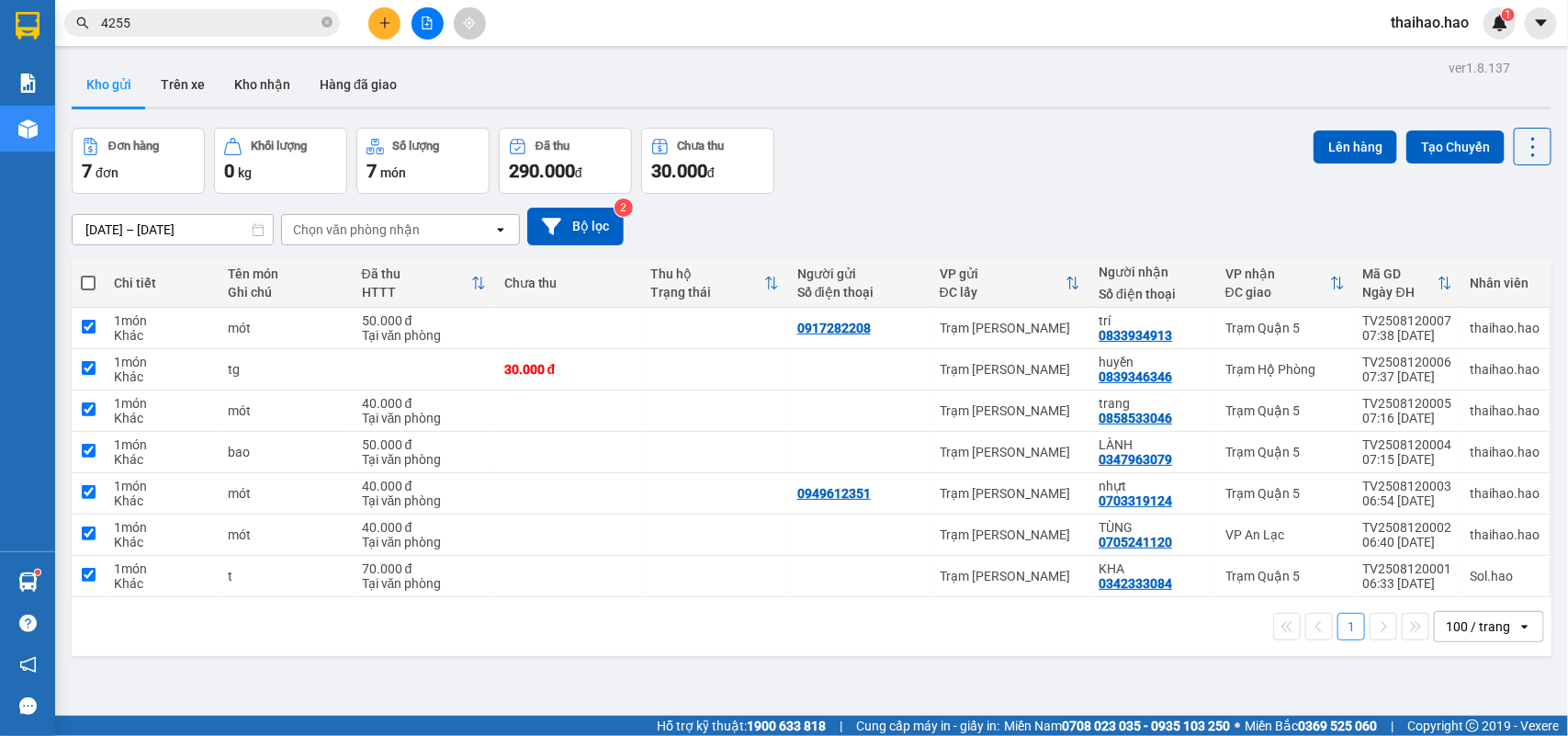
checkbox input "true"
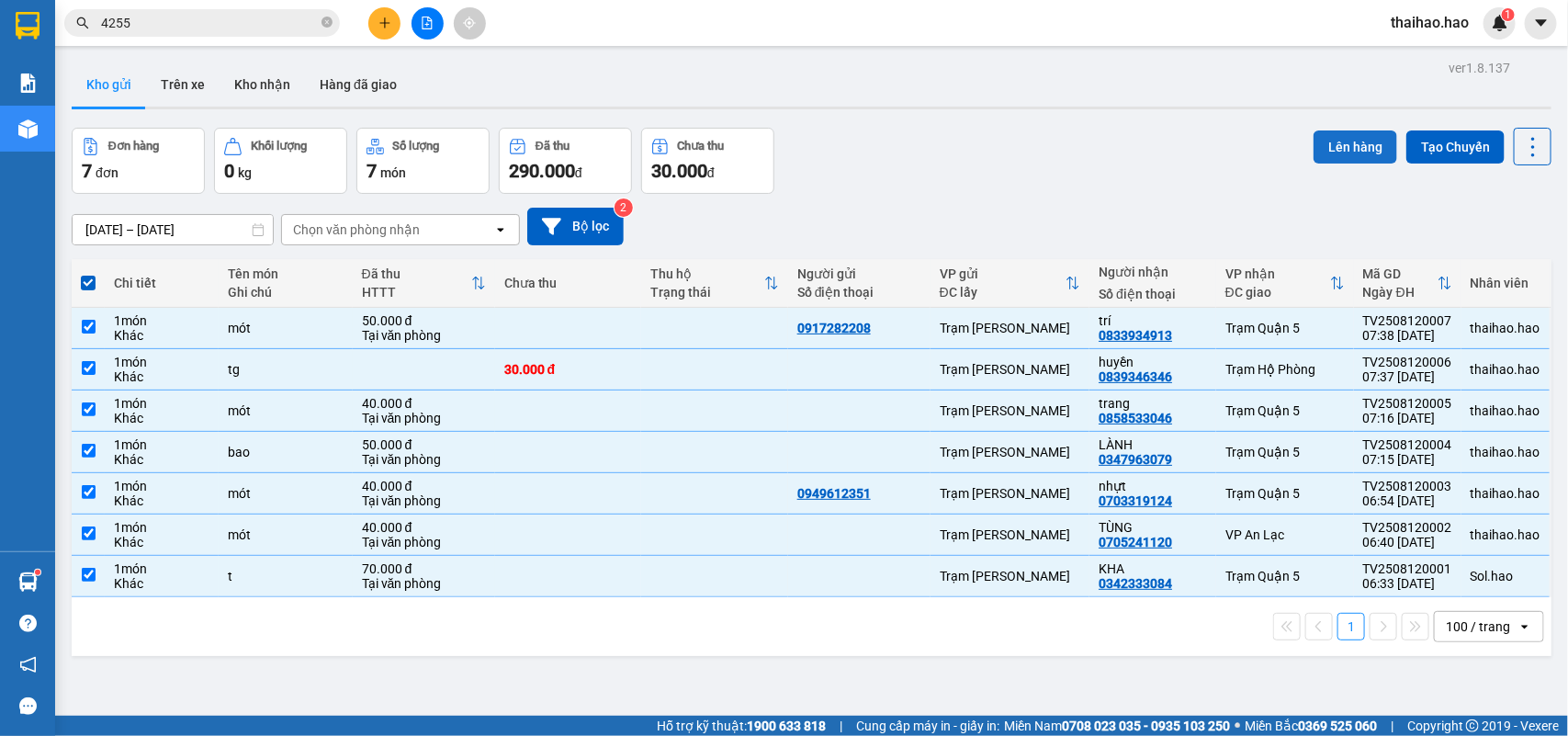
click at [1314, 145] on button "Lên hàng" at bounding box center [1356, 147] width 84 height 33
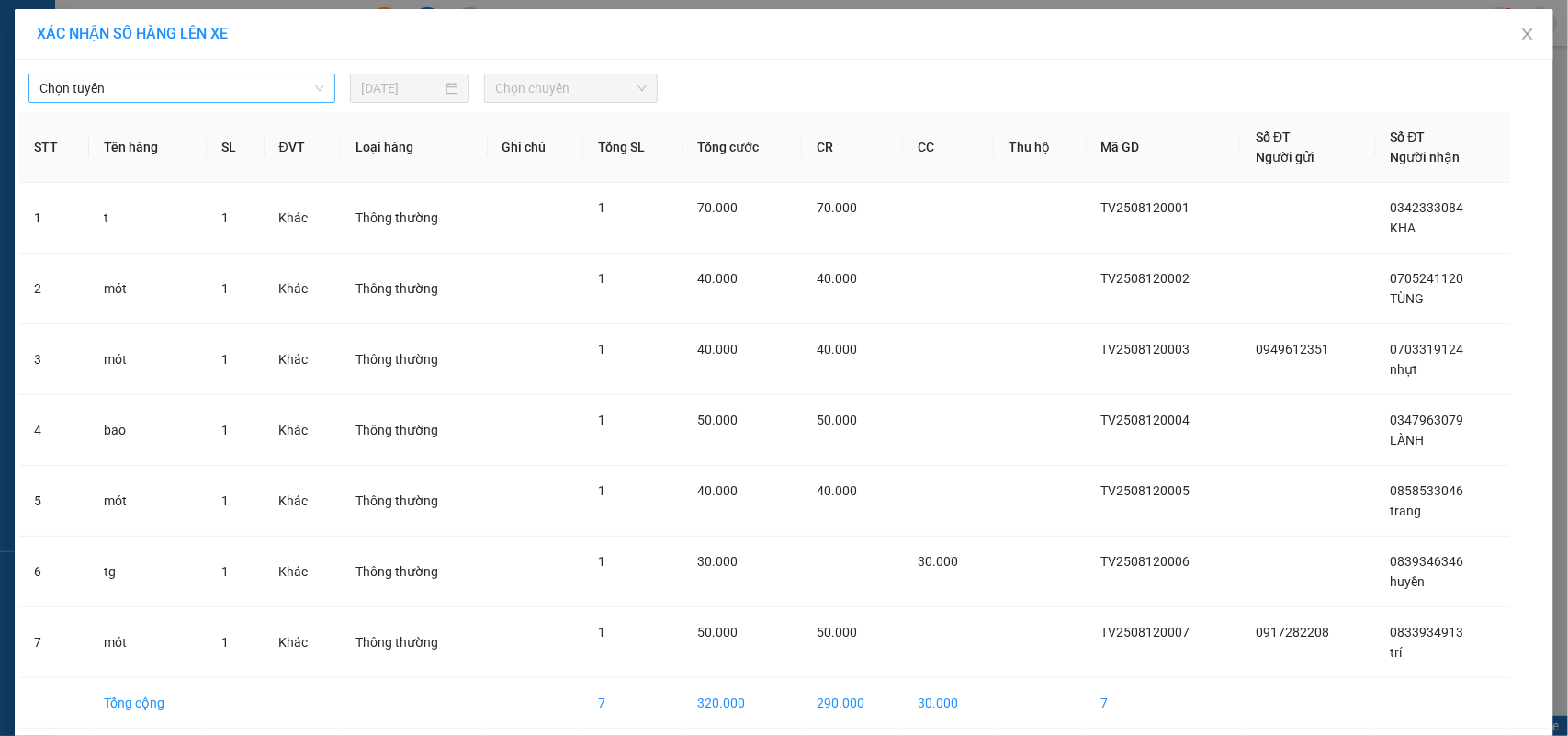
click at [181, 78] on span "Chọn tuyến" at bounding box center [182, 88] width 285 height 27
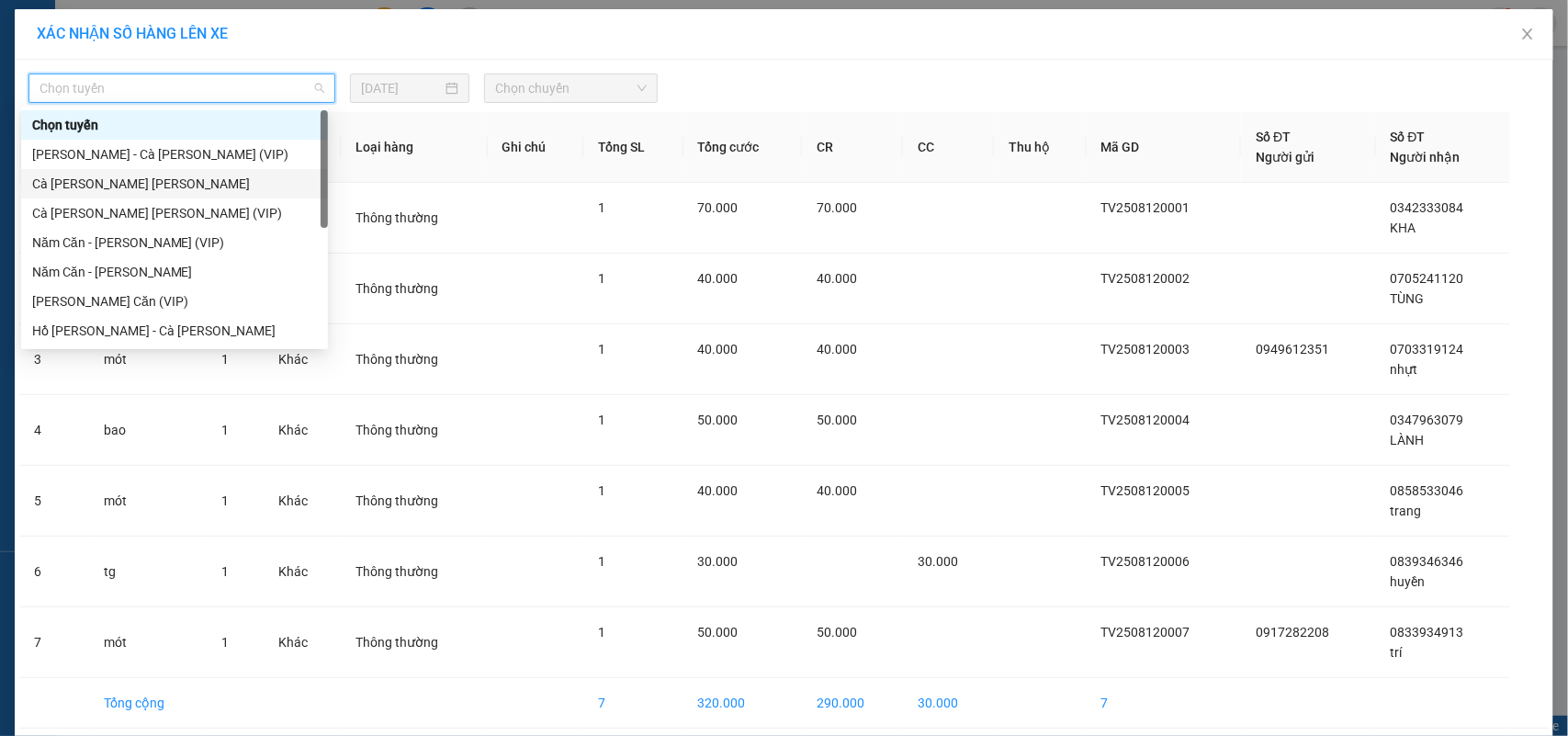
click at [121, 182] on div "Cà Mau - Hồ Chí Minh" at bounding box center [175, 184] width 285 height 20
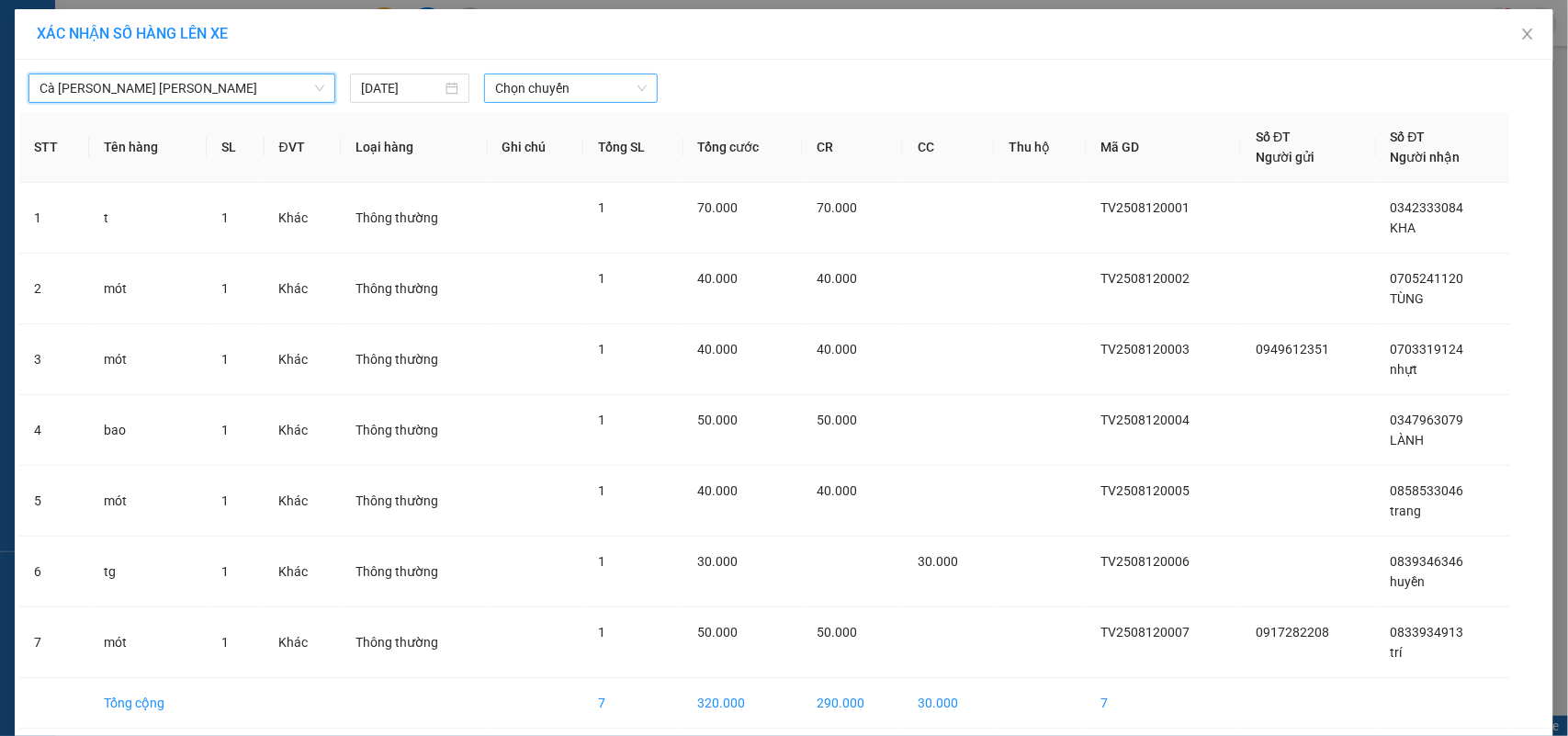
click at [508, 92] on span "Chọn chuyến" at bounding box center [570, 88] width 150 height 27
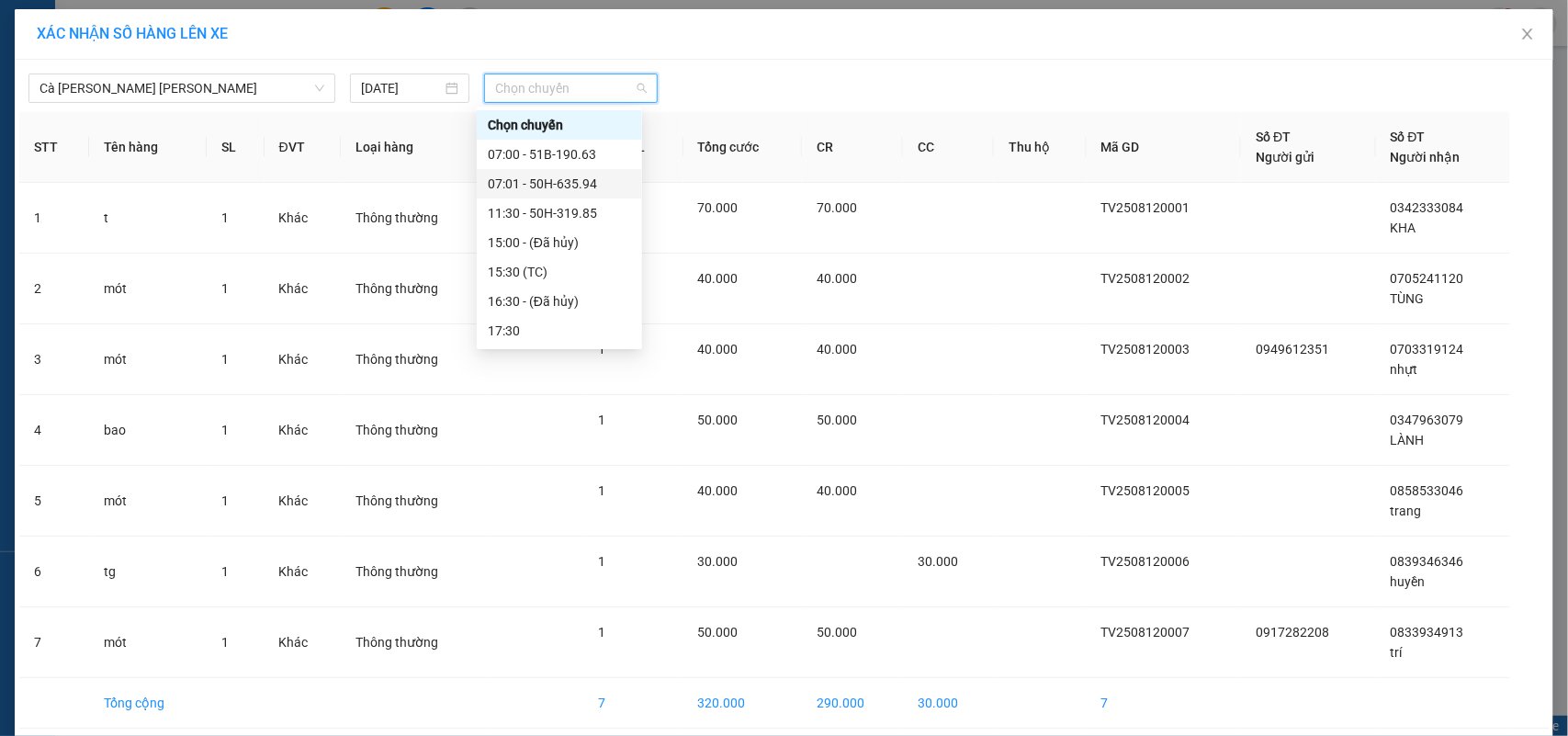
click at [521, 174] on div "07:01 - 50H-635.94" at bounding box center [559, 184] width 144 height 20
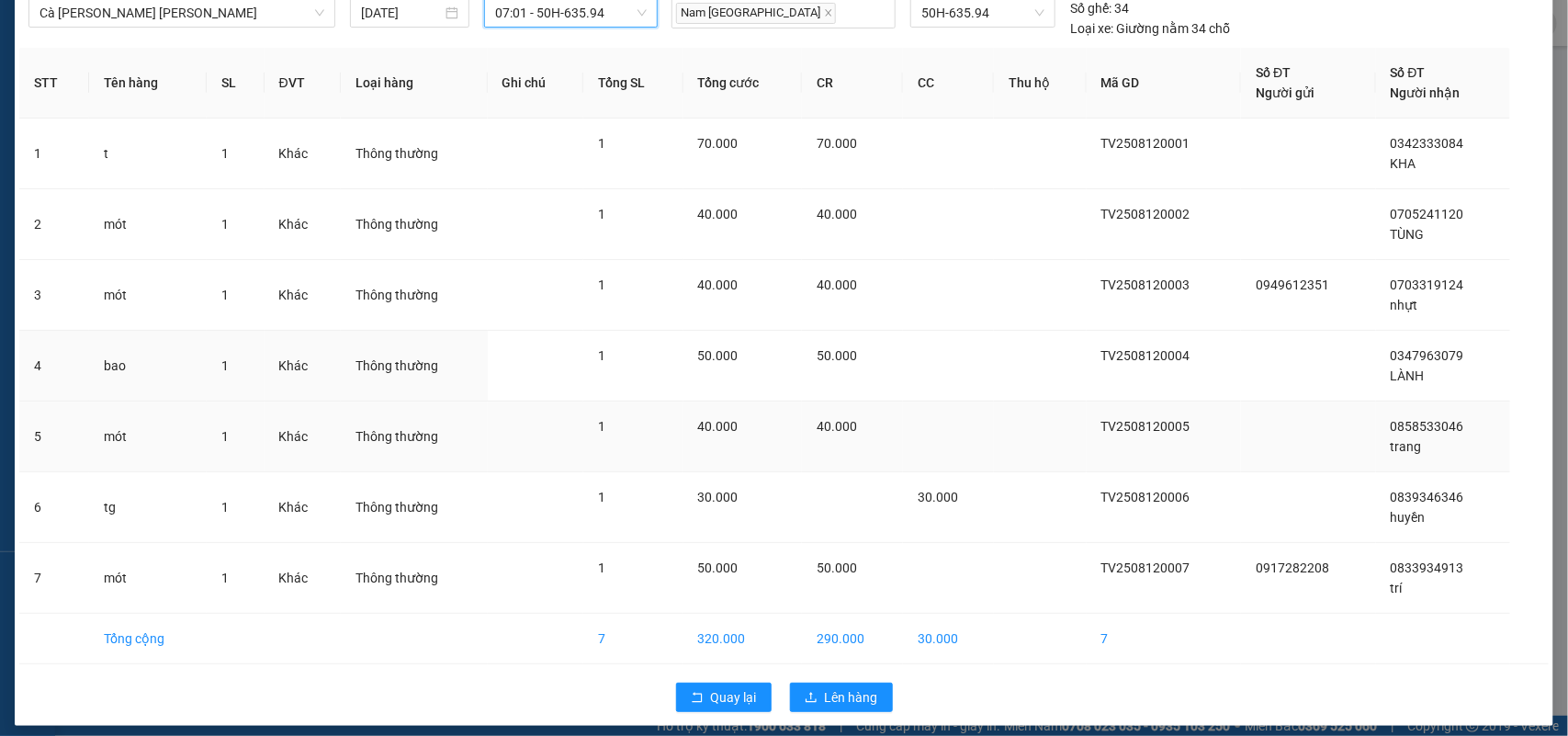
scroll to position [89, 0]
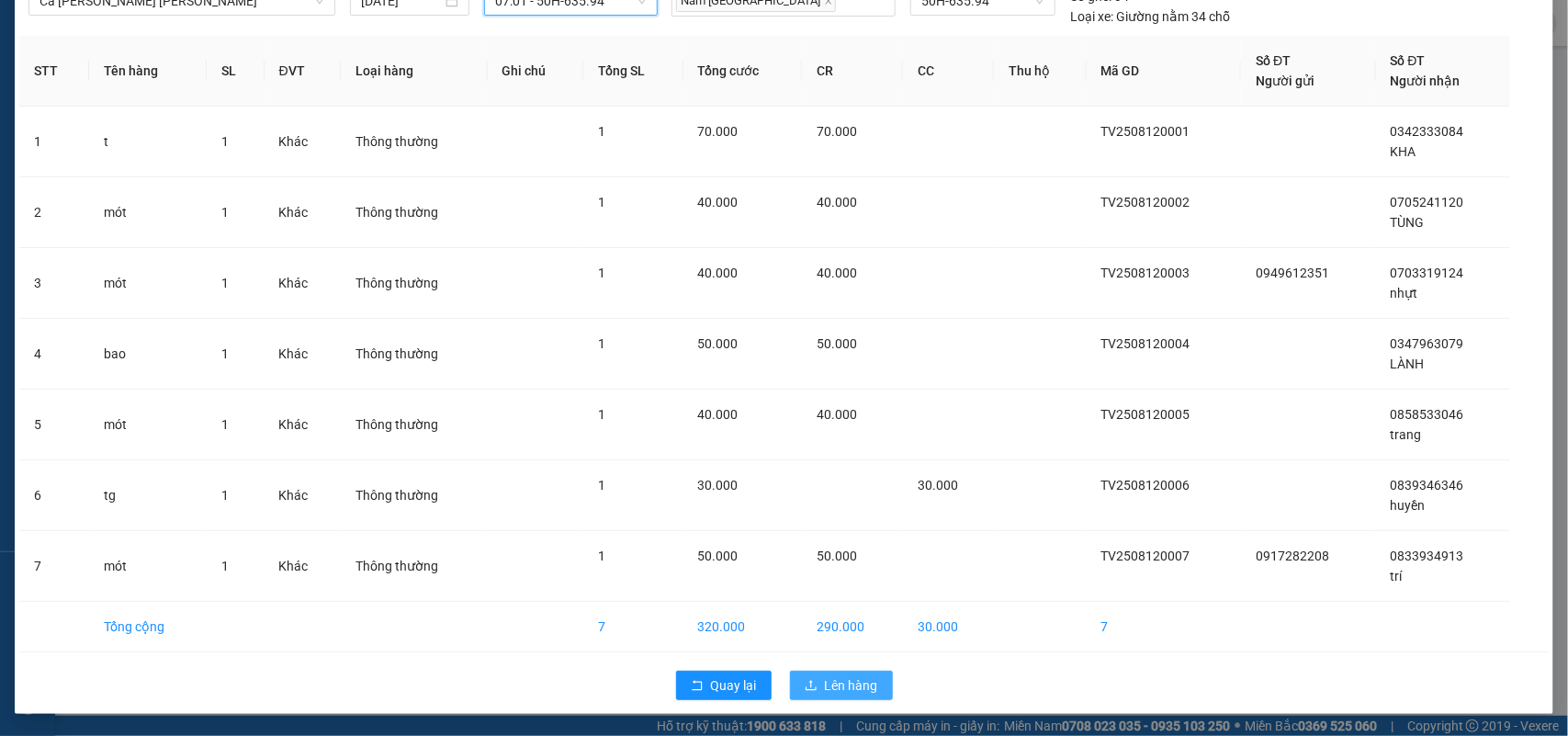
click at [876, 682] on button "Lên hàng" at bounding box center [841, 685] width 103 height 29
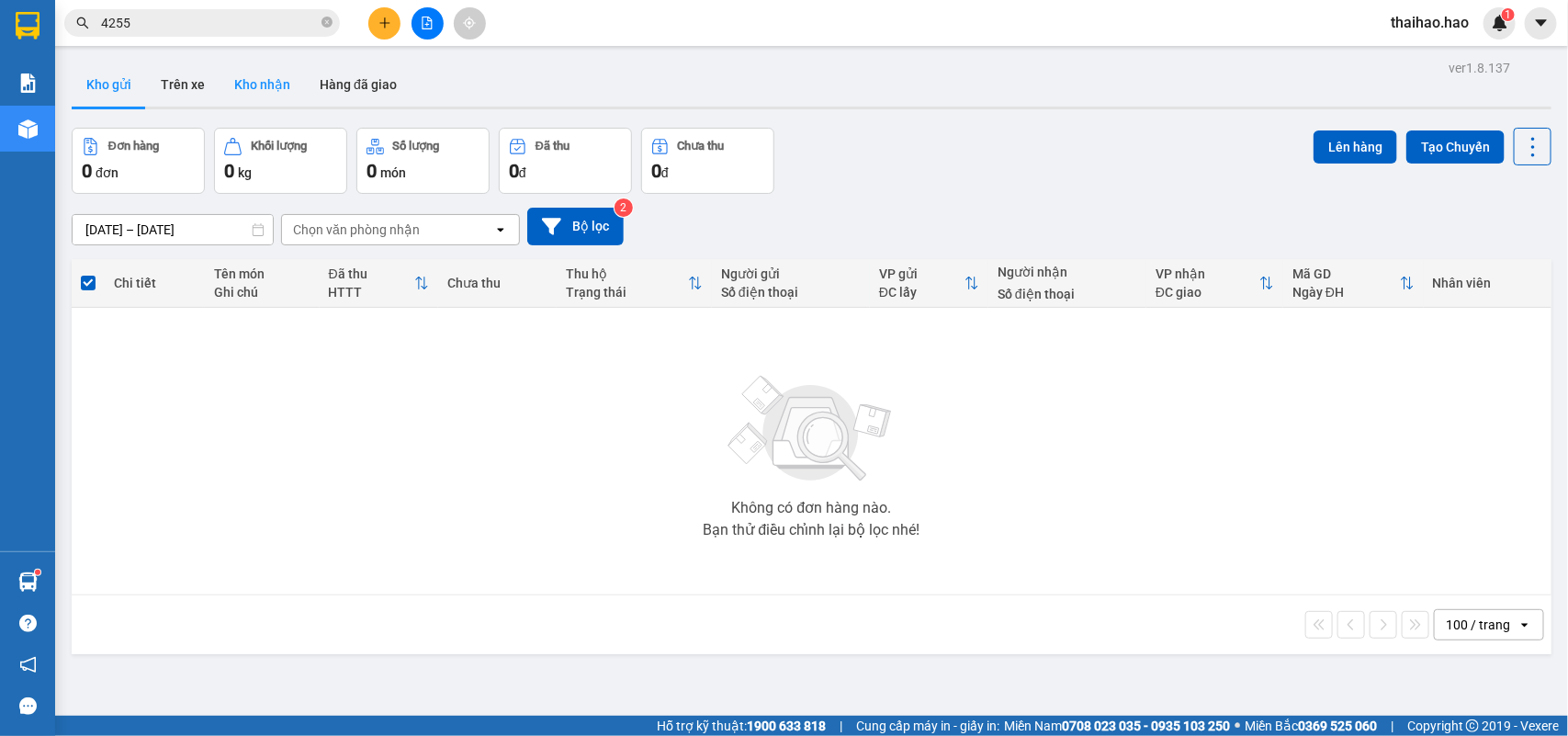
click at [246, 95] on button "Kho nhận" at bounding box center [263, 84] width 86 height 44
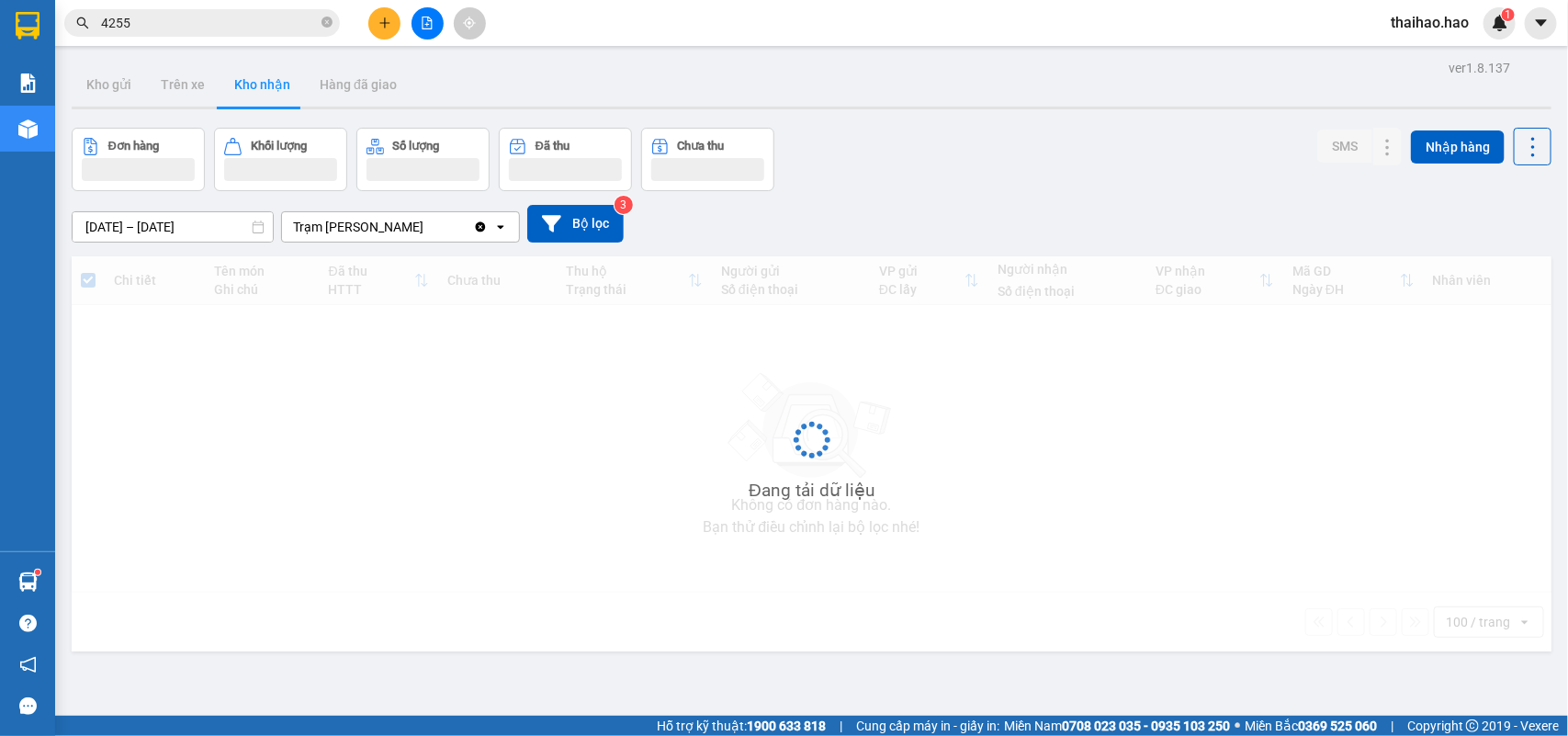
click at [246, 95] on button "Kho nhận" at bounding box center [263, 84] width 86 height 44
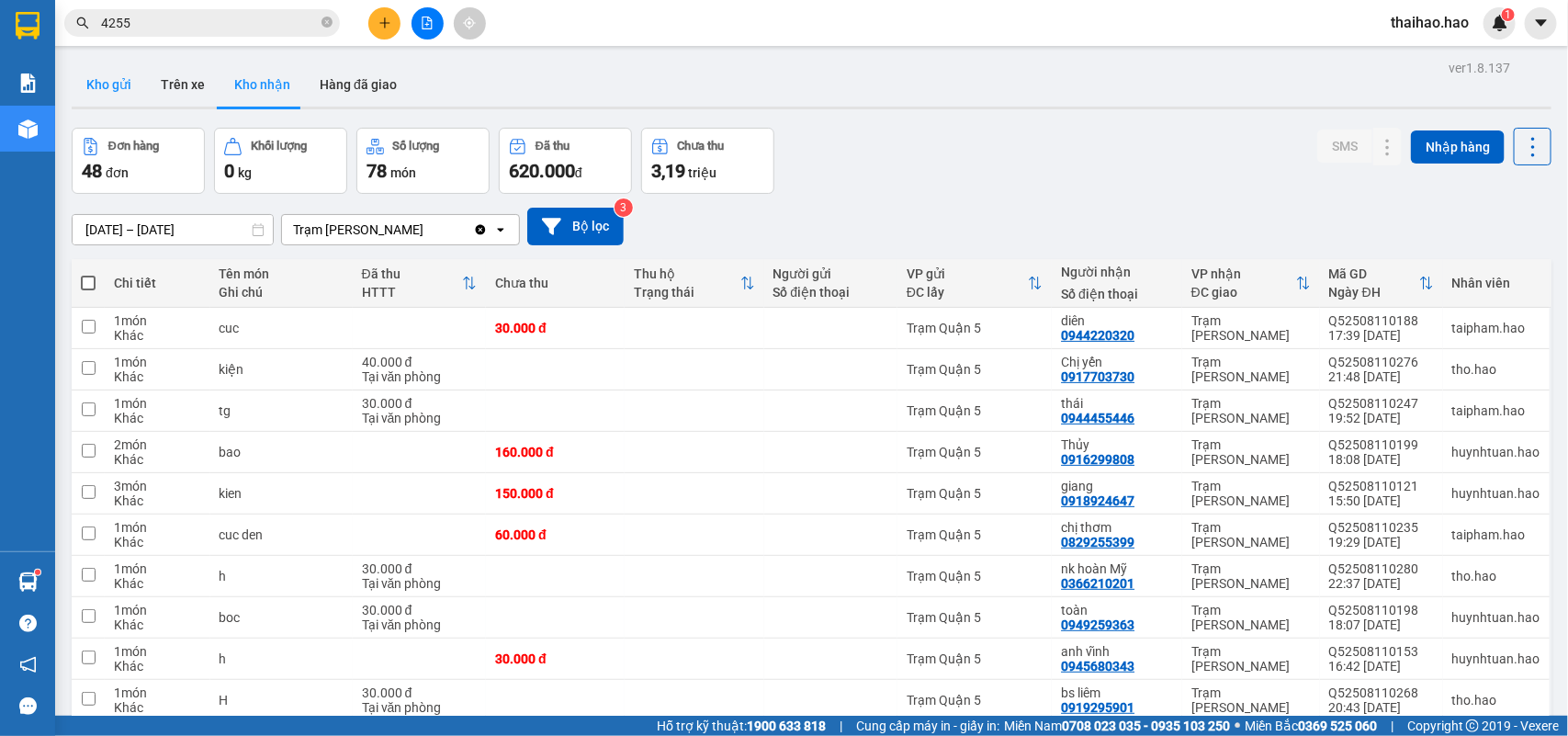
click at [102, 84] on button "Kho gửi" at bounding box center [108, 84] width 74 height 44
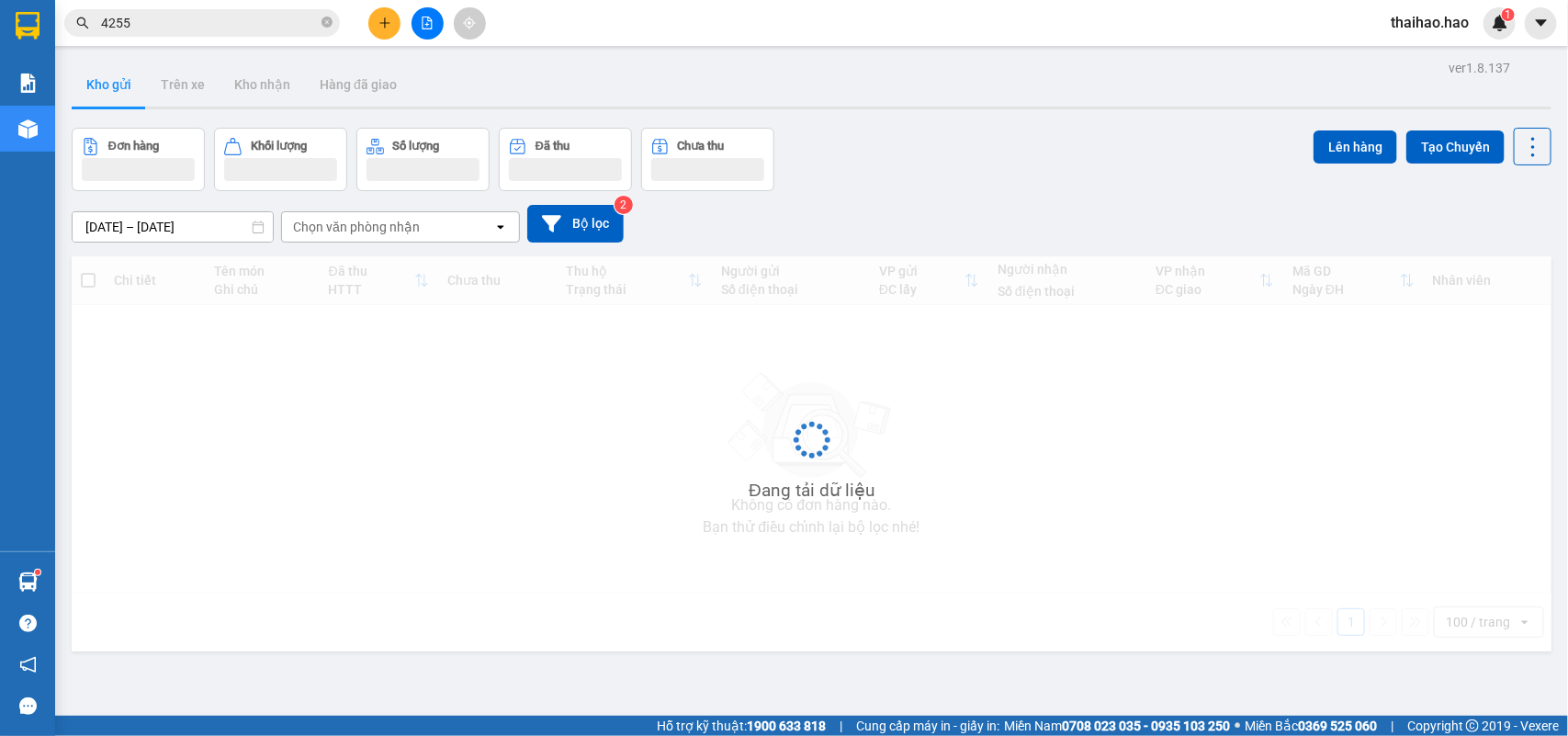
click at [102, 84] on button "Kho gửi" at bounding box center [108, 84] width 74 height 44
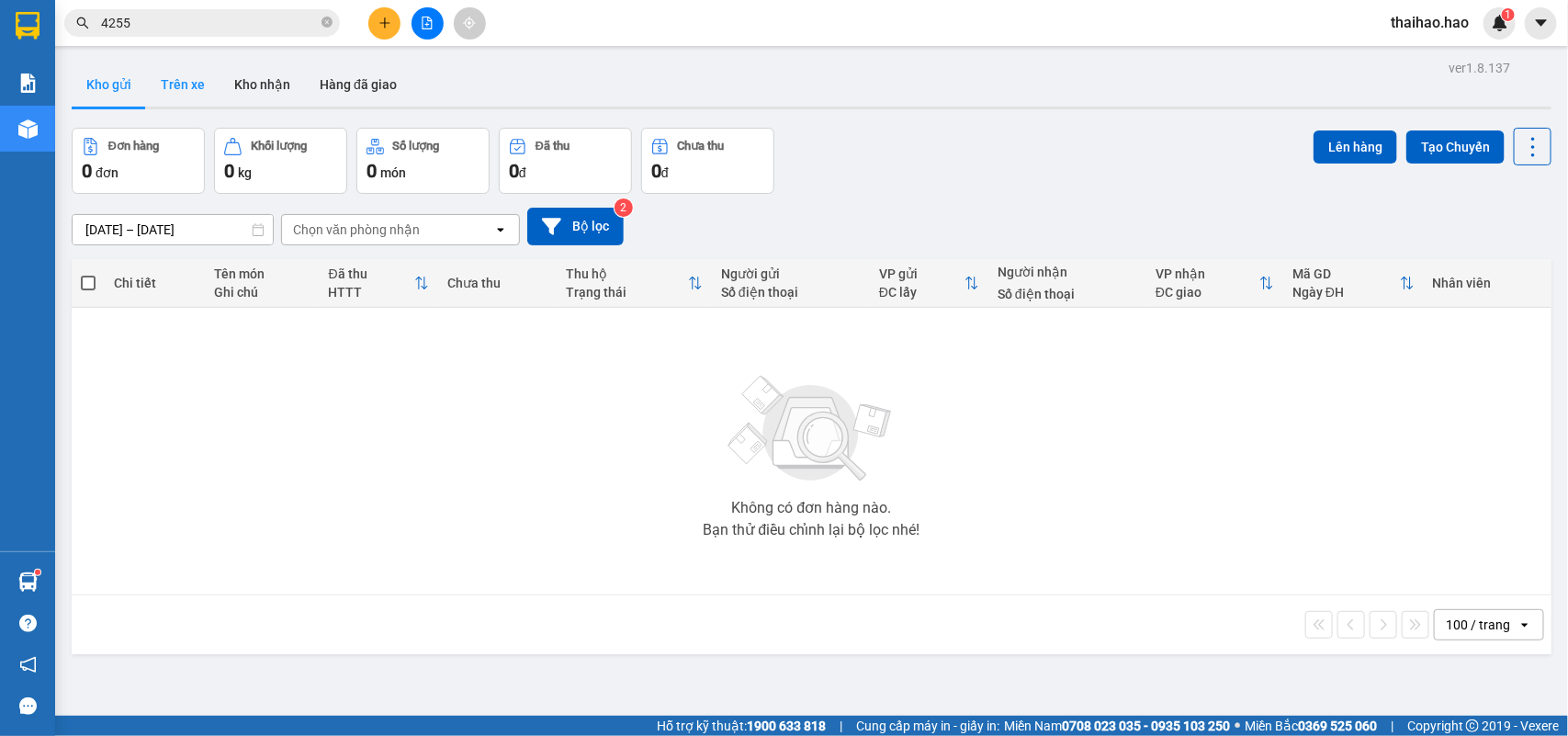
click at [186, 90] on button "Trên xe" at bounding box center [183, 84] width 73 height 44
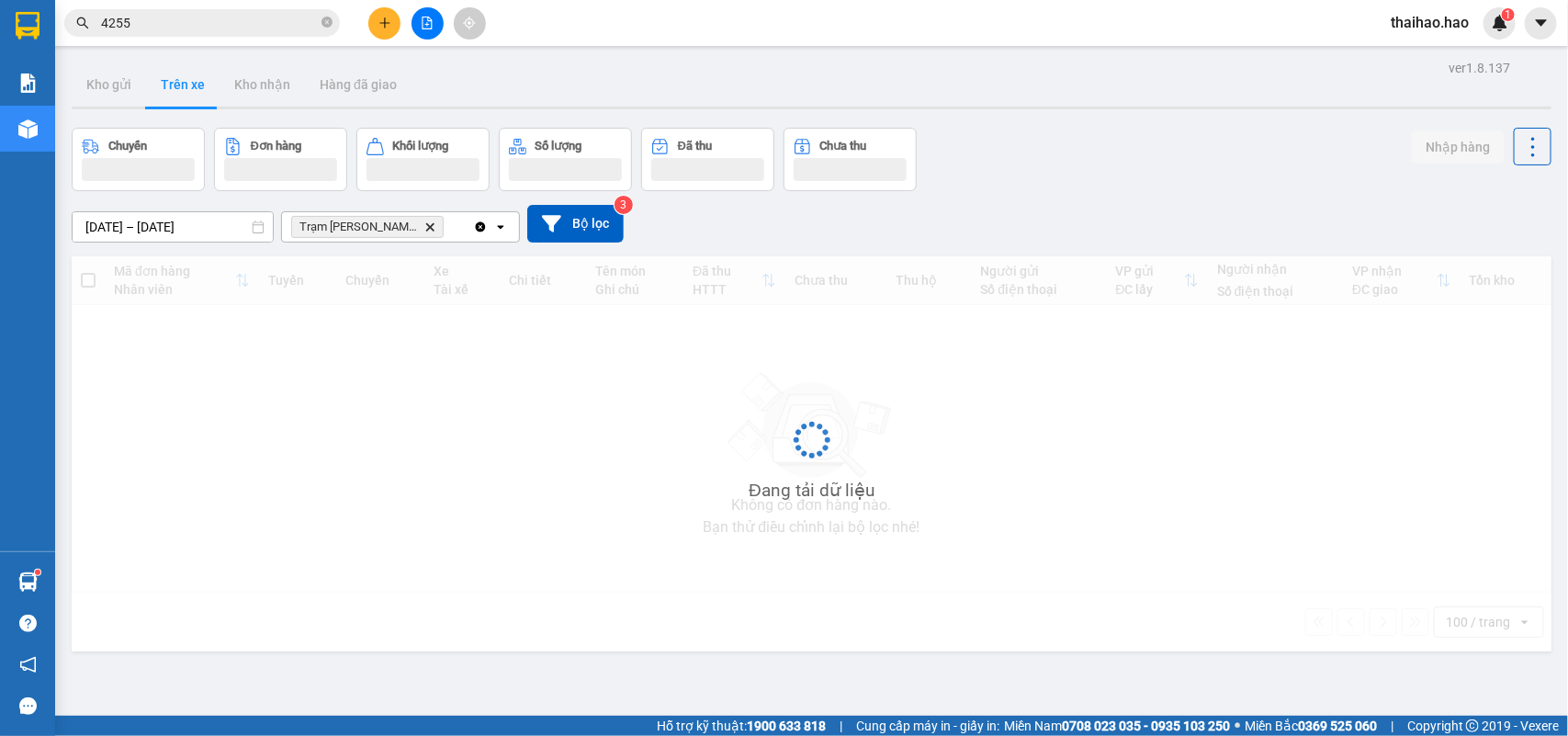
click at [186, 90] on button "Trên xe" at bounding box center [183, 84] width 73 height 44
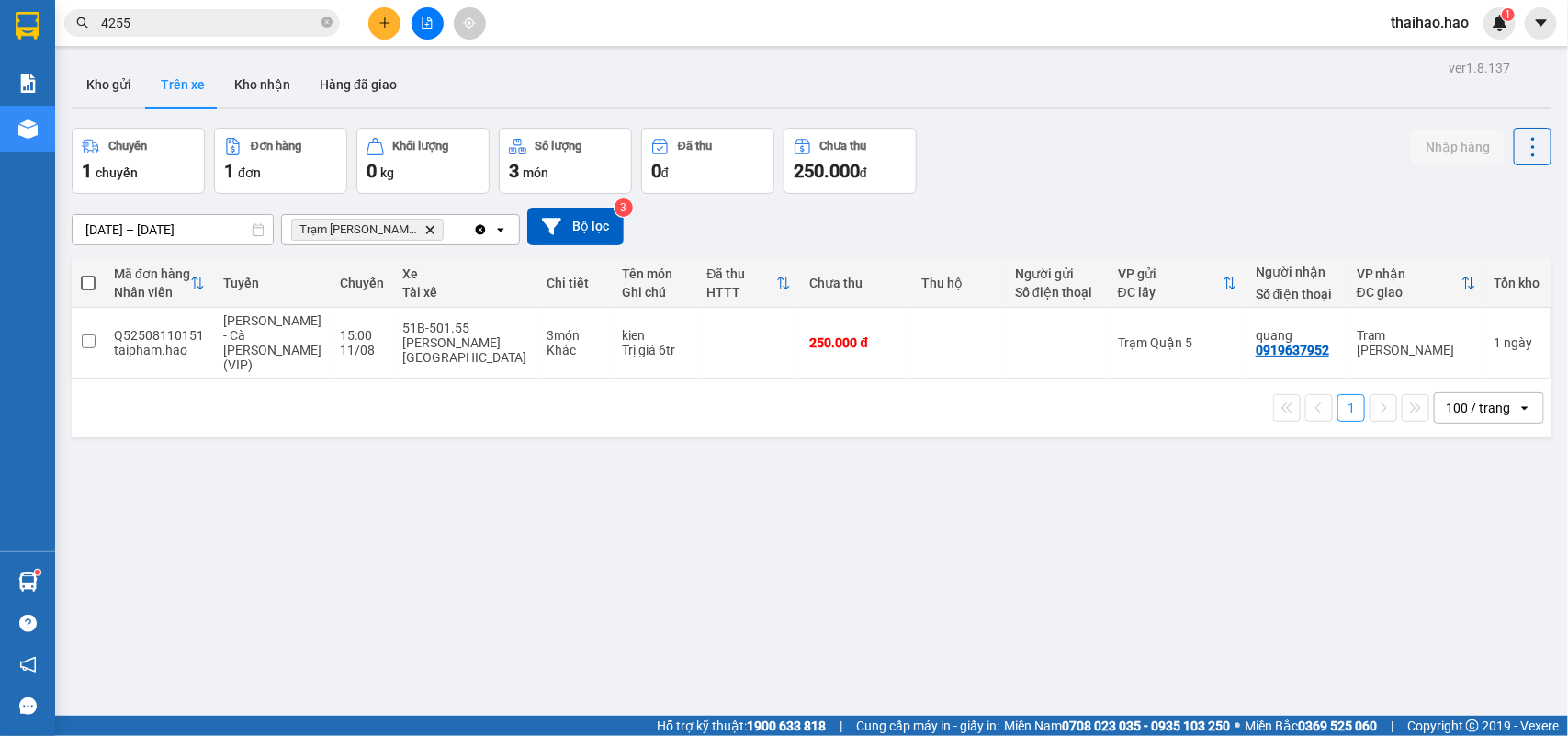
click at [425, 225] on icon "Delete" at bounding box center [430, 229] width 11 height 11
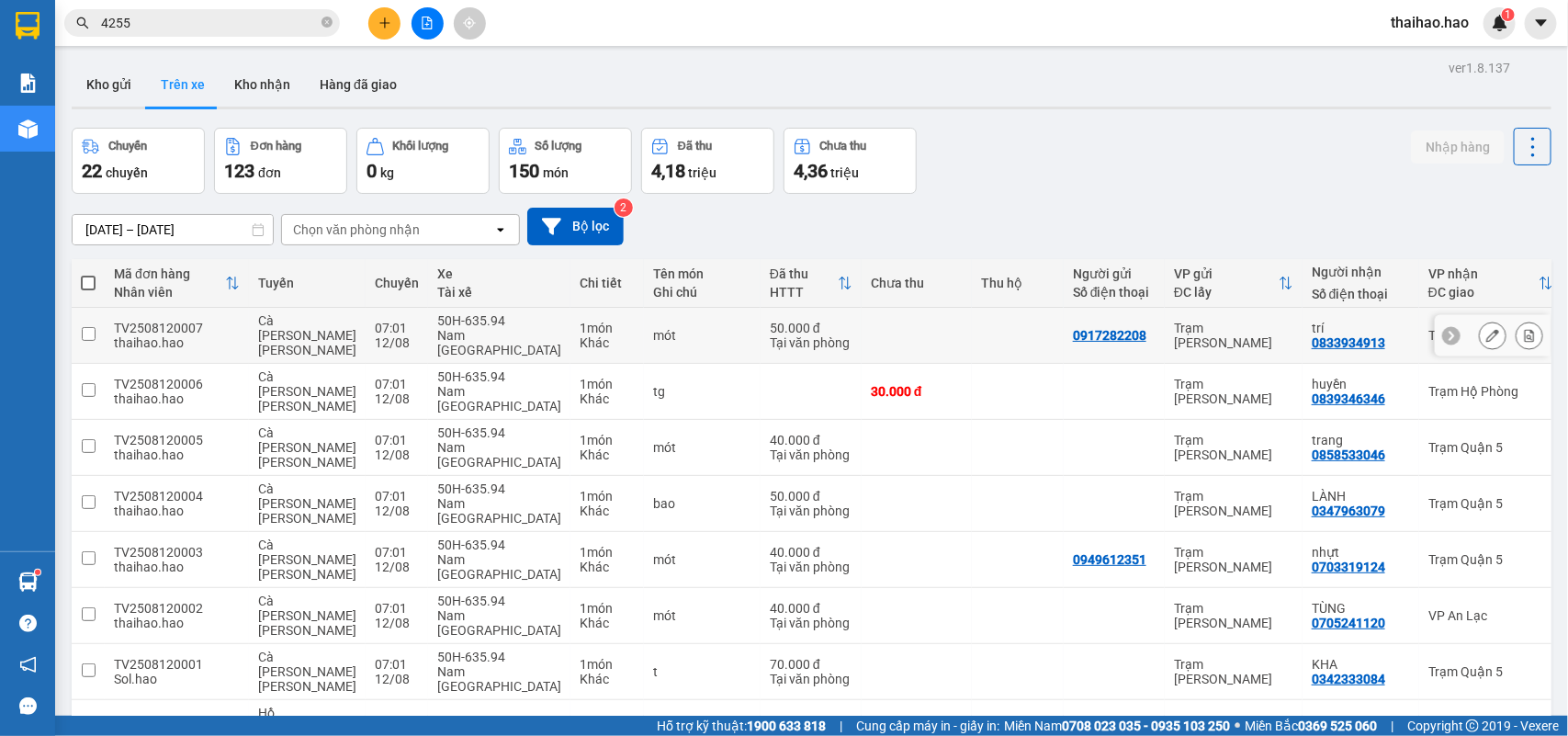
click at [1487, 329] on icon at bounding box center [1493, 335] width 13 height 13
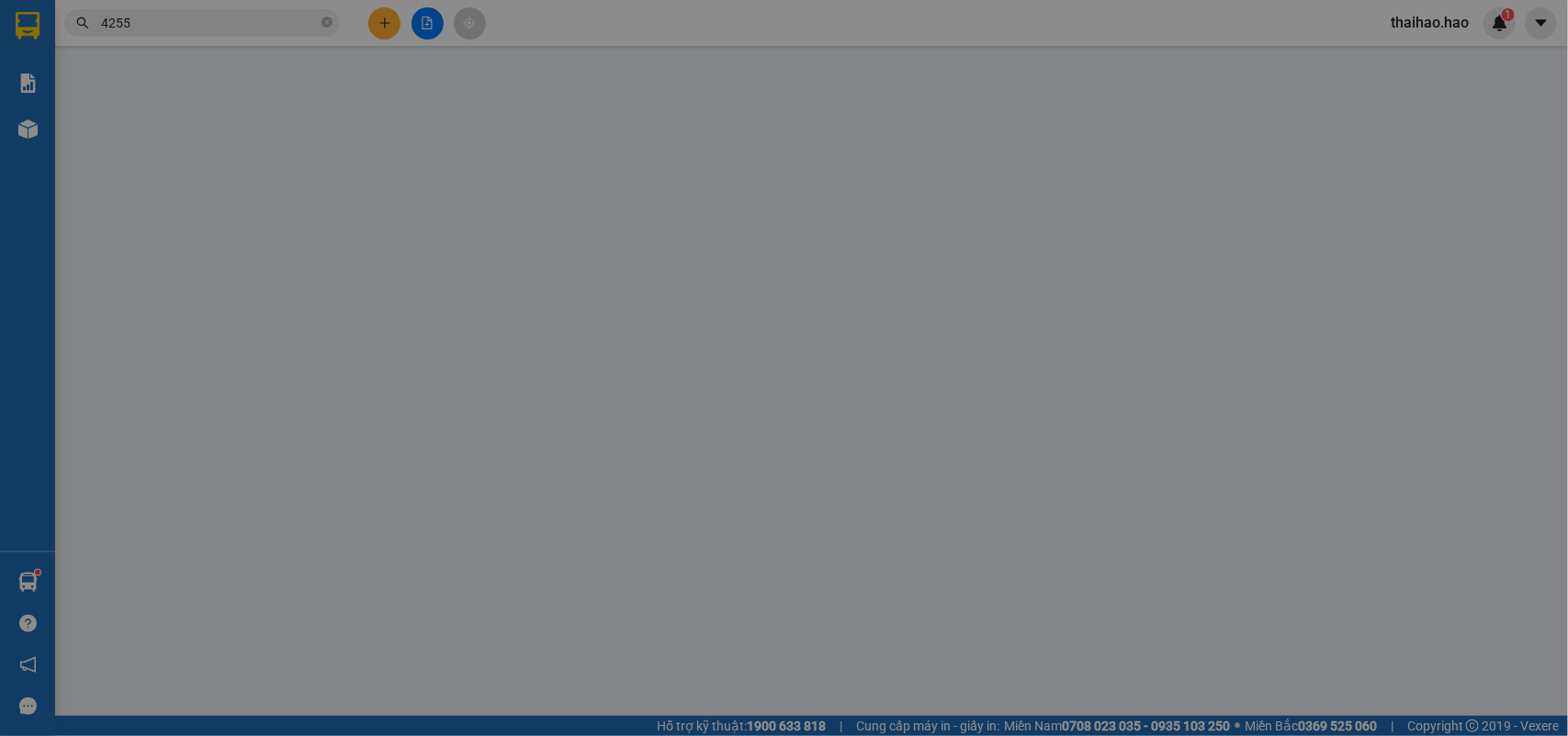
type input "0917282208"
type input "0833934913"
type input "trí"
type input "50.000"
type input "0"
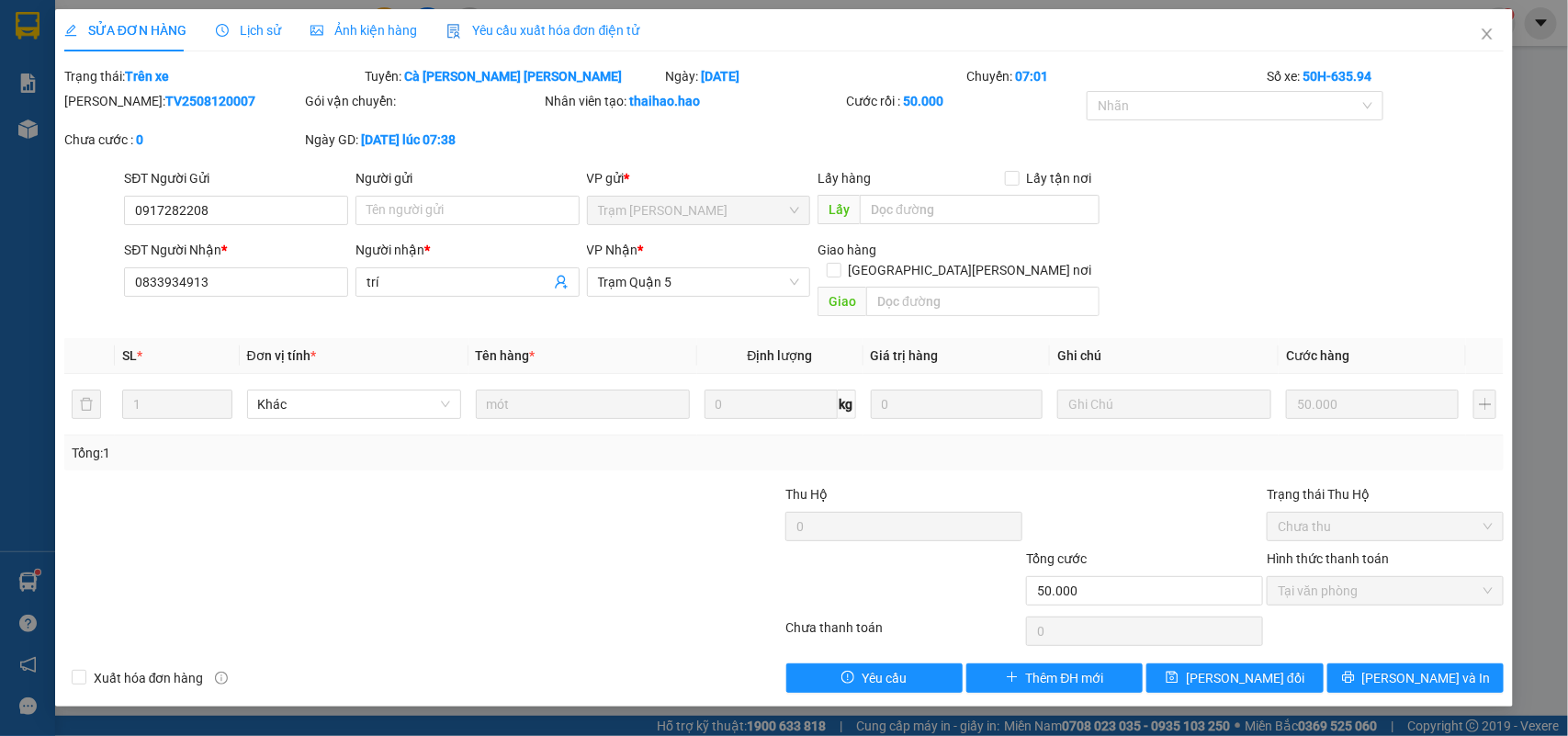
click at [327, 23] on span "Ảnh kiện hàng" at bounding box center [363, 30] width 106 height 15
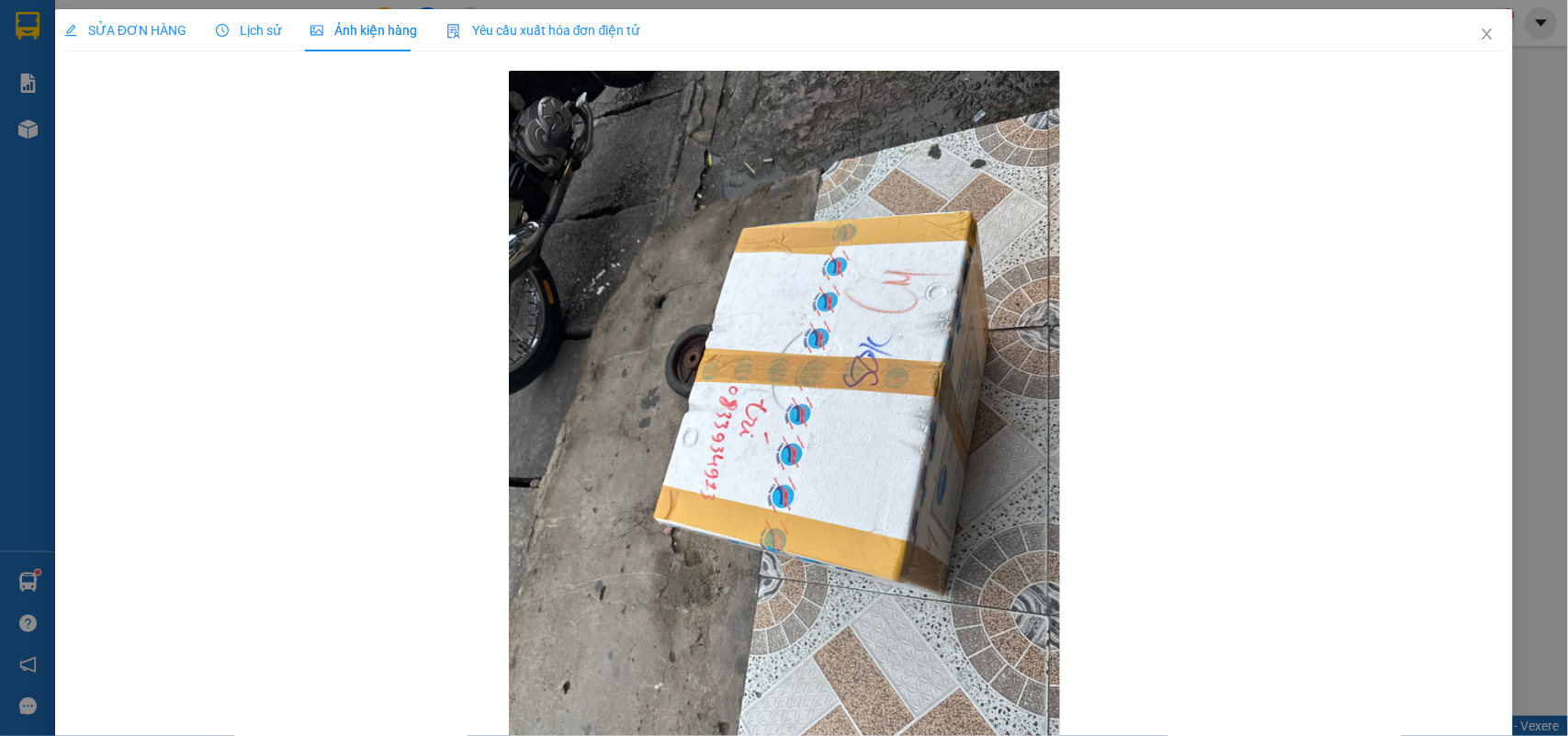
click at [147, 35] on span "SỬA ĐƠN HÀNG" at bounding box center [125, 30] width 122 height 15
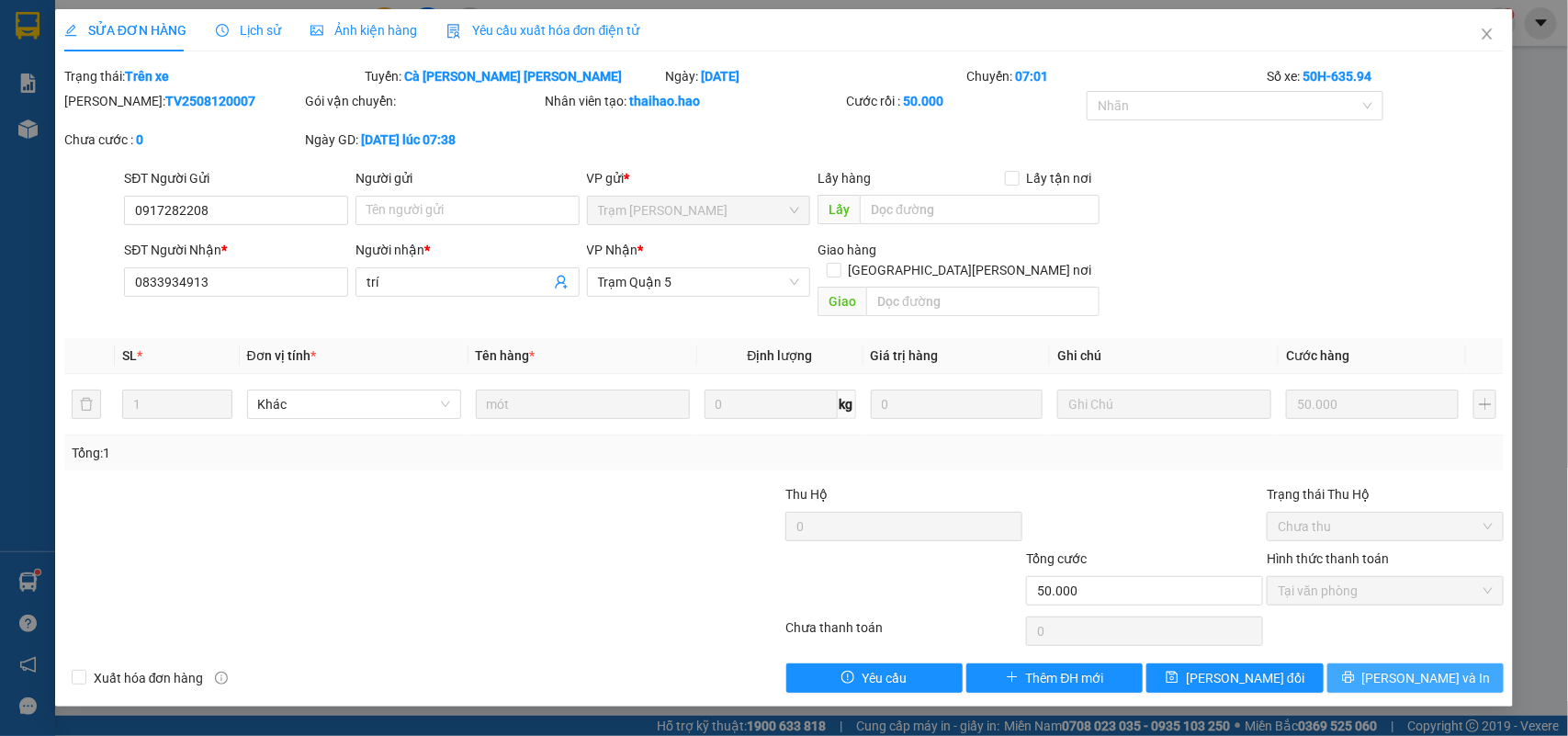
click at [1354, 672] on icon "printer" at bounding box center [1348, 677] width 12 height 12
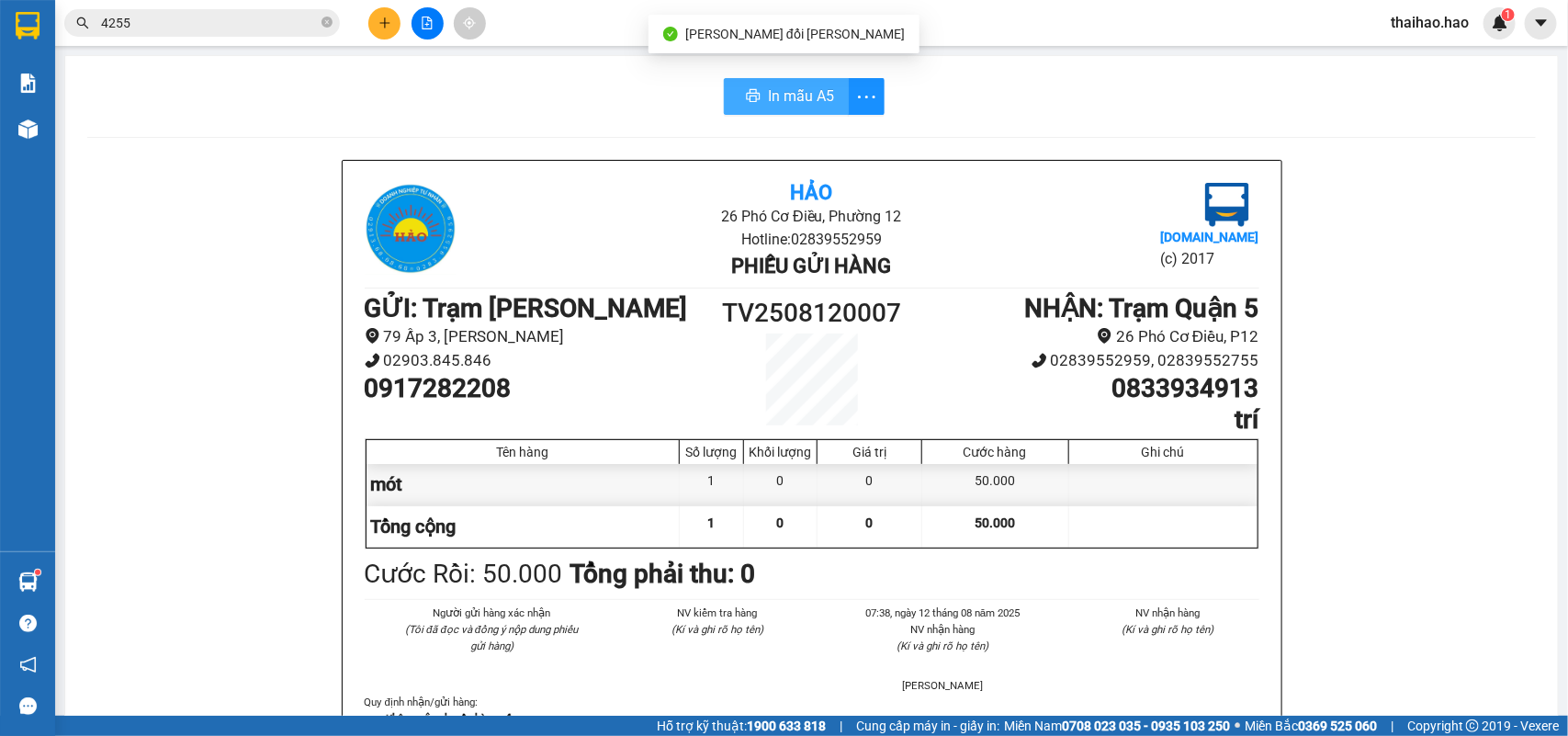
click at [746, 102] on icon "printer" at bounding box center [753, 95] width 15 height 15
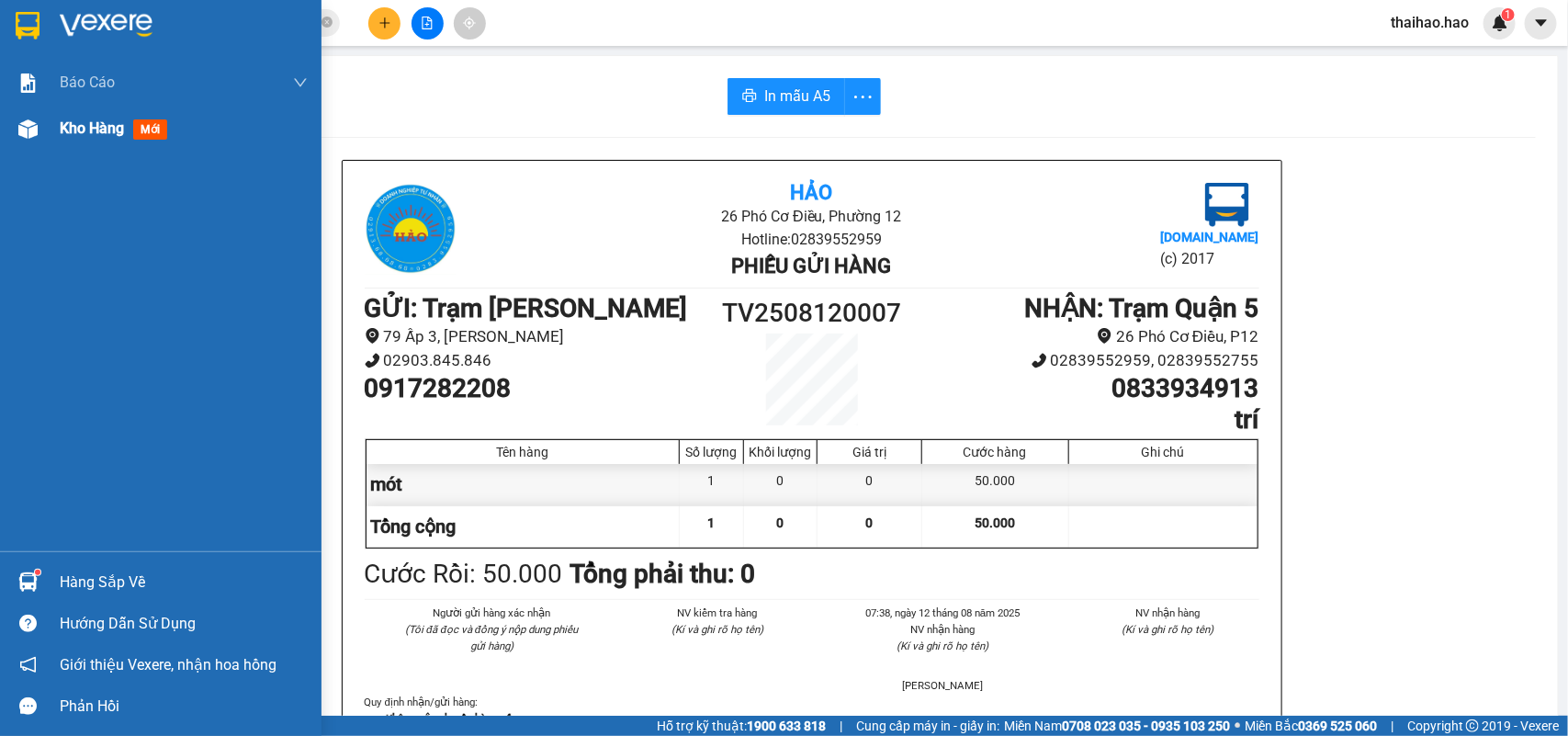
click at [51, 136] on div "Kho hàng mới" at bounding box center [160, 128] width 321 height 46
click at [44, 126] on div "Kho hàng mới" at bounding box center [160, 128] width 321 height 46
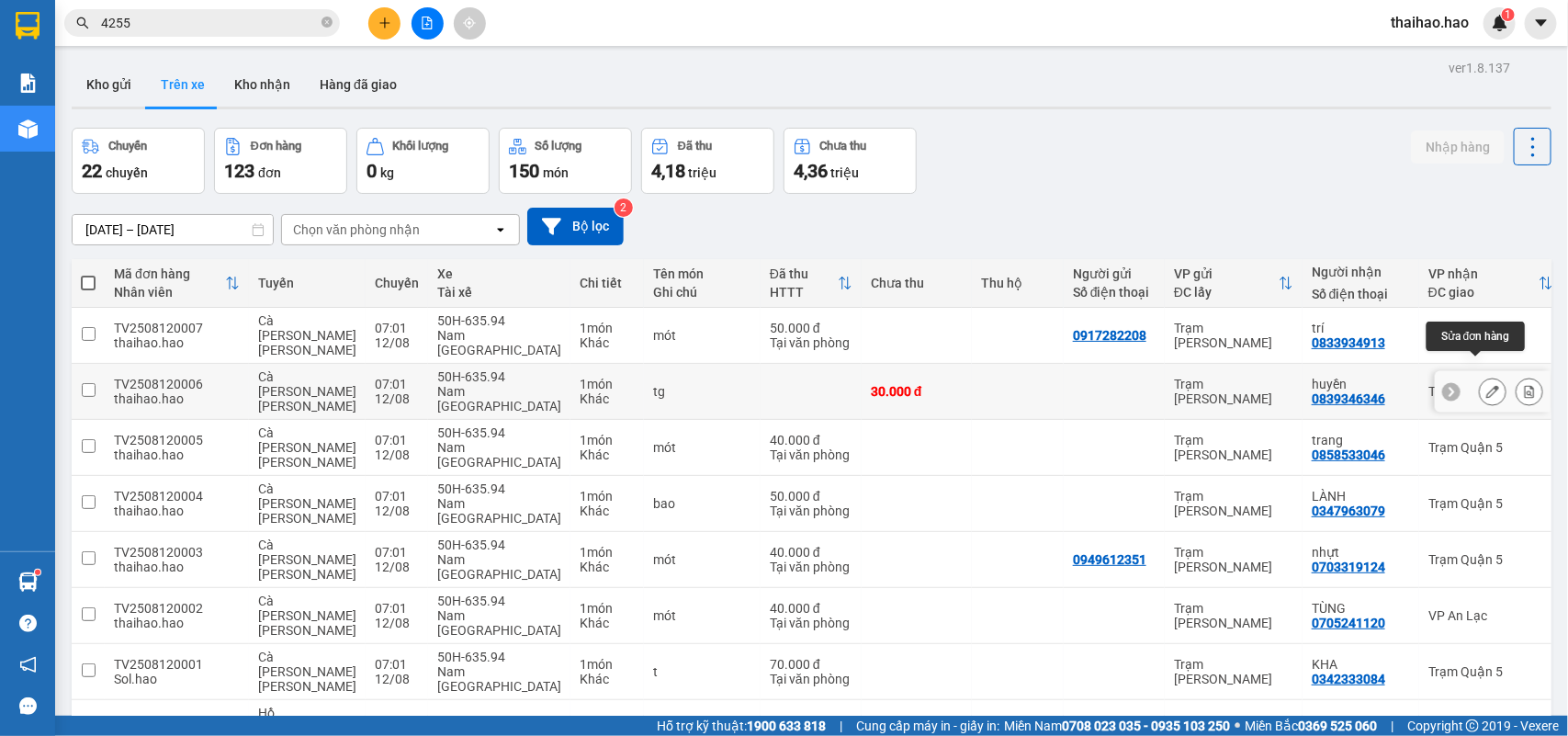
click at [1487, 385] on icon at bounding box center [1493, 390] width 13 height 13
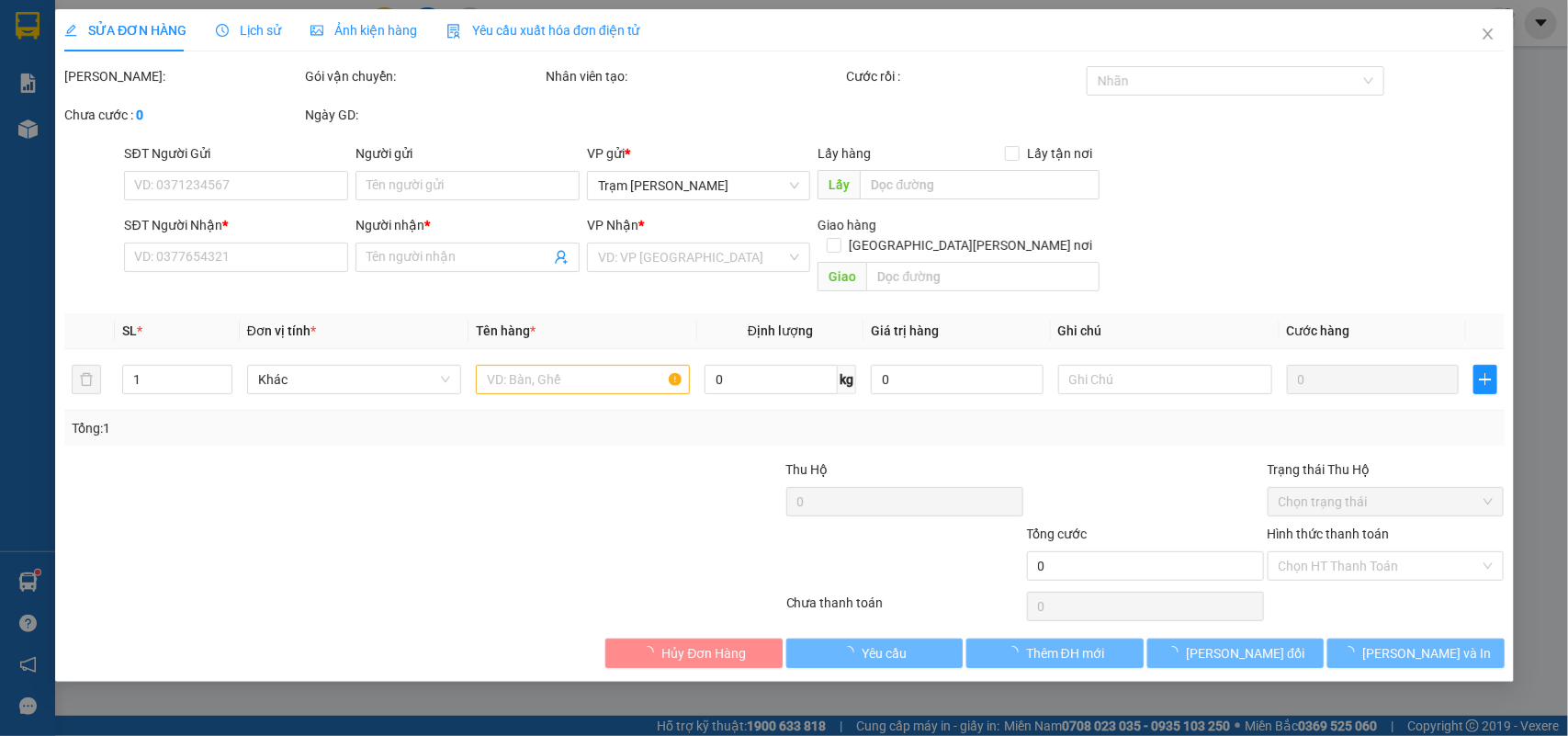
type input "0839346346"
type input "huyền"
type input "30.000"
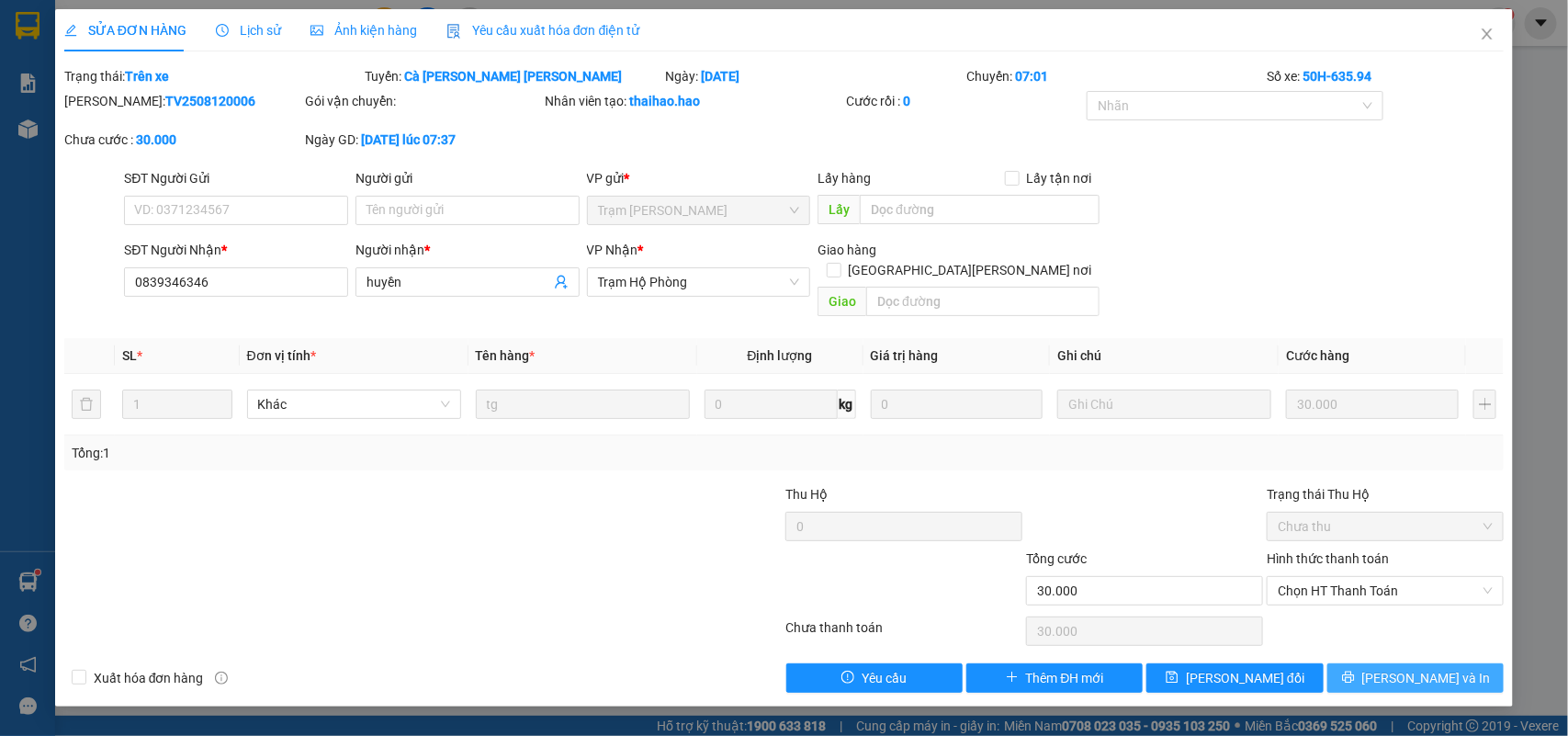
click at [1387, 667] on button "[PERSON_NAME] và In" at bounding box center [1416, 677] width 177 height 29
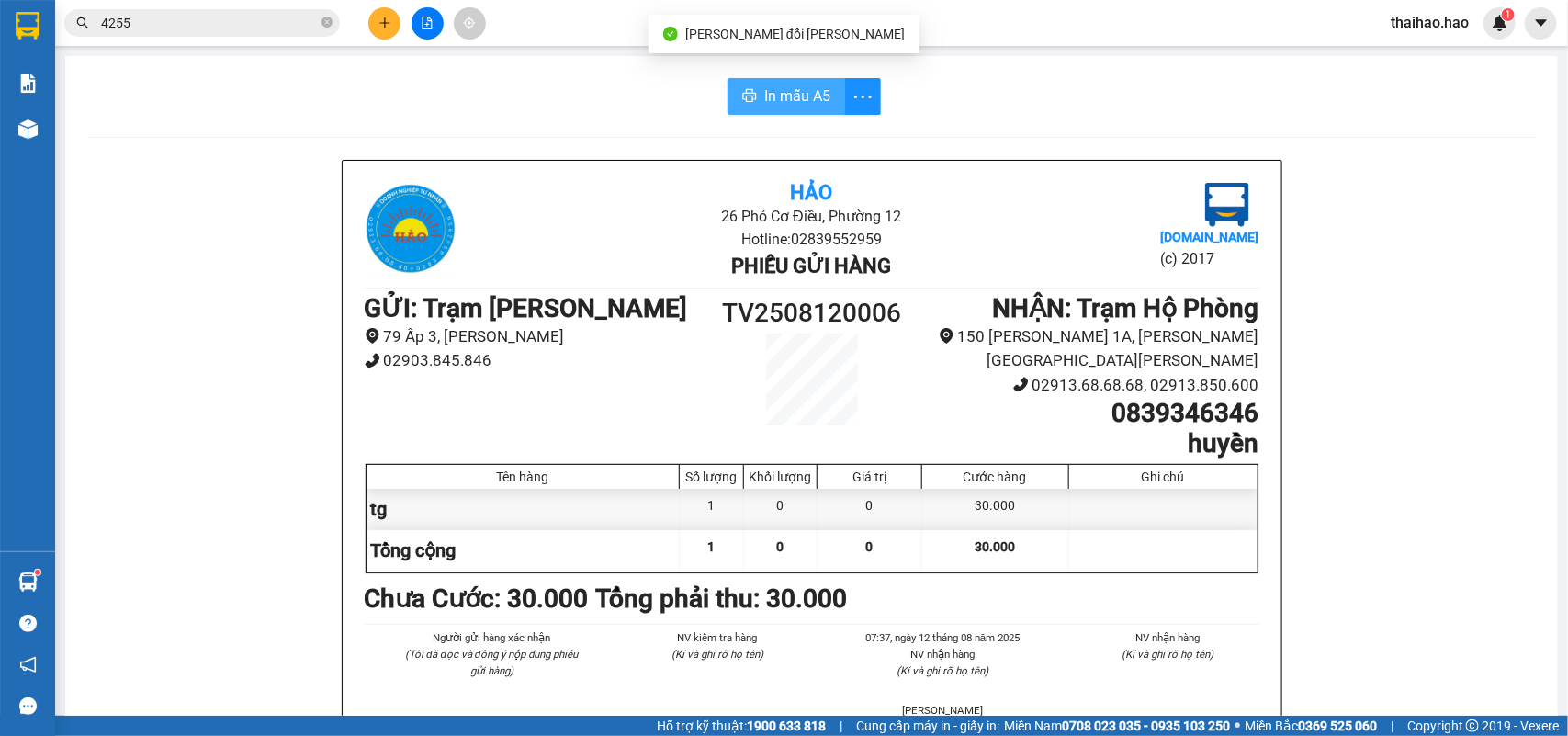
click at [747, 111] on button "In mẫu A5" at bounding box center [786, 97] width 117 height 37
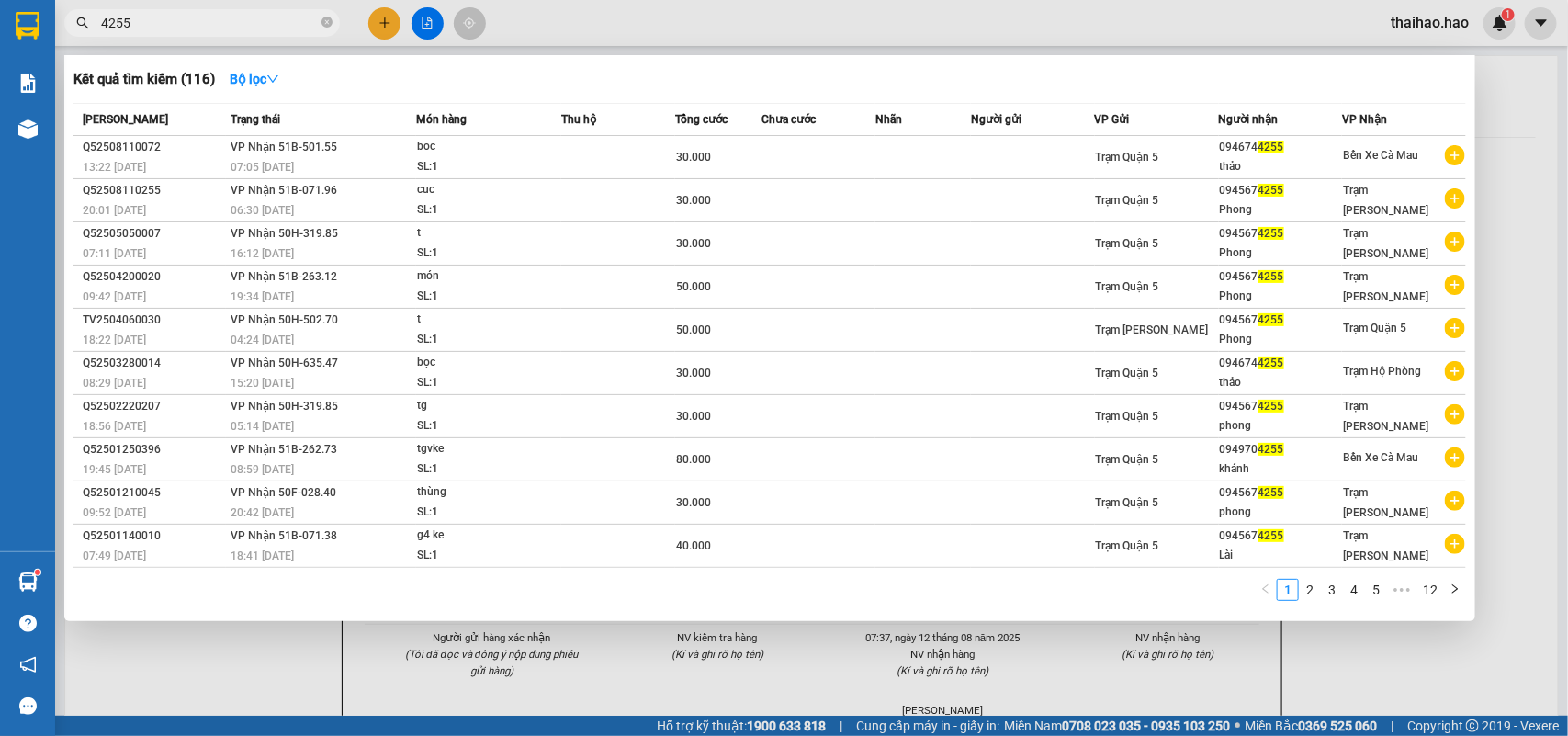
click at [285, 21] on input "4255" at bounding box center [210, 22] width 217 height 20
click at [158, 21] on input "4255" at bounding box center [210, 22] width 217 height 20
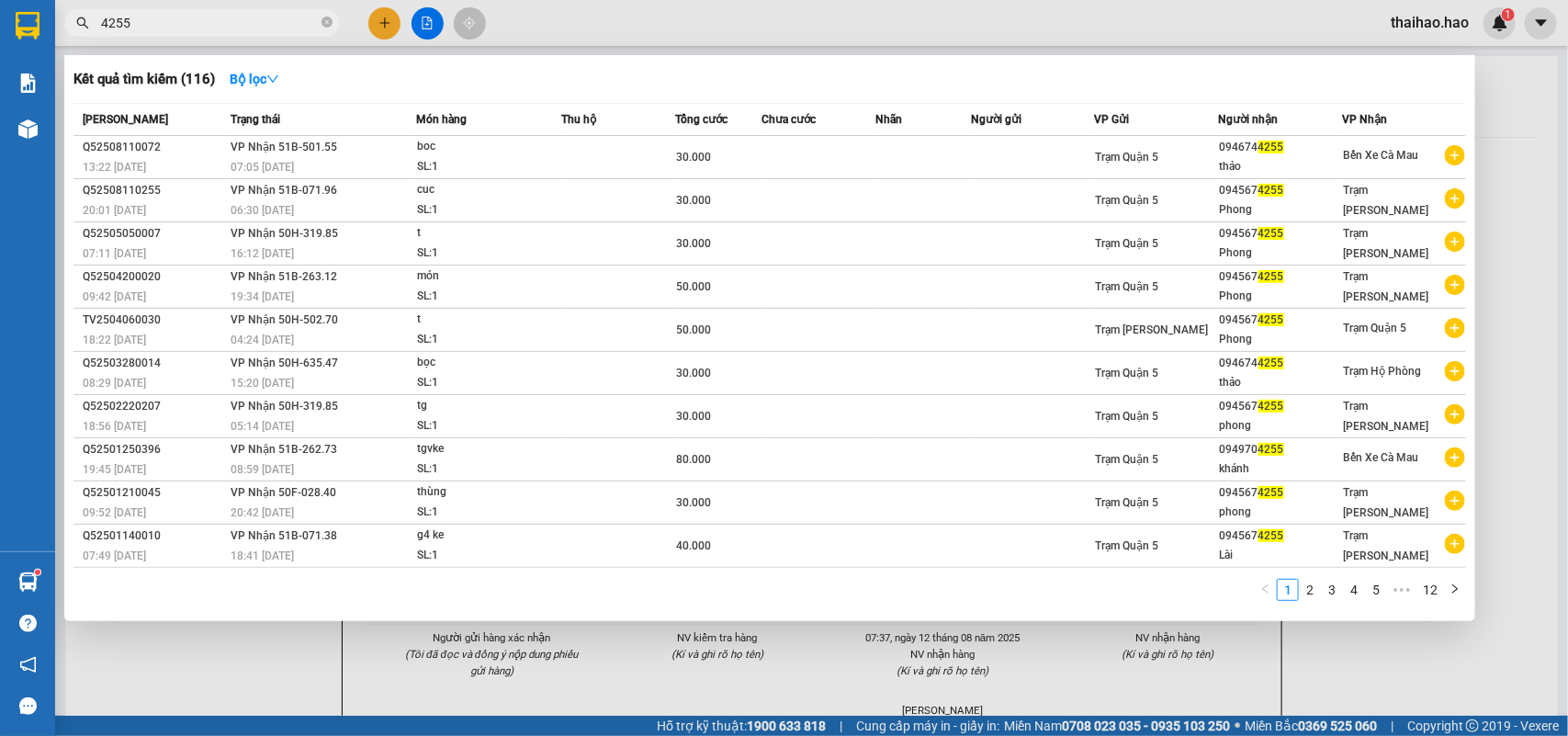
click at [158, 21] on input "4255" at bounding box center [210, 22] width 217 height 20
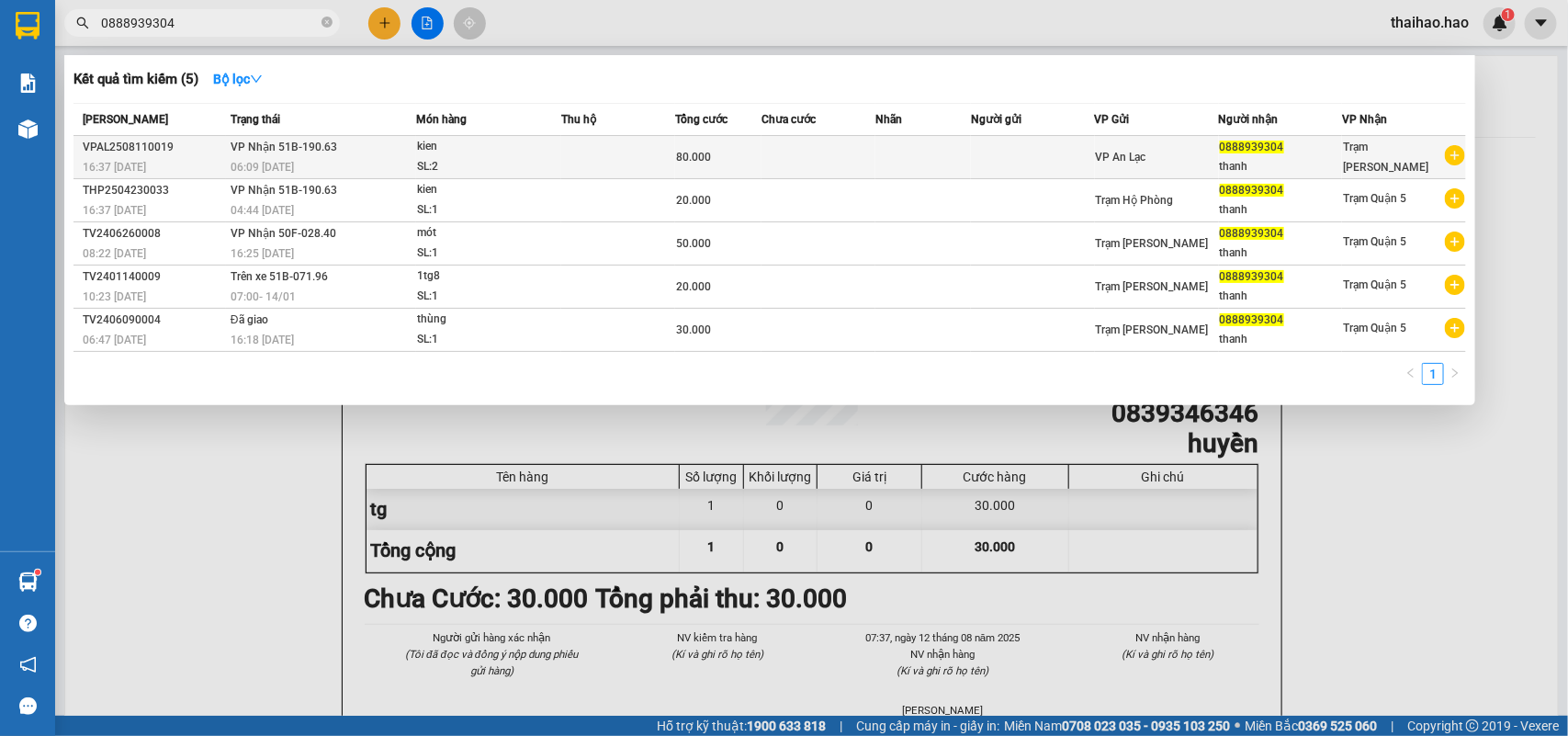
type input "0888939304"
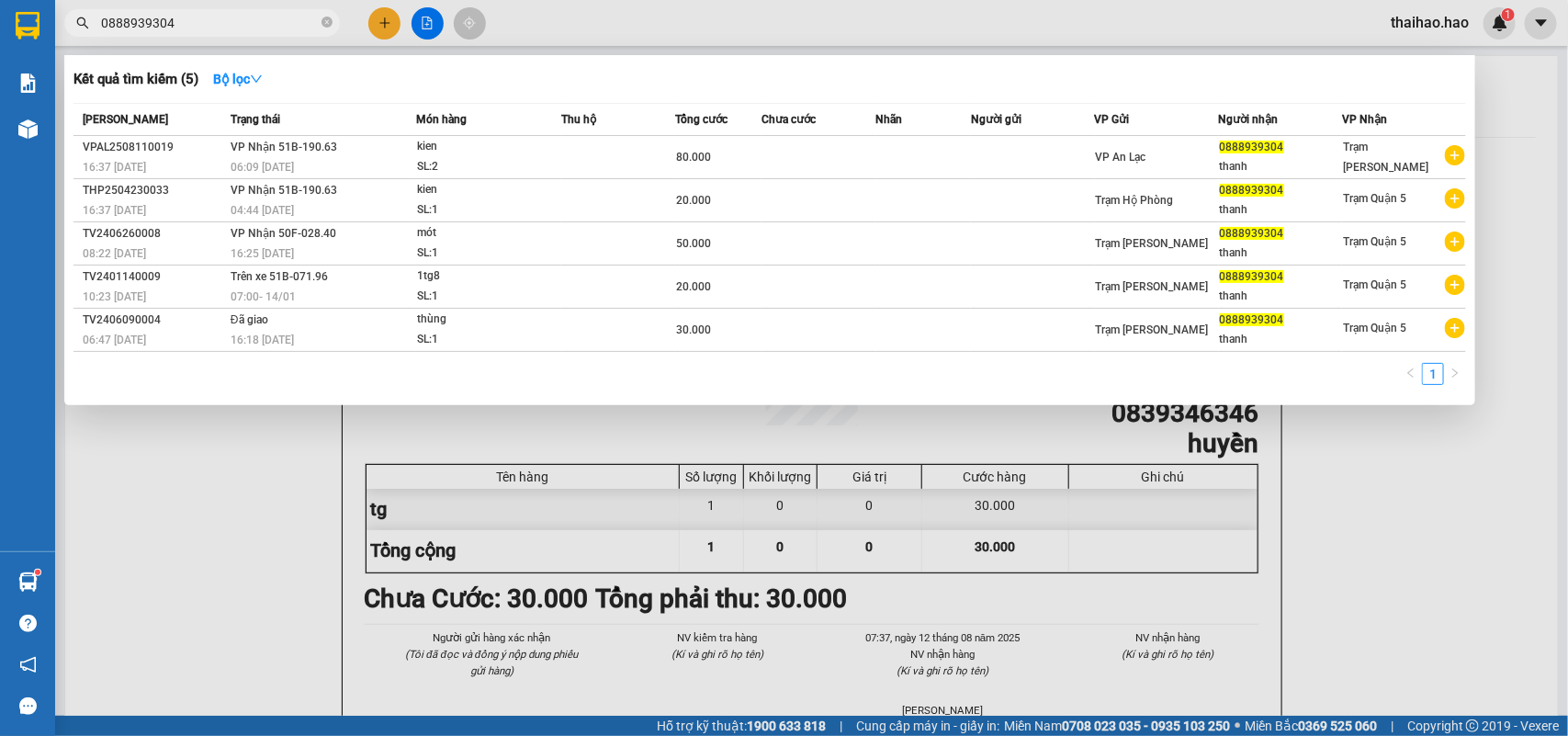
click at [837, 148] on td at bounding box center [818, 157] width 114 height 43
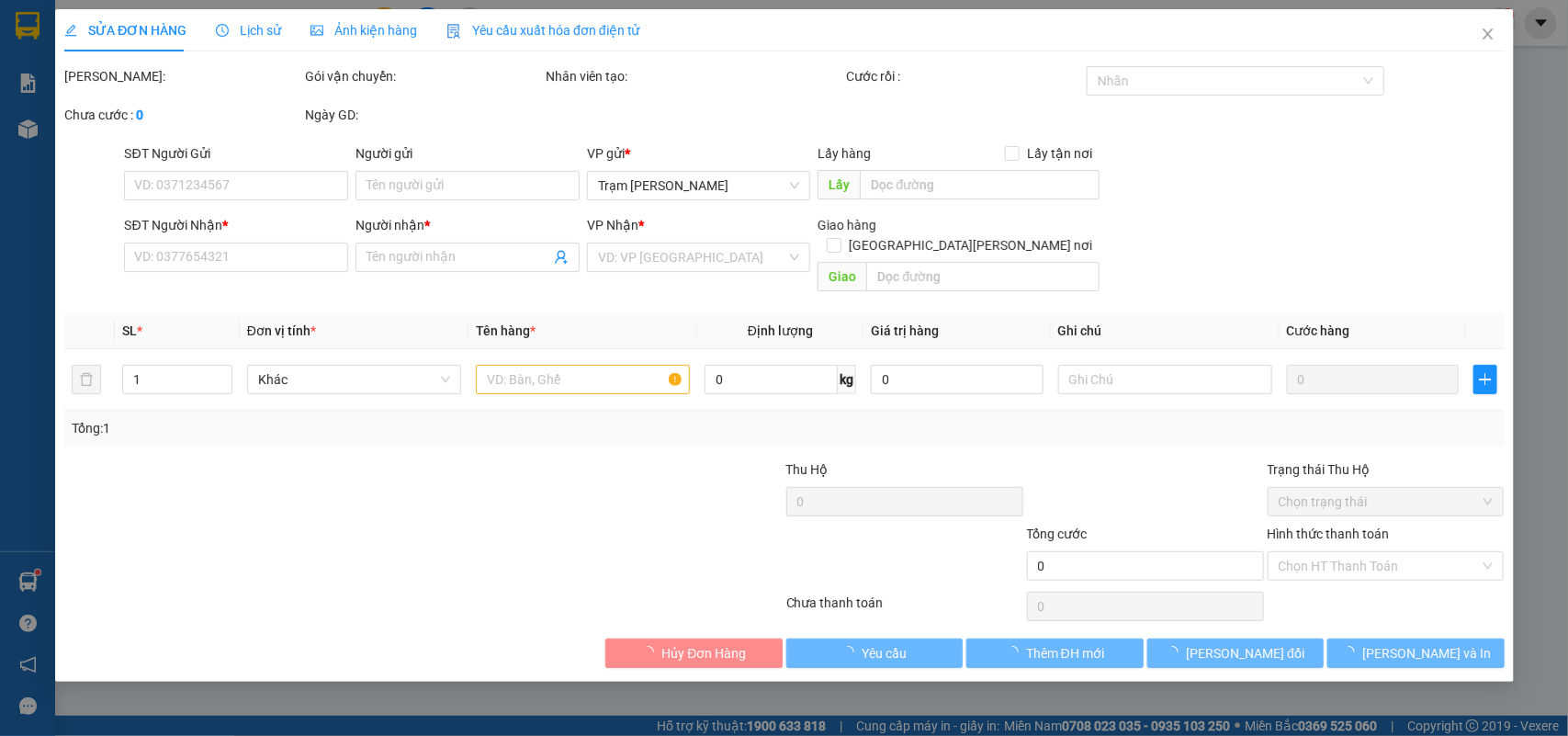
type input "0888939304"
type input "thanh"
type input "80.000"
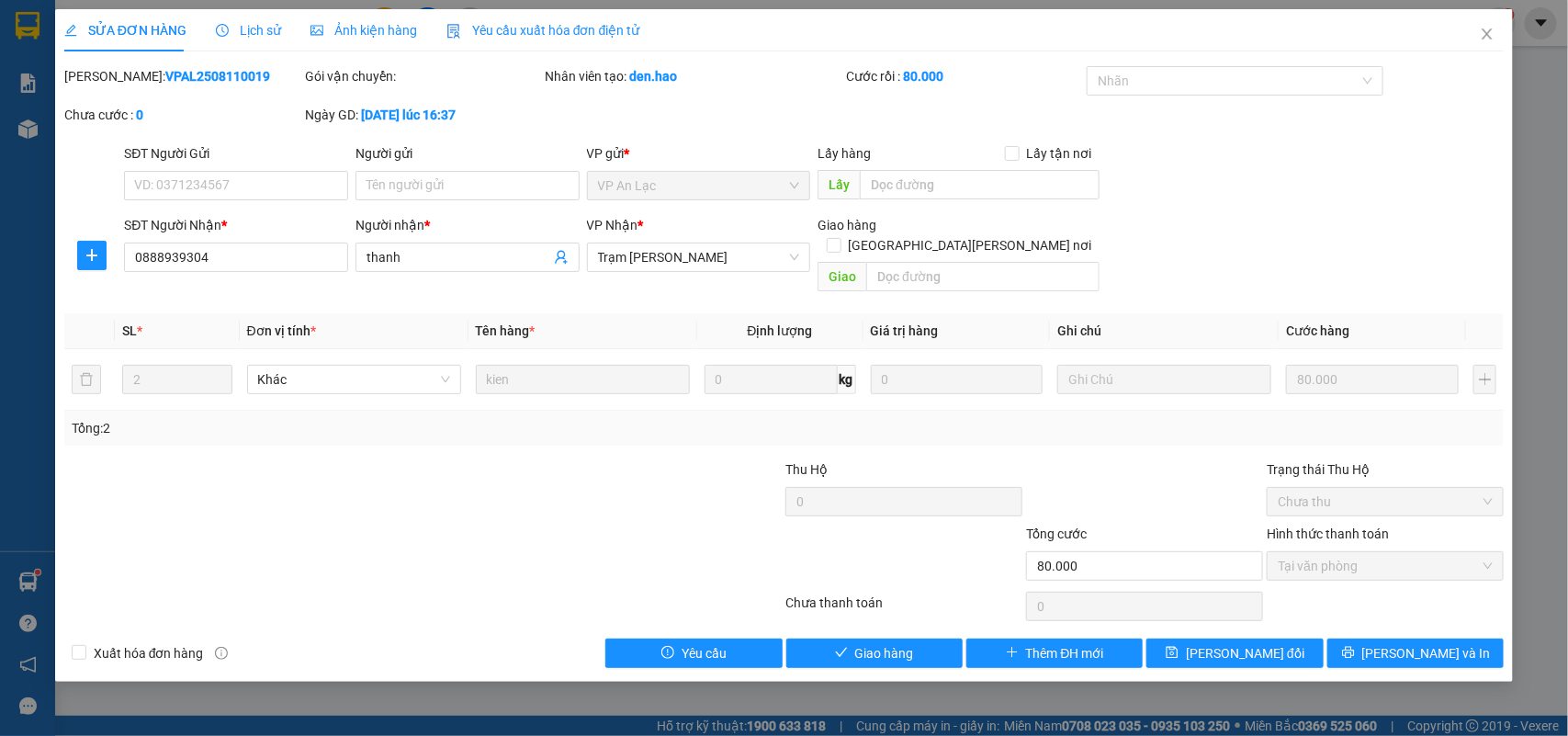
click at [276, 20] on div "SỬA ĐƠN HÀNG Lịch sử Ảnh kiện hàng Yêu cầu xuất hóa đơn điện tử" at bounding box center [352, 29] width 576 height 42
click at [263, 28] on span "Lịch sử" at bounding box center [248, 30] width 65 height 15
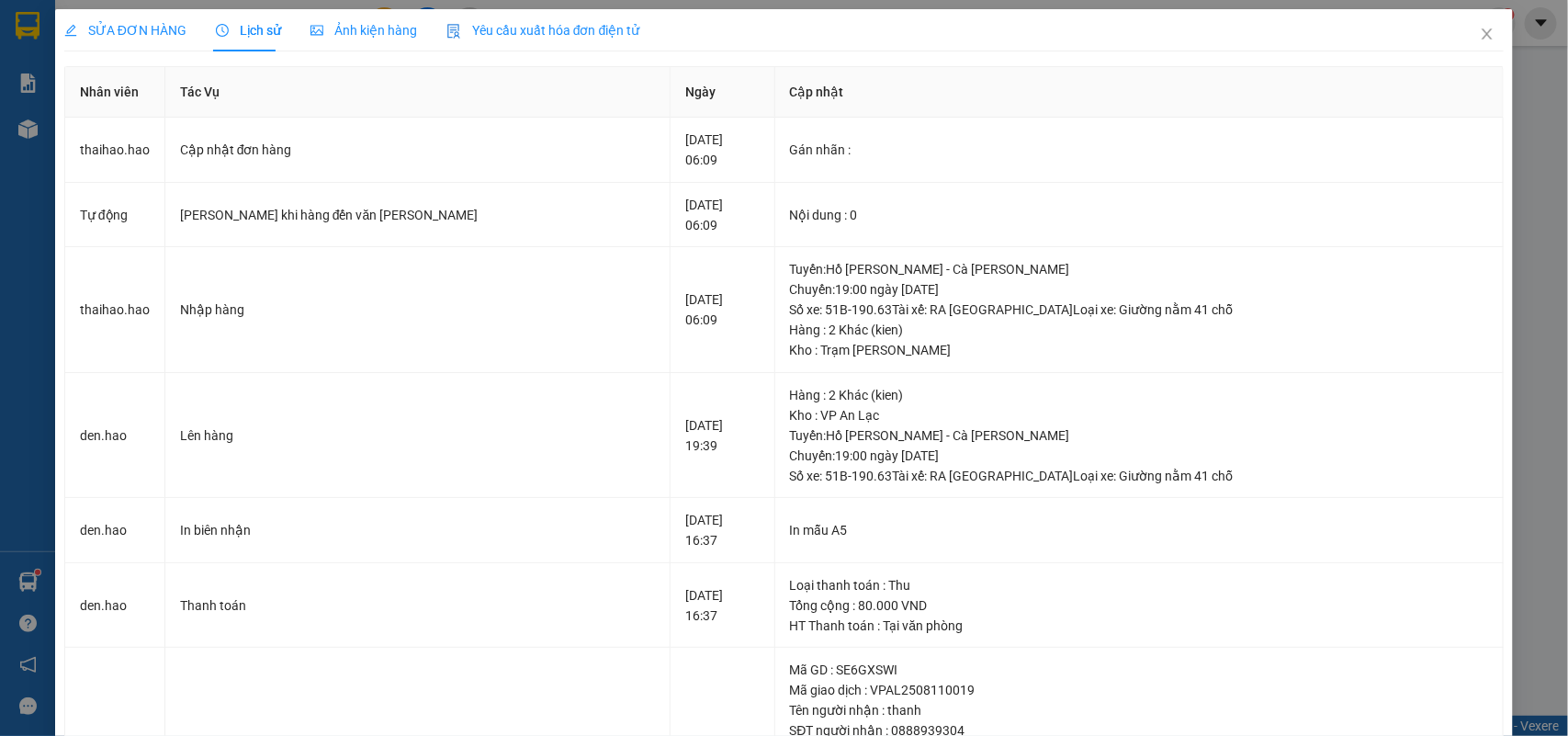
click at [388, 27] on span "Ảnh kiện hàng" at bounding box center [363, 30] width 106 height 15
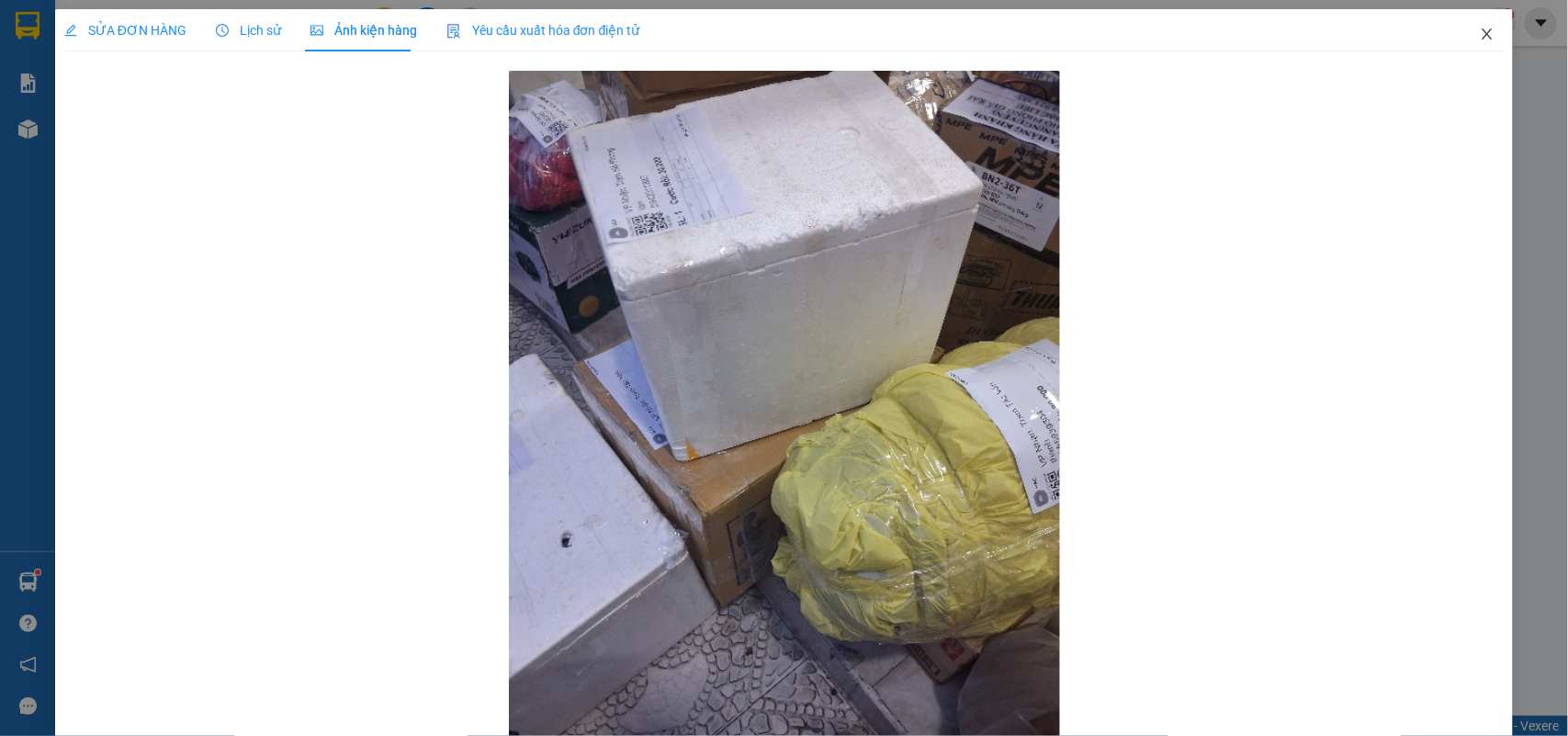
click at [1480, 30] on icon "close" at bounding box center [1487, 33] width 15 height 15
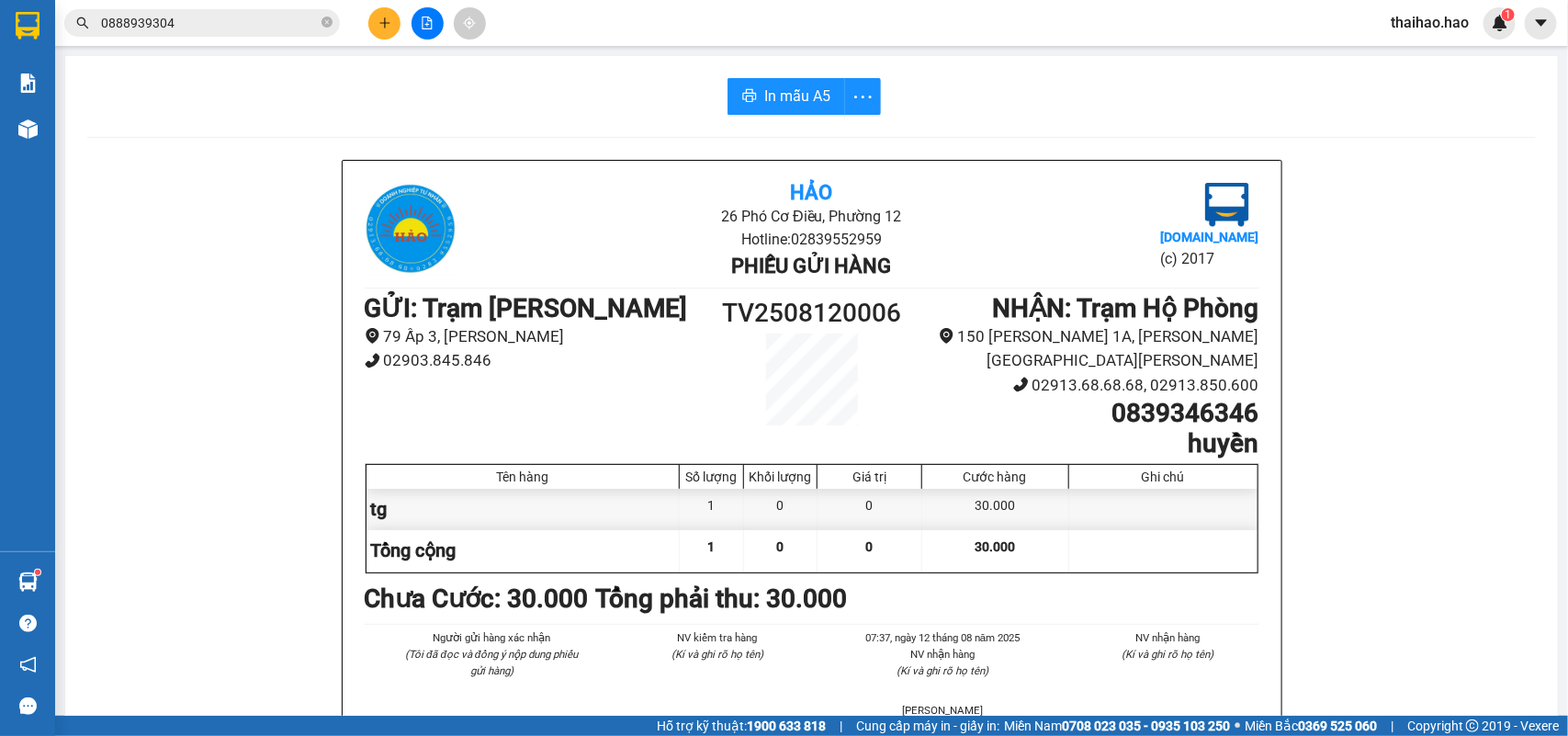
click at [193, 38] on div "Kết quả tìm kiếm ( 5 ) Bộ lọc Mã ĐH Trạng thái Món hàng Thu hộ Tổng cước Chưa c…" at bounding box center [179, 23] width 358 height 32
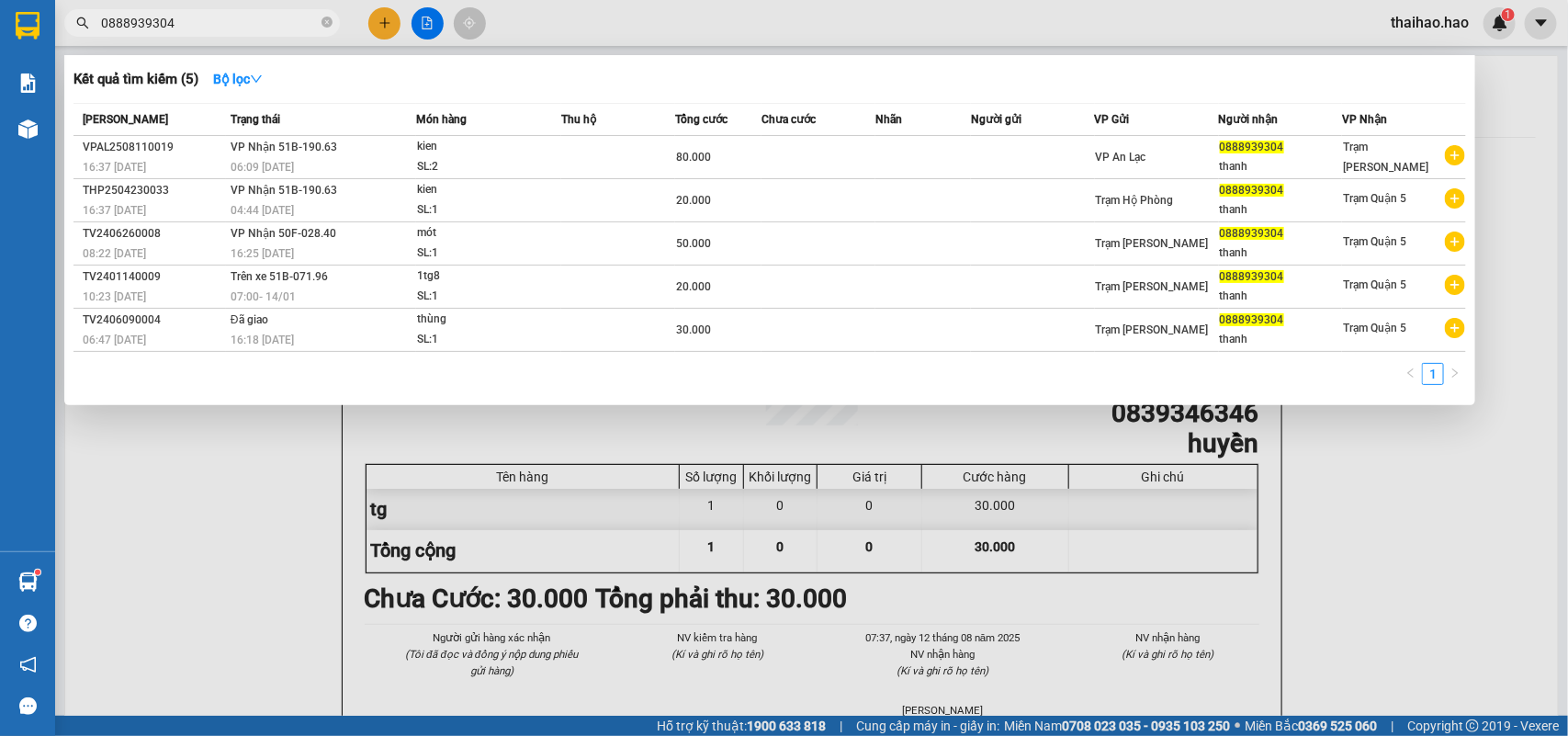
click at [193, 33] on span "0888939304" at bounding box center [202, 22] width 275 height 27
click at [198, 24] on input "0888939304" at bounding box center [210, 22] width 217 height 20
click at [627, 20] on div at bounding box center [784, 368] width 1568 height 736
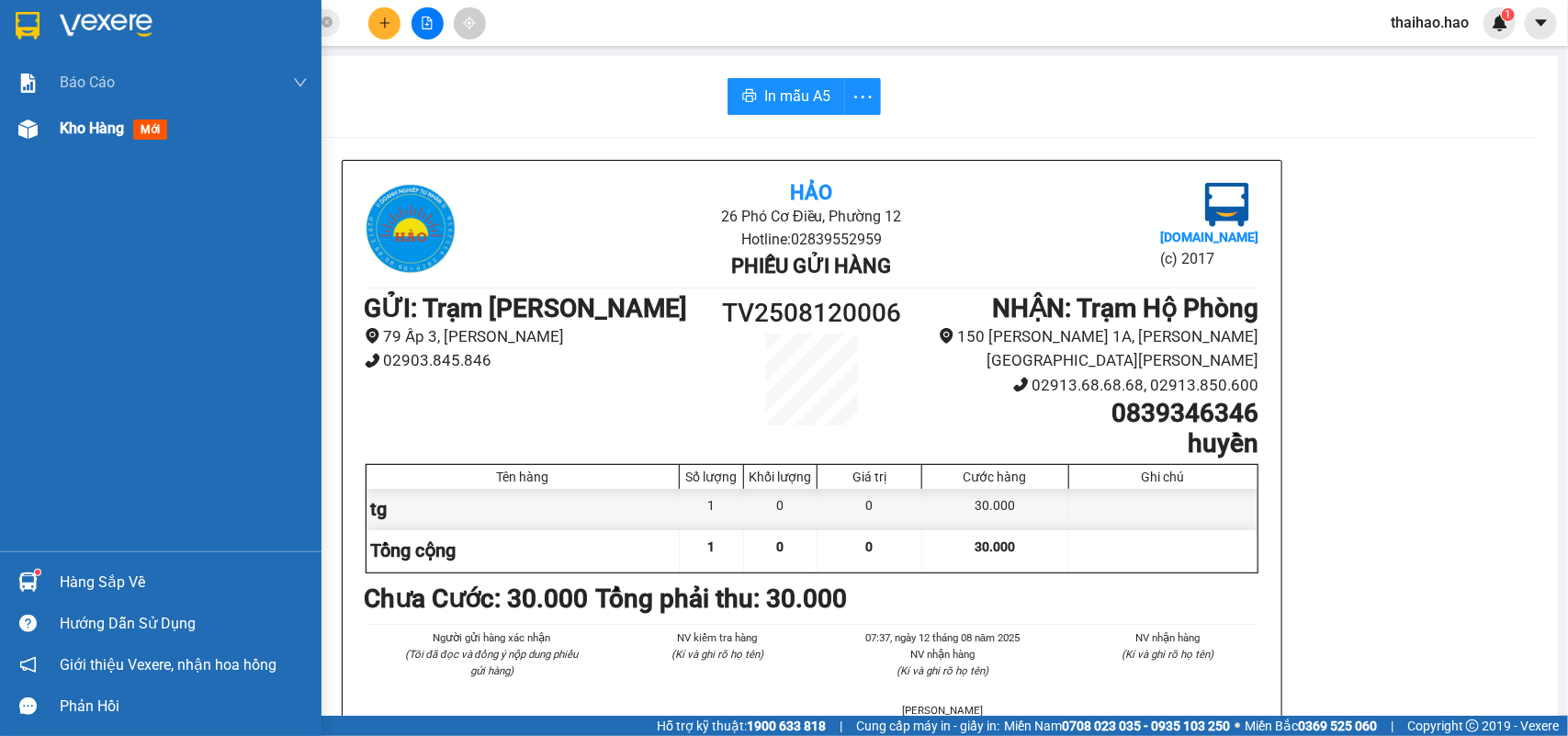
click at [21, 141] on div at bounding box center [27, 129] width 32 height 32
click at [43, 124] on div "Kho hàng mới" at bounding box center [160, 128] width 321 height 46
click at [105, 131] on span "Kho hàng" at bounding box center [92, 128] width 64 height 18
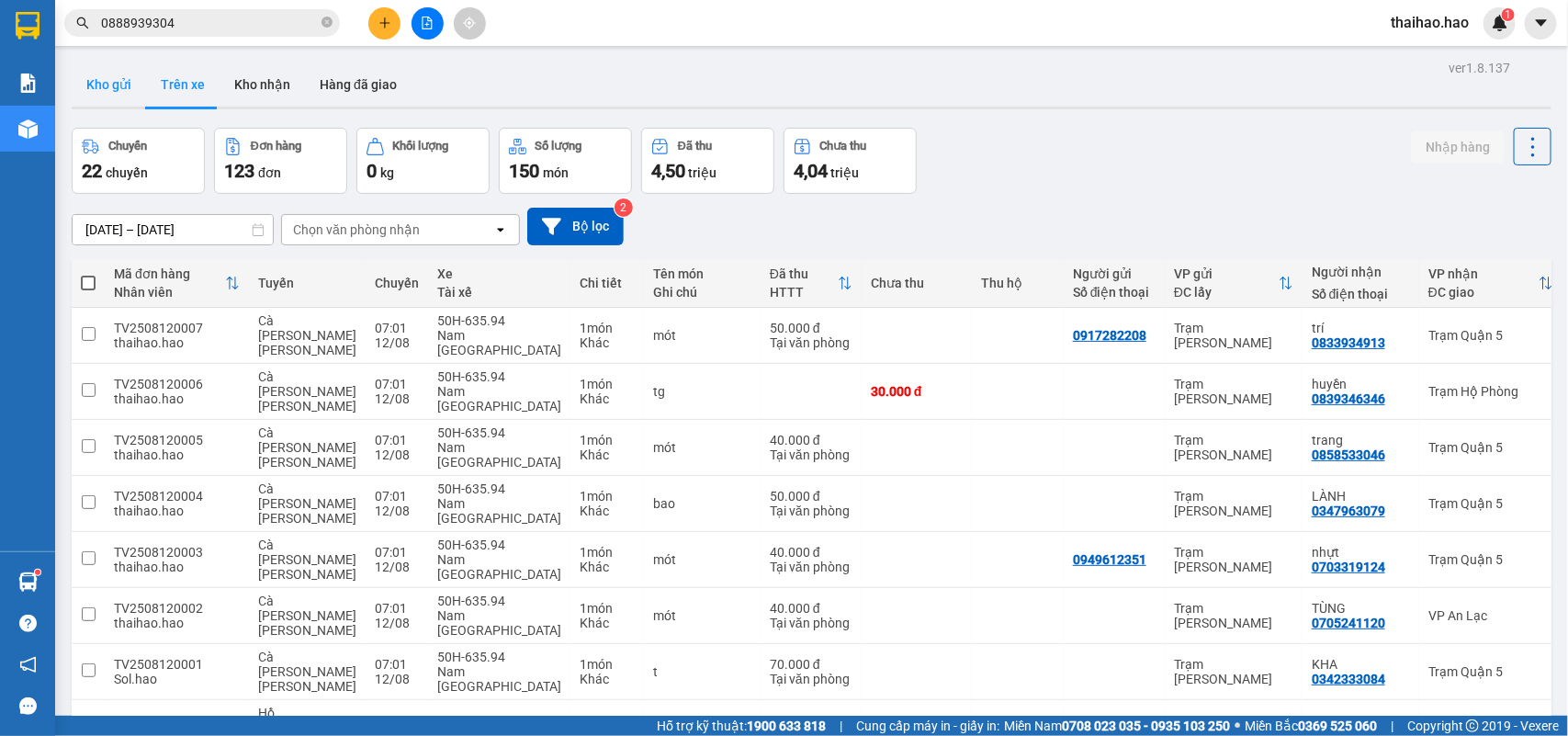
click at [112, 89] on button "Kho gửi" at bounding box center [108, 84] width 74 height 44
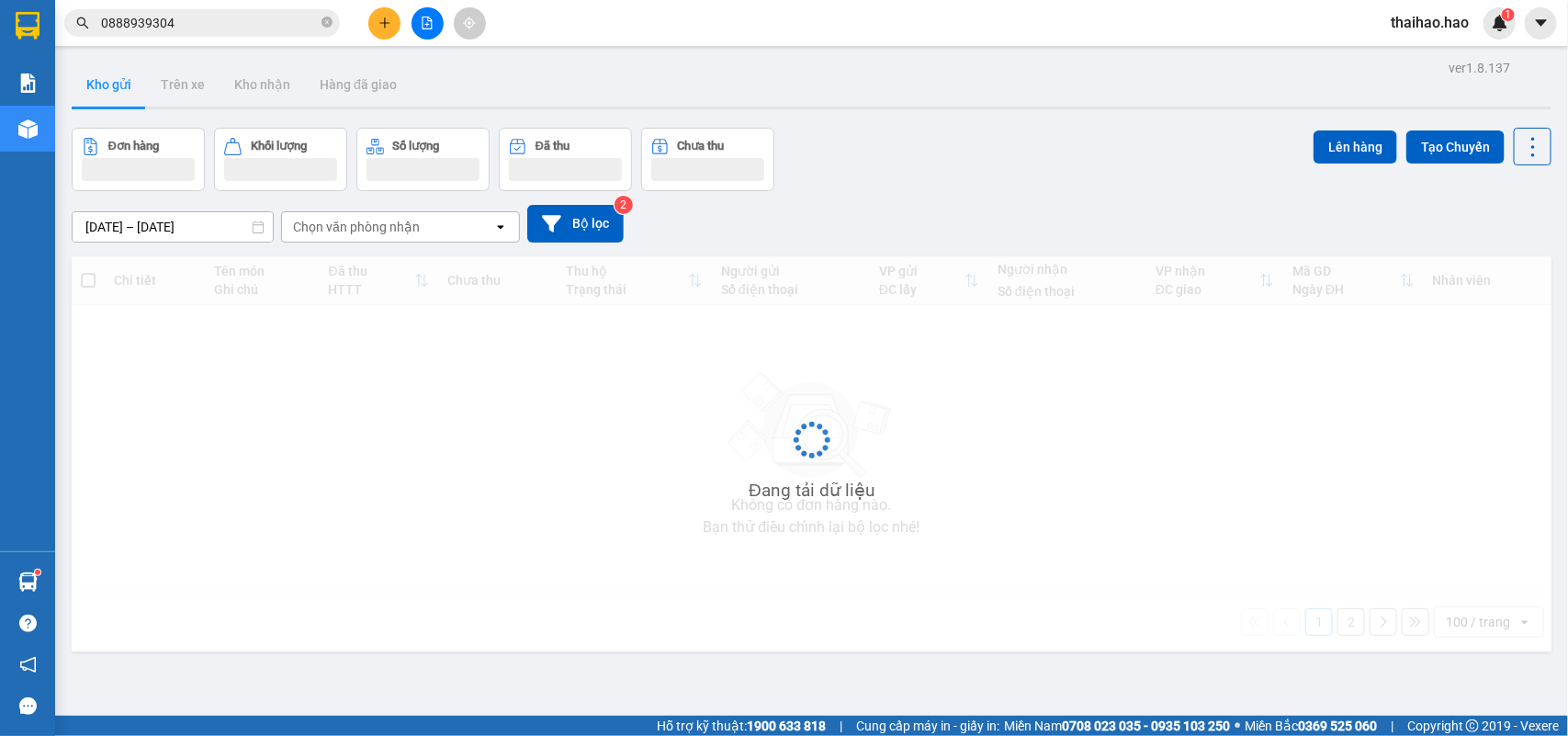
click at [112, 89] on button "Kho gửi" at bounding box center [108, 84] width 74 height 44
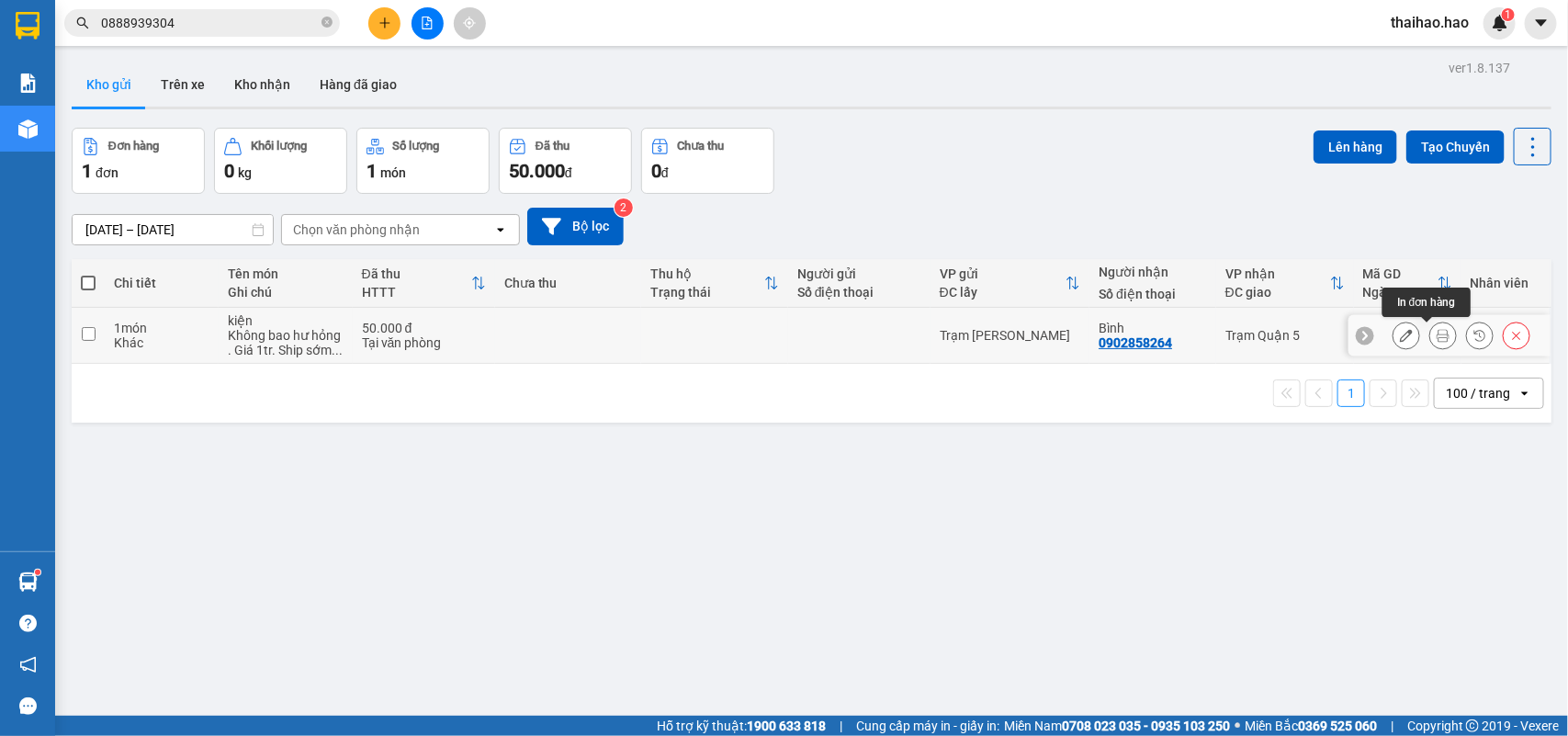
click at [1430, 345] on button at bounding box center [1443, 336] width 25 height 32
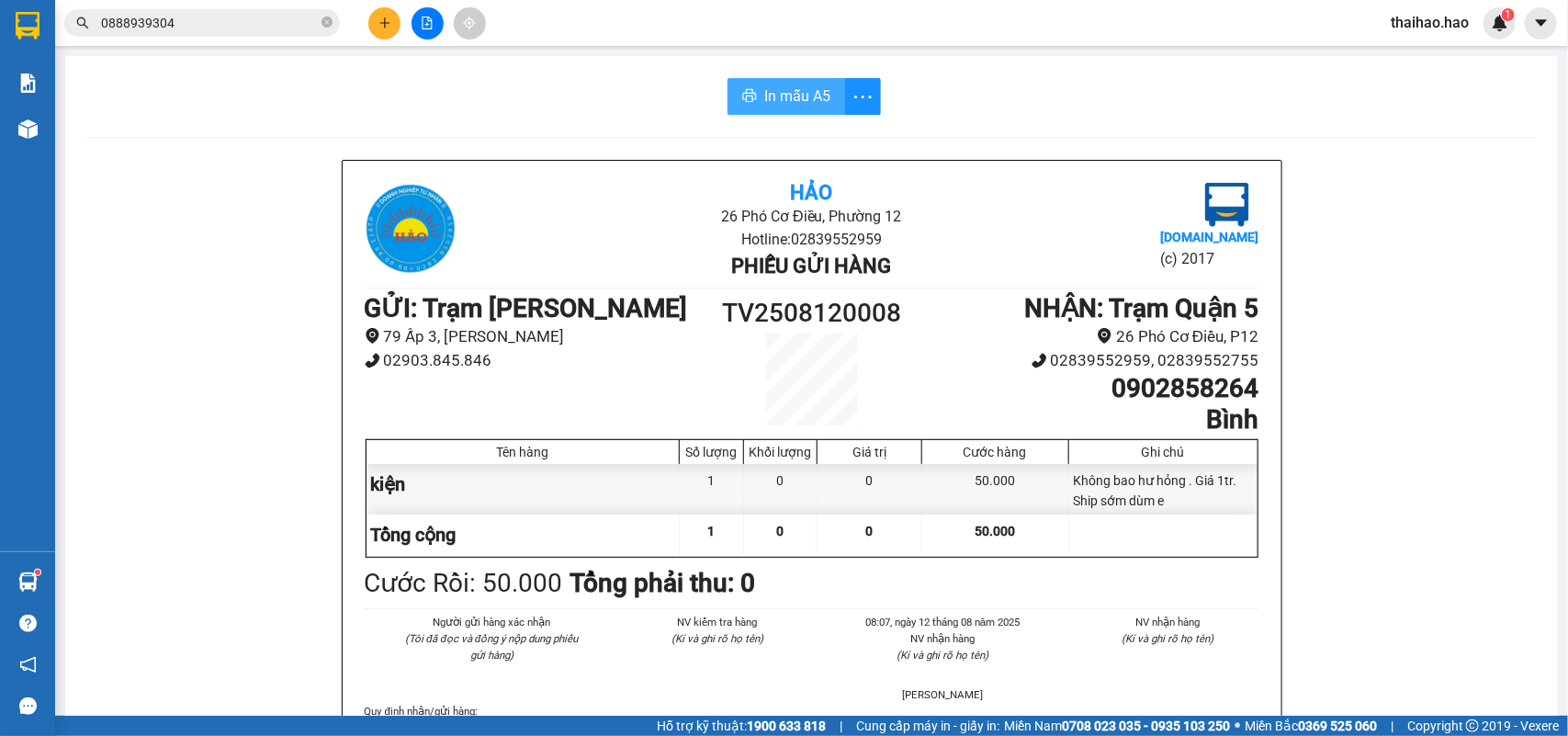
click at [787, 103] on span "In mẫu A5" at bounding box center [798, 97] width 66 height 23
click at [326, 20] on icon "close-circle" at bounding box center [326, 21] width 11 height 11
click at [224, 20] on input "text" at bounding box center [210, 22] width 217 height 20
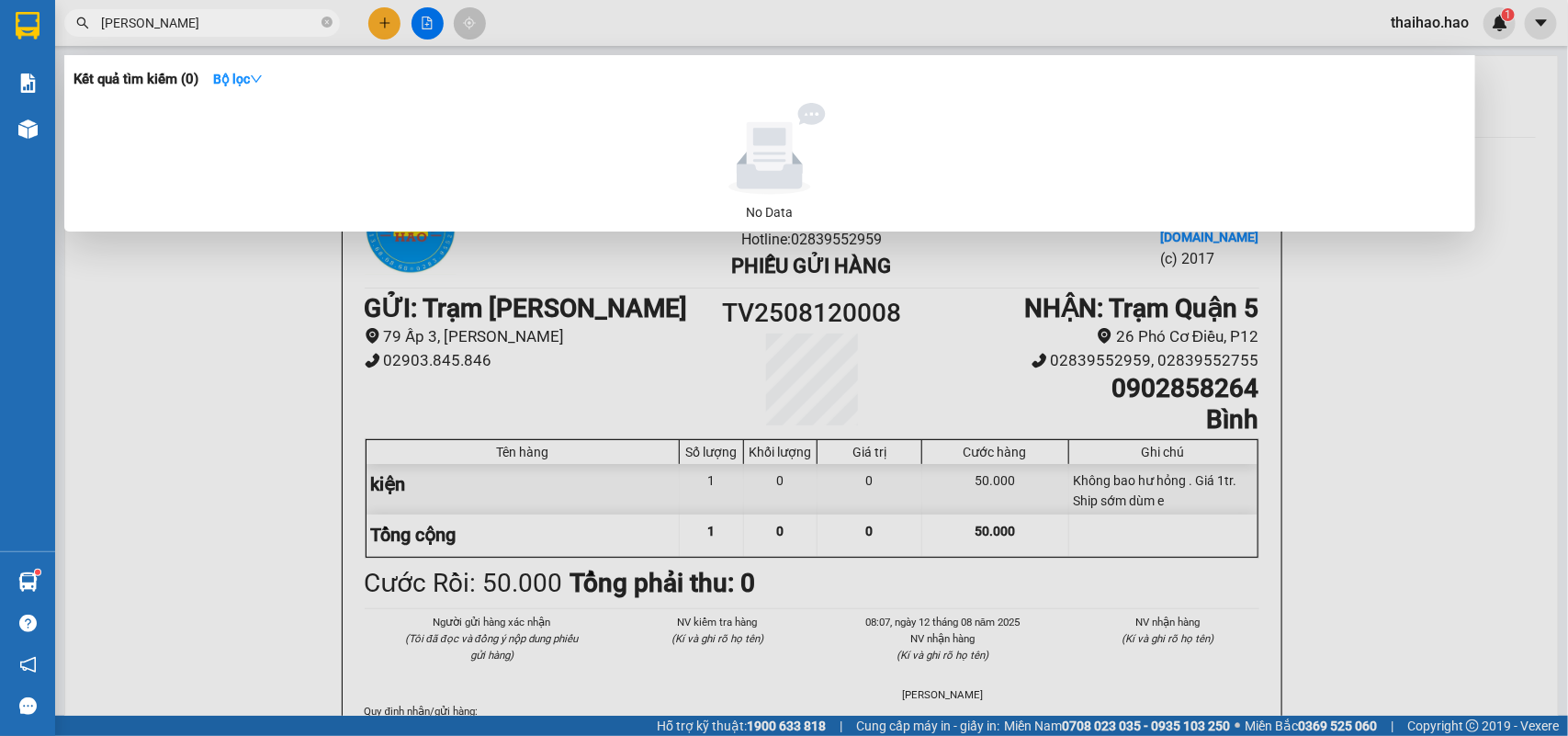
click at [156, 25] on input "THANH TÚY" at bounding box center [210, 22] width 217 height 20
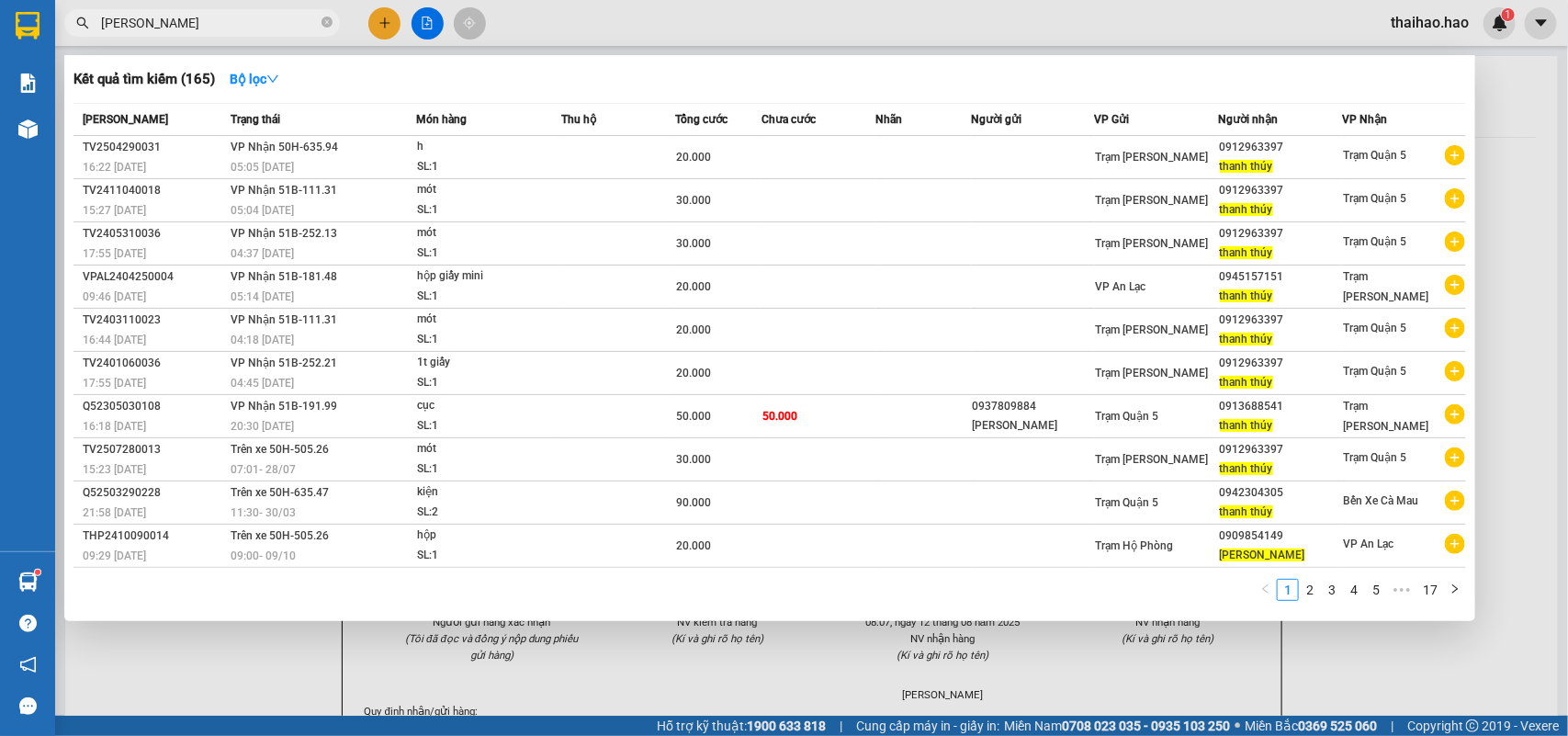
type input "THANH THÚY"
click at [758, 16] on div at bounding box center [784, 368] width 1568 height 736
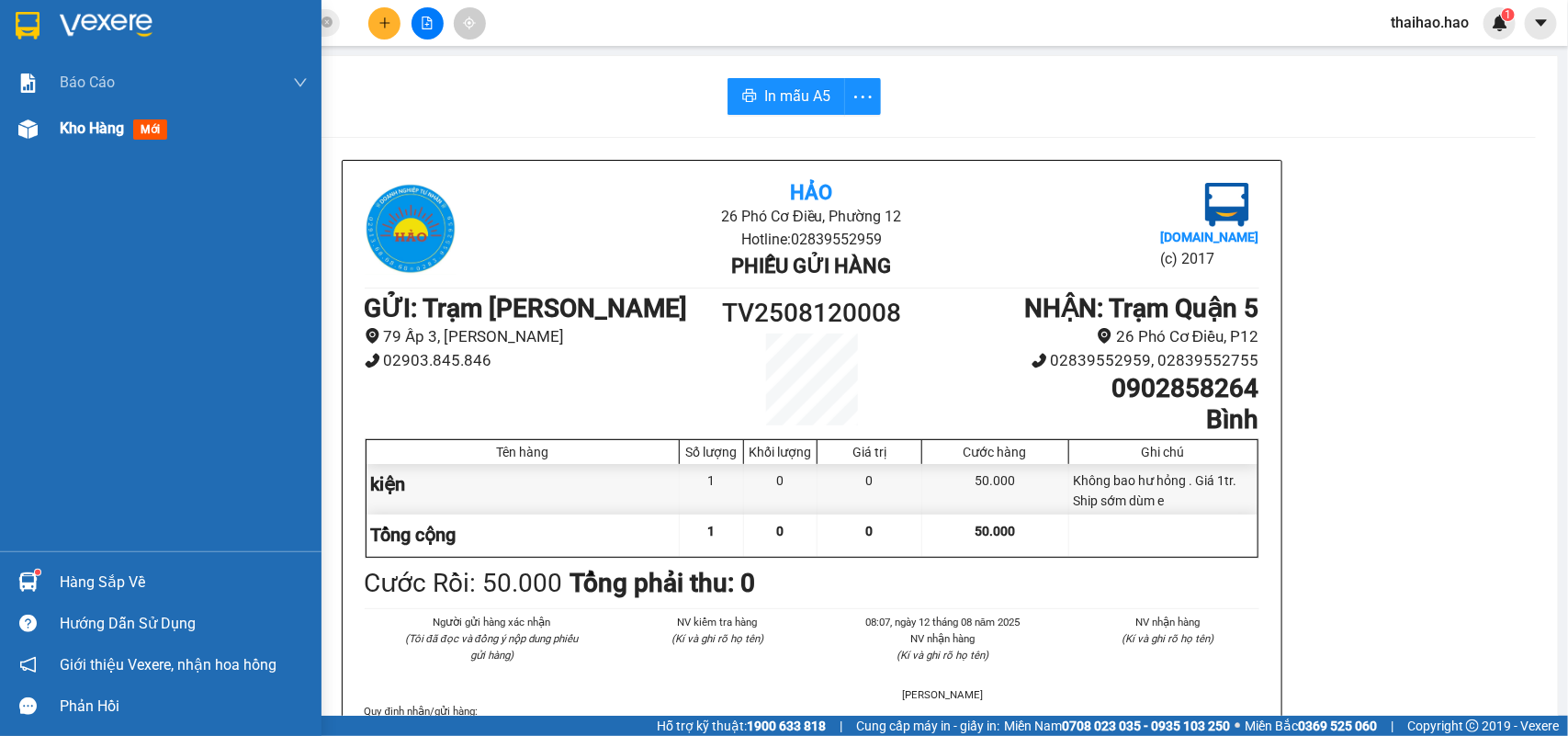
click at [74, 127] on span "Kho hàng" at bounding box center [92, 128] width 64 height 18
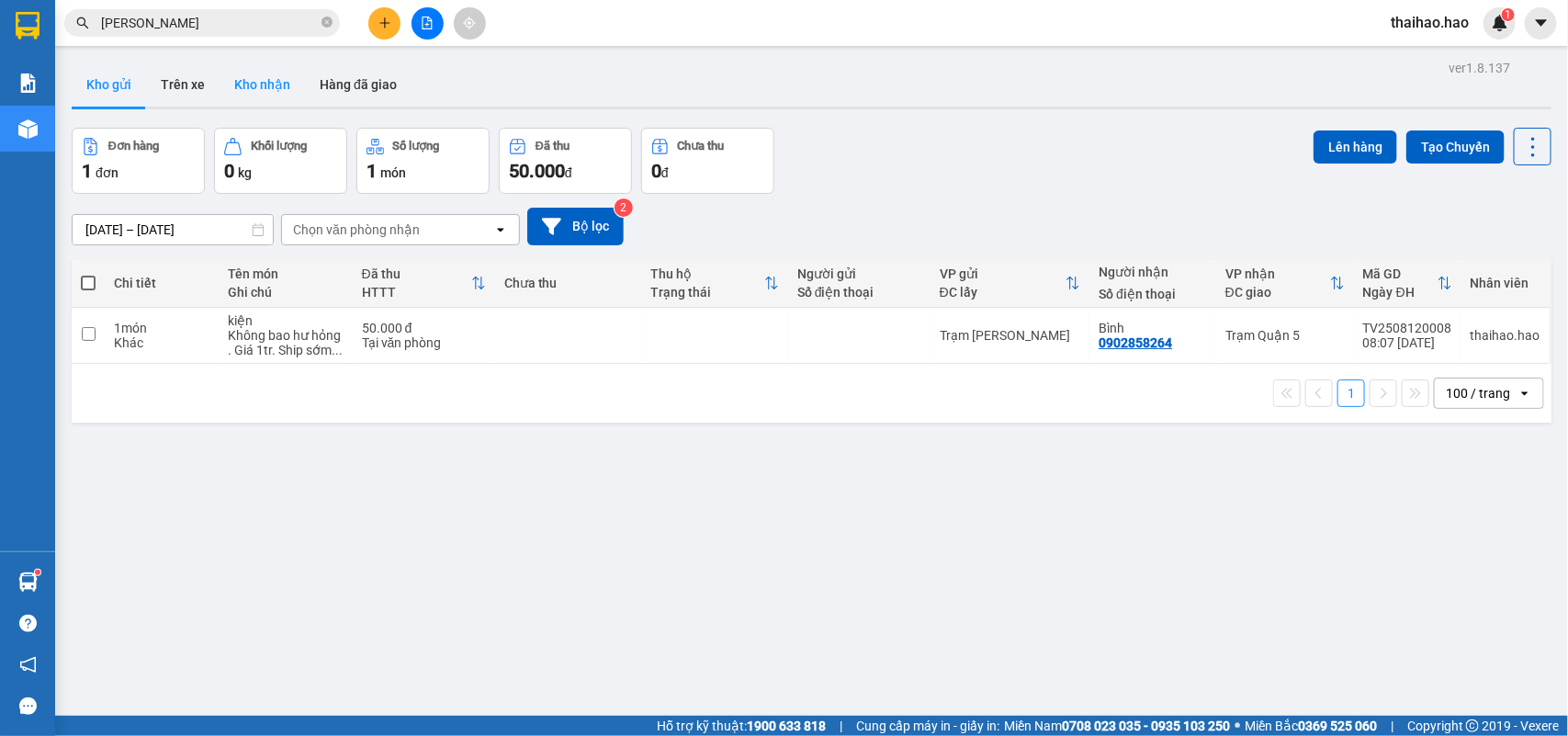
click at [263, 81] on button "Kho nhận" at bounding box center [263, 84] width 86 height 44
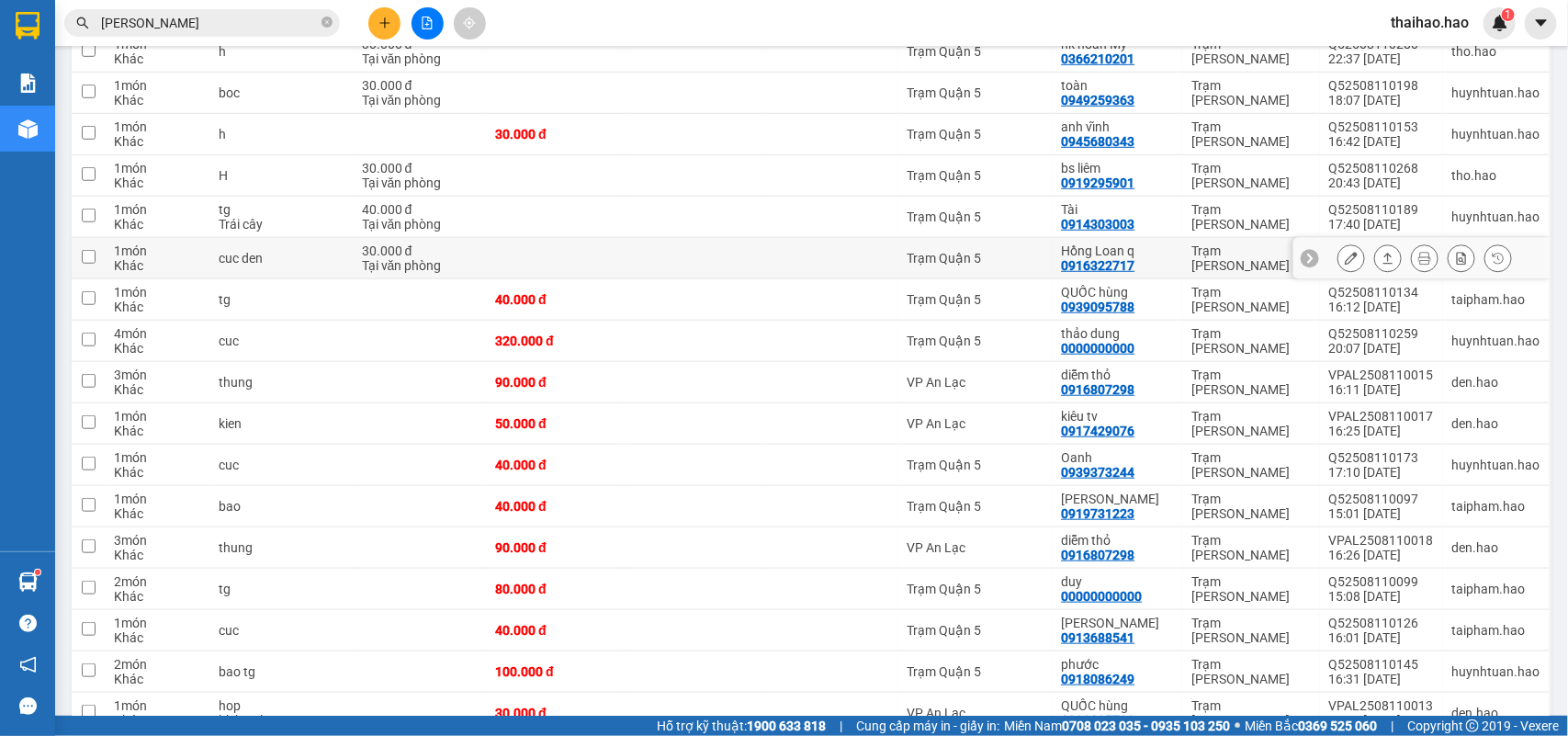
scroll to position [574, 0]
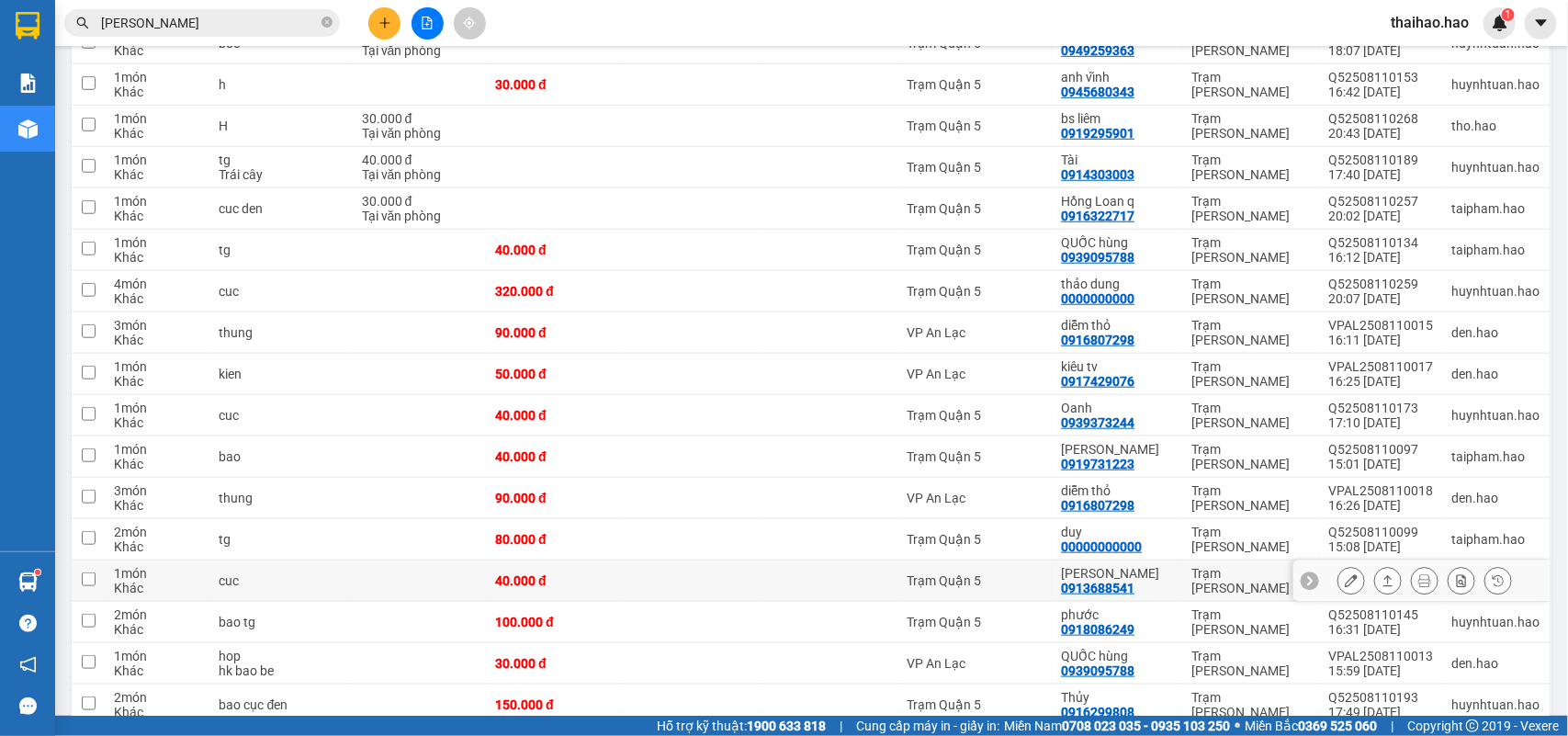
click at [764, 594] on td at bounding box center [831, 581] width 133 height 41
checkbox input "true"
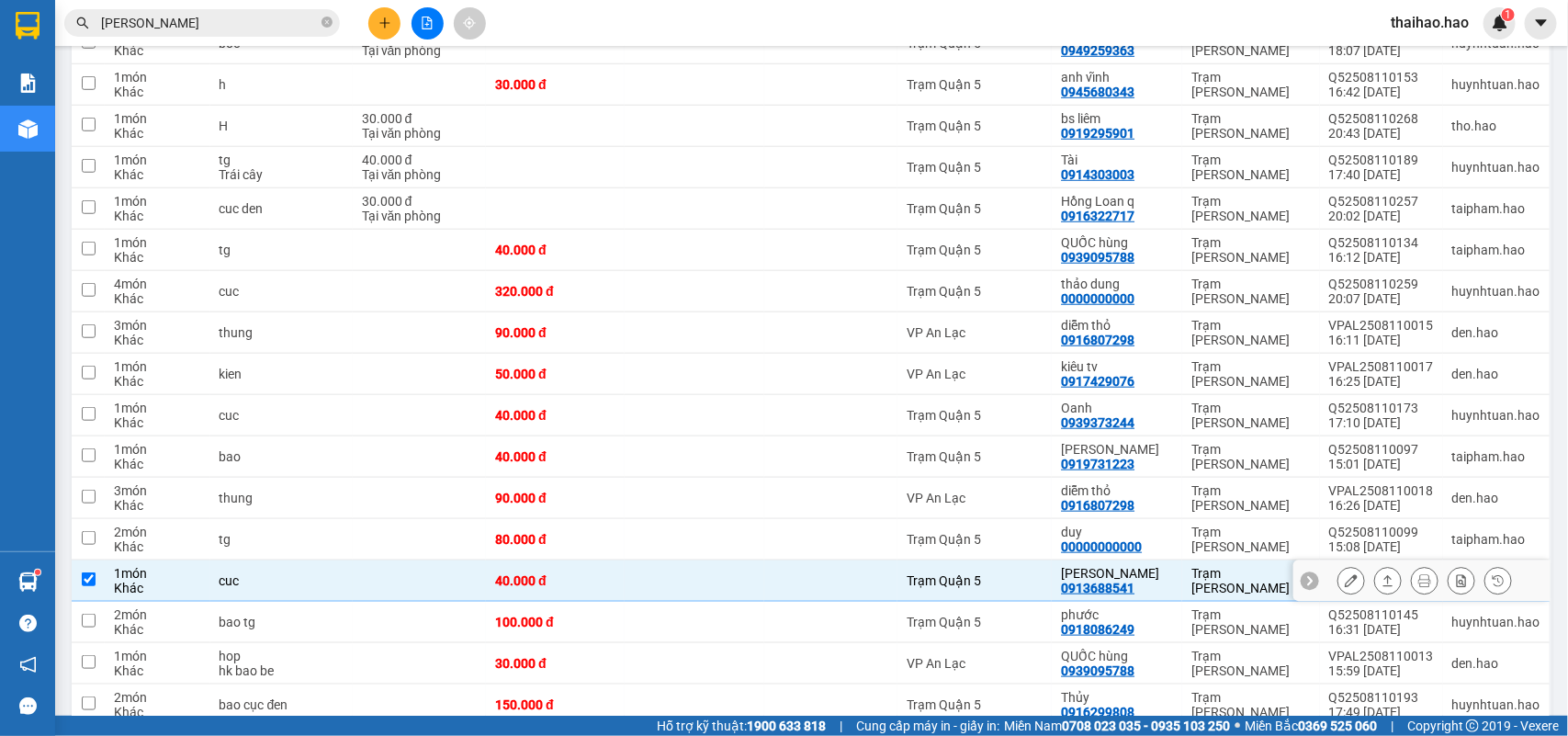
click at [1343, 589] on button at bounding box center [1351, 581] width 25 height 32
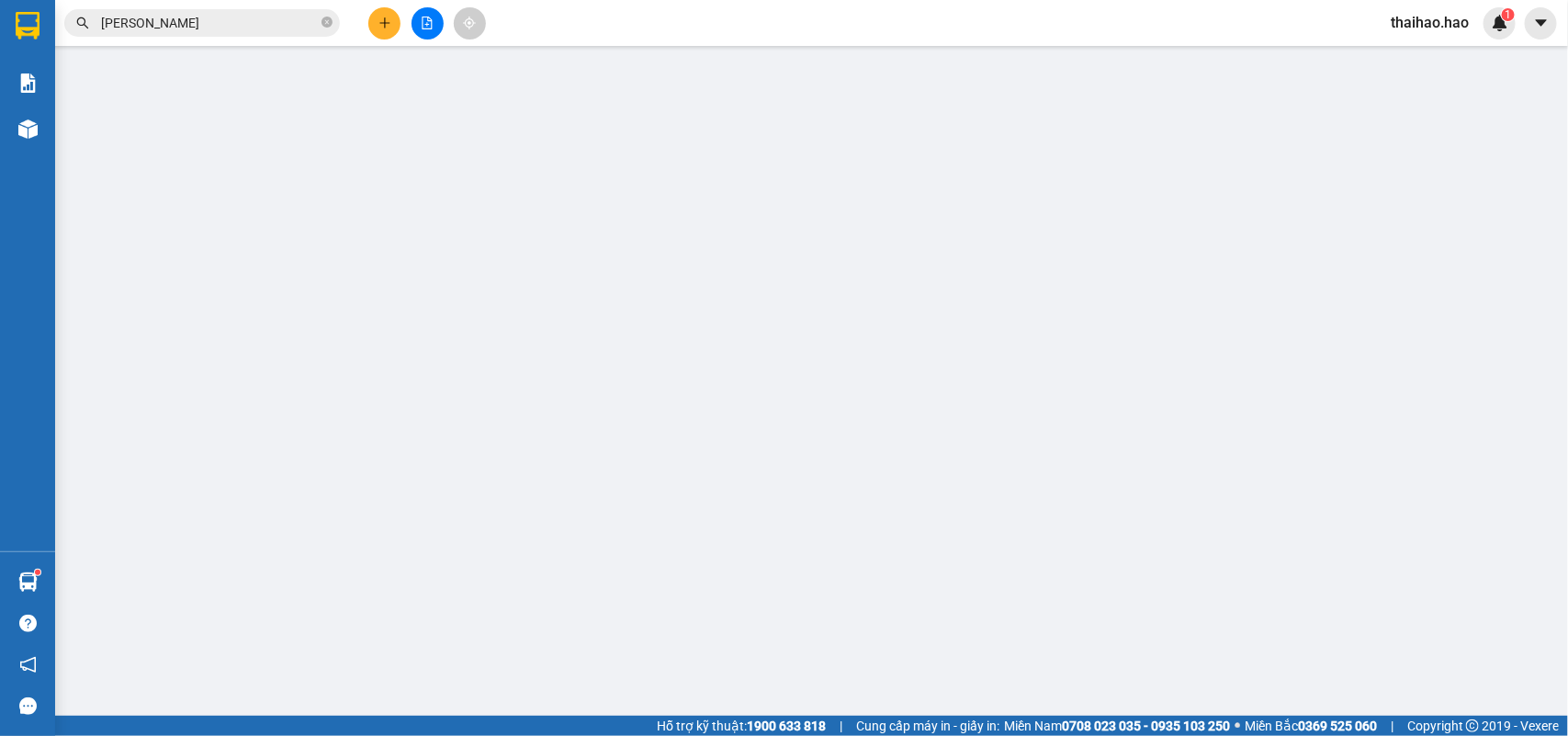
type input "0913688541"
type input "Thanh thuý"
type input "40.000"
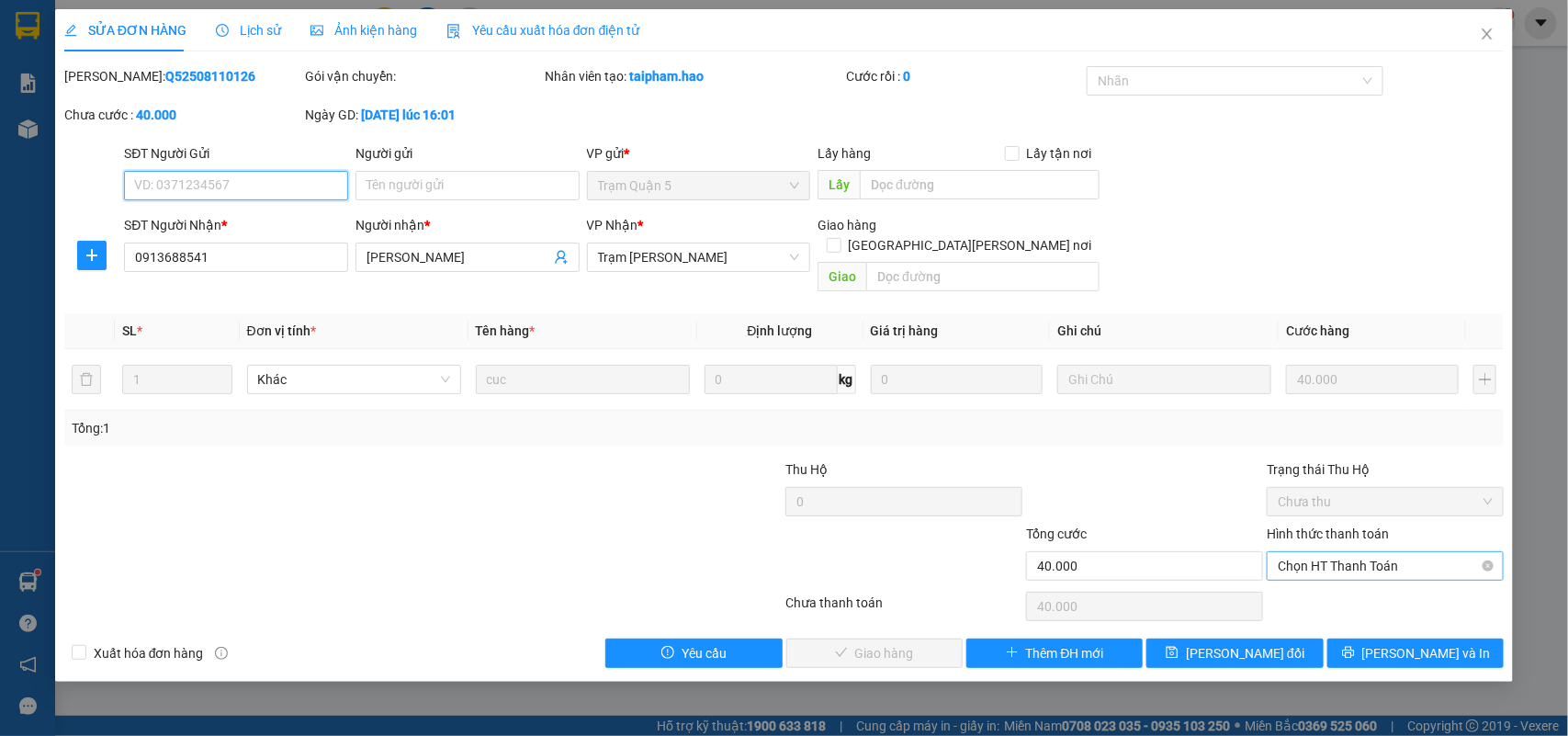
click at [1315, 552] on span "Chọn HT Thanh Toán" at bounding box center [1385, 566] width 215 height 27
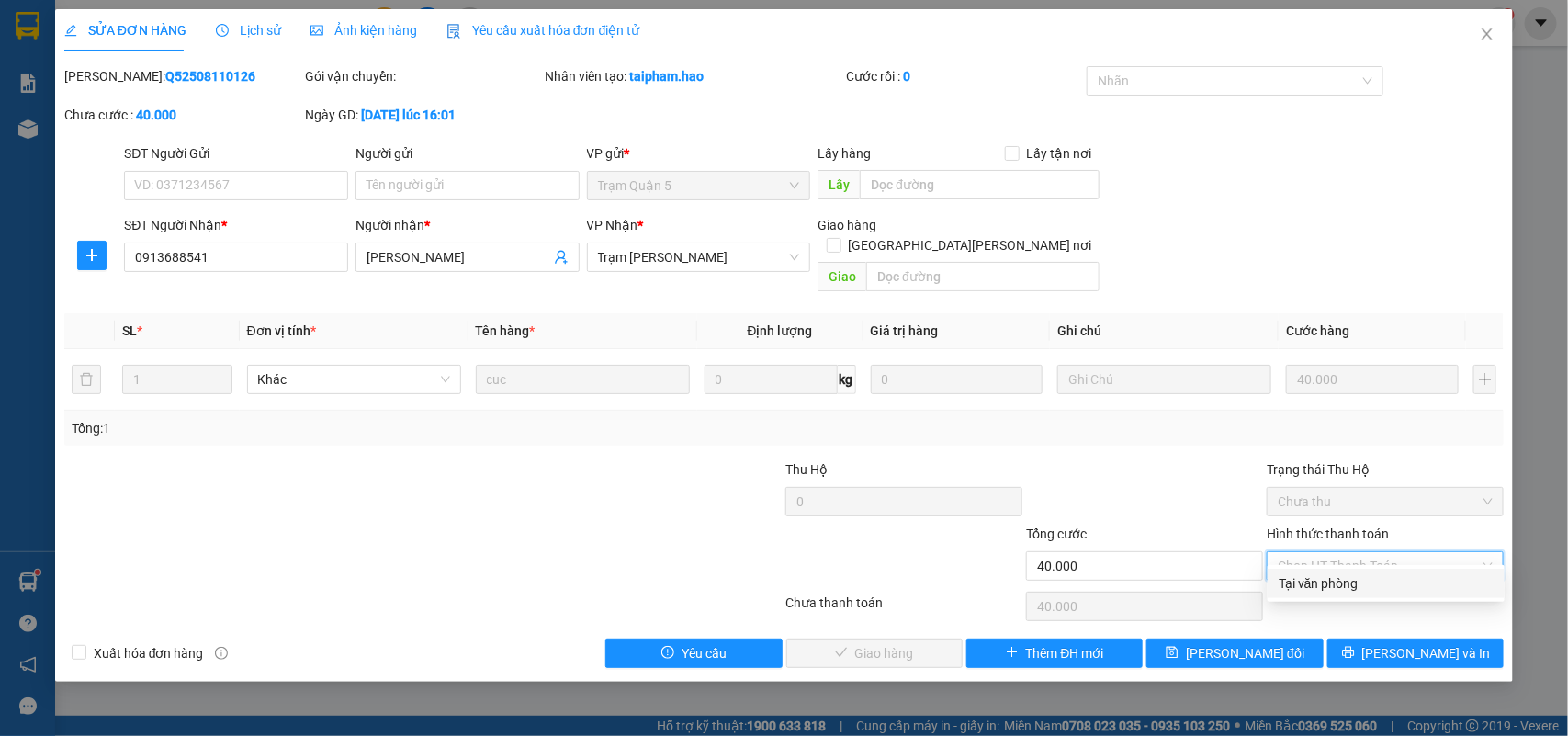
click at [1321, 590] on div "Tại văn phòng" at bounding box center [1386, 583] width 215 height 20
type input "0"
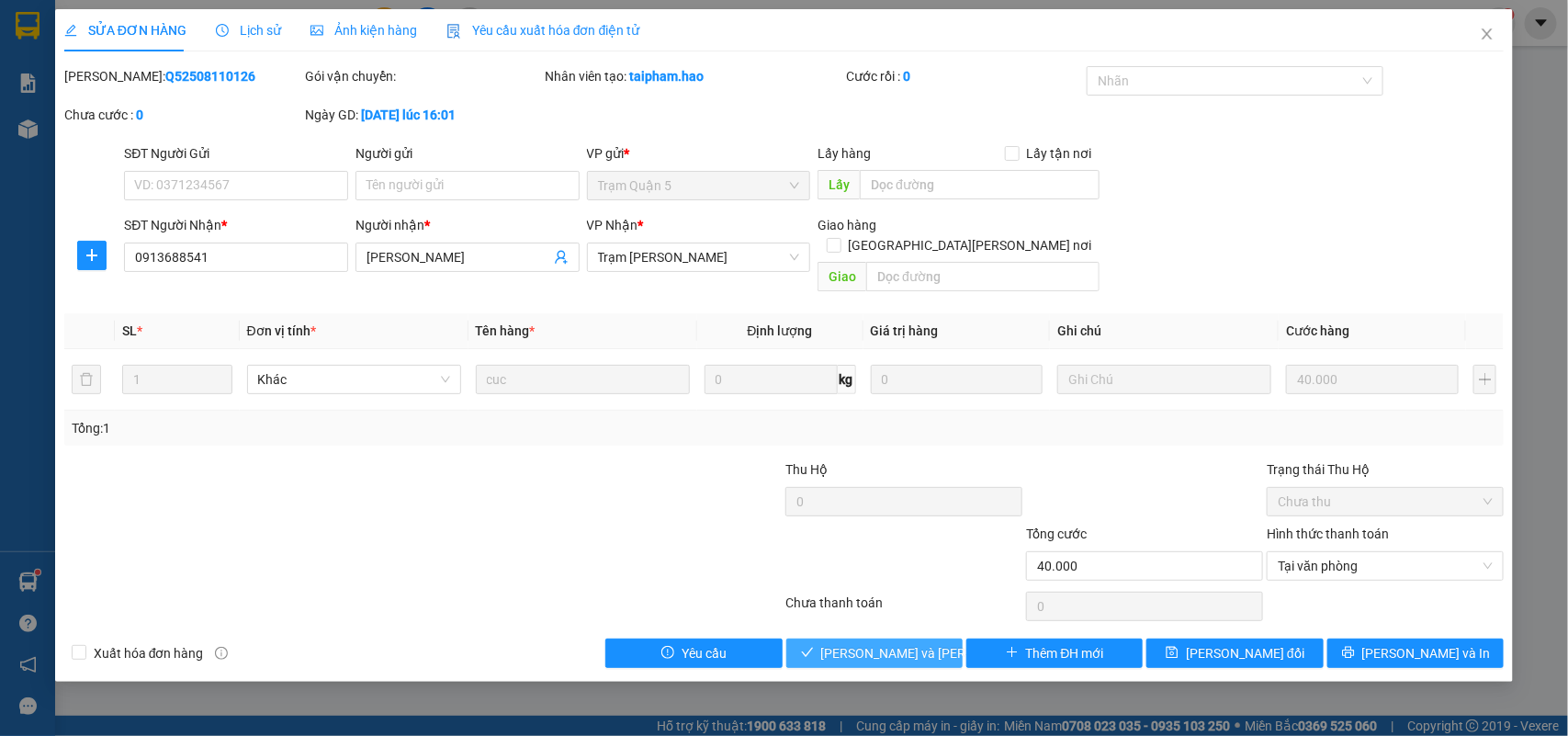
click at [882, 643] on span "Lưu và Giao hàng" at bounding box center [945, 653] width 248 height 20
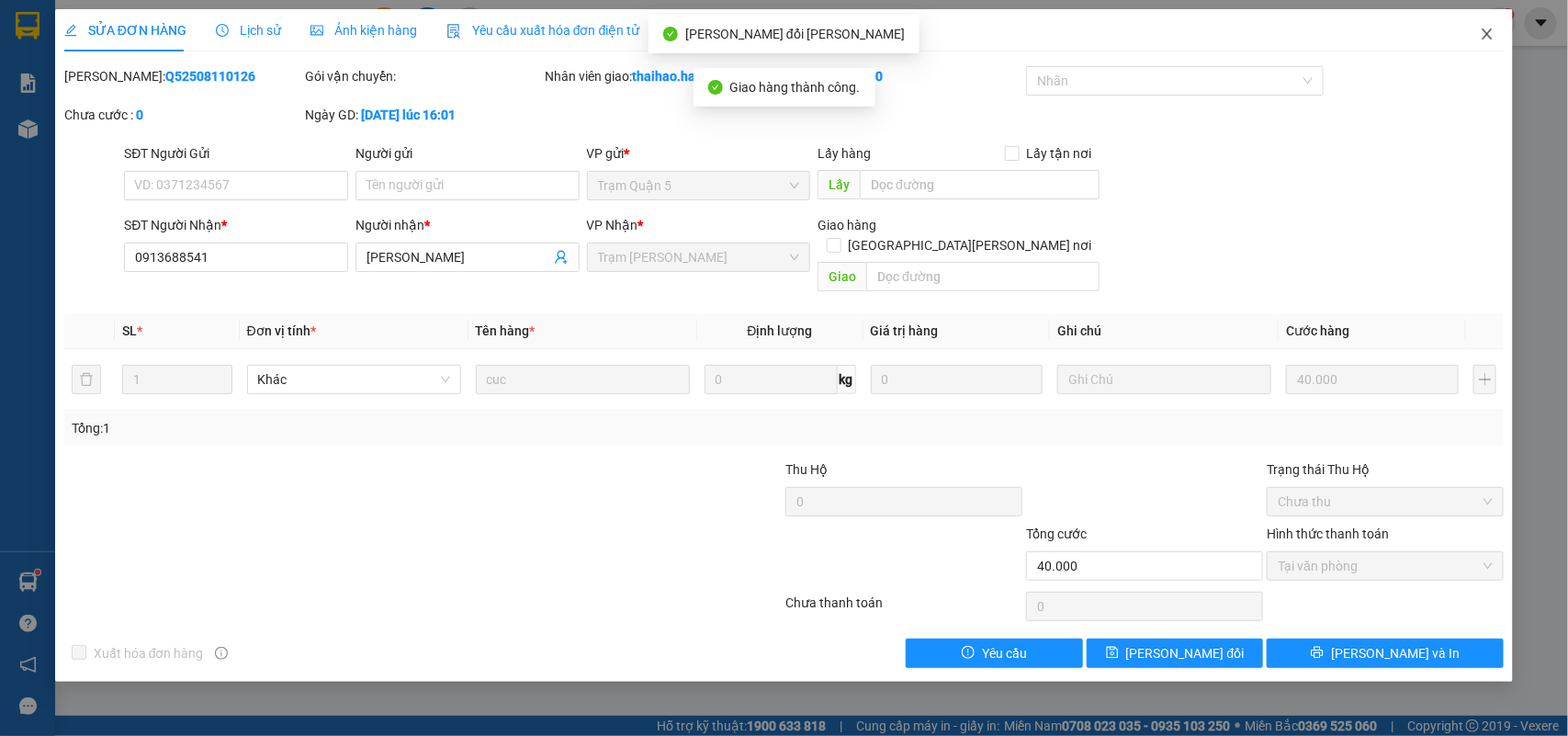
click at [1487, 27] on icon "close" at bounding box center [1487, 33] width 15 height 15
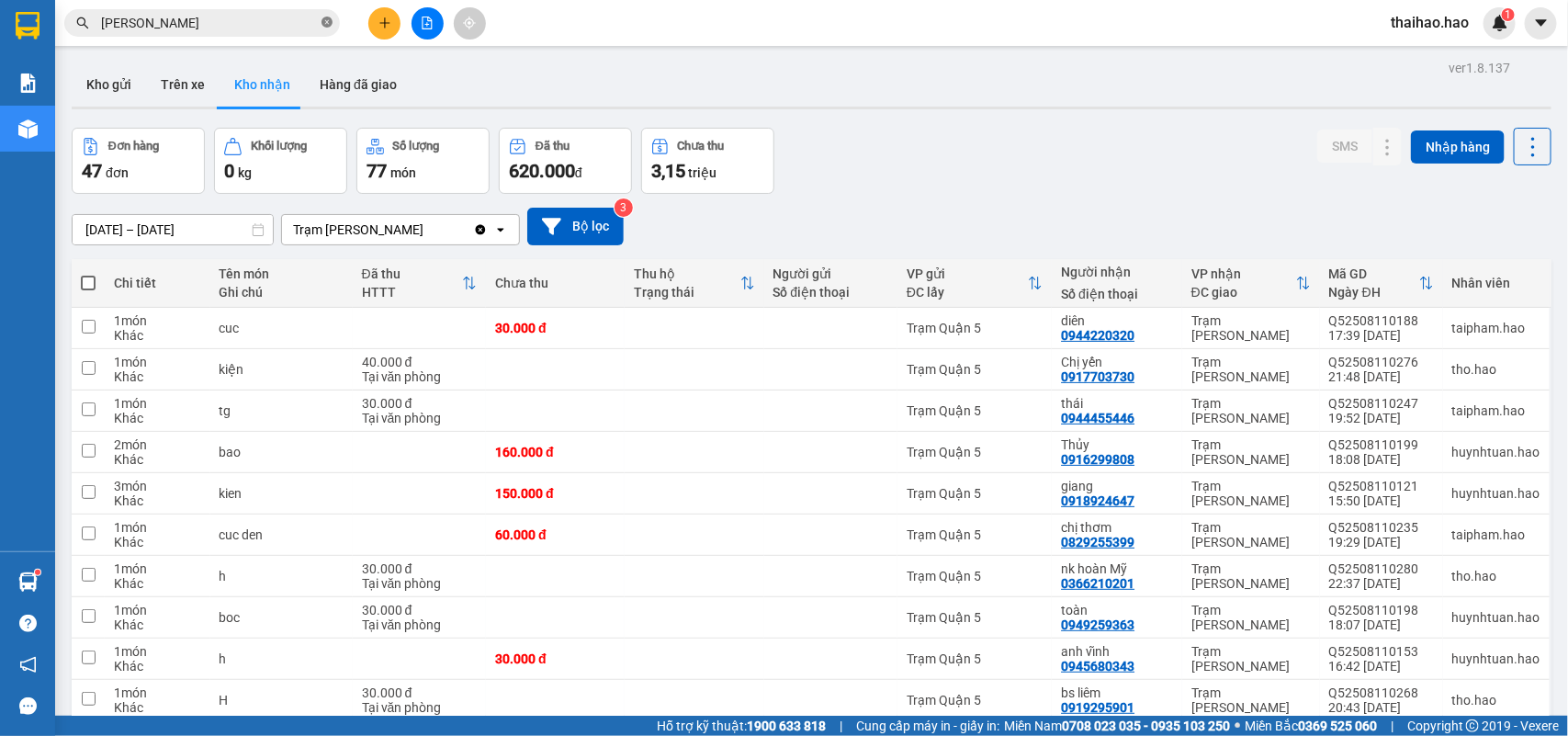
click at [323, 24] on icon "close-circle" at bounding box center [326, 21] width 11 height 11
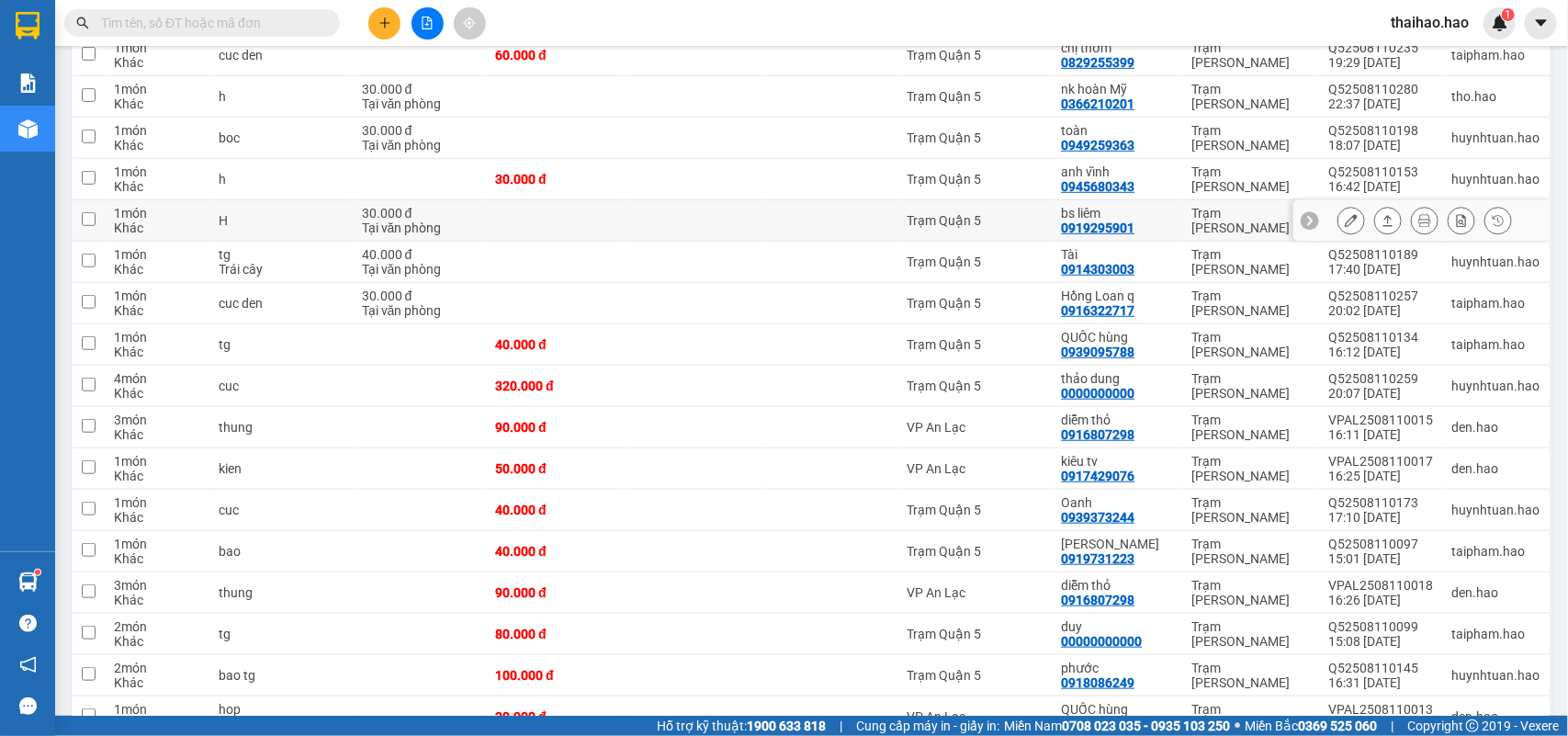
scroll to position [574, 0]
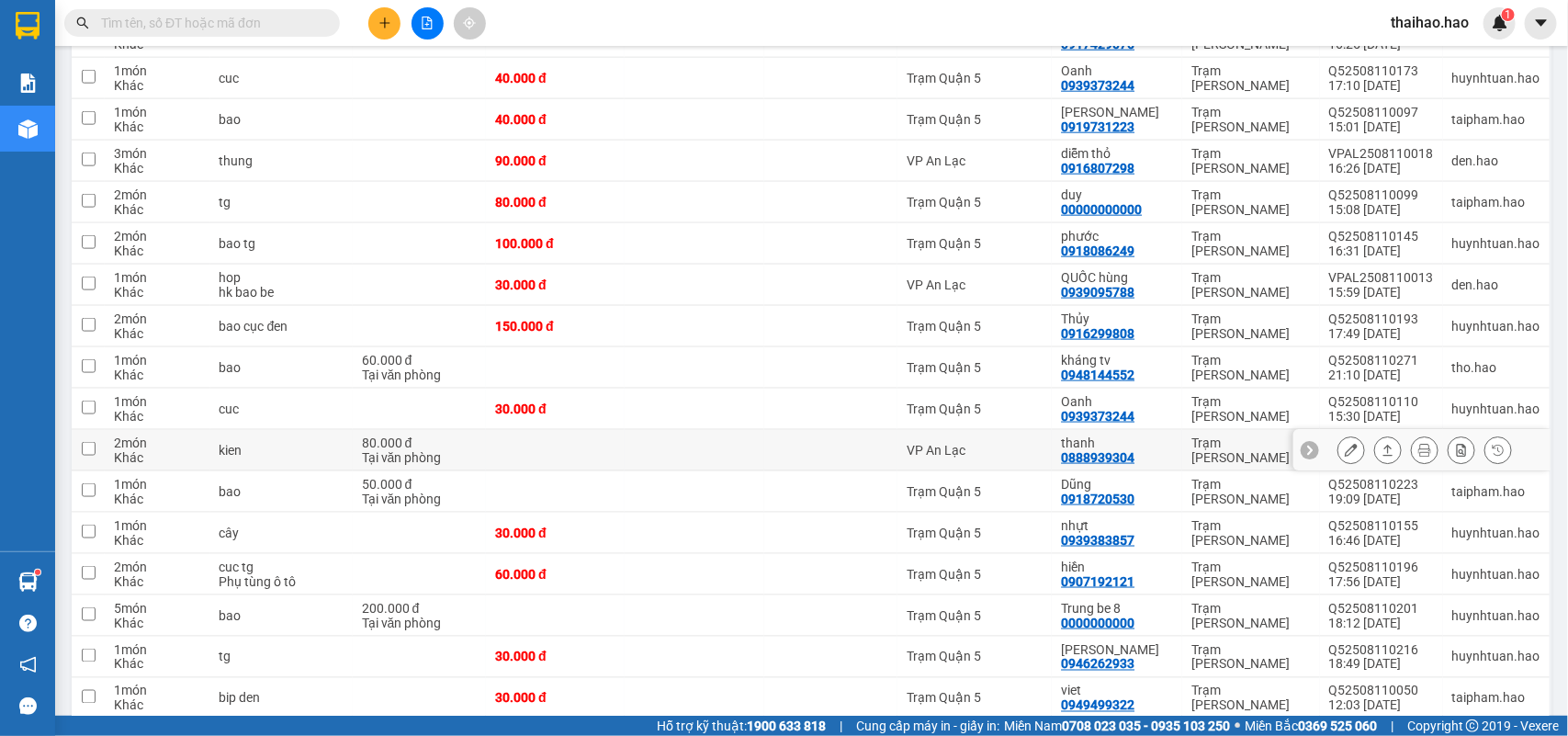
scroll to position [1034, 0]
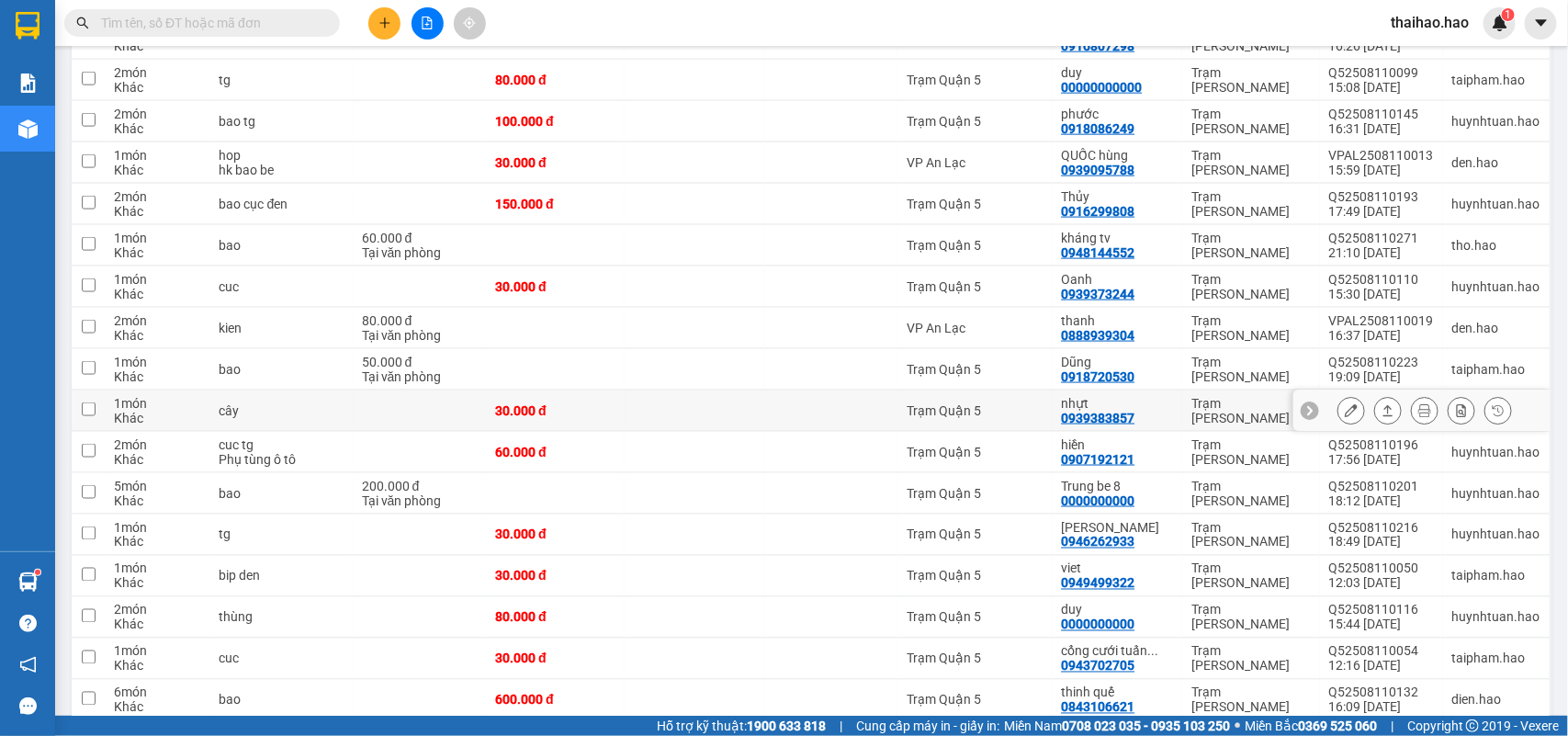
click at [820, 407] on td at bounding box center [831, 411] width 133 height 41
checkbox input "true"
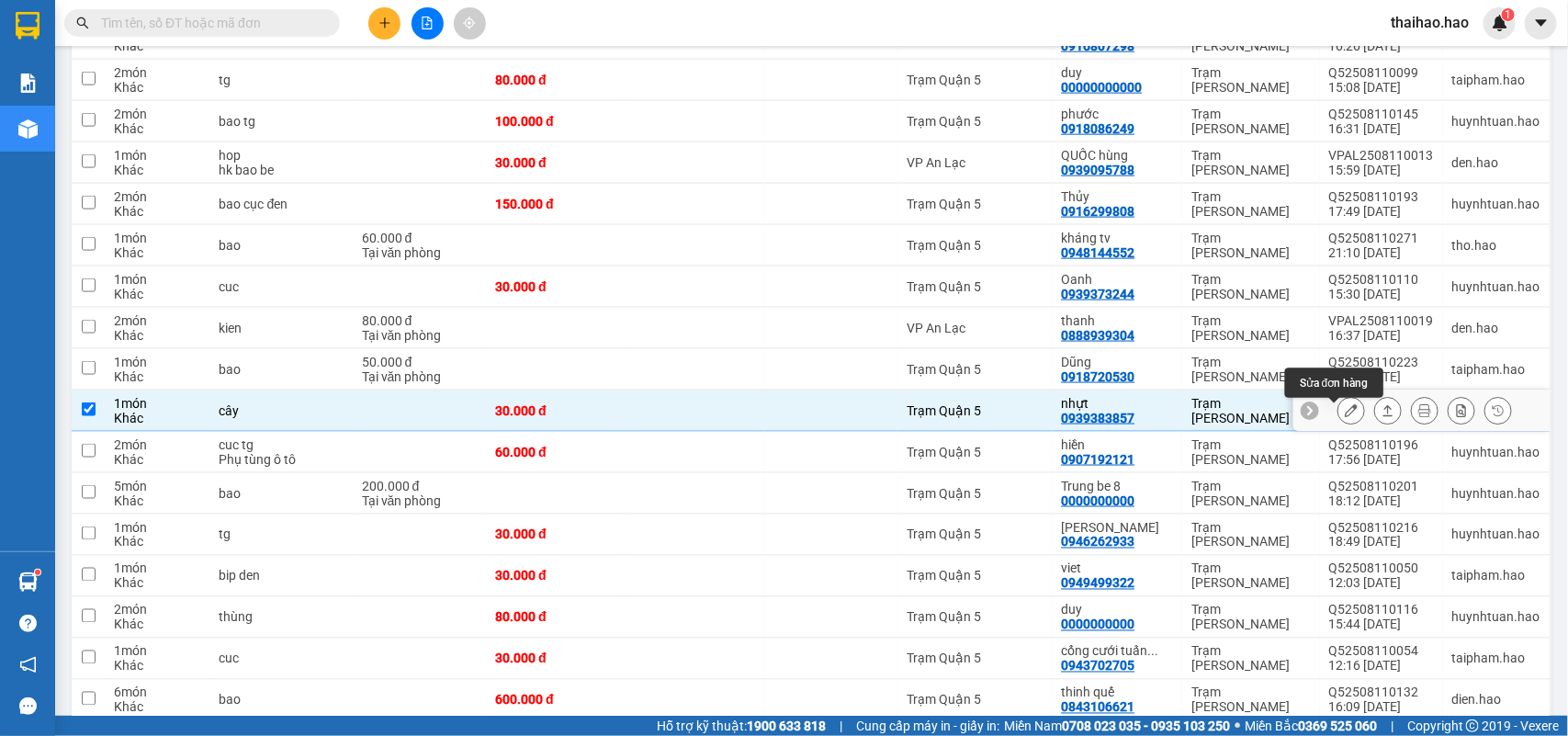
click at [1345, 416] on icon at bounding box center [1351, 410] width 13 height 13
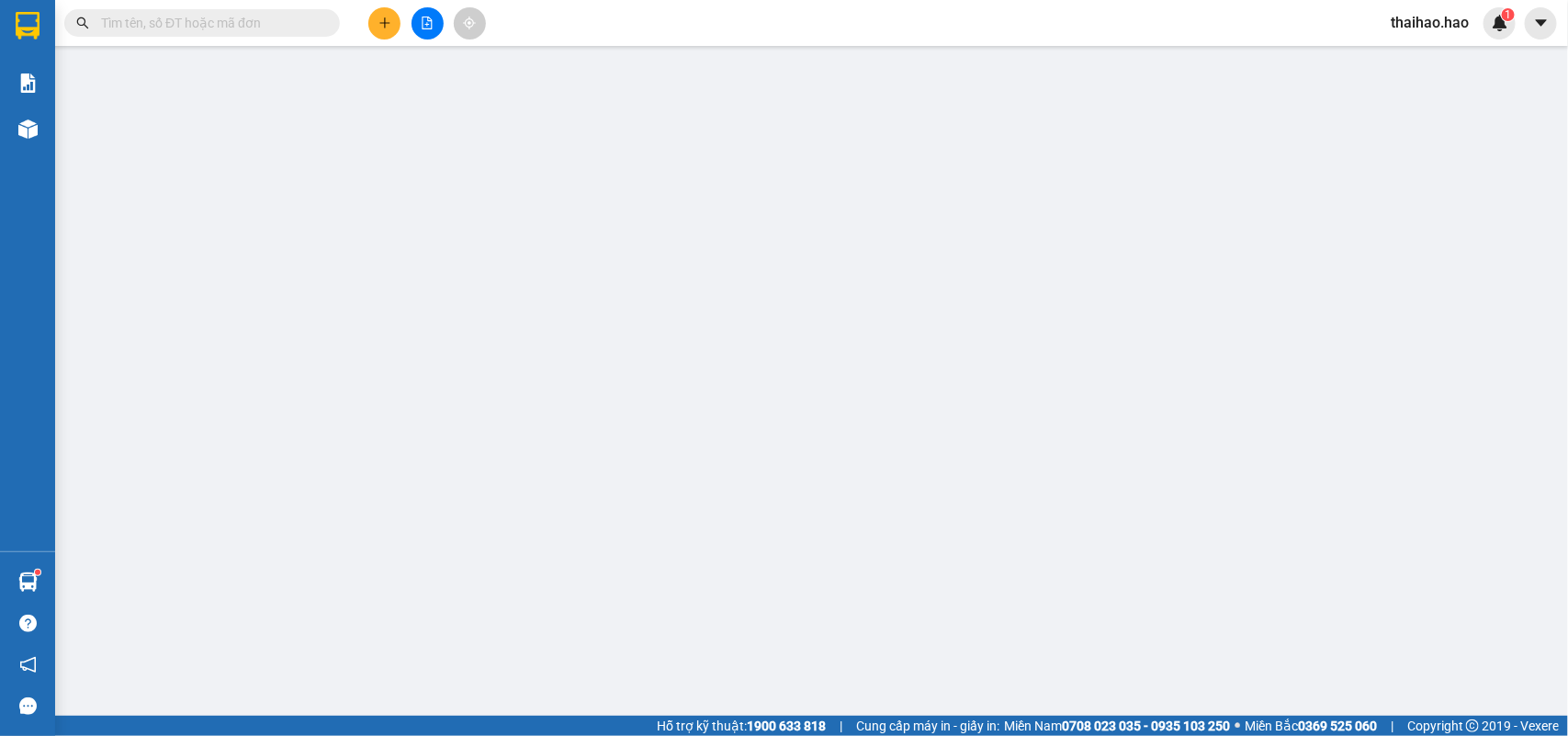
type input "0939383857"
type input "nhựt"
type input "30.000"
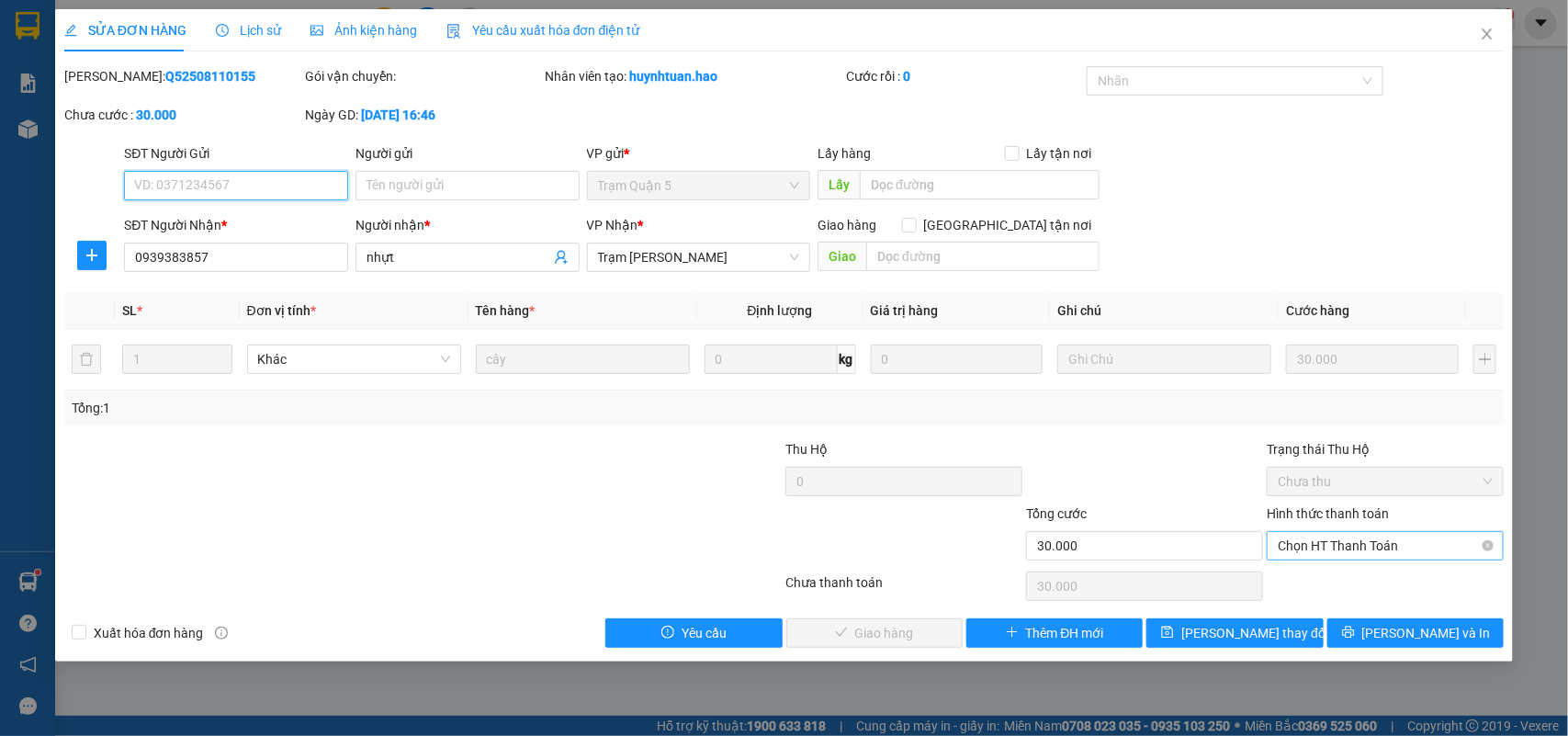
click at [1453, 556] on span "Chọn HT Thanh Toán" at bounding box center [1385, 546] width 215 height 27
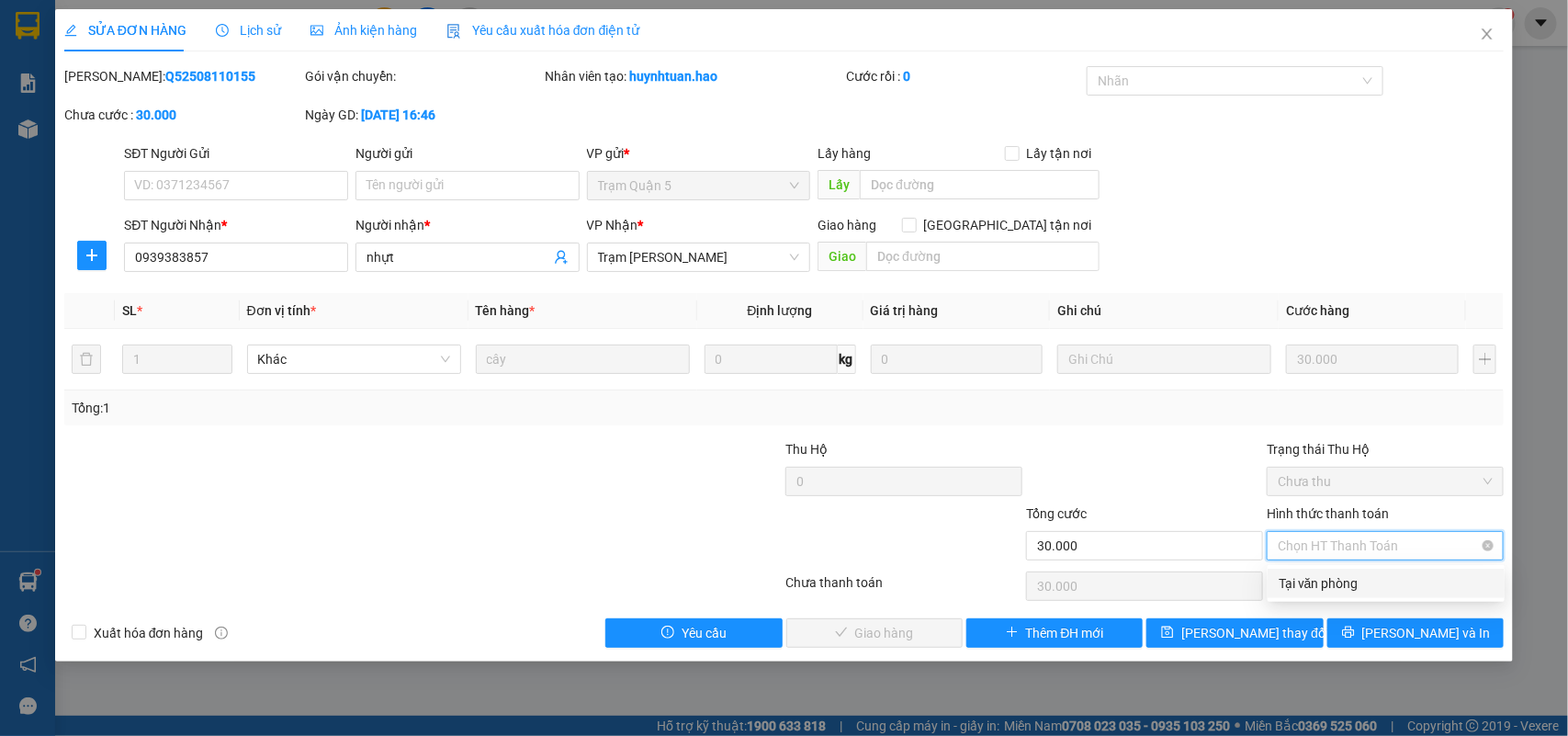
click at [1433, 553] on span "Chọn HT Thanh Toán" at bounding box center [1385, 546] width 215 height 27
click at [1431, 594] on div "Tại văn phòng" at bounding box center [1386, 584] width 237 height 29
type input "0"
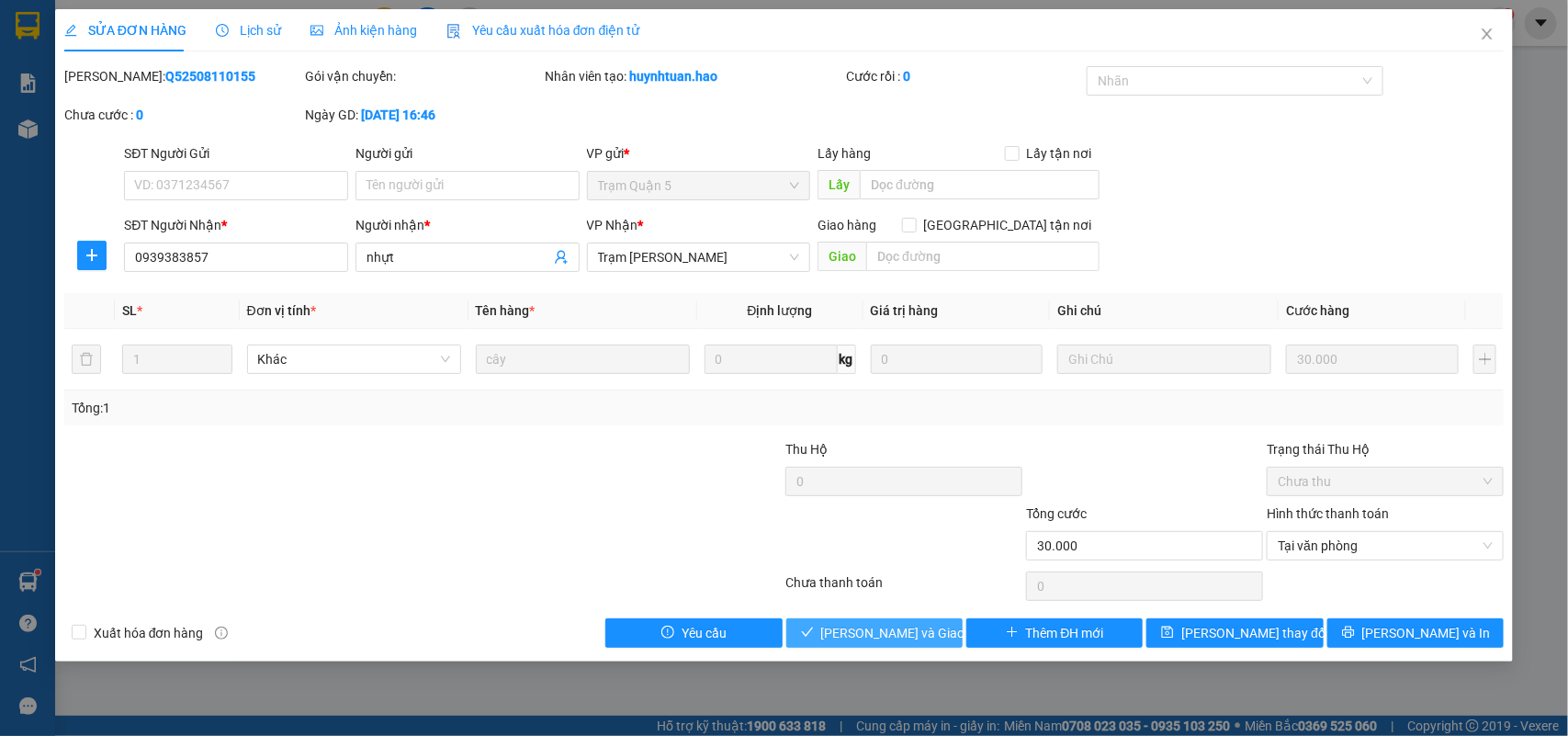
click at [913, 636] on span "Lưu và Giao hàng" at bounding box center [909, 633] width 177 height 20
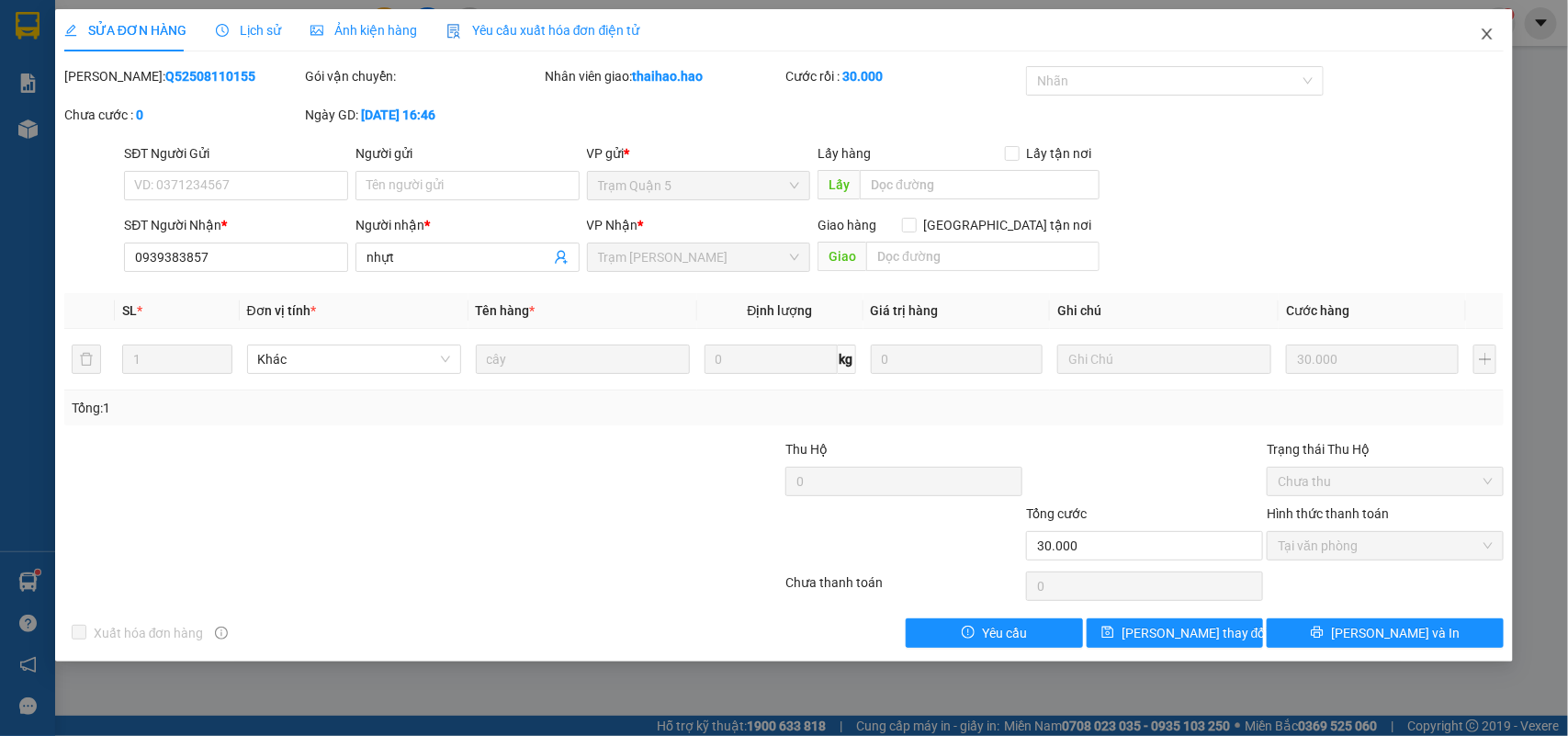
click at [1482, 35] on icon "close" at bounding box center [1487, 33] width 15 height 15
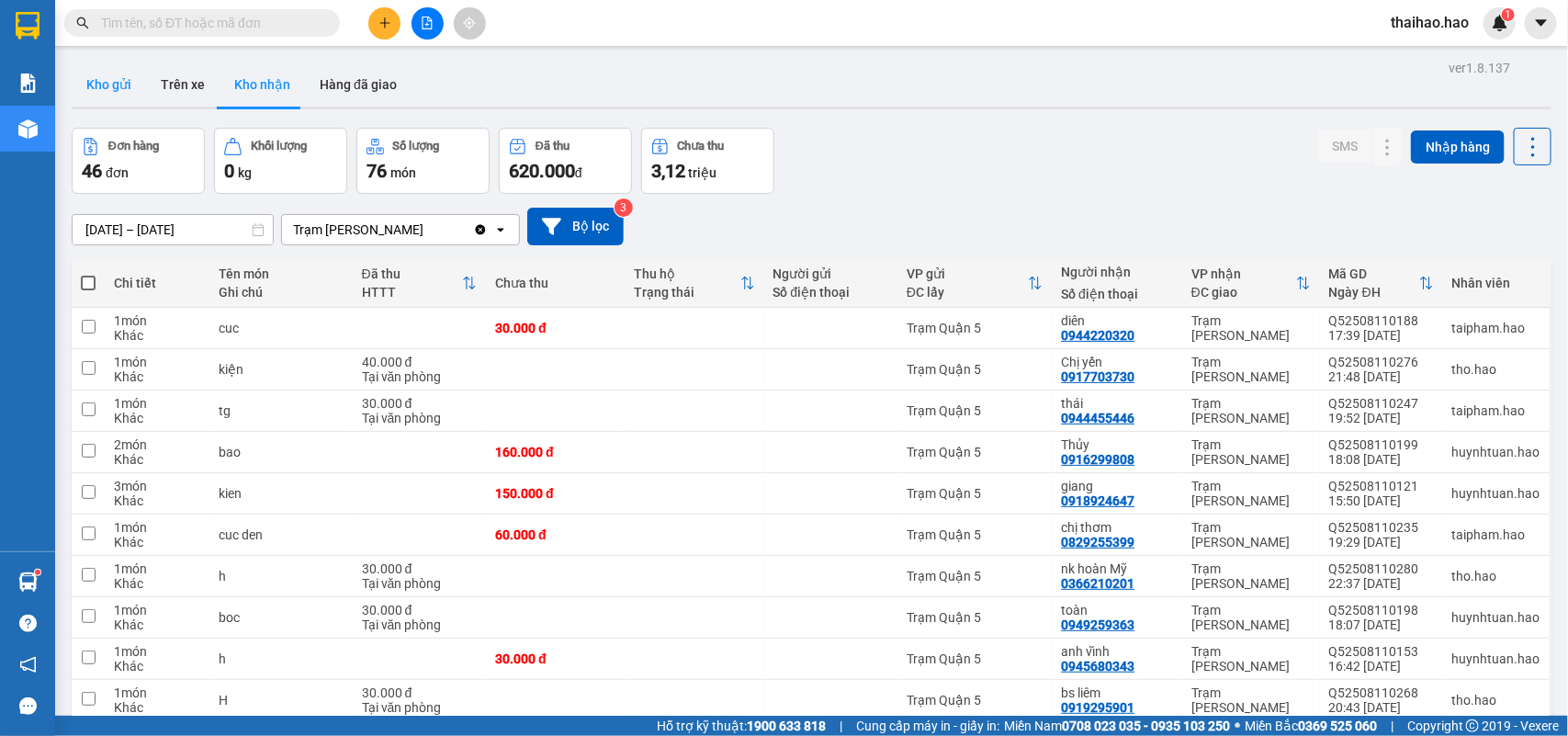
click at [131, 71] on button "Kho gửi" at bounding box center [108, 84] width 74 height 44
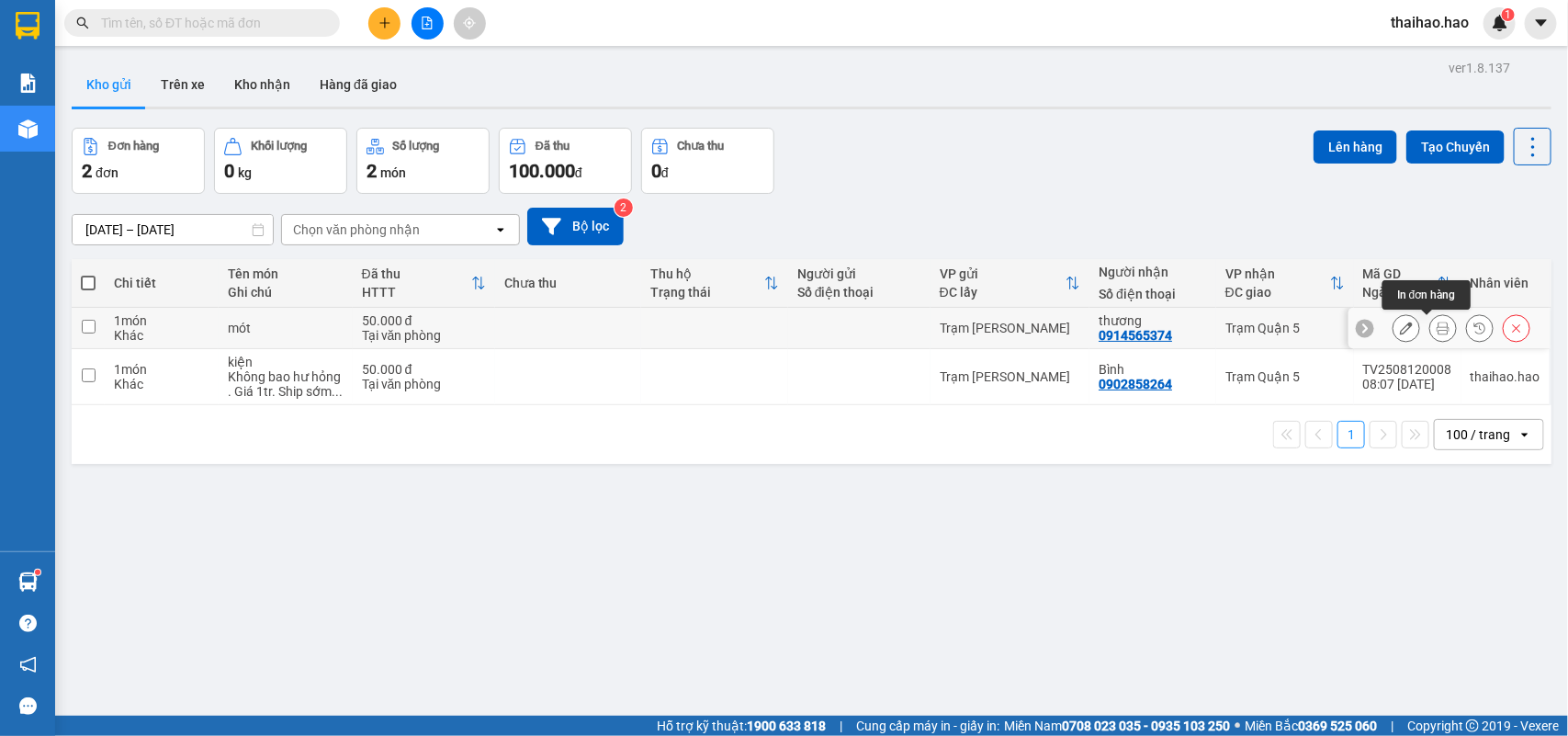
click at [1437, 328] on icon at bounding box center [1443, 327] width 13 height 13
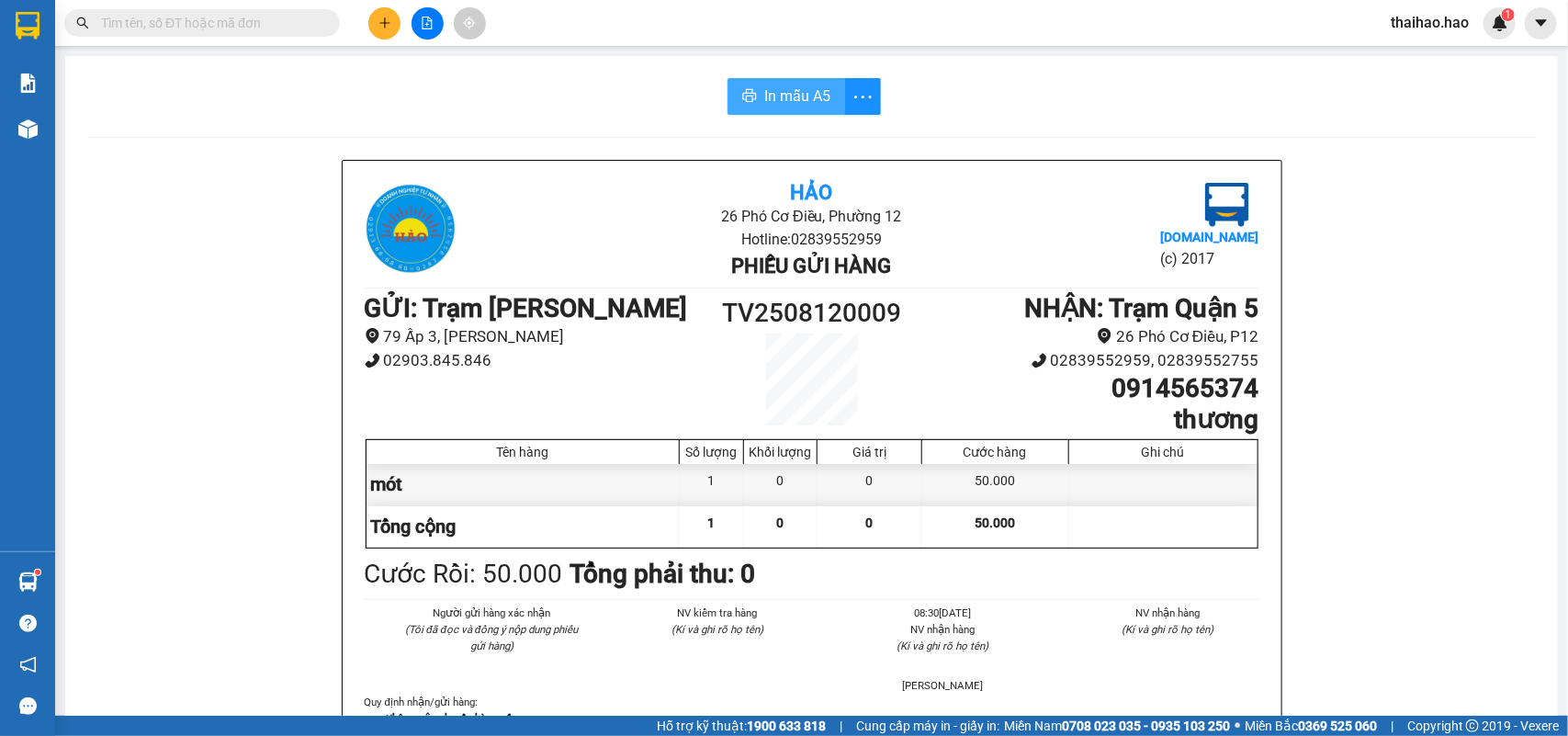
click at [749, 103] on button "In mẫu A5" at bounding box center [786, 97] width 117 height 37
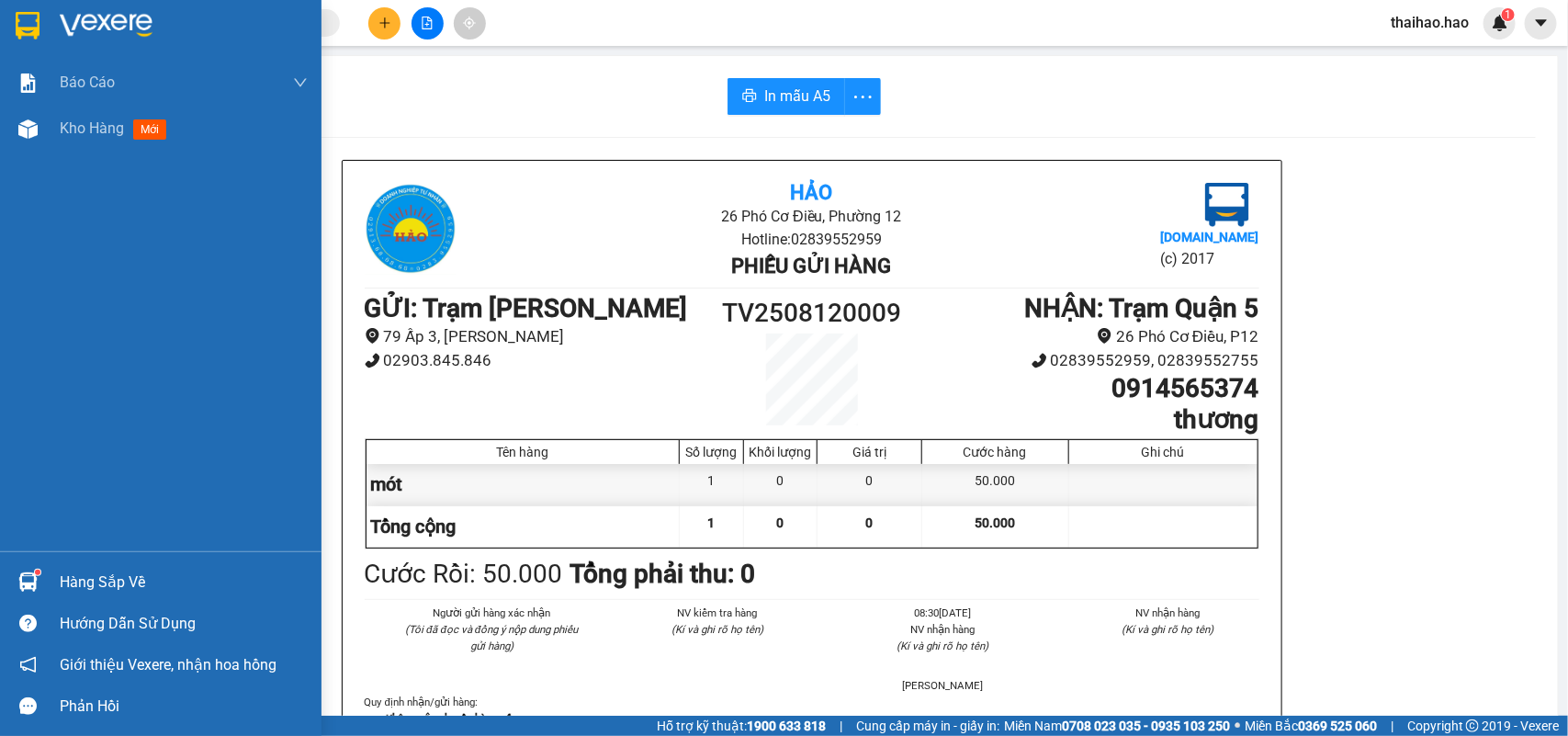
click at [28, 130] on img at bounding box center [28, 129] width 20 height 20
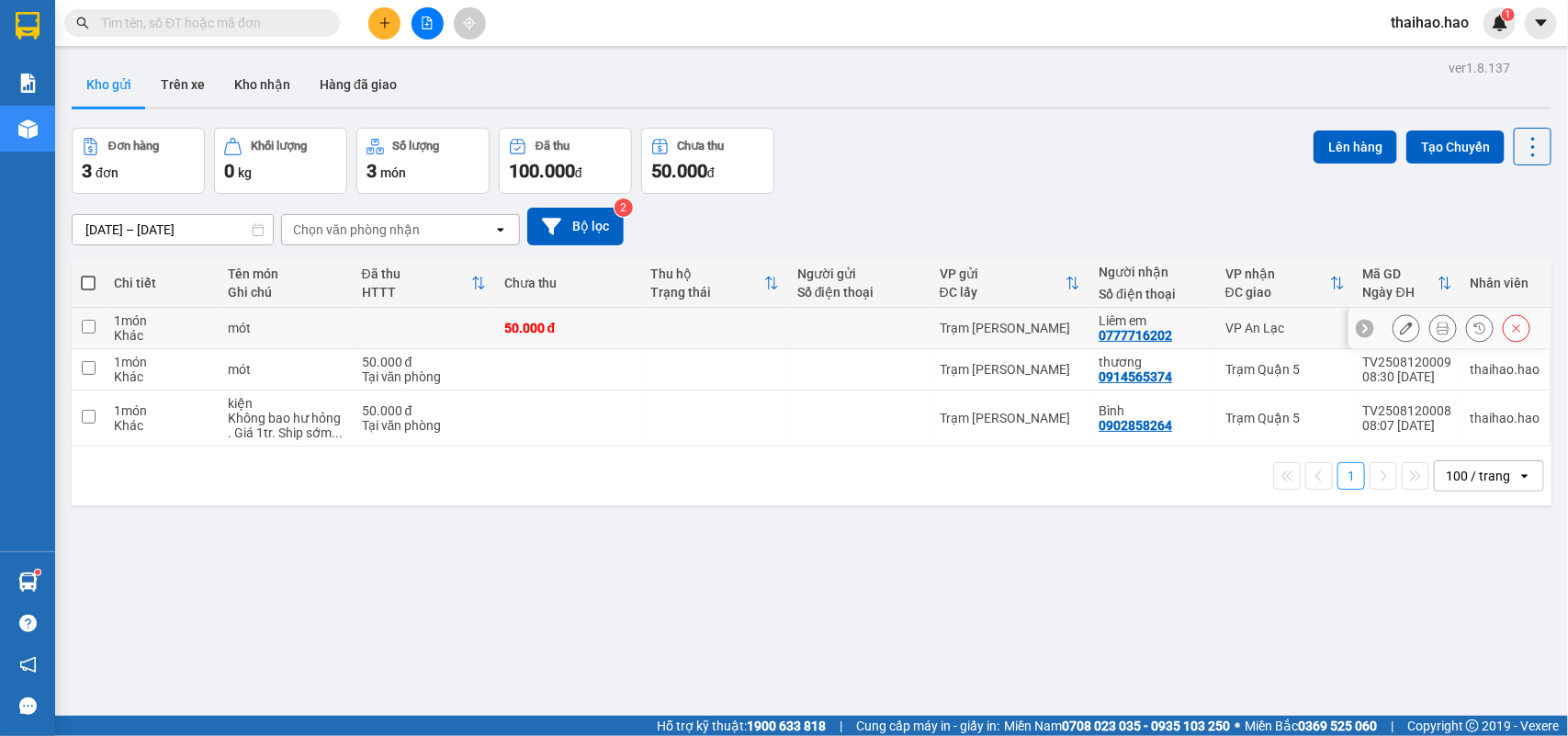
click at [1437, 329] on icon at bounding box center [1443, 327] width 13 height 13
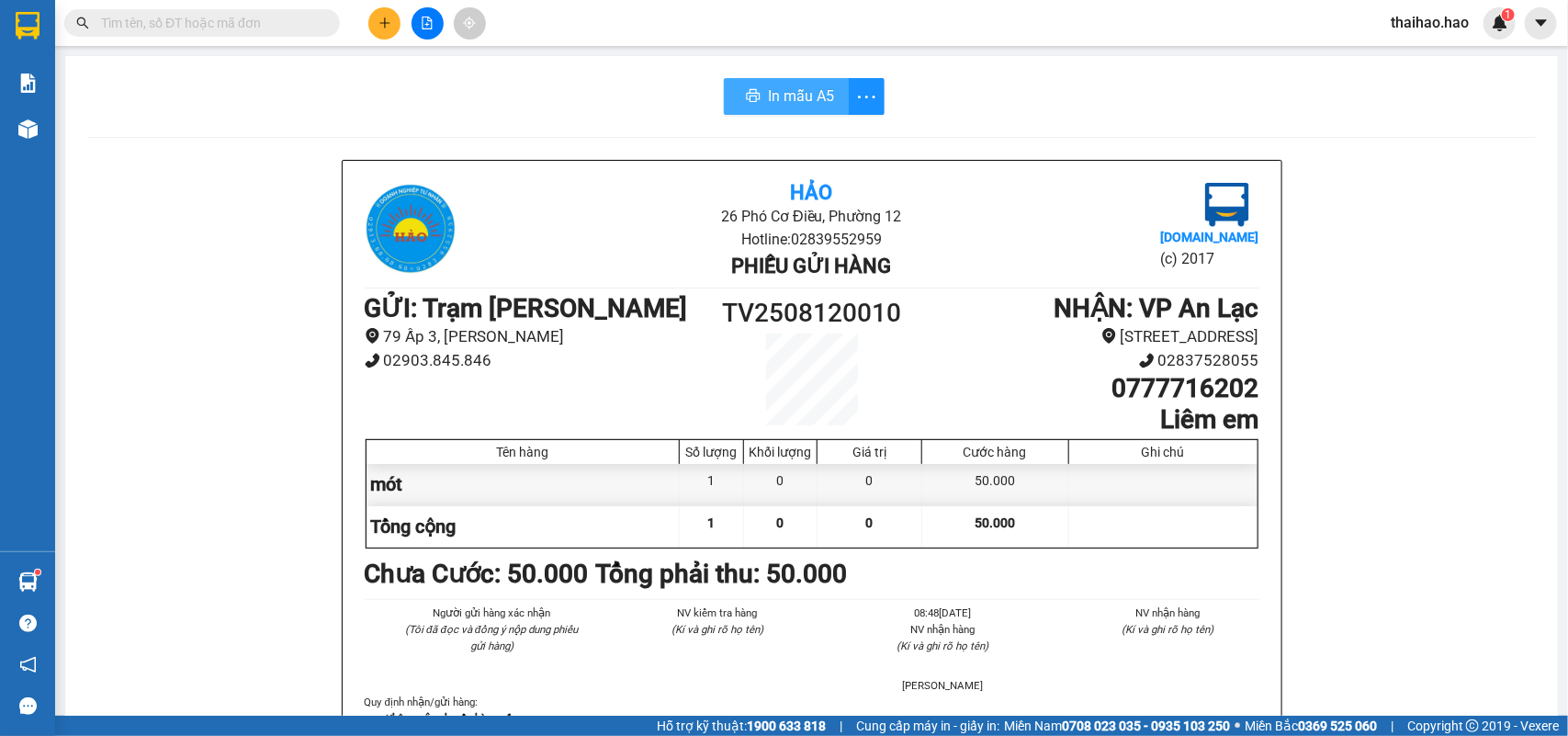
click at [800, 103] on span "In mẫu A5" at bounding box center [802, 97] width 66 height 23
click at [237, 23] on input "text" at bounding box center [210, 22] width 217 height 20
paste input "0945517915"
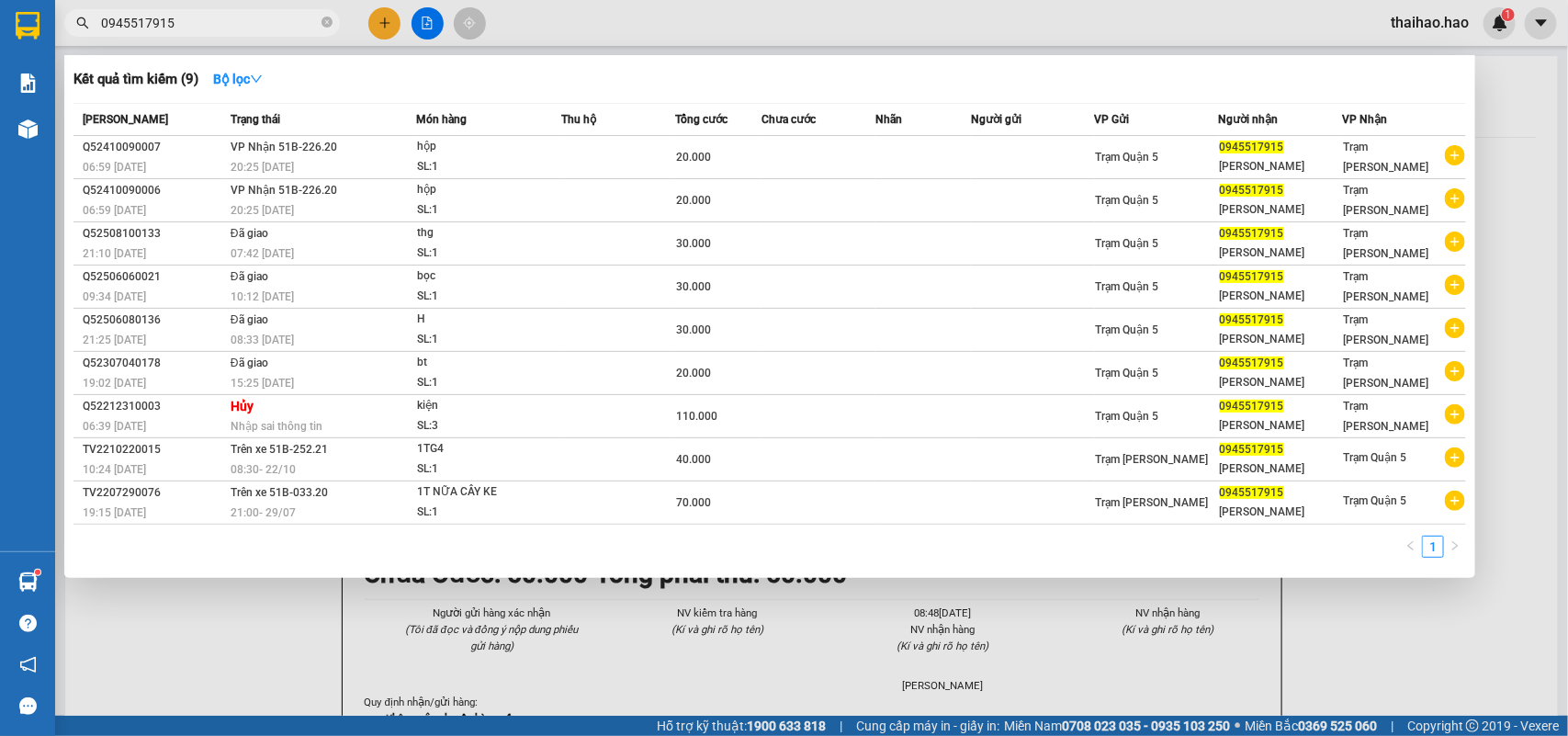
type input "0945517915"
click at [319, 23] on span "0945517915" at bounding box center [202, 22] width 275 height 27
click at [326, 23] on icon "close-circle" at bounding box center [326, 21] width 11 height 11
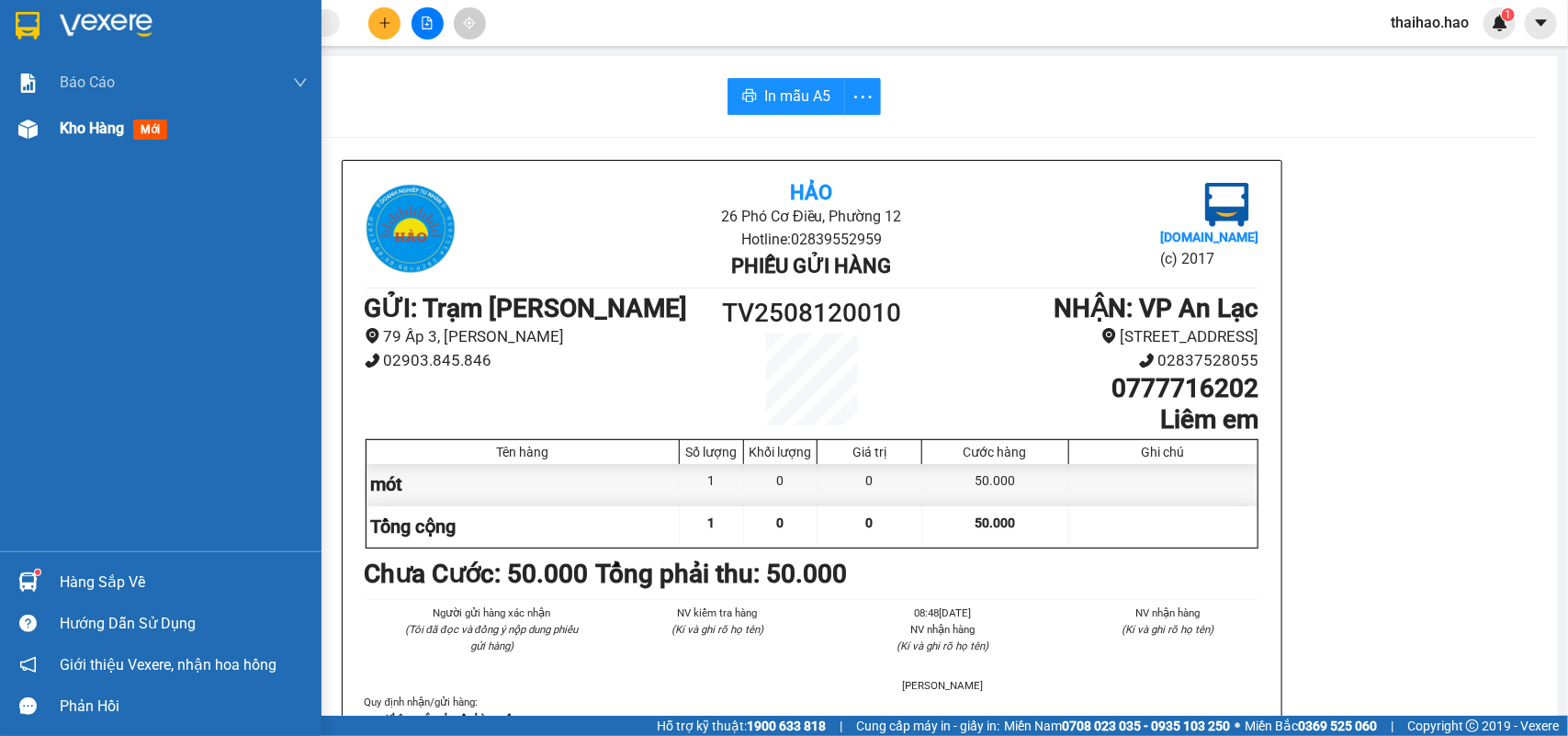
click at [16, 133] on div at bounding box center [27, 129] width 32 height 32
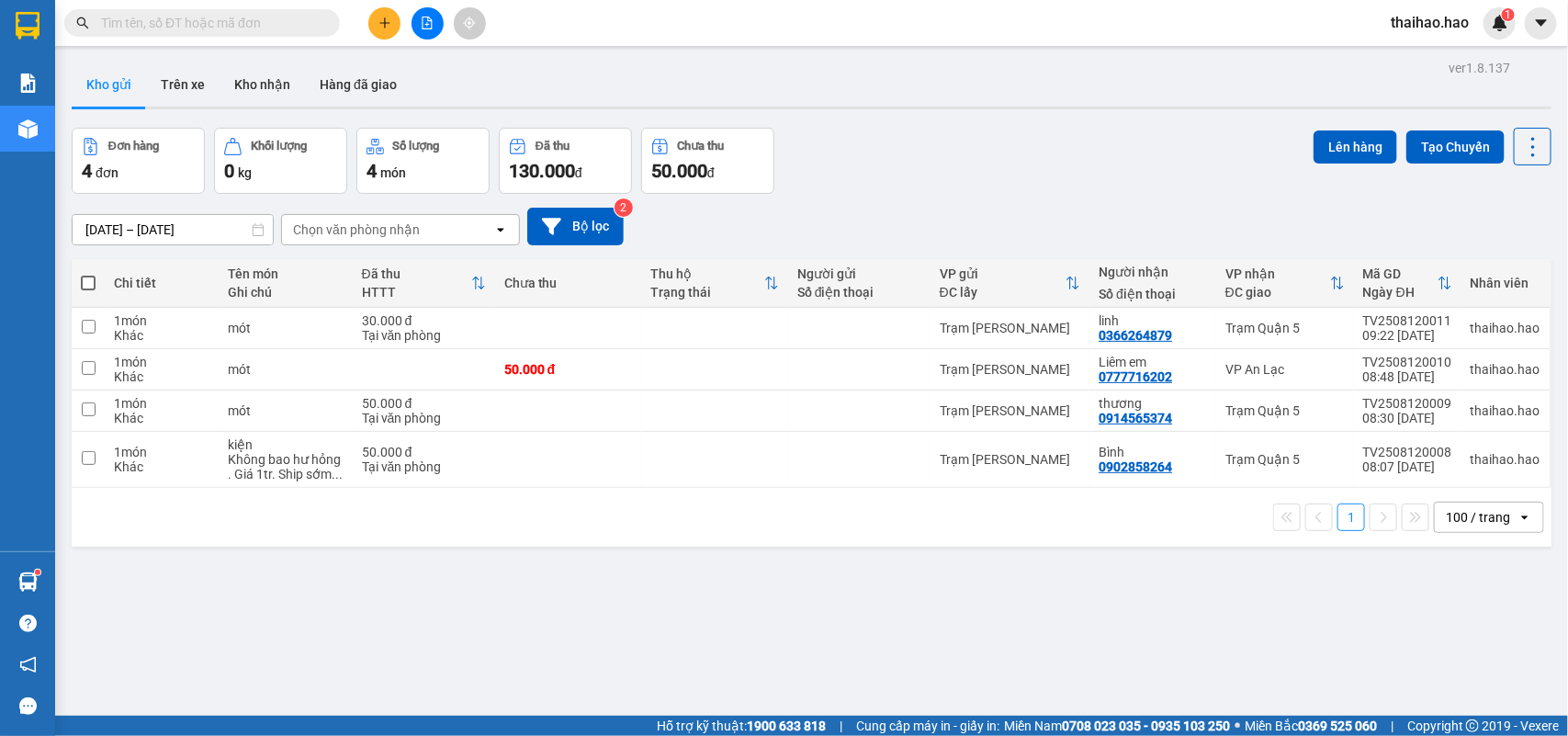
click at [294, 20] on input "text" at bounding box center [210, 22] width 217 height 20
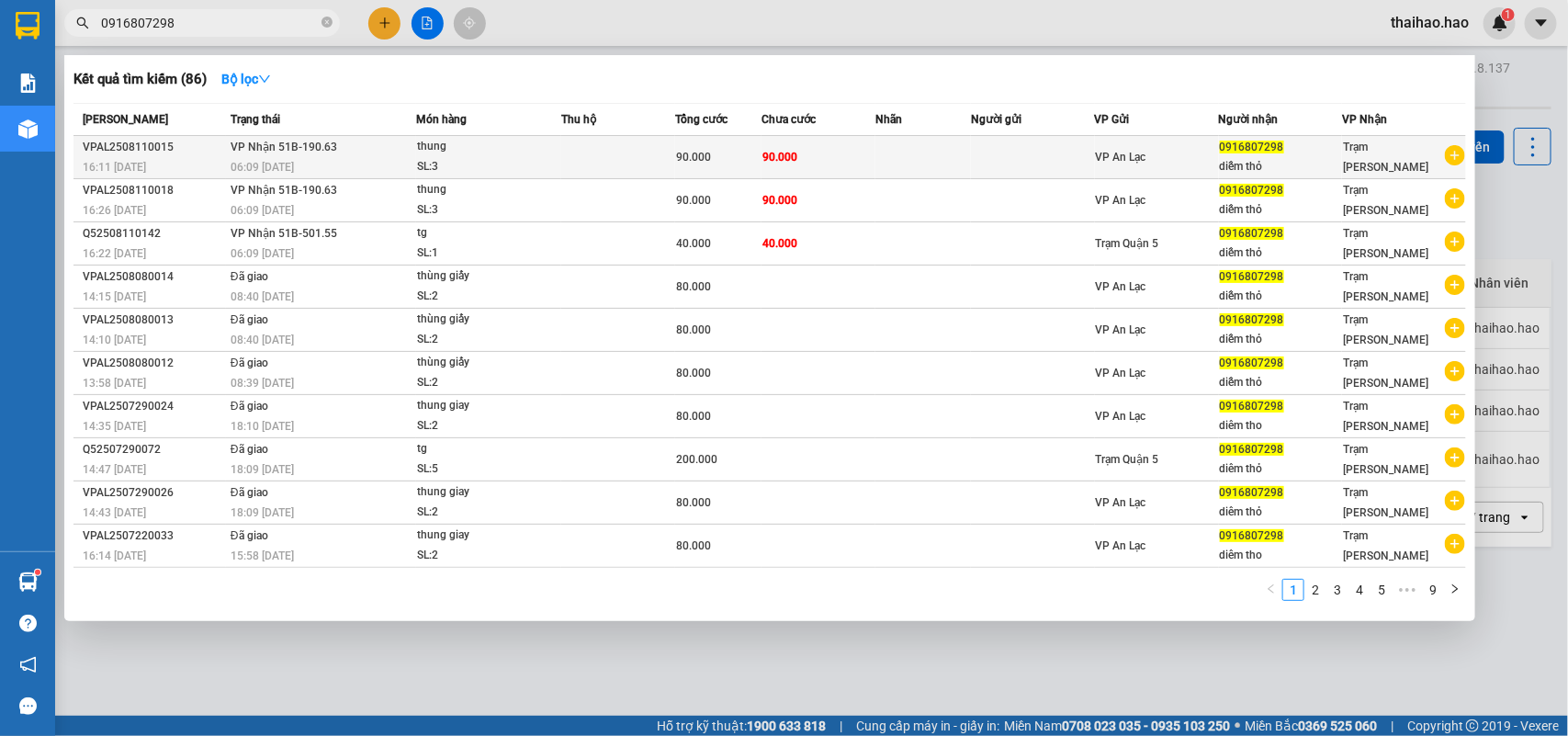
type input "0916807298"
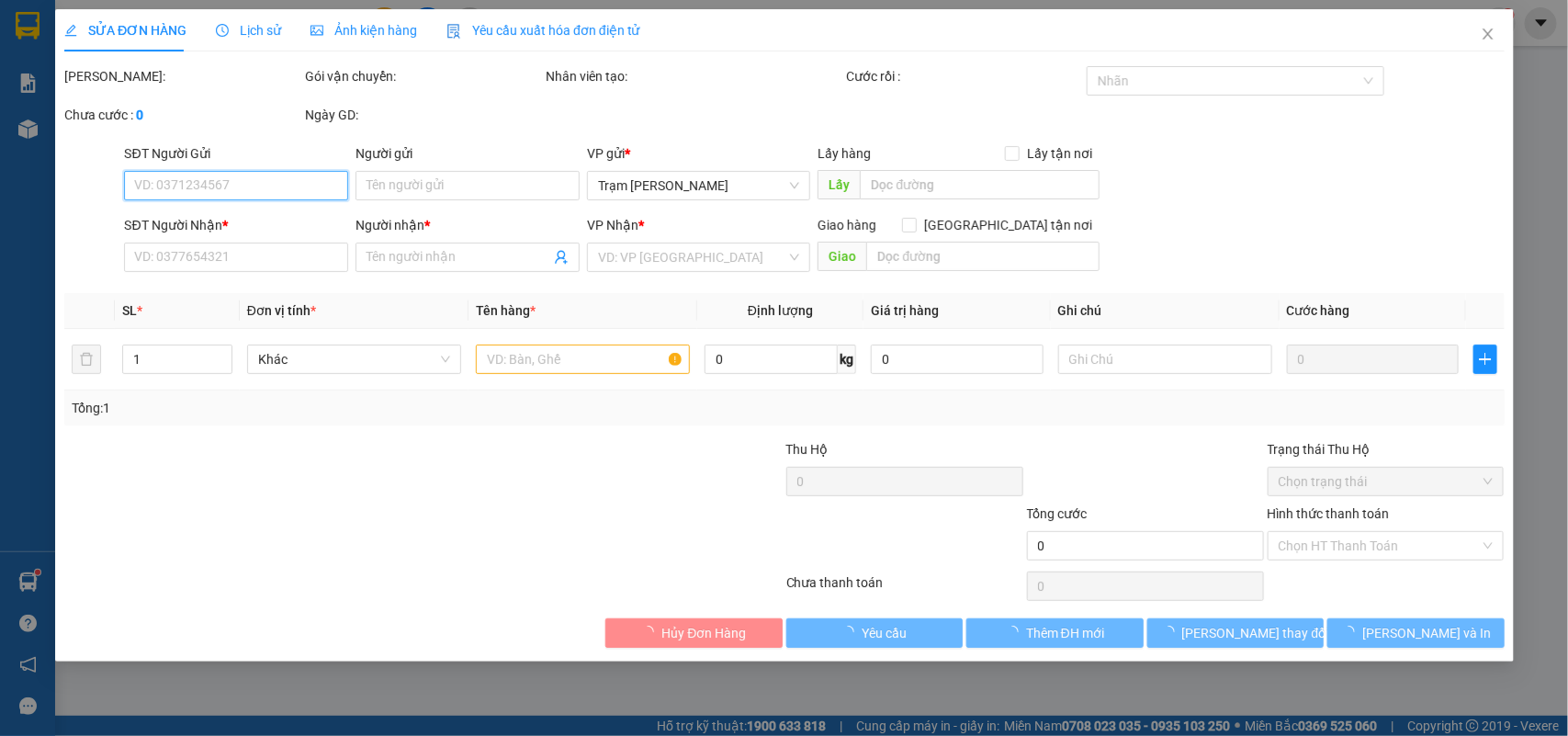
type input "0916807298"
type input "diễm thỏ"
type input "90.000"
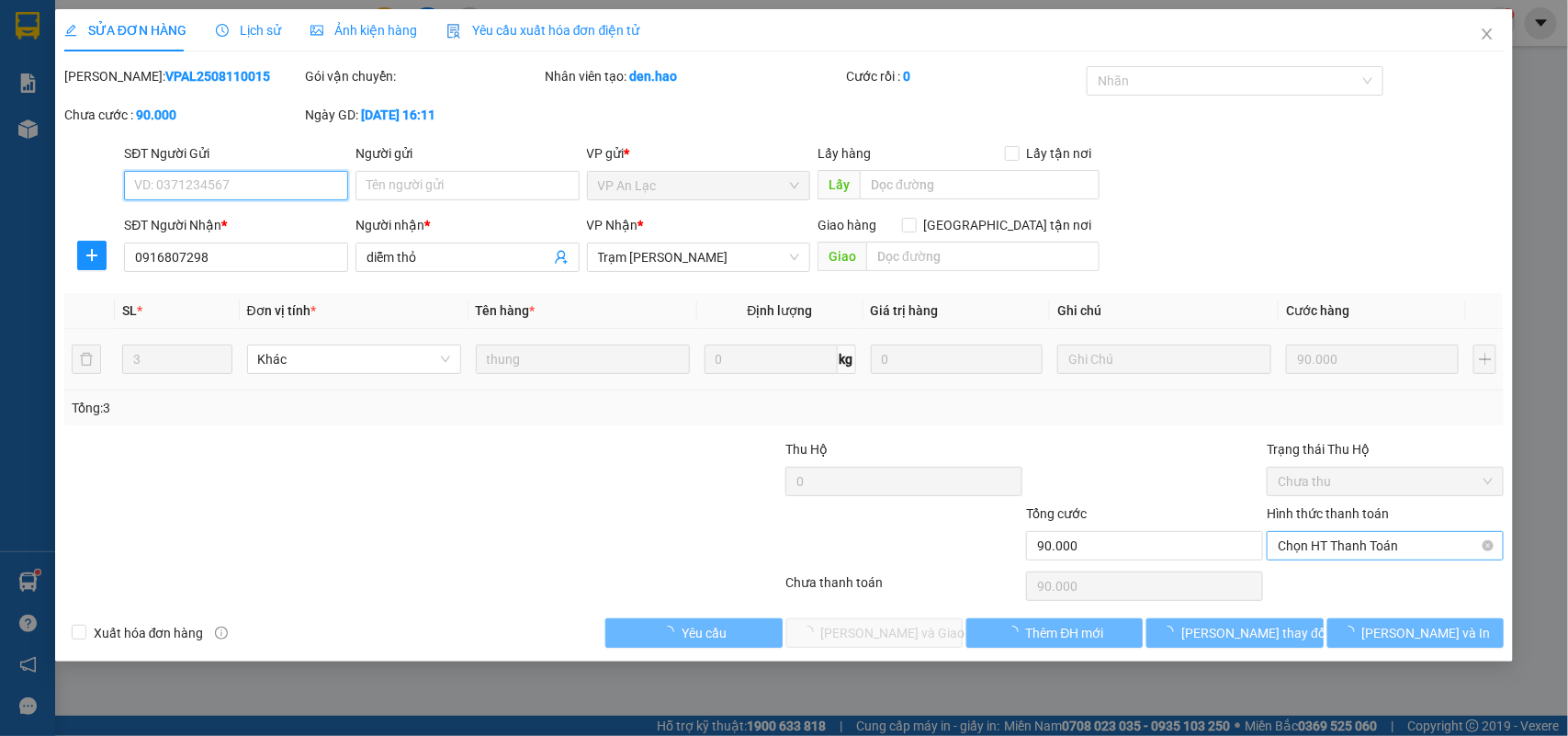
click at [1316, 553] on span "Chọn HT Thanh Toán" at bounding box center [1385, 546] width 215 height 27
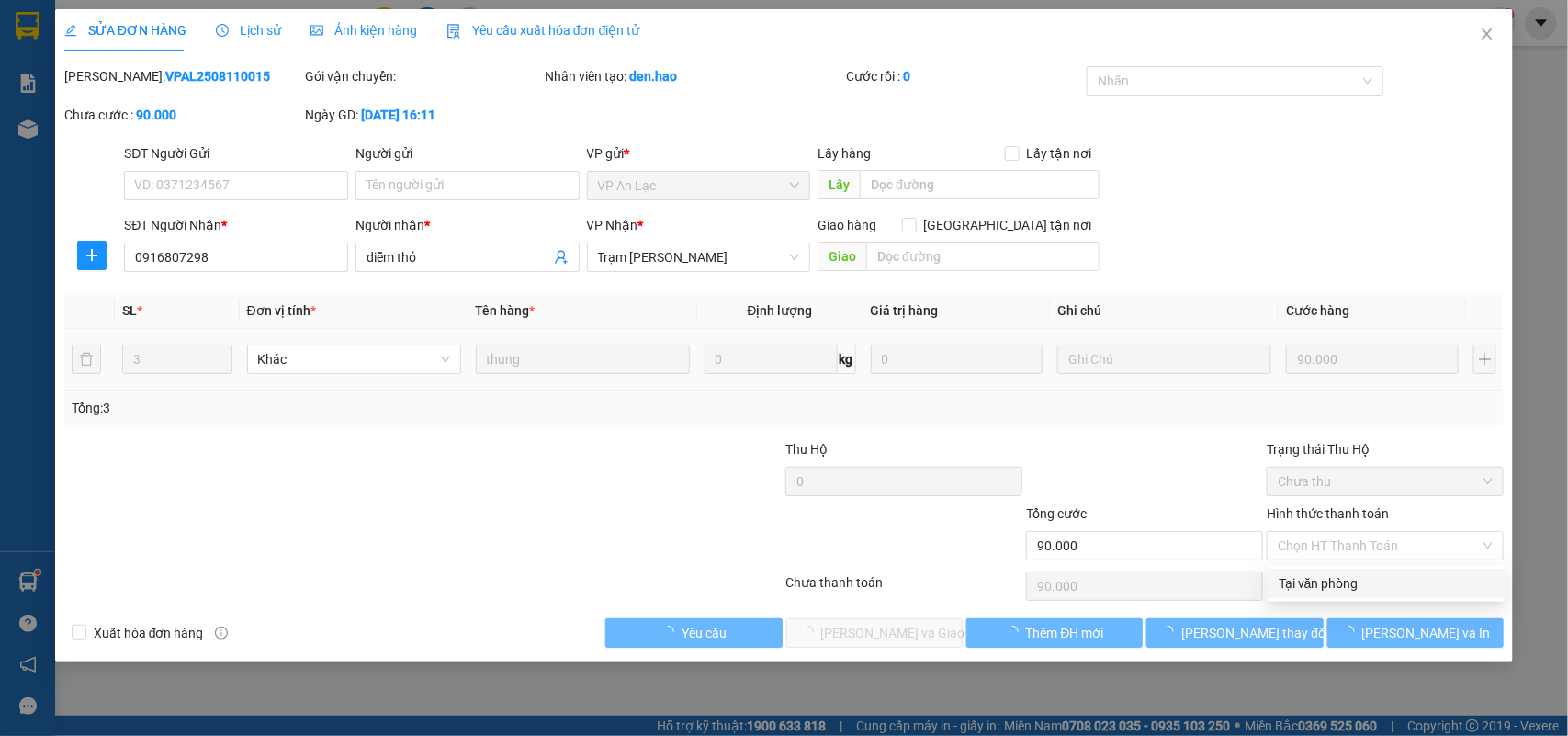
click at [1314, 577] on div "Tại văn phòng" at bounding box center [1386, 583] width 215 height 20
type input "0"
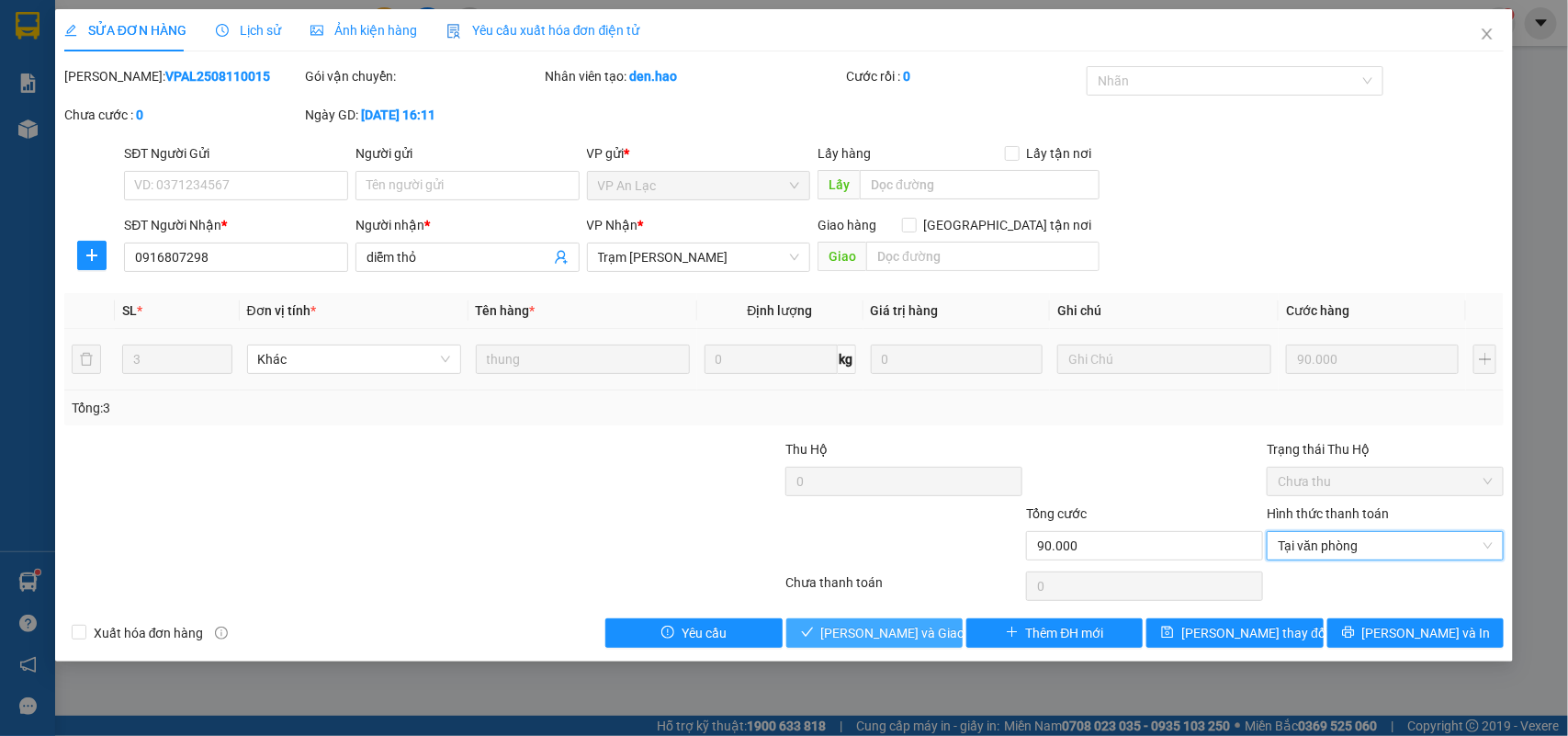
click at [938, 632] on button "Lưu và Giao hàng" at bounding box center [875, 633] width 177 height 29
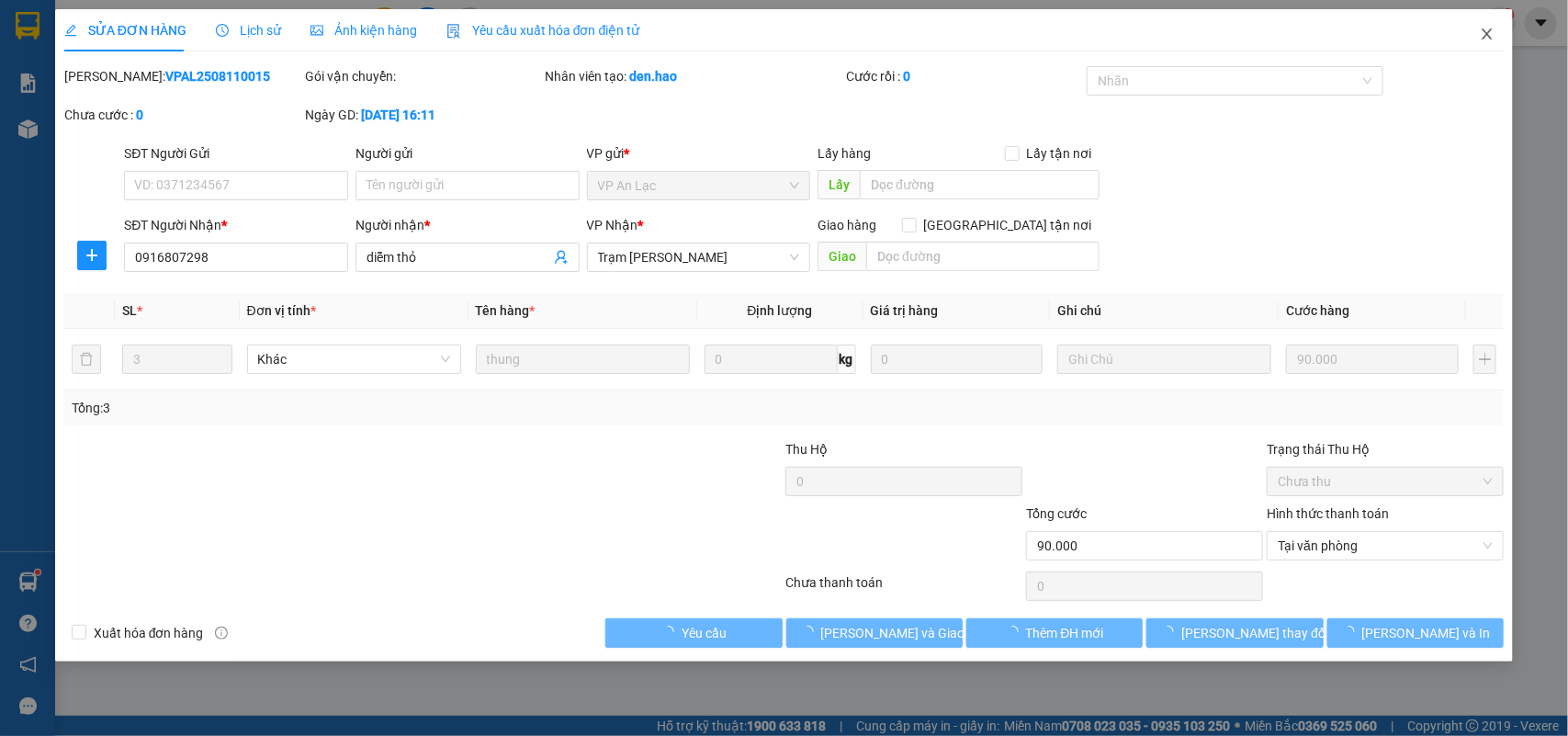
click at [1493, 44] on span "Close" at bounding box center [1487, 34] width 52 height 52
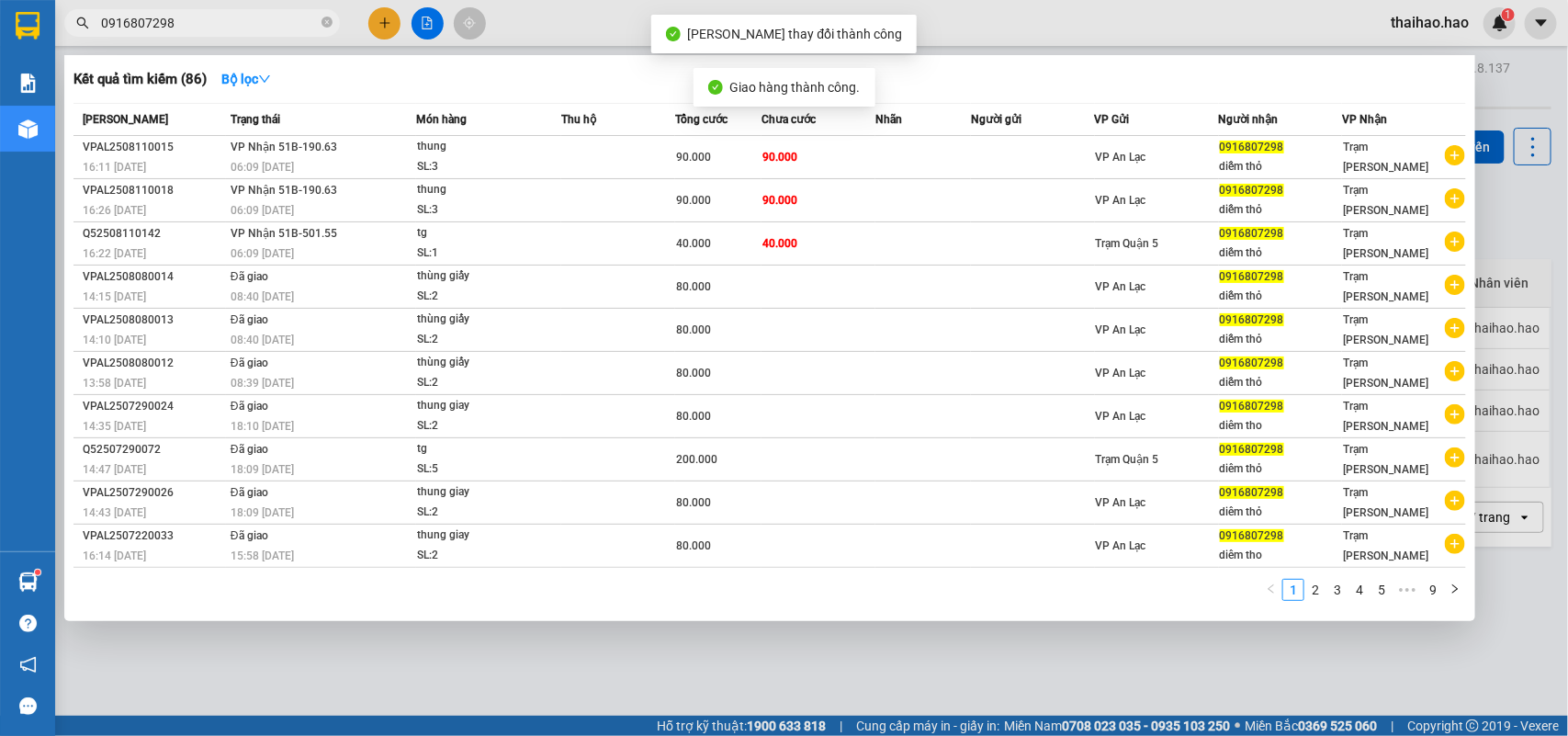
click at [290, 20] on input "0916807298" at bounding box center [210, 22] width 217 height 20
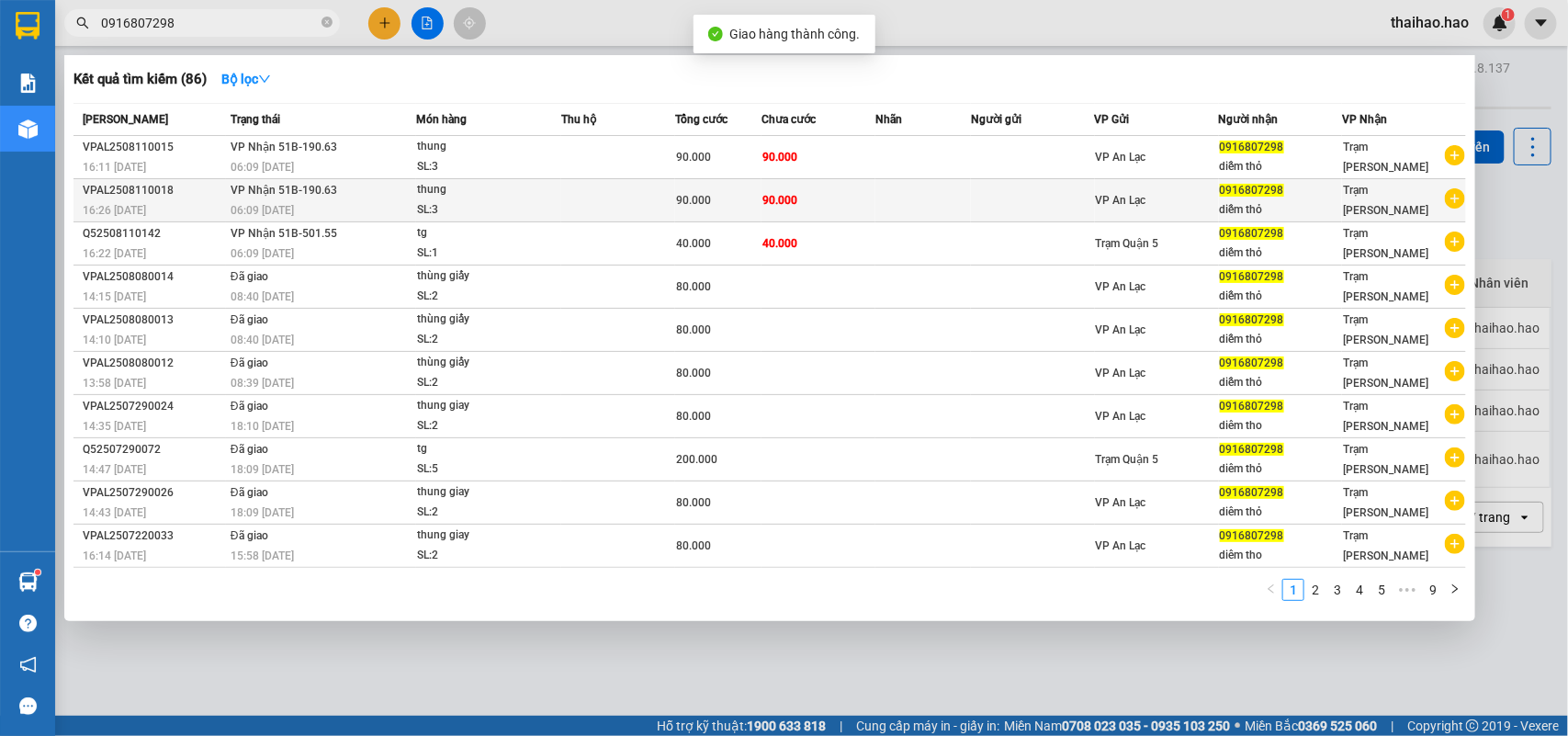
click at [837, 186] on td "90.000" at bounding box center [818, 201] width 114 height 43
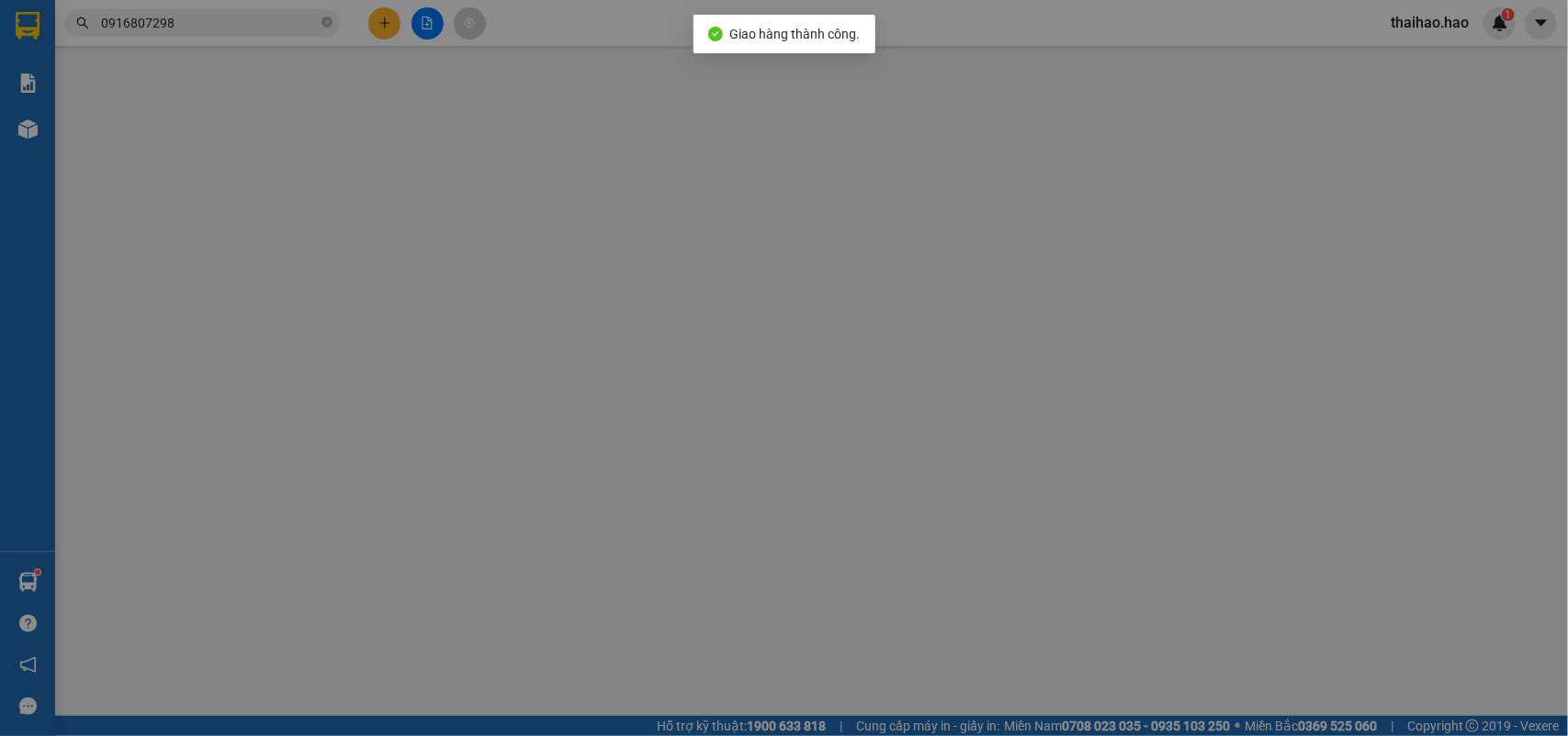
type input "0916807298"
type input "diễm thỏ"
type input "90.000"
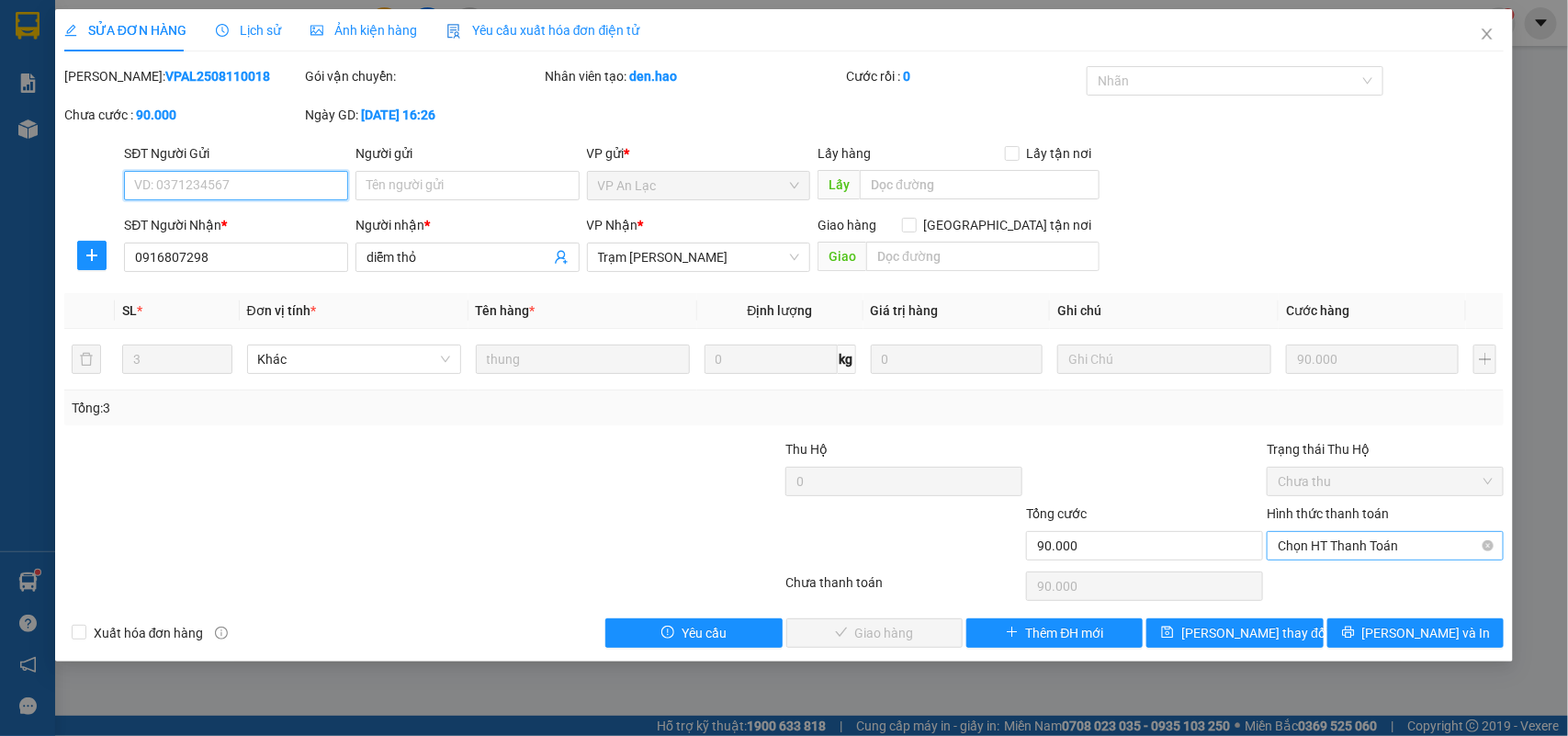
click at [1311, 549] on span "Chọn HT Thanh Toán" at bounding box center [1385, 546] width 215 height 27
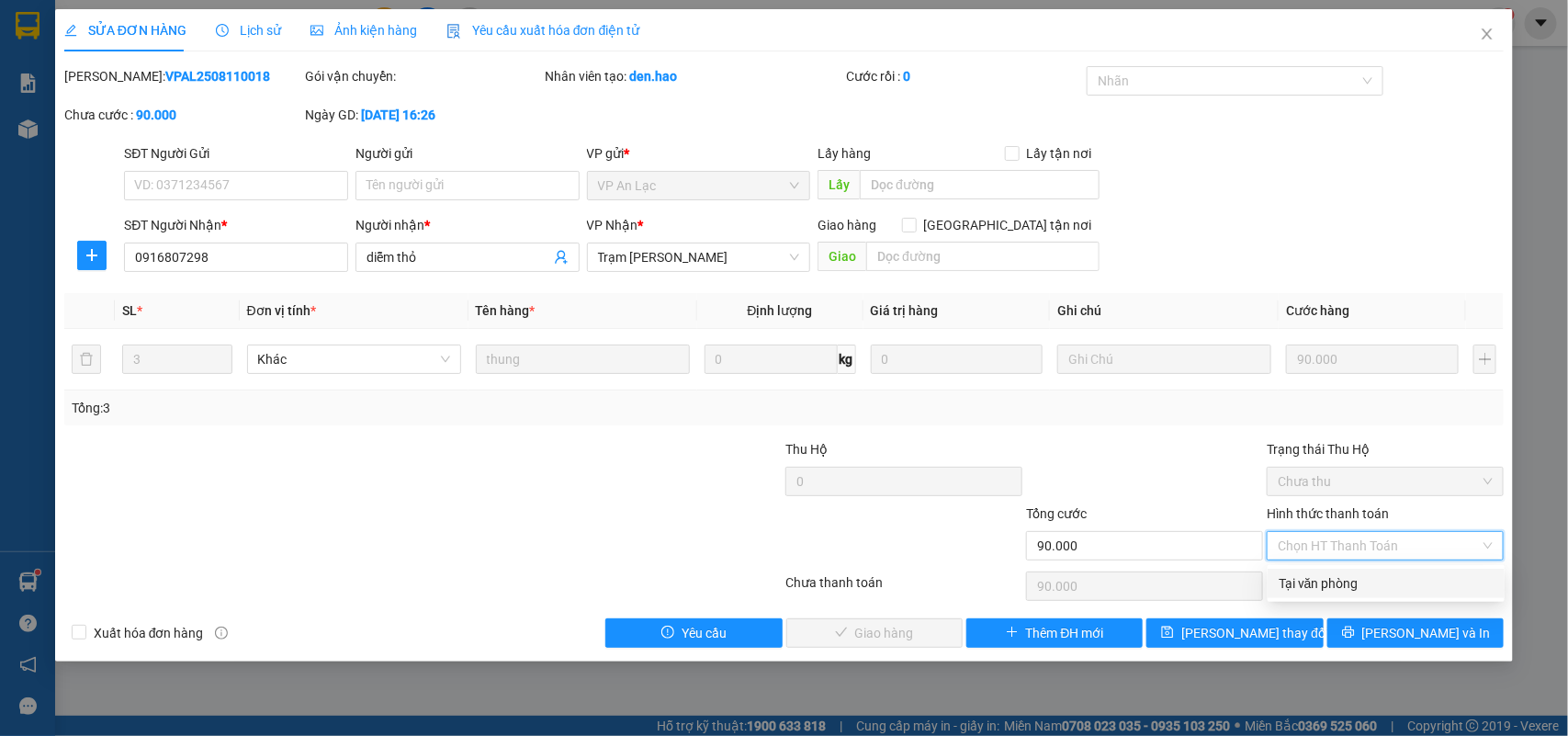
drag, startPoint x: 1315, startPoint y: 586, endPoint x: 980, endPoint y: 628, distance: 337.6
click at [1311, 586] on div "Tại văn phòng" at bounding box center [1386, 583] width 215 height 20
type input "0"
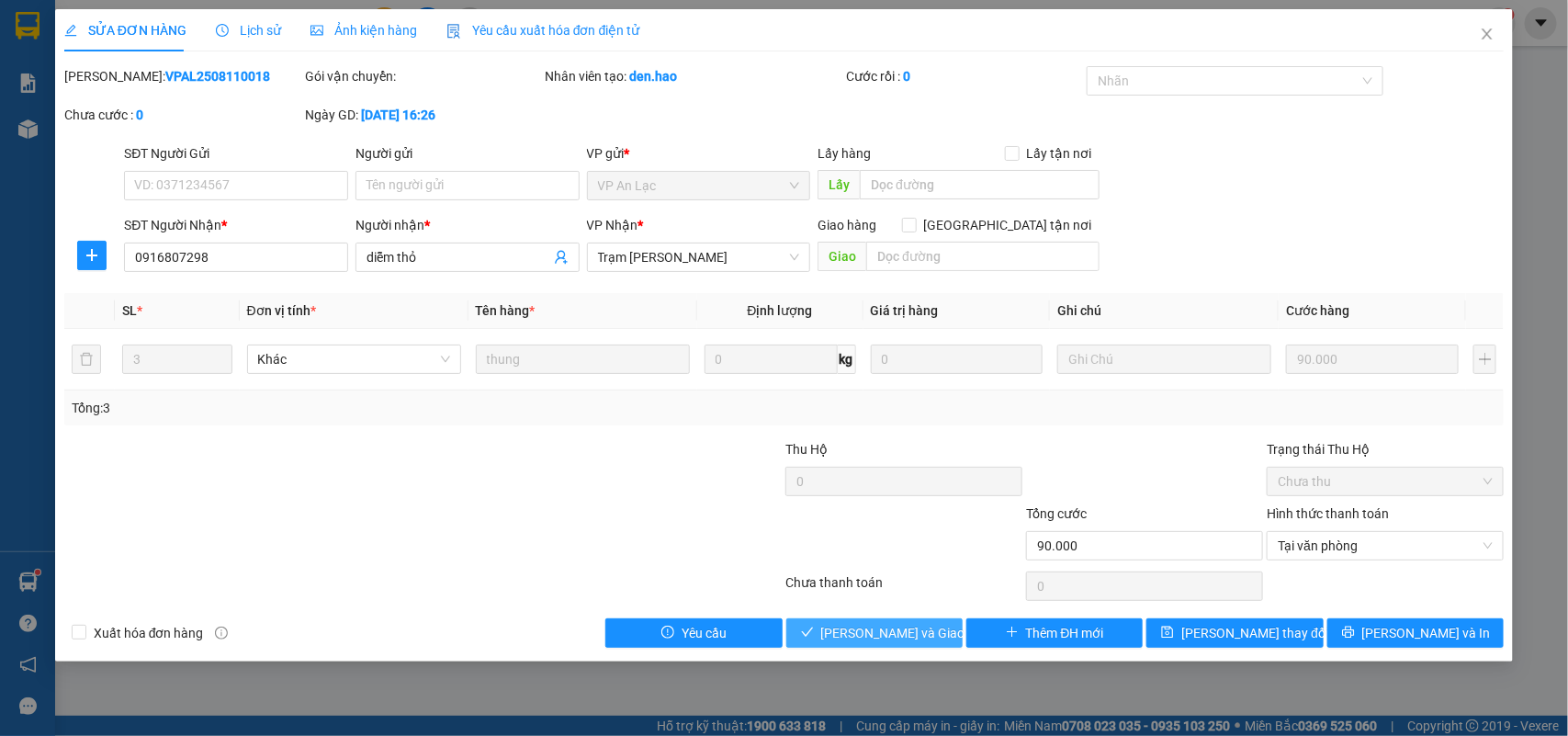
click at [891, 643] on span "Lưu và Giao hàng" at bounding box center [909, 633] width 177 height 20
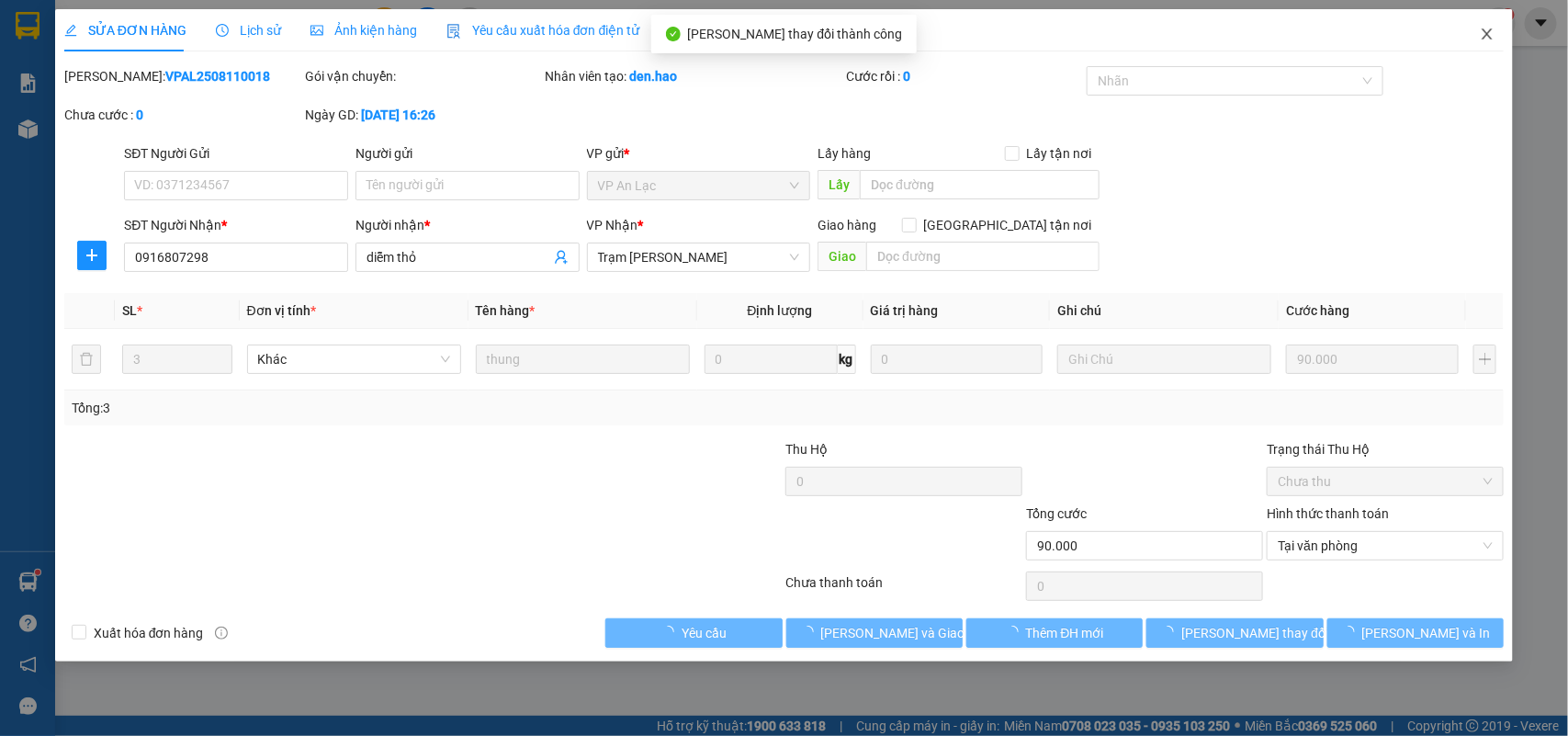
click at [1484, 38] on icon "close" at bounding box center [1487, 33] width 15 height 15
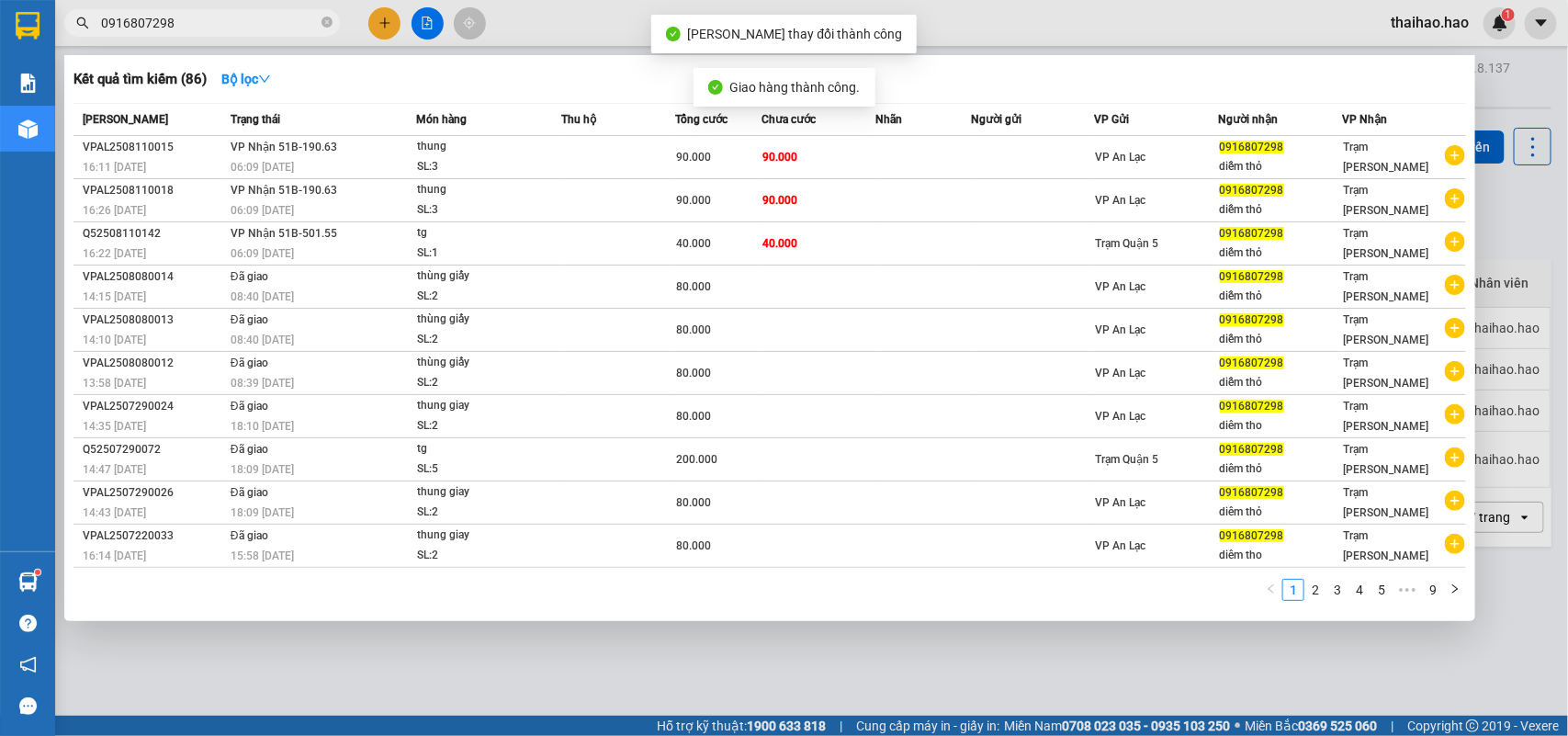
click at [264, 24] on input "0916807298" at bounding box center [210, 22] width 217 height 20
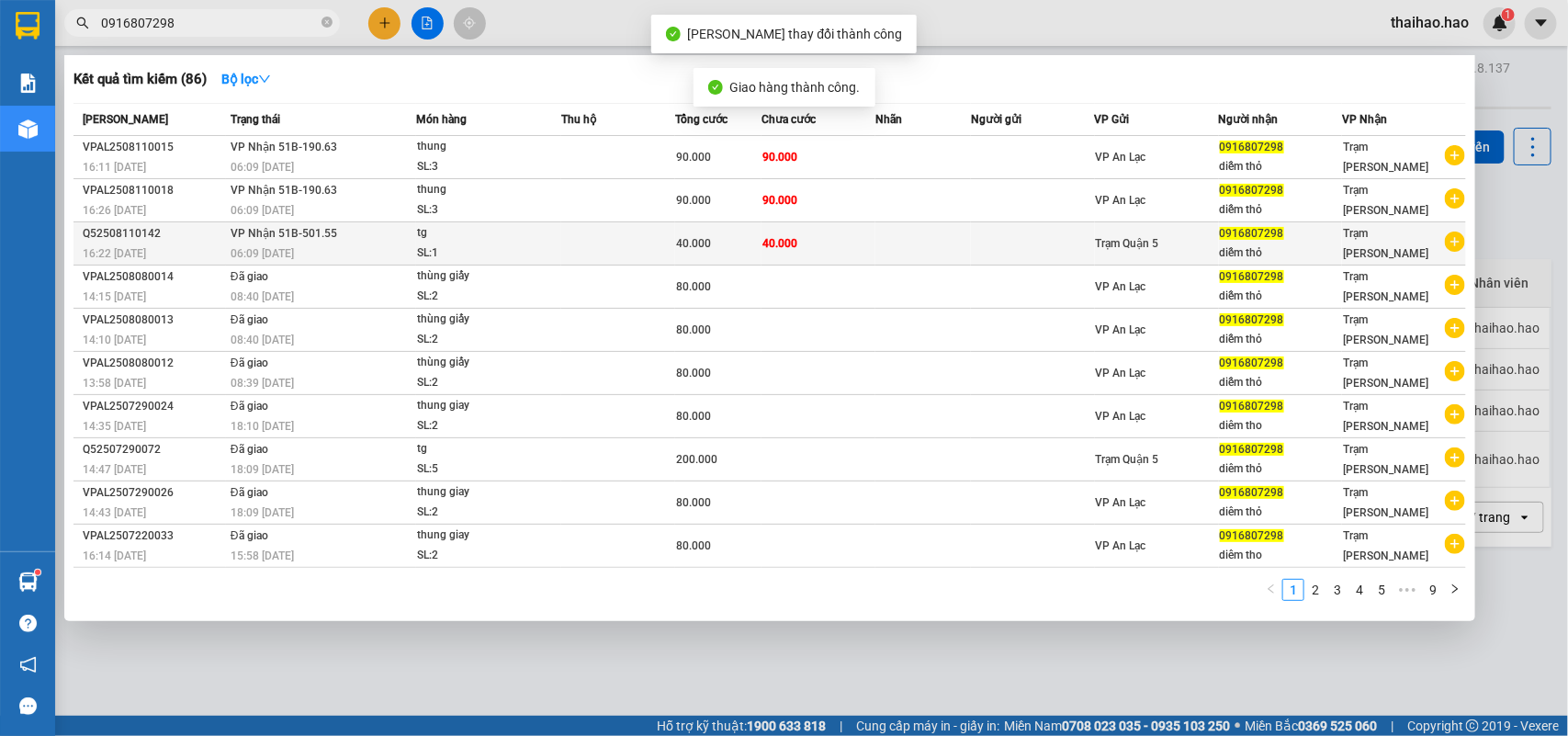
click at [1002, 246] on td at bounding box center [1033, 244] width 124 height 43
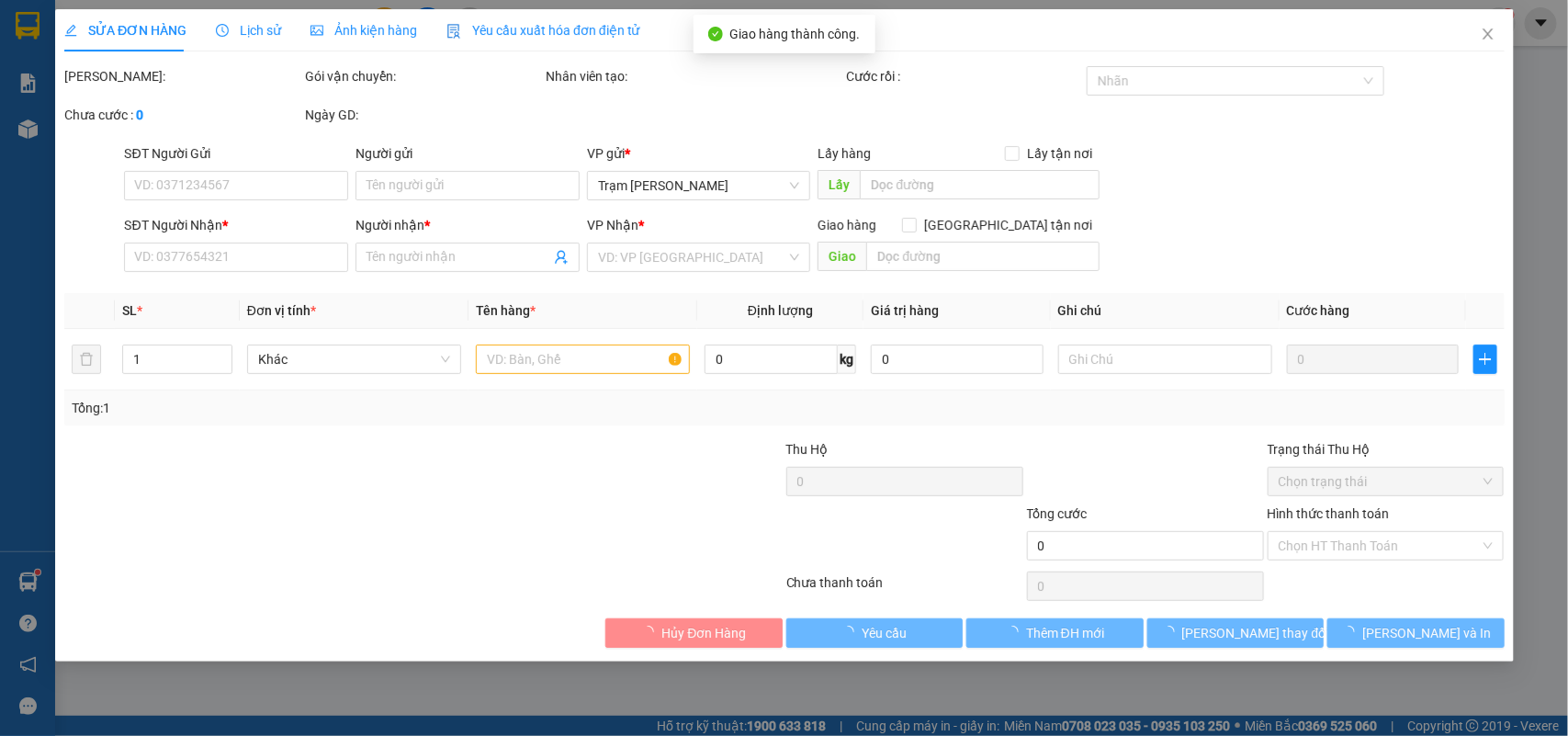
type input "0916807298"
type input "diễm thỏ"
type input "40.000"
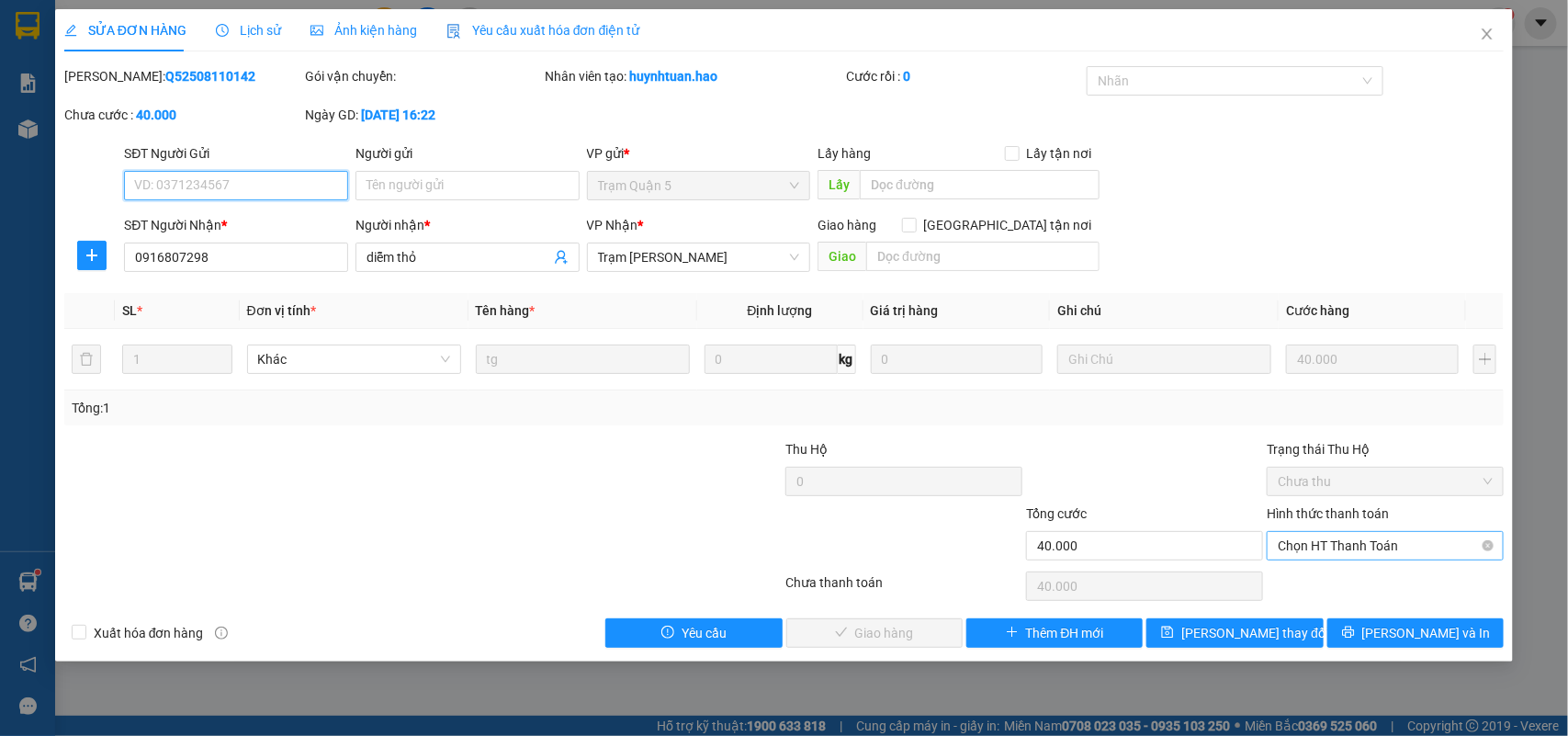
click at [1335, 542] on span "Chọn HT Thanh Toán" at bounding box center [1385, 546] width 215 height 27
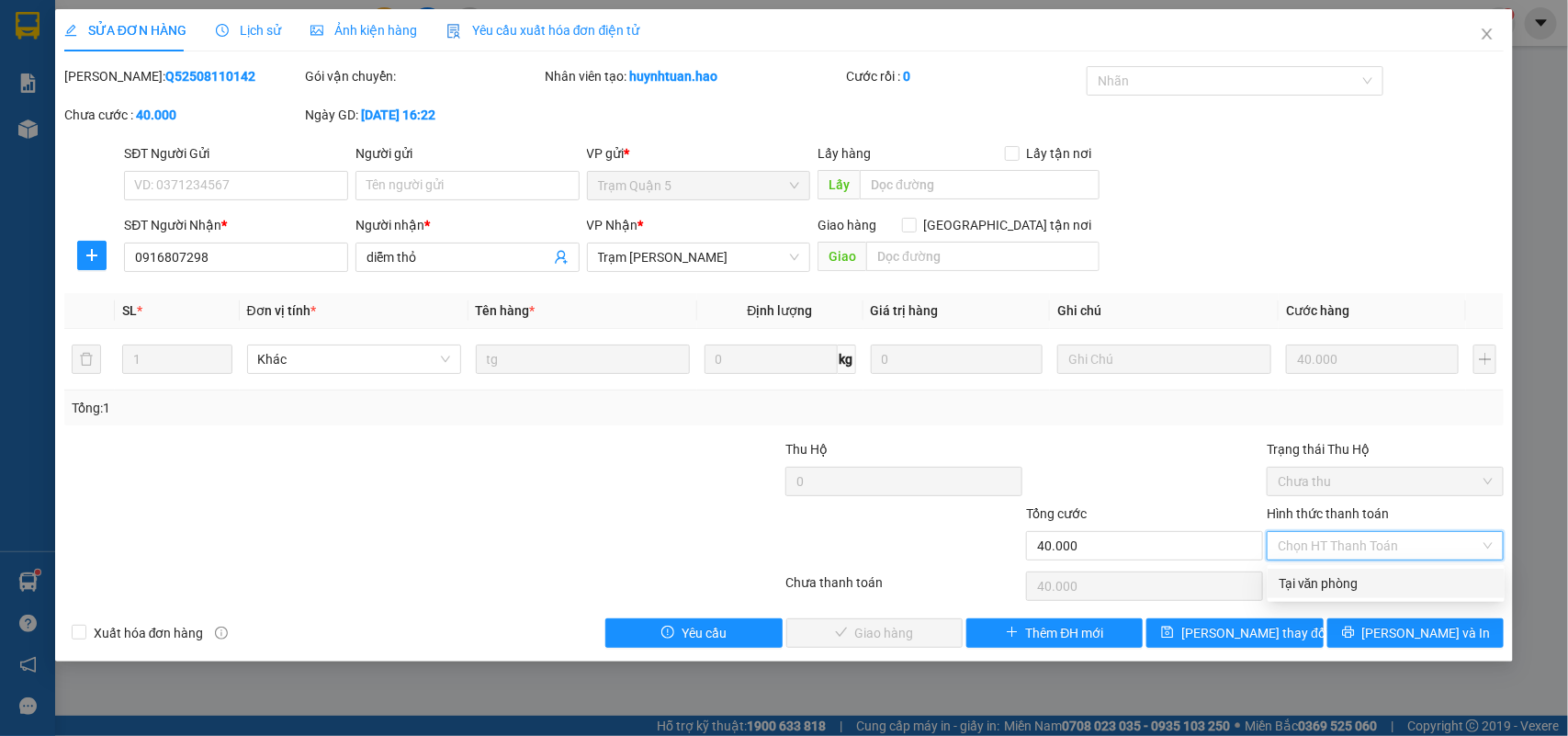
click at [1335, 584] on div "Tại văn phòng" at bounding box center [1386, 583] width 215 height 20
type input "0"
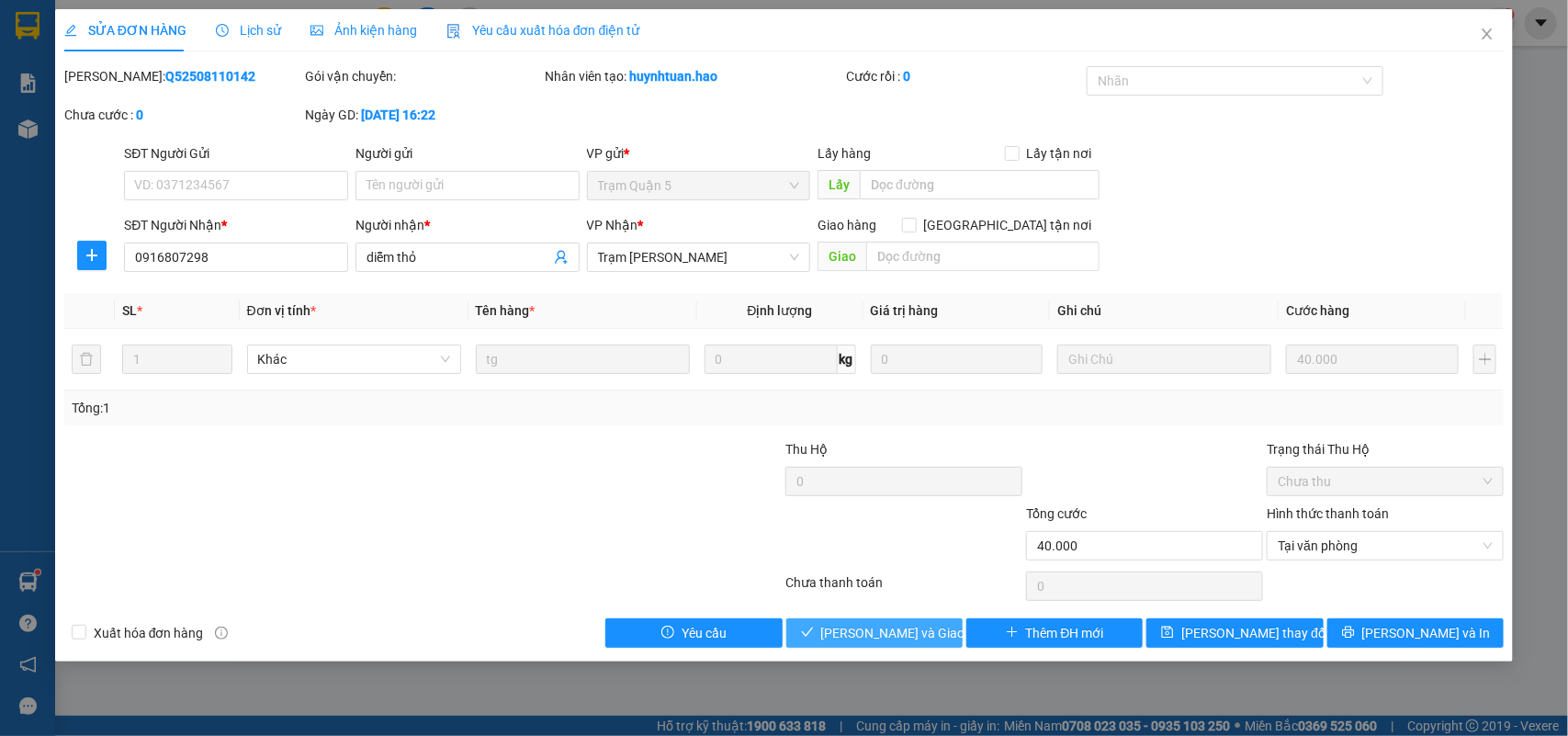
drag, startPoint x: 879, startPoint y: 631, endPoint x: 942, endPoint y: 497, distance: 148.1
click at [880, 631] on span "Lưu và Giao hàng" at bounding box center [909, 633] width 177 height 20
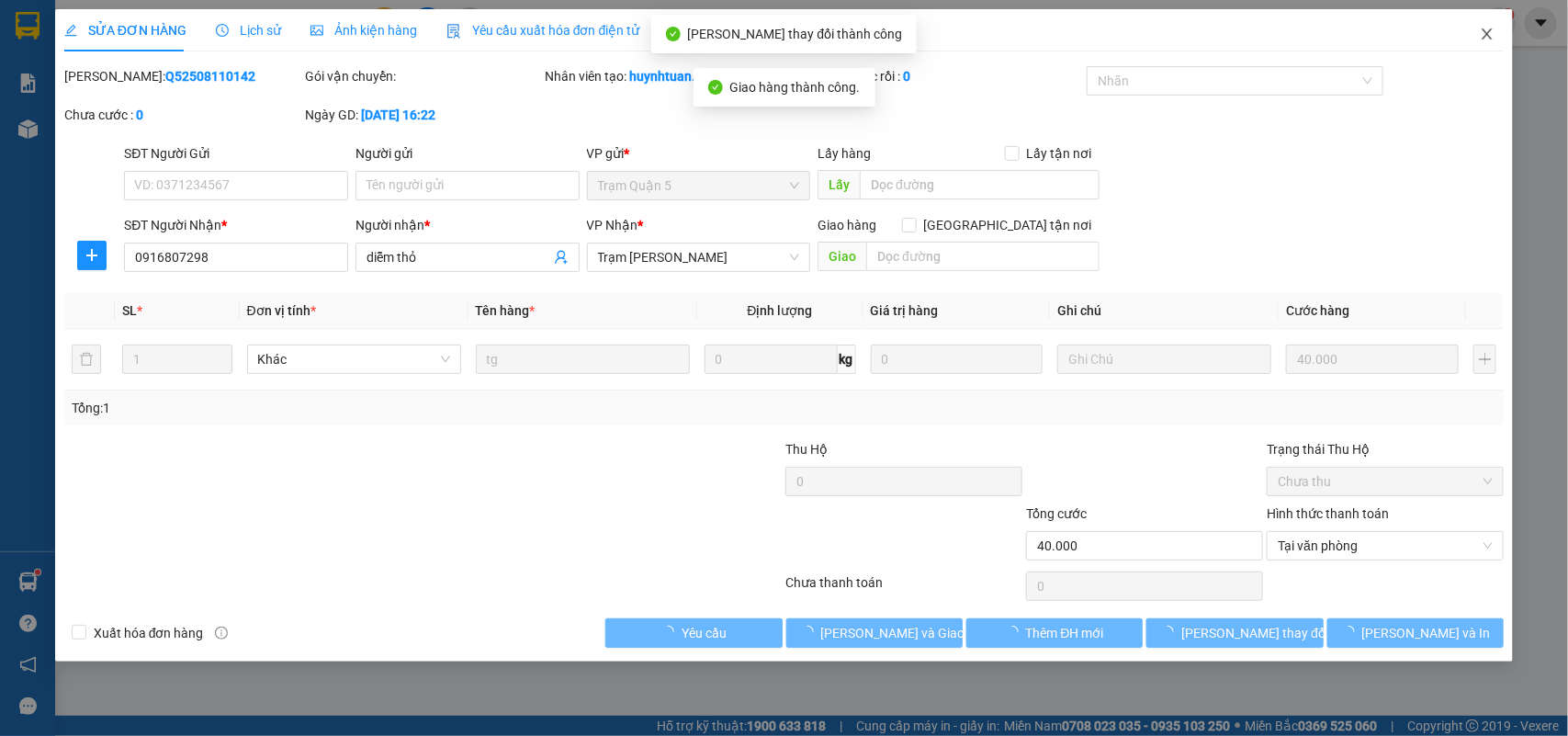
click at [1486, 34] on icon "close" at bounding box center [1487, 33] width 15 height 15
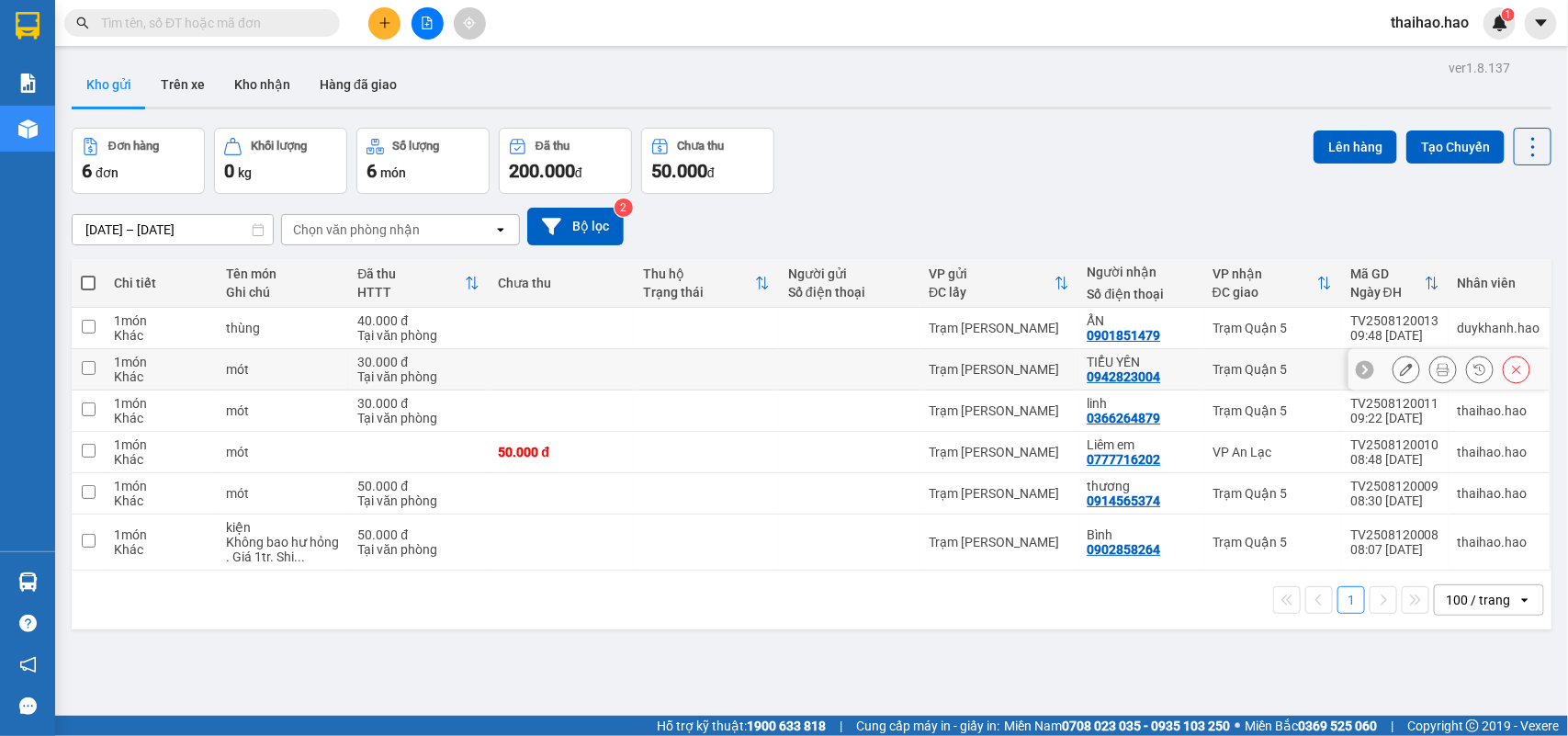
click at [1437, 364] on icon at bounding box center [1443, 369] width 13 height 13
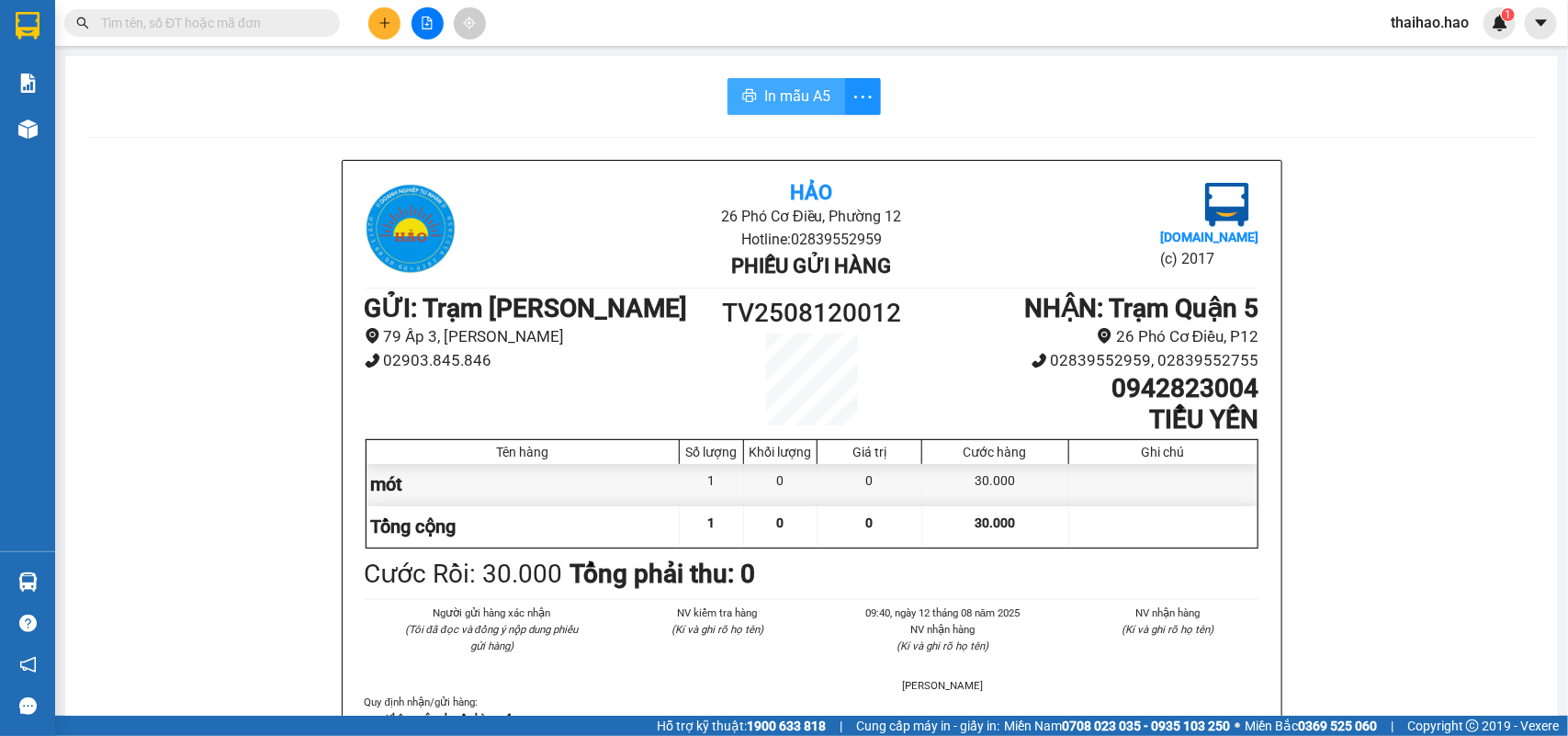
click at [804, 86] on span "In mẫu A5" at bounding box center [798, 97] width 66 height 23
click at [12, 140] on div at bounding box center [27, 129] width 32 height 32
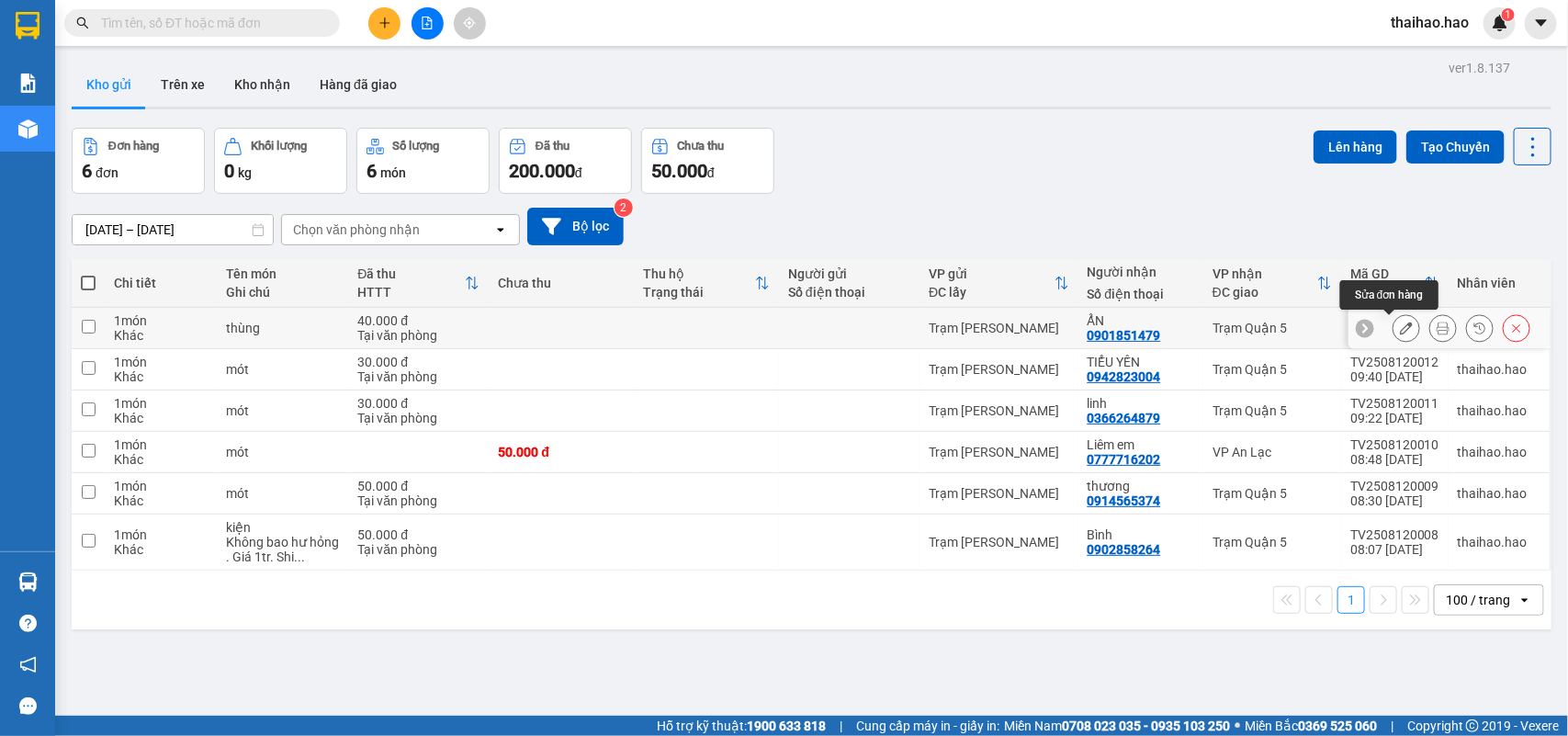
click at [1437, 335] on icon at bounding box center [1443, 327] width 13 height 13
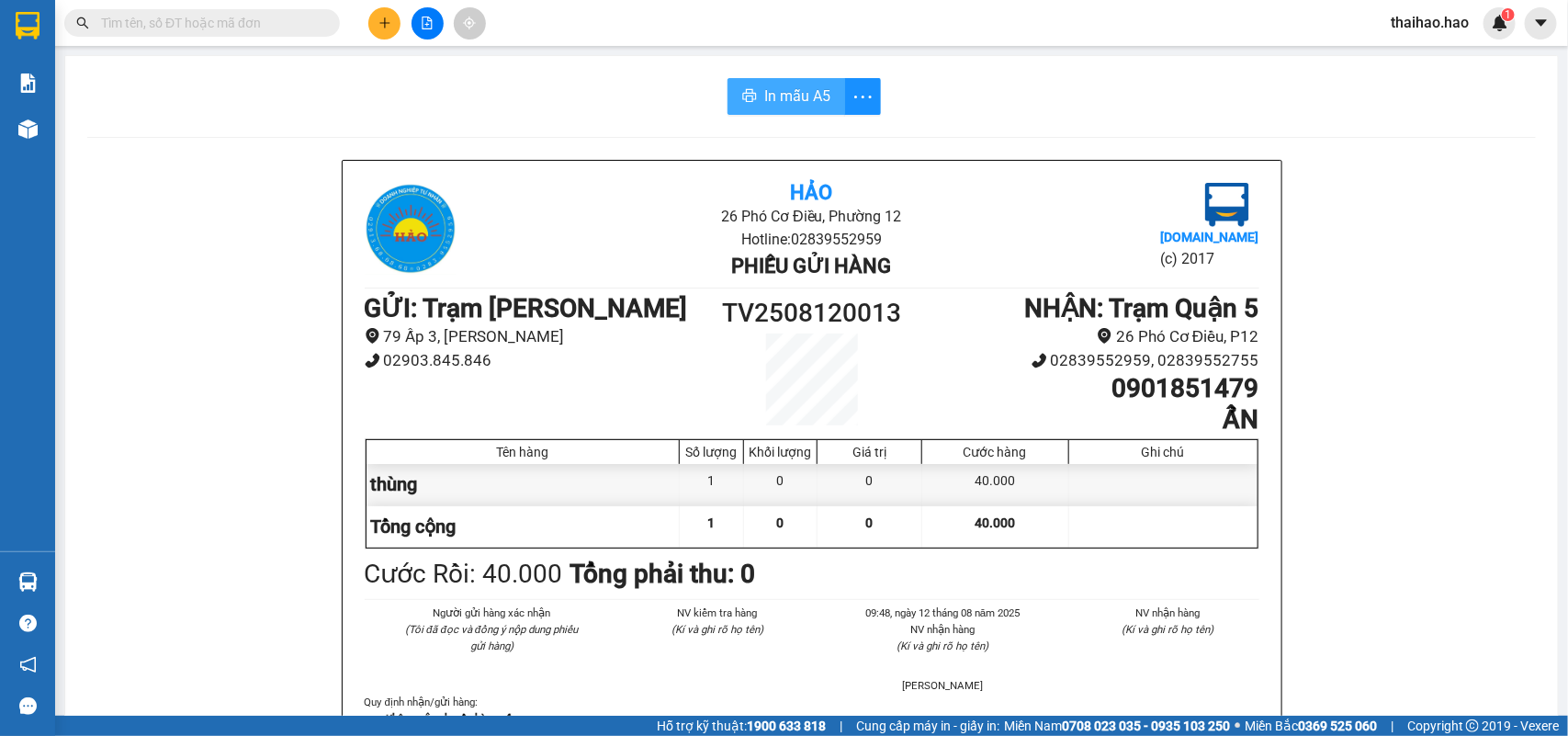
click at [776, 88] on span "In mẫu A5" at bounding box center [798, 97] width 66 height 23
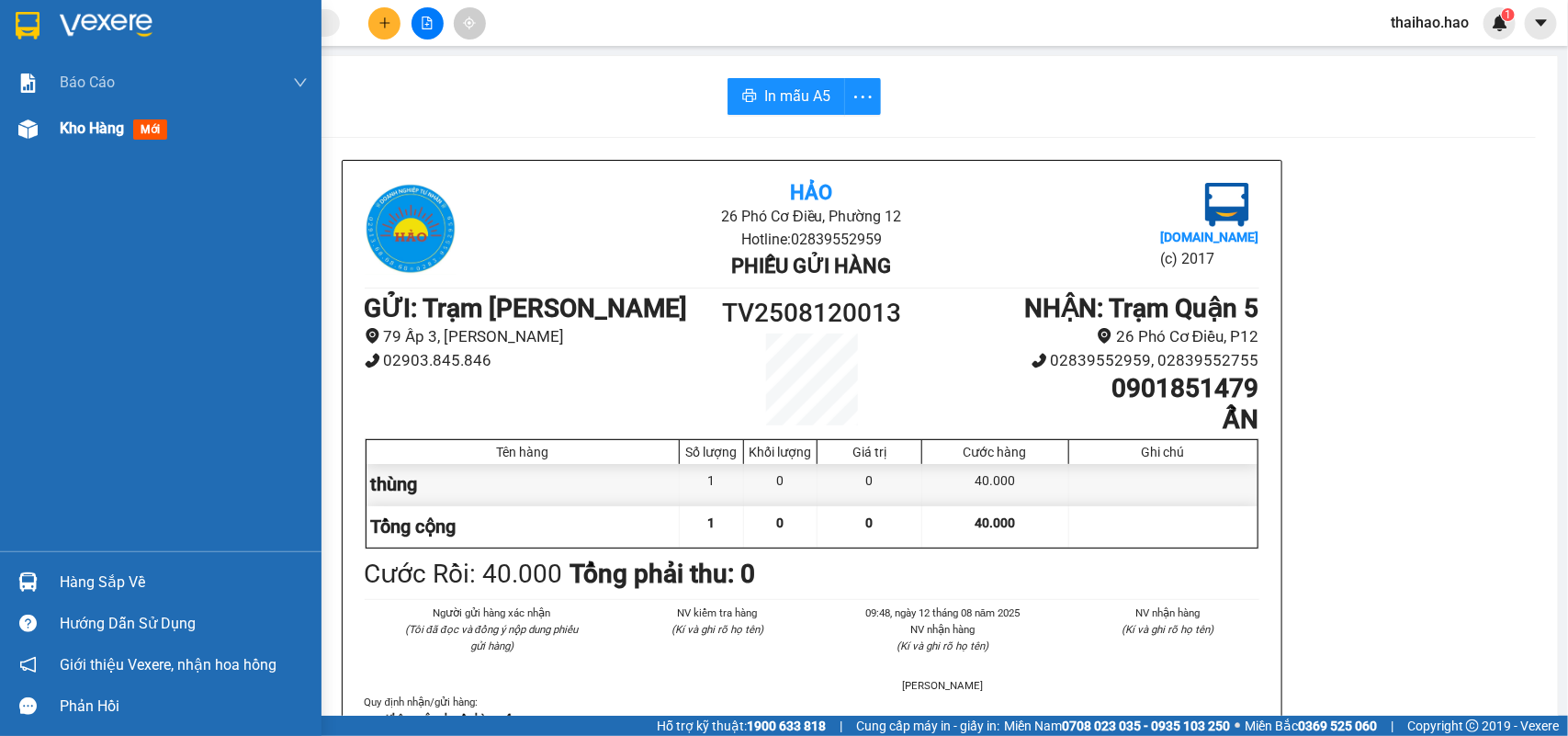
click at [64, 111] on div "Kho hàng mới" at bounding box center [184, 128] width 248 height 46
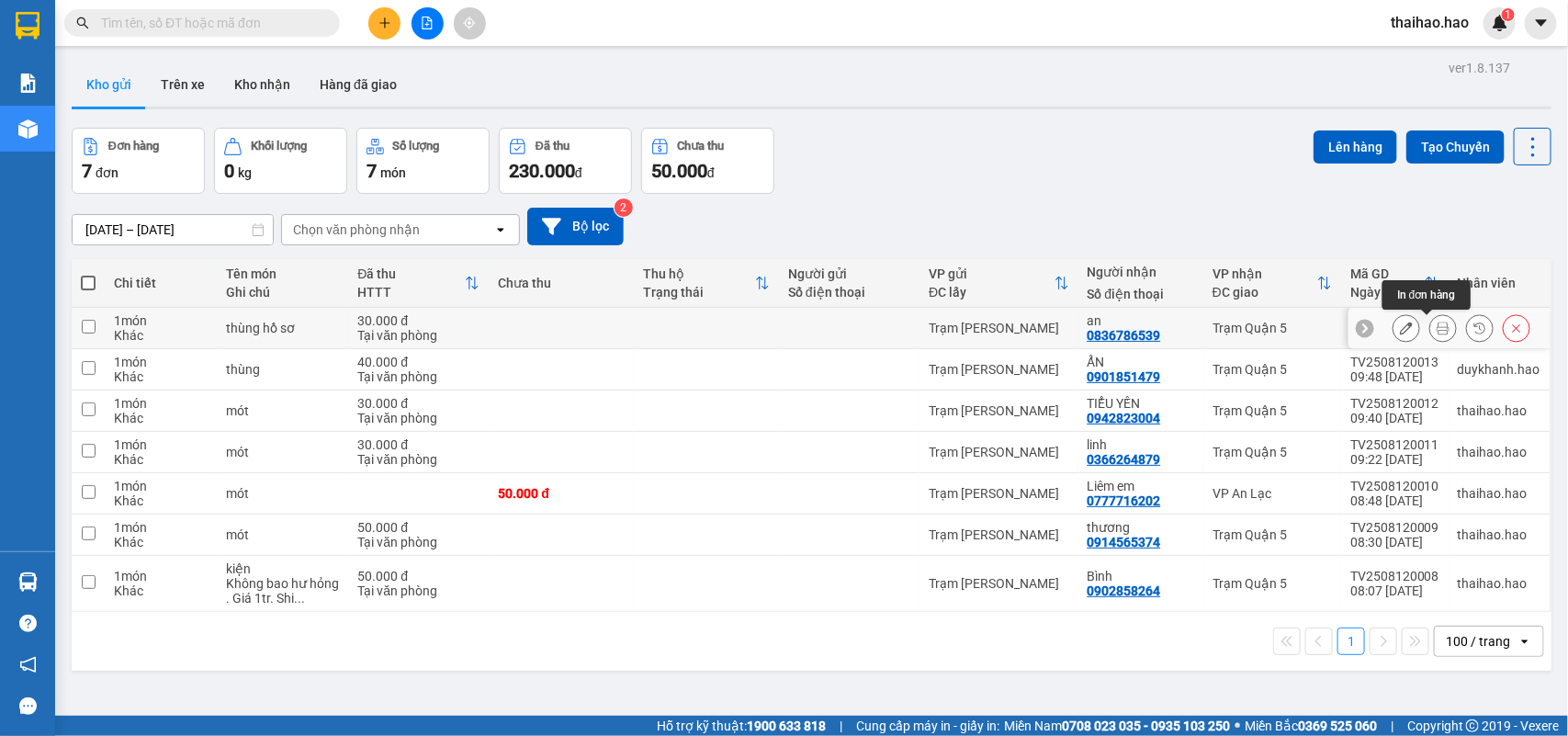
click at [1430, 319] on button at bounding box center [1443, 328] width 25 height 32
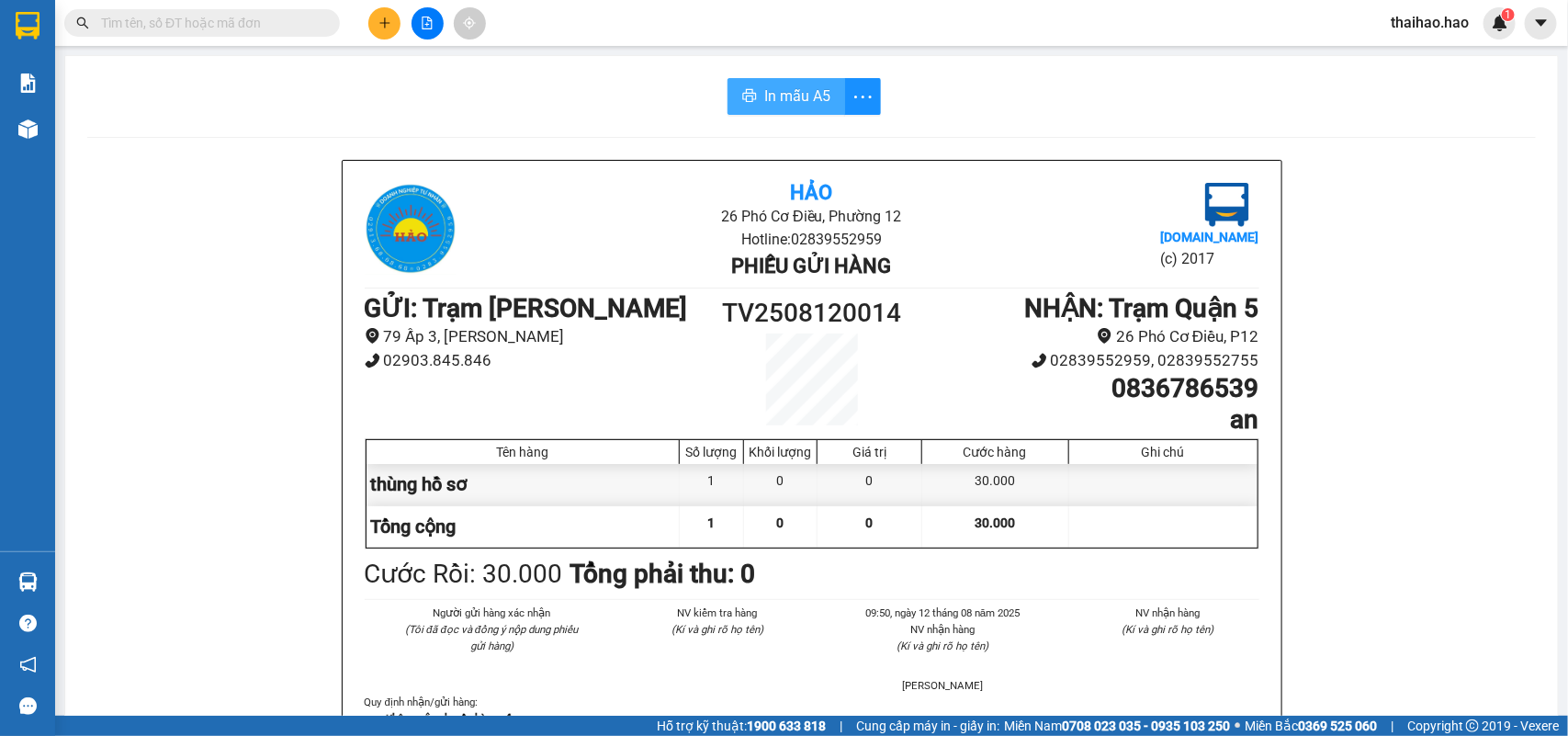
click at [752, 102] on button "In mẫu A5" at bounding box center [786, 97] width 117 height 37
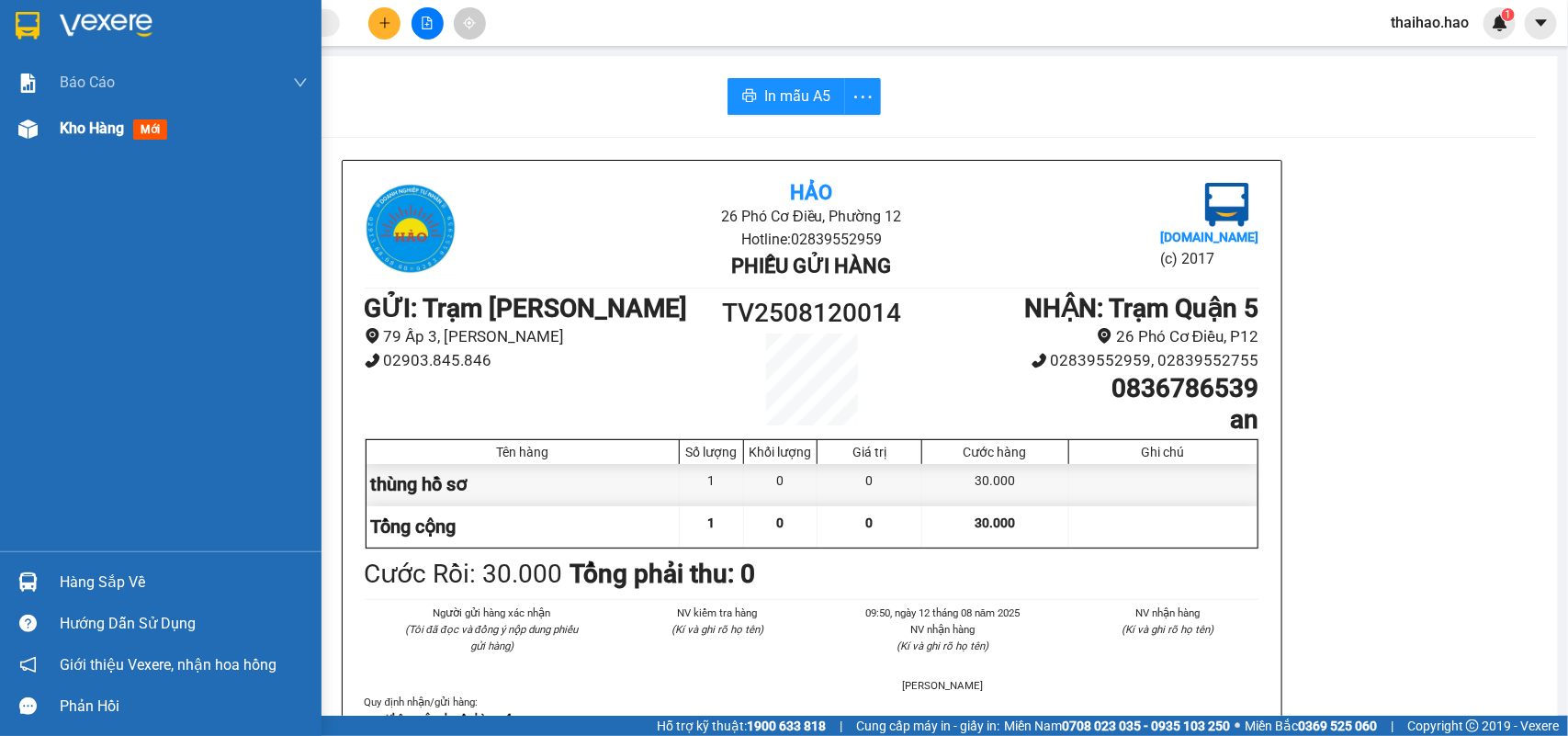
click at [30, 126] on img at bounding box center [28, 129] width 20 height 20
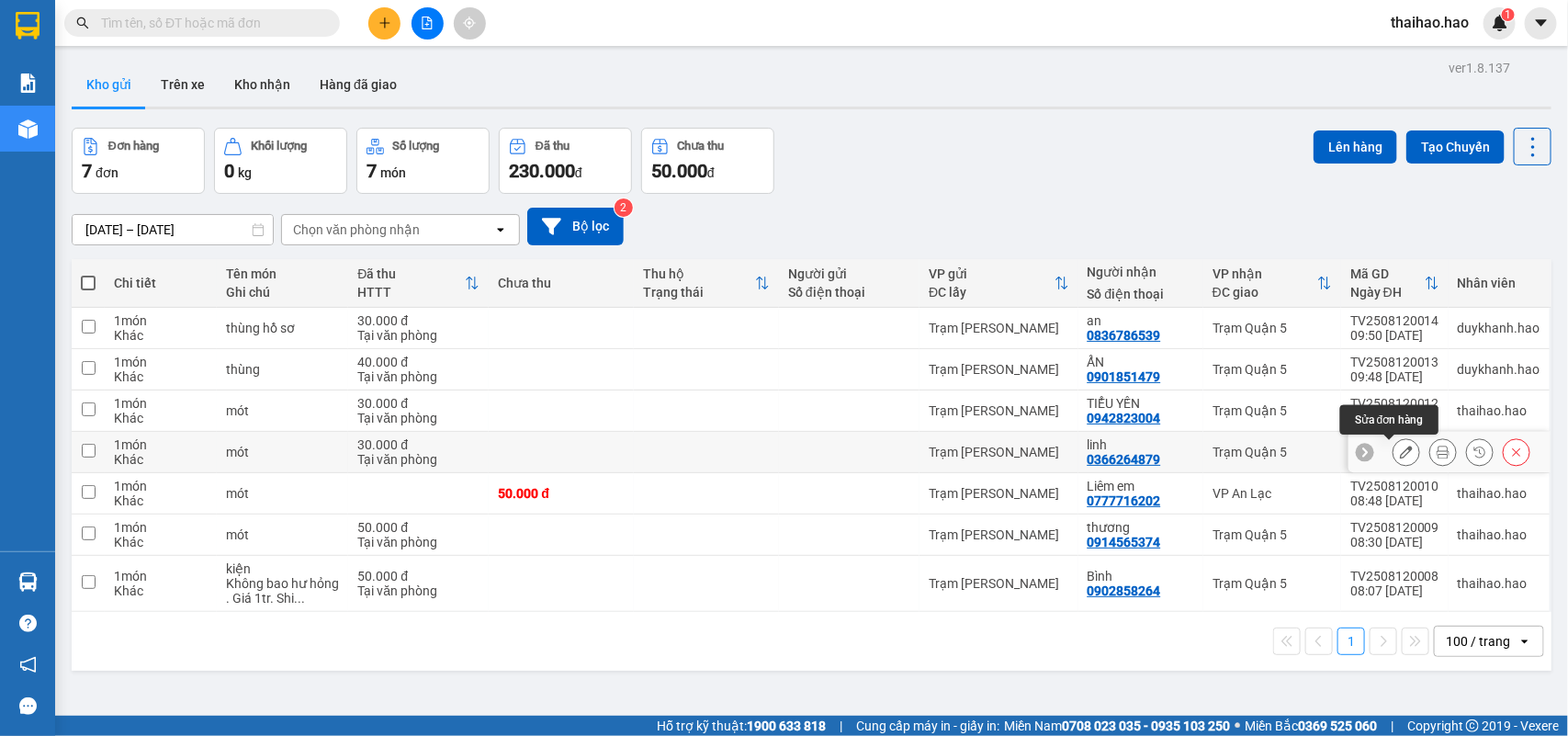
click at [1400, 447] on icon at bounding box center [1406, 451] width 13 height 13
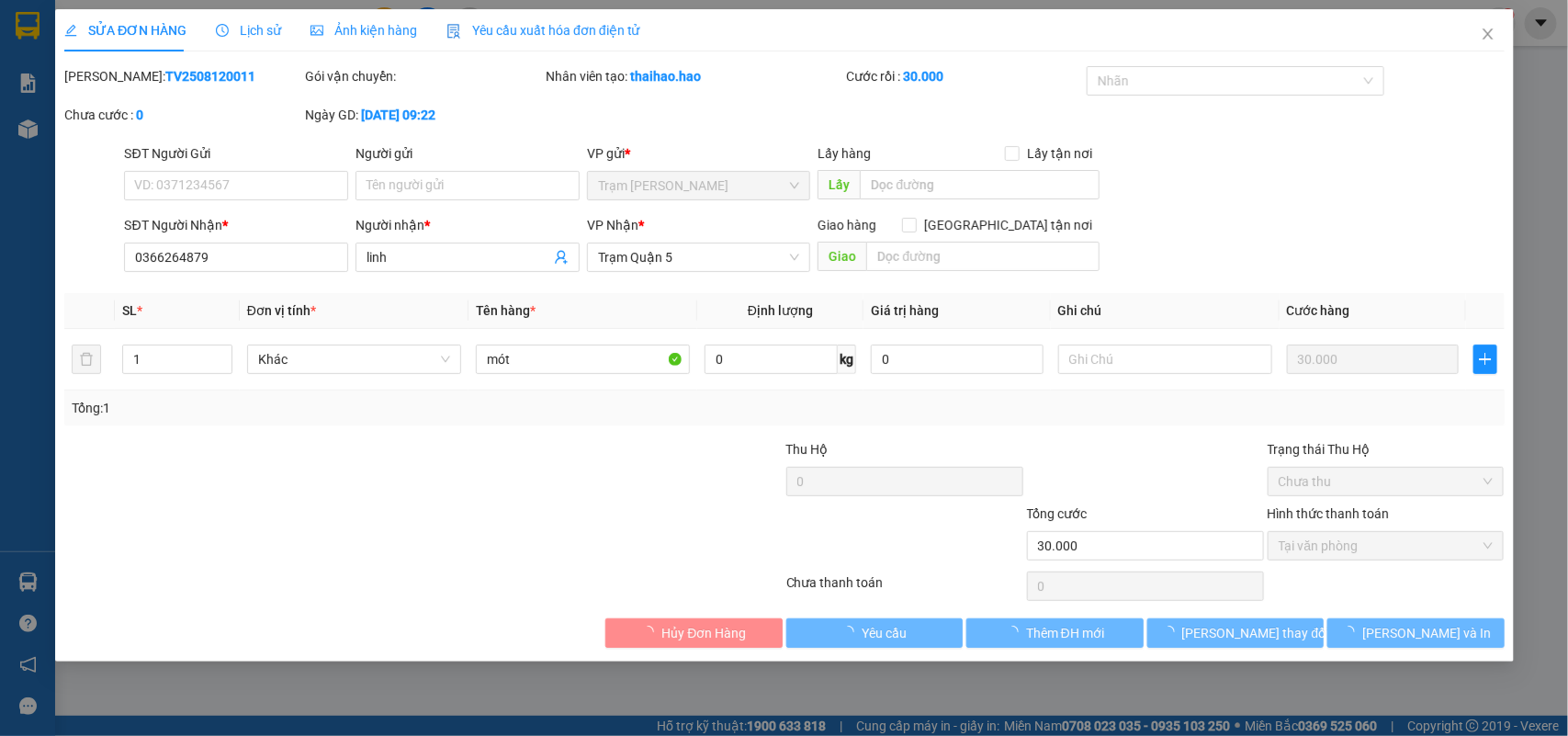
type input "0366264879"
type input "linh"
type input "30.000"
type input "0"
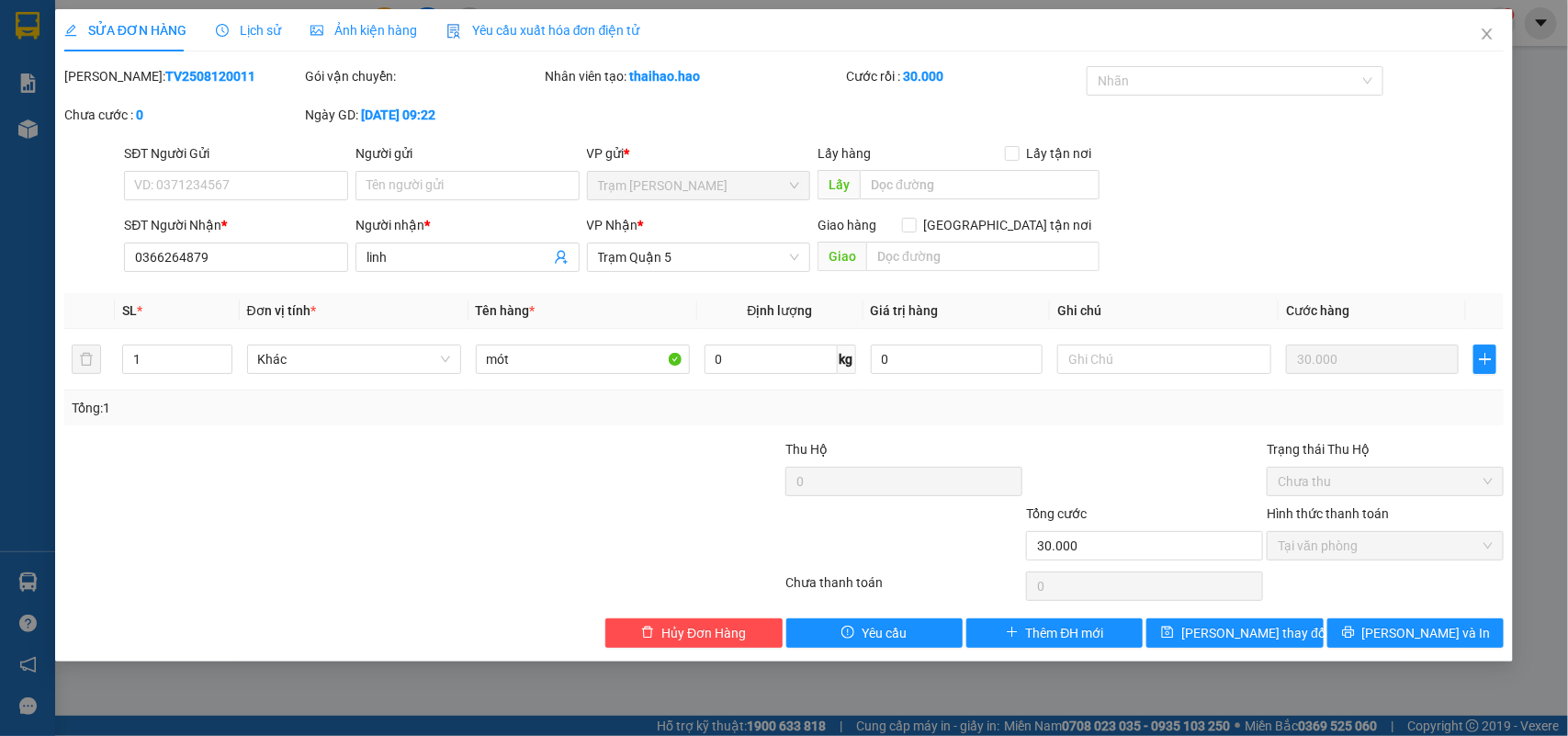
click at [265, 27] on span "Lịch sử" at bounding box center [248, 30] width 65 height 15
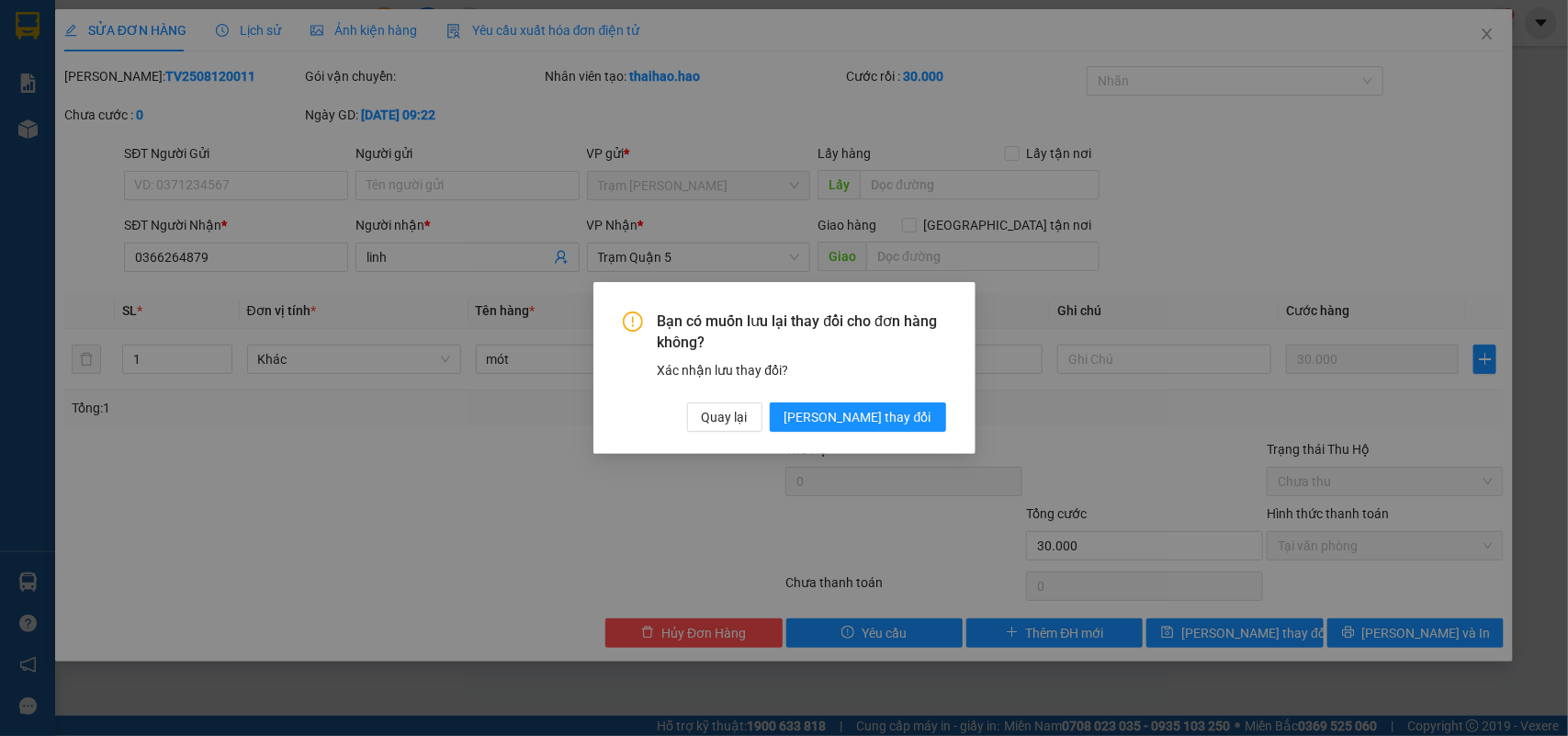
click at [873, 395] on div "Bạn có muốn lưu lại thay đổi cho đơn hàng không? Xác nhận lưu thay đổi? Quay lạ…" at bounding box center [784, 371] width 323 height 120
click at [873, 402] on button "[PERSON_NAME] thay đổi" at bounding box center [858, 417] width 177 height 29
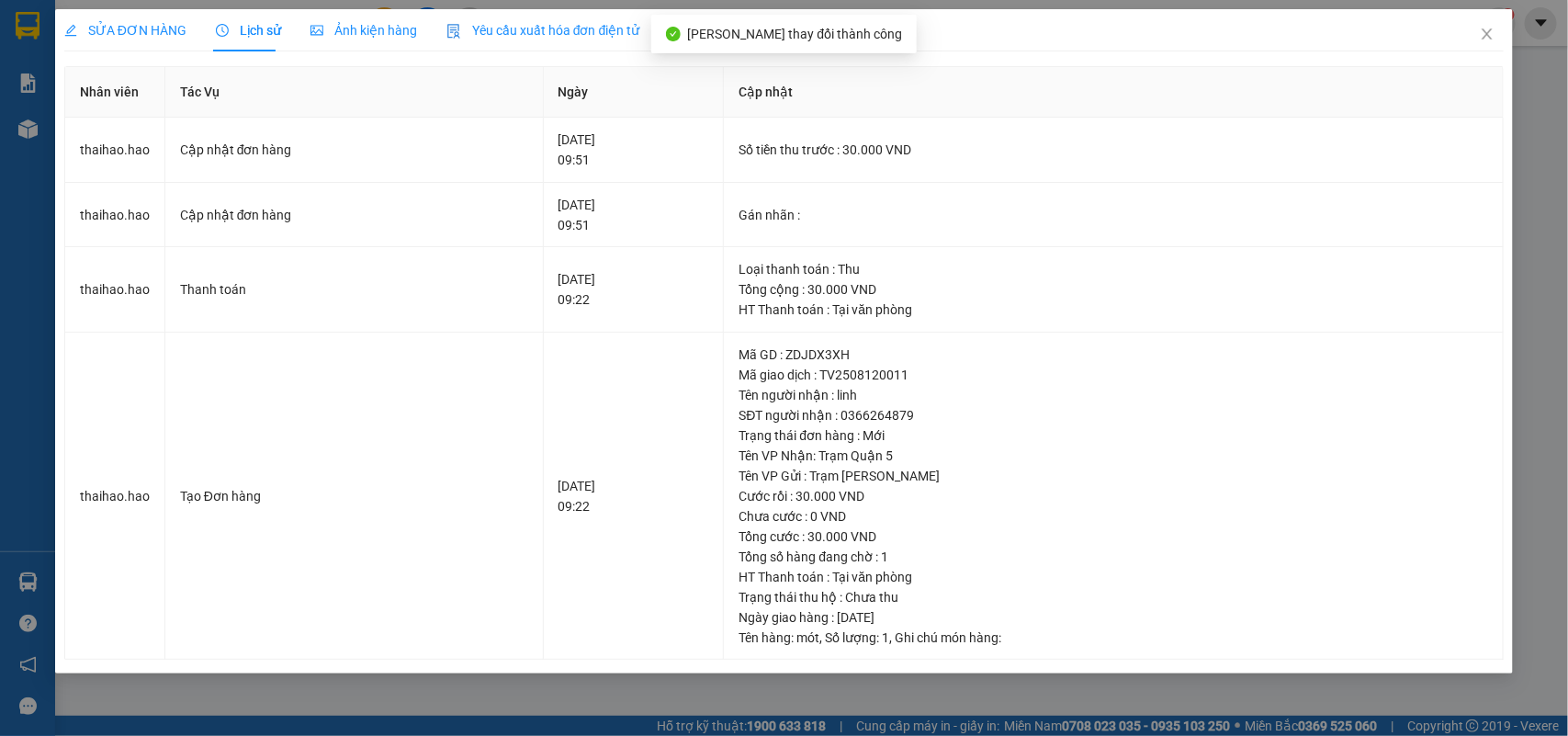
click at [319, 29] on span "Ảnh kiện hàng" at bounding box center [363, 30] width 106 height 15
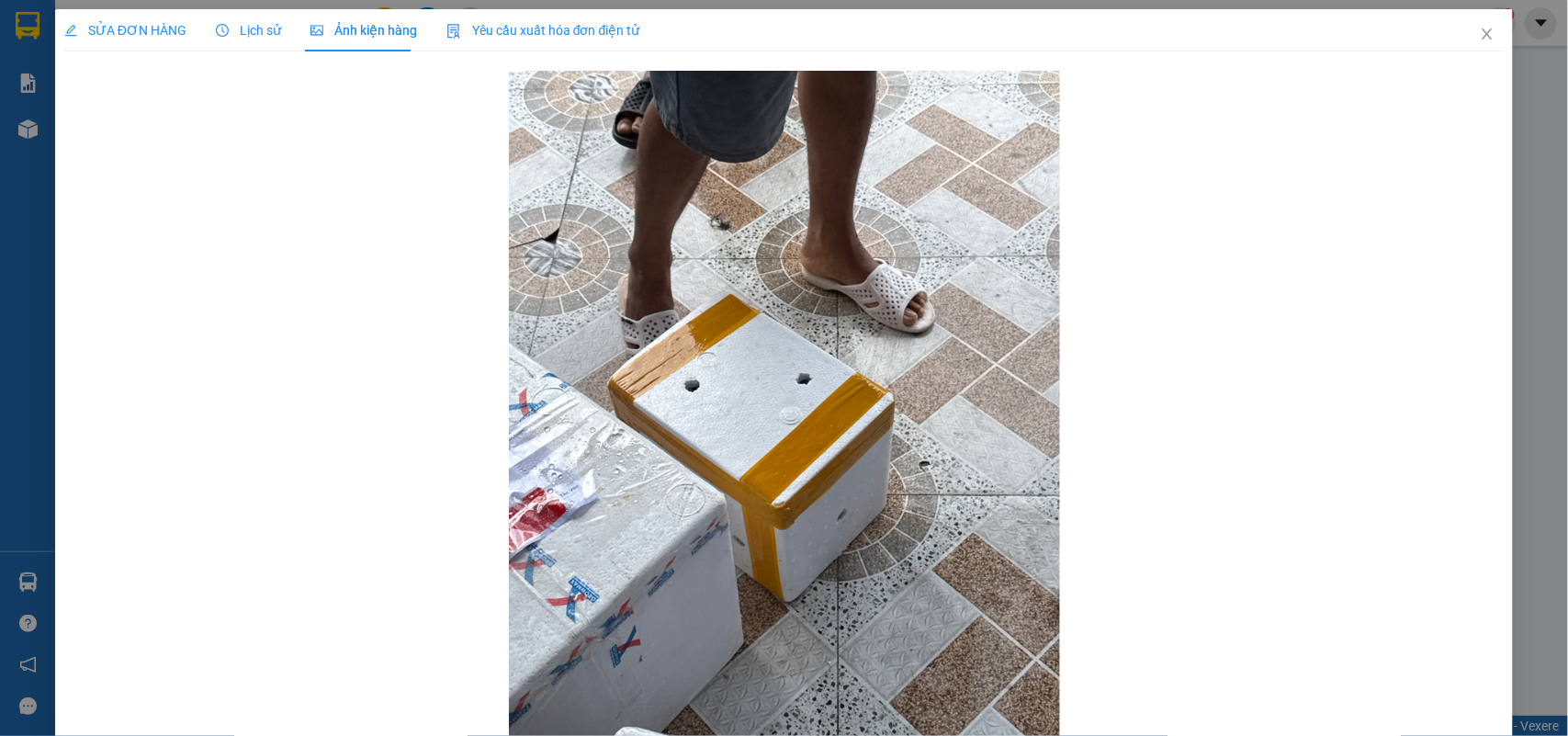
click at [143, 39] on div "SỬA ĐƠN HÀNG" at bounding box center [125, 30] width 122 height 20
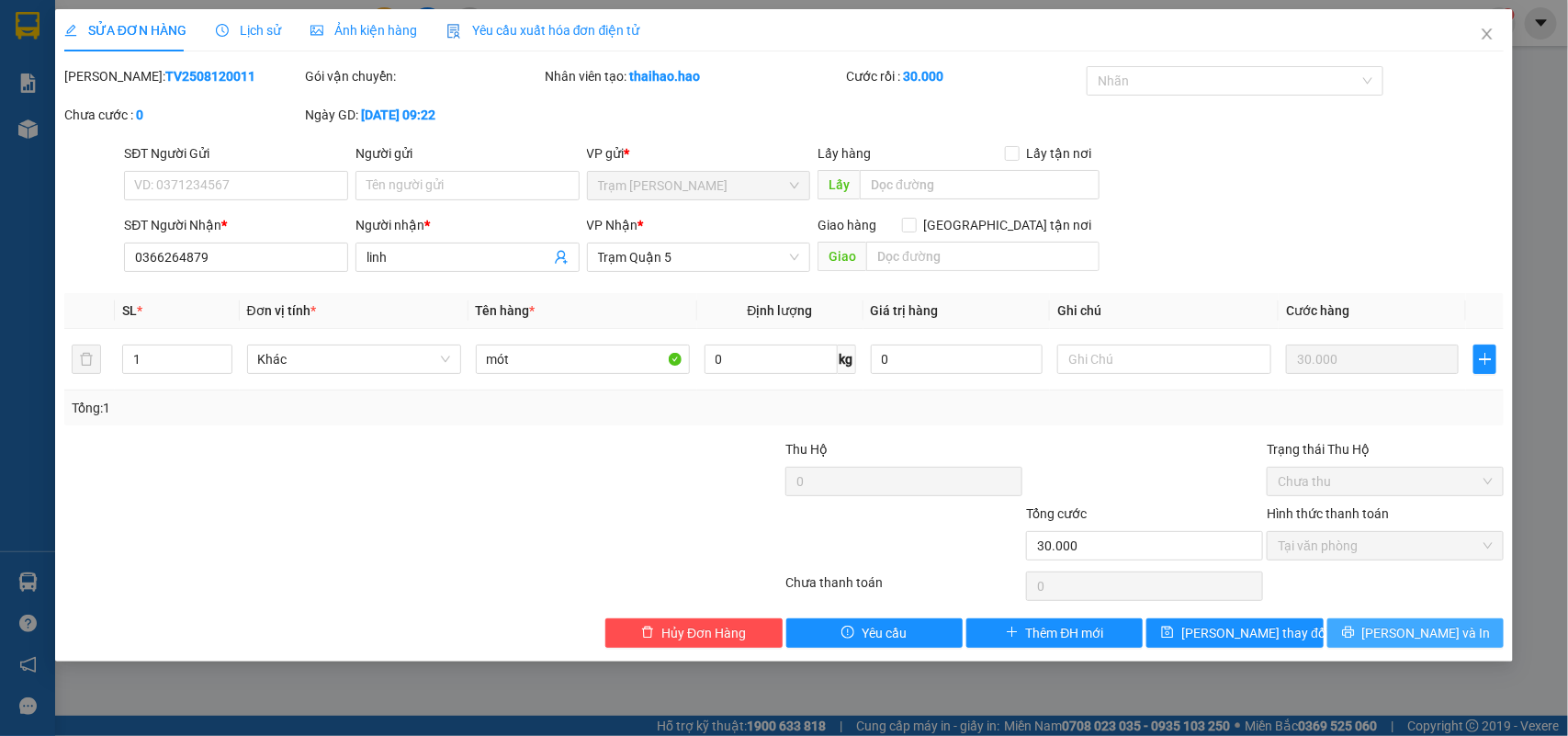
click at [1371, 632] on button "[PERSON_NAME] và In" at bounding box center [1416, 633] width 177 height 29
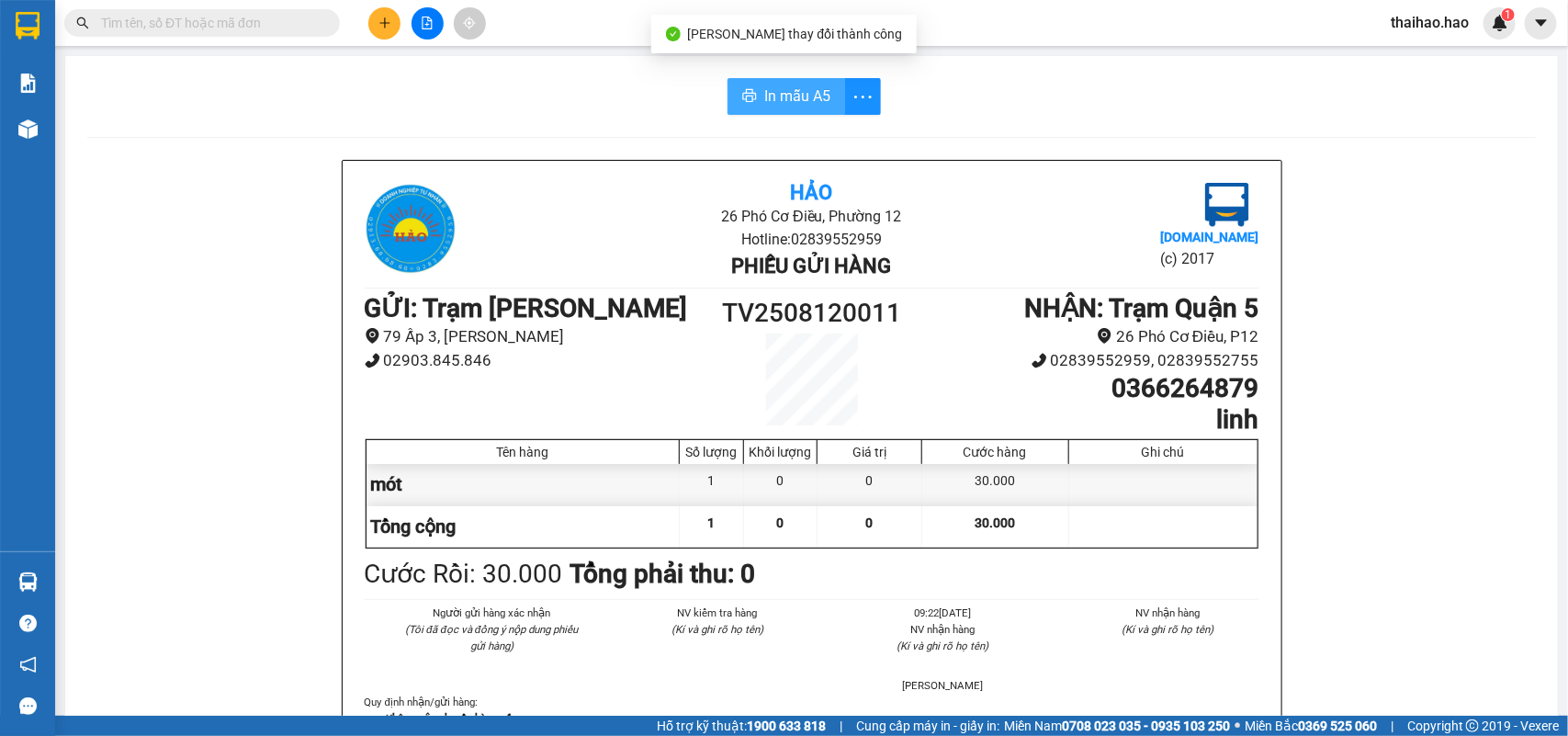
click at [749, 92] on button "In mẫu A5" at bounding box center [786, 97] width 117 height 37
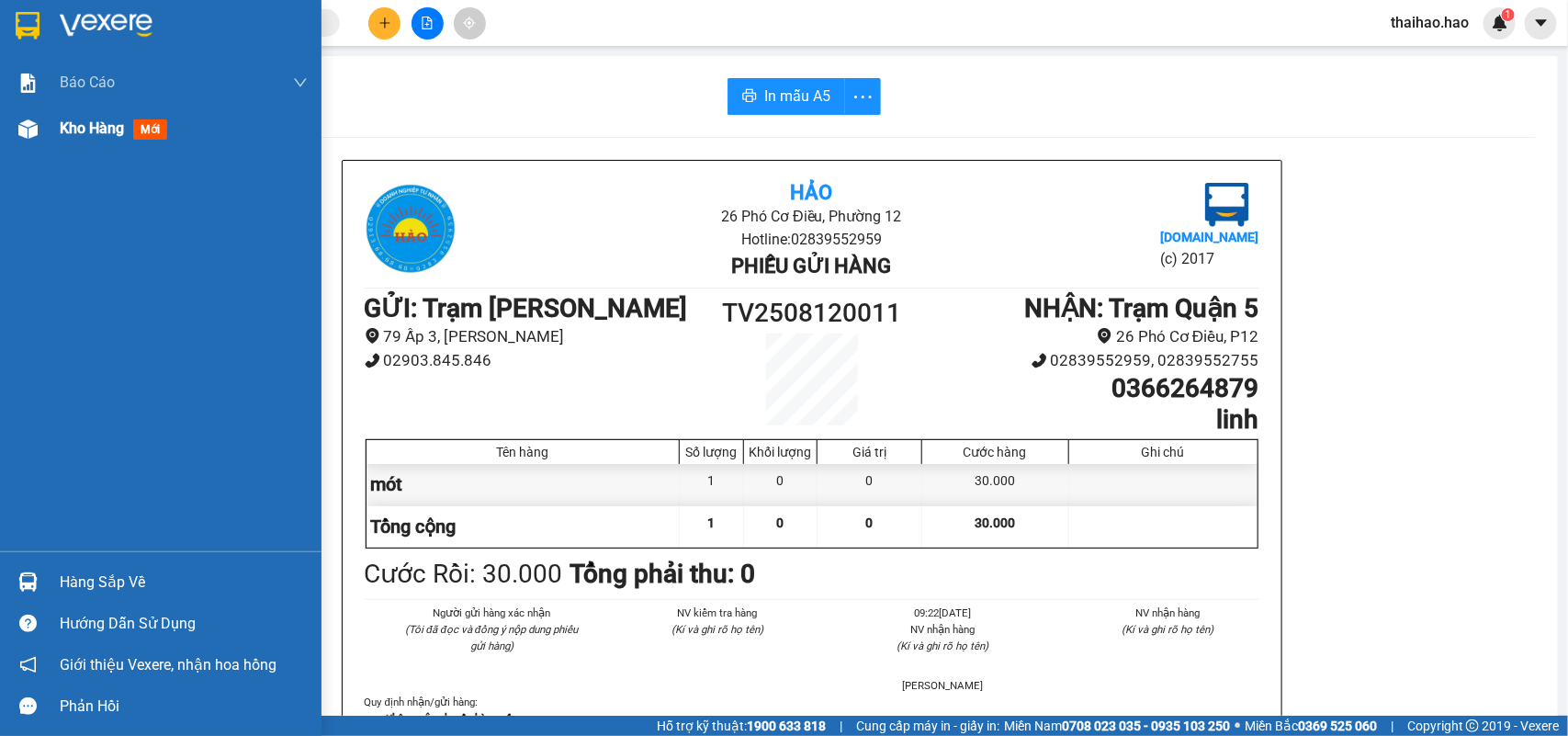
click at [37, 124] on img at bounding box center [28, 129] width 20 height 20
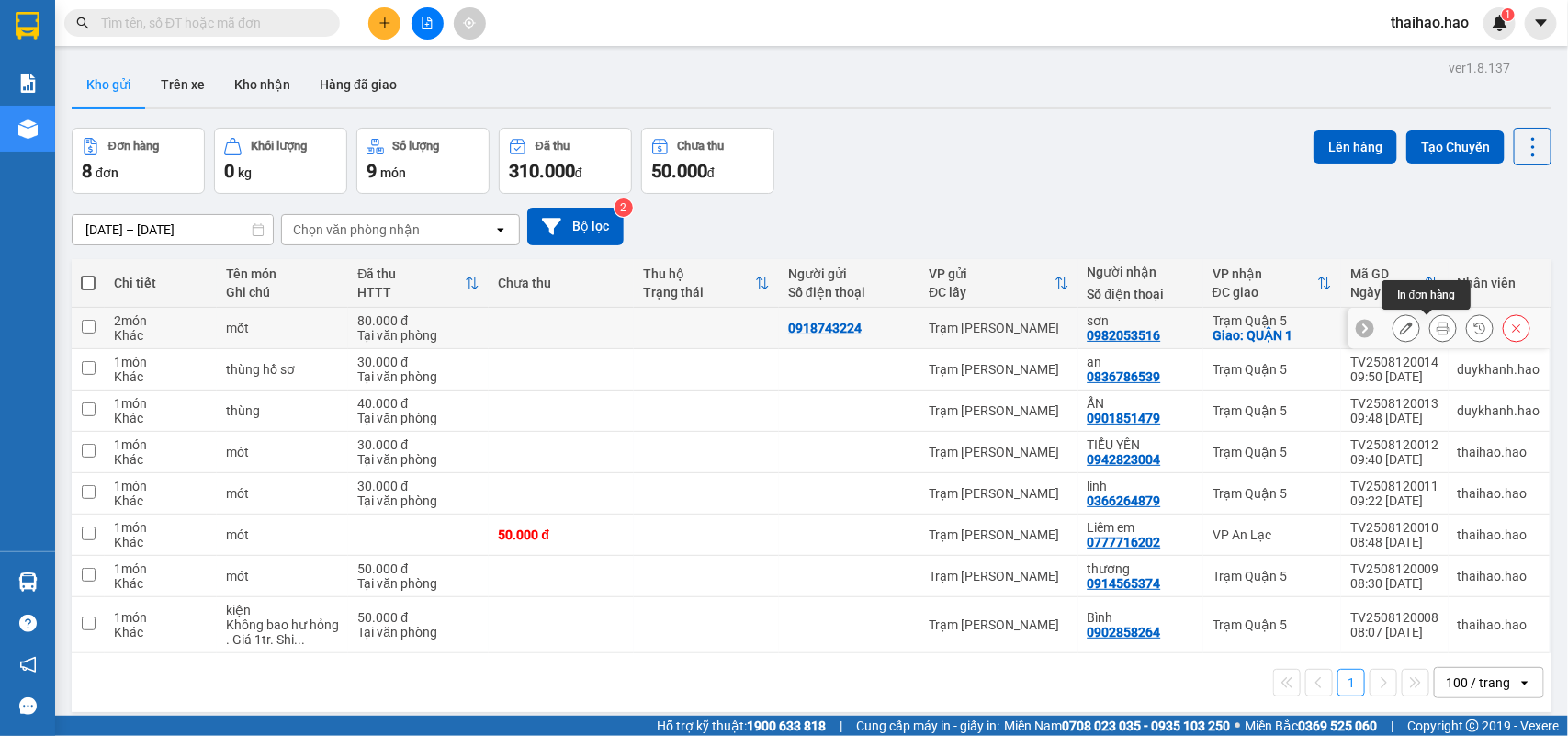
click at [1434, 331] on button at bounding box center [1443, 328] width 25 height 32
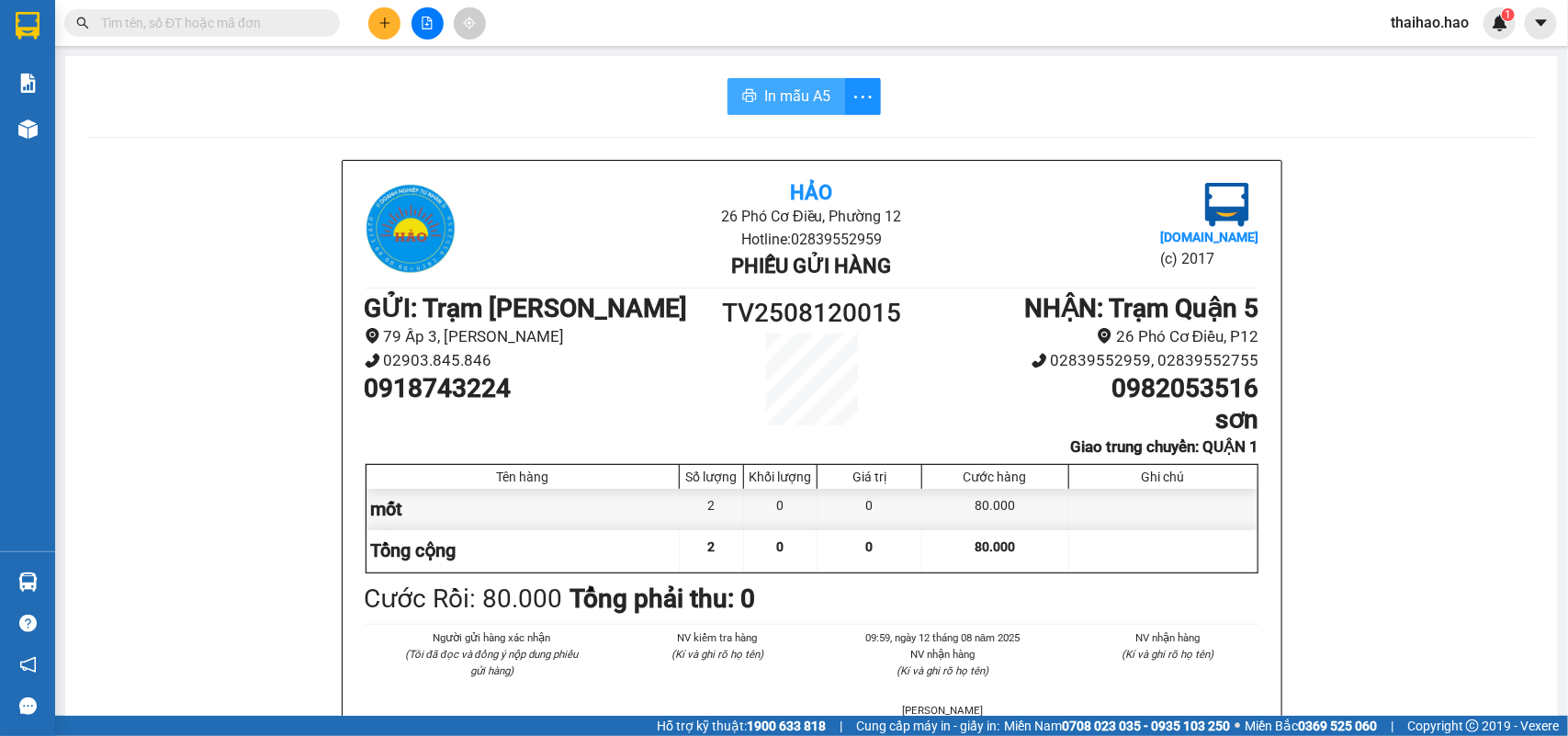
click at [816, 94] on span "In mẫu A5" at bounding box center [798, 97] width 66 height 23
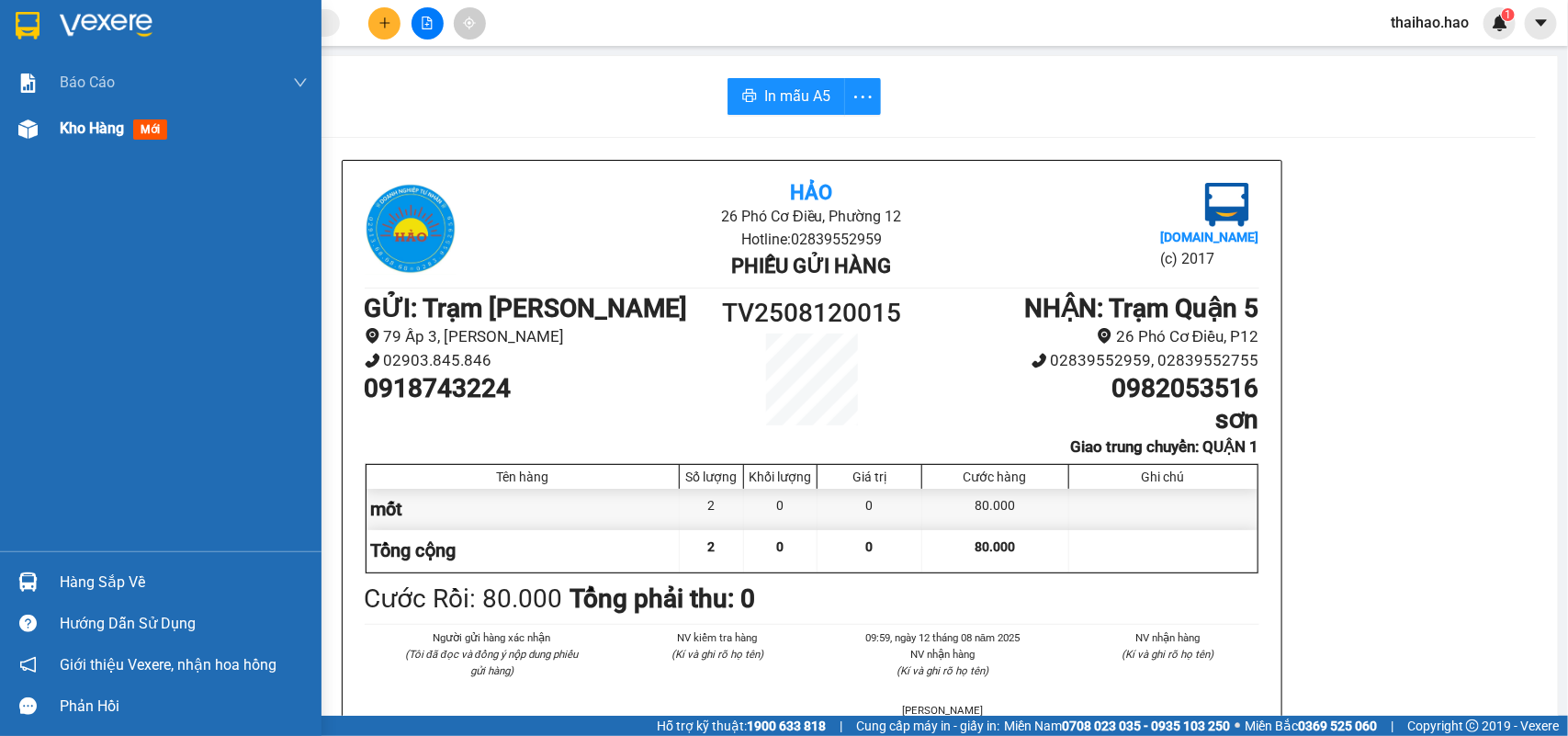
click at [55, 120] on div "Kho hàng mới" at bounding box center [160, 128] width 321 height 46
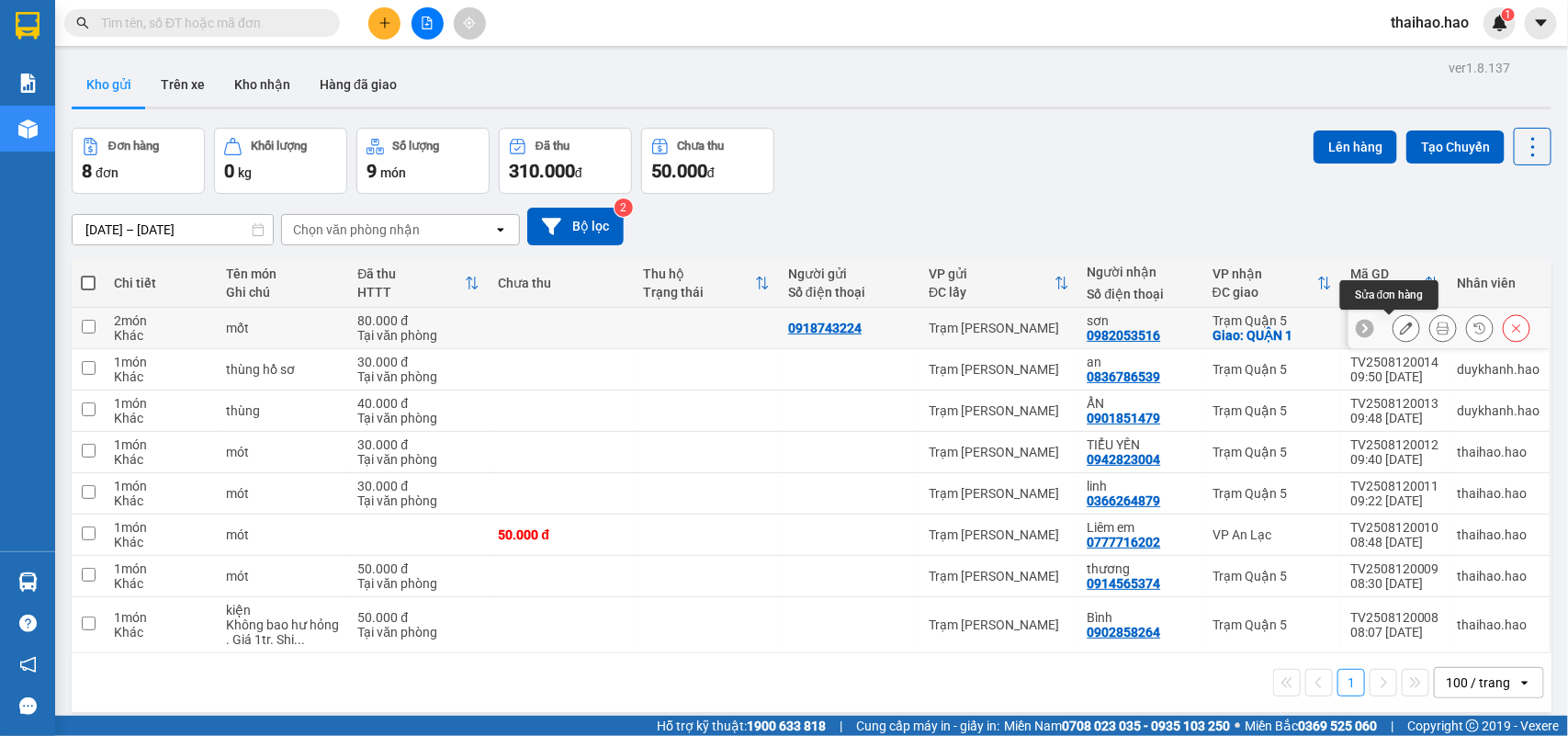
click at [1400, 326] on icon at bounding box center [1406, 327] width 13 height 13
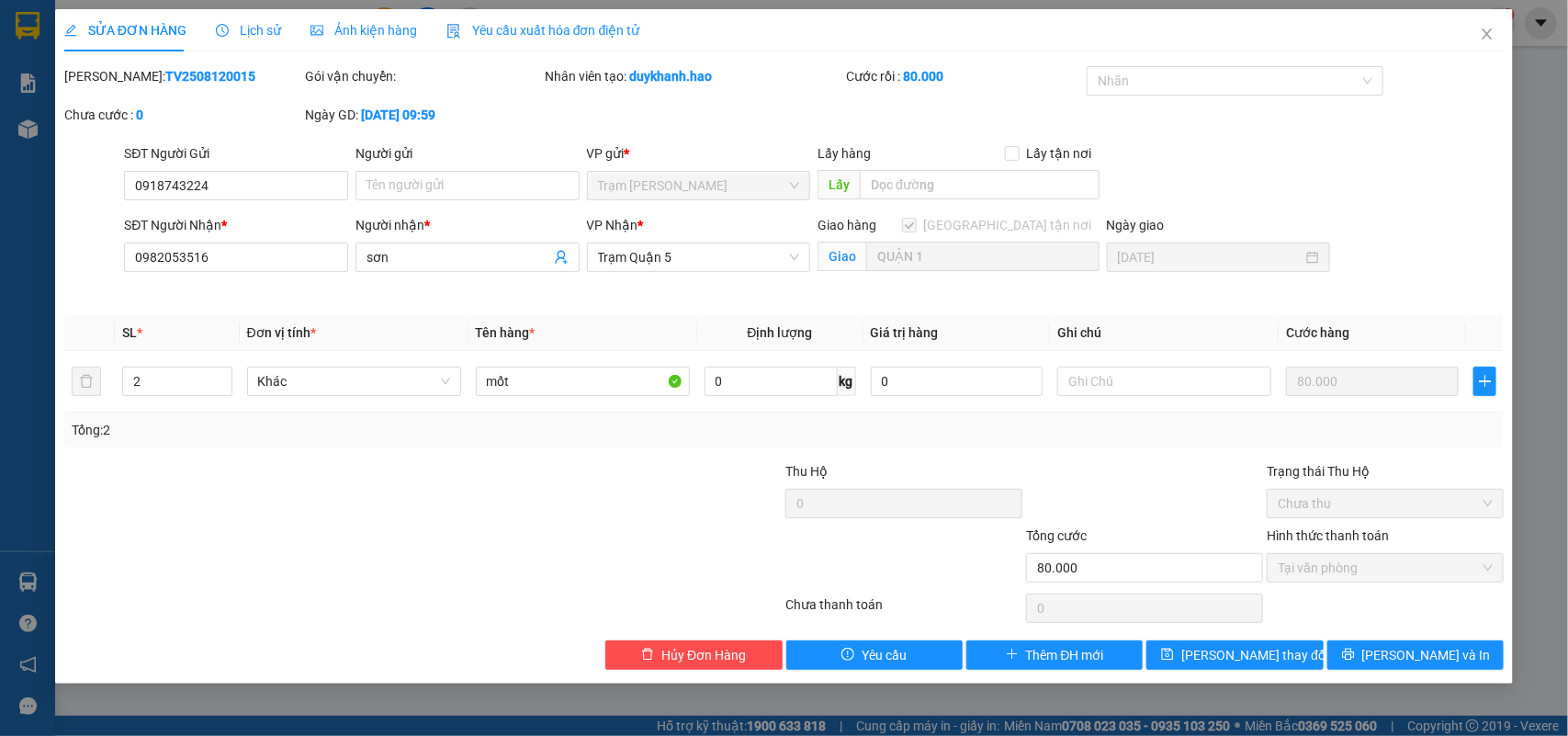
click at [231, 32] on span "Lịch sử" at bounding box center [248, 30] width 65 height 15
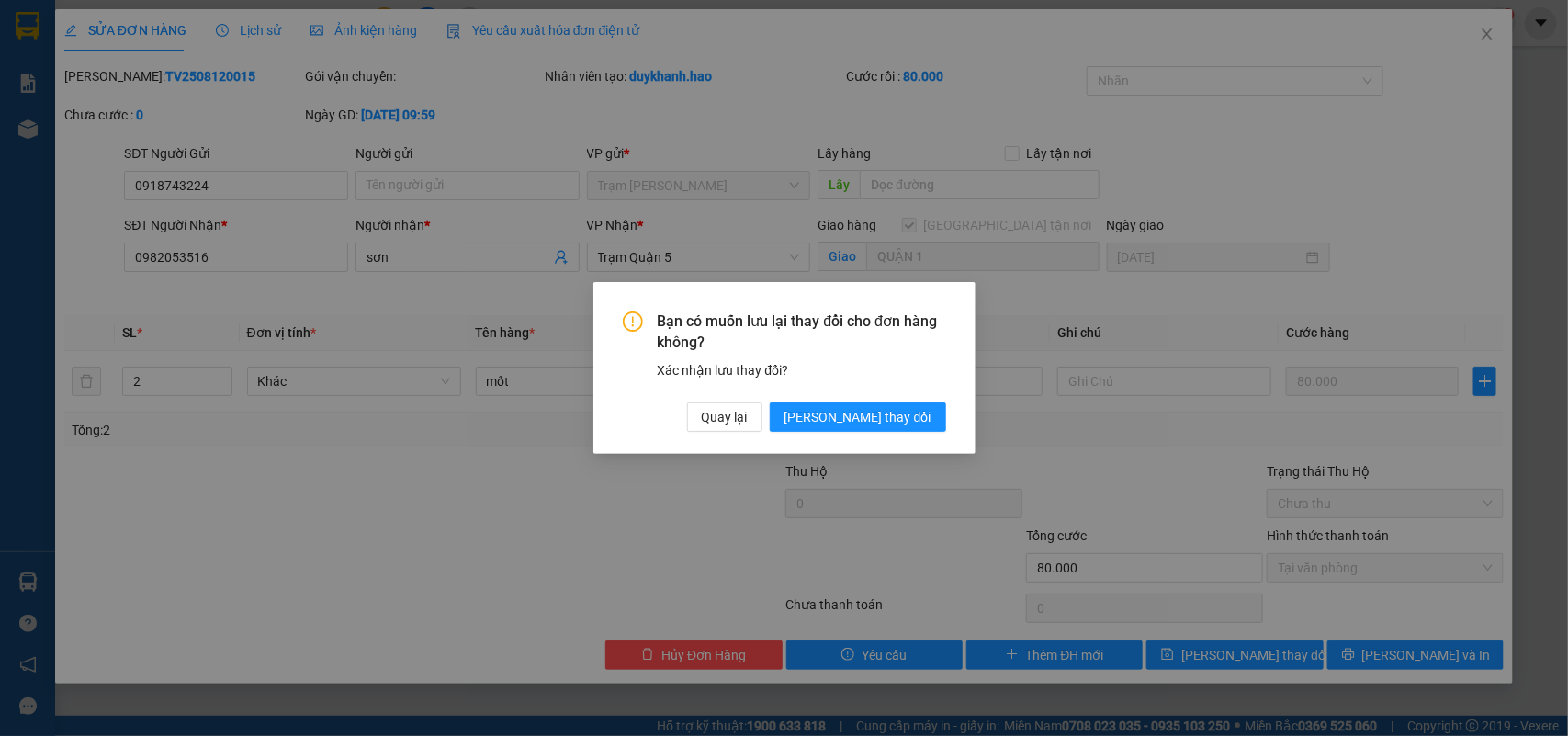
click at [874, 433] on div "Bạn có muốn lưu lại thay đổi cho đơn hàng không? Xác nhận lưu thay đổi? Quay lạ…" at bounding box center [785, 368] width 383 height 172
click at [879, 424] on span "[PERSON_NAME] thay đổi" at bounding box center [858, 417] width 147 height 20
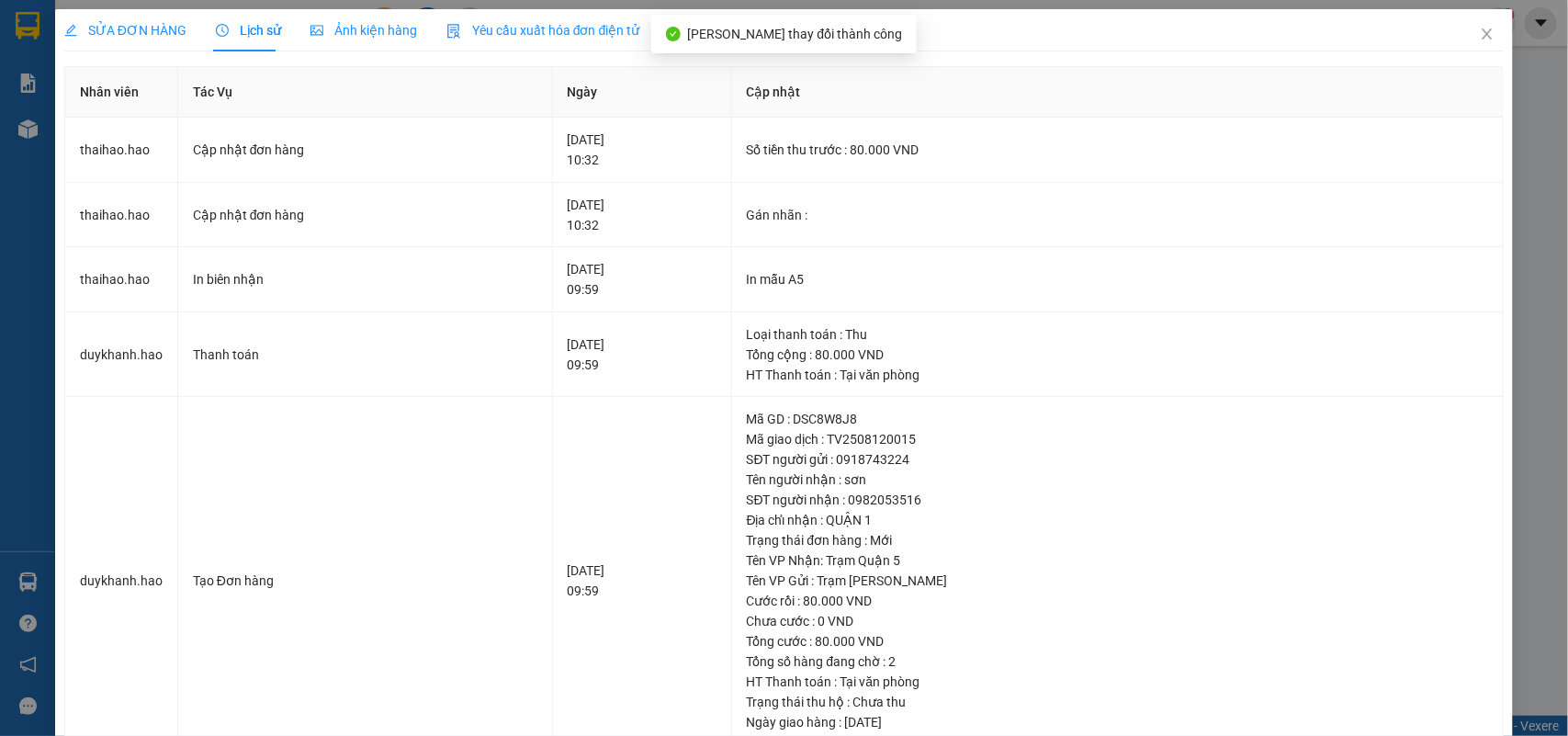
click at [343, 23] on span "Ảnh kiện hàng" at bounding box center [363, 30] width 106 height 15
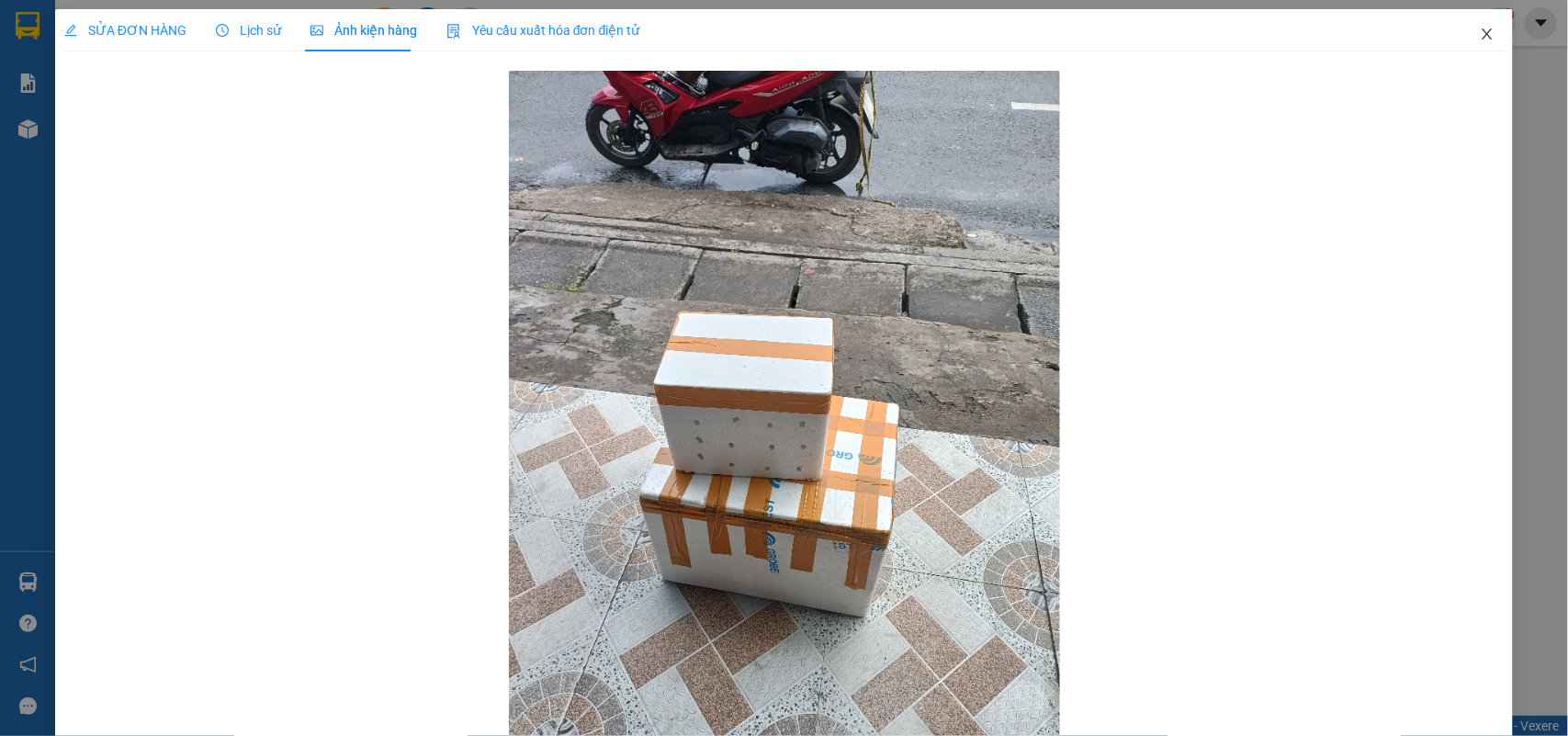
click at [1480, 39] on icon "close" at bounding box center [1487, 33] width 15 height 15
